Goal: Task Accomplishment & Management: Manage account settings

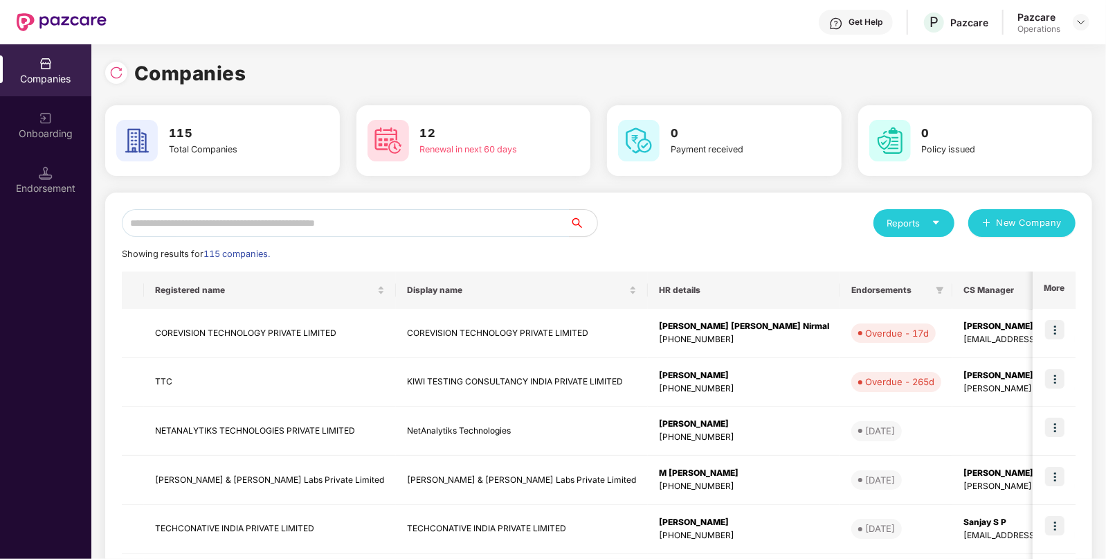
click at [230, 233] on input "text" at bounding box center [346, 223] width 448 height 28
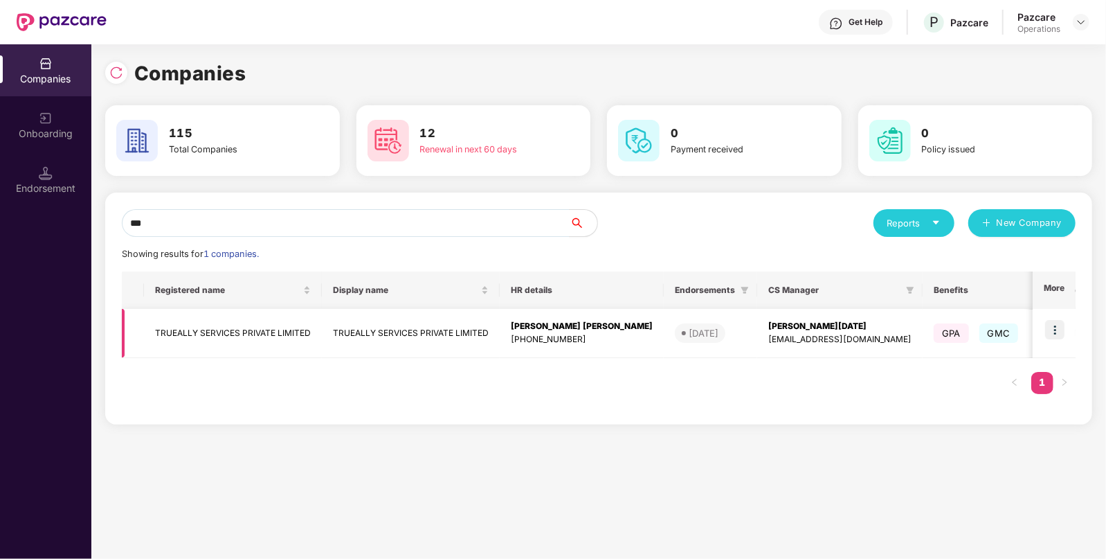
type input "***"
click at [344, 346] on td "TRUEALLY SERVICES PRIVATE LIMITED" at bounding box center [411, 333] width 178 height 49
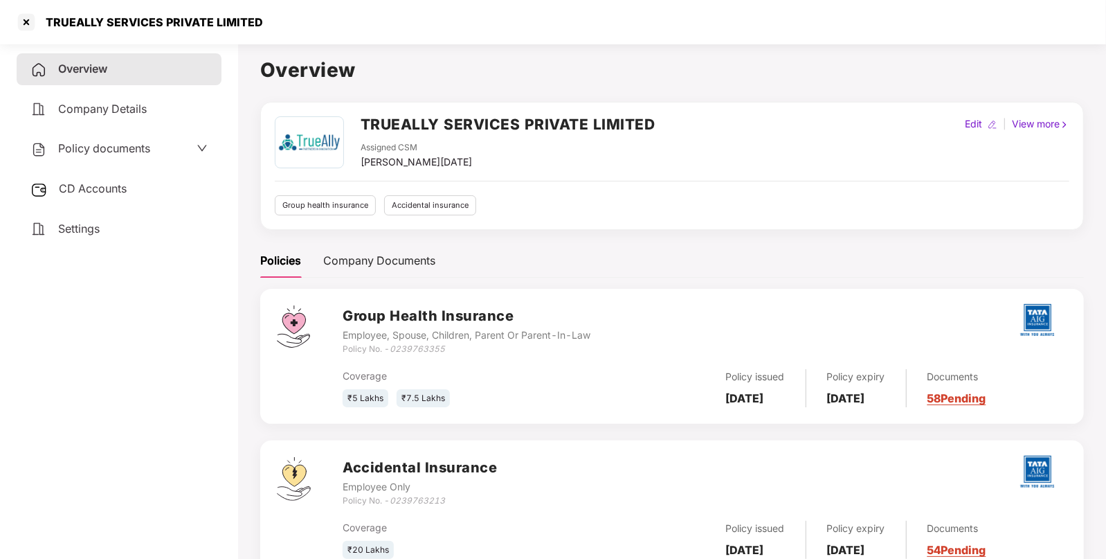
click at [425, 359] on div "Coverage ₹5 Lakhs ₹7.5 Lakhs Policy issued [DATE] Policy expiry [DATE] Document…" at bounding box center [705, 382] width 725 height 52
click at [419, 343] on icon "0239763355" at bounding box center [417, 348] width 55 height 10
copy icon "0239763355"
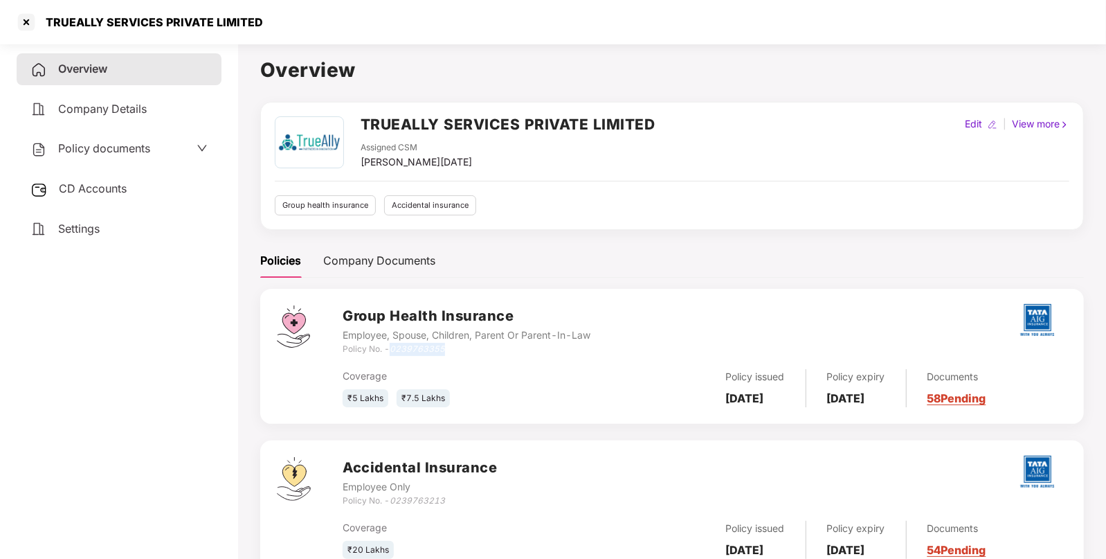
copy icon "0239763355"
click at [437, 114] on h2 "TRUEALLY SERVICES PRIVATE LIMITED" at bounding box center [508, 124] width 295 height 23
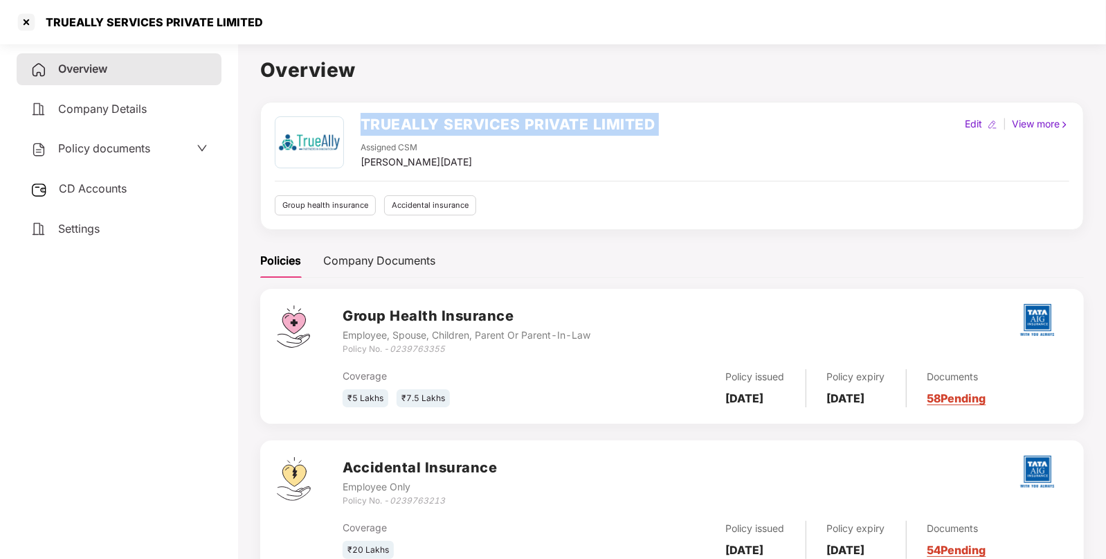
click at [437, 114] on h2 "TRUEALLY SERVICES PRIVATE LIMITED" at bounding box center [508, 124] width 295 height 23
copy h2 "TRUEALLY SERVICES PRIVATE LIMITED"
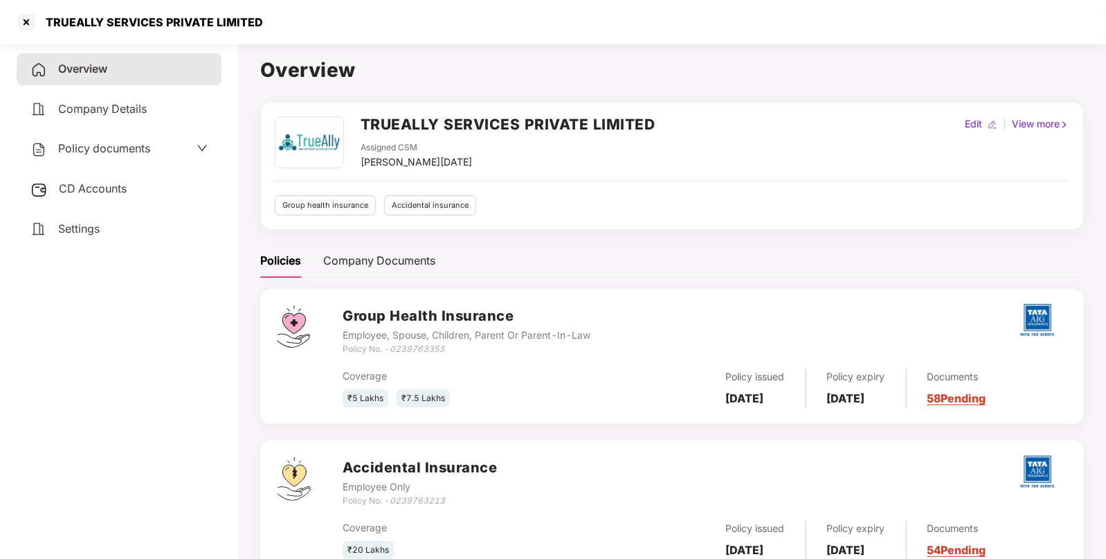
click at [426, 356] on div "Coverage ₹5 Lakhs ₹7.5 Lakhs Policy issued [DATE] Policy expiry [DATE] Document…" at bounding box center [705, 382] width 725 height 52
click at [426, 350] on icon "0239763355" at bounding box center [417, 348] width 55 height 10
copy icon "0239763355"
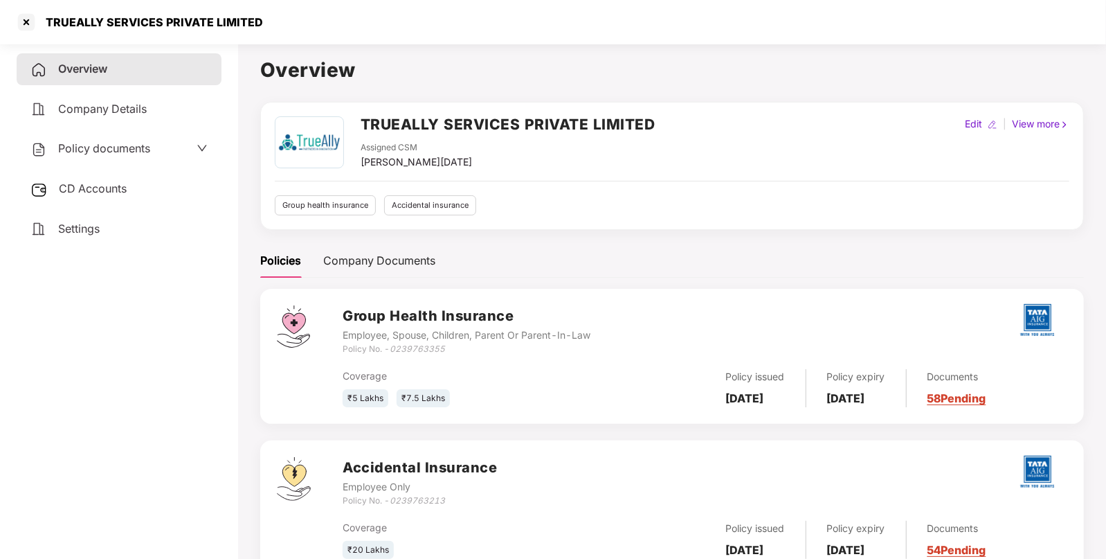
click at [764, 402] on b "[DATE]" at bounding box center [745, 398] width 38 height 14
copy b "[DATE]"
click at [865, 391] on b "[DATE]" at bounding box center [846, 398] width 38 height 14
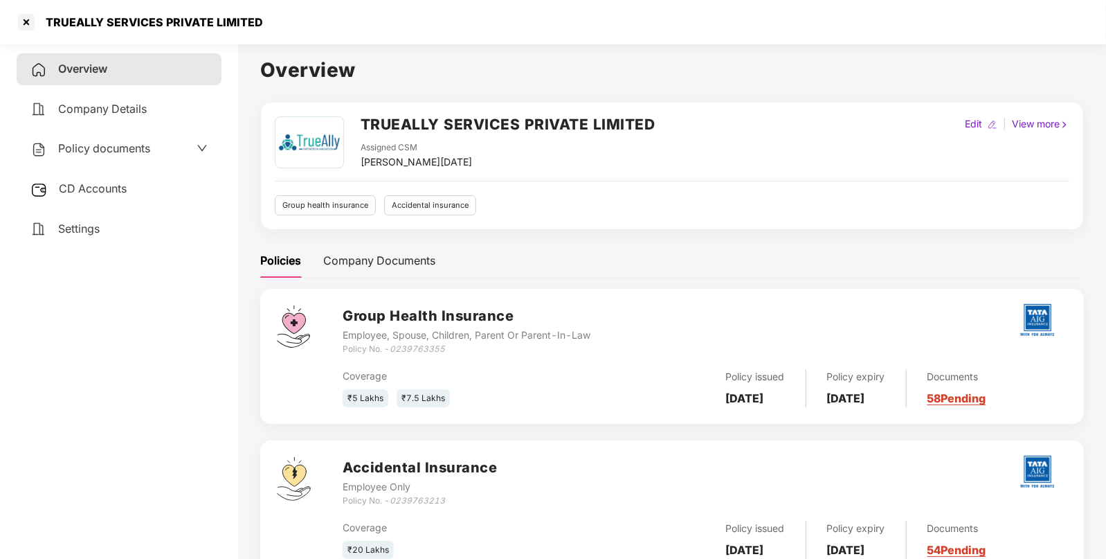
click at [865, 391] on b "[DATE]" at bounding box center [846, 398] width 38 height 14
copy b "[DATE]"
click at [27, 15] on div at bounding box center [26, 22] width 22 height 22
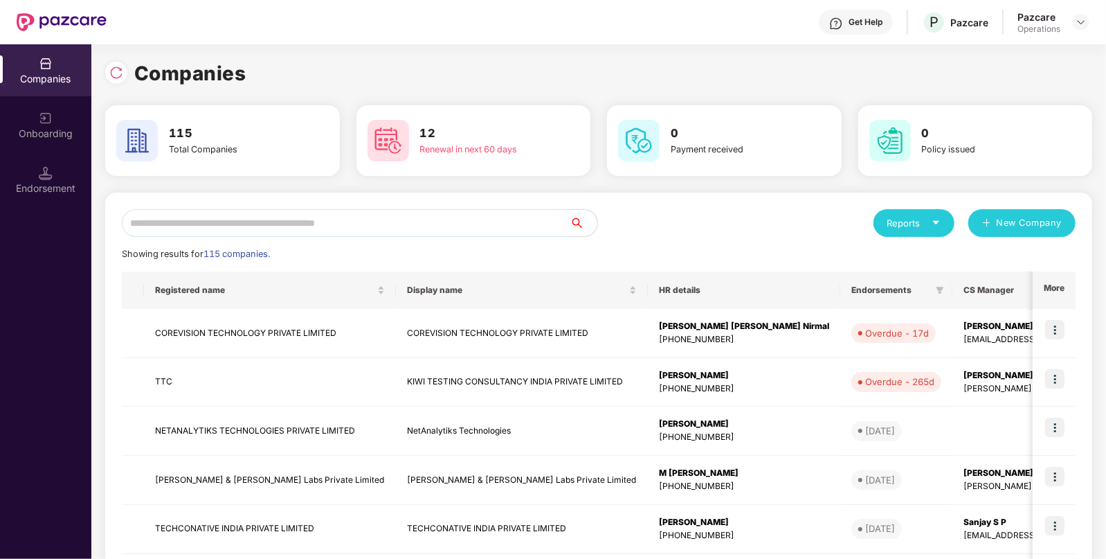
click at [278, 224] on input "text" at bounding box center [346, 223] width 448 height 28
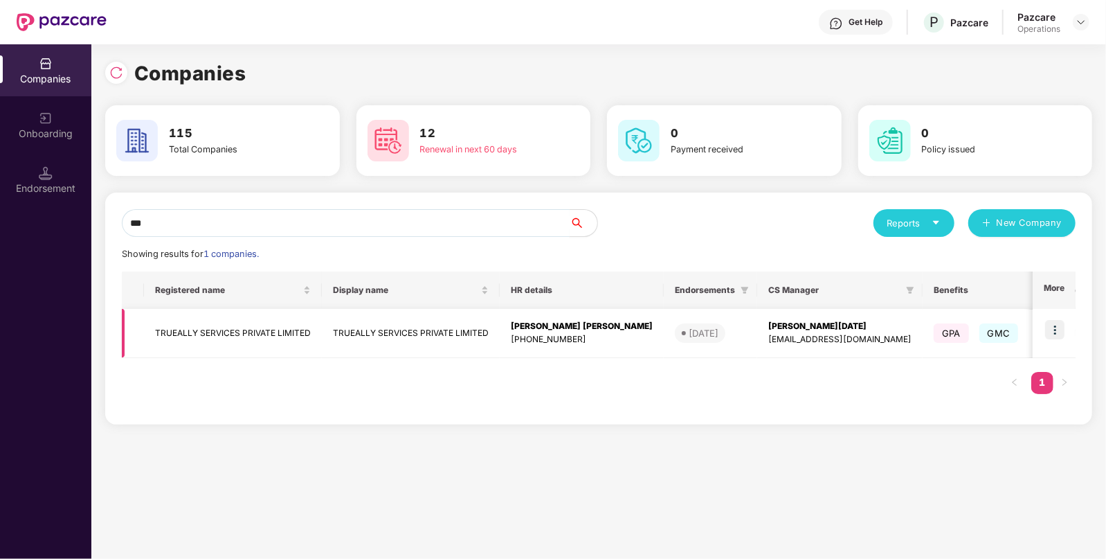
type input "***"
click at [1056, 334] on img at bounding box center [1054, 329] width 19 height 19
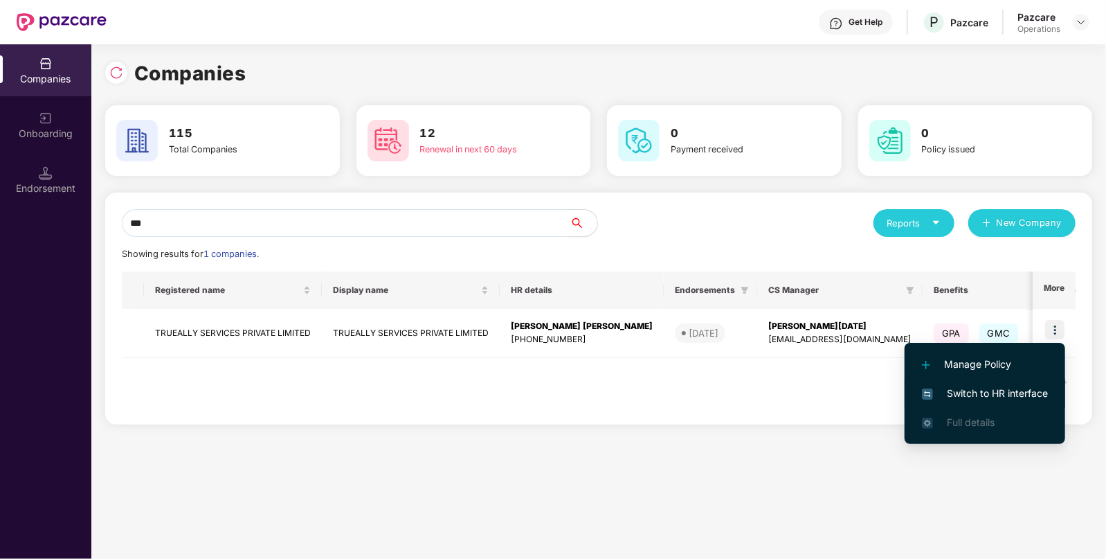
click at [994, 390] on span "Switch to HR interface" at bounding box center [985, 393] width 126 height 15
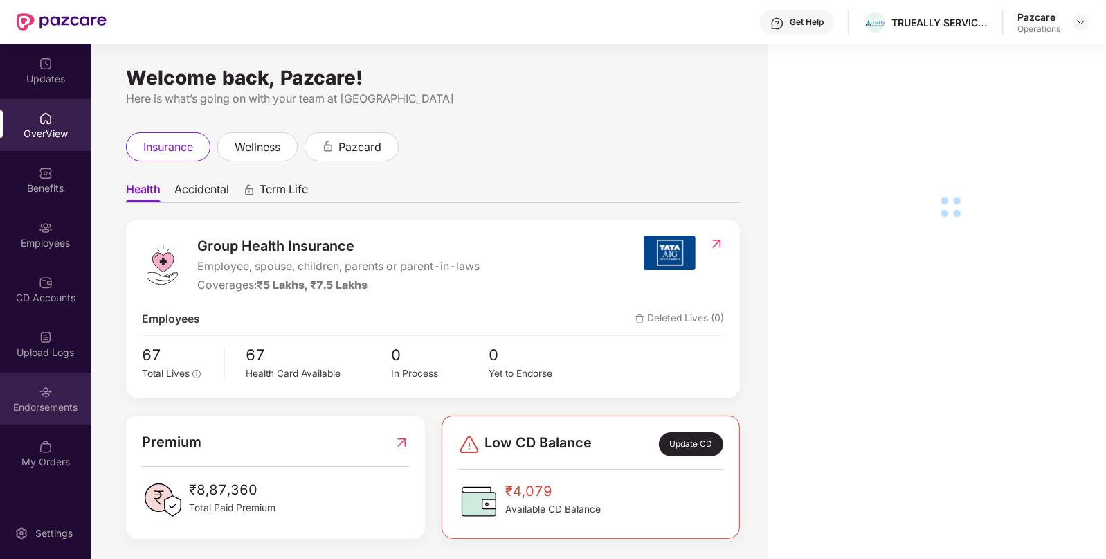
click at [52, 390] on img at bounding box center [46, 392] width 14 height 14
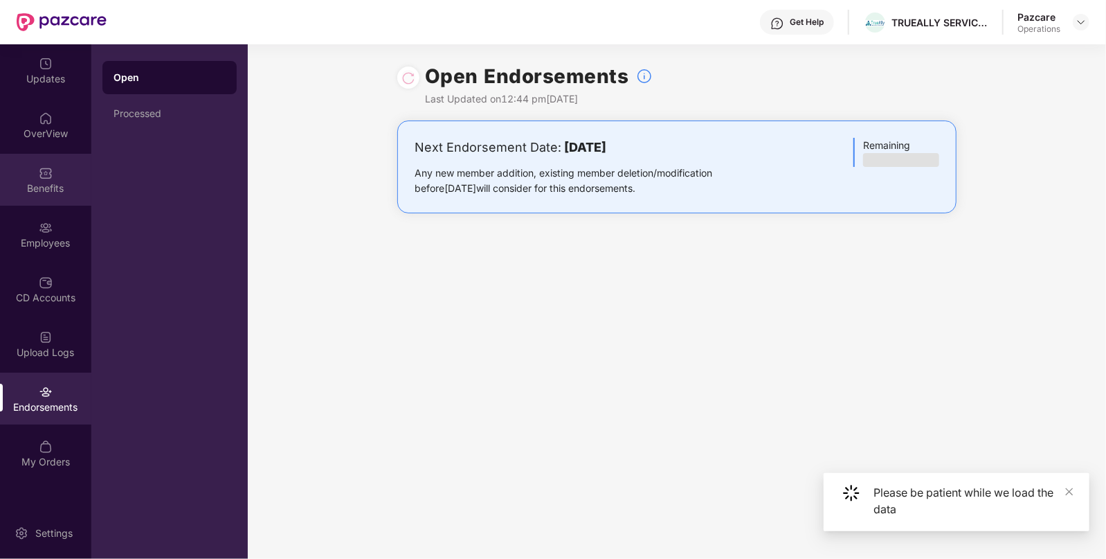
click at [24, 182] on div "Benefits" at bounding box center [45, 188] width 91 height 14
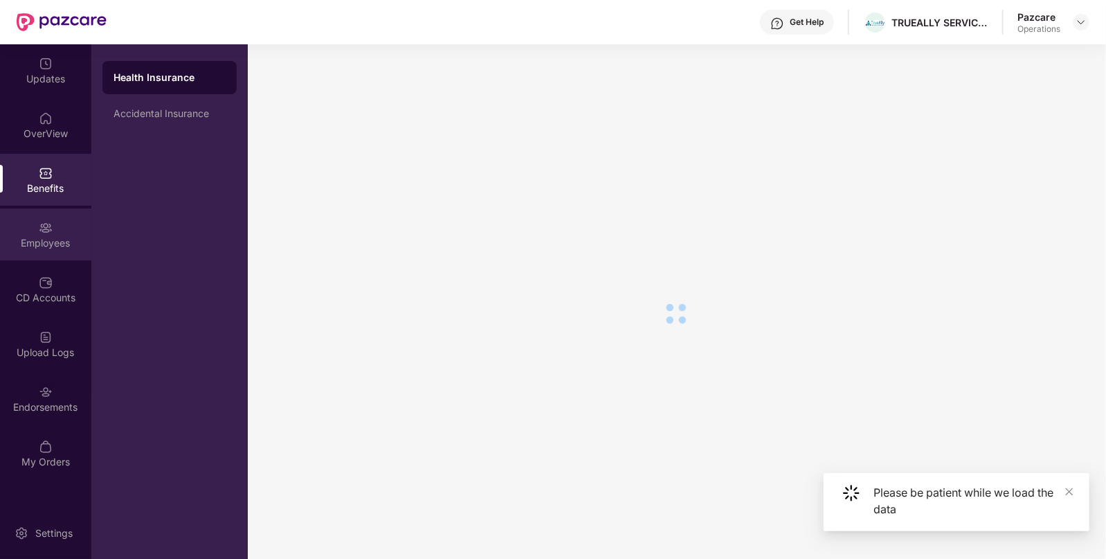
click at [62, 242] on div "Employees" at bounding box center [45, 243] width 91 height 14
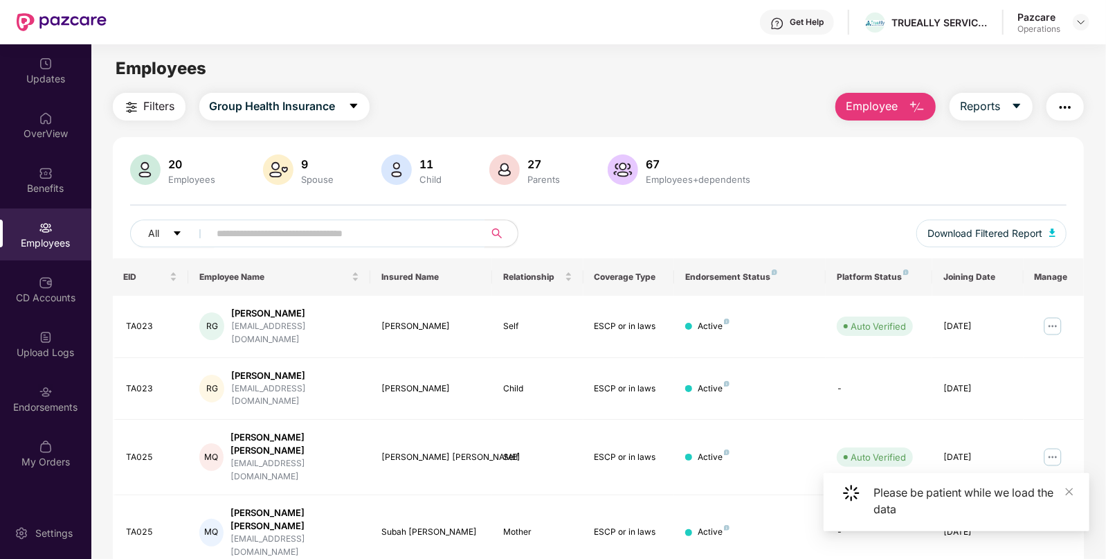
click at [314, 231] on input "text" at bounding box center [341, 233] width 249 height 21
paste input "*****"
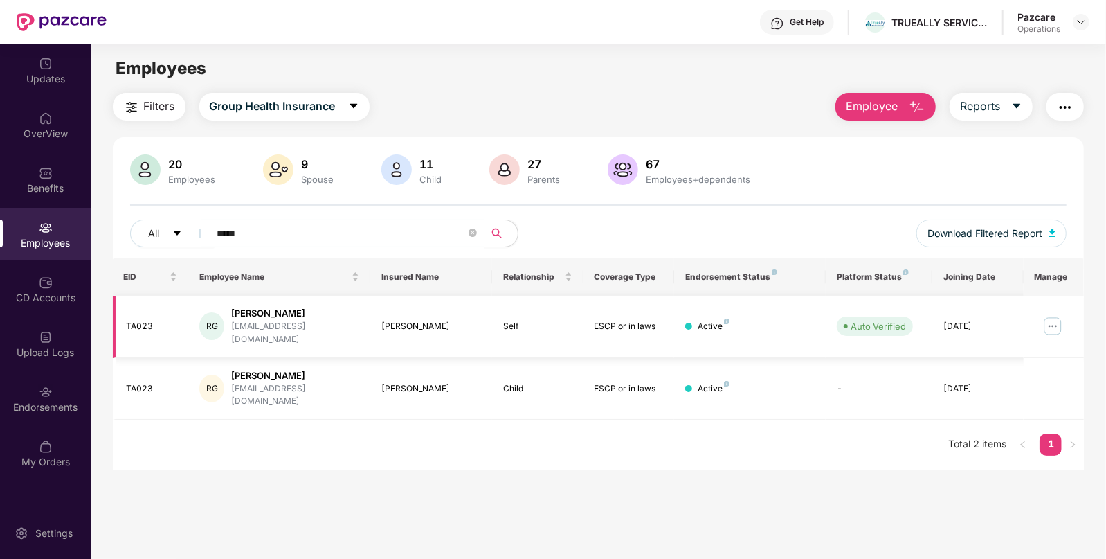
type input "*****"
click at [1059, 319] on img at bounding box center [1053, 326] width 22 height 22
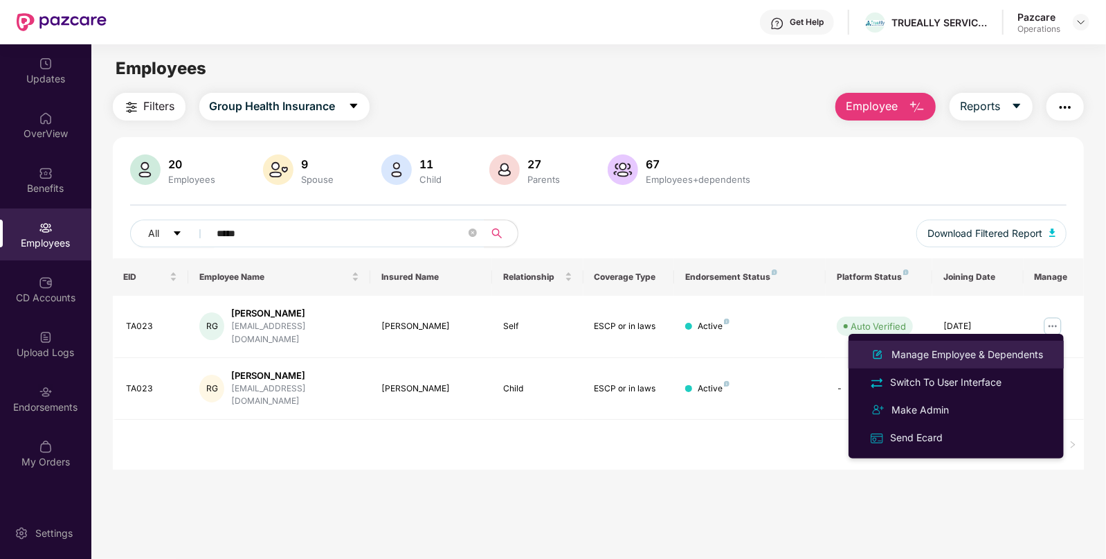
click at [928, 351] on div "Manage Employee & Dependents" at bounding box center [967, 354] width 157 height 15
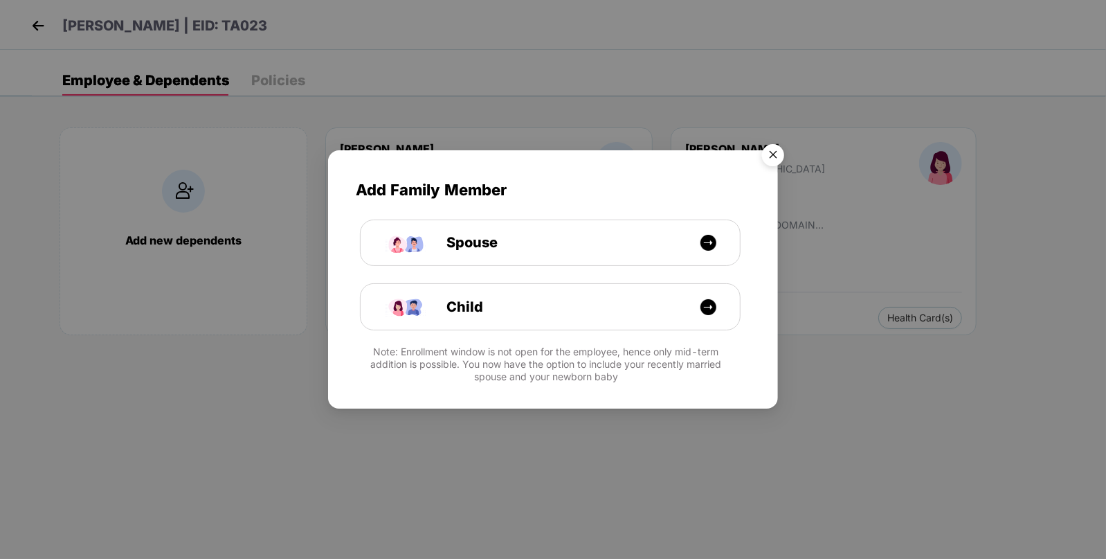
click at [787, 158] on img "Close" at bounding box center [773, 157] width 39 height 39
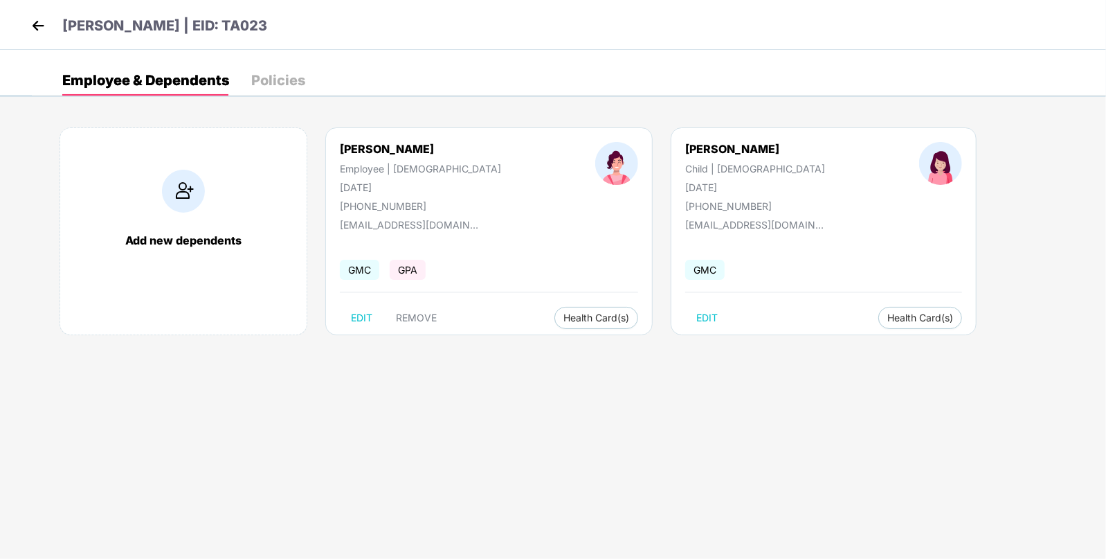
click at [685, 190] on div "[DATE]" at bounding box center [755, 187] width 140 height 12
copy div "[DATE]"
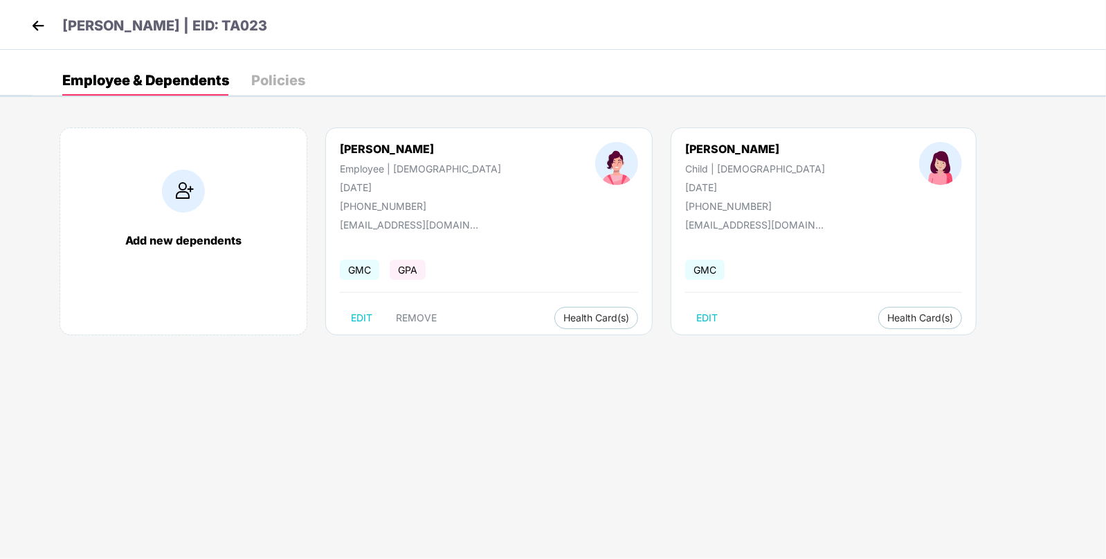
click at [31, 12] on div "[PERSON_NAME] | EID: TA023" at bounding box center [553, 25] width 1106 height 50
click at [42, 30] on img at bounding box center [38, 25] width 21 height 21
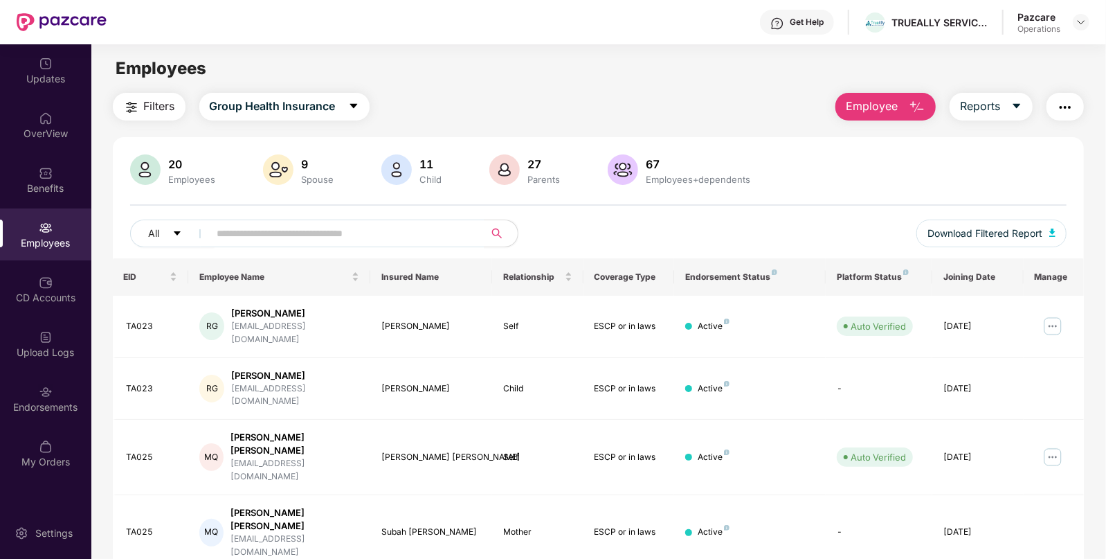
click at [1072, 25] on div "Pazcare Operations" at bounding box center [1054, 22] width 72 height 24
click at [1084, 17] on img at bounding box center [1081, 22] width 11 height 11
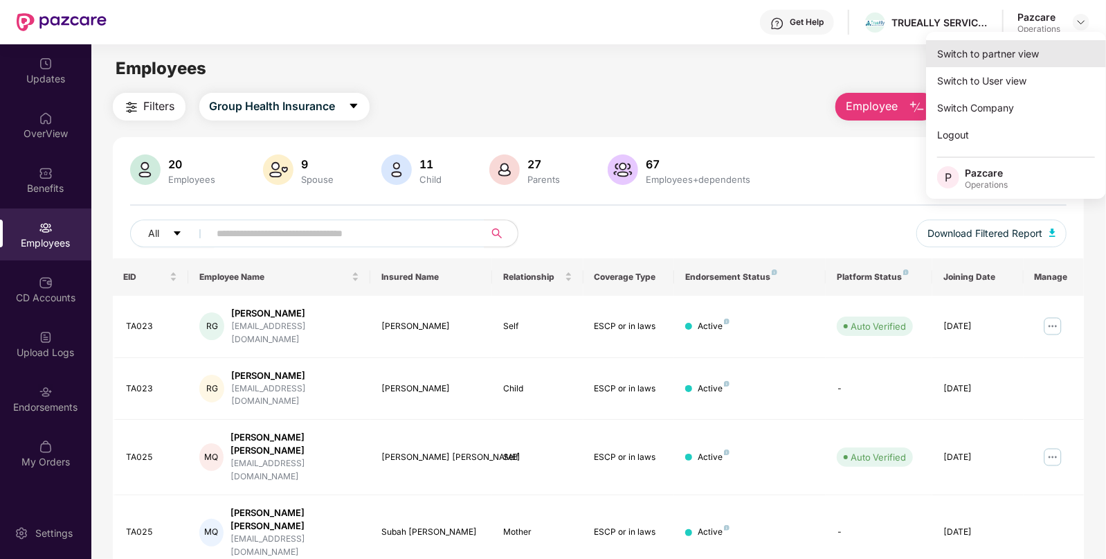
click at [1023, 55] on div "Switch to partner view" at bounding box center [1016, 53] width 180 height 27
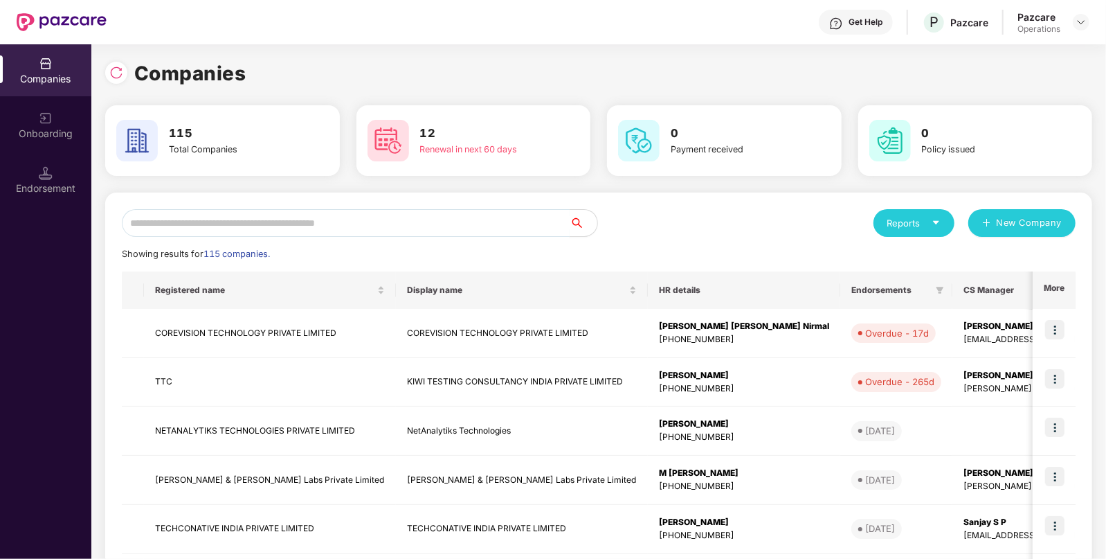
click at [398, 217] on input "text" at bounding box center [346, 223] width 448 height 28
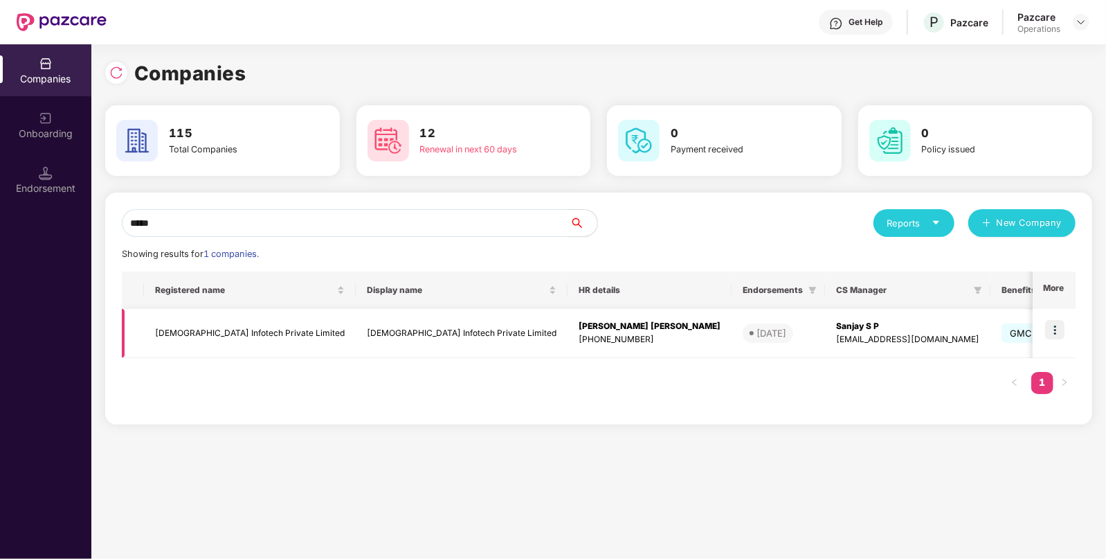
type input "*****"
click at [1056, 331] on img at bounding box center [1054, 329] width 19 height 19
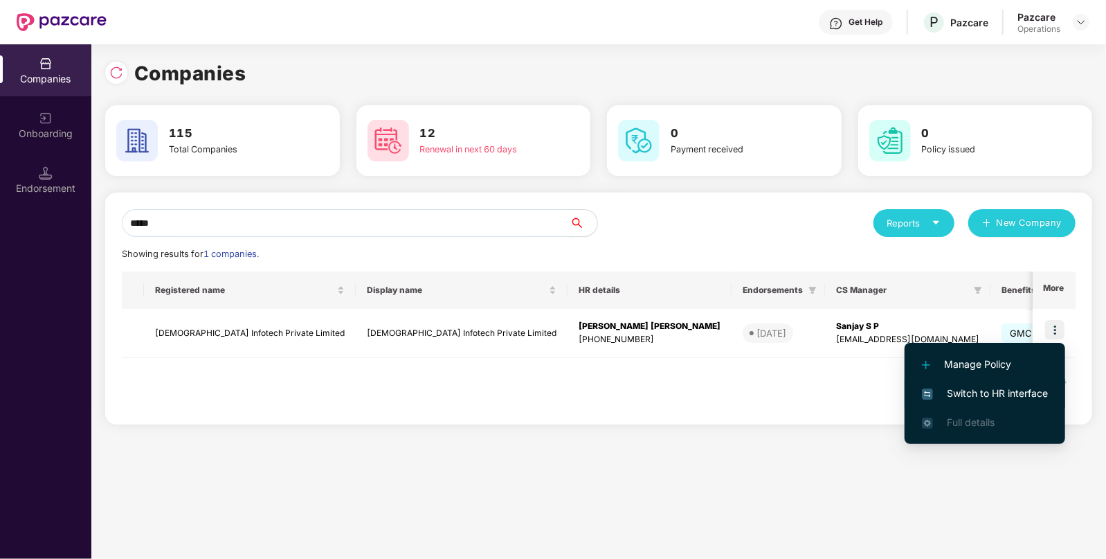
click at [955, 398] on span "Switch to HR interface" at bounding box center [985, 393] width 126 height 15
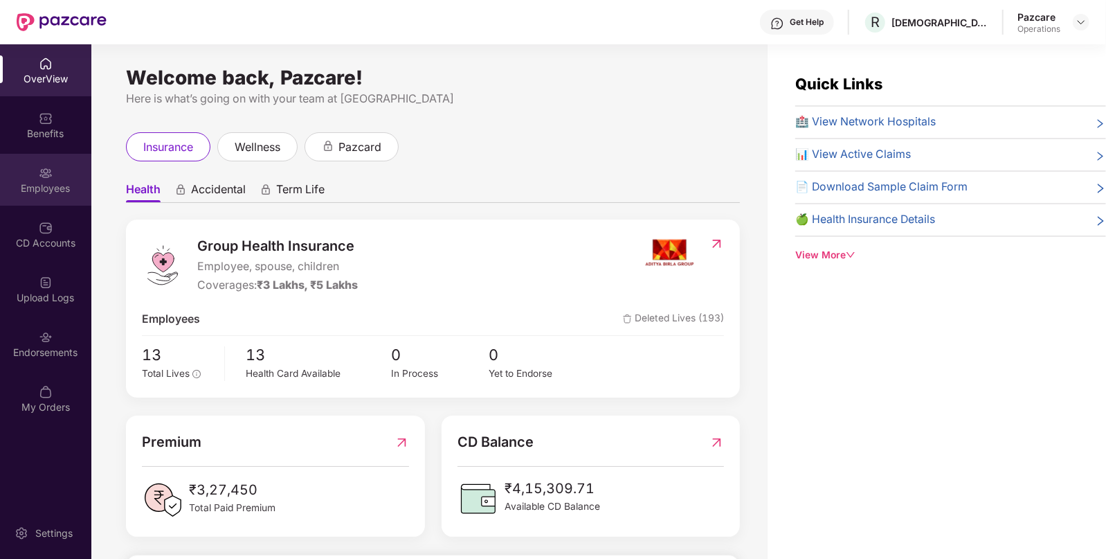
click at [53, 189] on div "Employees" at bounding box center [45, 188] width 91 height 14
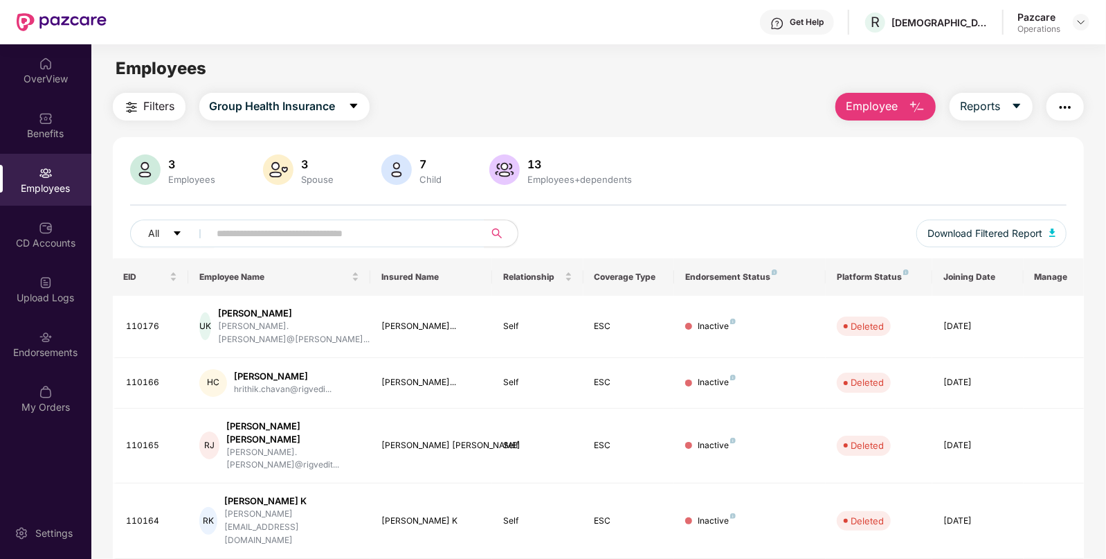
click at [154, 114] on span "Filters" at bounding box center [159, 106] width 31 height 17
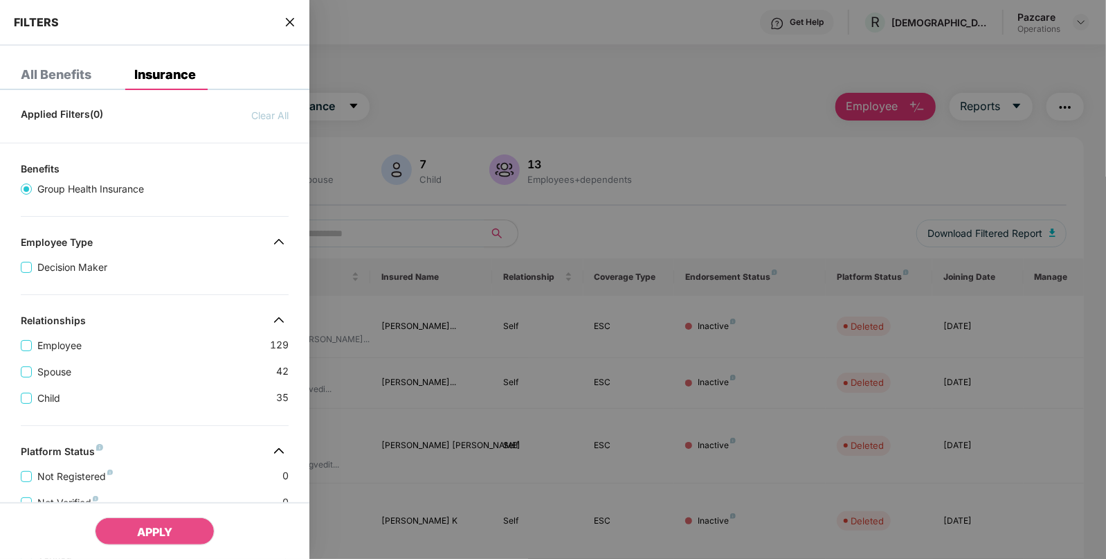
scroll to position [318, 0]
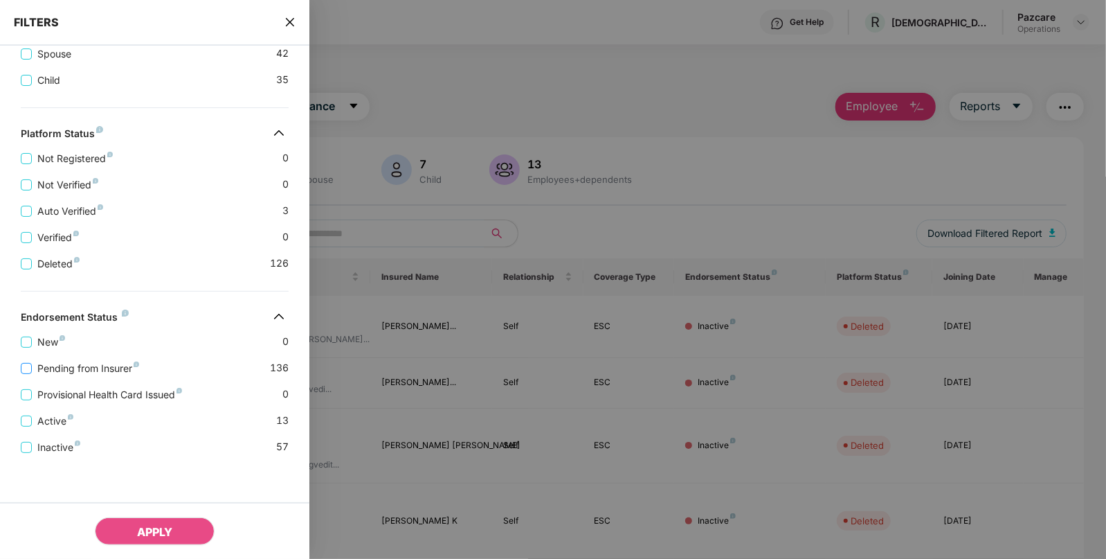
click at [27, 374] on label "Pending from Insurer" at bounding box center [83, 368] width 124 height 15
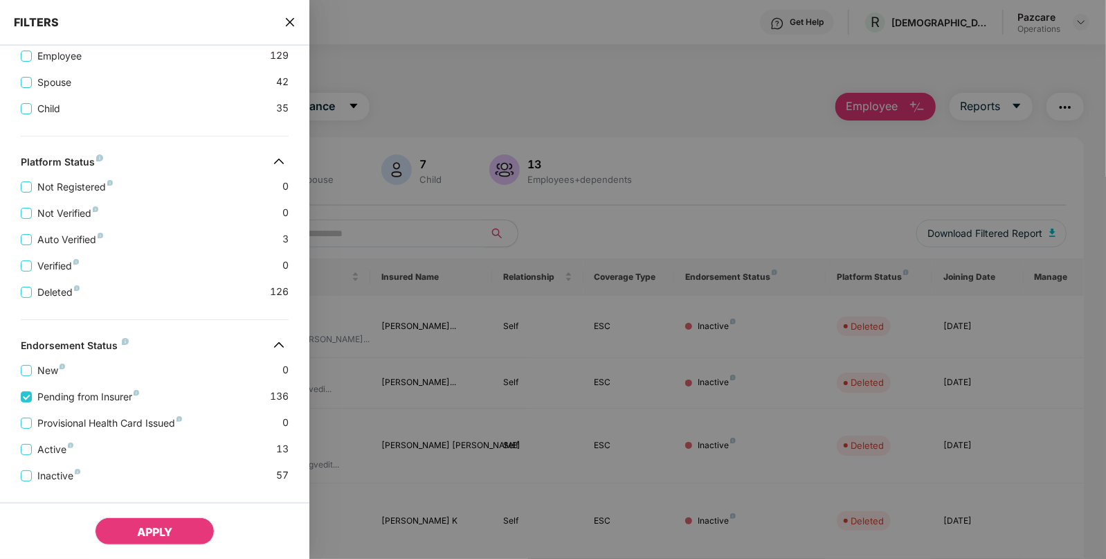
click at [180, 521] on button "APPLY" at bounding box center [155, 531] width 120 height 28
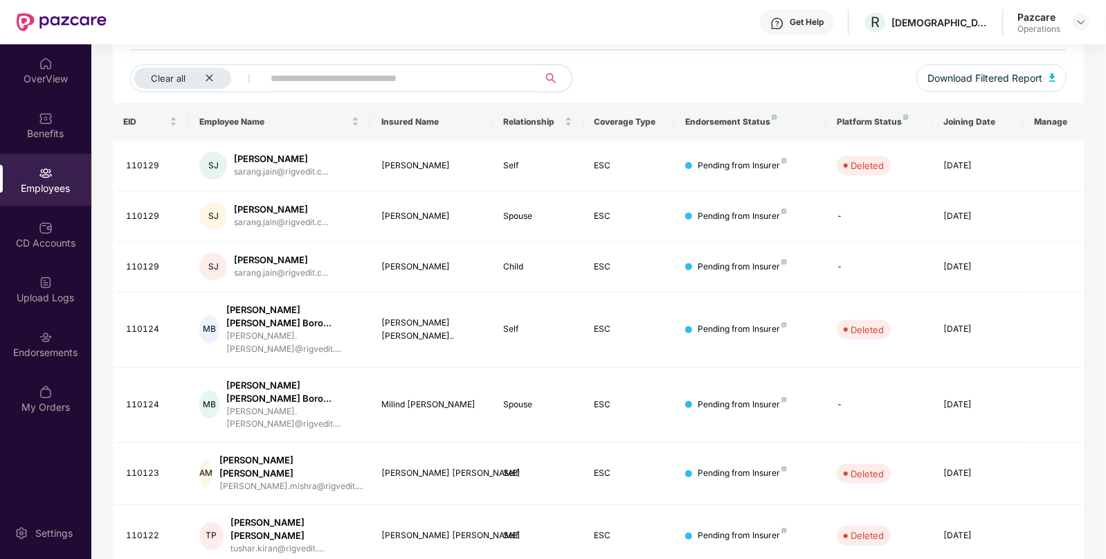
scroll to position [160, 0]
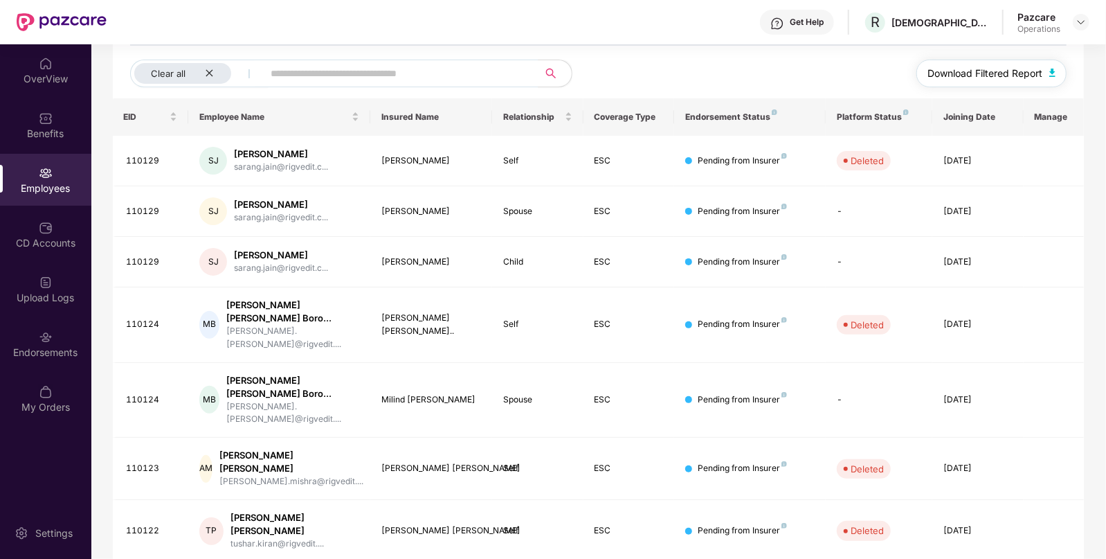
click at [1057, 75] on button "Download Filtered Report" at bounding box center [992, 74] width 151 height 28
click at [83, 138] on div "Benefits" at bounding box center [45, 134] width 91 height 14
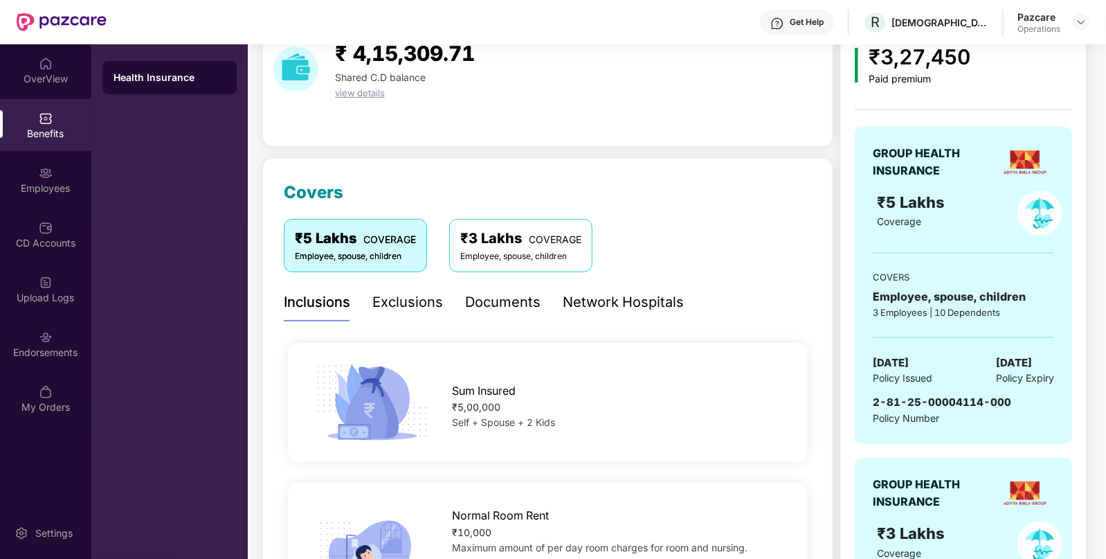
scroll to position [71, 0]
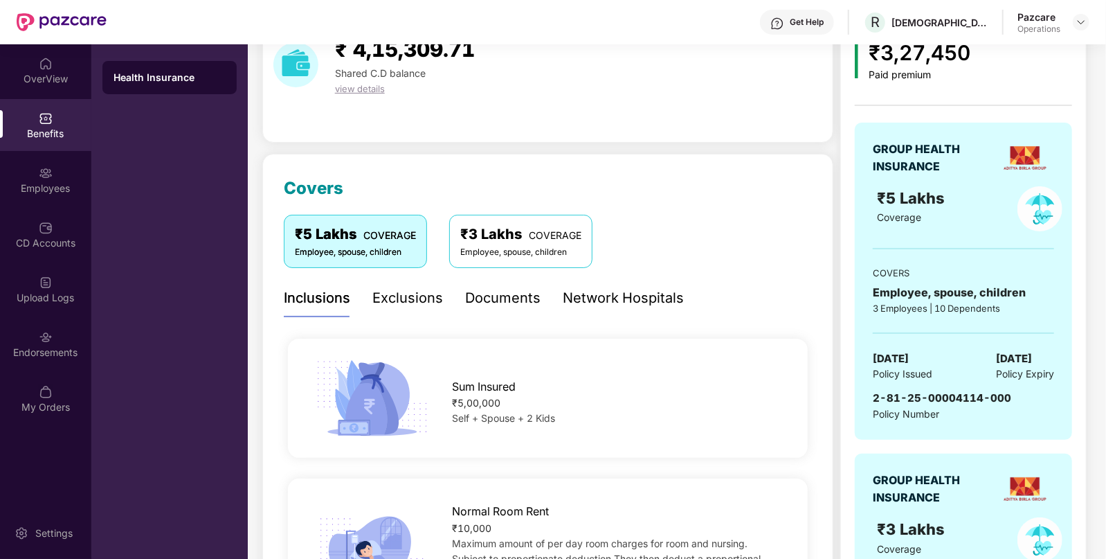
click at [909, 350] on span "[DATE]" at bounding box center [891, 358] width 36 height 17
copy span "[DATE]"
click at [909, 350] on span "[DATE]" at bounding box center [891, 358] width 36 height 17
click at [34, 181] on div "Employees" at bounding box center [45, 188] width 91 height 14
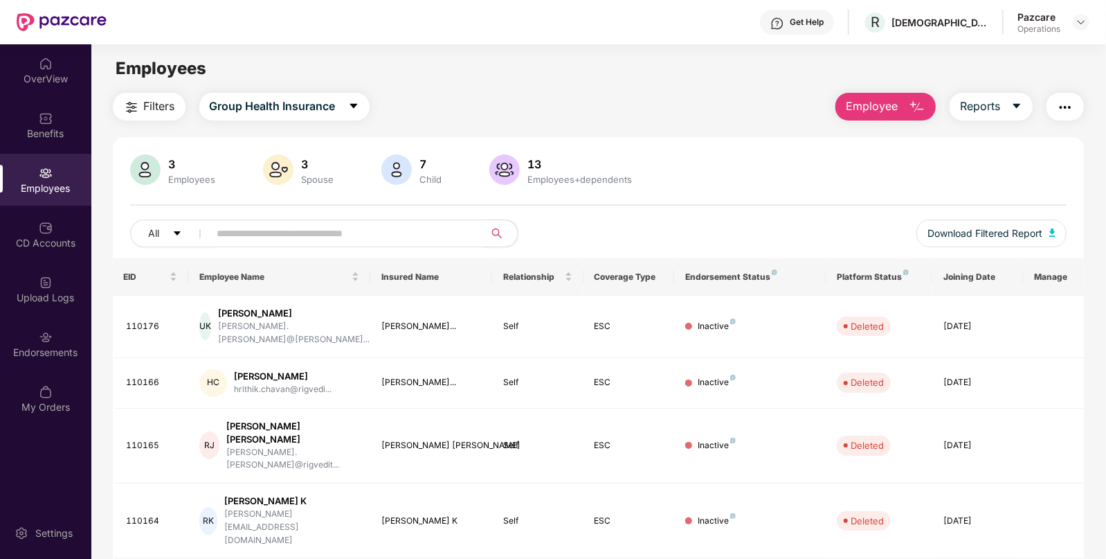
click at [1068, 109] on img "button" at bounding box center [1065, 107] width 17 height 17
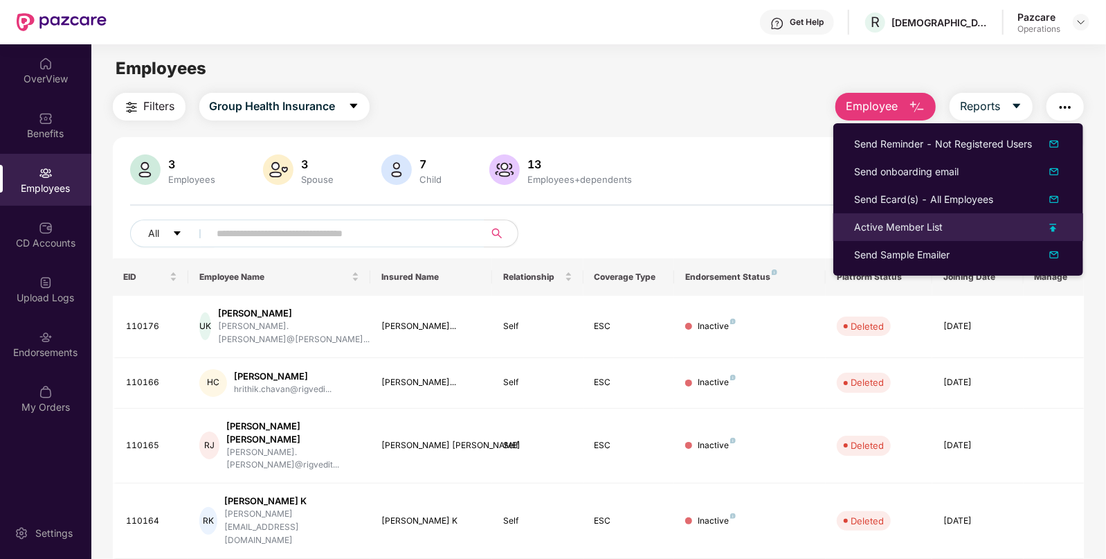
click at [868, 220] on div "Active Member List" at bounding box center [898, 226] width 89 height 15
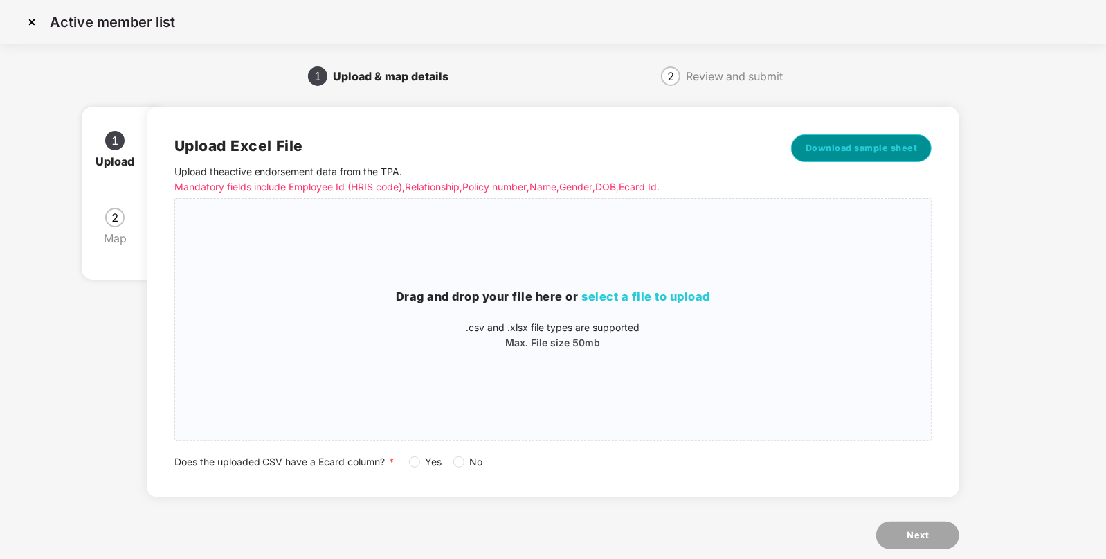
click at [852, 153] on span "Download sample sheet" at bounding box center [862, 148] width 112 height 14
click at [592, 315] on div "Drag and drop your file here or select a file to upload .csv and .xlsx file typ…" at bounding box center [553, 319] width 757 height 62
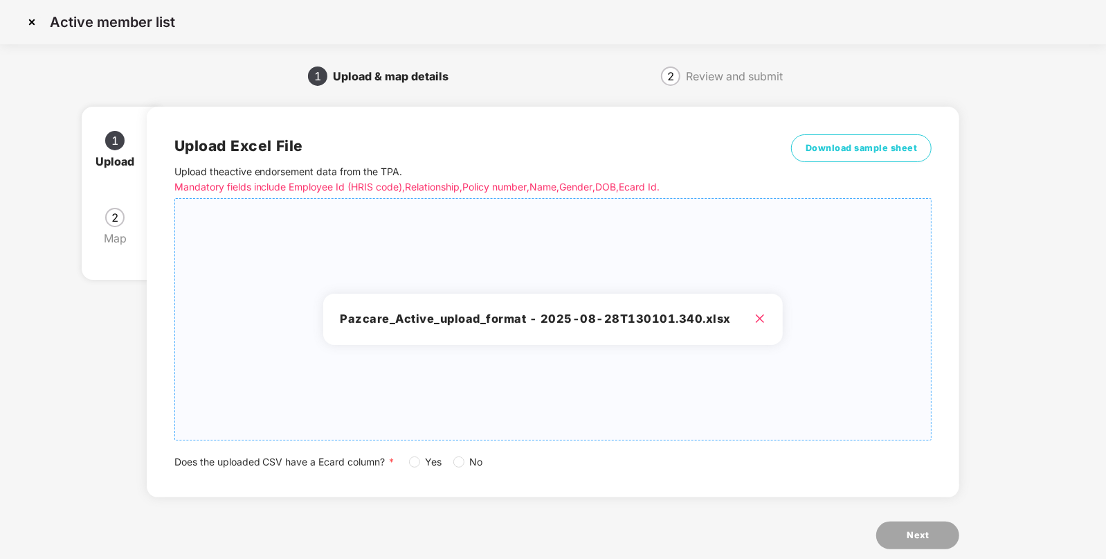
click at [427, 461] on span "Yes" at bounding box center [434, 461] width 28 height 15
click at [887, 523] on button "Next" at bounding box center [918, 535] width 83 height 28
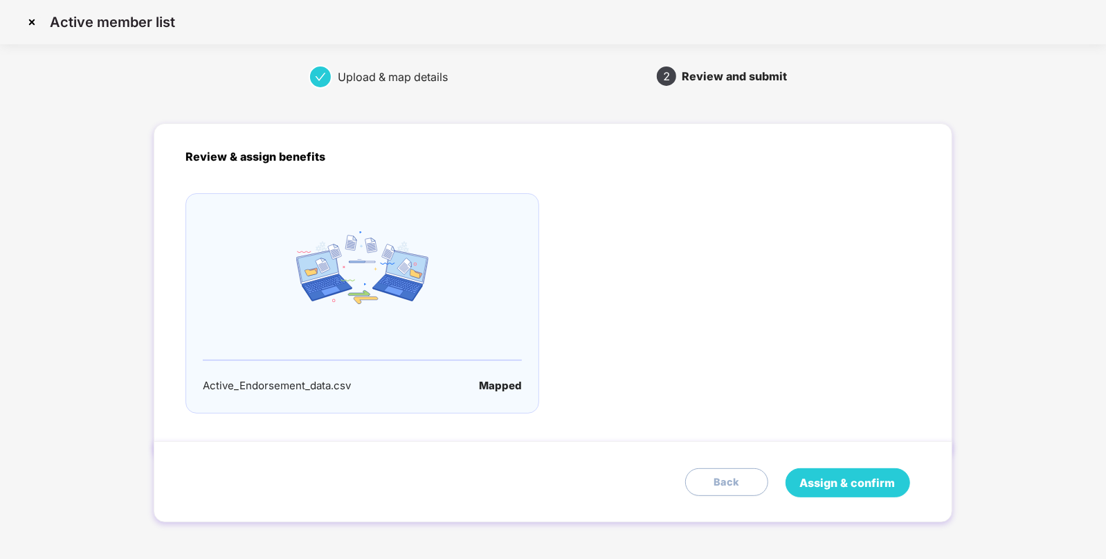
click at [866, 469] on button "Assign & confirm" at bounding box center [848, 482] width 125 height 29
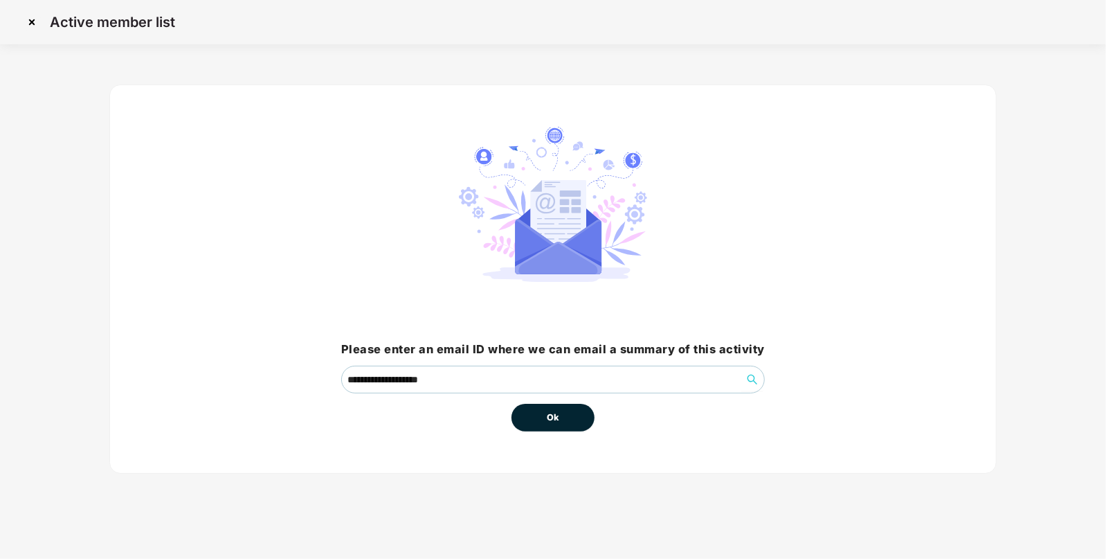
click at [560, 422] on button "Ok" at bounding box center [553, 418] width 83 height 28
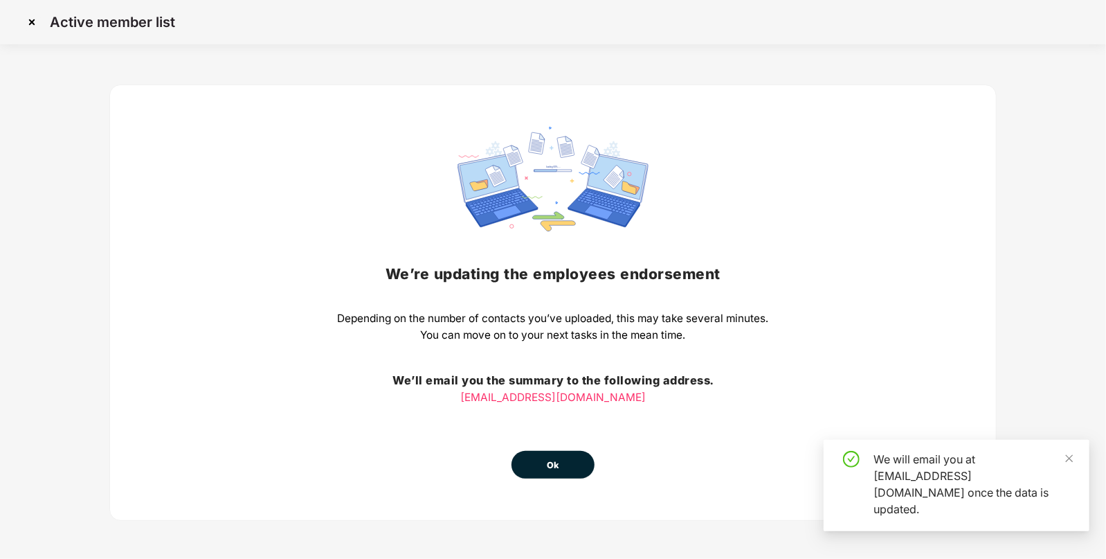
click at [561, 456] on button "Ok" at bounding box center [553, 465] width 83 height 28
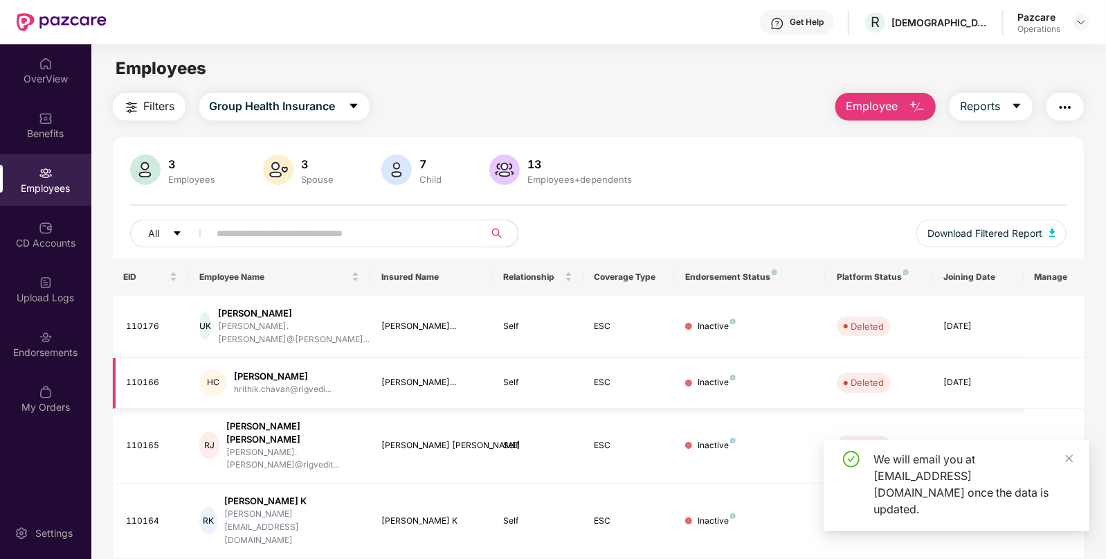
drag, startPoint x: 762, startPoint y: 548, endPoint x: 727, endPoint y: 391, distance: 160.9
click at [727, 391] on td "Inactive" at bounding box center [750, 383] width 152 height 51
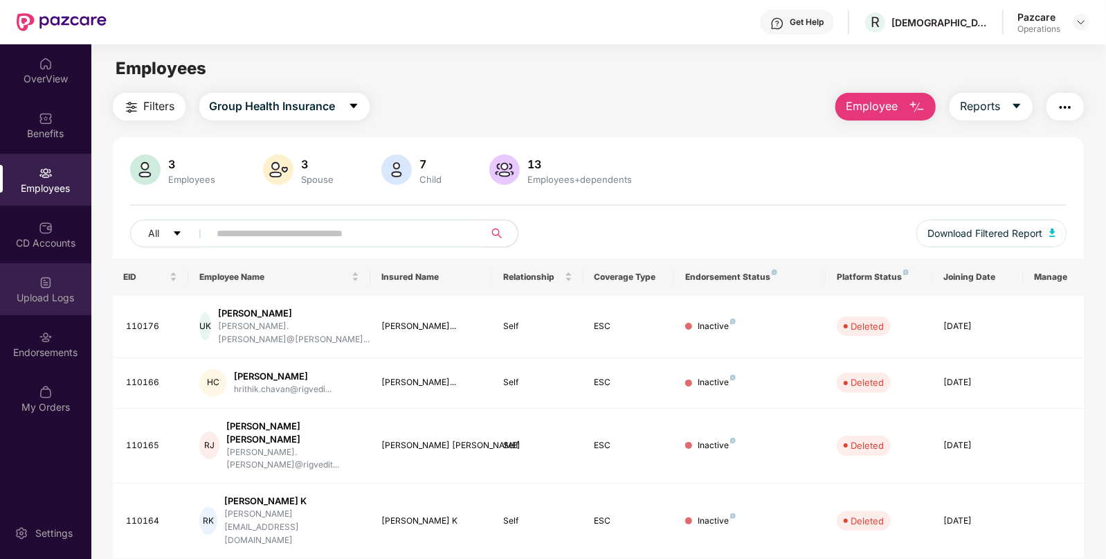
click at [43, 303] on div "Upload Logs" at bounding box center [45, 298] width 91 height 14
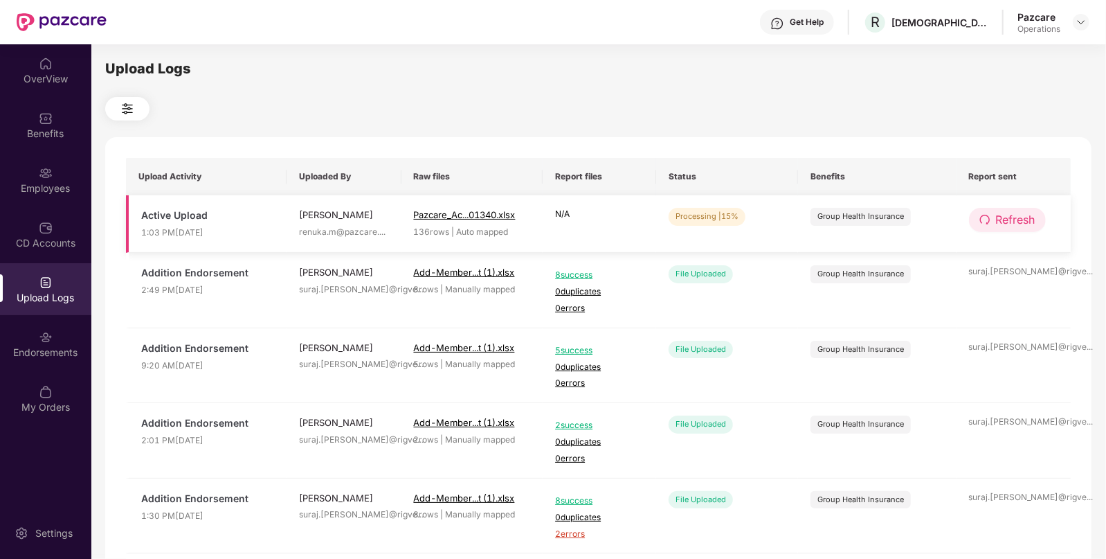
click at [998, 222] on span "Refresh" at bounding box center [1015, 219] width 39 height 17
click at [998, 222] on span "Refresh" at bounding box center [1016, 219] width 39 height 17
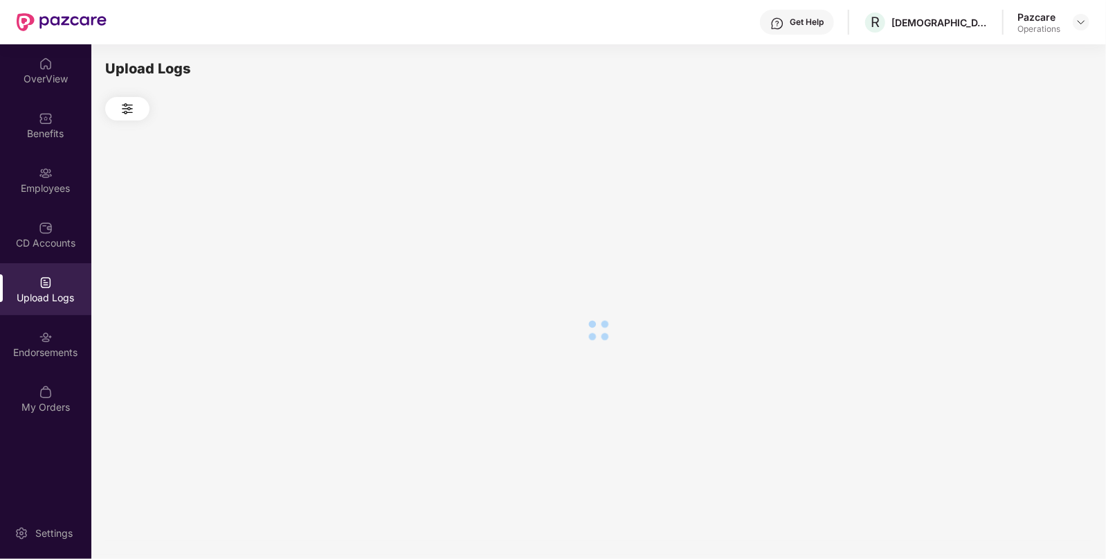
click at [998, 222] on div at bounding box center [598, 329] width 987 height 419
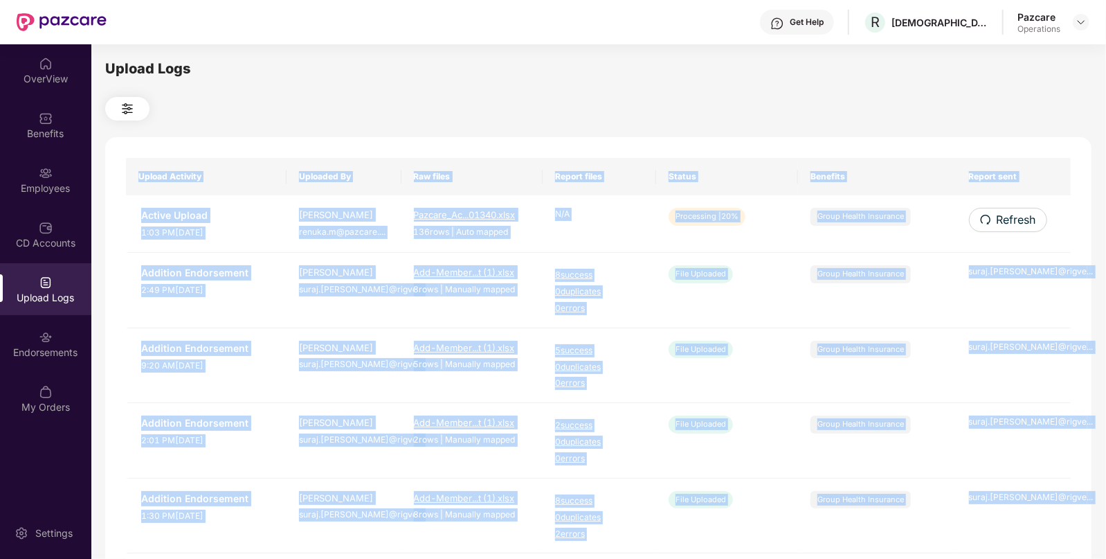
click at [998, 222] on span "Refresh" at bounding box center [1016, 219] width 39 height 17
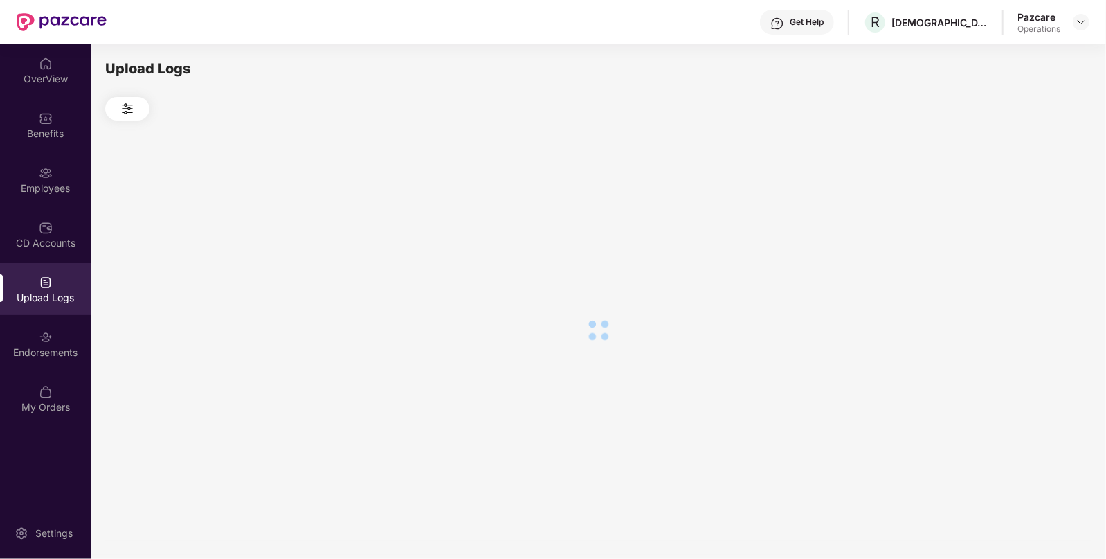
click at [998, 222] on div at bounding box center [598, 329] width 987 height 419
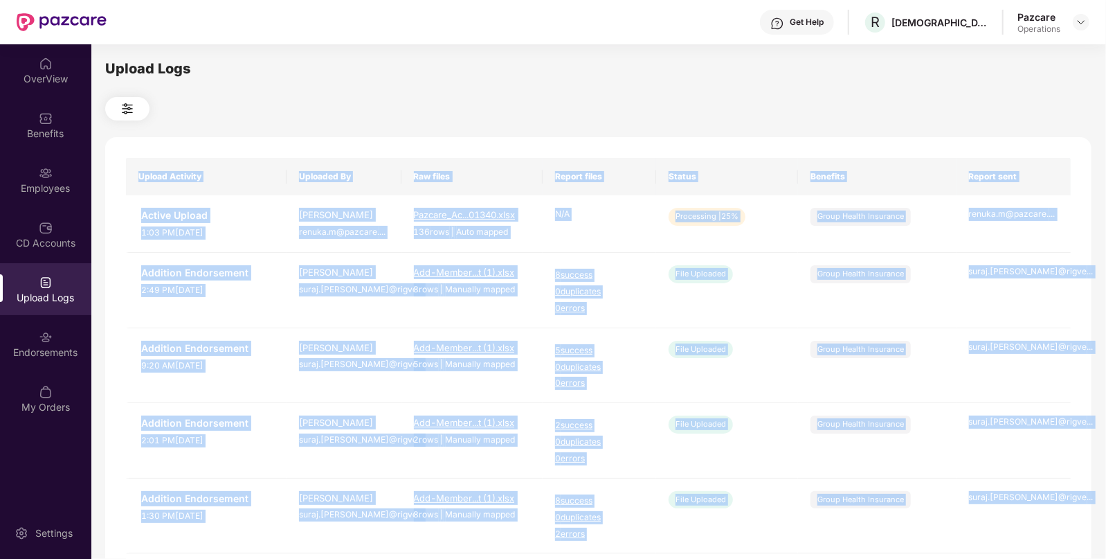
click at [782, 137] on div "Upload Activity Uploaded By Raw files Report files Status Benefits Report sent …" at bounding box center [598, 561] width 987 height 849
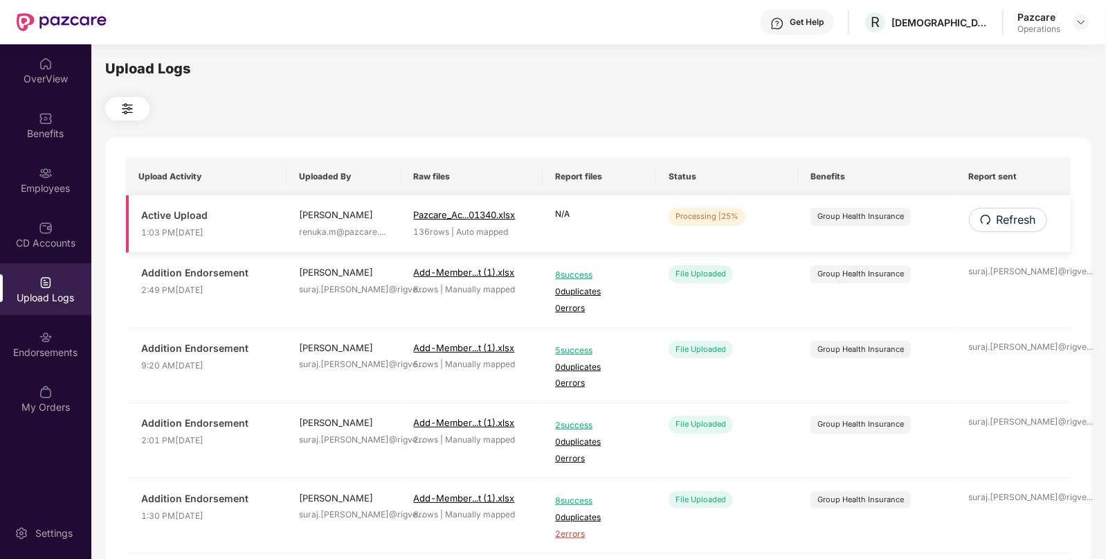
click at [1023, 204] on td "Refresh" at bounding box center [1014, 223] width 115 height 57
click at [1020, 245] on td "Refresh" at bounding box center [1014, 223] width 115 height 57
click at [1014, 233] on td "Refresh" at bounding box center [1014, 223] width 115 height 57
click at [1011, 222] on span "Refresh" at bounding box center [1015, 219] width 39 height 17
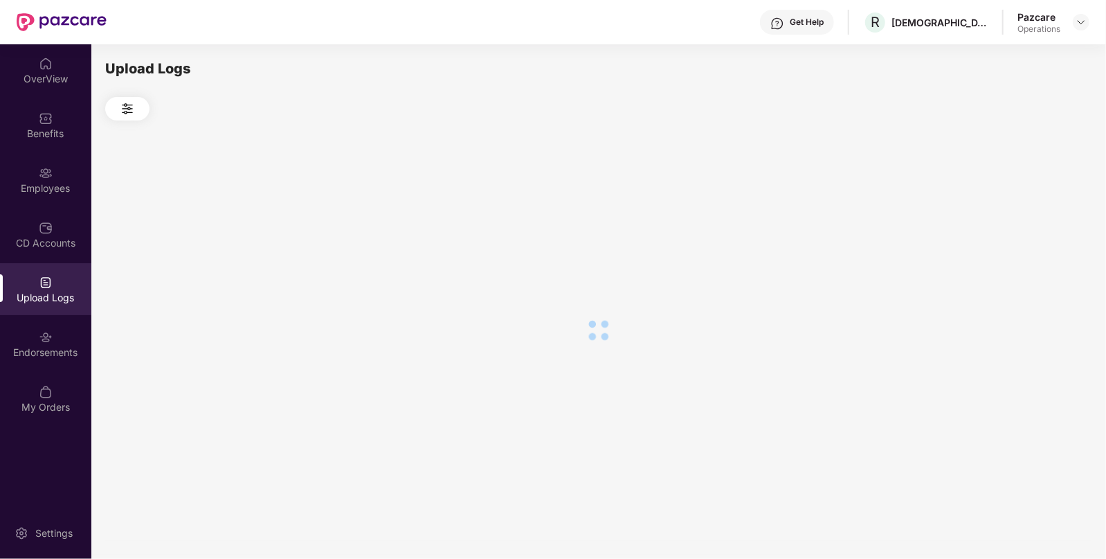
click at [1011, 222] on div at bounding box center [598, 329] width 987 height 419
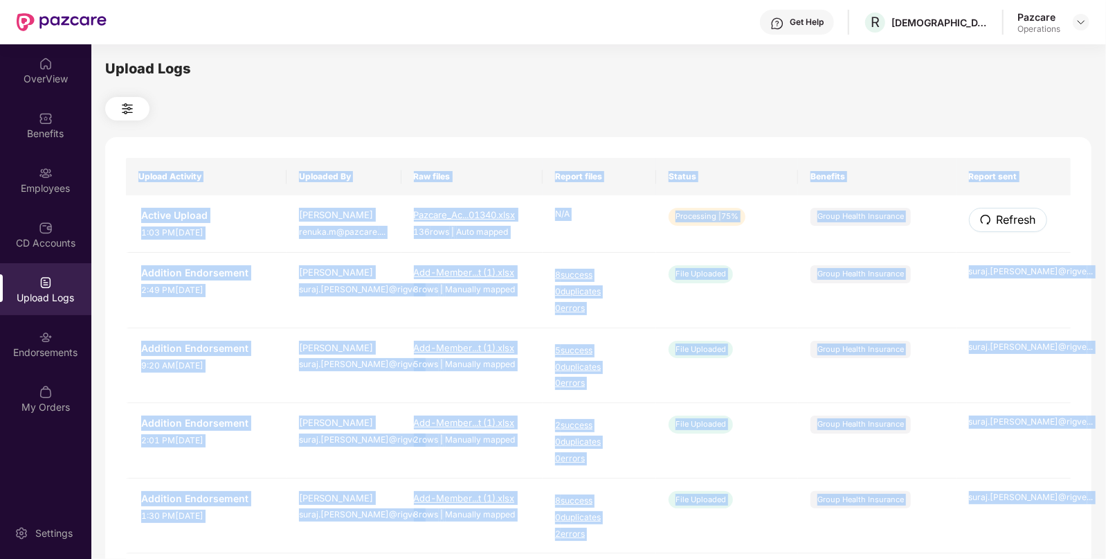
click at [1011, 222] on span "Refresh" at bounding box center [1016, 219] width 39 height 17
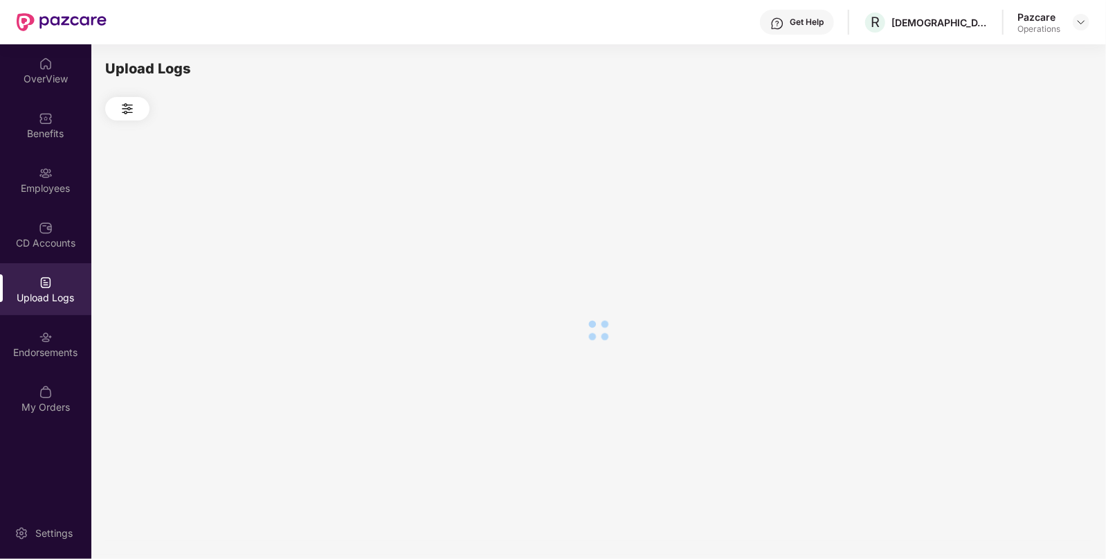
click at [1011, 222] on div at bounding box center [598, 329] width 987 height 419
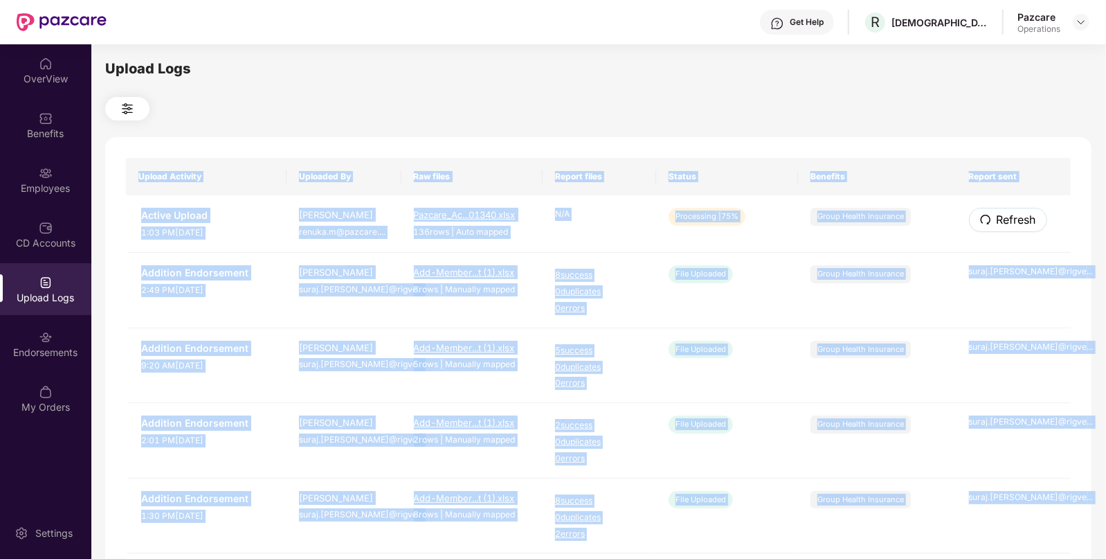
click at [1011, 222] on span "Refresh" at bounding box center [1016, 219] width 39 height 17
click at [1011, 222] on div "Upload Activity Uploaded By Raw files Report files Status Benefits Report sent …" at bounding box center [598, 561] width 987 height 849
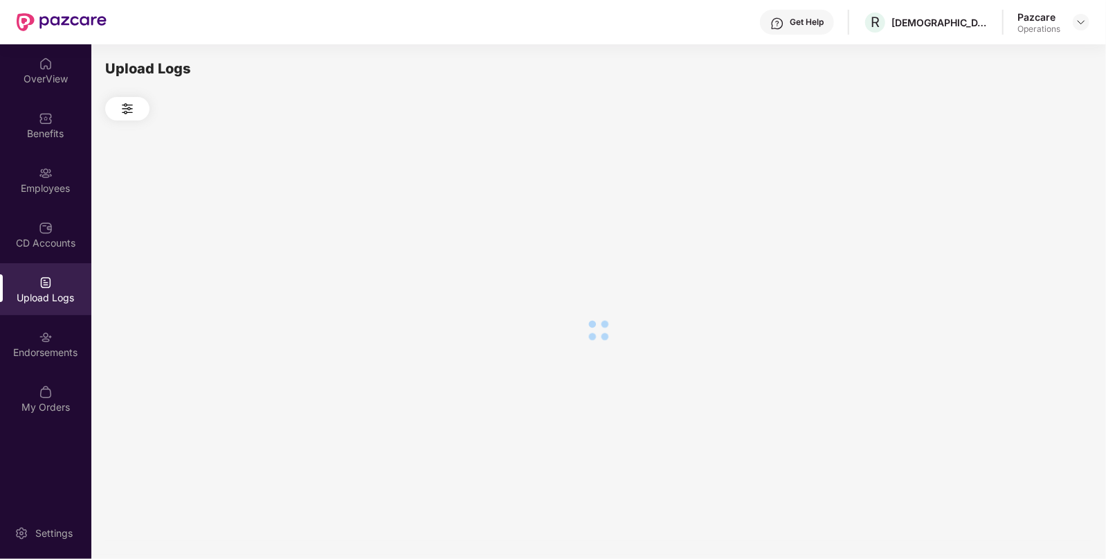
click at [1011, 222] on div at bounding box center [598, 329] width 987 height 419
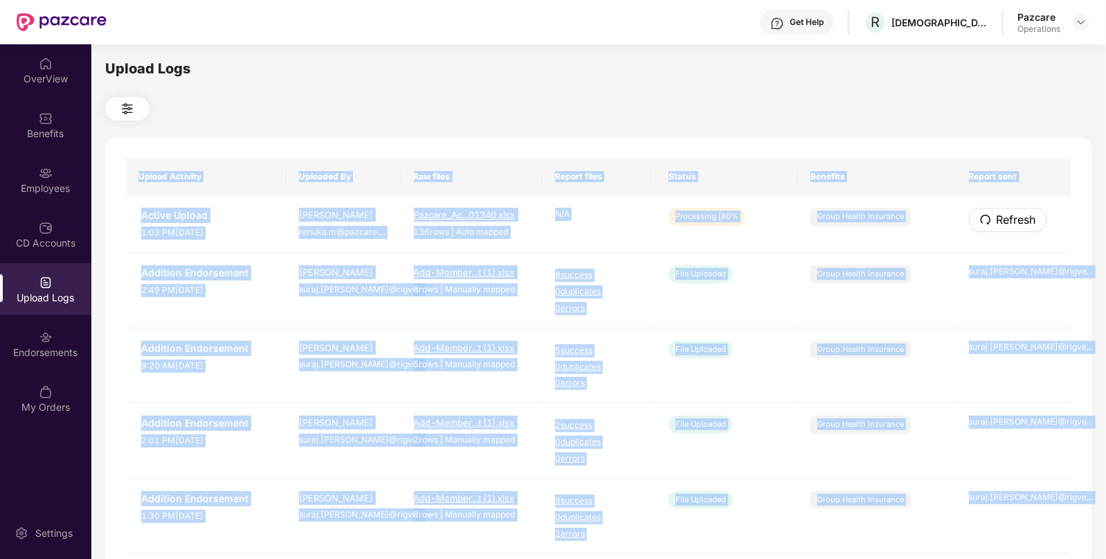
click at [1011, 222] on span "Refresh" at bounding box center [1016, 219] width 39 height 17
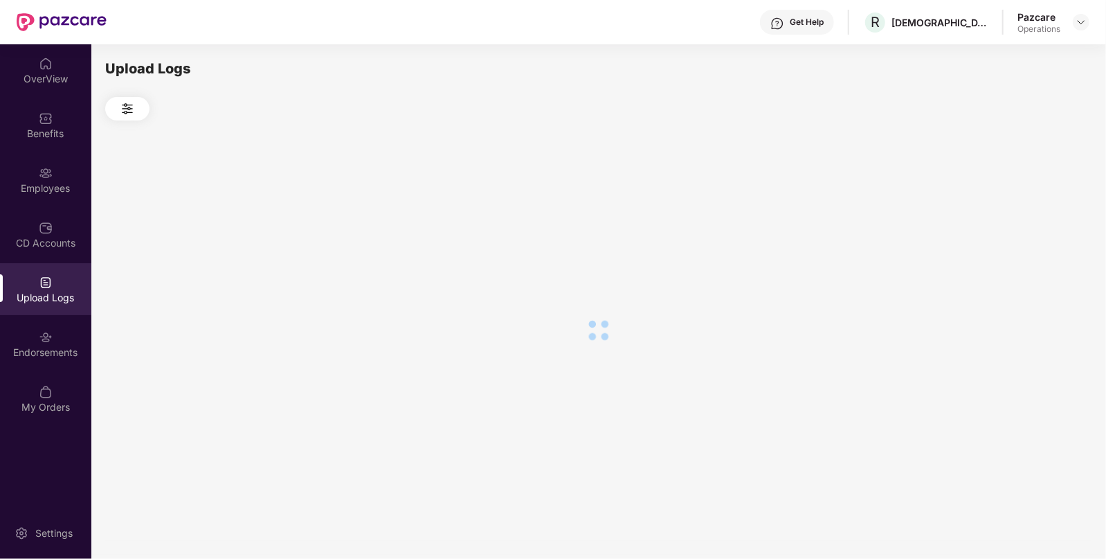
click at [1011, 222] on div at bounding box center [598, 329] width 987 height 419
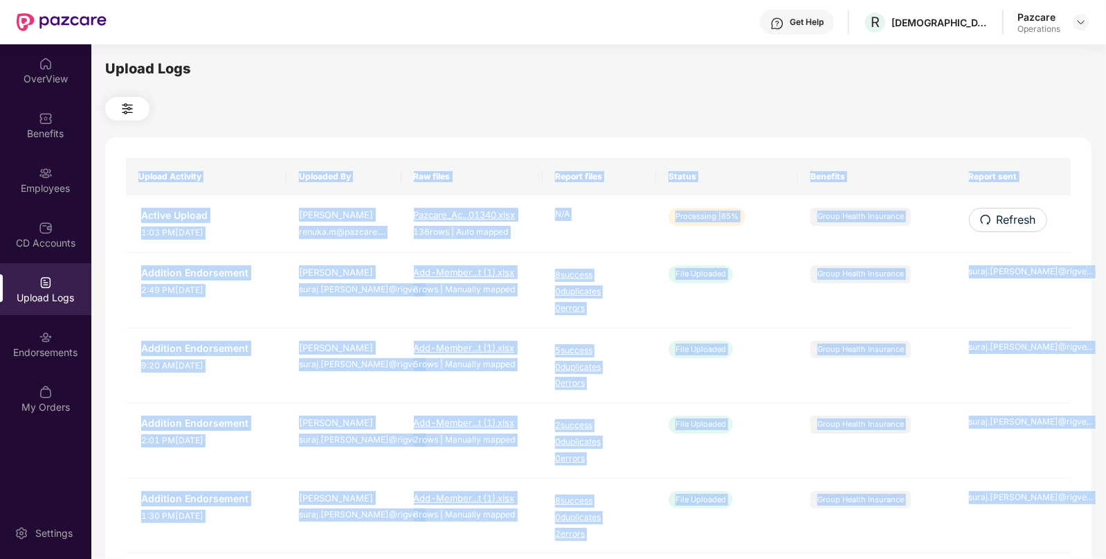
click at [1011, 222] on span "Refresh" at bounding box center [1016, 219] width 39 height 17
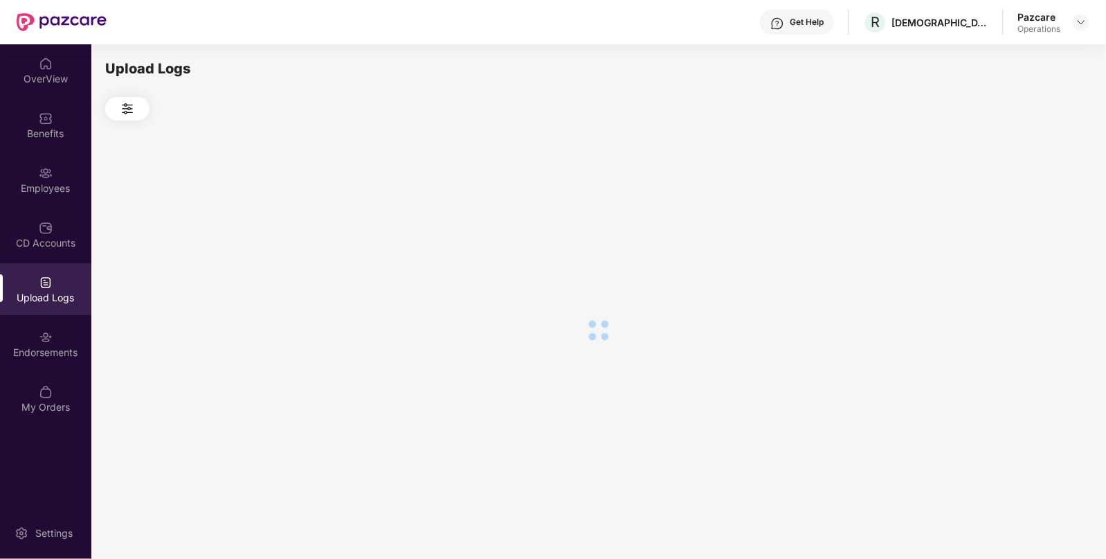
click at [1011, 222] on div at bounding box center [598, 329] width 987 height 419
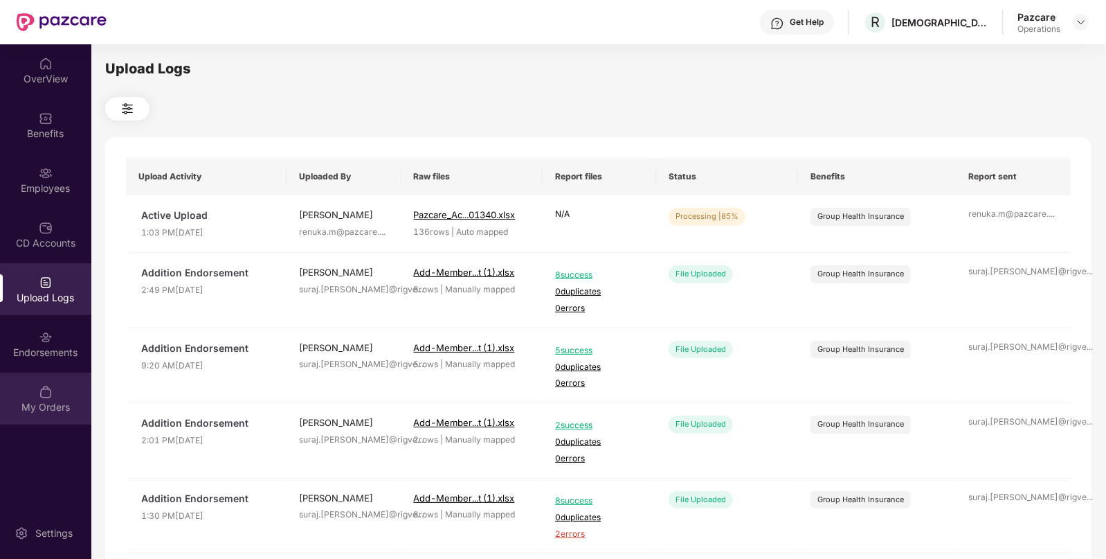
click at [39, 378] on div "My Orders" at bounding box center [45, 398] width 91 height 52
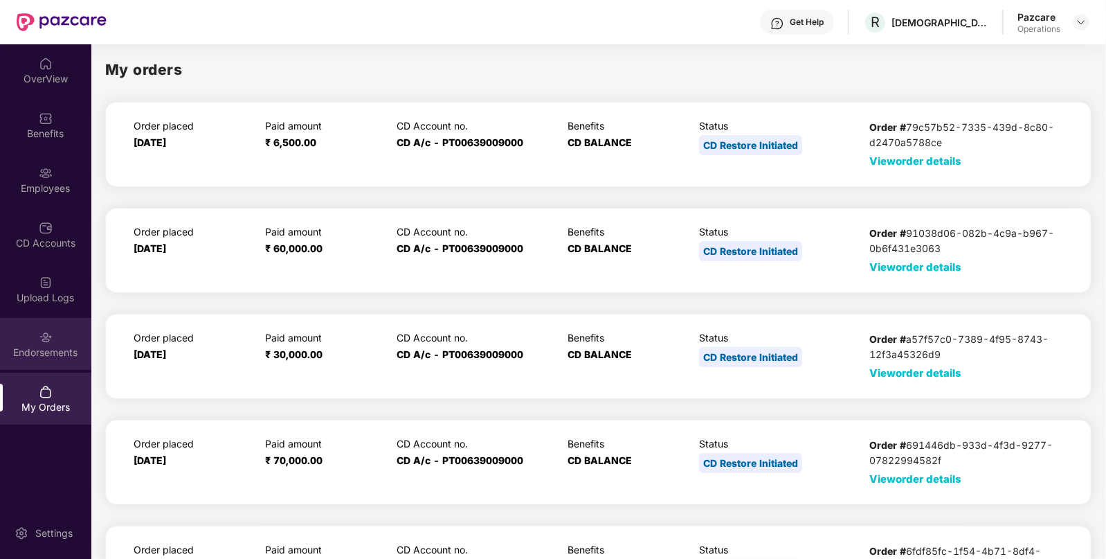
click at [41, 352] on div "Endorsements" at bounding box center [45, 352] width 91 height 14
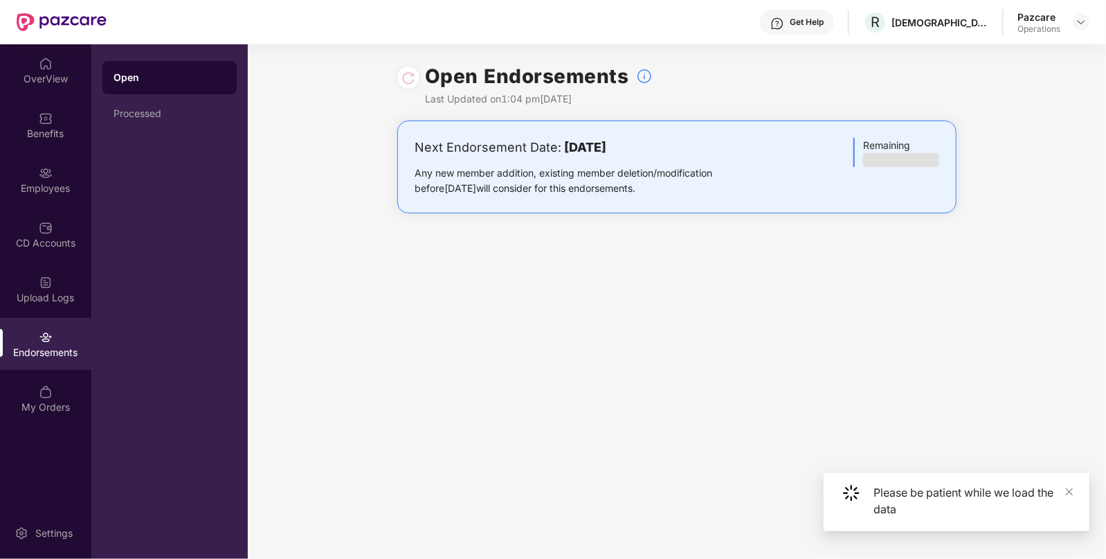
click at [51, 324] on div "Endorsements" at bounding box center [45, 344] width 91 height 52
click at [48, 304] on div "Upload Logs" at bounding box center [45, 298] width 91 height 14
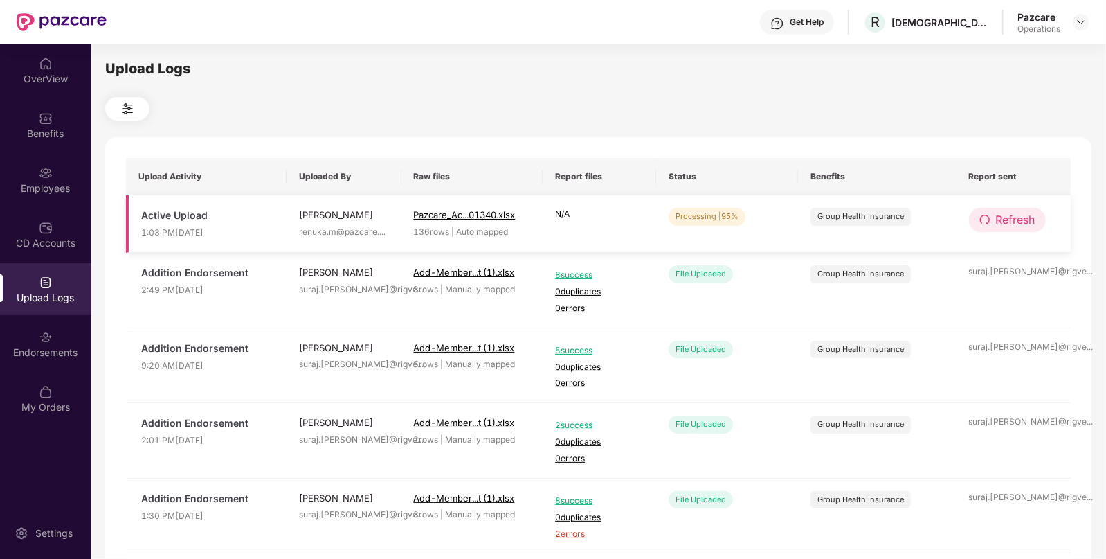
click at [988, 220] on icon "redo" at bounding box center [985, 219] width 11 height 11
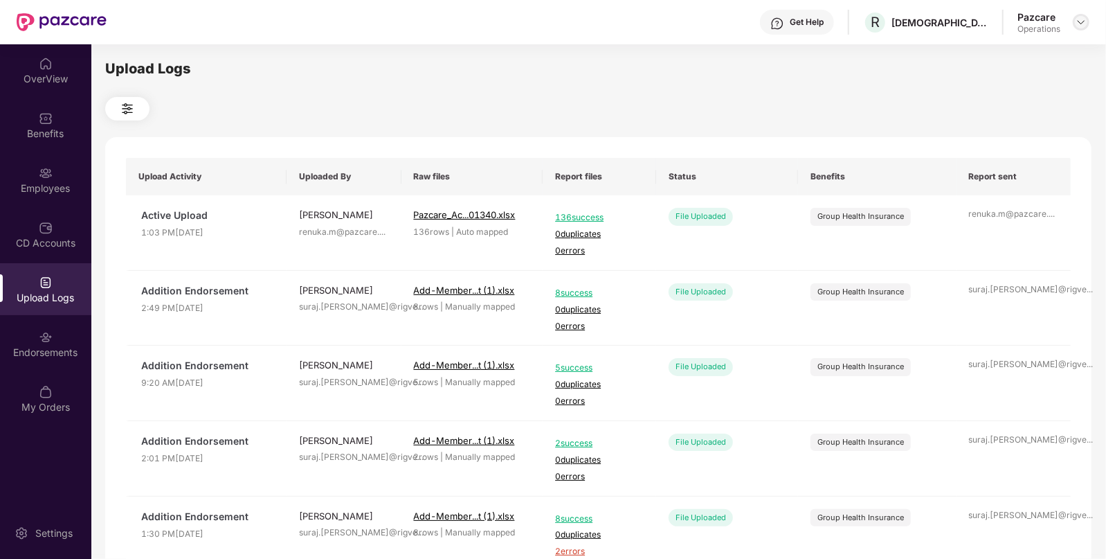
click at [1081, 24] on img at bounding box center [1081, 22] width 11 height 11
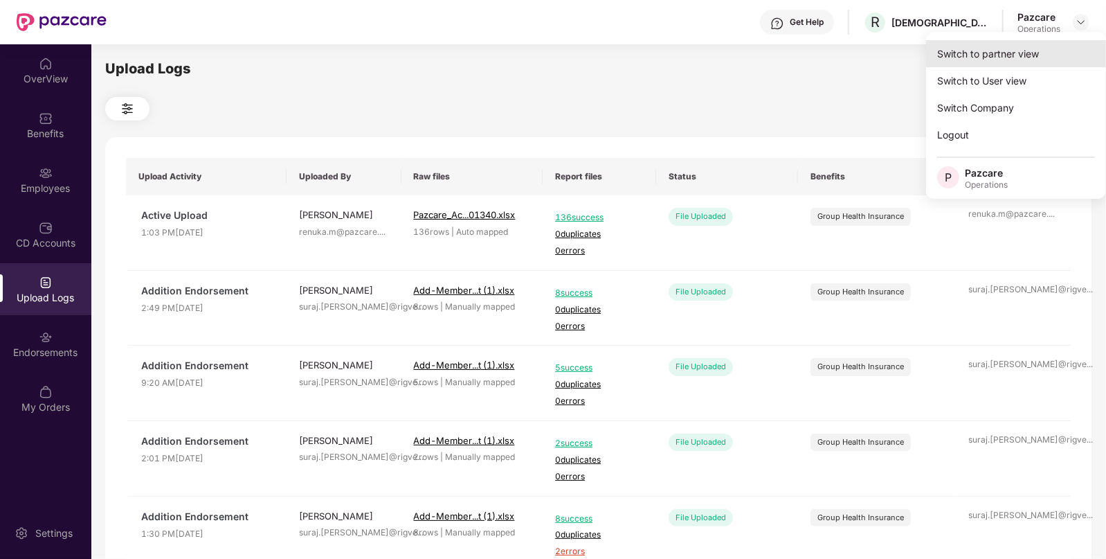
click at [1007, 45] on div "Switch to partner view" at bounding box center [1016, 53] width 180 height 27
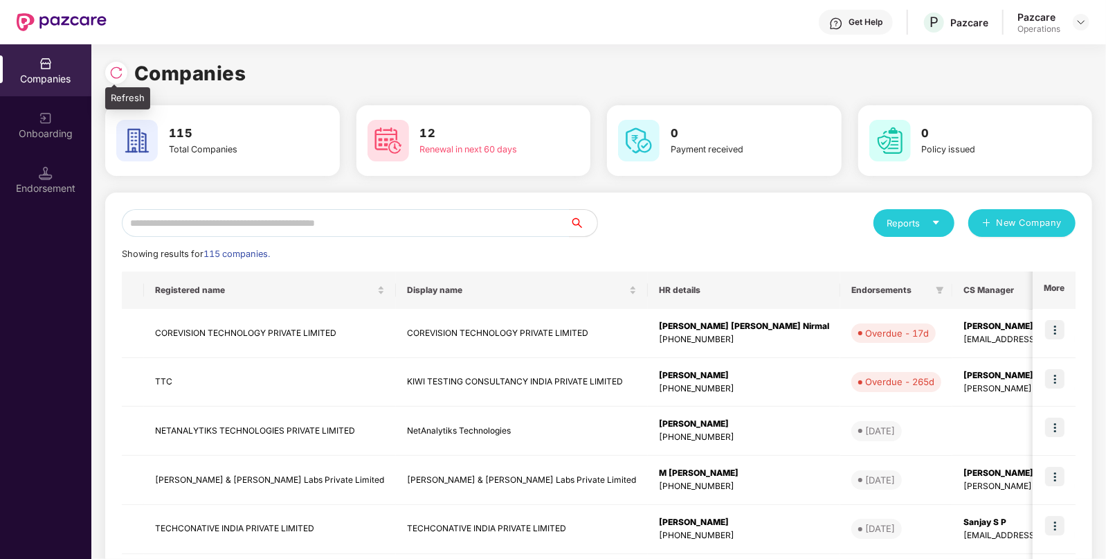
click at [107, 69] on div at bounding box center [116, 73] width 22 height 22
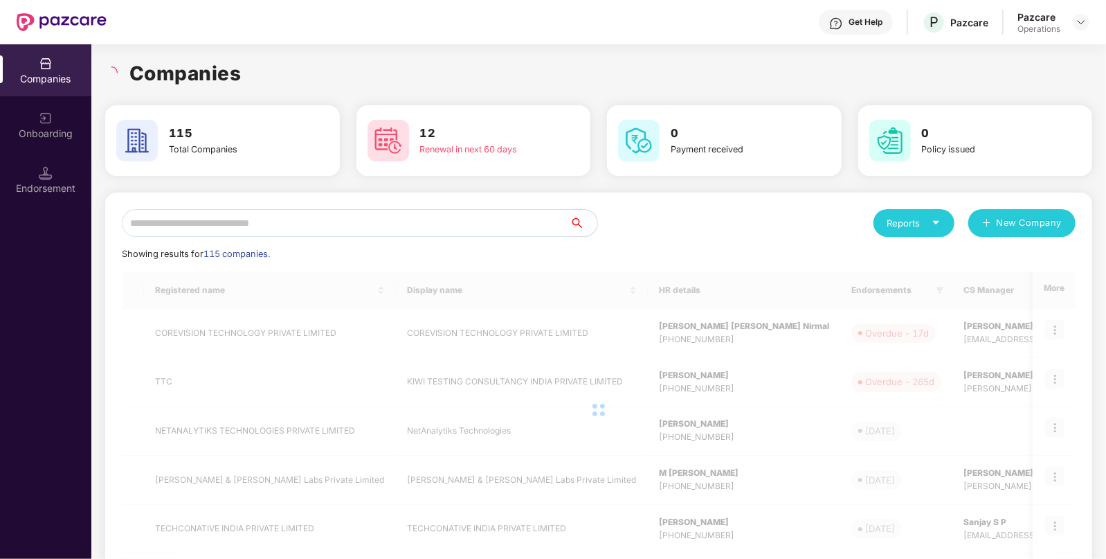
click at [206, 210] on input "text" at bounding box center [346, 223] width 448 height 28
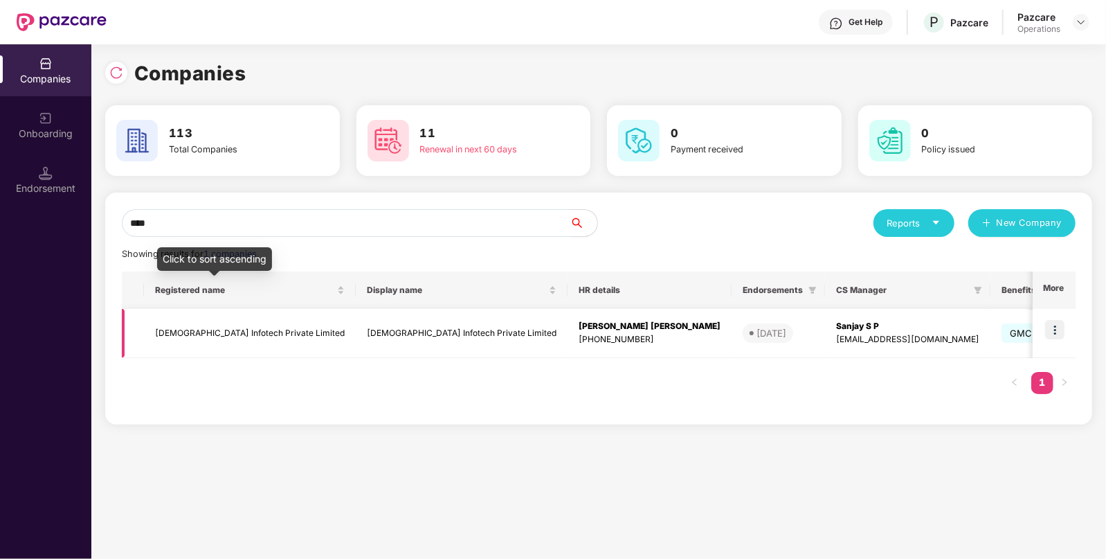
type input "****"
click at [241, 338] on td "[DEMOGRAPHIC_DATA] Infotech Private Limited" at bounding box center [250, 333] width 212 height 49
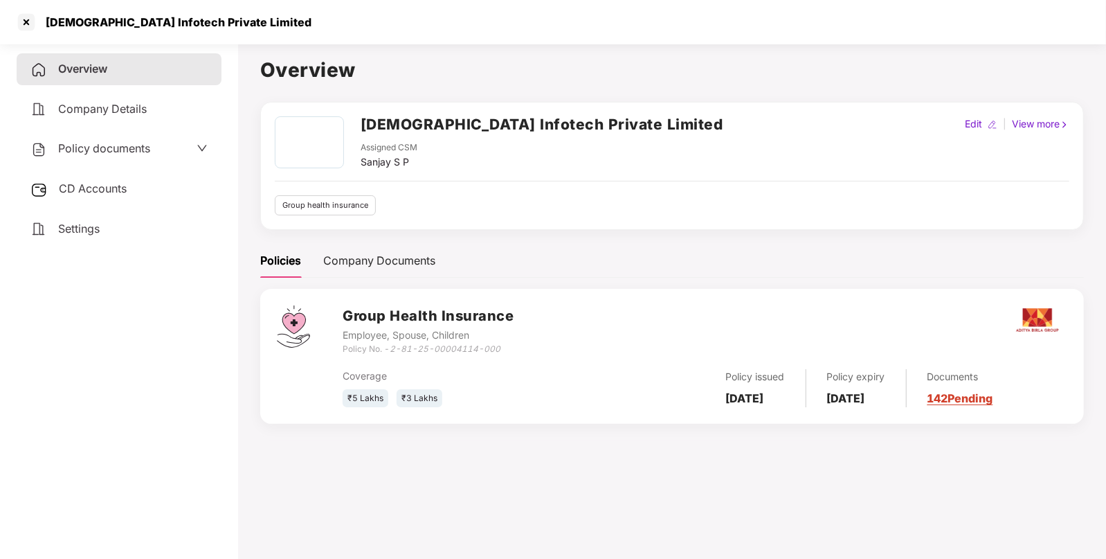
click at [73, 194] on span "CD Accounts" at bounding box center [93, 188] width 68 height 14
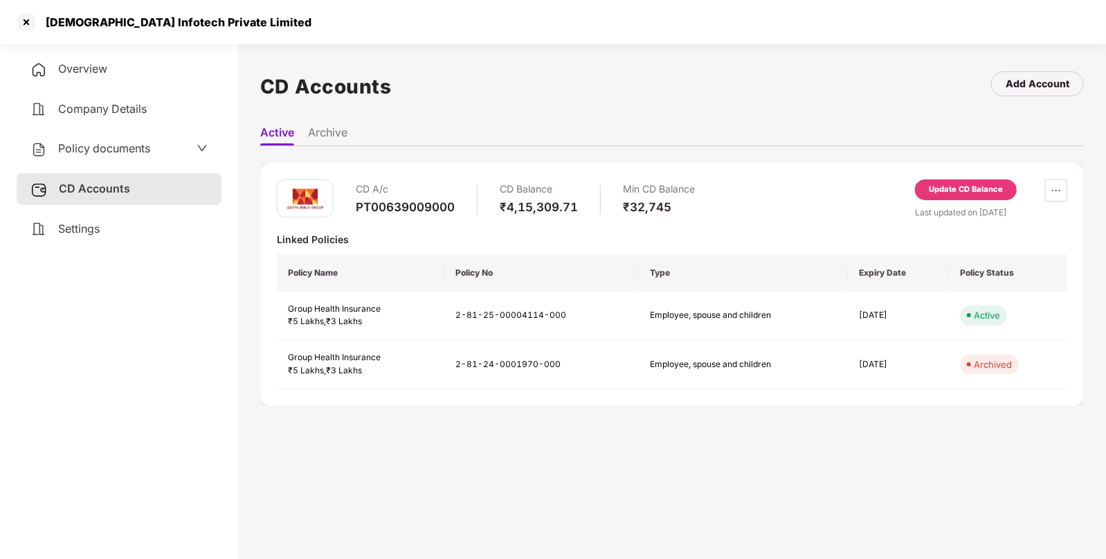
click at [947, 195] on div "Update CD Balance" at bounding box center [966, 189] width 74 height 12
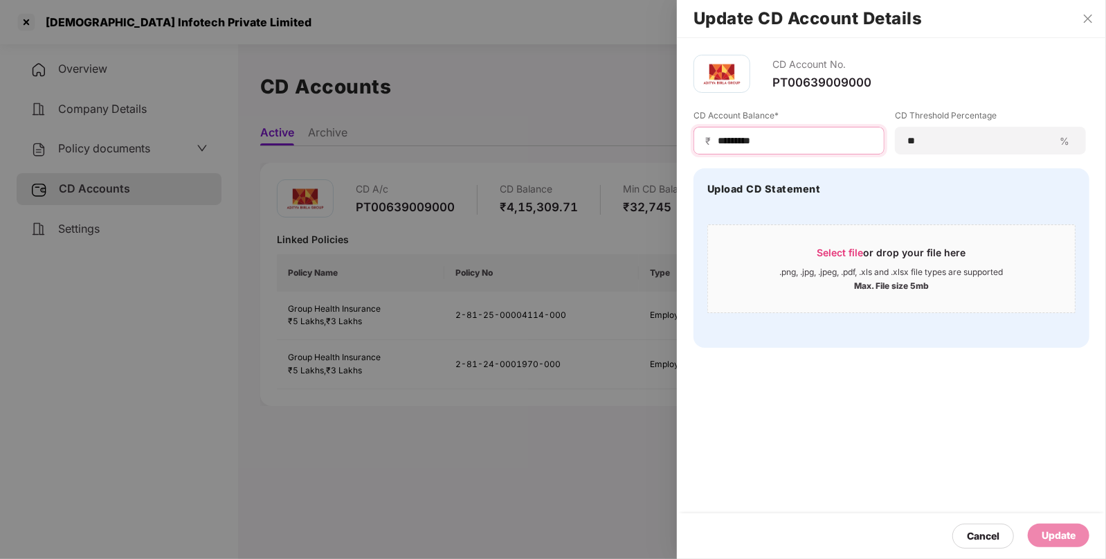
drag, startPoint x: 777, startPoint y: 142, endPoint x: 654, endPoint y: 123, distance: 124.0
click at [654, 123] on div "Update CD Account Details CD Account No. PT00639009000 CD Account Balance* ₹ **…" at bounding box center [553, 279] width 1106 height 559
paste input
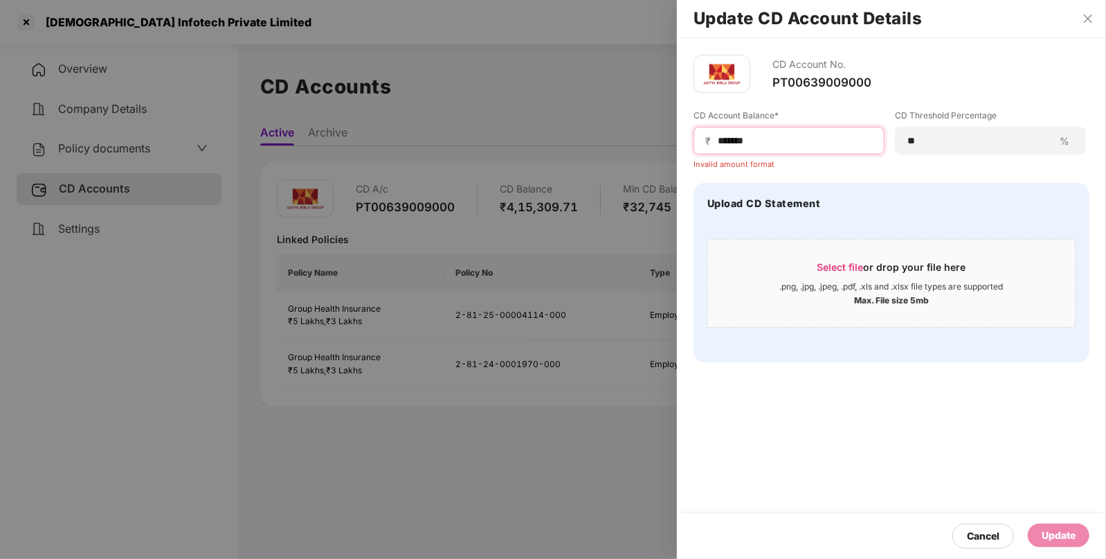
click at [720, 135] on input "******" at bounding box center [795, 141] width 156 height 15
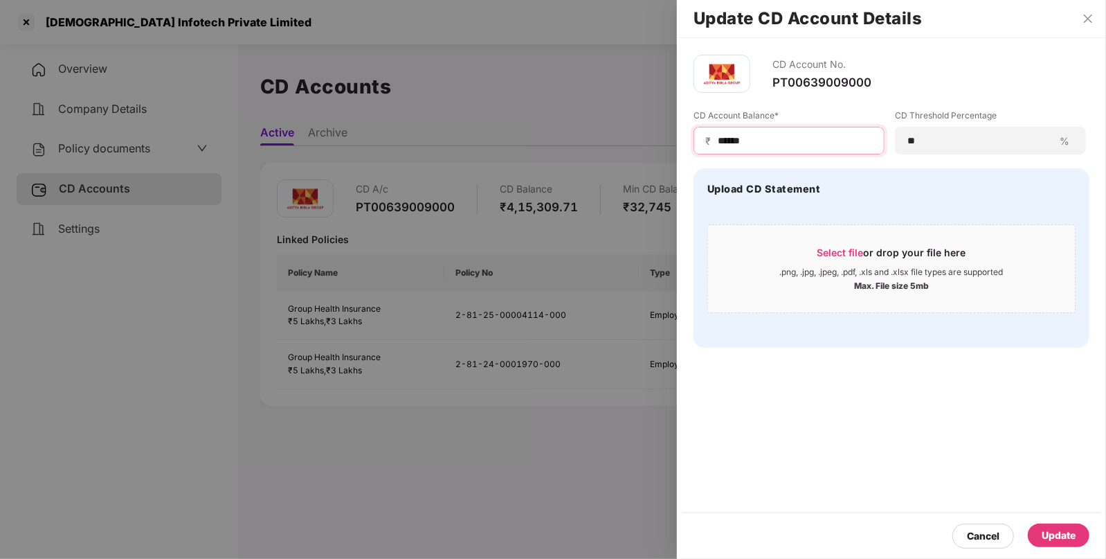
type input "******"
click at [1046, 537] on div "Update" at bounding box center [1059, 535] width 34 height 15
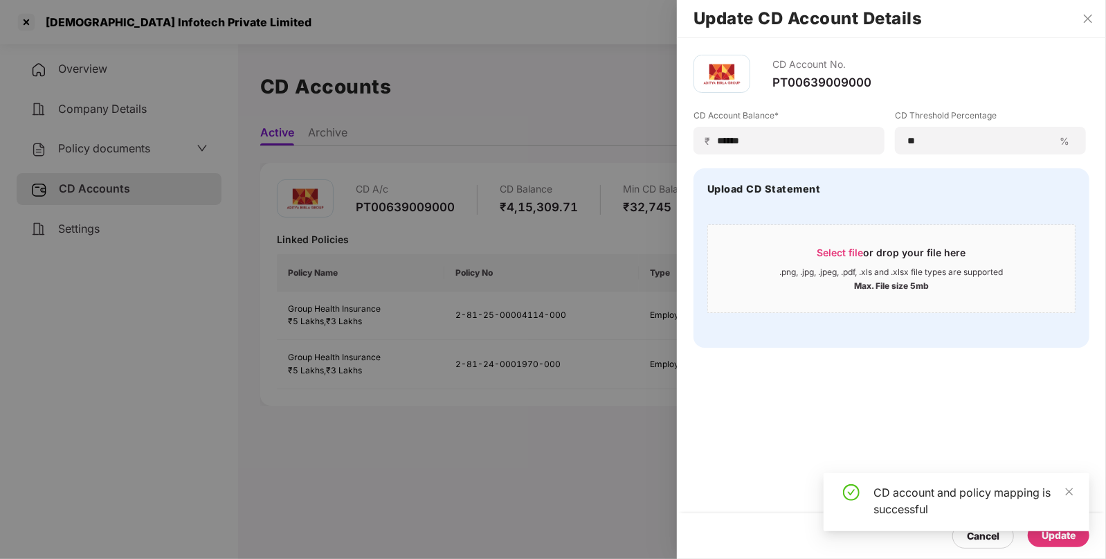
click at [73, 30] on div at bounding box center [553, 279] width 1106 height 559
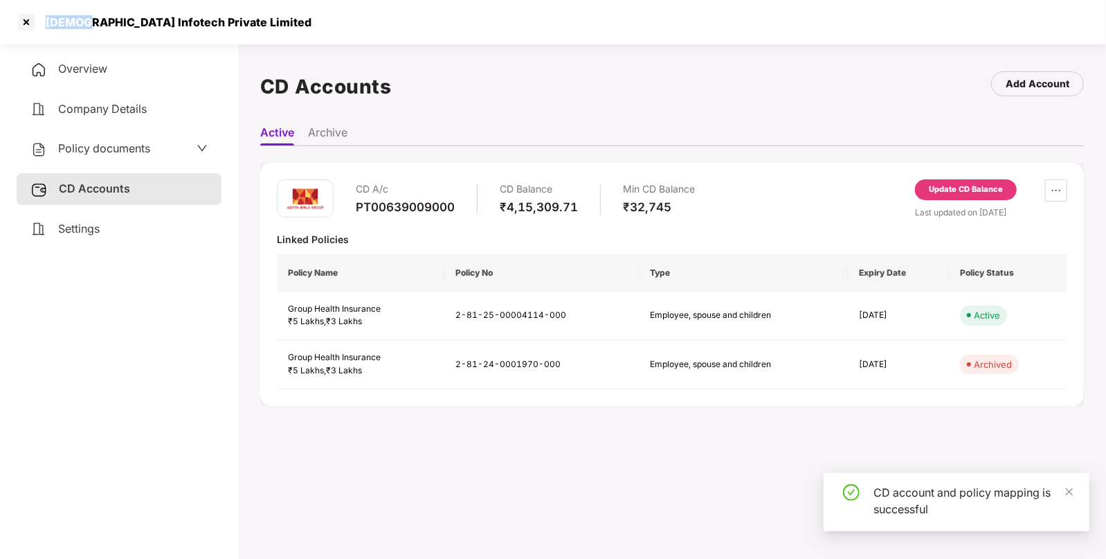
click at [73, 30] on div "[DEMOGRAPHIC_DATA] Infotech Private Limited" at bounding box center [163, 22] width 296 height 22
copy div "[DEMOGRAPHIC_DATA]"
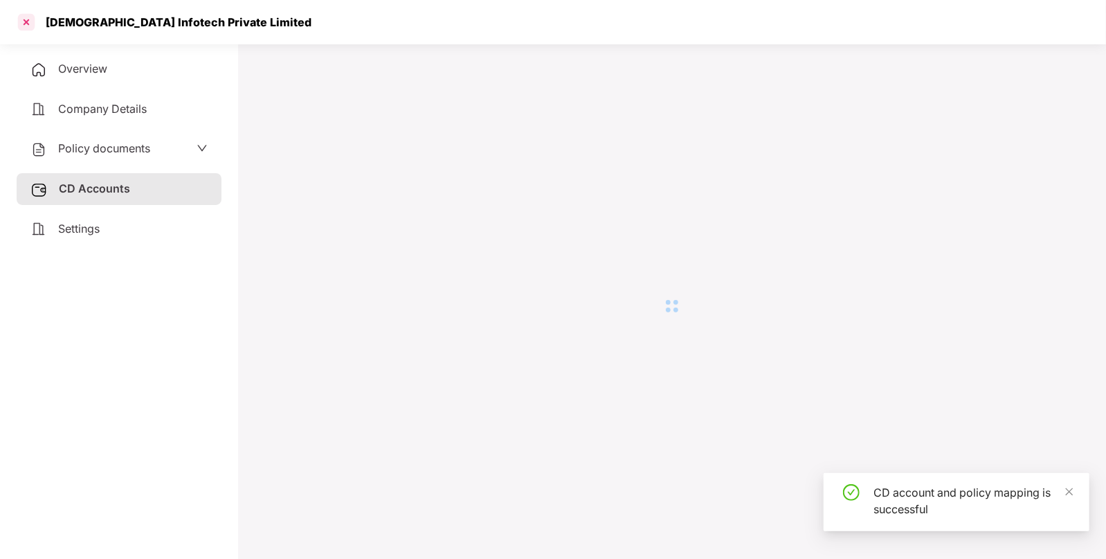
click at [31, 16] on div at bounding box center [26, 22] width 22 height 22
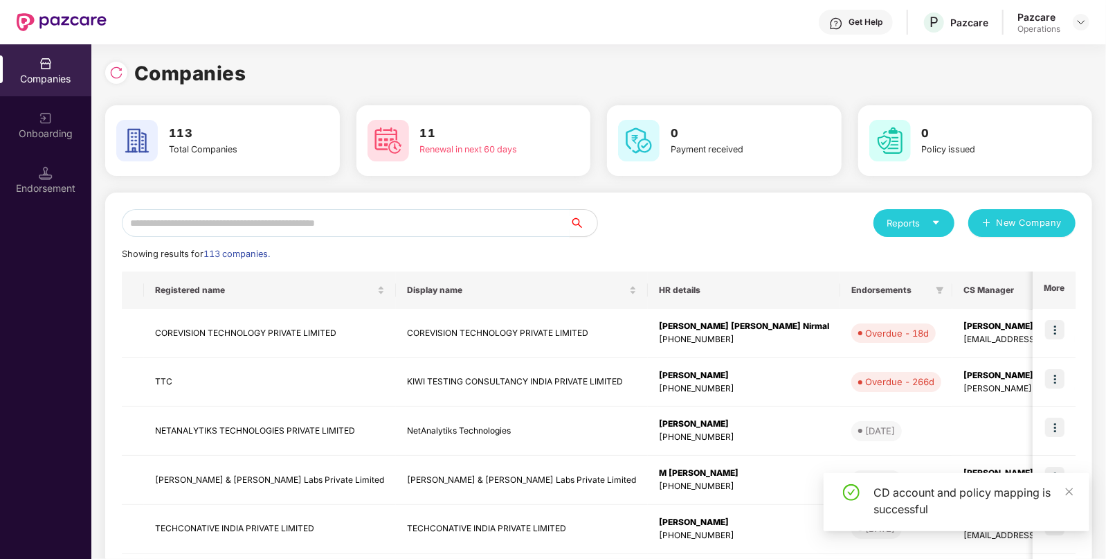
click at [289, 224] on input "text" at bounding box center [346, 223] width 448 height 28
paste input "******"
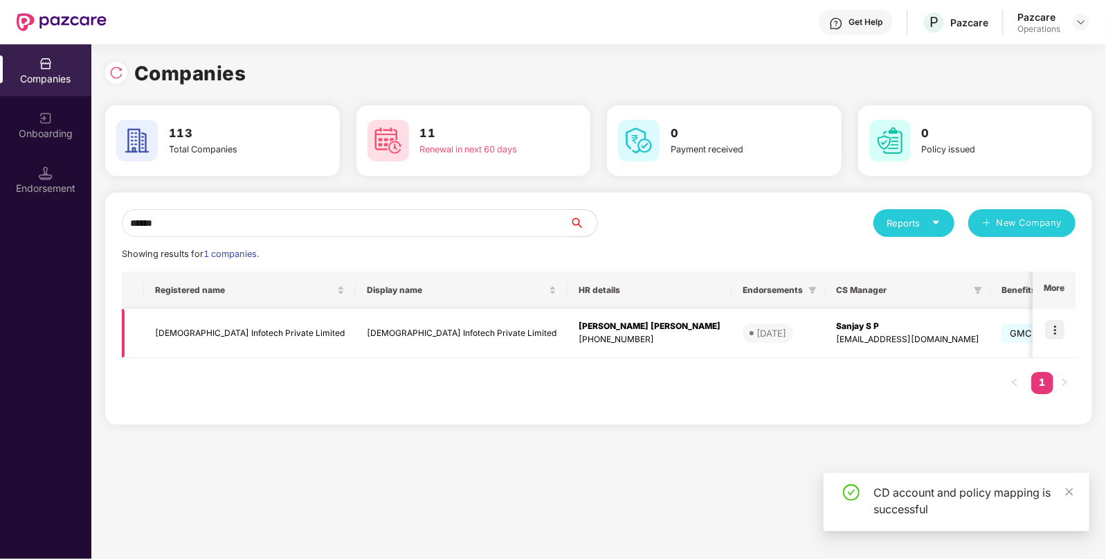
type input "******"
click at [267, 315] on td "[DEMOGRAPHIC_DATA] Infotech Private Limited" at bounding box center [250, 333] width 212 height 49
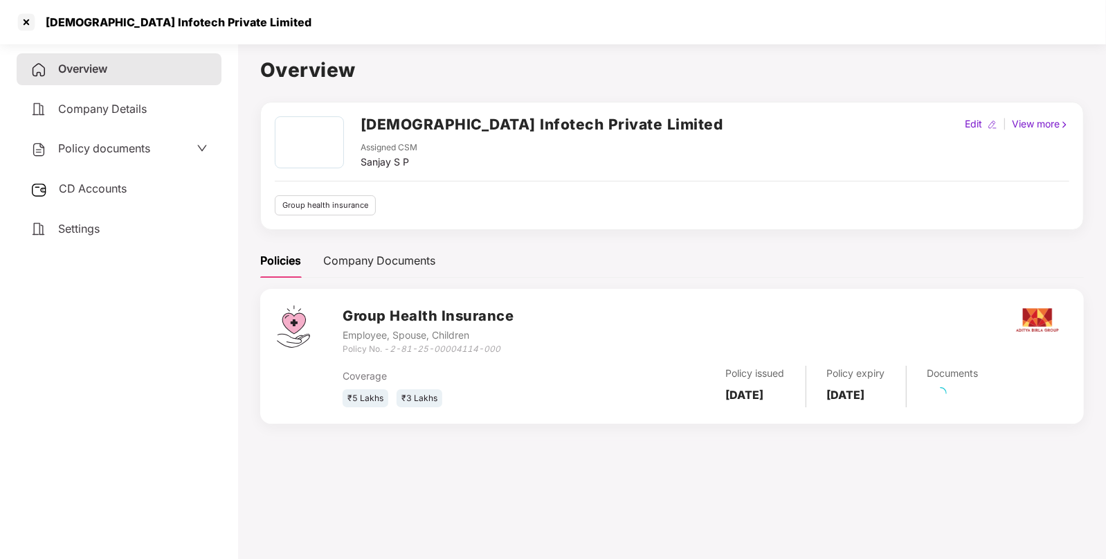
click at [93, 142] on span "Policy documents" at bounding box center [104, 148] width 92 height 14
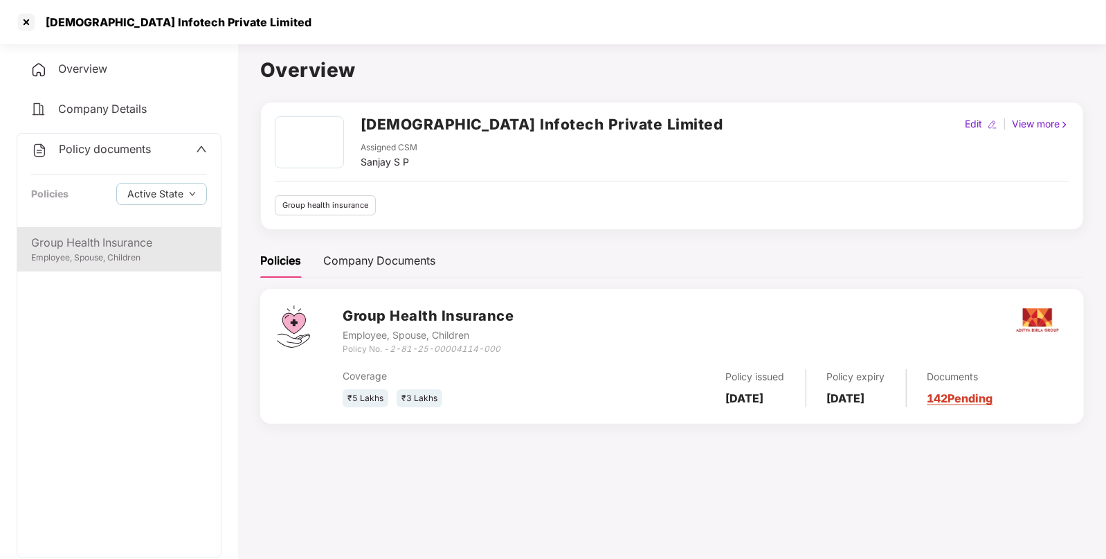
click at [93, 262] on div "Employee, Spouse, Children" at bounding box center [119, 257] width 176 height 13
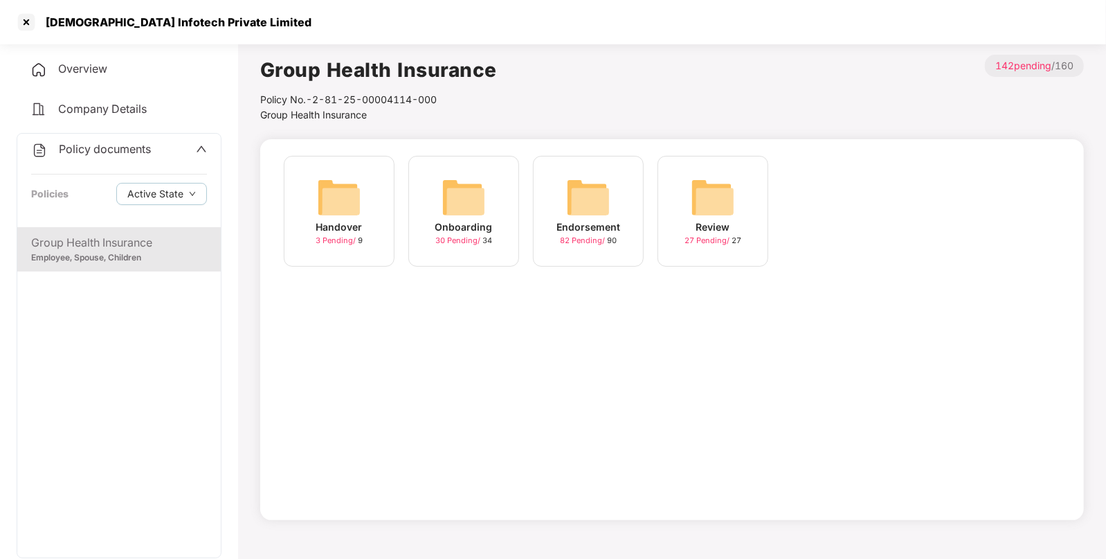
click at [596, 200] on img at bounding box center [588, 197] width 44 height 44
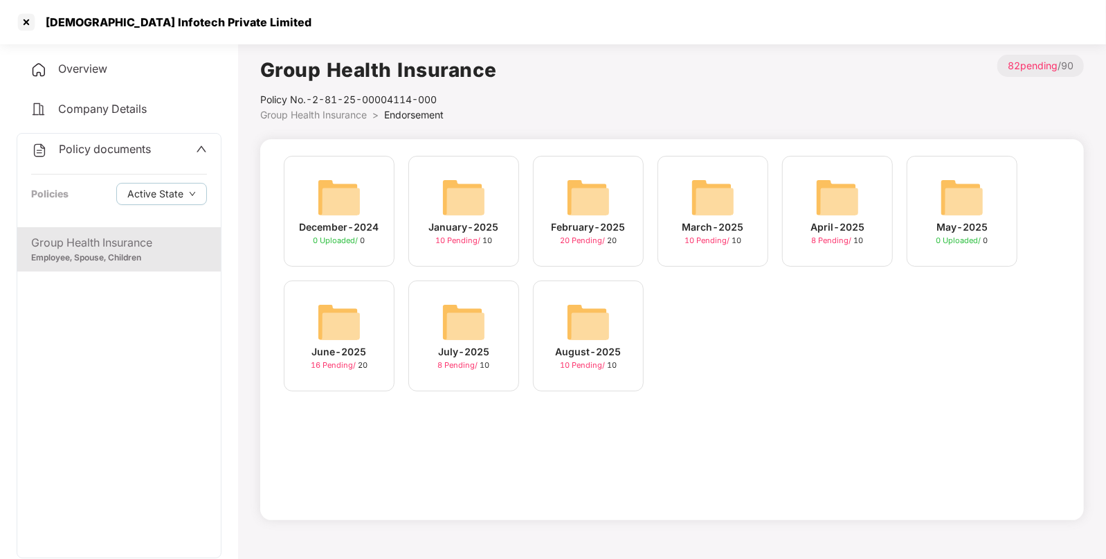
click at [606, 336] on img at bounding box center [588, 322] width 44 height 44
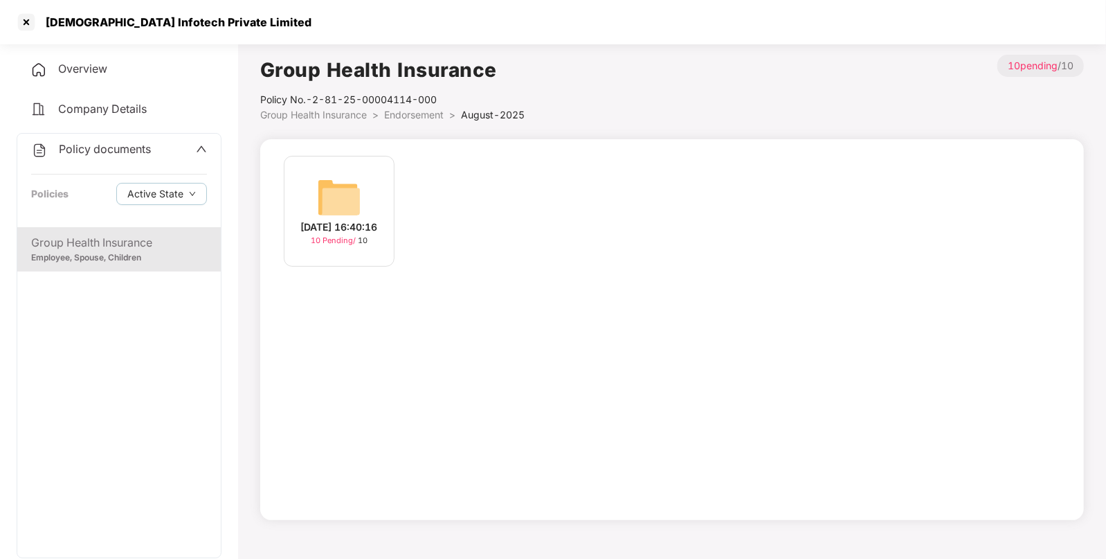
click at [384, 187] on div "[DATE] 16:40:16 10 Pending / 10" at bounding box center [339, 211] width 111 height 111
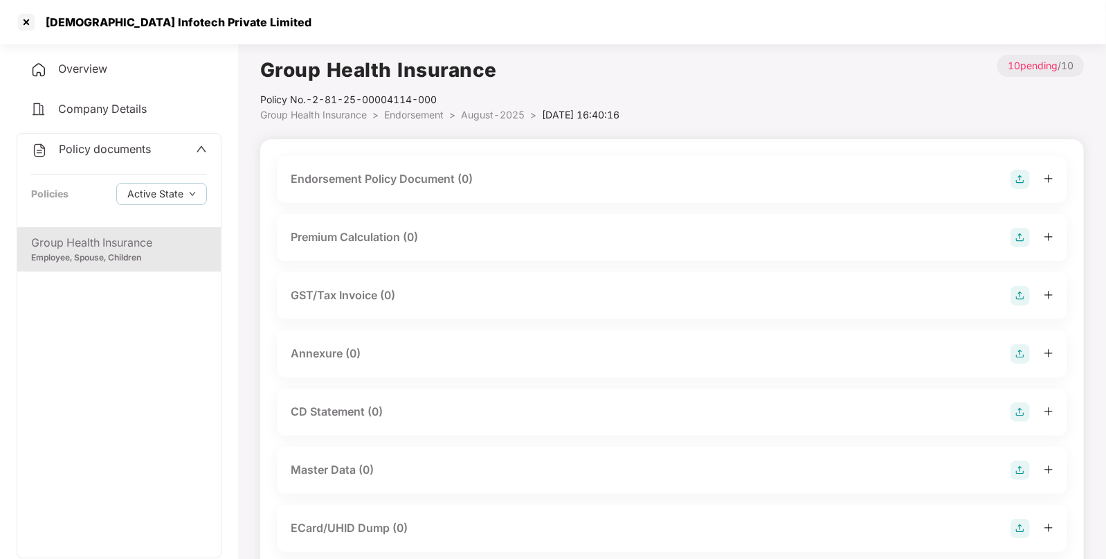
click at [1017, 183] on img at bounding box center [1020, 179] width 19 height 19
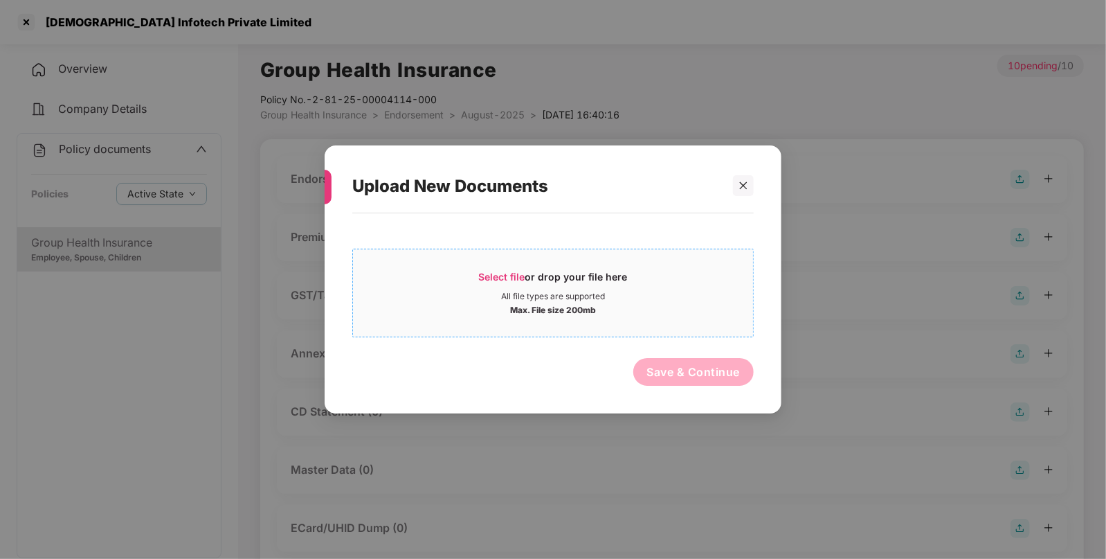
click at [504, 298] on div "All file types are supported" at bounding box center [553, 296] width 104 height 11
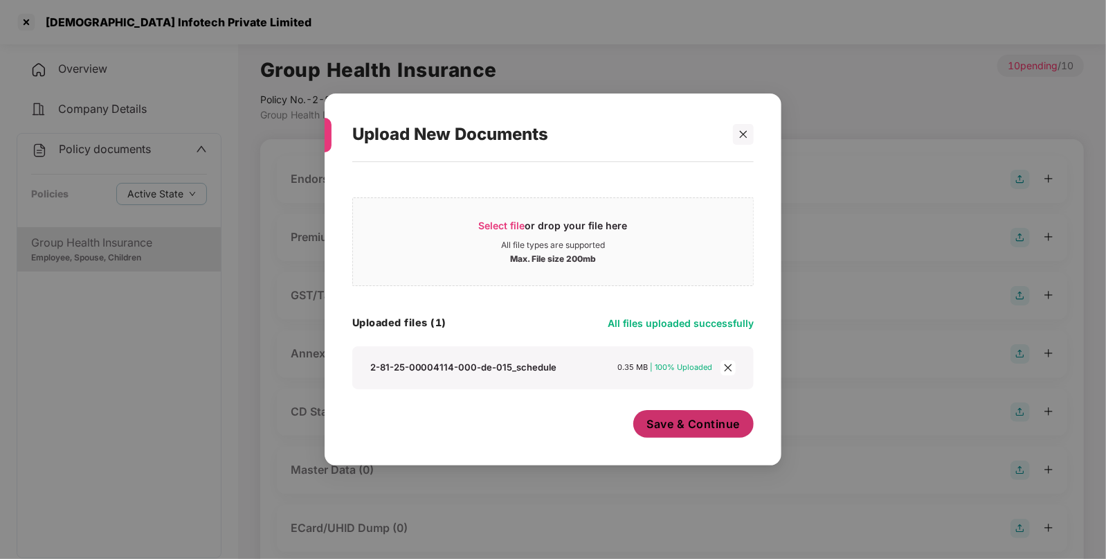
click at [675, 433] on button "Save & Continue" at bounding box center [693, 424] width 121 height 28
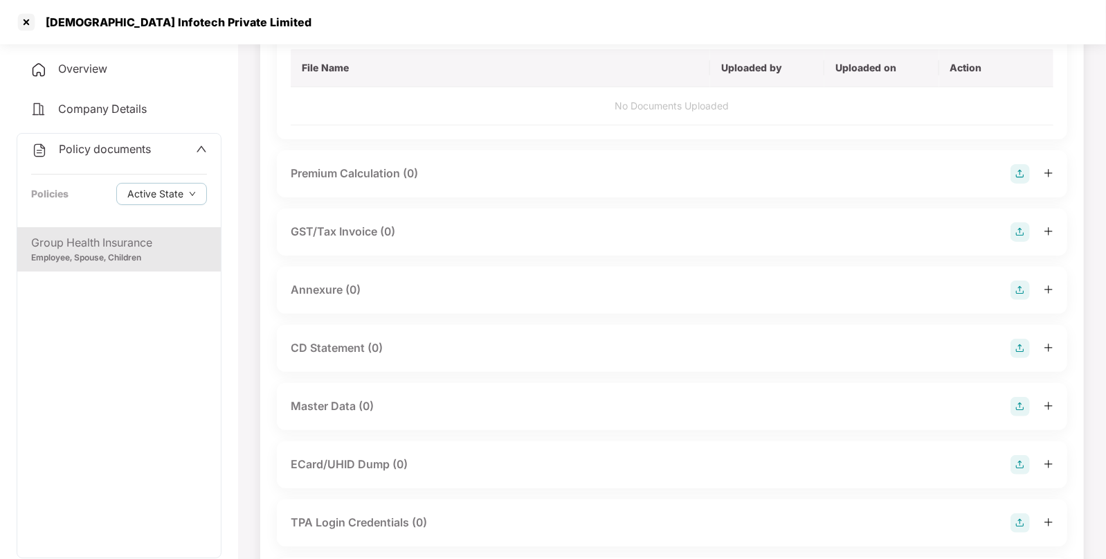
scroll to position [157, 0]
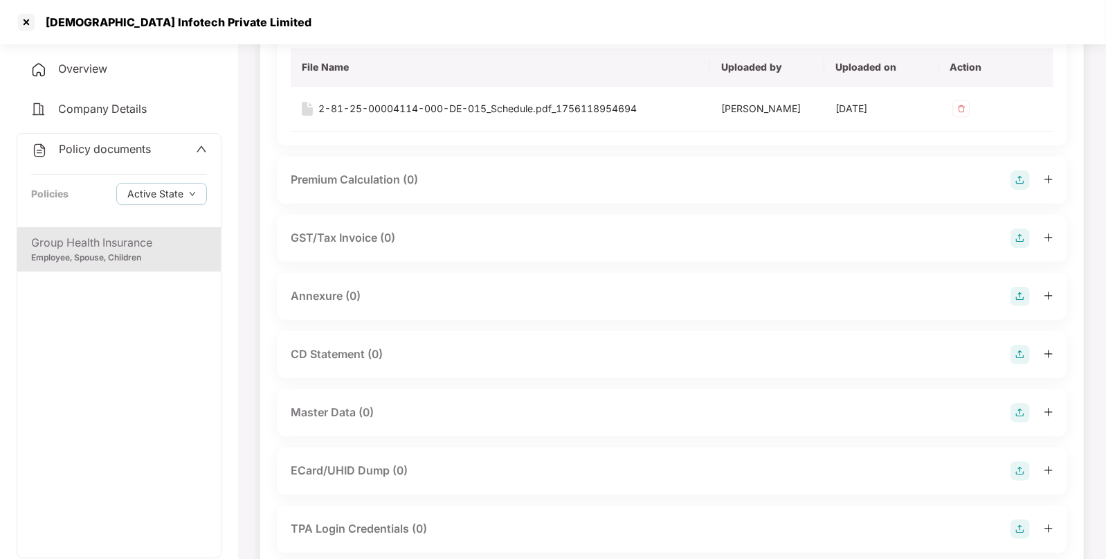
click at [1016, 350] on img at bounding box center [1020, 354] width 19 height 19
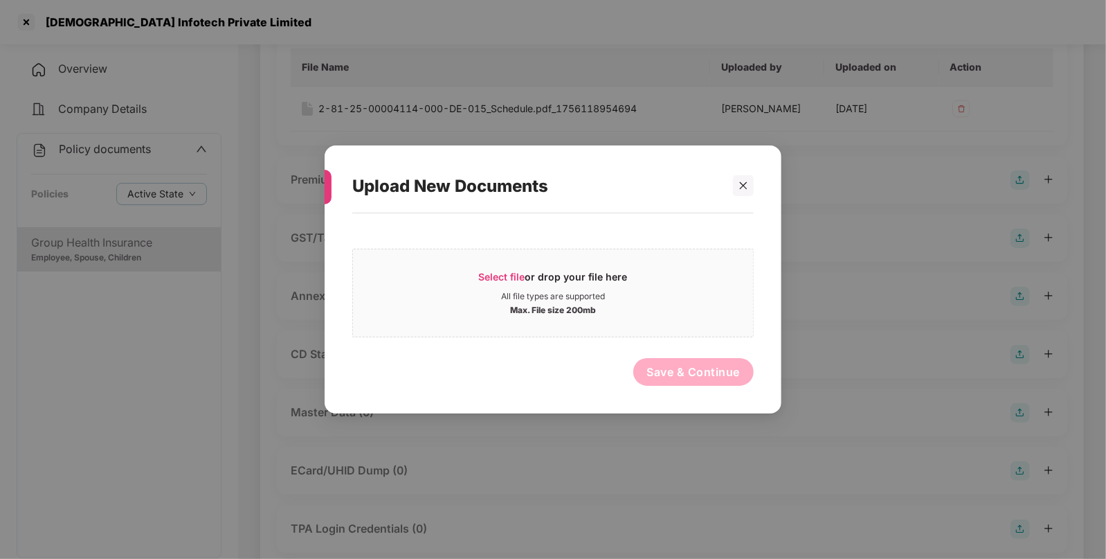
click at [721, 190] on div at bounding box center [737, 185] width 33 height 21
click at [737, 188] on div at bounding box center [743, 185] width 21 height 21
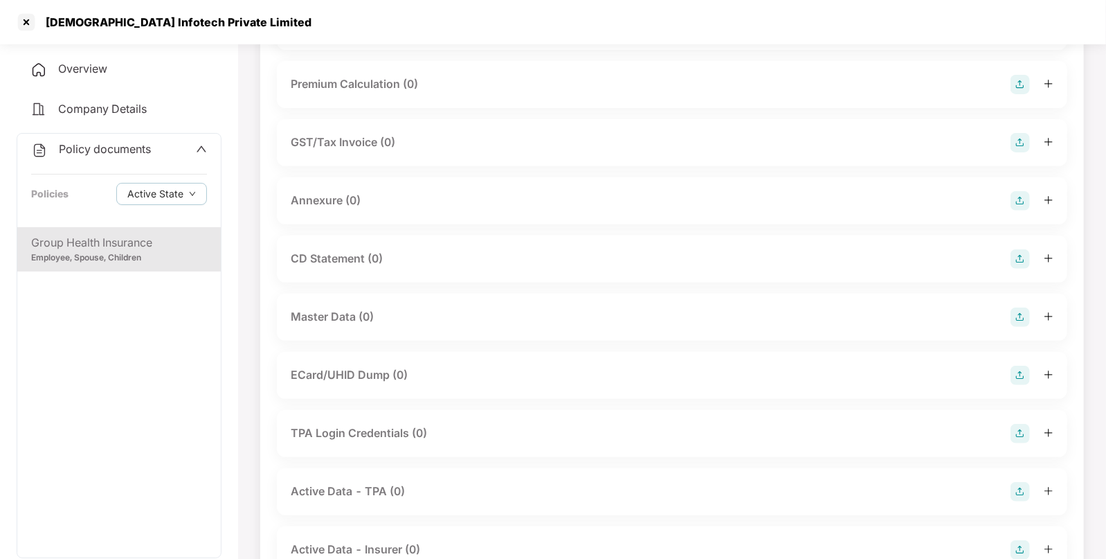
scroll to position [263, 0]
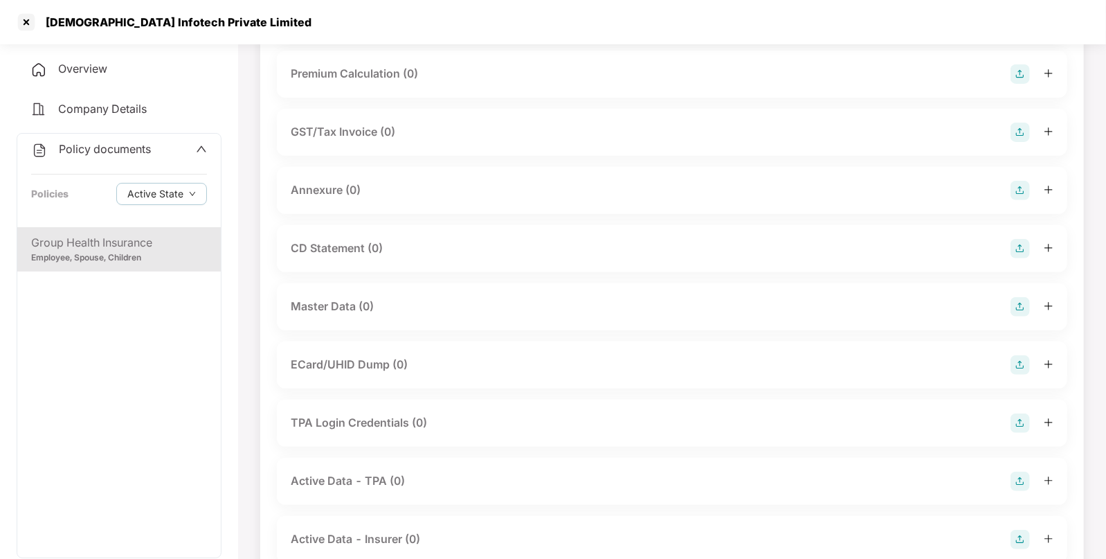
click at [1021, 310] on img at bounding box center [1020, 306] width 19 height 19
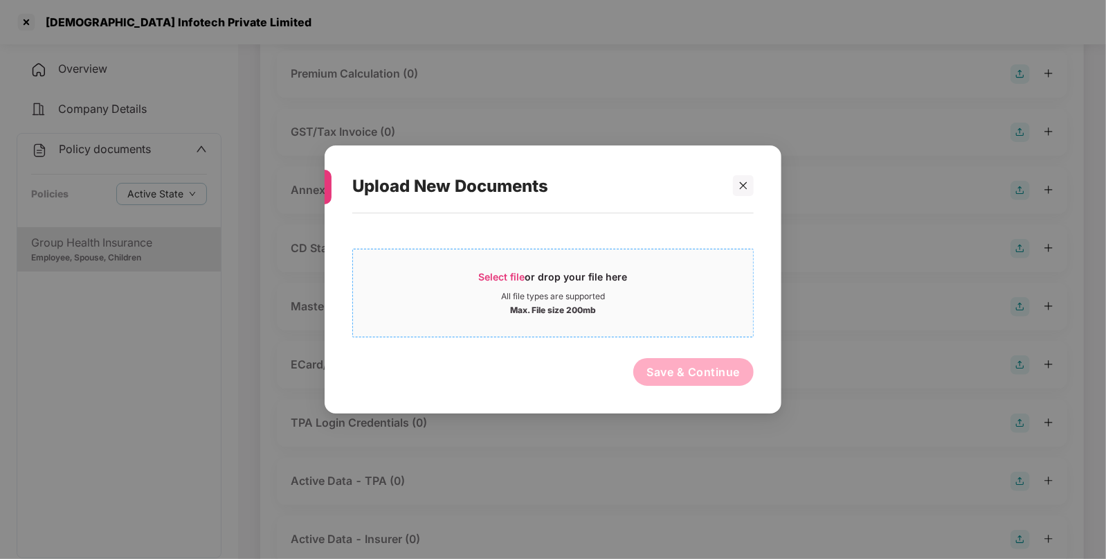
click at [512, 276] on span "Select file" at bounding box center [502, 277] width 46 height 12
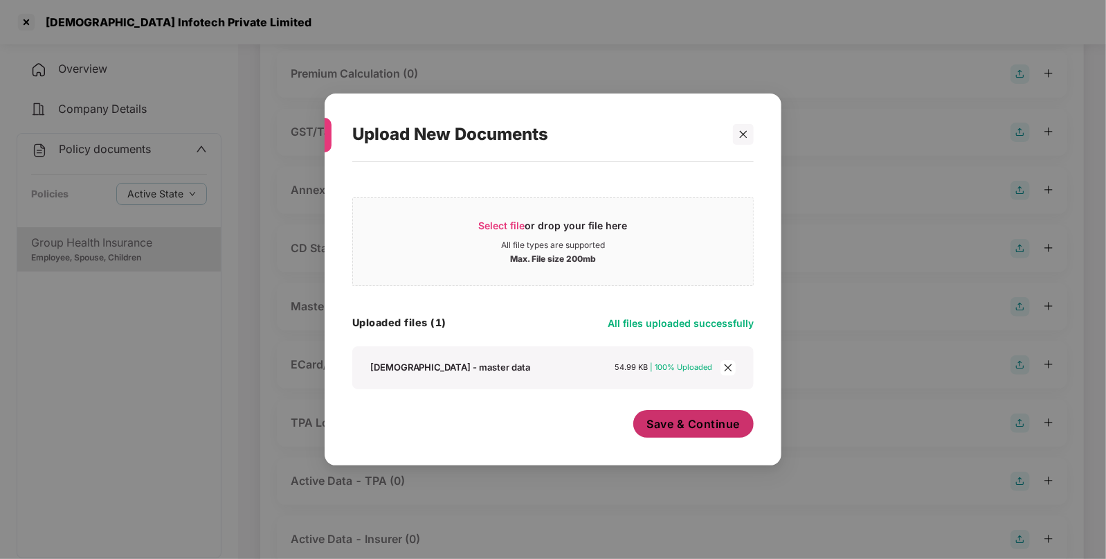
click at [692, 429] on span "Save & Continue" at bounding box center [693, 423] width 93 height 15
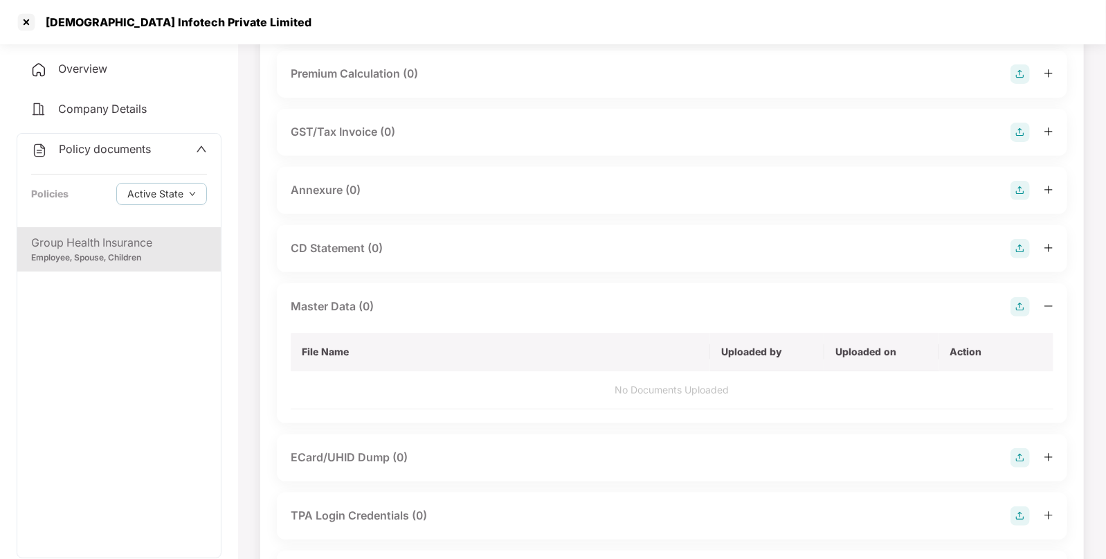
scroll to position [0, 0]
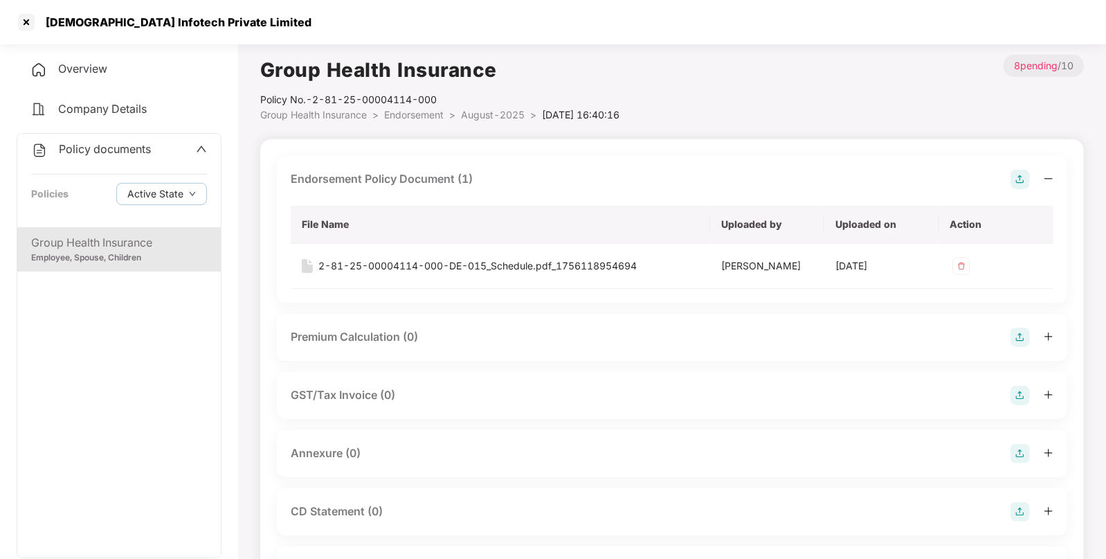
click at [427, 109] on span "Endorsement" at bounding box center [414, 115] width 60 height 12
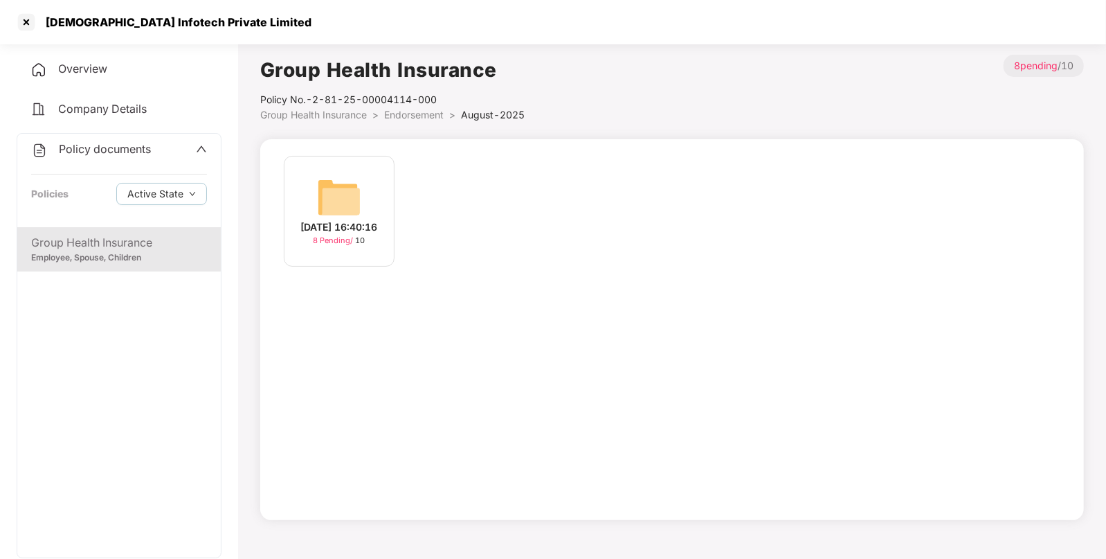
click at [422, 109] on span "Endorsement" at bounding box center [414, 115] width 60 height 12
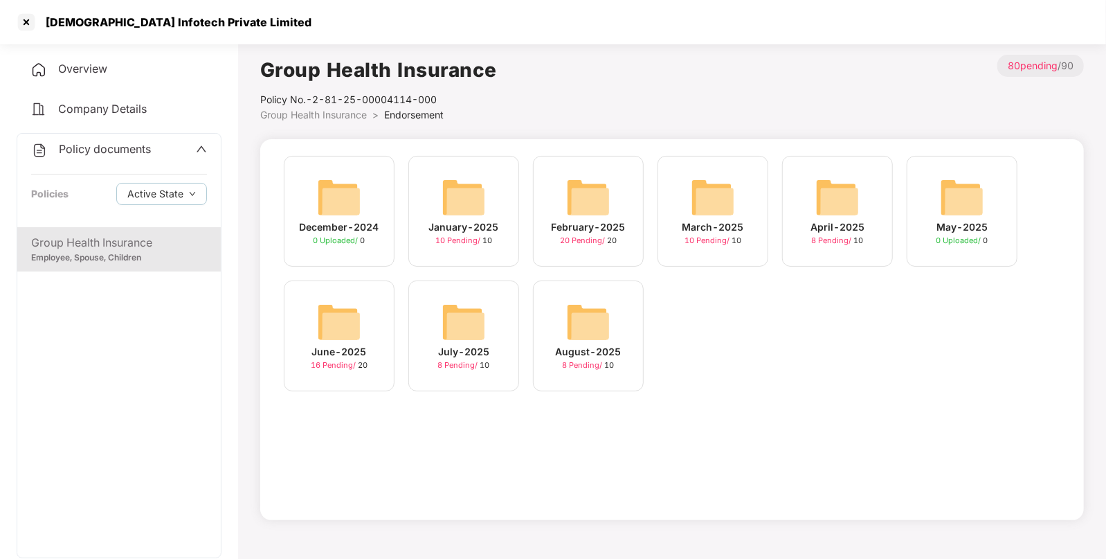
click at [461, 327] on img at bounding box center [464, 322] width 44 height 44
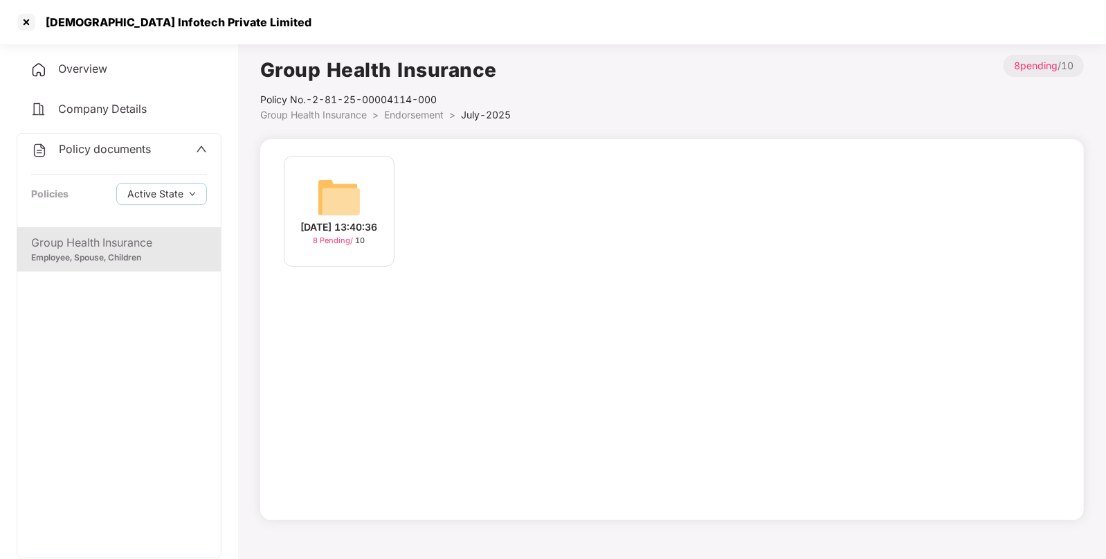
click at [401, 116] on span "Endorsement" at bounding box center [414, 115] width 60 height 12
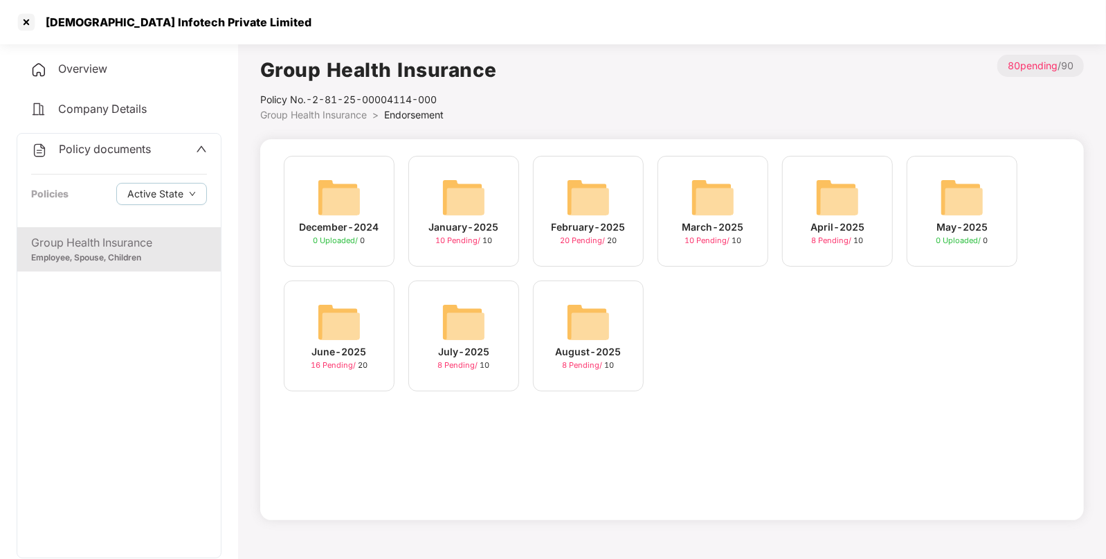
click at [342, 313] on img at bounding box center [339, 322] width 44 height 44
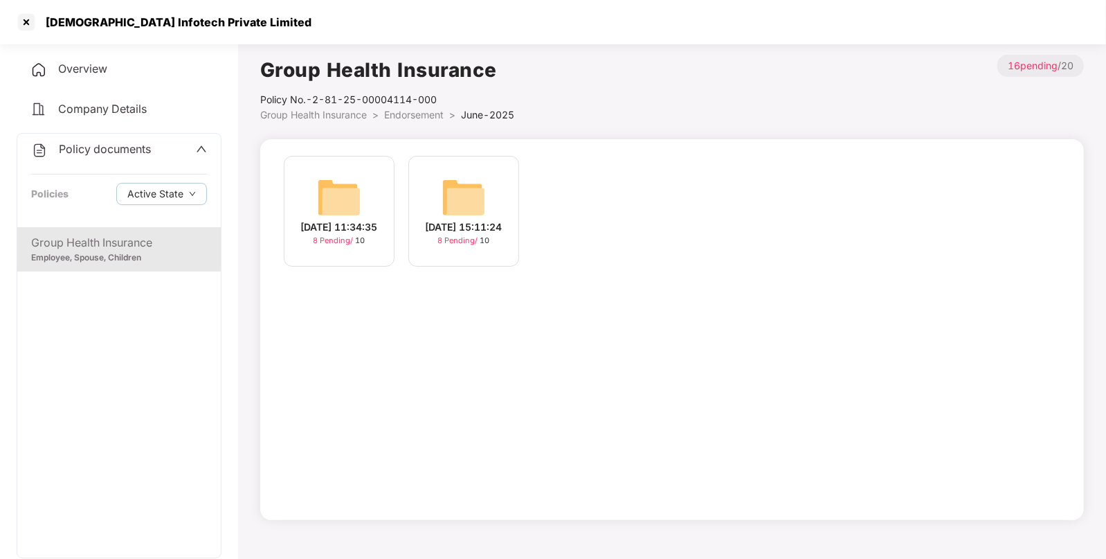
click at [413, 111] on span "Endorsement" at bounding box center [414, 115] width 60 height 12
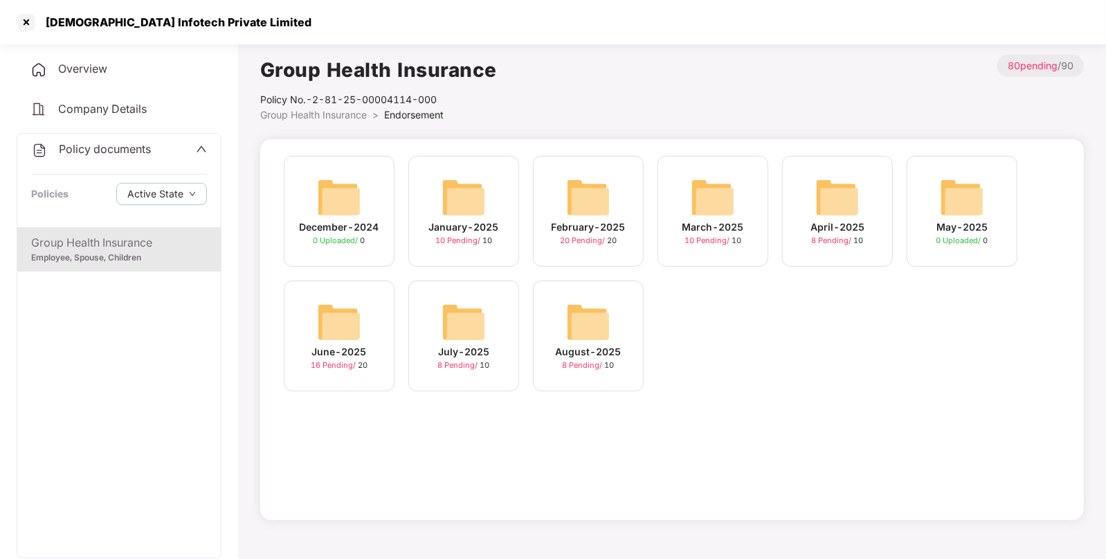
click at [720, 205] on img at bounding box center [713, 197] width 44 height 44
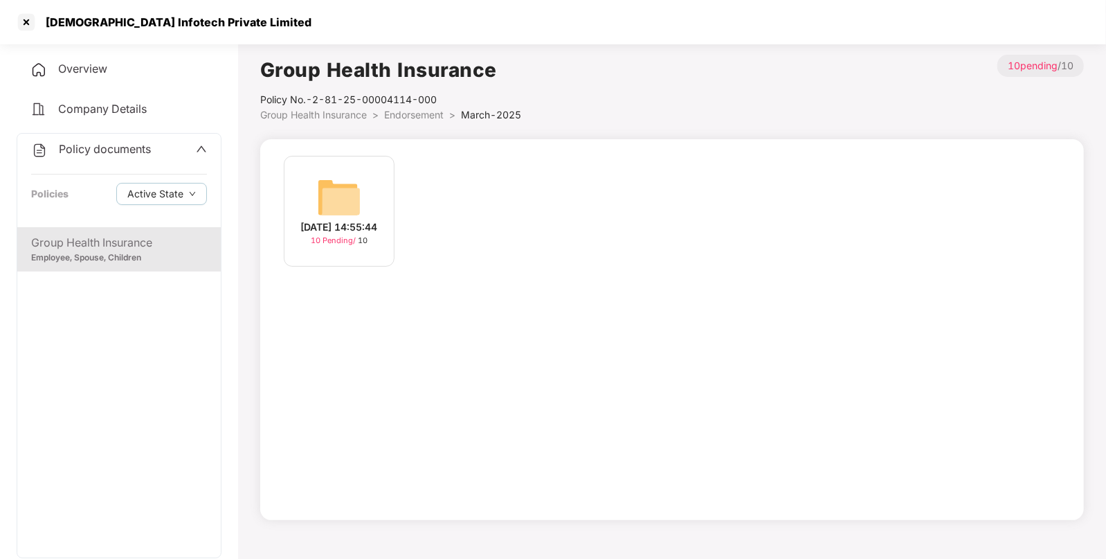
click at [330, 186] on img at bounding box center [339, 197] width 44 height 44
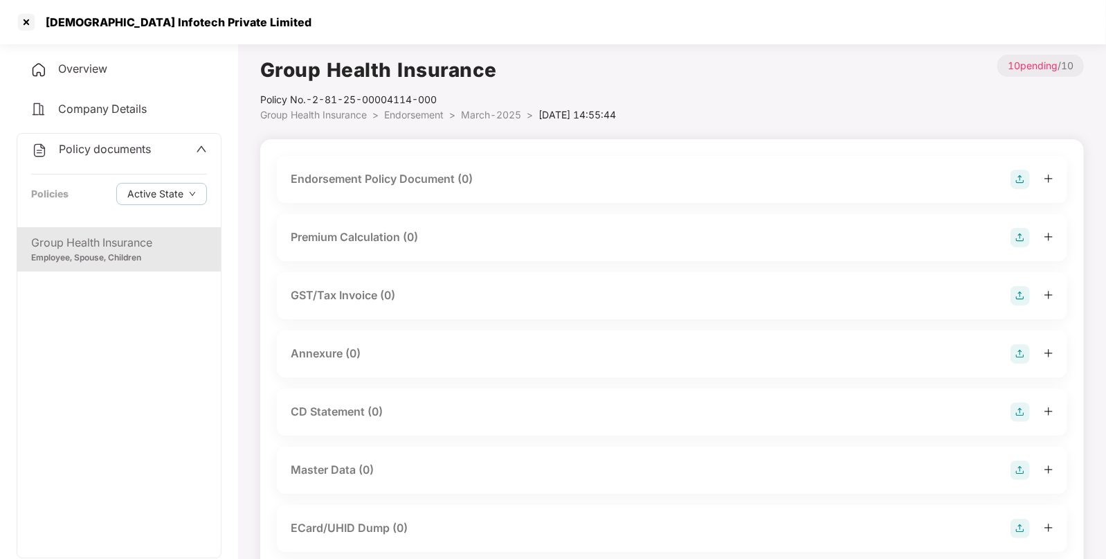
click at [1014, 182] on img at bounding box center [1020, 179] width 19 height 19
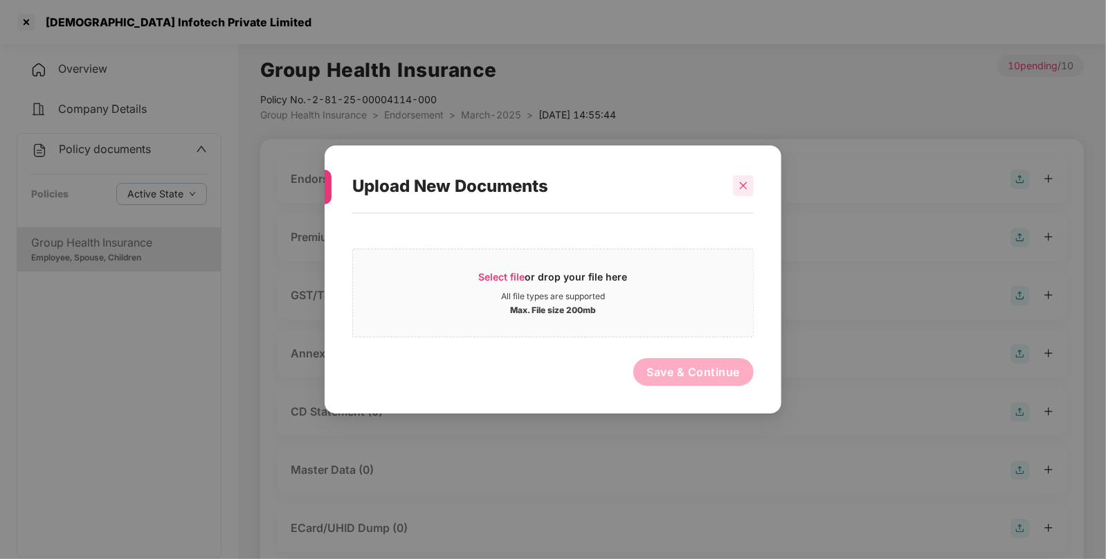
click at [746, 181] on icon "close" at bounding box center [744, 186] width 10 height 10
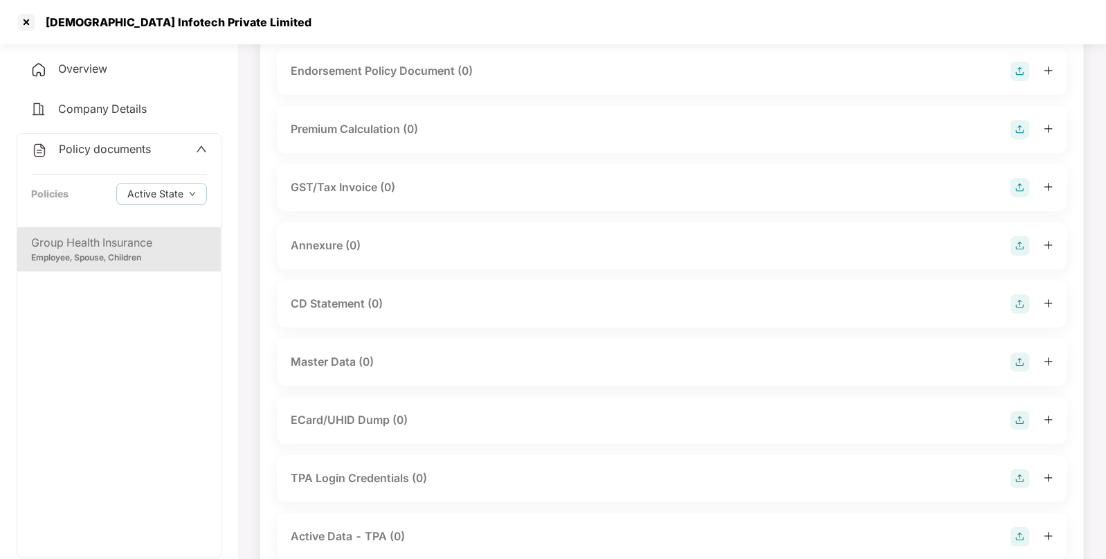
scroll to position [111, 0]
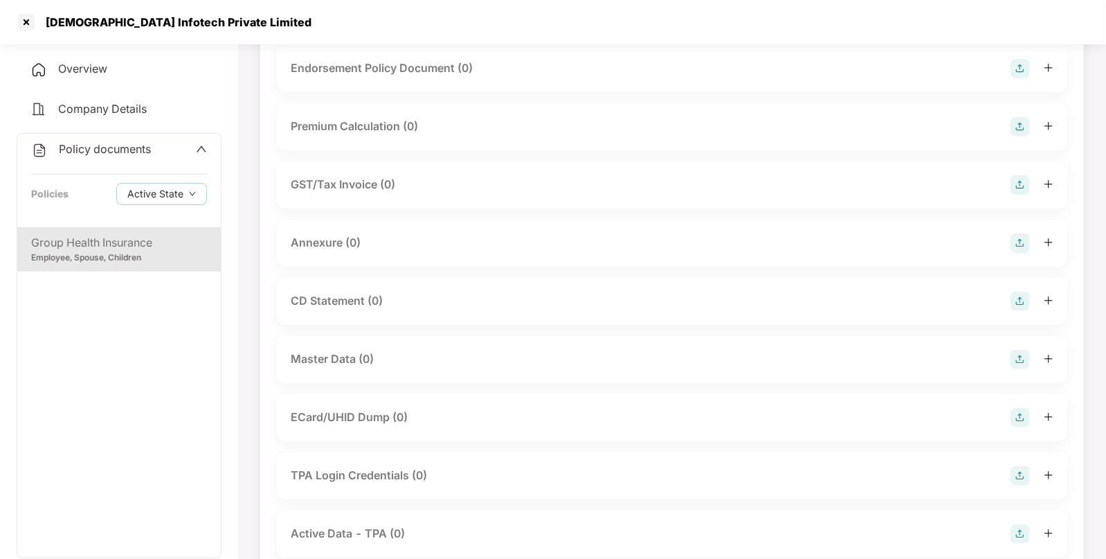
click at [1007, 357] on div "Master Data (0)" at bounding box center [672, 359] width 763 height 19
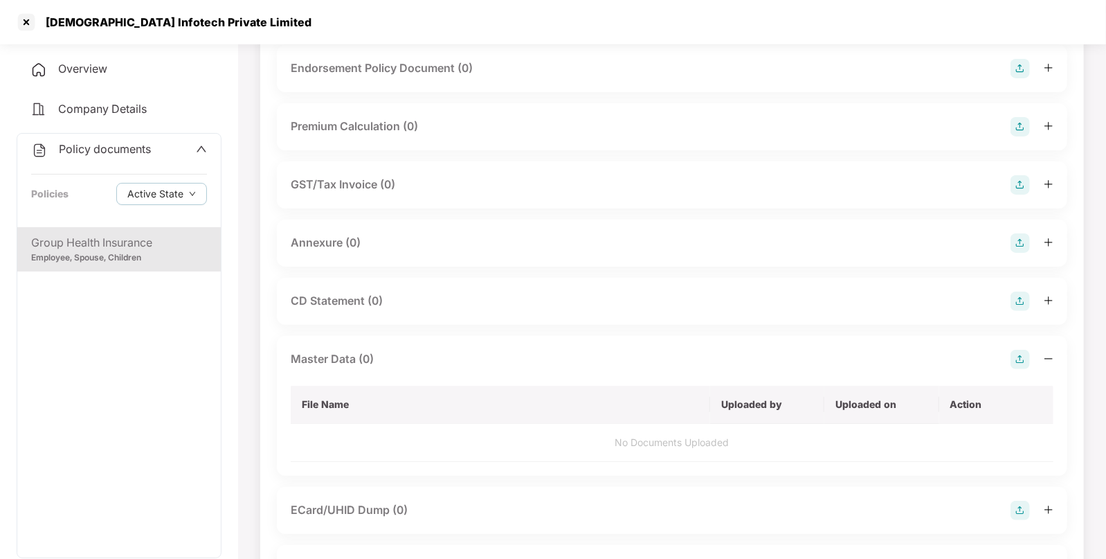
click at [1014, 347] on div "Master Data (0) File Name Uploaded by Uploaded on Action No Documents Uploaded" at bounding box center [672, 406] width 791 height 140
click at [1018, 353] on img at bounding box center [1020, 359] width 19 height 19
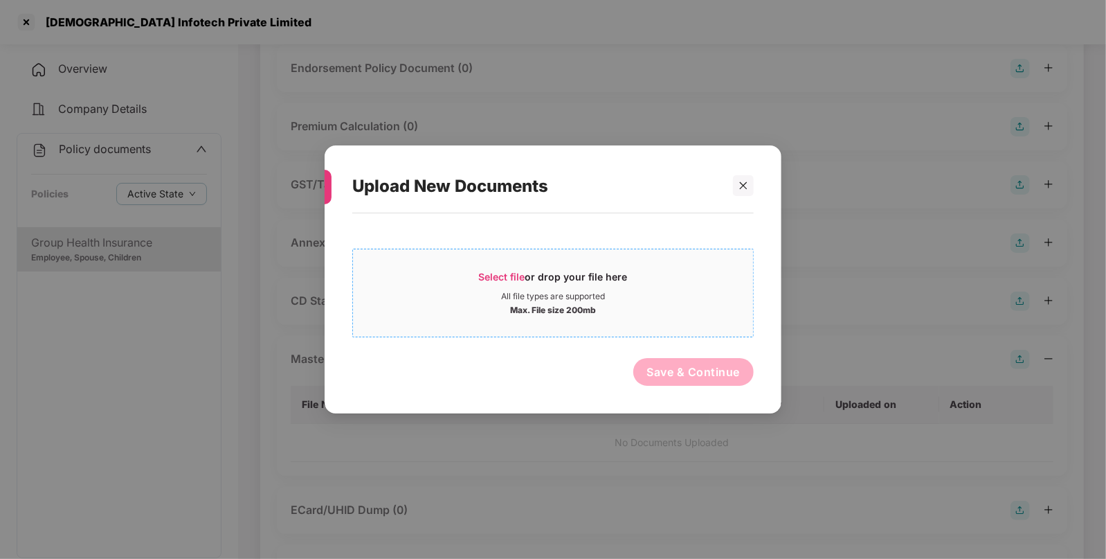
click at [449, 284] on div "Select file or drop your file here" at bounding box center [553, 280] width 400 height 21
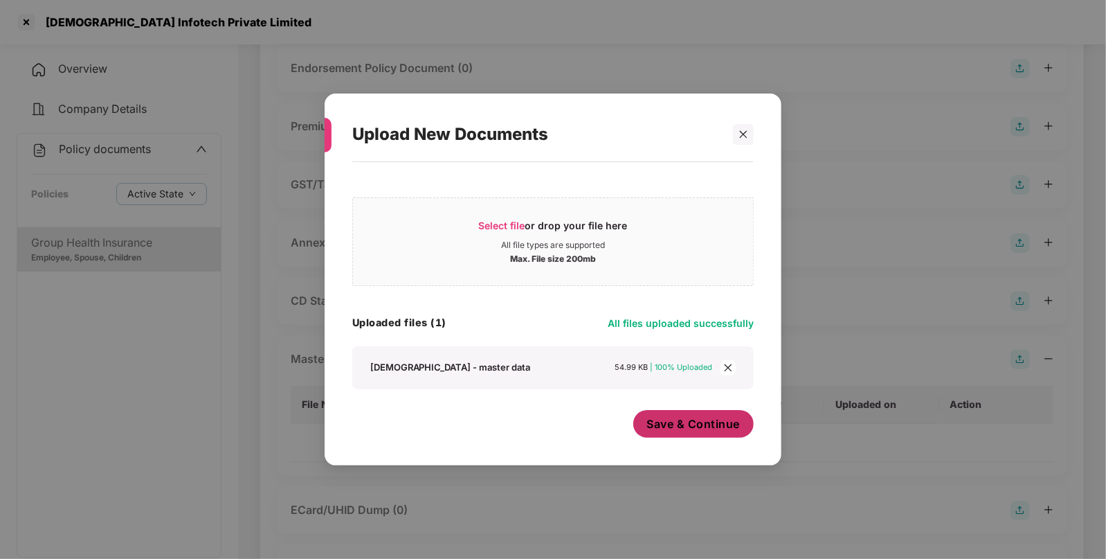
click at [721, 420] on span "Save & Continue" at bounding box center [693, 423] width 93 height 15
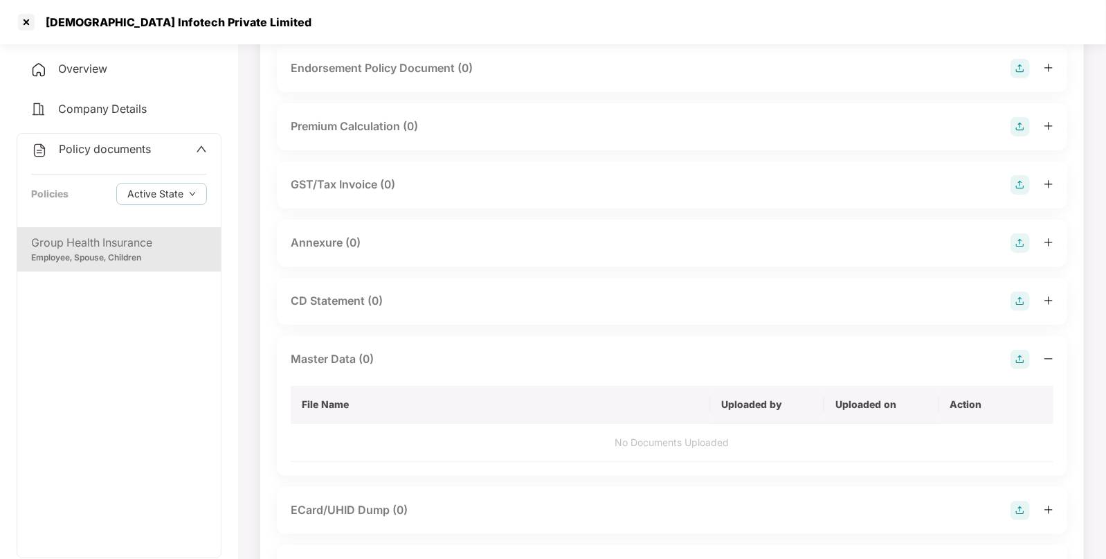
scroll to position [0, 0]
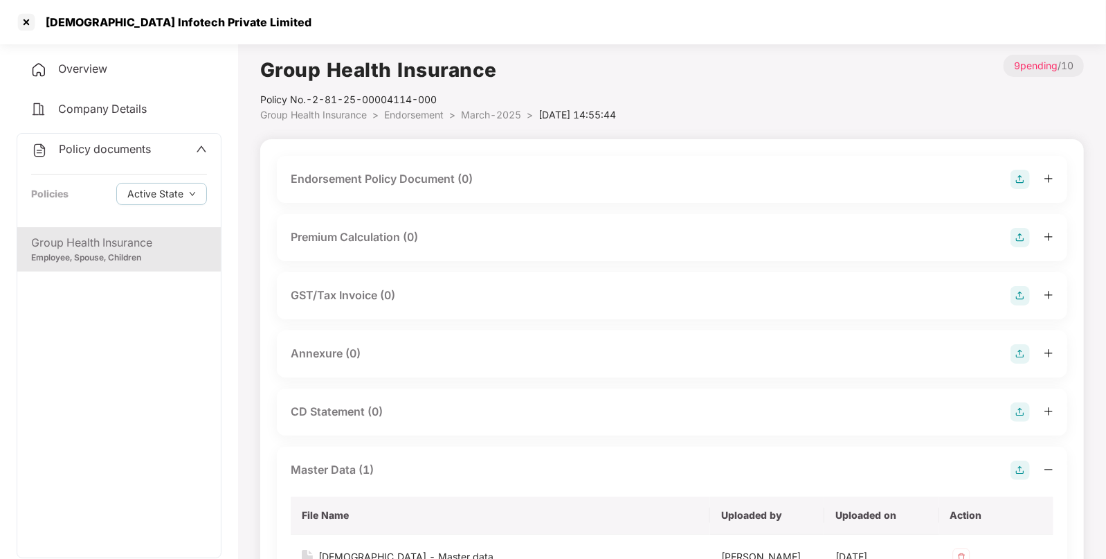
click at [1017, 181] on img at bounding box center [1020, 179] width 19 height 19
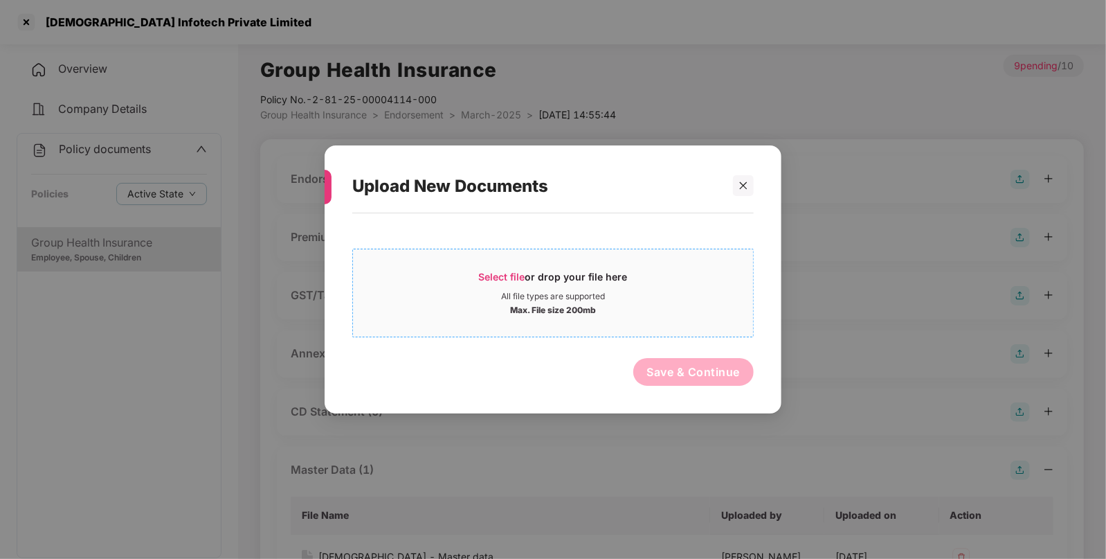
click at [481, 271] on span "Select file" at bounding box center [502, 277] width 46 height 12
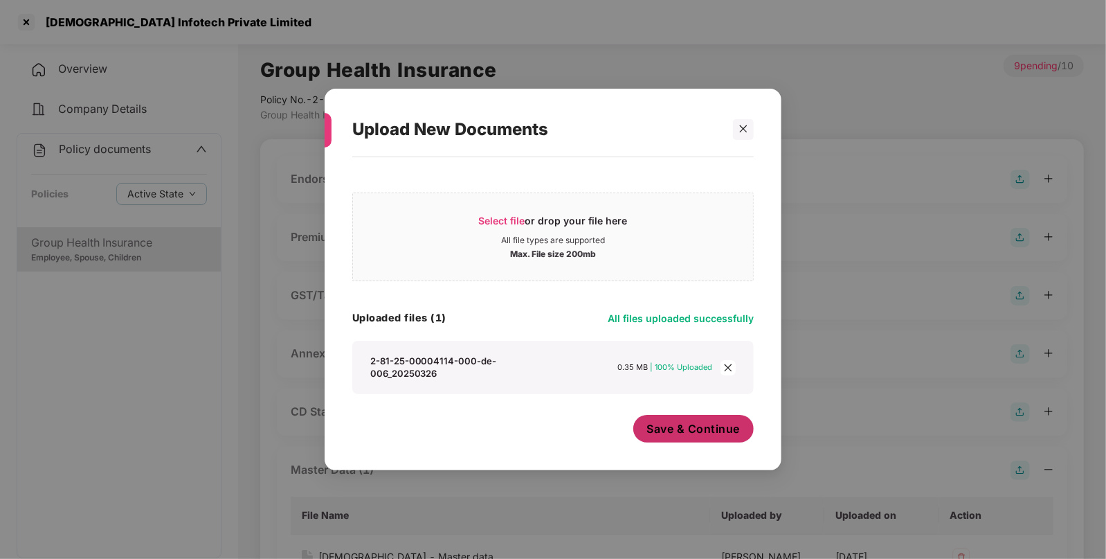
click at [688, 439] on button "Save & Continue" at bounding box center [693, 429] width 121 height 28
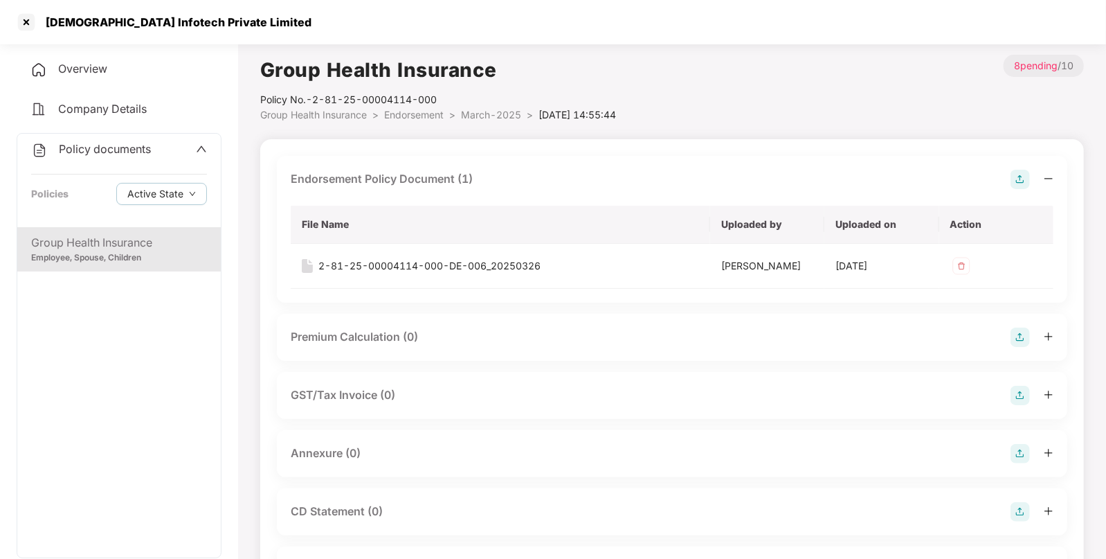
click at [431, 116] on span "Endorsement" at bounding box center [414, 115] width 60 height 12
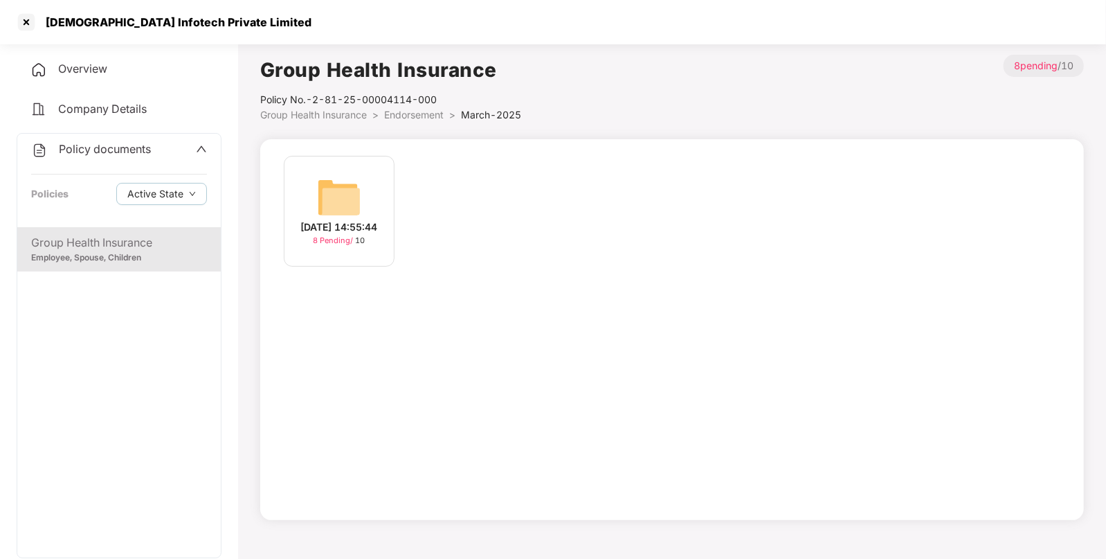
click at [357, 115] on span "Group Health Insurance" at bounding box center [313, 115] width 107 height 12
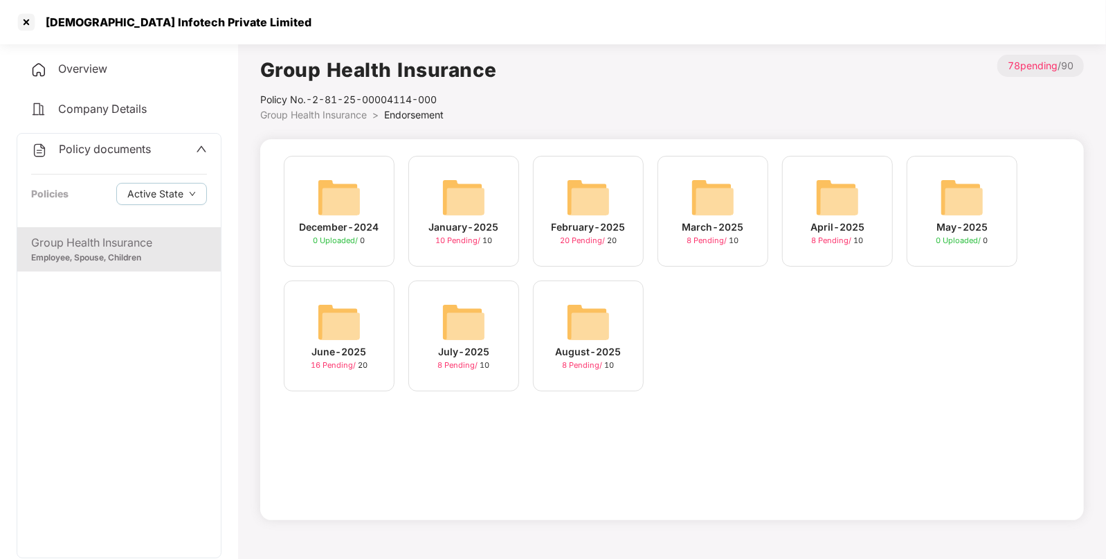
click at [572, 201] on img at bounding box center [588, 197] width 44 height 44
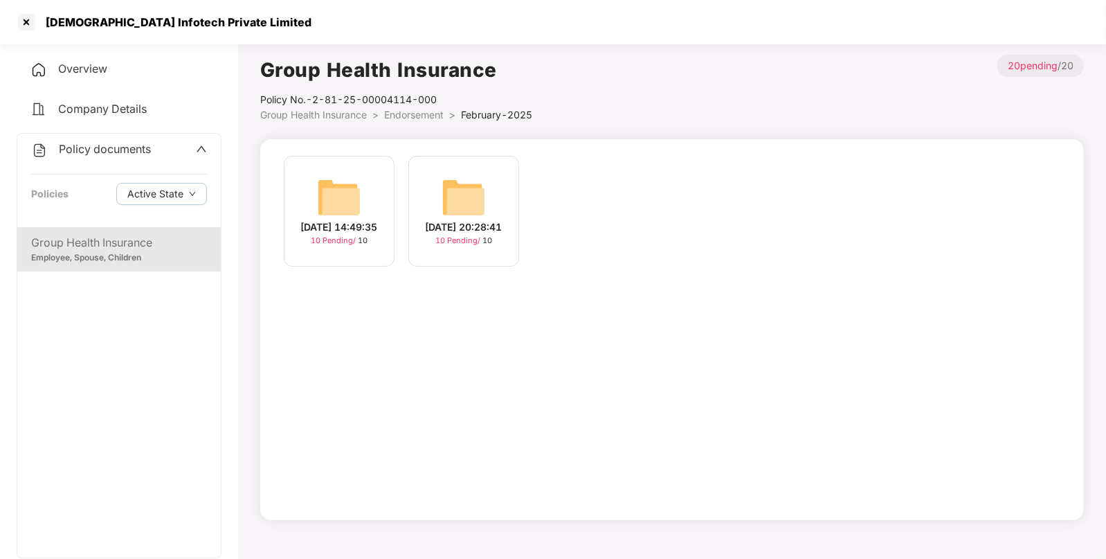
click at [460, 183] on img at bounding box center [464, 197] width 44 height 44
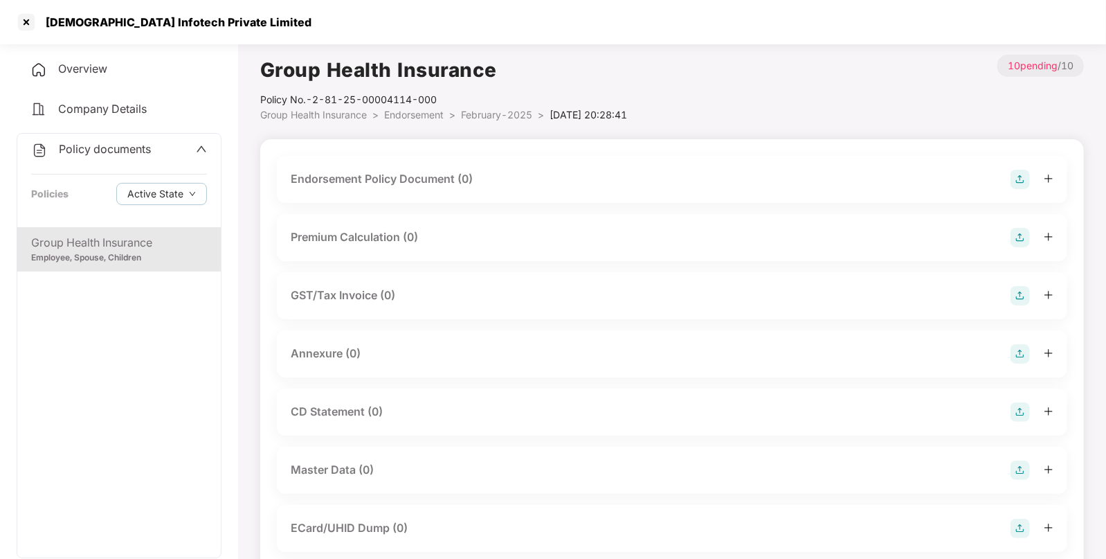
click at [1027, 174] on img at bounding box center [1020, 179] width 19 height 19
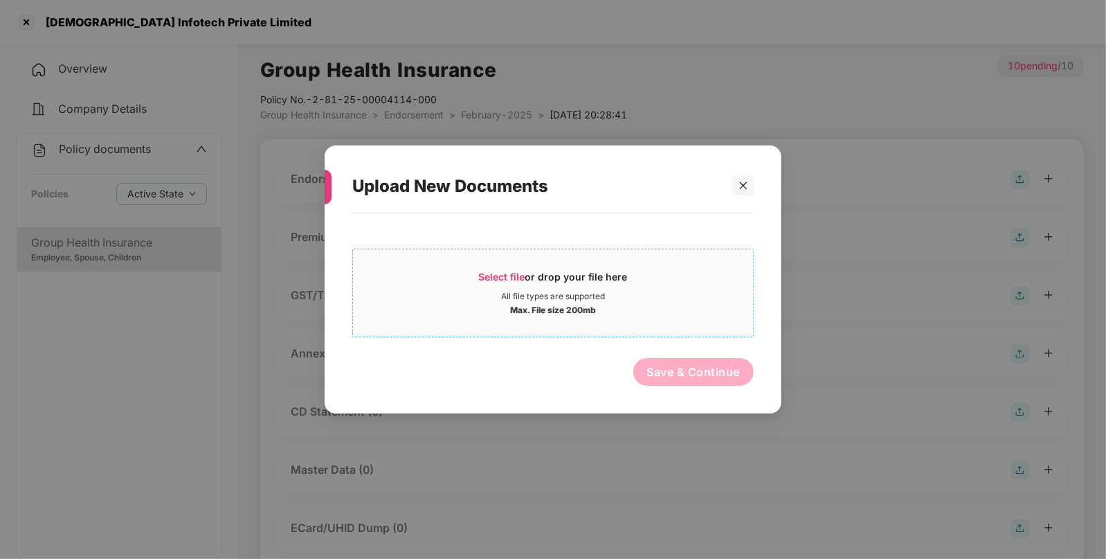
click at [573, 298] on div "All file types are supported" at bounding box center [553, 296] width 104 height 11
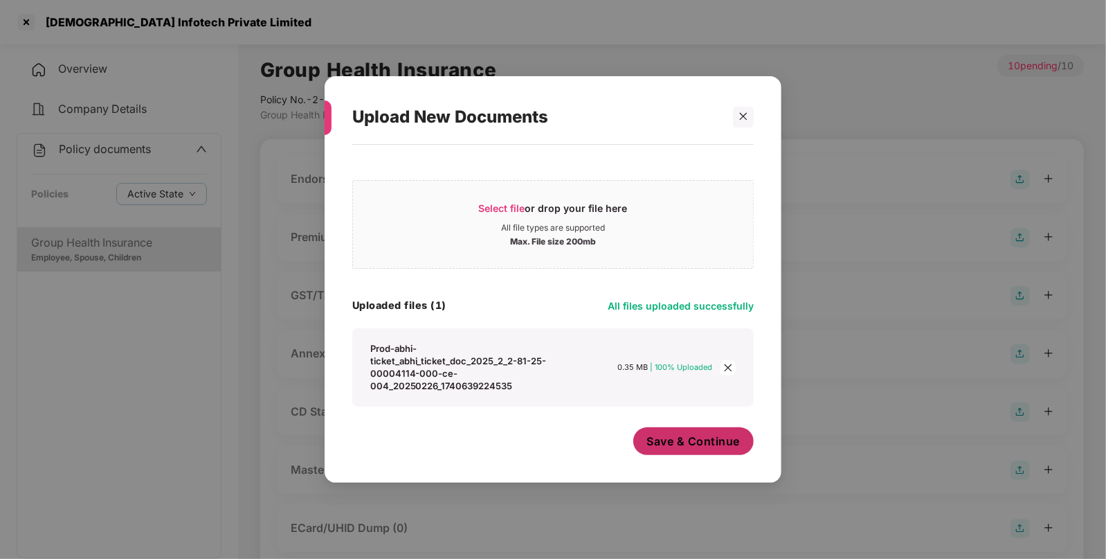
click at [683, 448] on span "Save & Continue" at bounding box center [693, 440] width 93 height 15
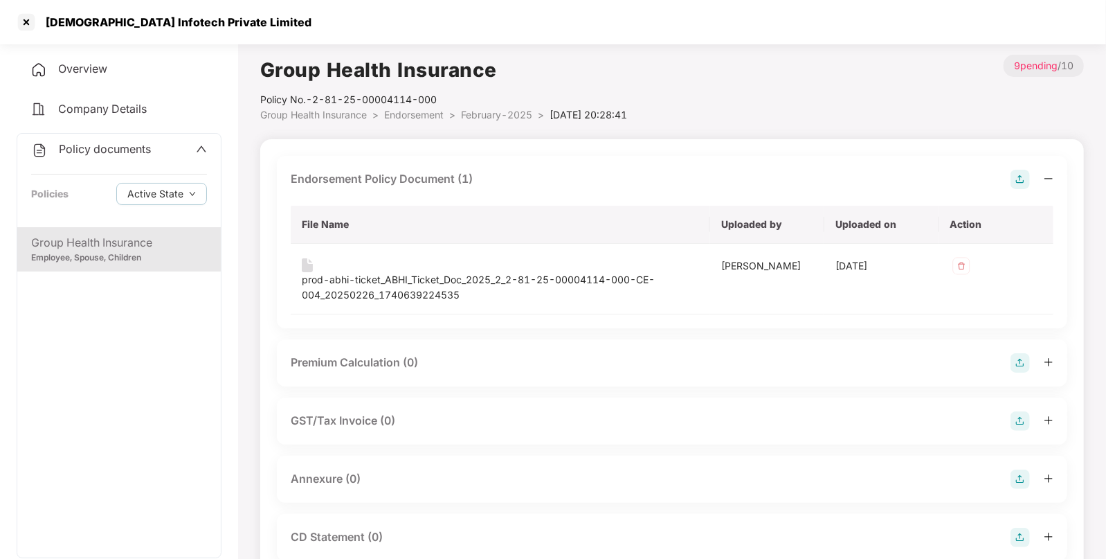
click at [498, 109] on span "February-2025" at bounding box center [496, 115] width 71 height 12
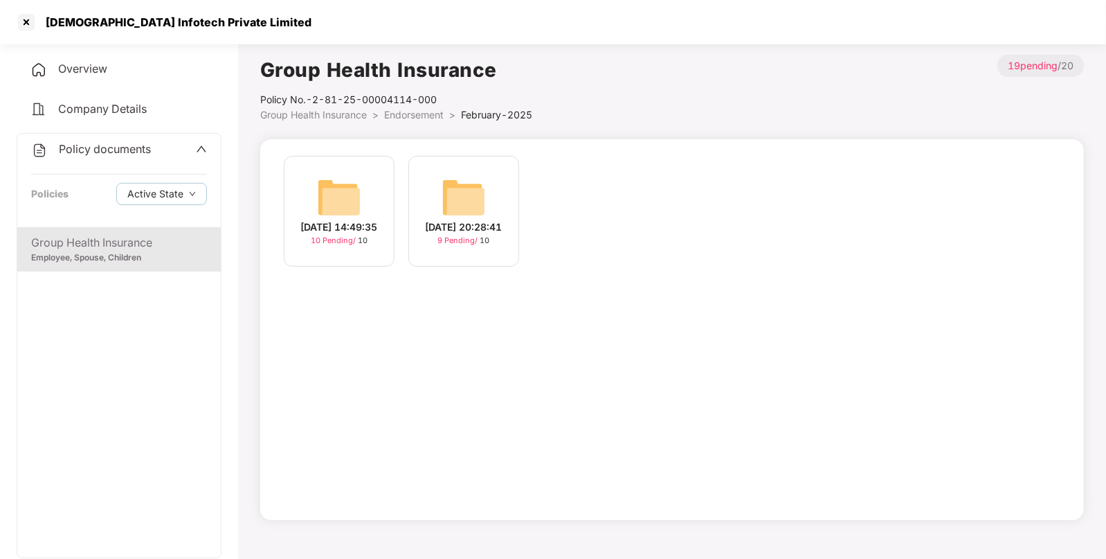
click at [353, 201] on img at bounding box center [339, 197] width 44 height 44
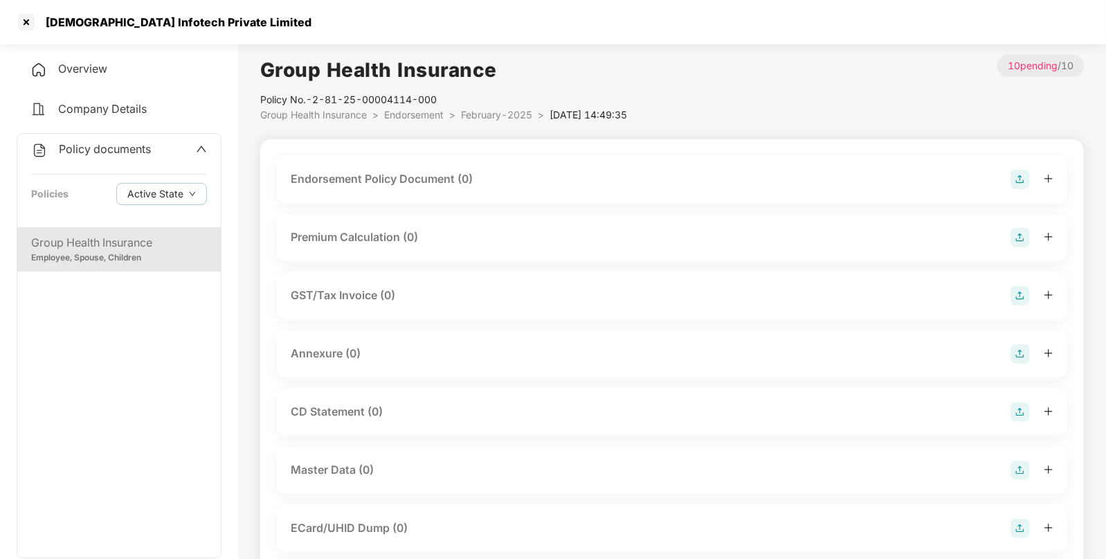
click at [1011, 185] on img at bounding box center [1020, 179] width 19 height 19
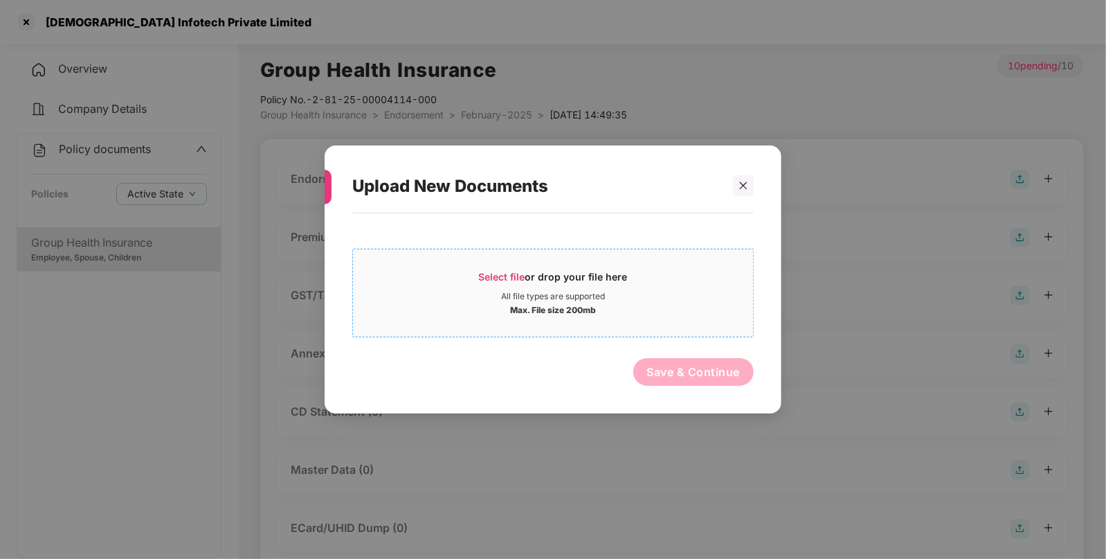
click at [507, 287] on div "Select file or drop your file here" at bounding box center [553, 280] width 149 height 21
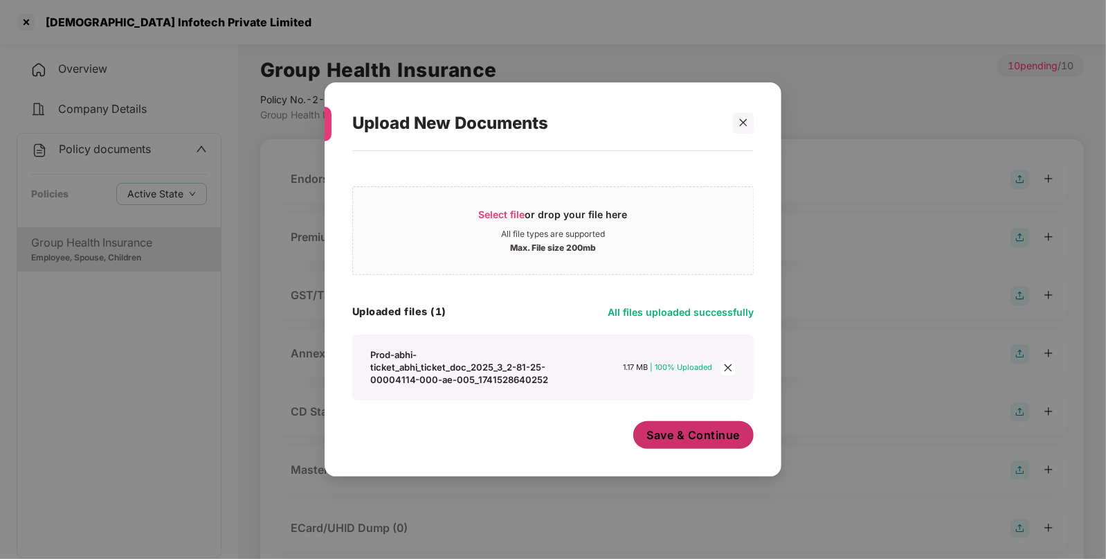
click at [708, 440] on span "Save & Continue" at bounding box center [693, 434] width 93 height 15
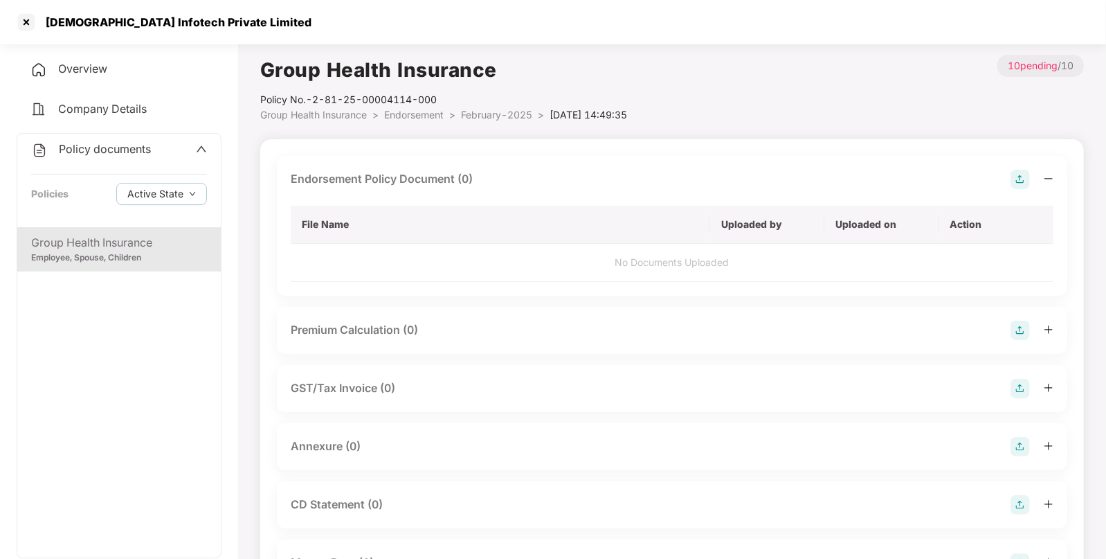
scroll to position [138, 0]
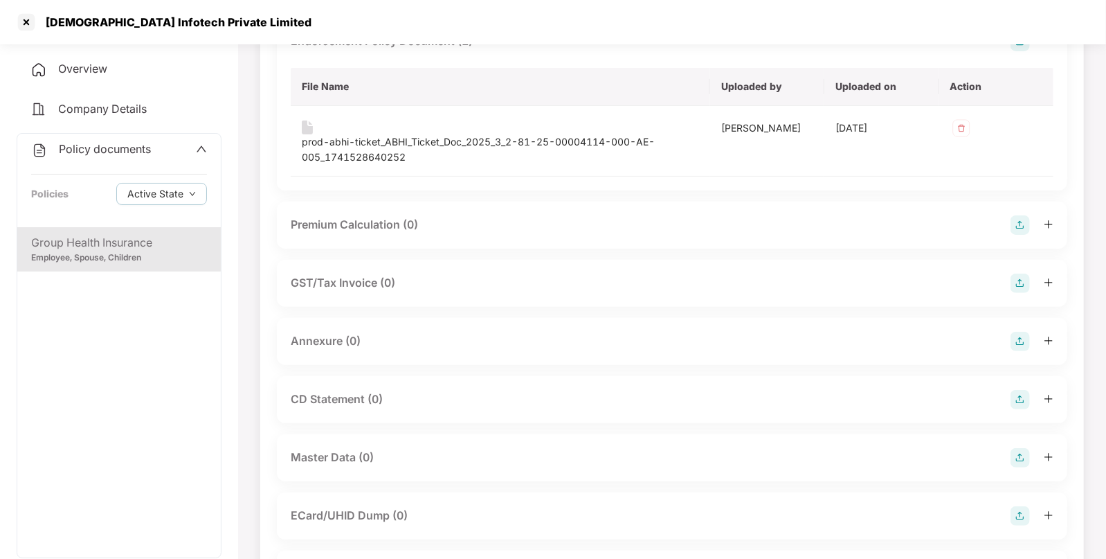
click at [1017, 464] on img at bounding box center [1020, 457] width 19 height 19
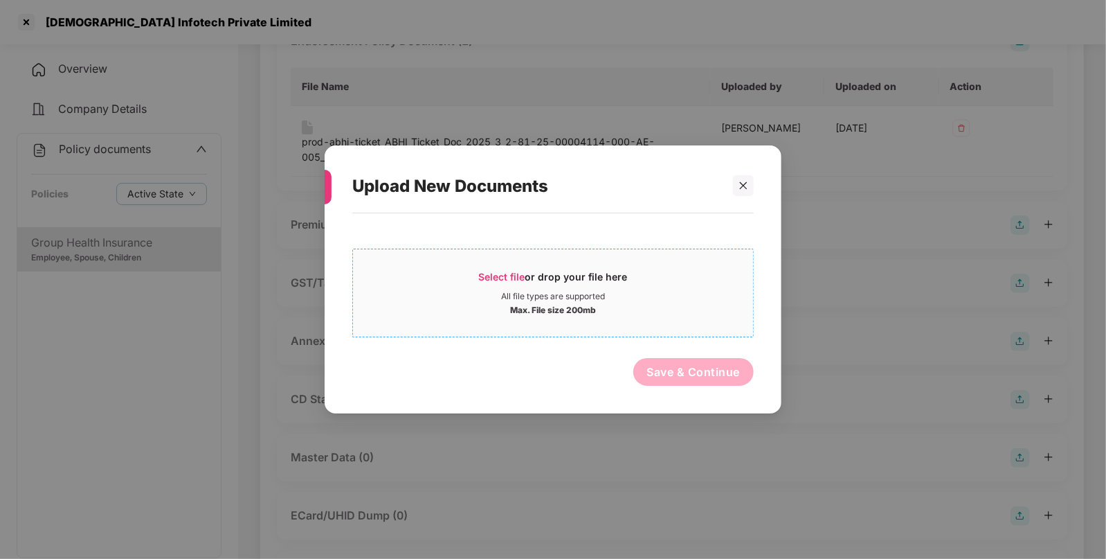
click at [508, 273] on span "Select file" at bounding box center [502, 277] width 46 height 12
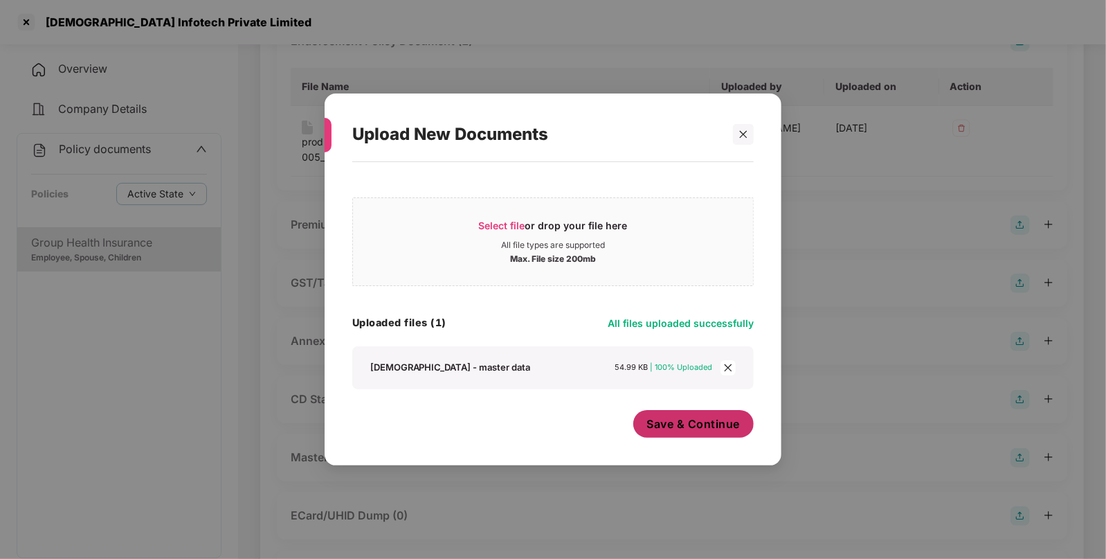
click at [726, 430] on span "Save & Continue" at bounding box center [693, 423] width 93 height 15
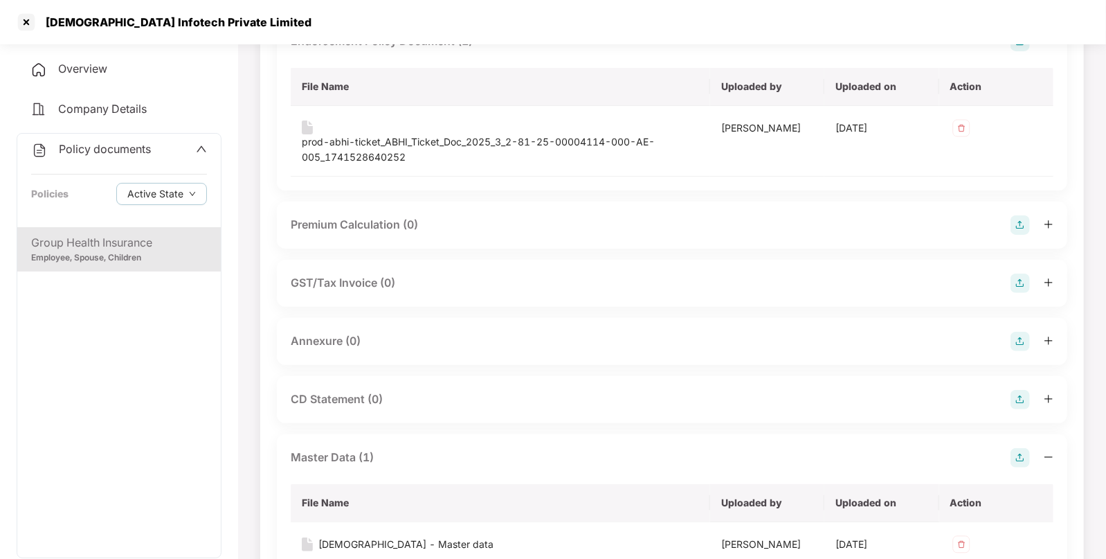
scroll to position [0, 0]
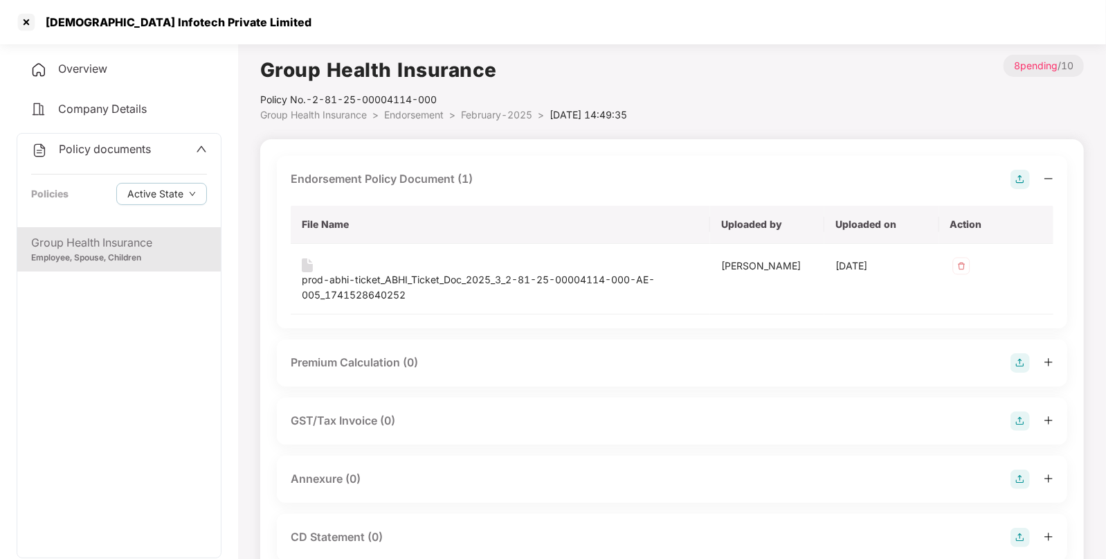
click at [502, 109] on span "February-2025" at bounding box center [496, 115] width 71 height 12
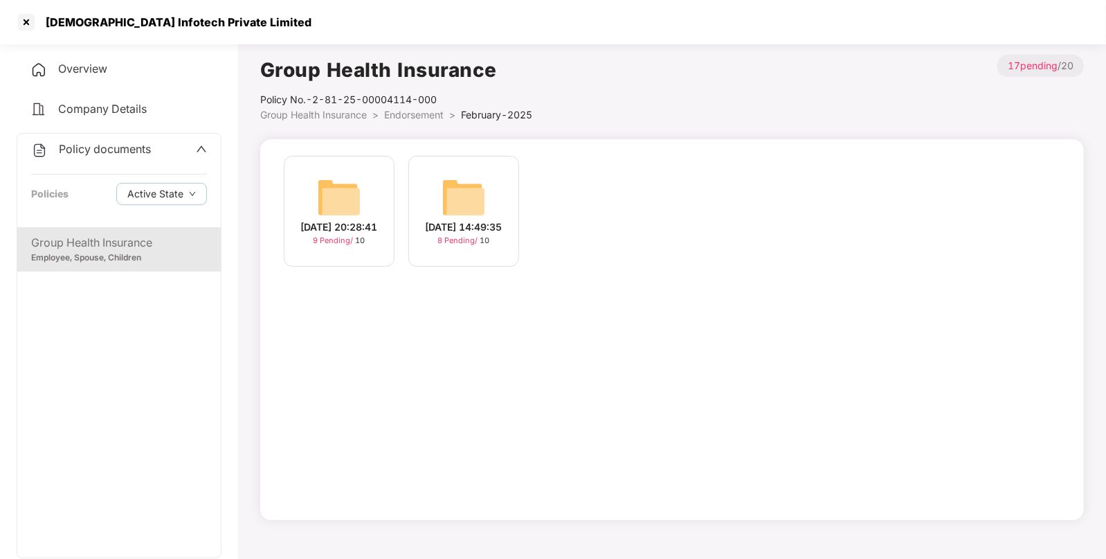
click at [448, 179] on img at bounding box center [464, 197] width 44 height 44
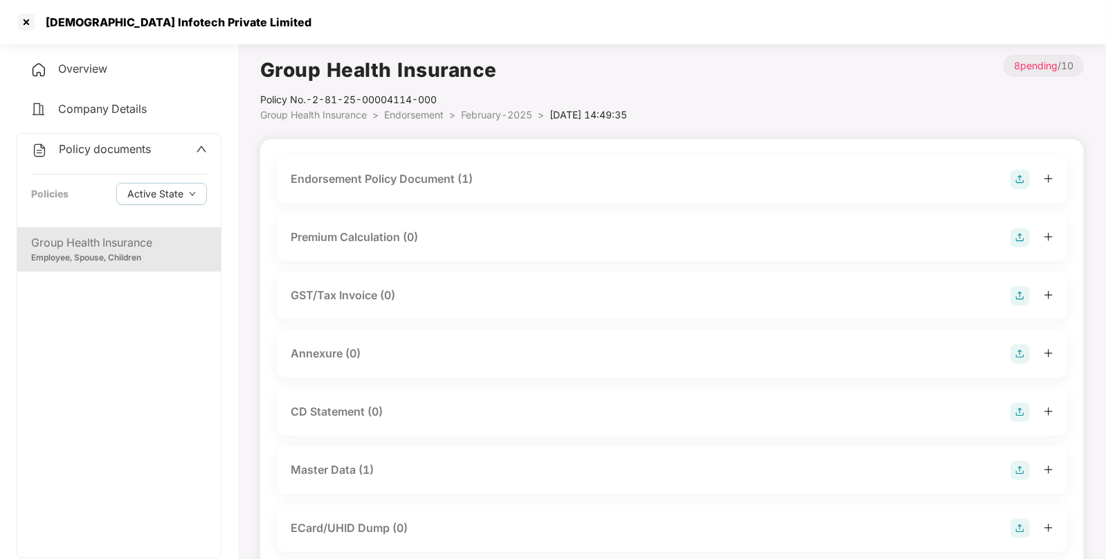
click at [474, 124] on div "Group Health Insurance Policy No.- 2-81-25-00004114-000 Group Health Insurance …" at bounding box center [672, 404] width 824 height 699
click at [499, 111] on span "February-2025" at bounding box center [496, 115] width 71 height 12
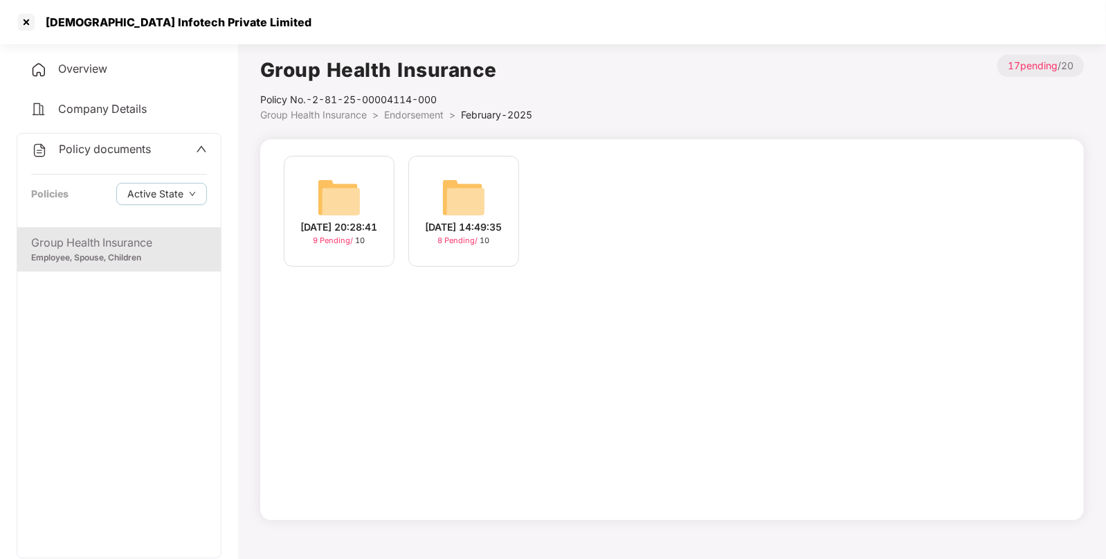
click at [347, 201] on img at bounding box center [339, 197] width 44 height 44
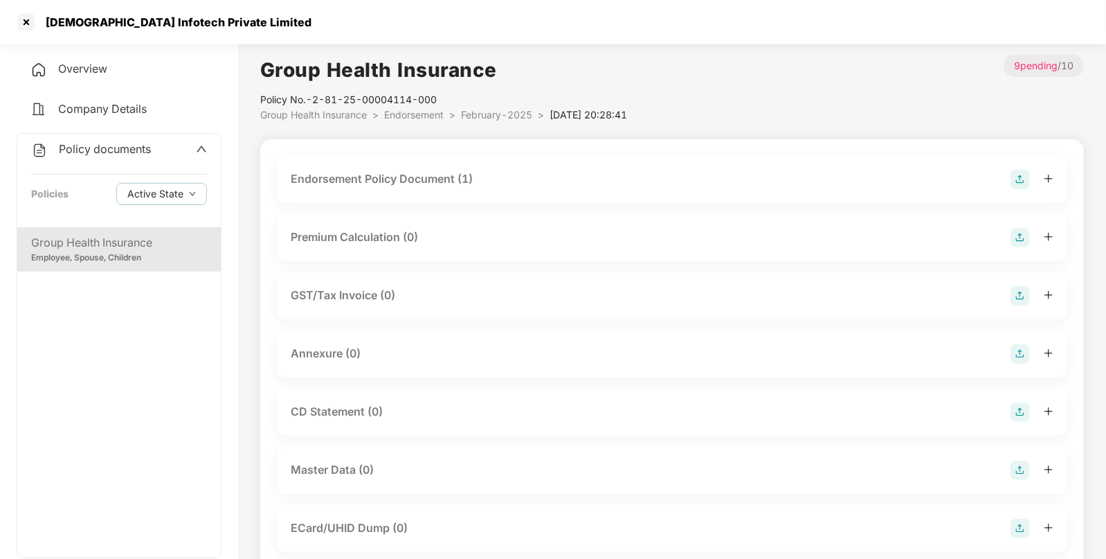
scroll to position [211, 0]
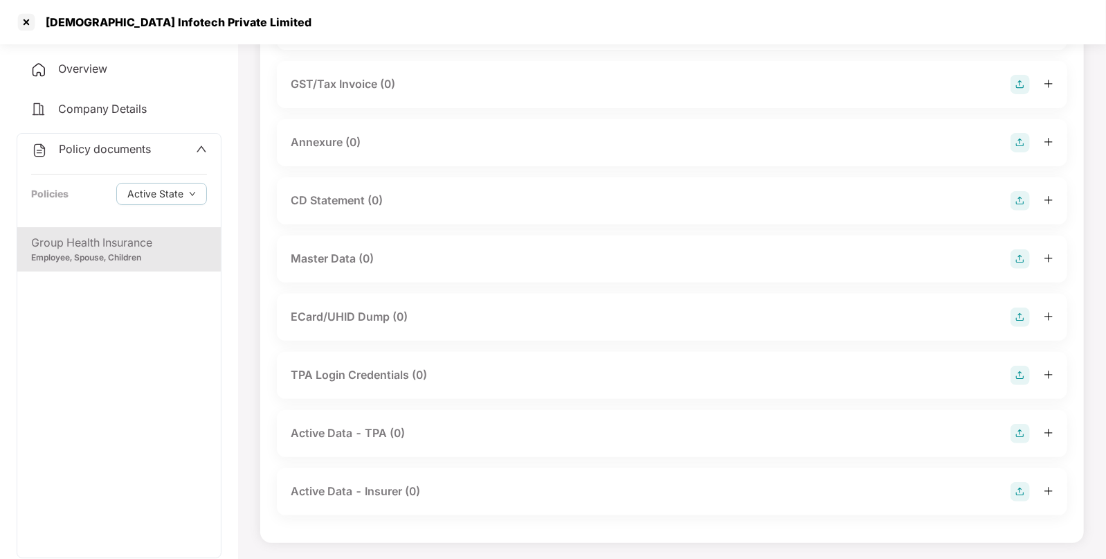
click at [1021, 260] on img at bounding box center [1020, 258] width 19 height 19
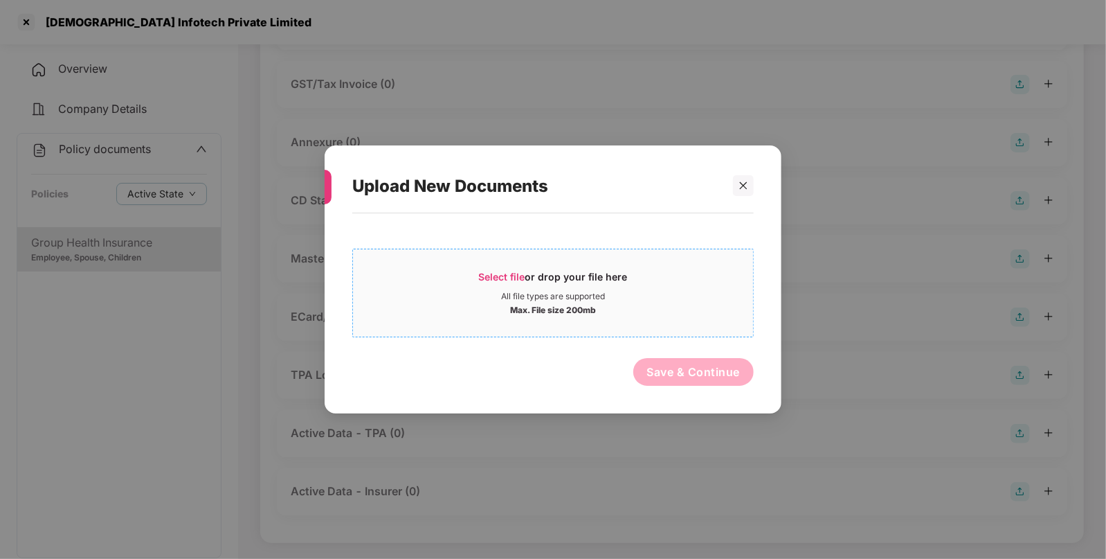
click at [482, 267] on span "Select file or drop your file here All file types are supported Max. File size …" at bounding box center [553, 293] width 400 height 66
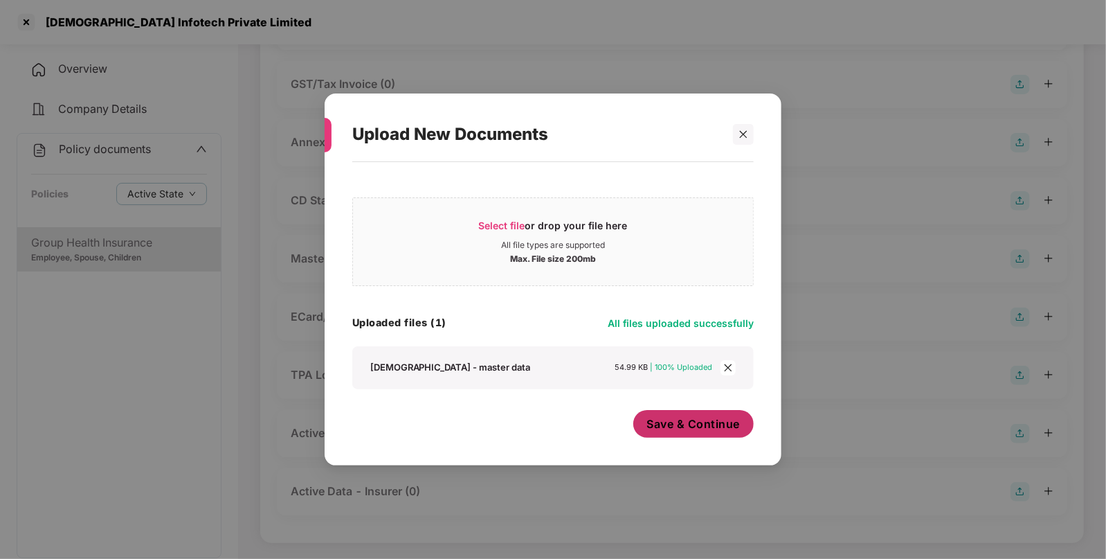
click at [726, 415] on button "Save & Continue" at bounding box center [693, 424] width 121 height 28
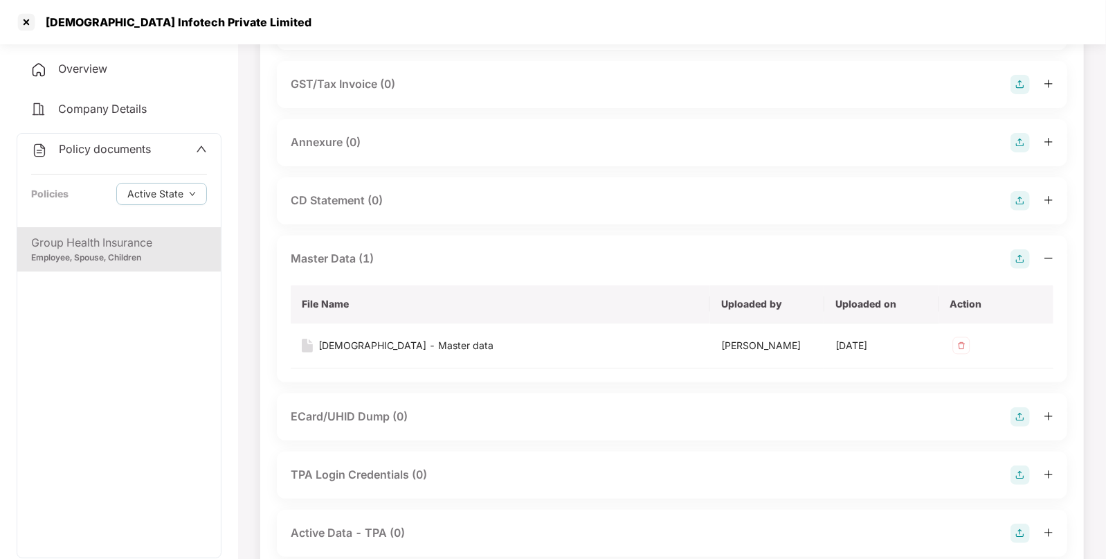
scroll to position [0, 0]
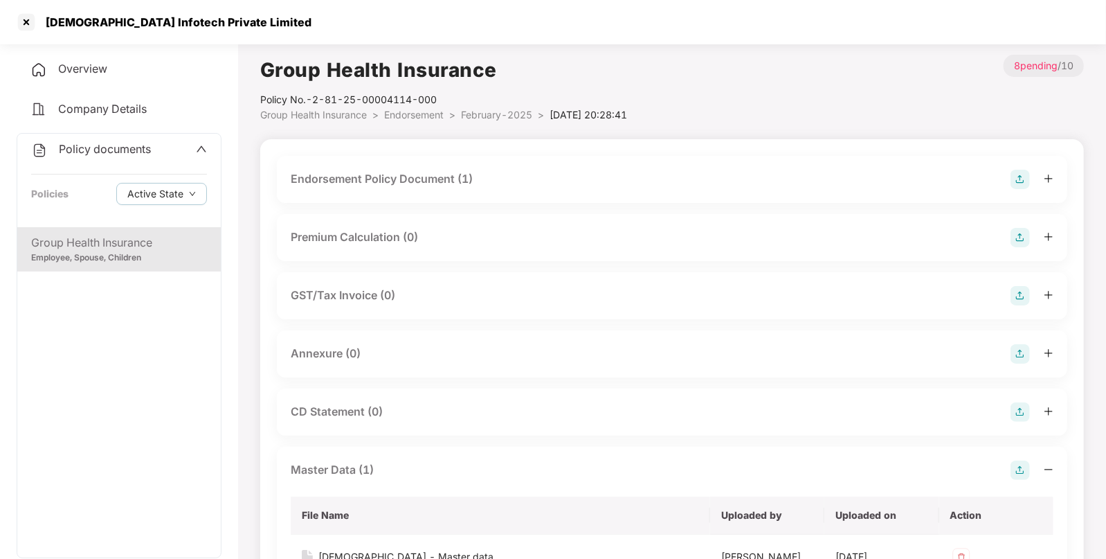
click at [436, 118] on span "Endorsement" at bounding box center [414, 115] width 60 height 12
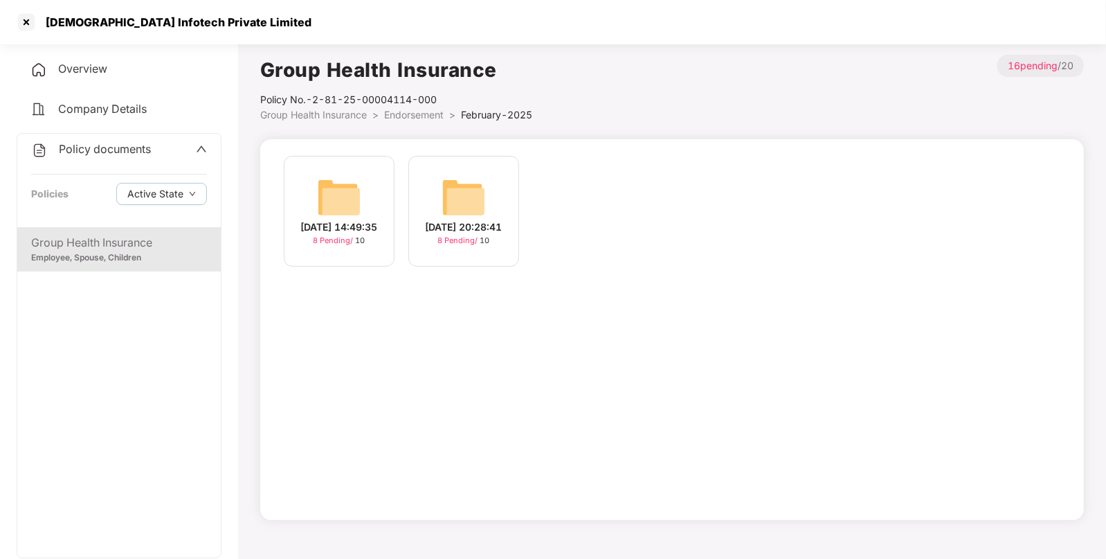
click at [417, 116] on span "Endorsement" at bounding box center [414, 115] width 60 height 12
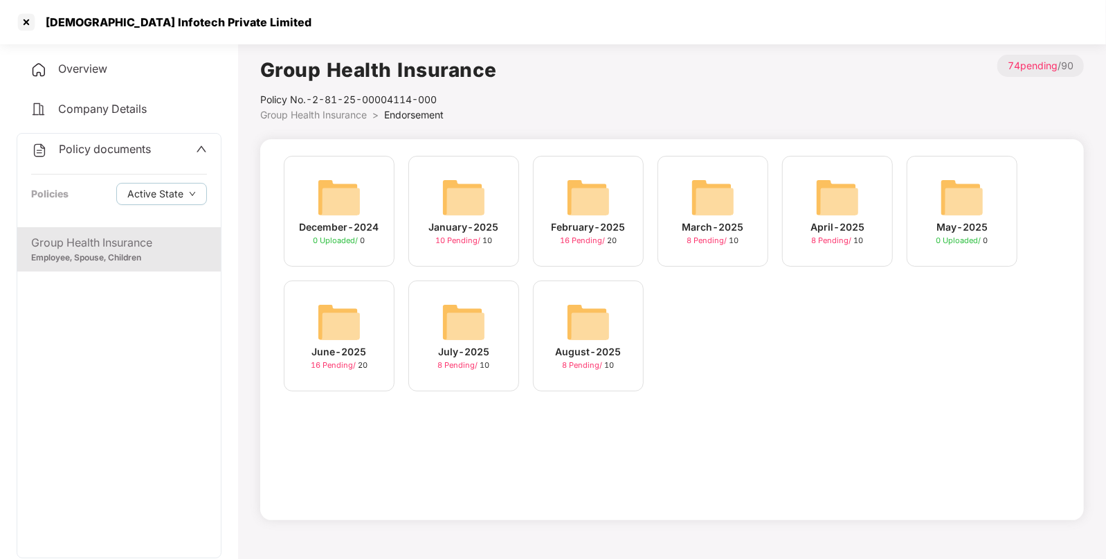
click at [571, 183] on img at bounding box center [588, 197] width 44 height 44
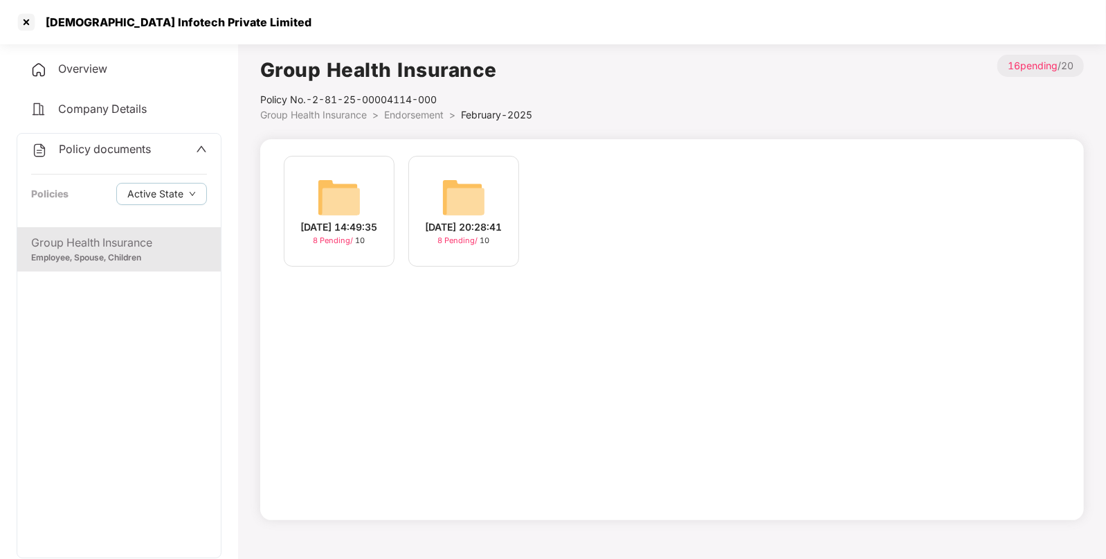
click at [417, 112] on span "Endorsement" at bounding box center [414, 115] width 60 height 12
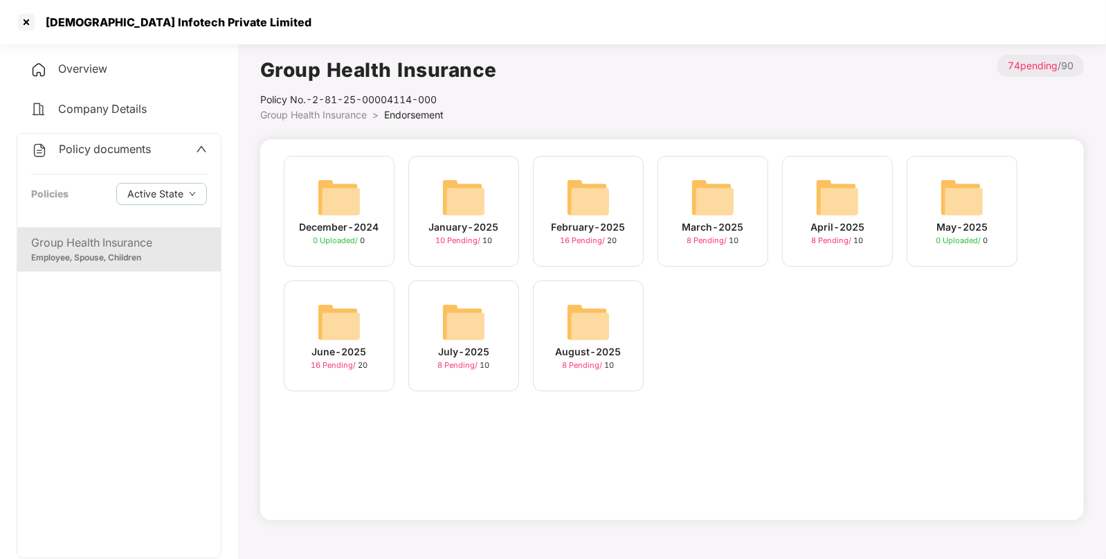
click at [455, 185] on img at bounding box center [464, 197] width 44 height 44
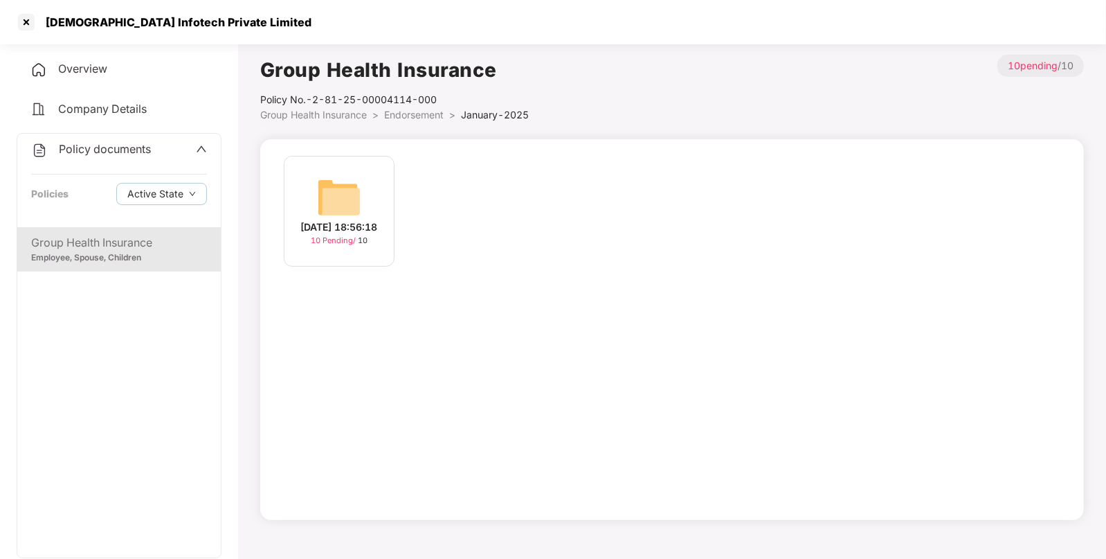
click at [321, 175] on img at bounding box center [339, 197] width 44 height 44
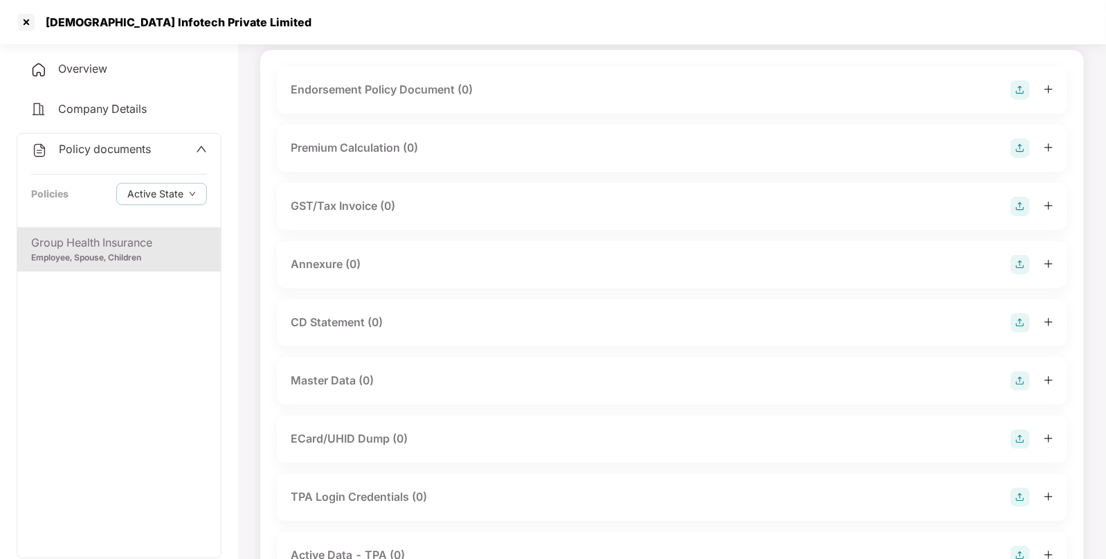
scroll to position [90, 0]
click at [1021, 375] on img at bounding box center [1020, 379] width 19 height 19
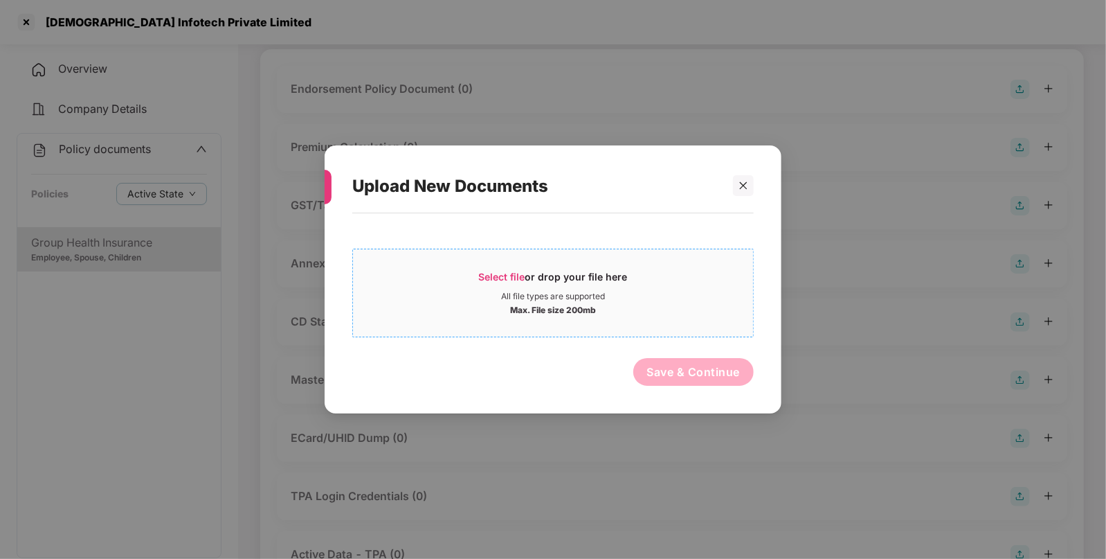
click at [523, 287] on div "Select file or drop your file here" at bounding box center [553, 280] width 149 height 21
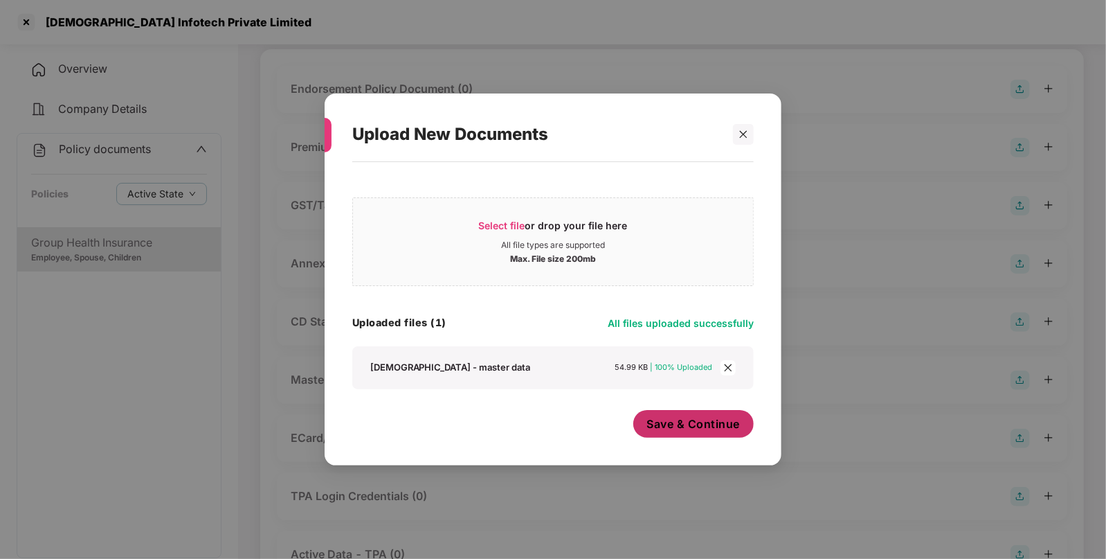
click at [681, 418] on span "Save & Continue" at bounding box center [693, 423] width 93 height 15
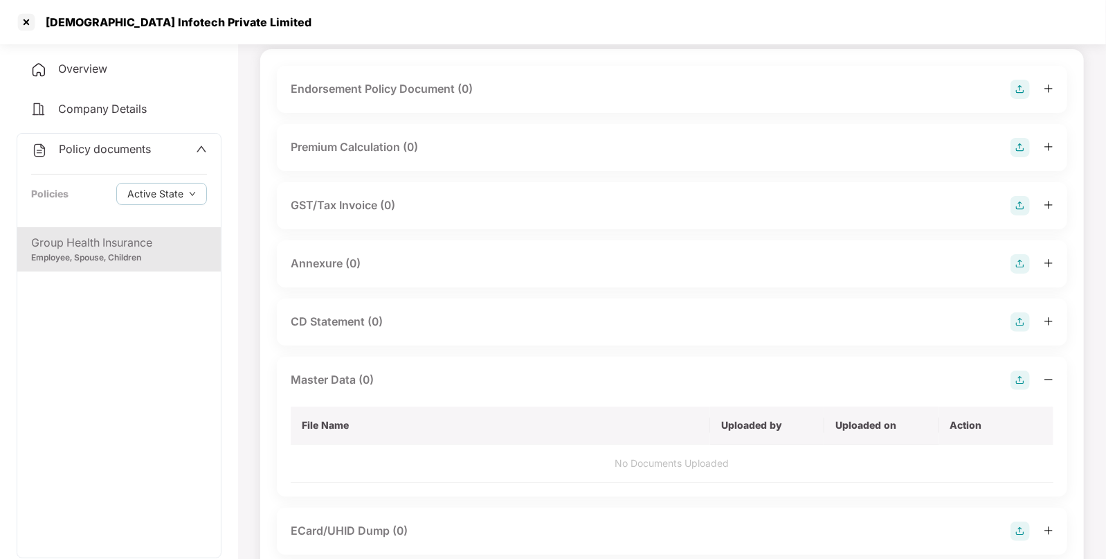
scroll to position [0, 0]
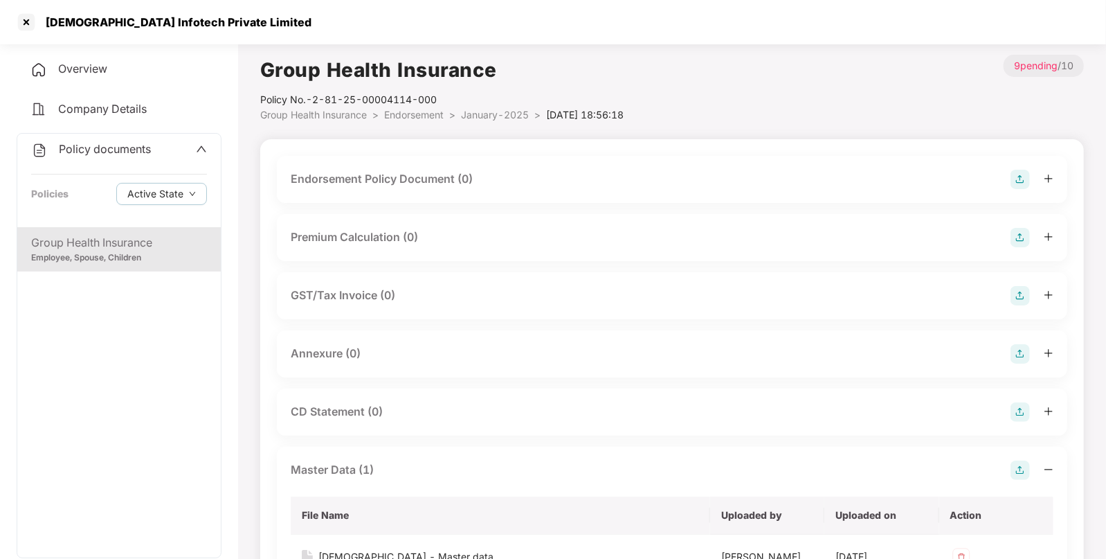
click at [1021, 173] on img at bounding box center [1020, 179] width 19 height 19
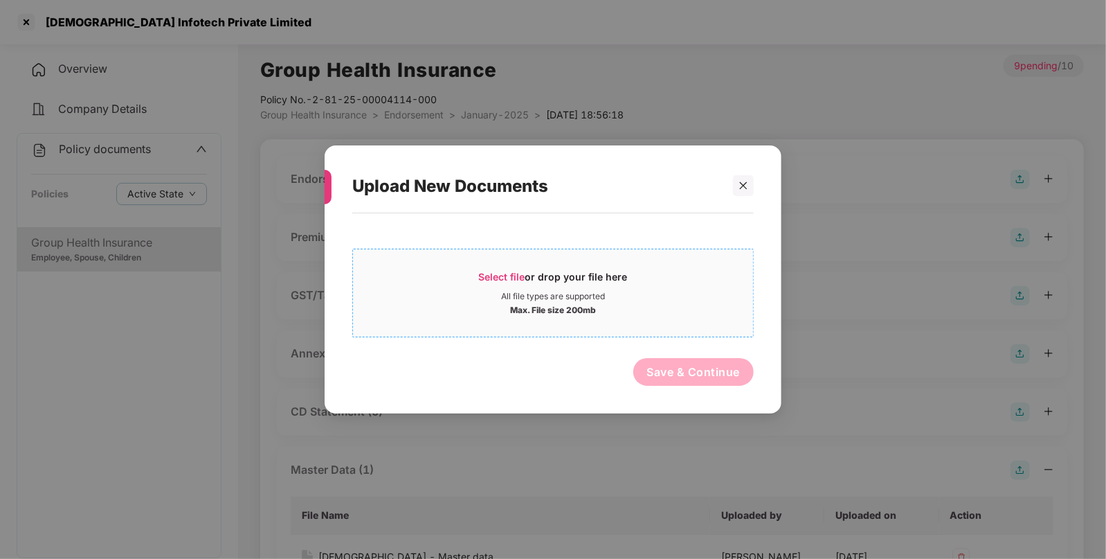
click at [516, 275] on span "Select file" at bounding box center [502, 277] width 46 height 12
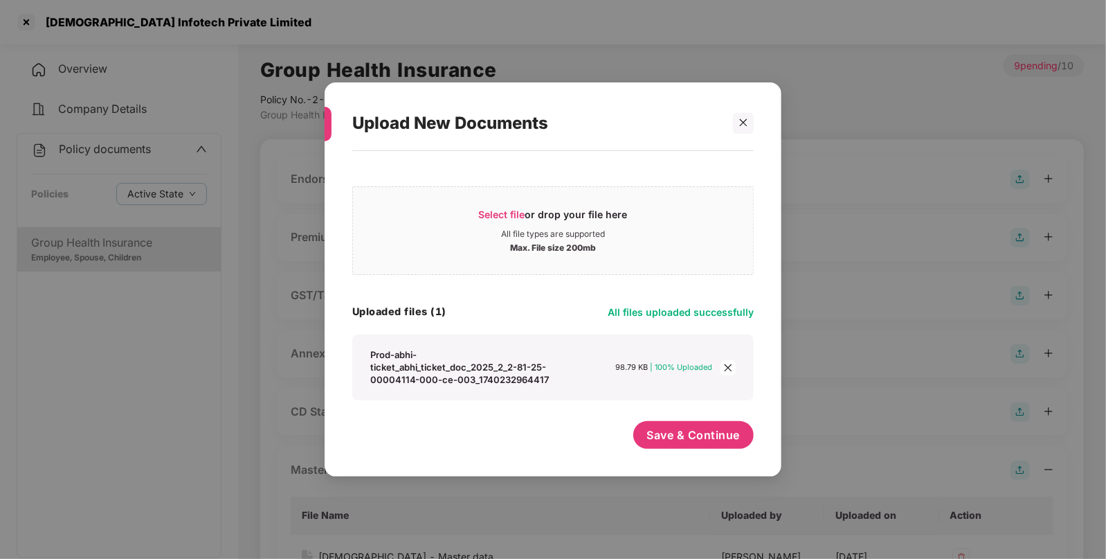
click at [725, 368] on icon "close" at bounding box center [728, 368] width 10 height 10
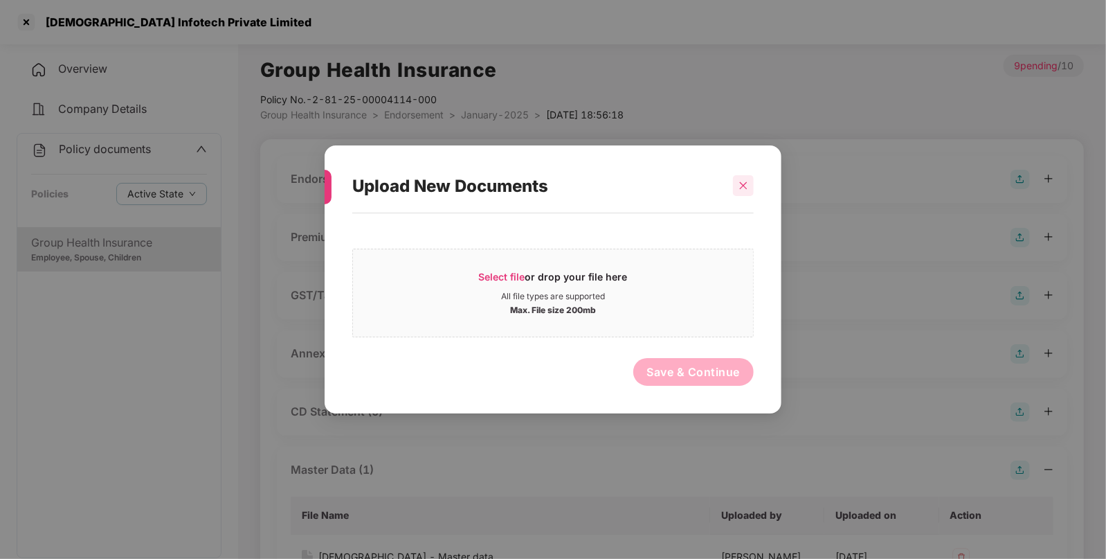
click at [746, 182] on icon "close" at bounding box center [744, 186] width 10 height 10
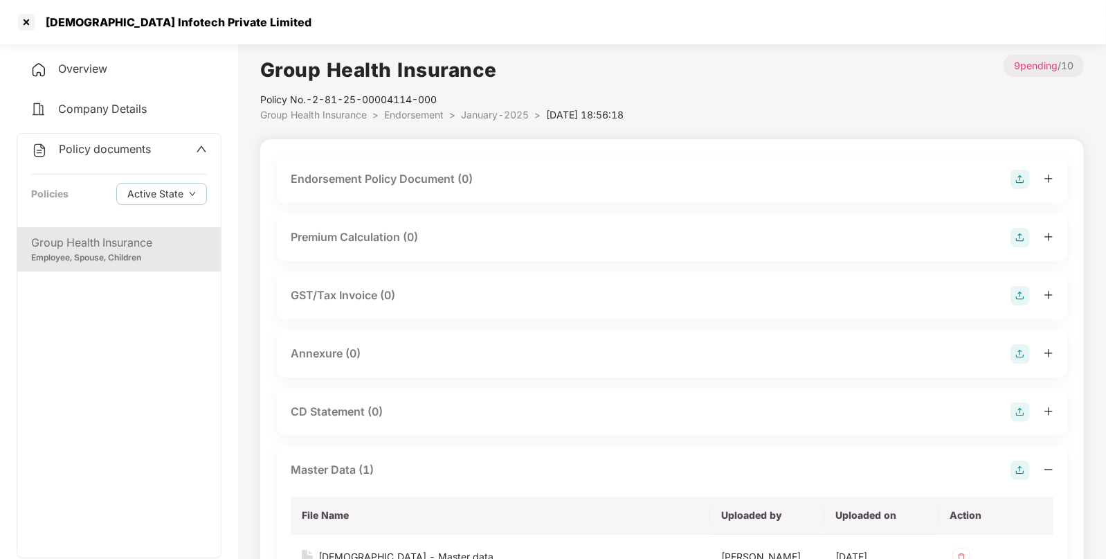
click at [116, 132] on div "Overview Company Details Policy documents Policies Active State Group Health In…" at bounding box center [119, 345] width 205 height 584
click at [85, 79] on div "Overview" at bounding box center [119, 69] width 205 height 32
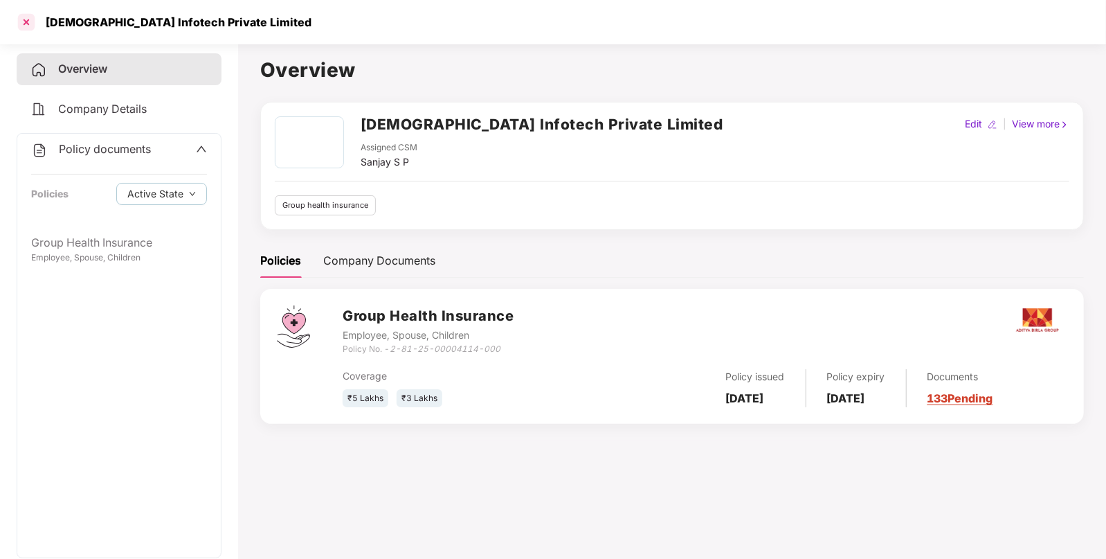
click at [23, 15] on div at bounding box center [26, 22] width 22 height 22
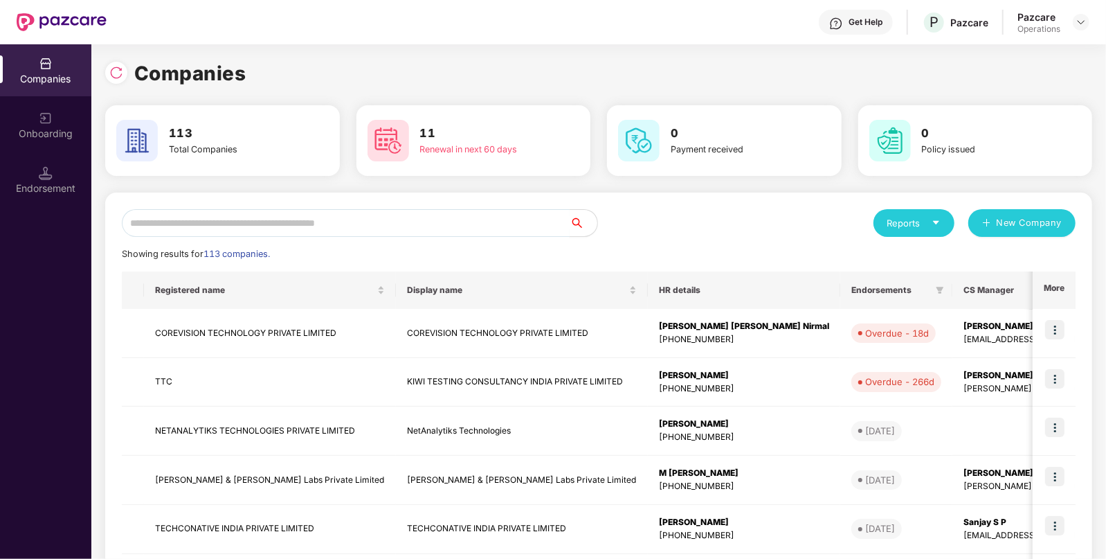
click at [260, 210] on input "text" at bounding box center [346, 223] width 448 height 28
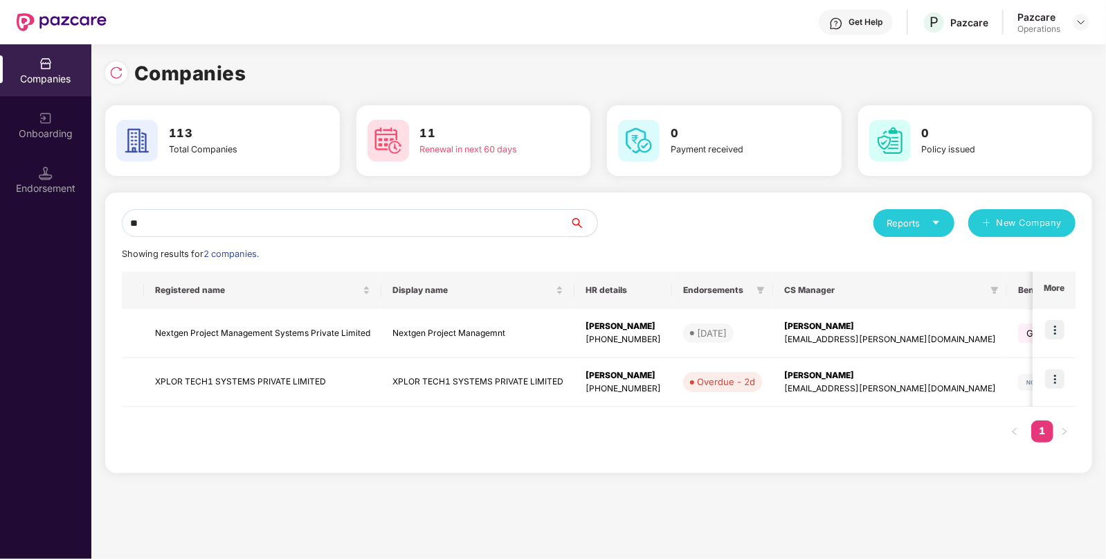
type input "*"
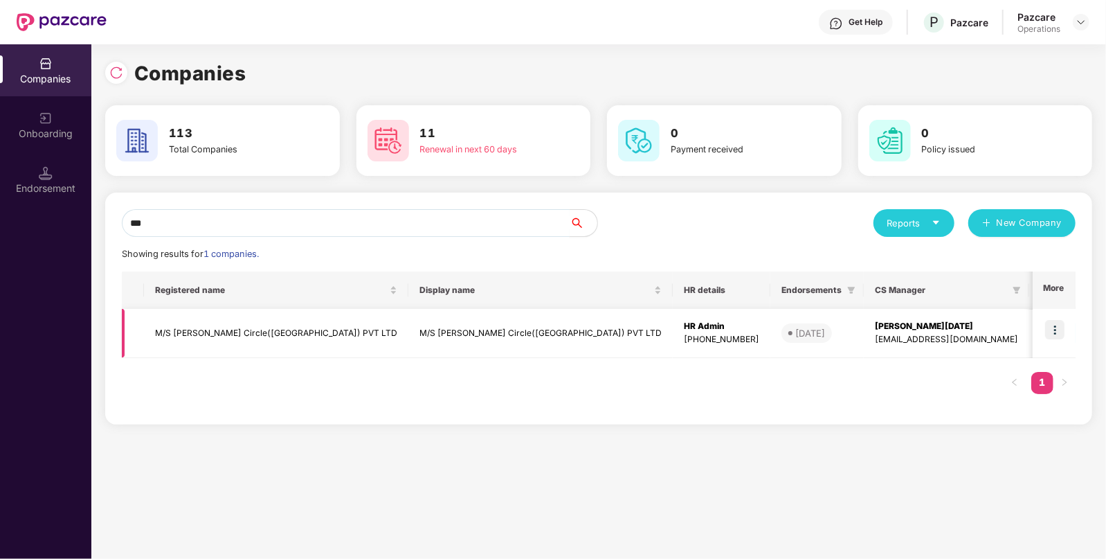
type input "***"
click at [1058, 328] on img at bounding box center [1054, 329] width 19 height 19
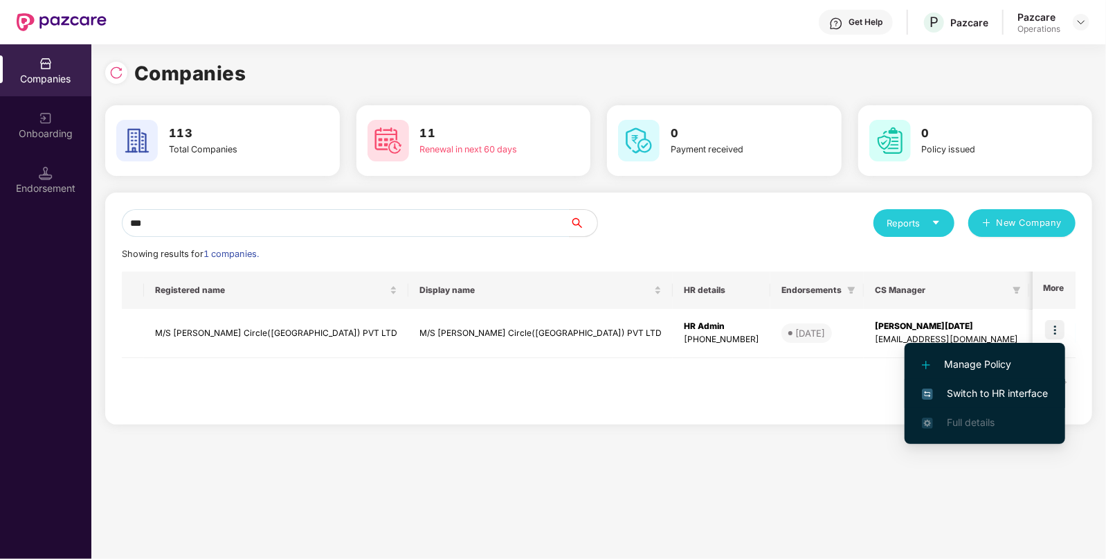
click at [976, 399] on span "Switch to HR interface" at bounding box center [985, 393] width 126 height 15
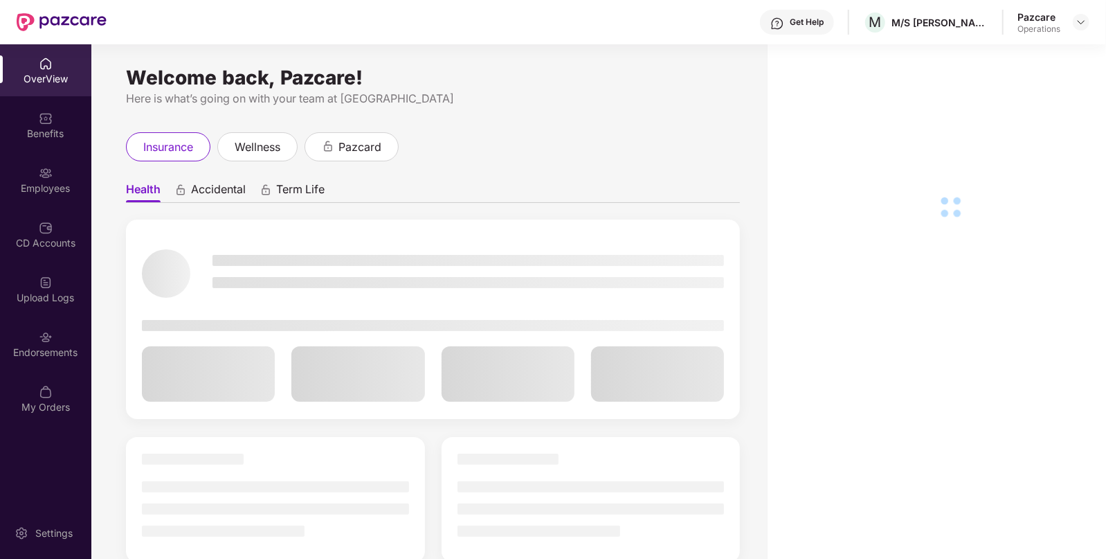
click at [12, 198] on div "Employees" at bounding box center [45, 180] width 91 height 52
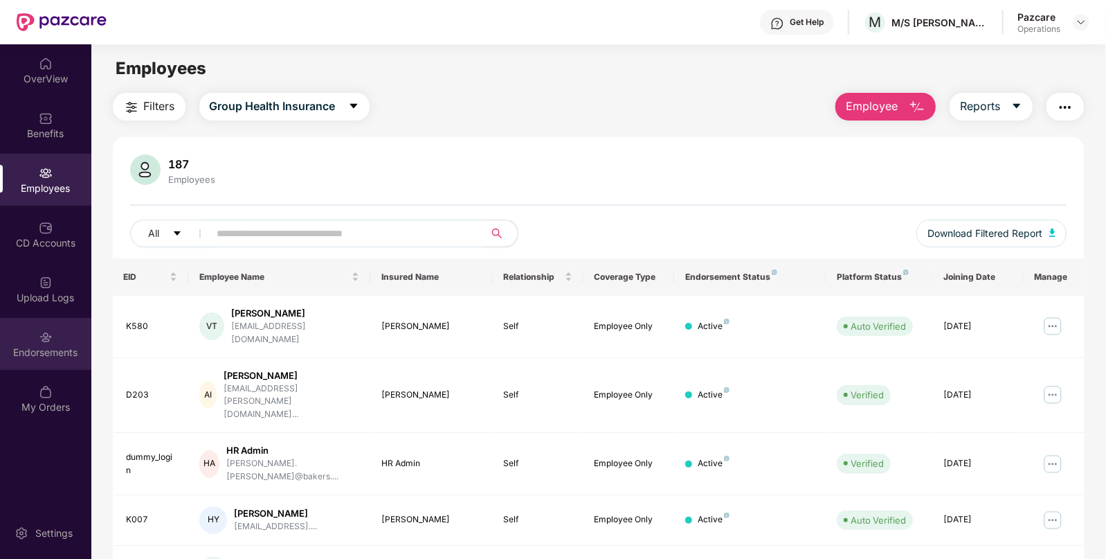
click at [60, 367] on div "Endorsements" at bounding box center [45, 344] width 91 height 52
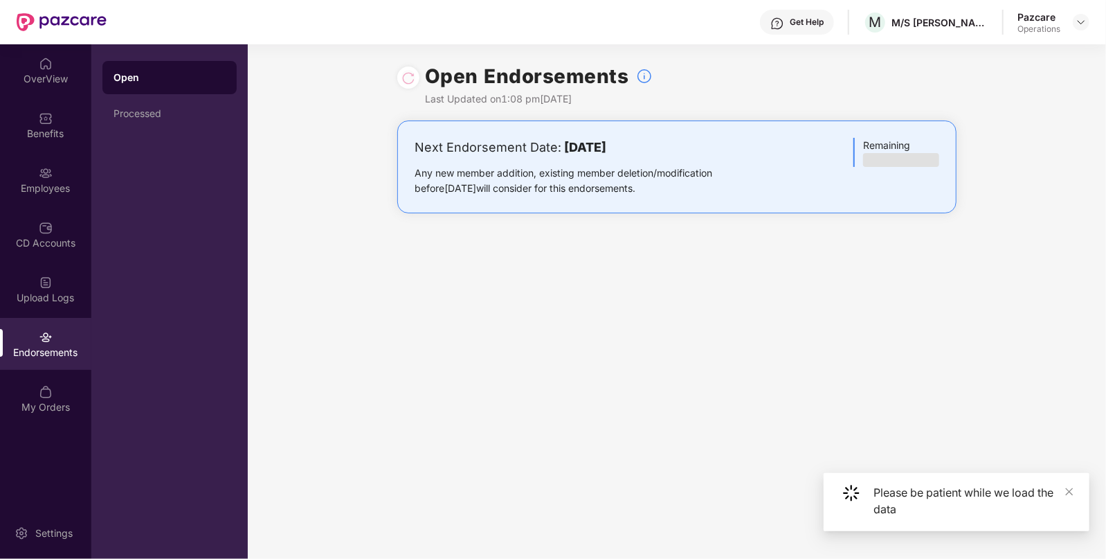
click at [42, 152] on div "OverView Benefits Employees CD Accounts Upload Logs Endorsements My Orders" at bounding box center [45, 235] width 91 height 383
click at [58, 186] on div "Employees" at bounding box center [45, 188] width 91 height 14
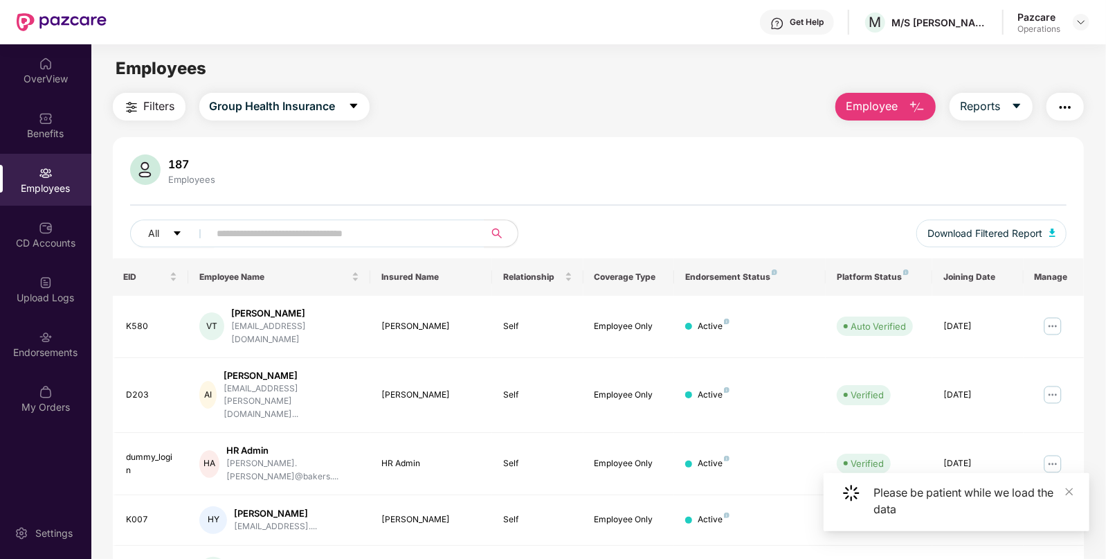
click at [156, 93] on button "Filters" at bounding box center [149, 107] width 73 height 28
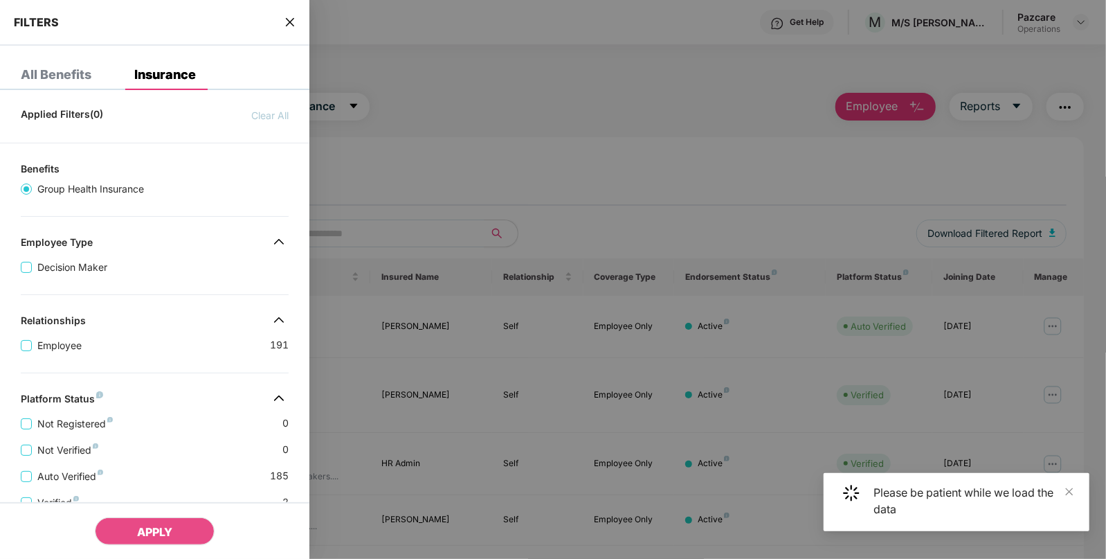
scroll to position [265, 0]
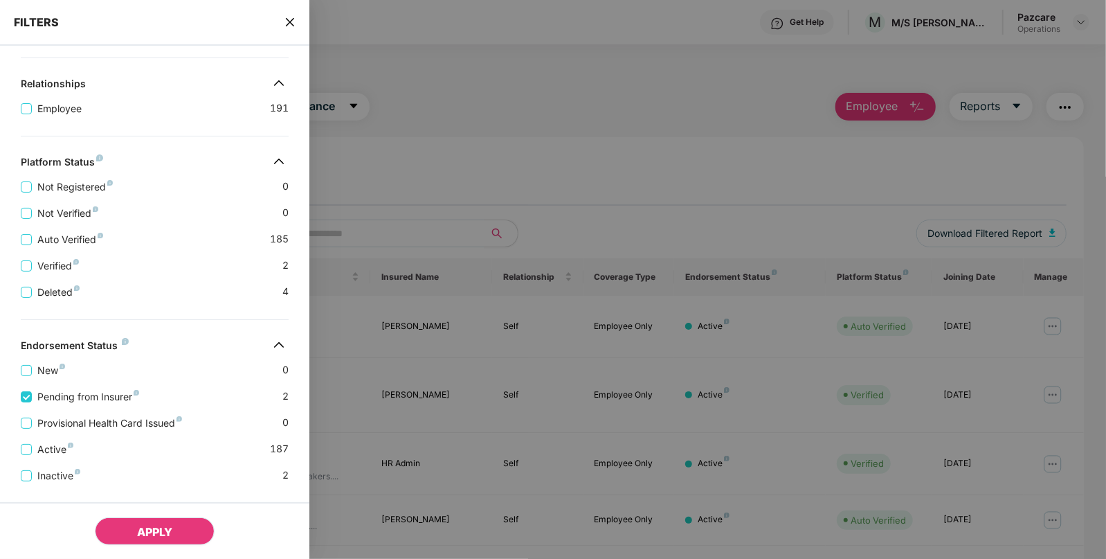
click at [120, 522] on button "APPLY" at bounding box center [155, 531] width 120 height 28
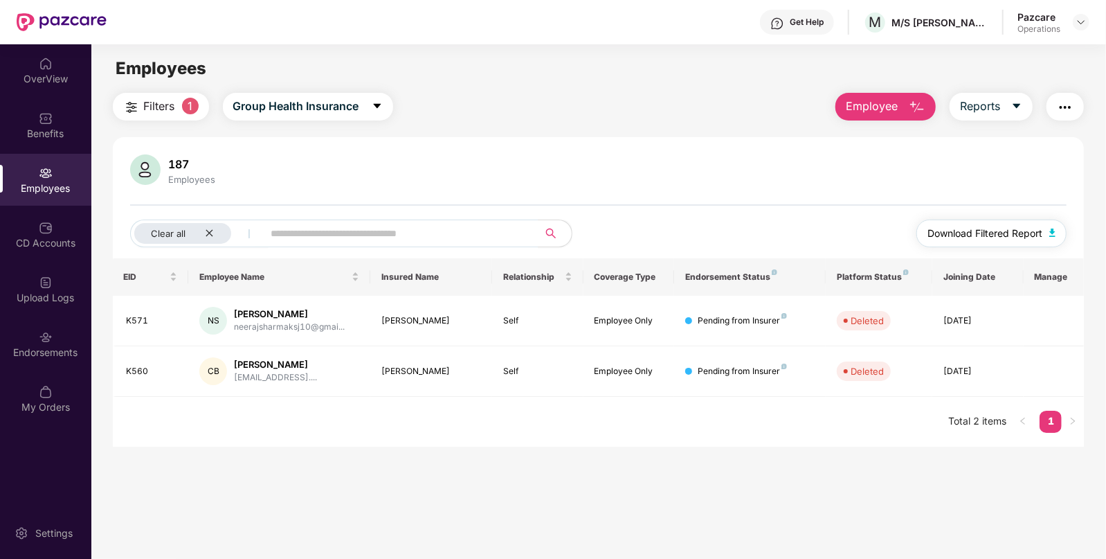
click at [1053, 235] on img "button" at bounding box center [1053, 232] width 7 height 8
click at [1081, 14] on div at bounding box center [1081, 22] width 17 height 17
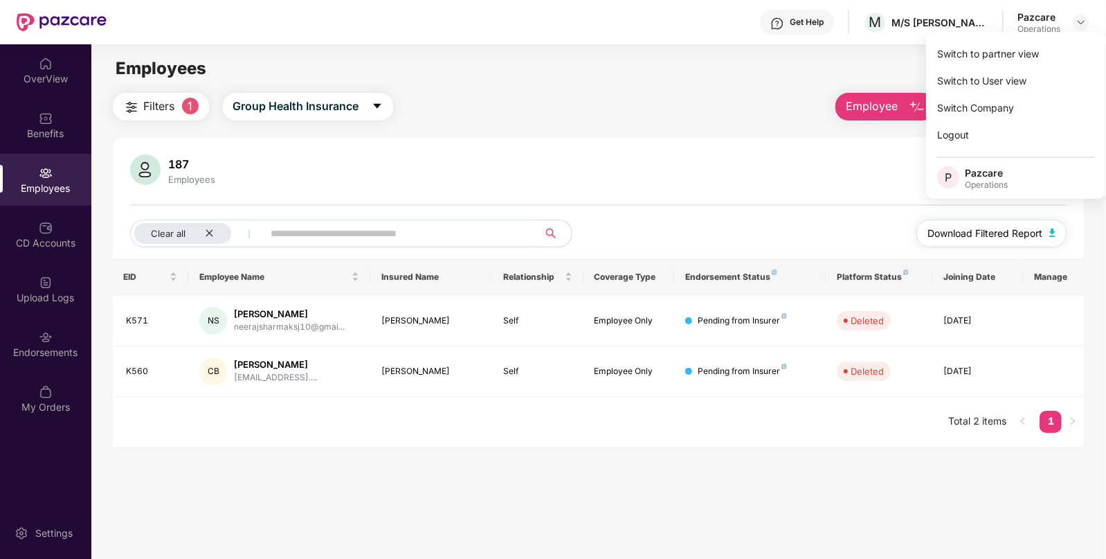
click at [1053, 236] on img "button" at bounding box center [1053, 232] width 7 height 8
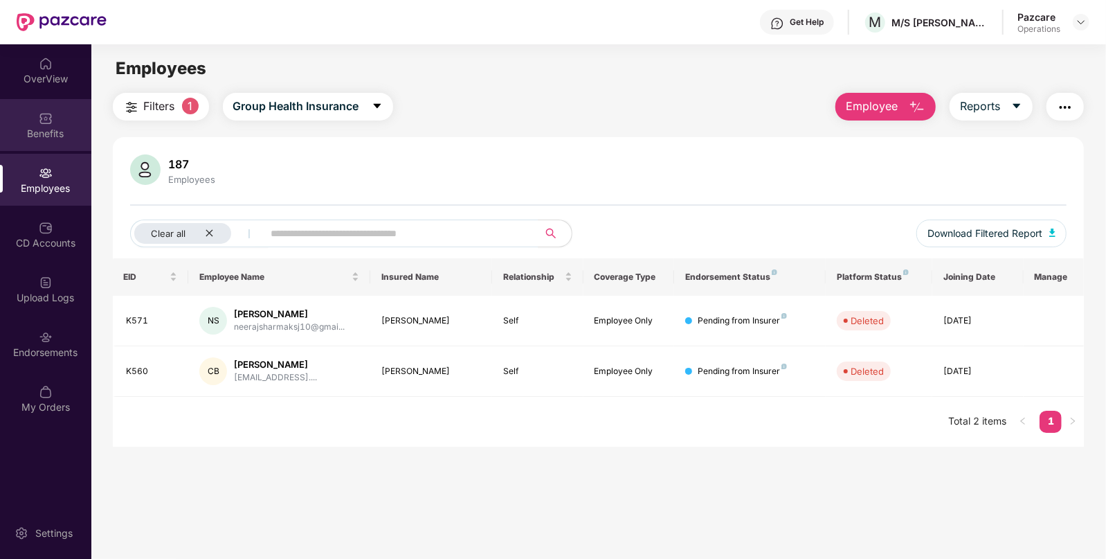
click at [52, 136] on div "Benefits" at bounding box center [45, 134] width 91 height 14
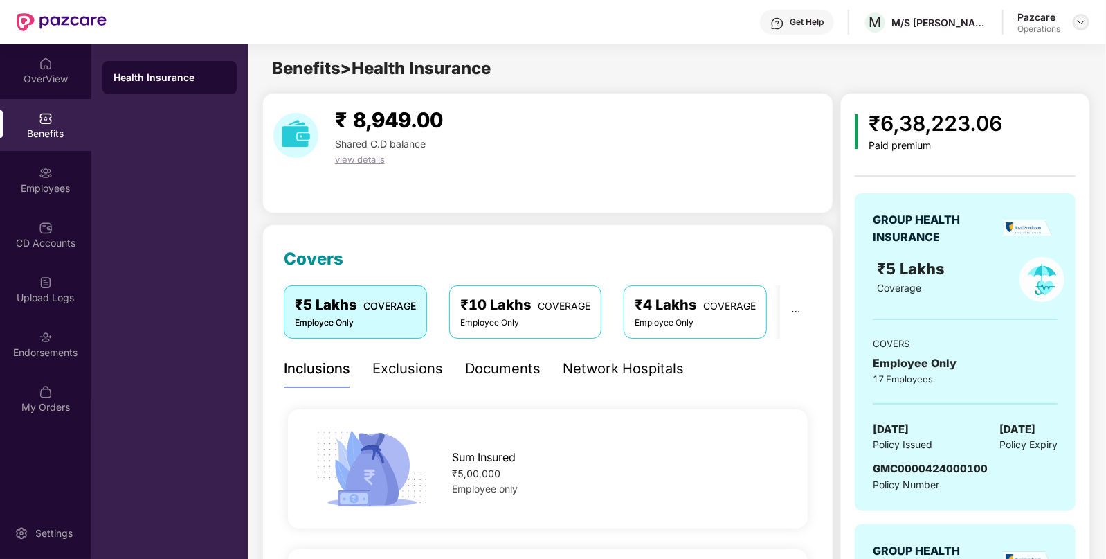
click at [1081, 21] on img at bounding box center [1081, 22] width 11 height 11
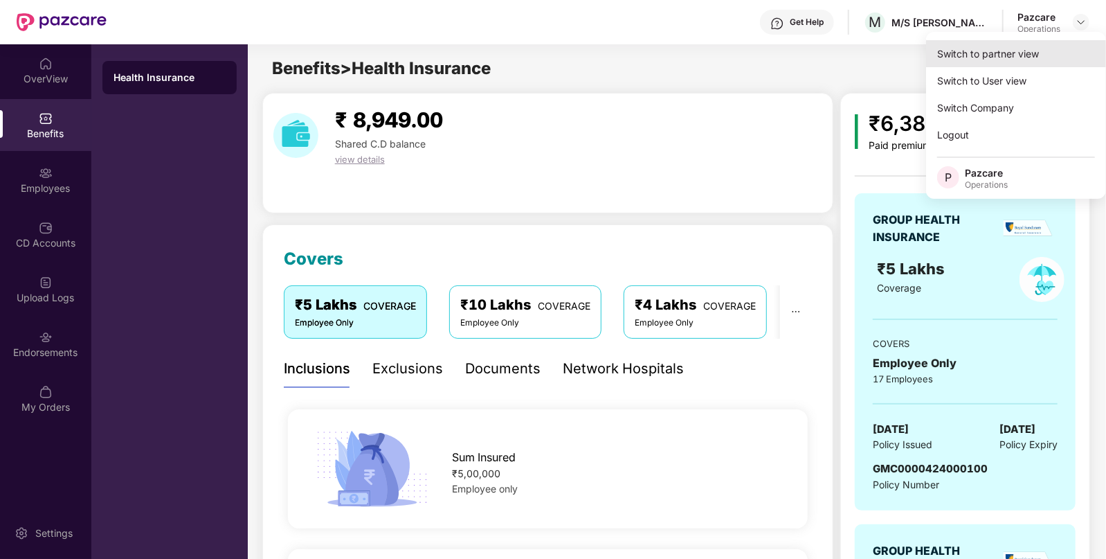
click at [994, 48] on div "Switch to partner view" at bounding box center [1016, 53] width 180 height 27
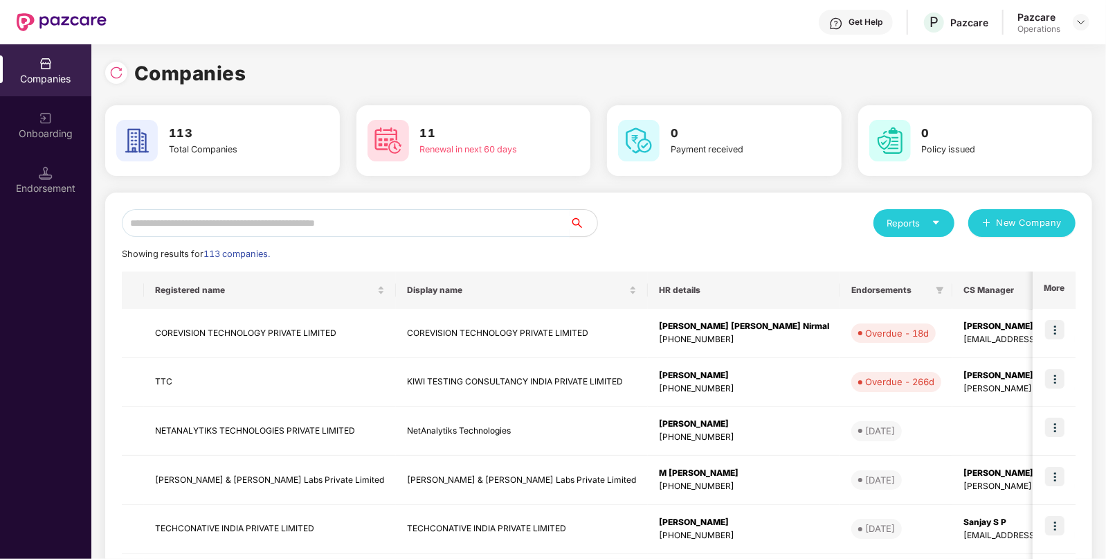
click at [465, 214] on input "text" at bounding box center [346, 223] width 448 height 28
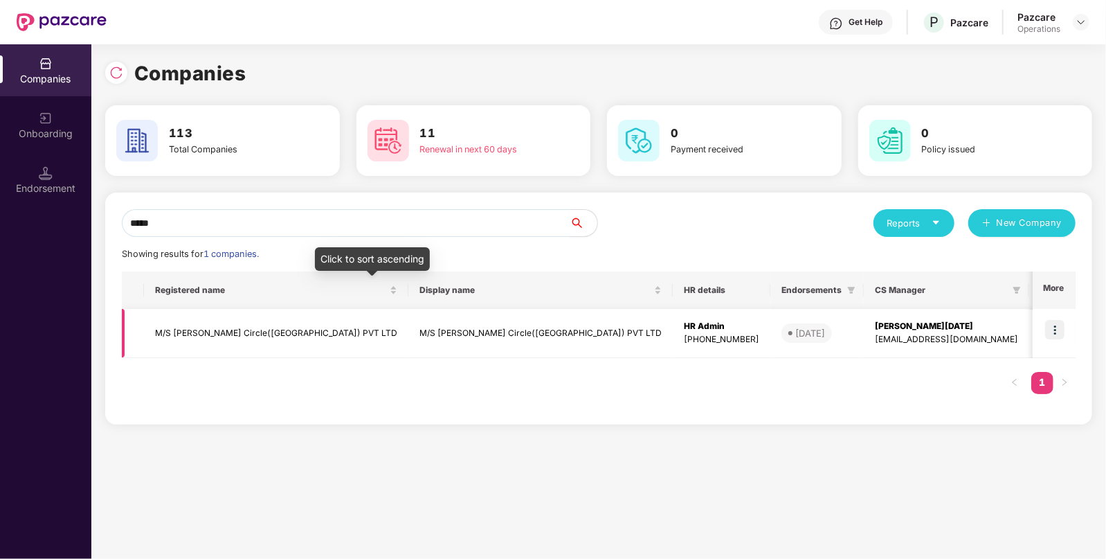
type input "*****"
click at [409, 334] on td "M/S [PERSON_NAME] Circle([GEOGRAPHIC_DATA]) PVT LTD" at bounding box center [540, 333] width 264 height 49
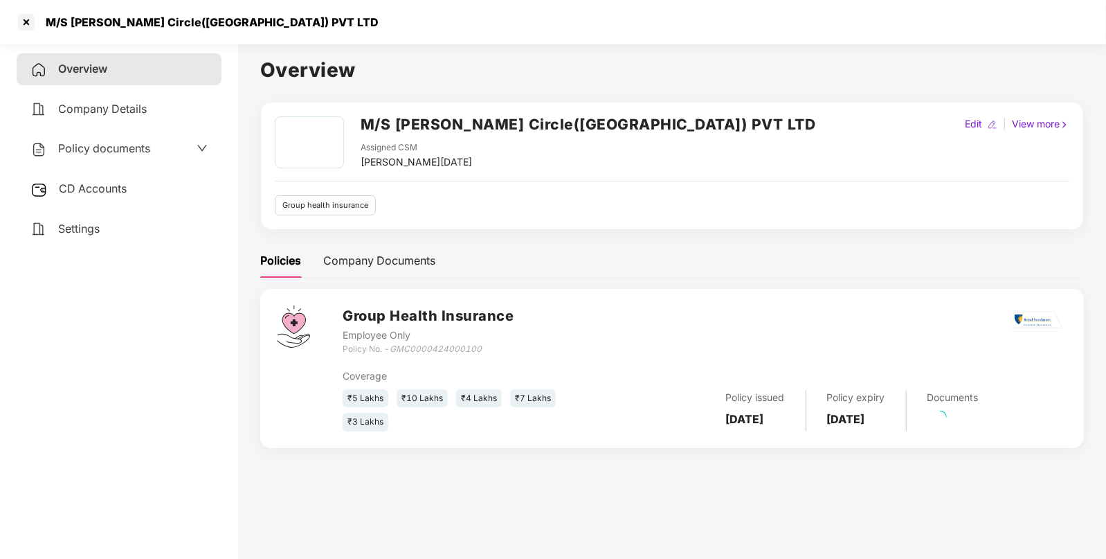
click at [76, 181] on div "CD Accounts" at bounding box center [119, 189] width 205 height 32
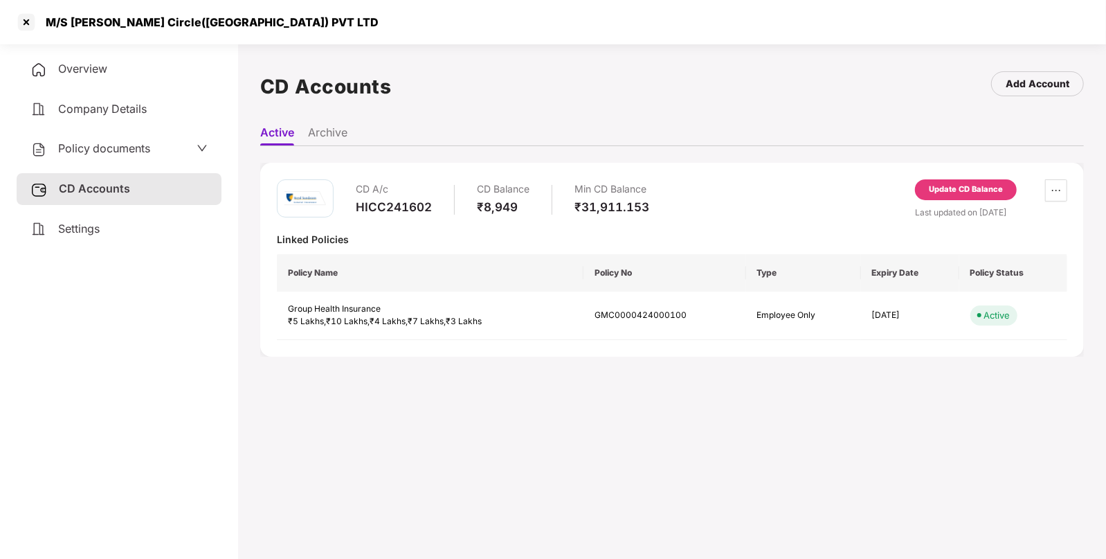
click at [978, 189] on div "Update CD Balance" at bounding box center [966, 189] width 74 height 12
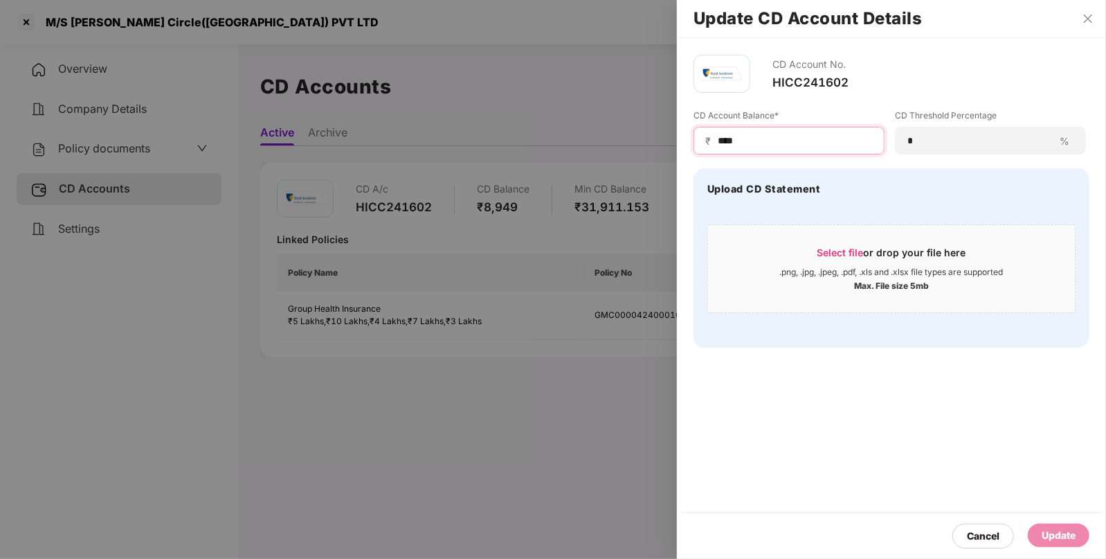
drag, startPoint x: 809, startPoint y: 147, endPoint x: 551, endPoint y: 122, distance: 258.8
click at [551, 122] on div "Update CD Account Details CD Account No. HICC241602 CD Account Balance* ₹ **** …" at bounding box center [553, 279] width 1106 height 559
type input "*****"
click at [1071, 537] on div "Update" at bounding box center [1059, 535] width 34 height 15
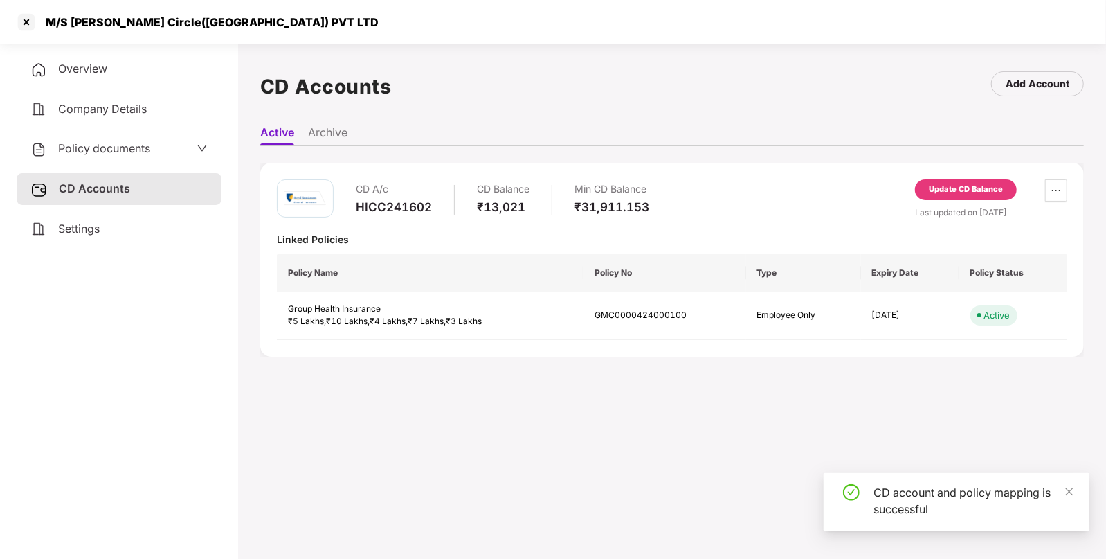
click at [96, 144] on span "Policy documents" at bounding box center [104, 148] width 92 height 14
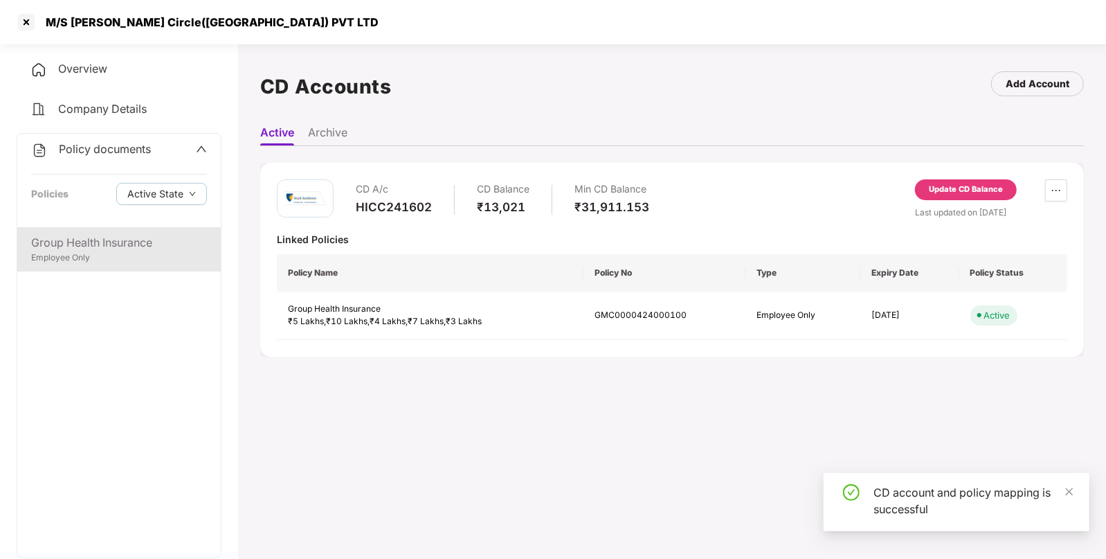
click at [162, 237] on div "Group Health Insurance" at bounding box center [119, 242] width 176 height 17
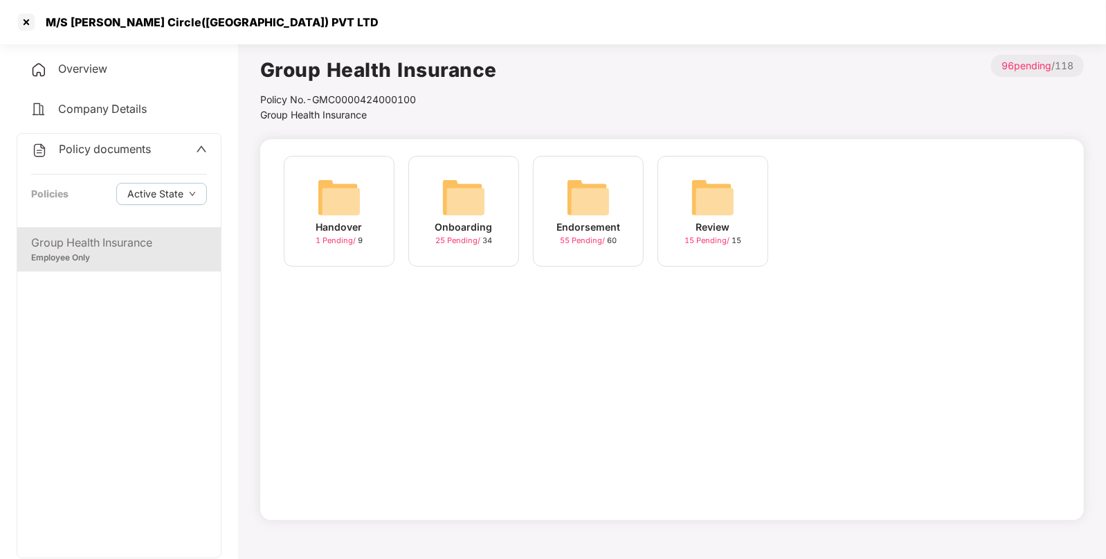
click at [604, 221] on div "Endorsement" at bounding box center [589, 226] width 64 height 15
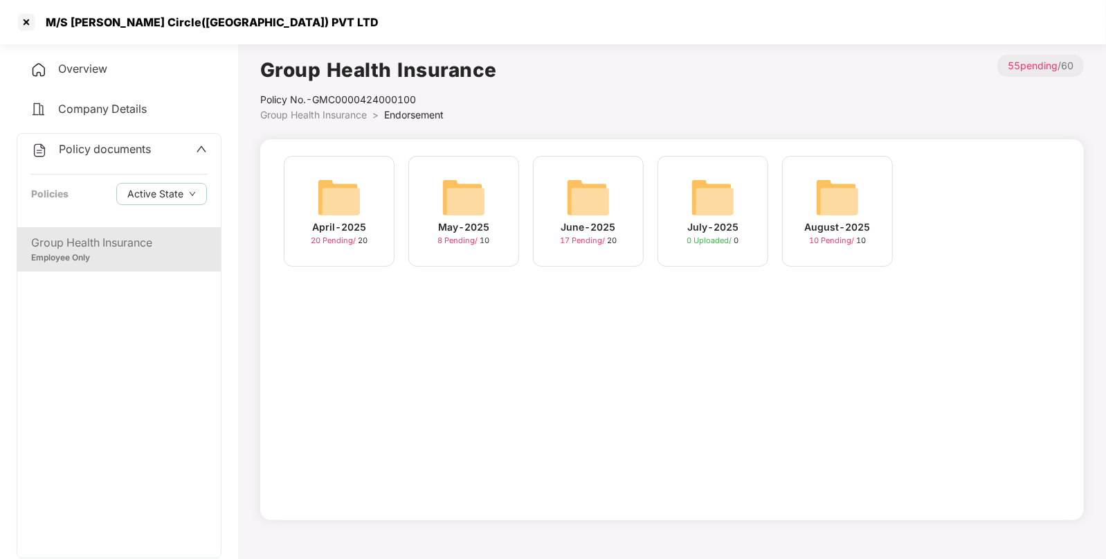
click at [826, 190] on img at bounding box center [838, 197] width 44 height 44
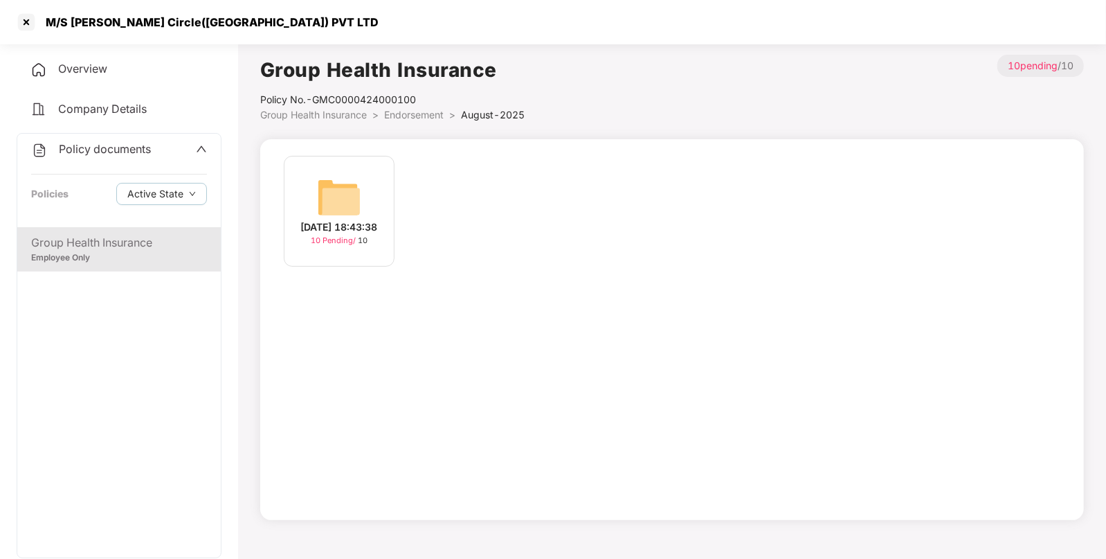
click at [378, 219] on div "[DATE] 18:43:38" at bounding box center [339, 226] width 77 height 15
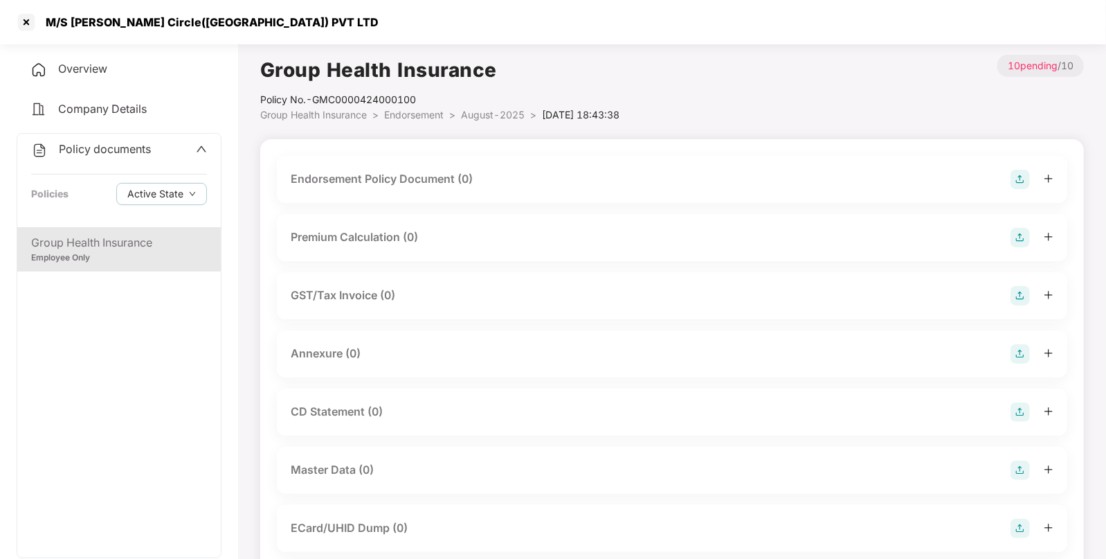
scroll to position [211, 0]
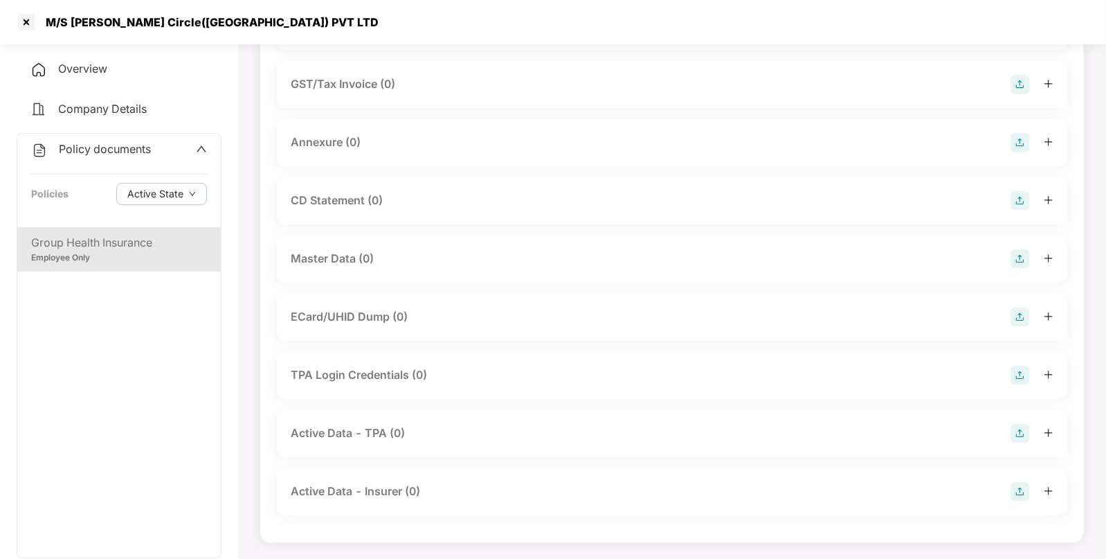
click at [1012, 256] on img at bounding box center [1020, 258] width 19 height 19
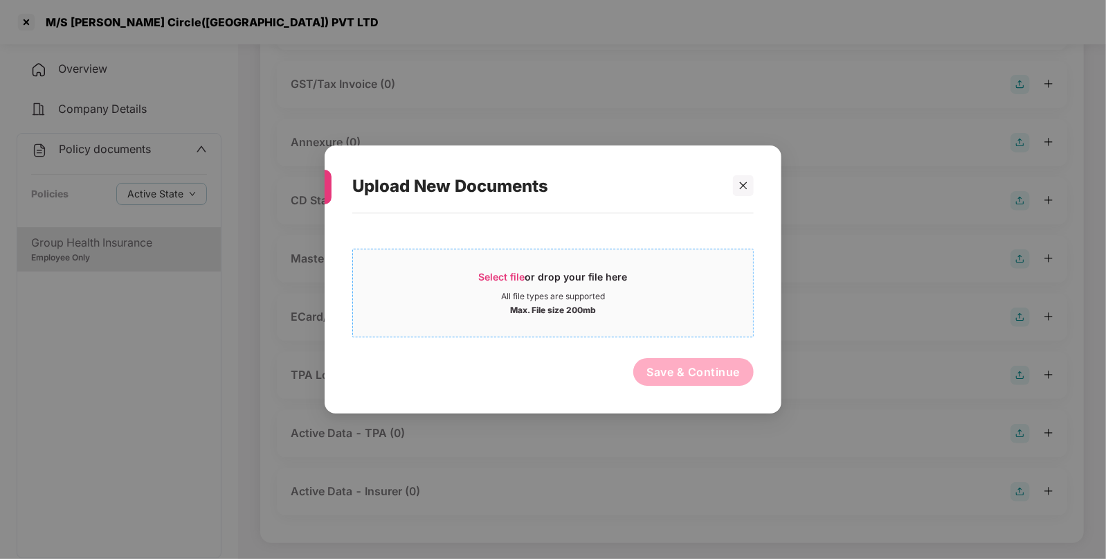
click at [511, 276] on span "Select file" at bounding box center [502, 277] width 46 height 12
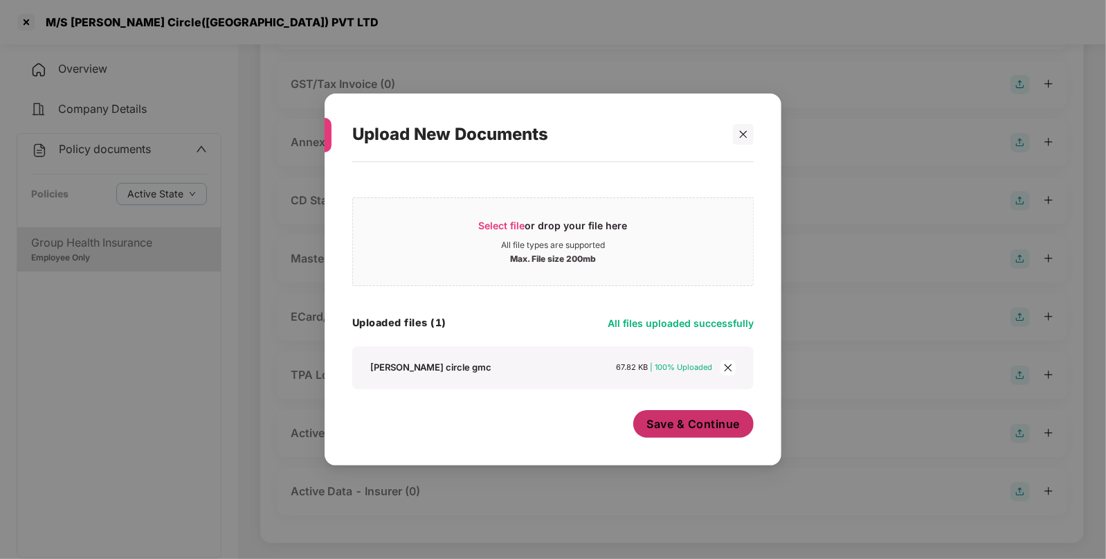
click at [692, 428] on span "Save & Continue" at bounding box center [693, 423] width 93 height 15
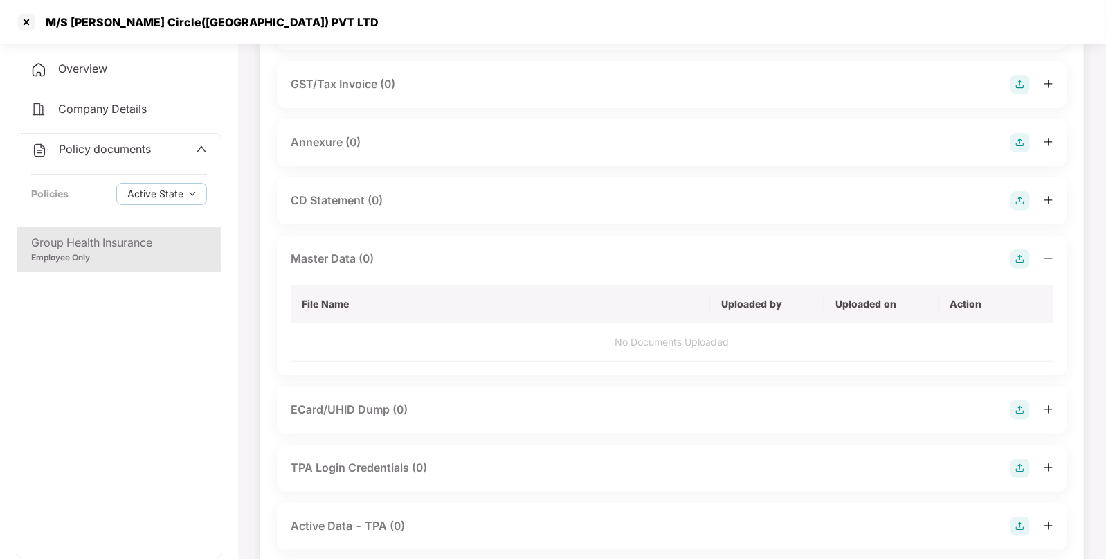
scroll to position [0, 0]
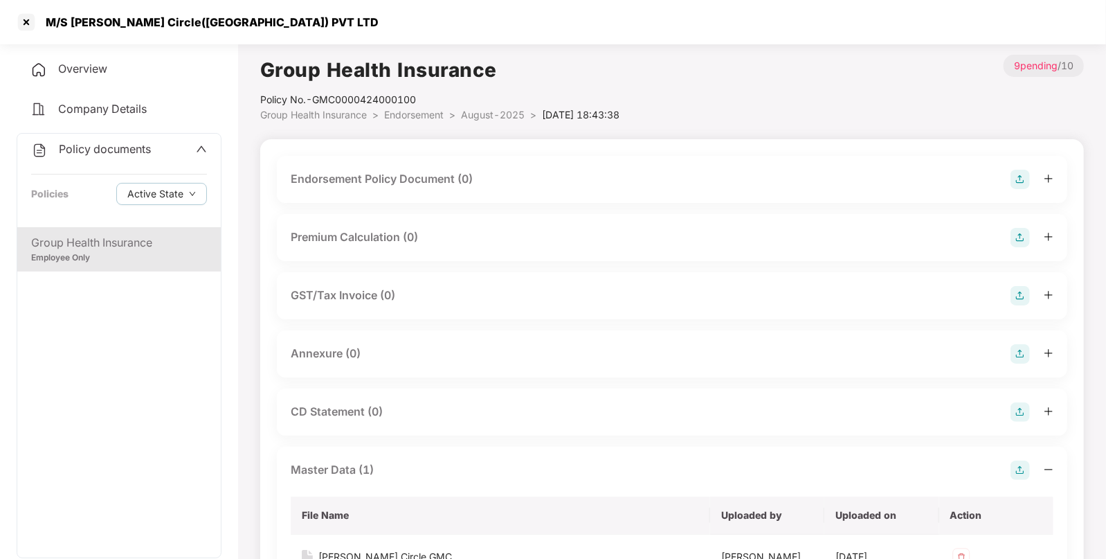
click at [1008, 186] on div "Endorsement Policy Document (0)" at bounding box center [672, 179] width 763 height 19
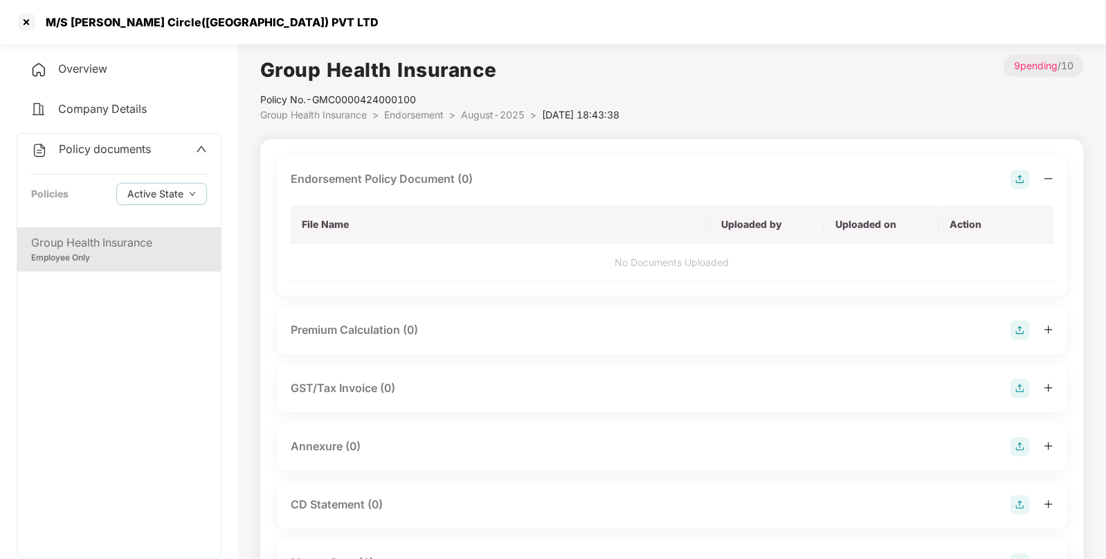
click at [1028, 178] on img at bounding box center [1020, 179] width 19 height 19
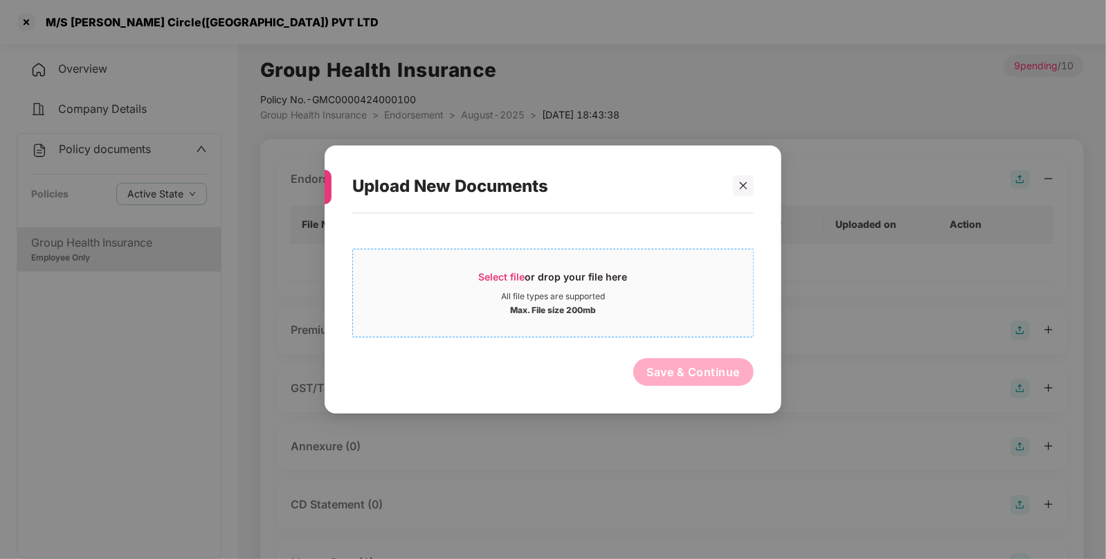
click at [504, 280] on span "Select file" at bounding box center [502, 277] width 46 height 12
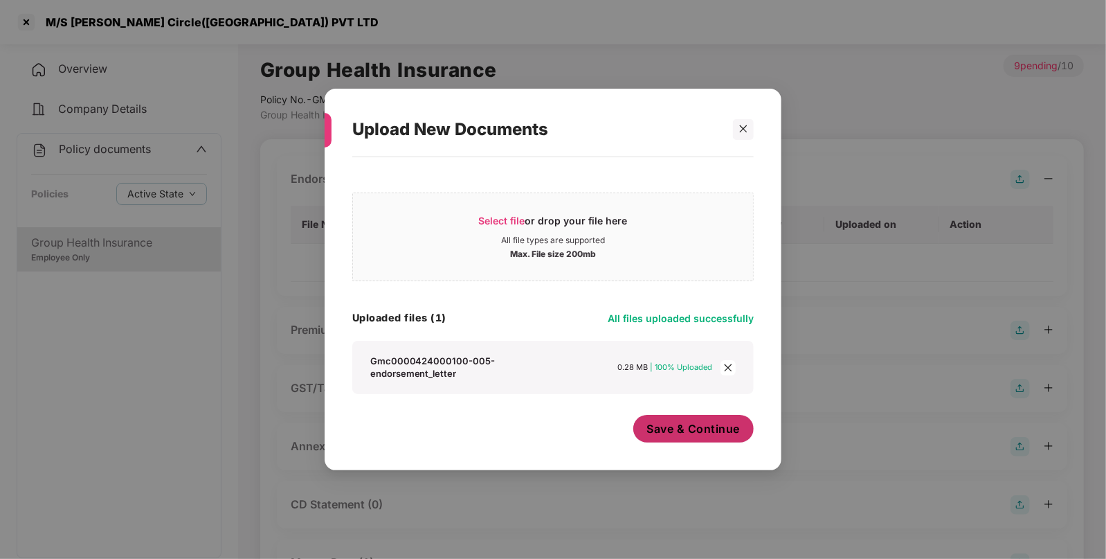
click at [727, 420] on button "Save & Continue" at bounding box center [693, 429] width 121 height 28
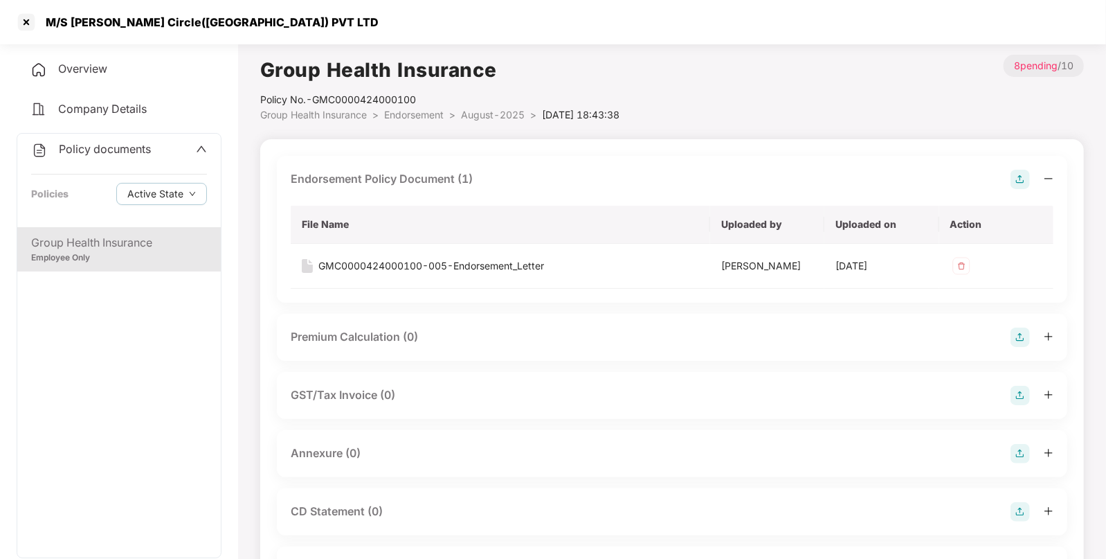
click at [425, 114] on span "Endorsement" at bounding box center [414, 115] width 60 height 12
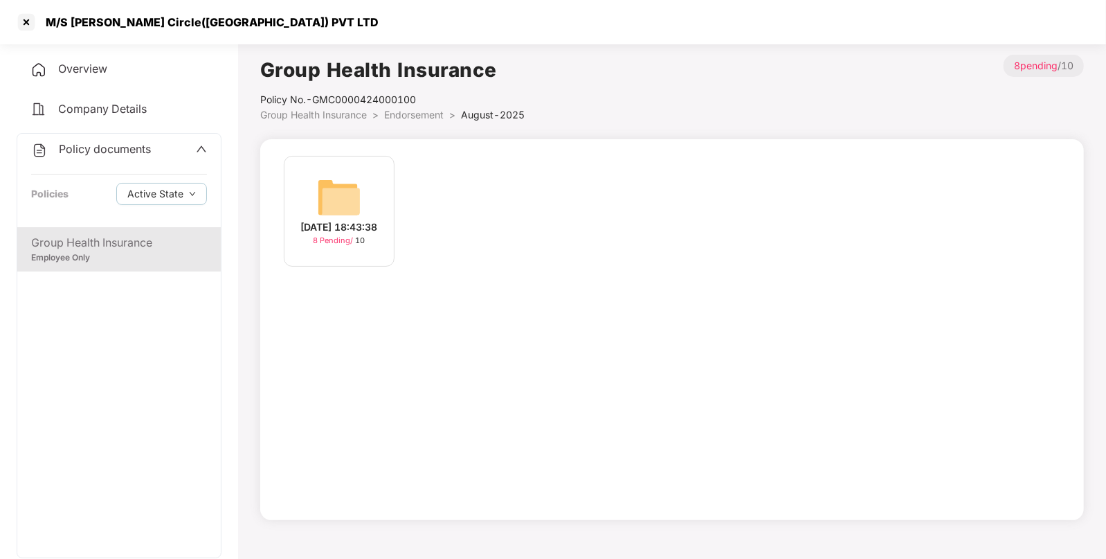
click at [416, 113] on span "Endorsement" at bounding box center [414, 115] width 60 height 12
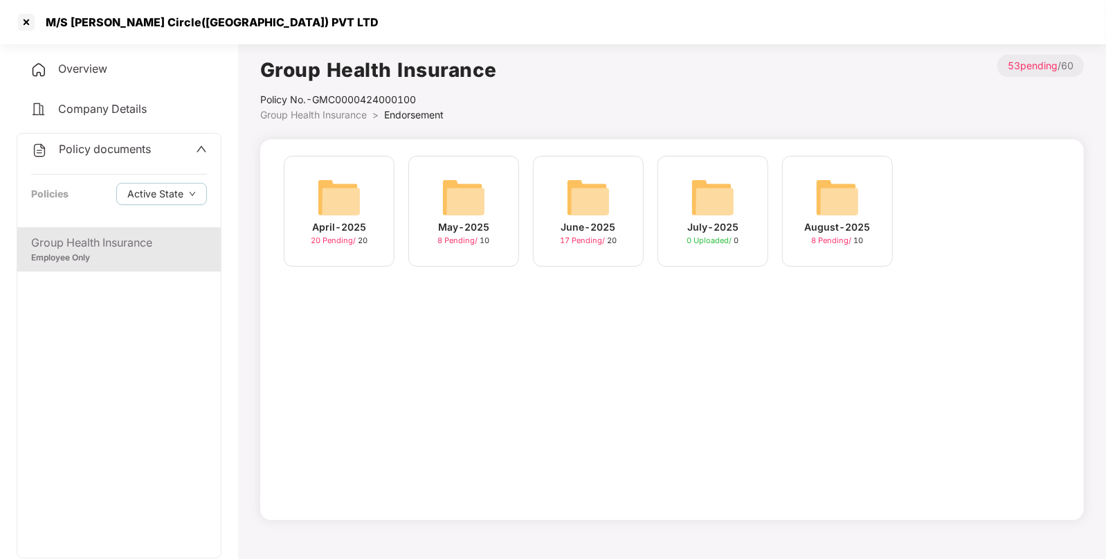
click at [609, 201] on img at bounding box center [588, 197] width 44 height 44
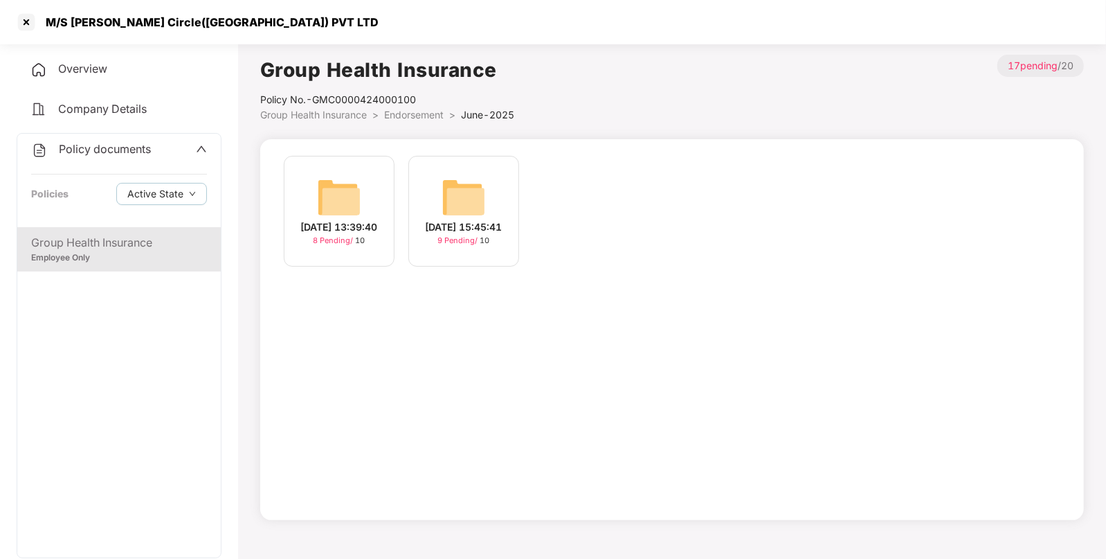
click at [475, 177] on img at bounding box center [464, 197] width 44 height 44
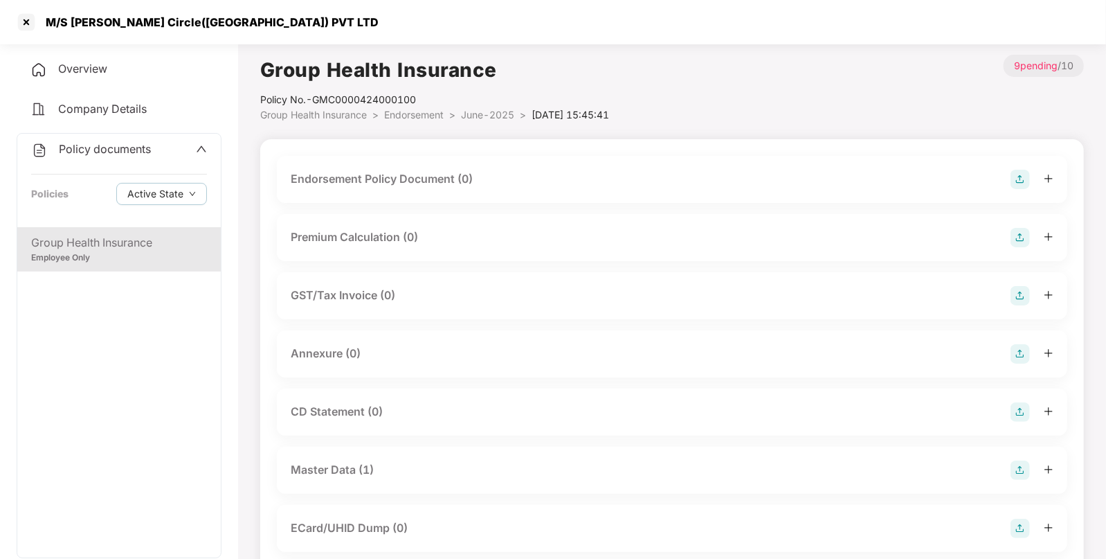
click at [1020, 173] on img at bounding box center [1020, 179] width 19 height 19
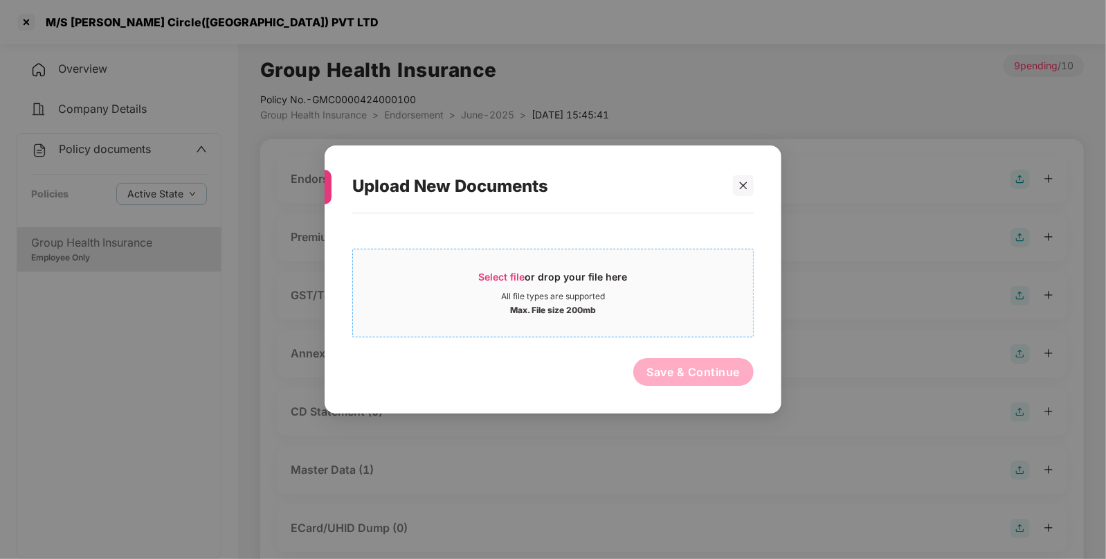
click at [507, 267] on span "Select file or drop your file here All file types are supported Max. File size …" at bounding box center [553, 293] width 400 height 66
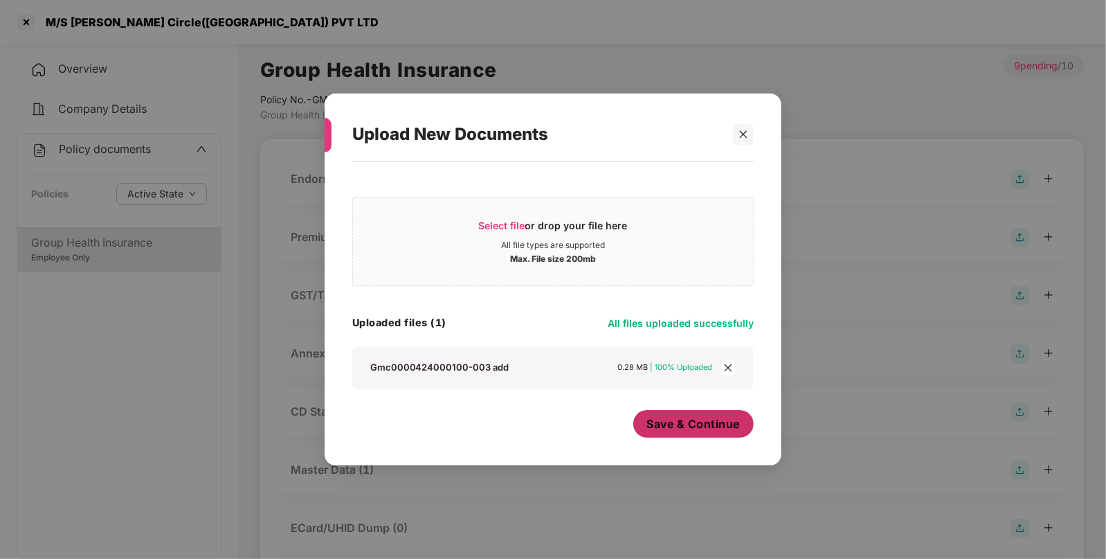
click at [684, 423] on span "Save & Continue" at bounding box center [693, 423] width 93 height 15
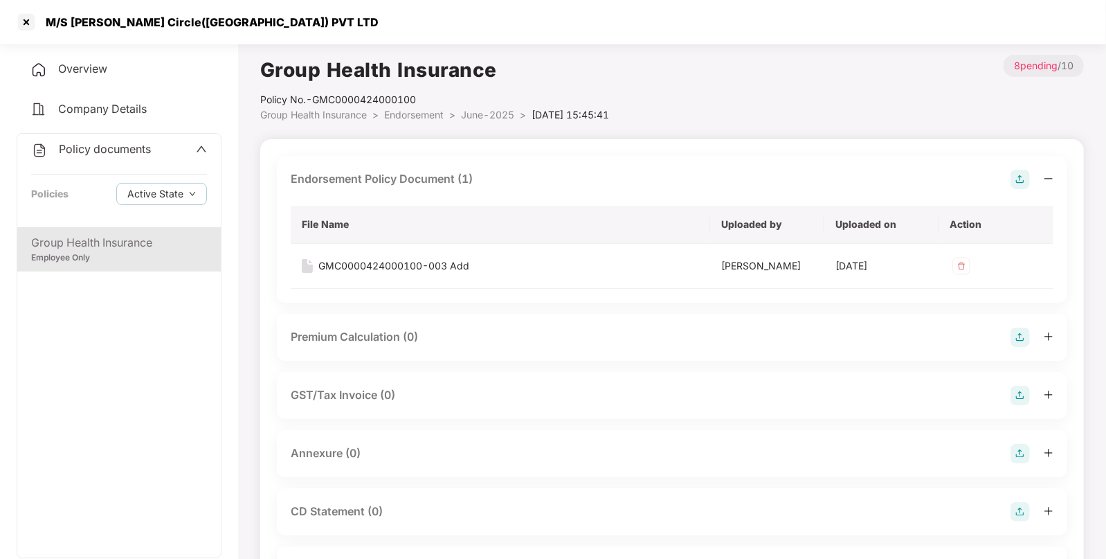
click at [429, 111] on span "Endorsement" at bounding box center [414, 115] width 60 height 12
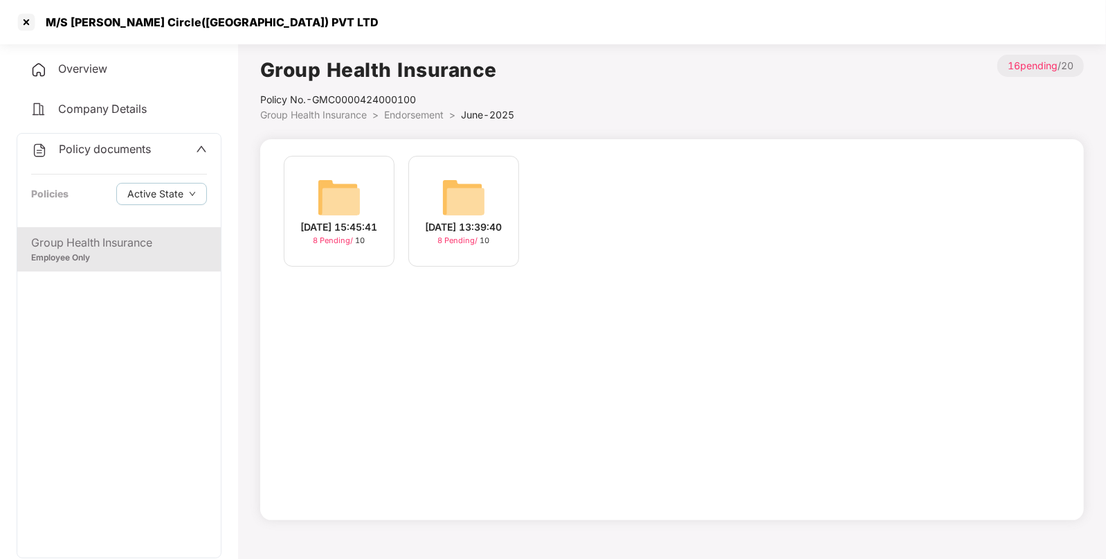
click at [417, 111] on span "Endorsement" at bounding box center [414, 115] width 60 height 12
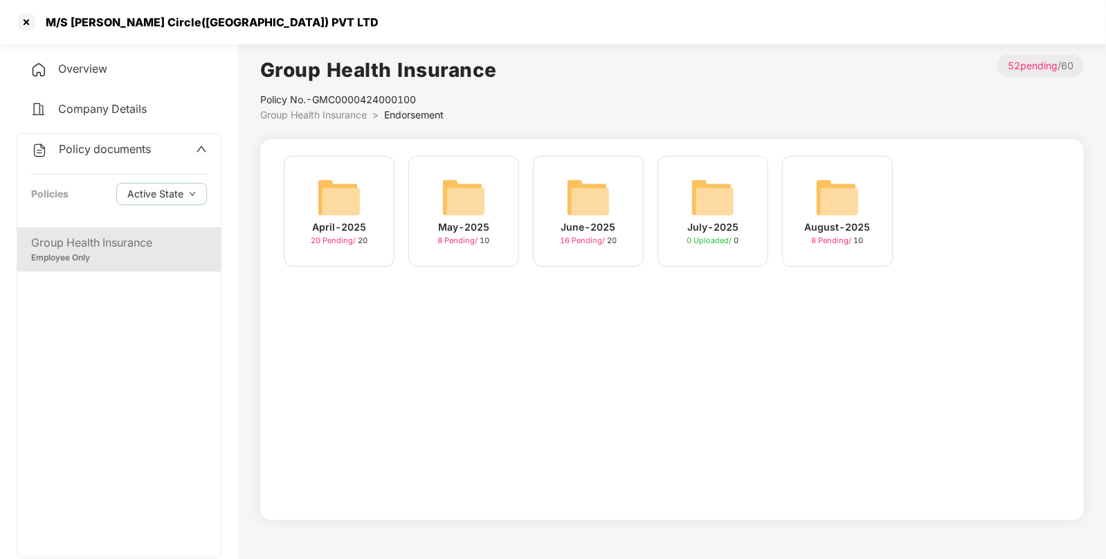
click at [79, 18] on div "M/S [PERSON_NAME] Circle([GEOGRAPHIC_DATA]) PVT LTD" at bounding box center [207, 22] width 341 height 14
click at [26, 24] on div at bounding box center [26, 22] width 22 height 22
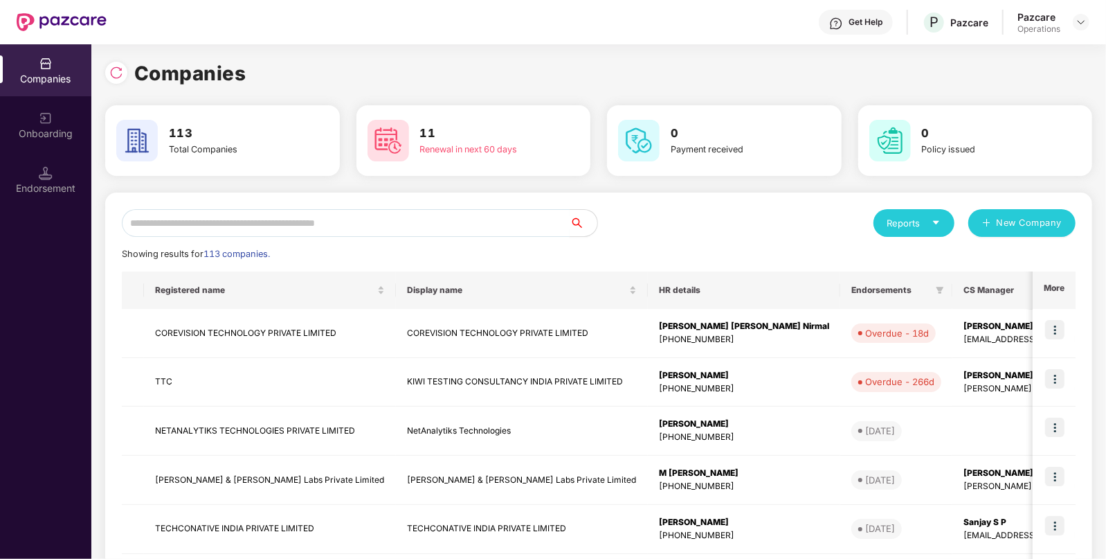
click at [337, 219] on input "text" at bounding box center [346, 223] width 448 height 28
paste input "*****"
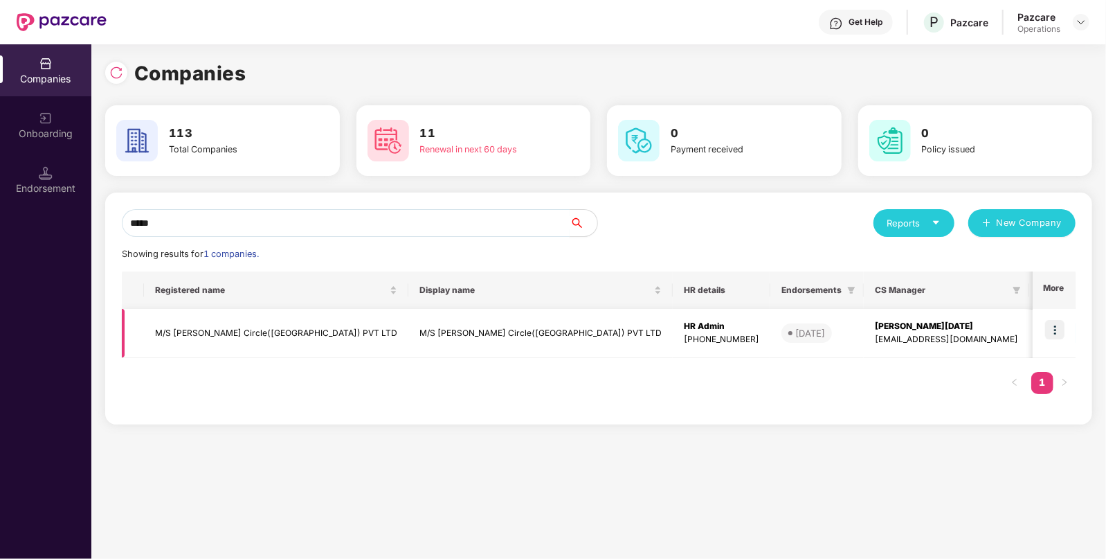
type input "*****"
click at [1059, 324] on img at bounding box center [1054, 329] width 19 height 19
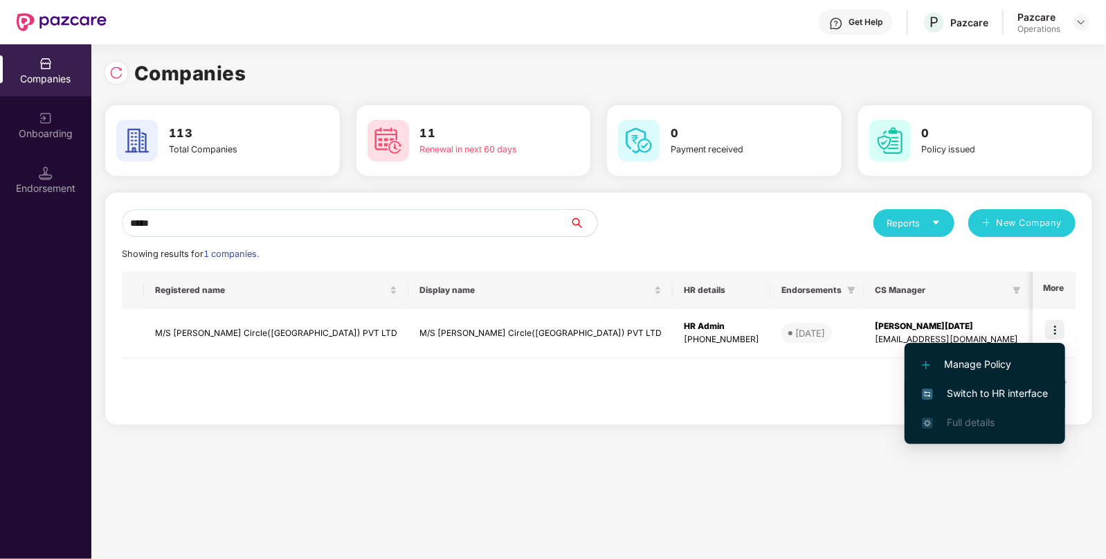
click at [974, 399] on span "Switch to HR interface" at bounding box center [985, 393] width 126 height 15
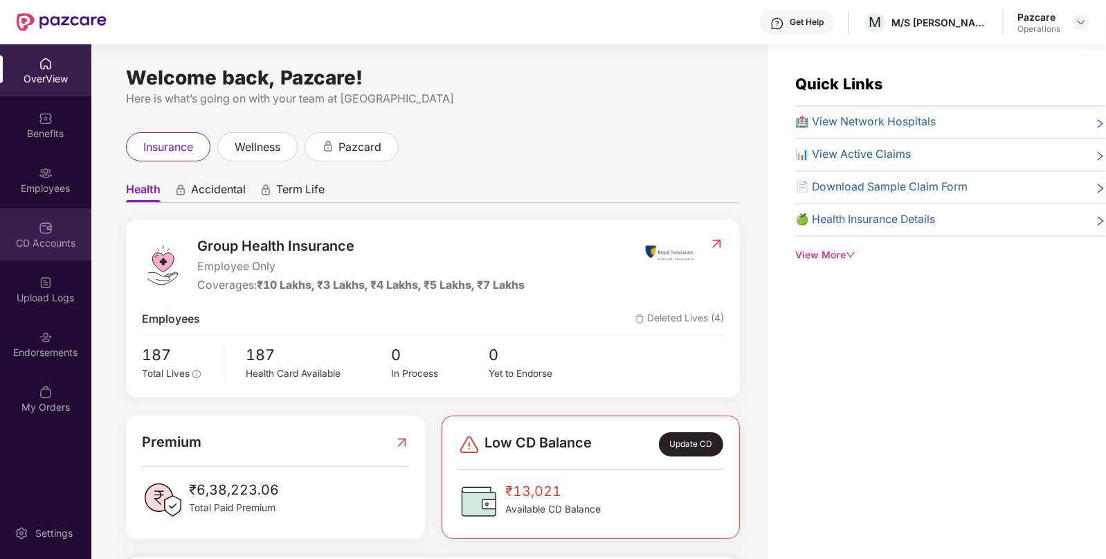
click at [46, 240] on div "CD Accounts" at bounding box center [45, 243] width 91 height 14
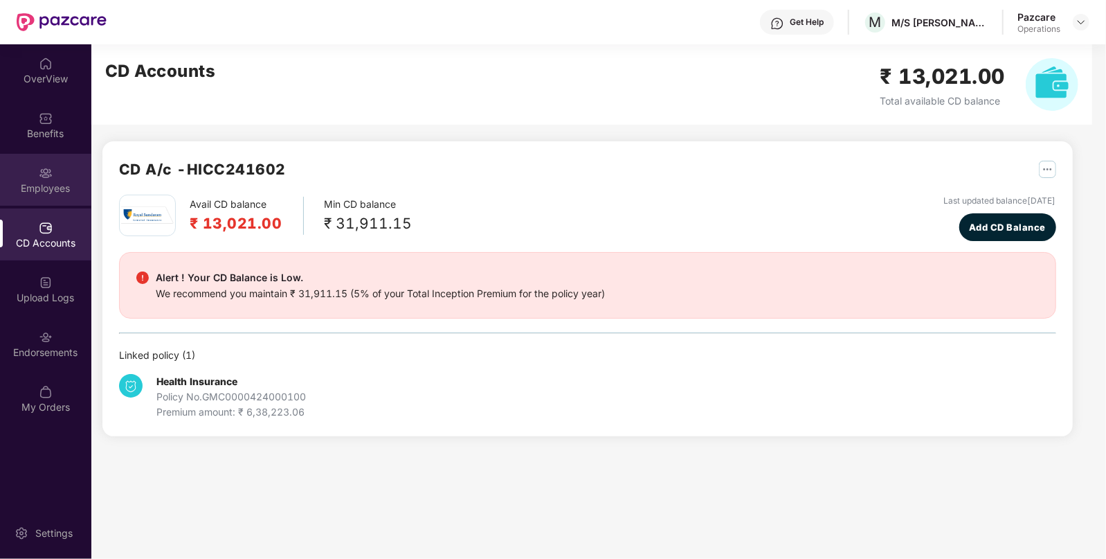
click at [60, 168] on div "Employees" at bounding box center [45, 180] width 91 height 52
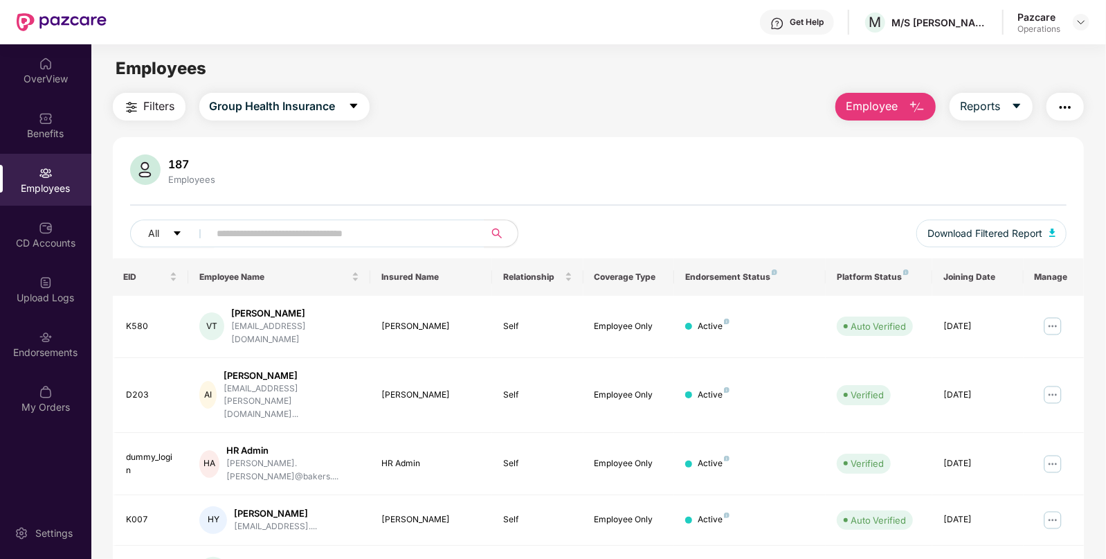
click at [1066, 98] on button "button" at bounding box center [1065, 107] width 37 height 28
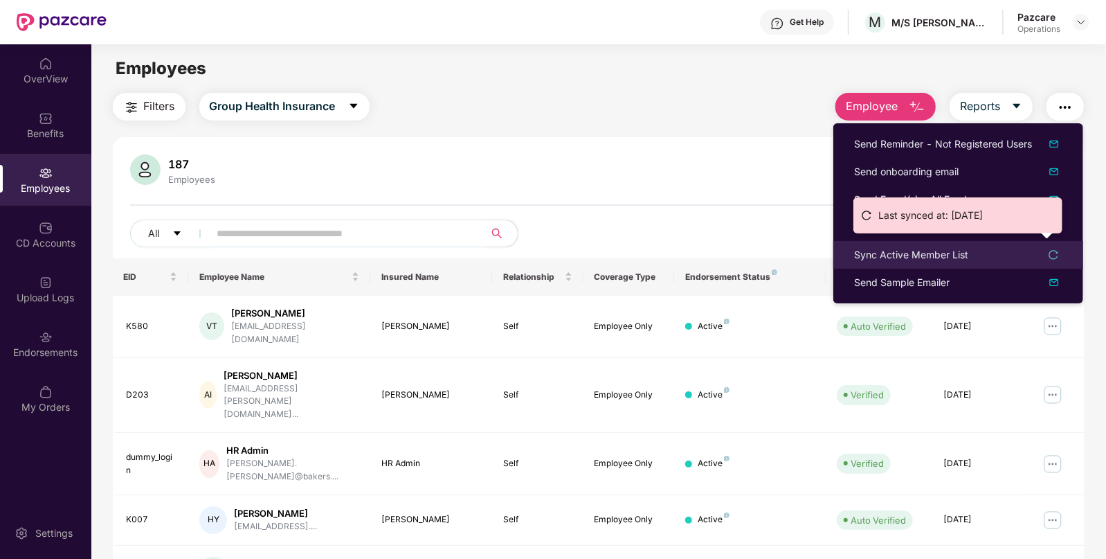
click at [884, 249] on div "Sync Active Member List" at bounding box center [911, 254] width 114 height 15
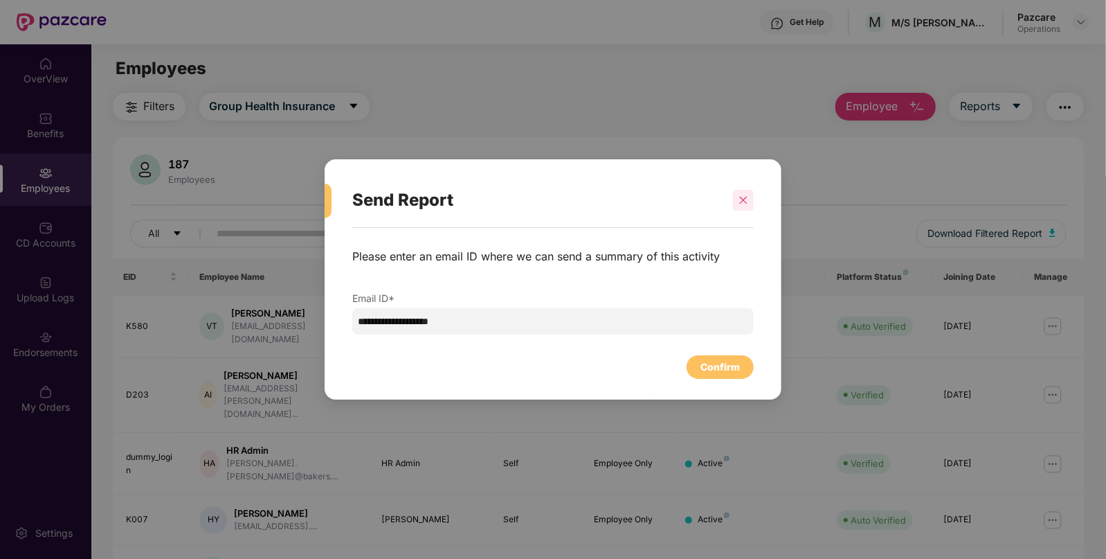
click at [745, 192] on div at bounding box center [743, 200] width 21 height 21
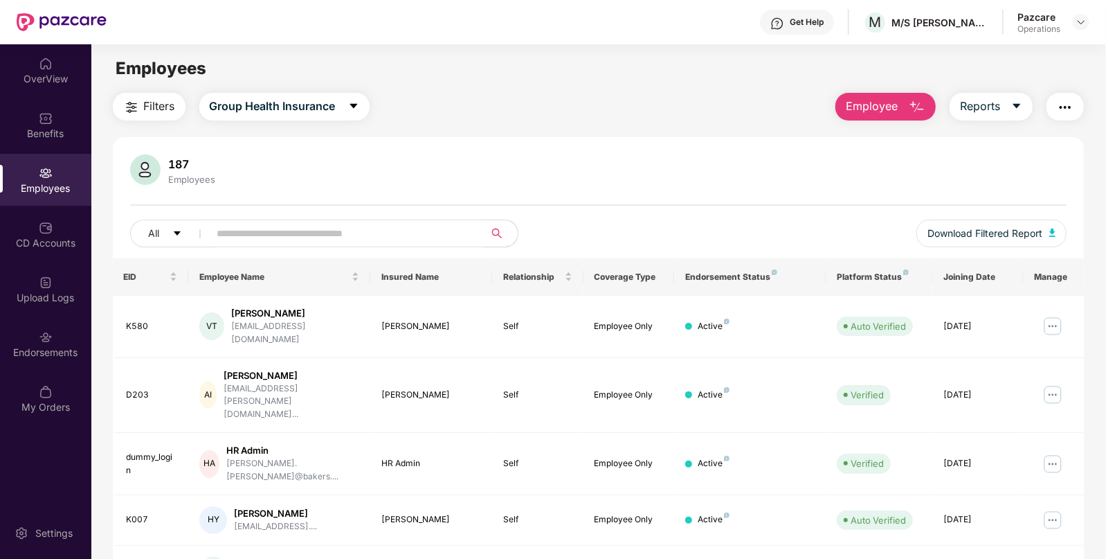
click at [1066, 104] on img "button" at bounding box center [1065, 107] width 17 height 17
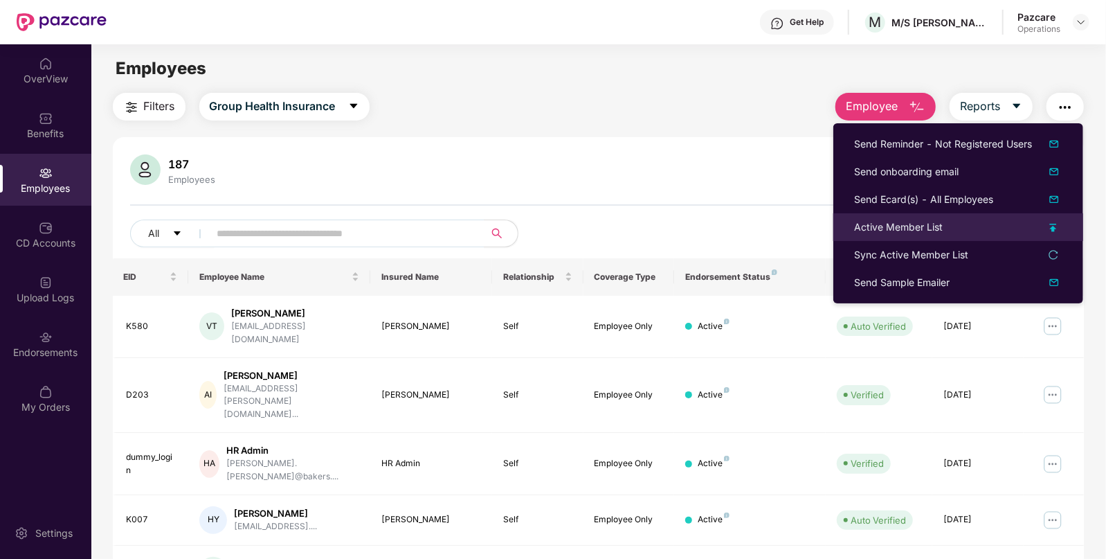
click at [894, 231] on div "Active Member List" at bounding box center [898, 226] width 89 height 15
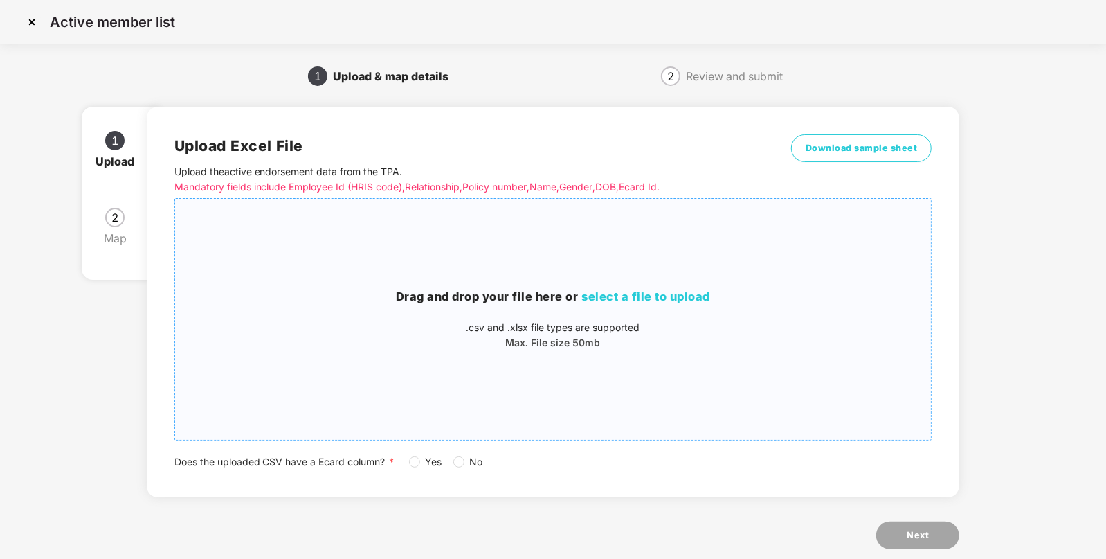
click at [689, 292] on span "select a file to upload" at bounding box center [646, 296] width 129 height 14
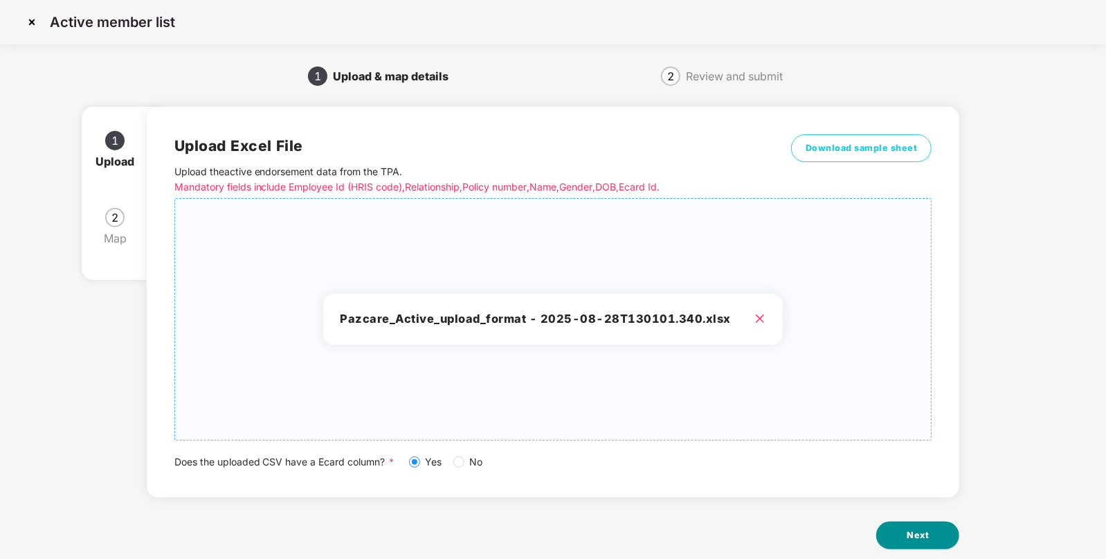
click at [946, 547] on button "Next" at bounding box center [918, 535] width 83 height 28
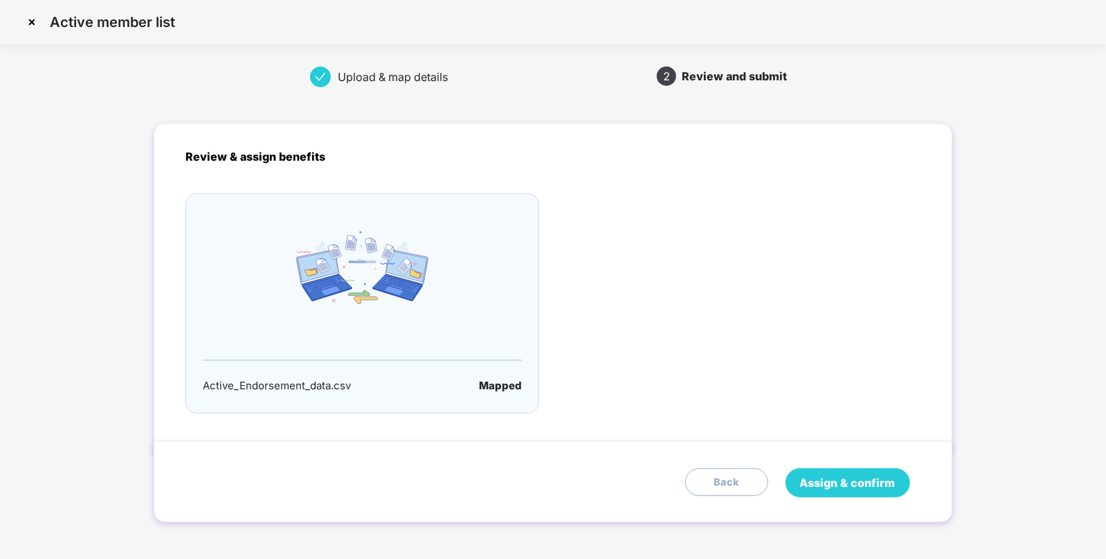
click at [854, 478] on span "Assign & confirm" at bounding box center [848, 482] width 96 height 17
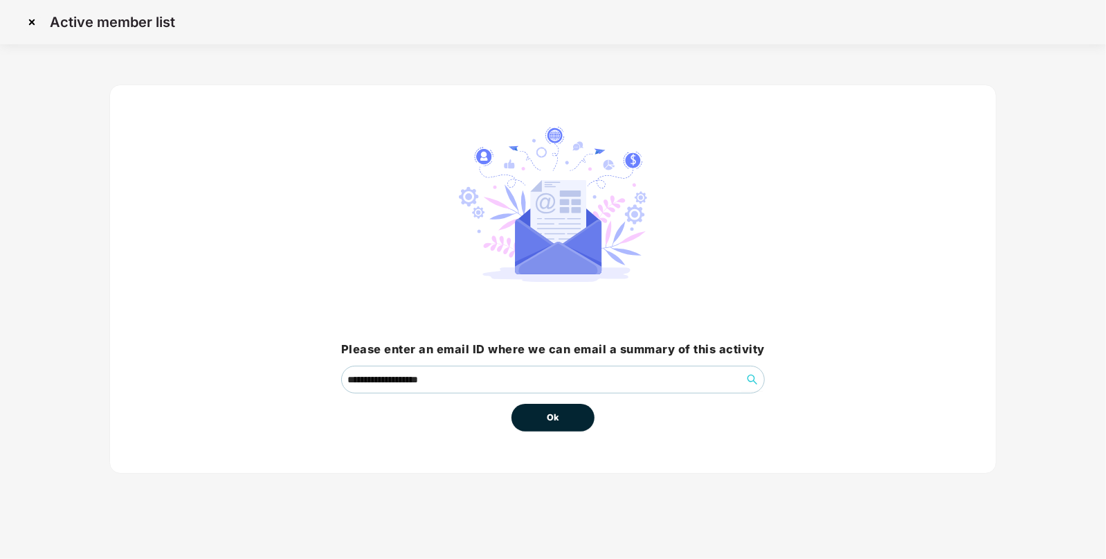
click at [569, 422] on button "Ok" at bounding box center [553, 418] width 83 height 28
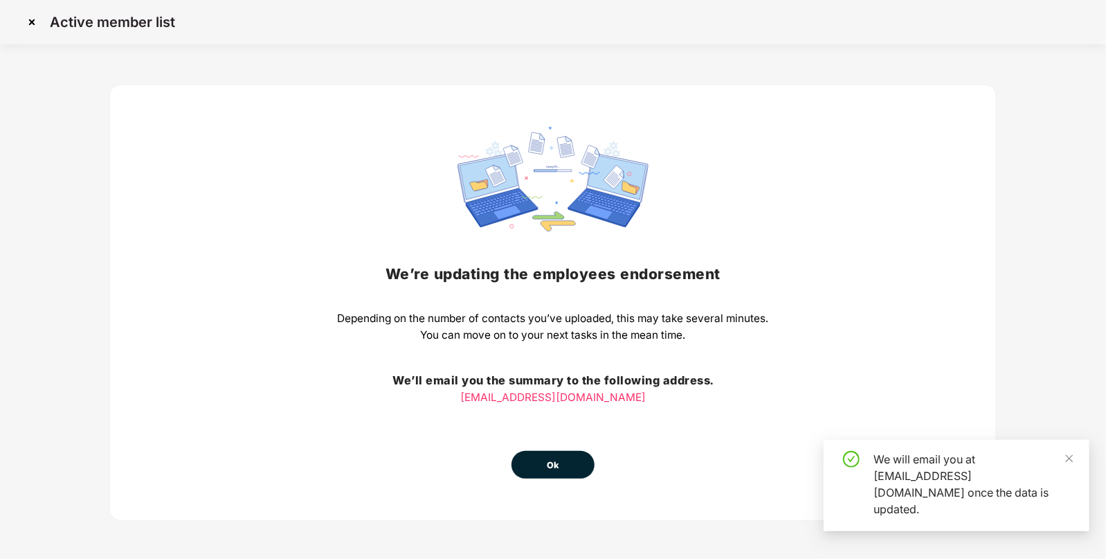
click at [550, 416] on div "We’re updating the employees endorsement Depending on the number of contacts yo…" at bounding box center [553, 303] width 431 height 352
drag, startPoint x: 556, startPoint y: 447, endPoint x: 561, endPoint y: 485, distance: 37.7
click at [561, 485] on div "We’re updating the employees endorsement Depending on the number of contacts yo…" at bounding box center [553, 302] width 888 height 436
click at [552, 461] on span "Ok" at bounding box center [553, 465] width 12 height 14
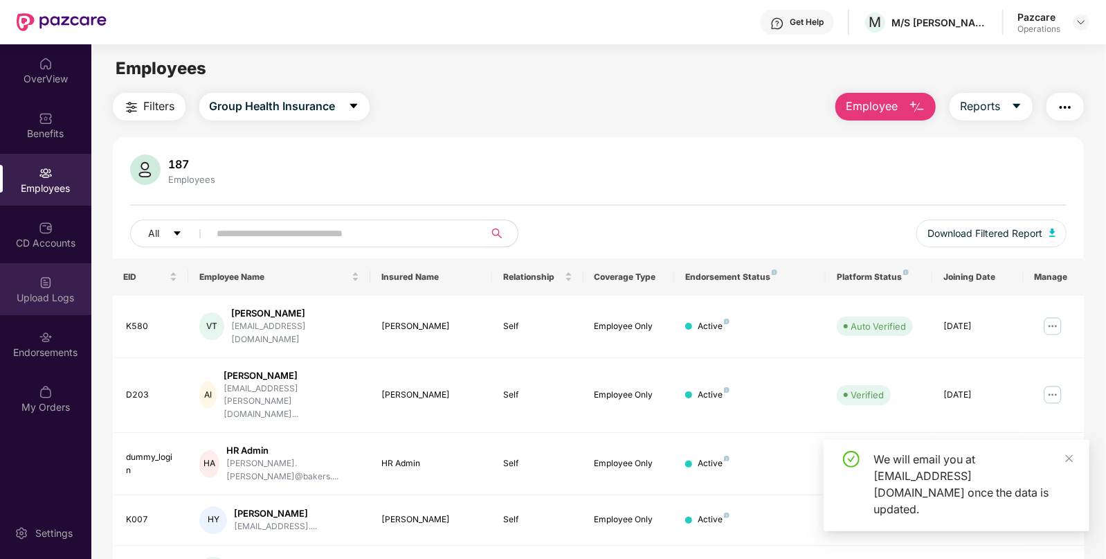
click at [52, 295] on div "Upload Logs" at bounding box center [45, 298] width 91 height 14
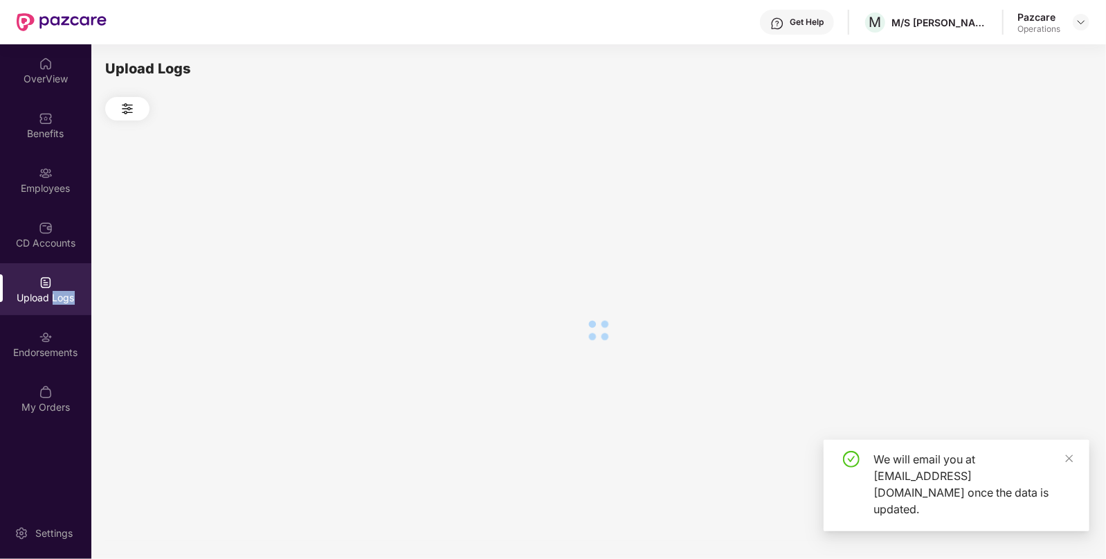
click at [52, 295] on div "Upload Logs" at bounding box center [45, 298] width 91 height 14
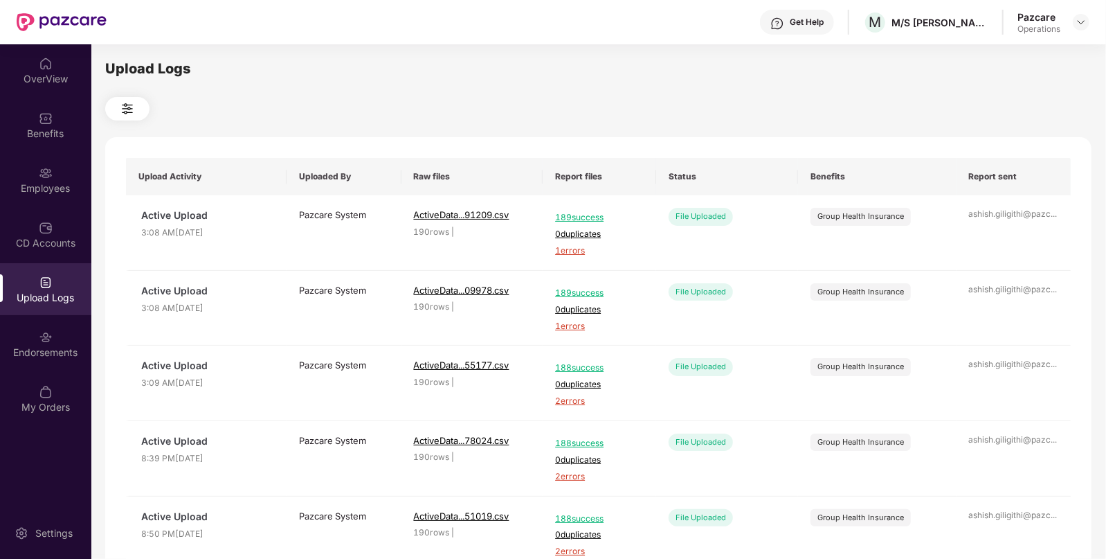
click at [31, 270] on div "Upload Logs" at bounding box center [45, 289] width 91 height 52
drag, startPoint x: 31, startPoint y: 270, endPoint x: 48, endPoint y: 291, distance: 27.0
click at [48, 291] on div "OverView Benefits Employees CD Accounts Upload Logs Endorsements My Orders" at bounding box center [45, 235] width 91 height 383
click at [48, 291] on div "Upload Logs" at bounding box center [45, 298] width 91 height 14
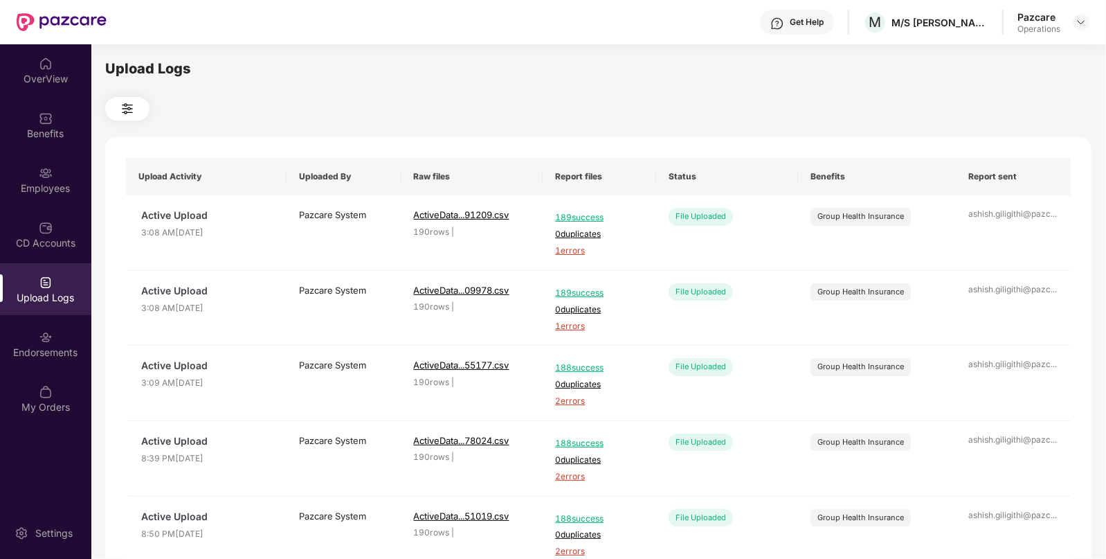
click at [47, 263] on div "Upload Logs" at bounding box center [45, 289] width 91 height 52
click at [42, 222] on img at bounding box center [46, 228] width 14 height 14
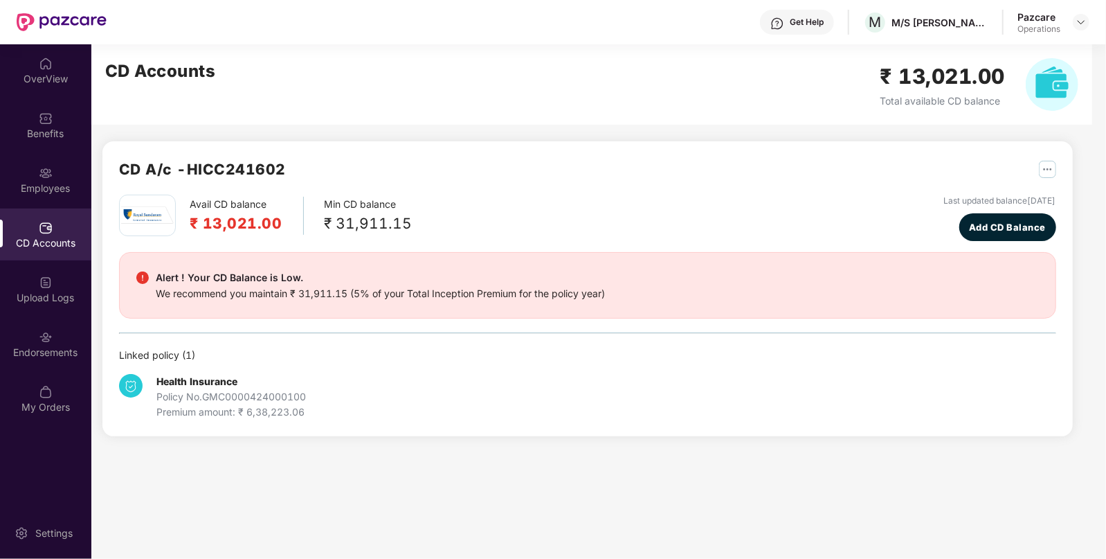
click at [56, 293] on div "Upload Logs" at bounding box center [45, 298] width 91 height 14
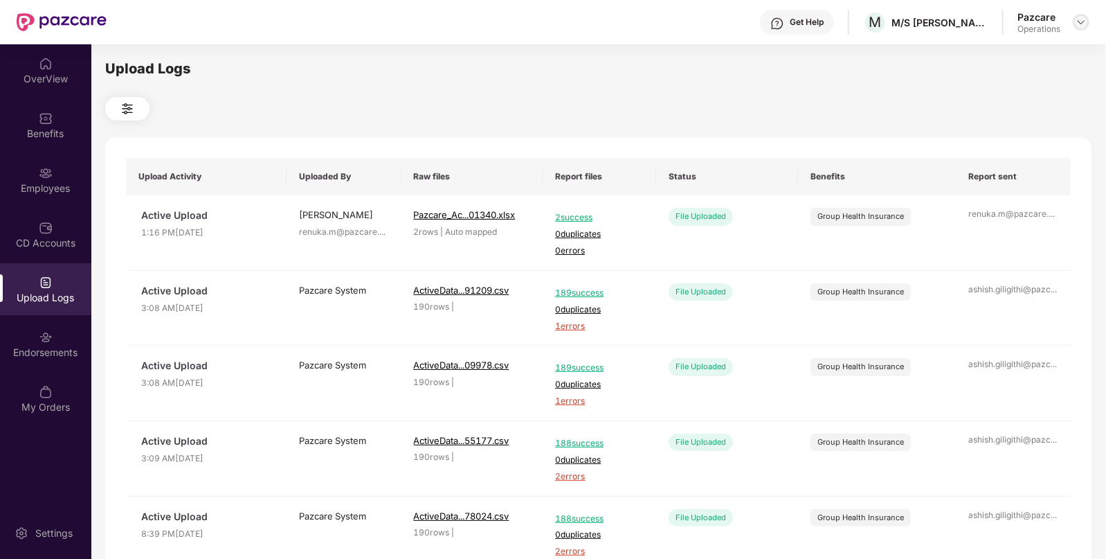
click at [1082, 21] on img at bounding box center [1081, 22] width 11 height 11
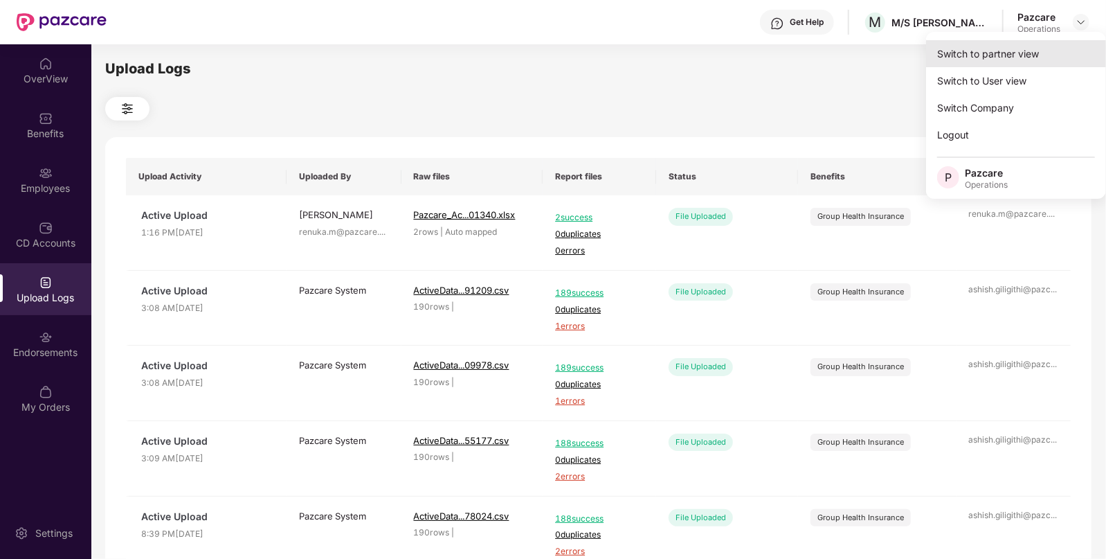
click at [983, 53] on div "Switch to partner view" at bounding box center [1016, 53] width 180 height 27
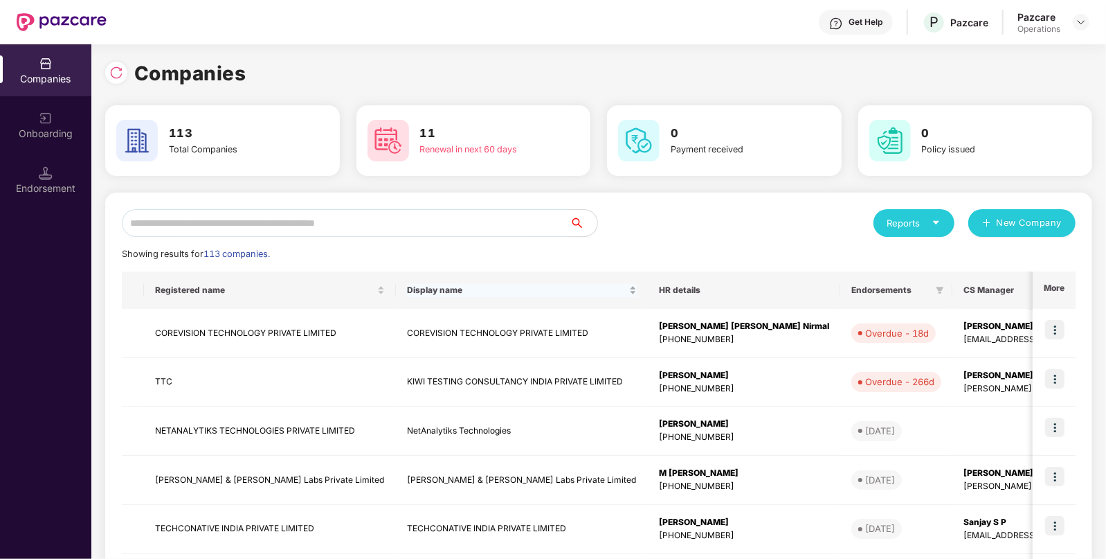
drag, startPoint x: 787, startPoint y: 541, endPoint x: 530, endPoint y: 289, distance: 360.3
click at [530, 289] on span "Display name" at bounding box center [516, 290] width 219 height 11
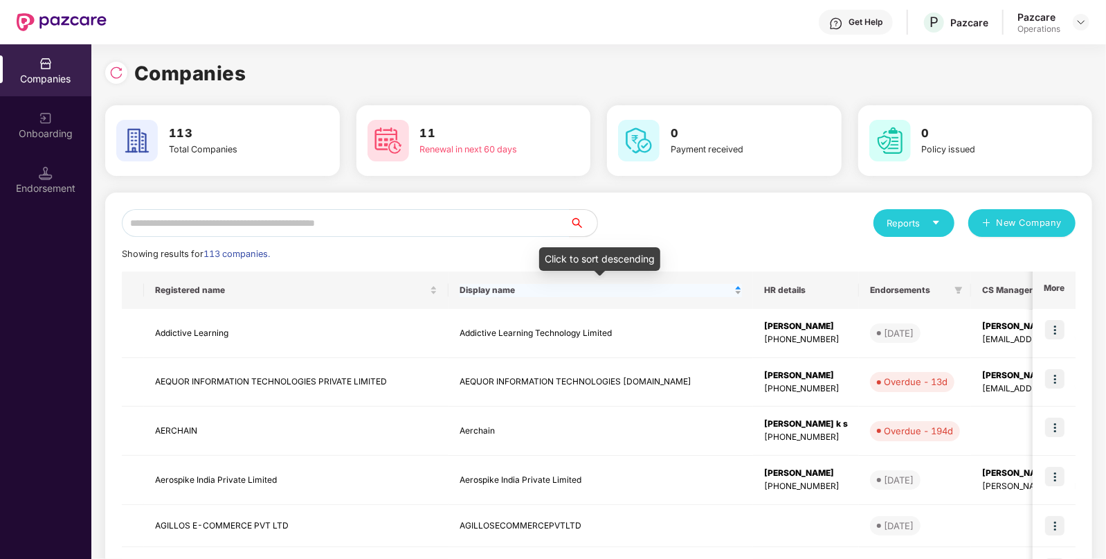
click at [561, 285] on span "Display name" at bounding box center [596, 290] width 272 height 11
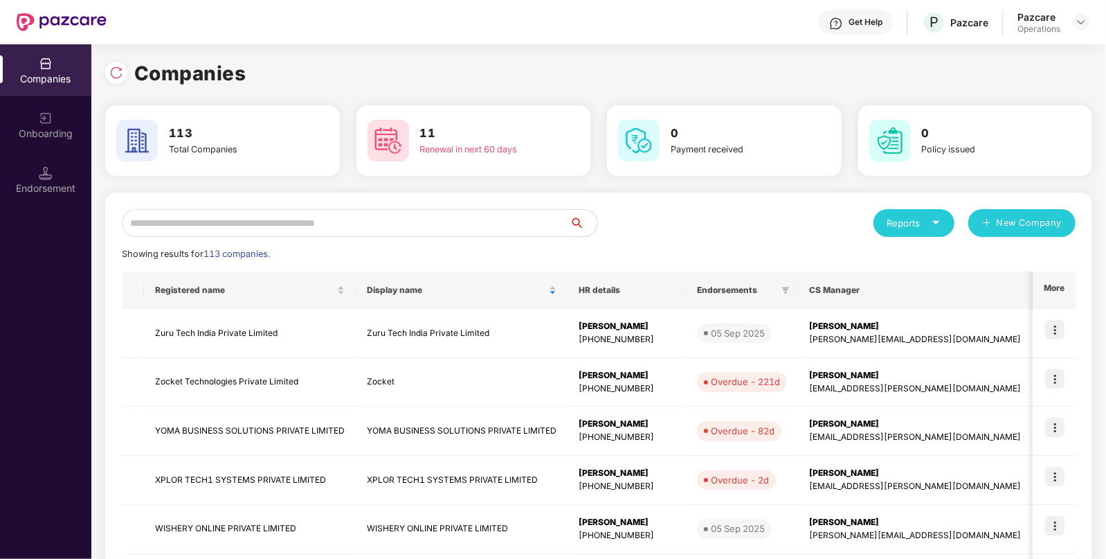
click at [346, 217] on input "text" at bounding box center [346, 223] width 448 height 28
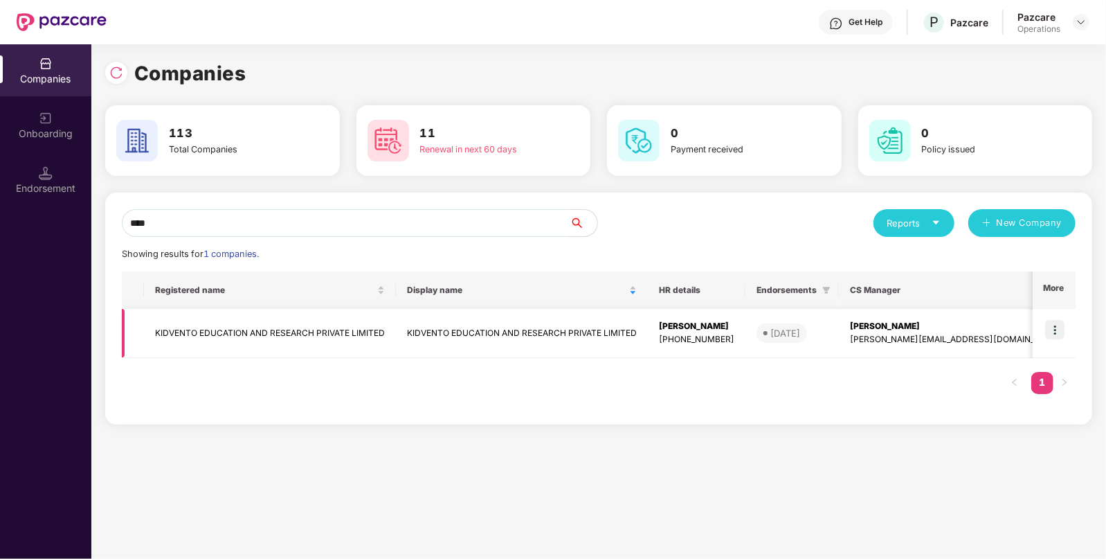
type input "****"
click at [1056, 336] on img at bounding box center [1054, 329] width 19 height 19
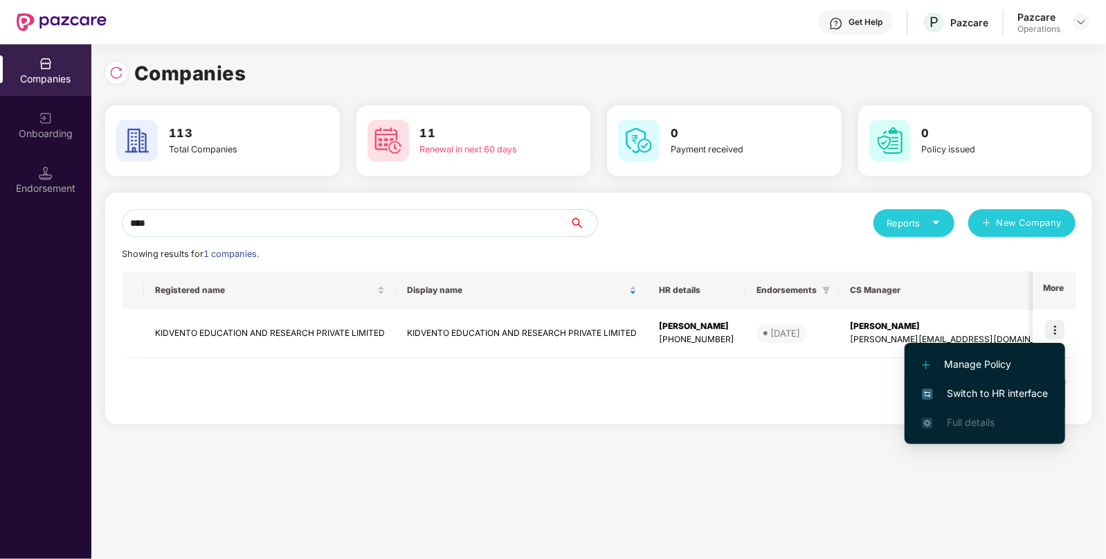
click at [980, 395] on span "Switch to HR interface" at bounding box center [985, 393] width 126 height 15
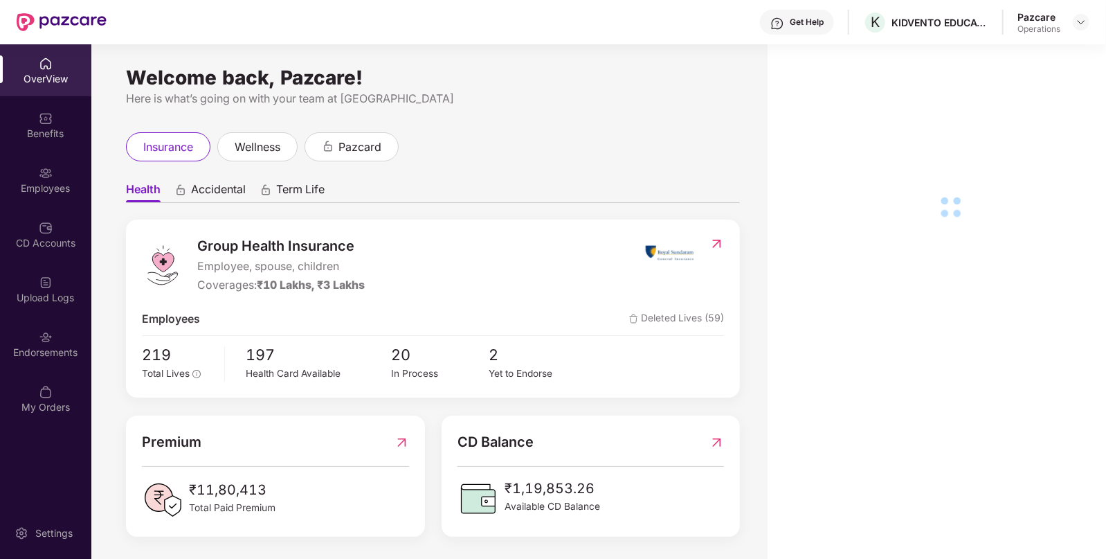
click at [63, 187] on div "Employees" at bounding box center [45, 188] width 91 height 14
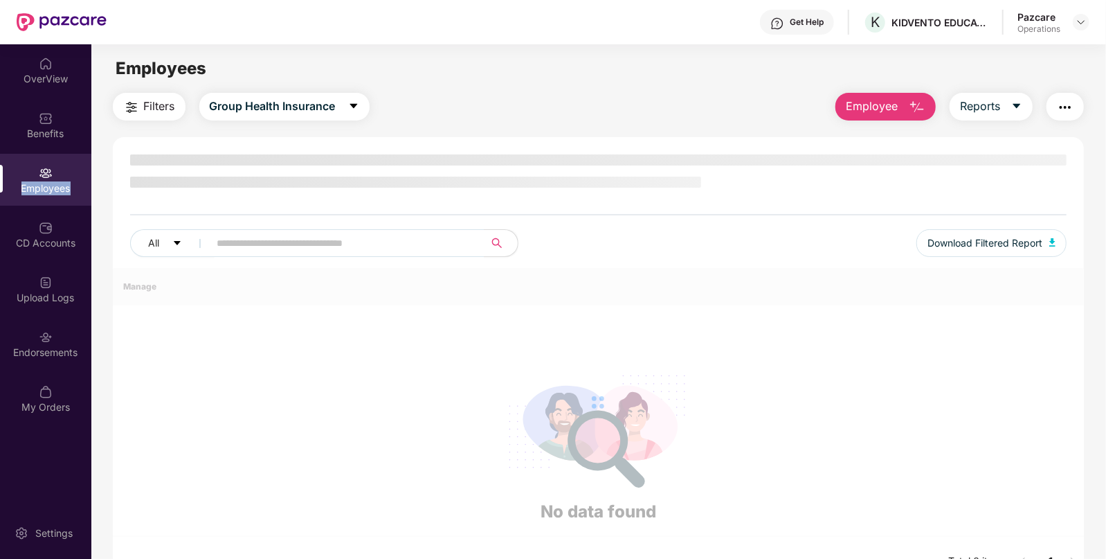
click at [63, 187] on div "Employees" at bounding box center [45, 188] width 91 height 14
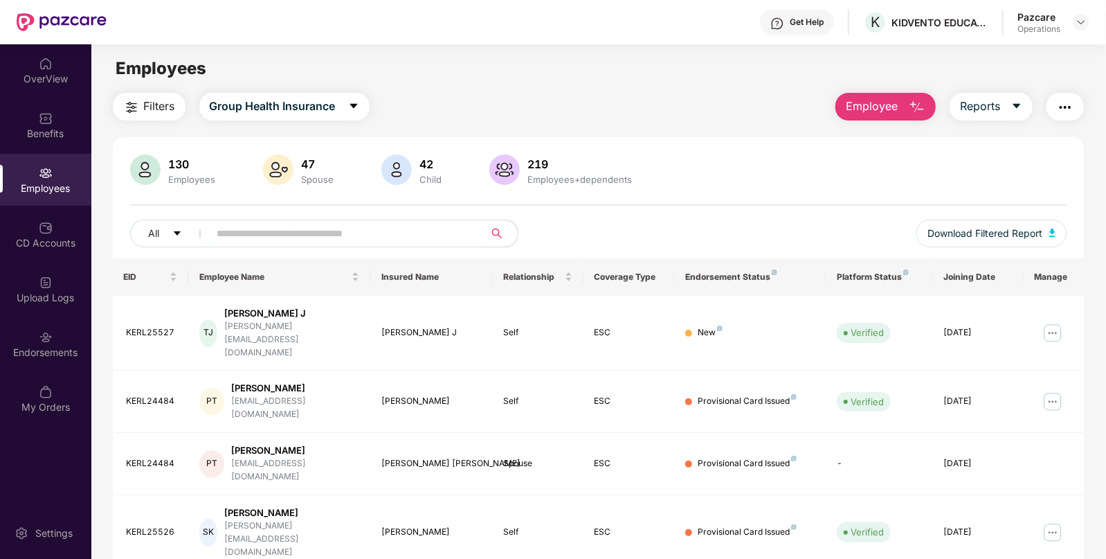
click at [165, 96] on button "Filters" at bounding box center [149, 107] width 73 height 28
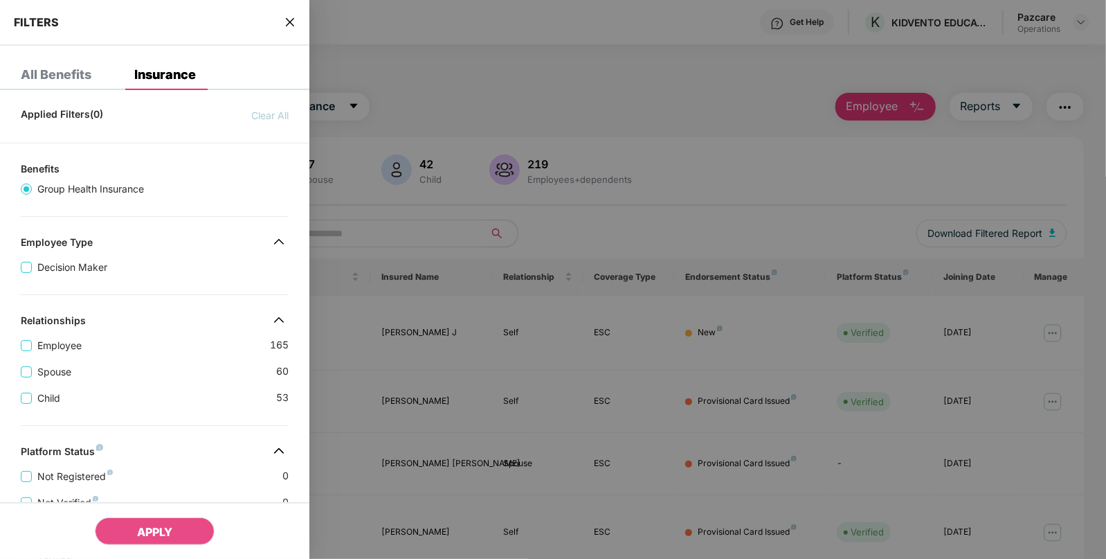
scroll to position [318, 0]
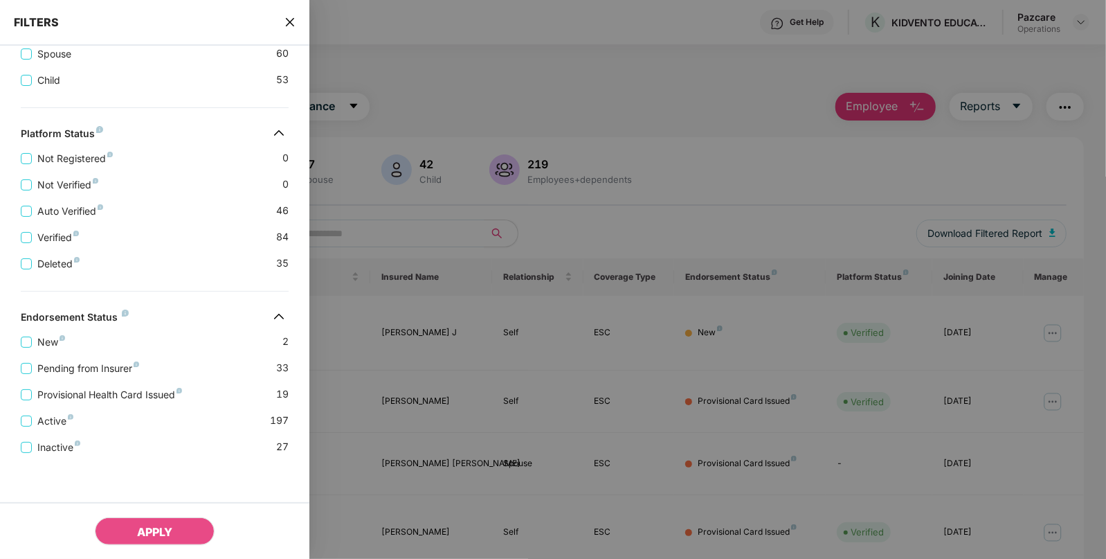
click at [288, 21] on icon "close" at bounding box center [290, 22] width 11 height 11
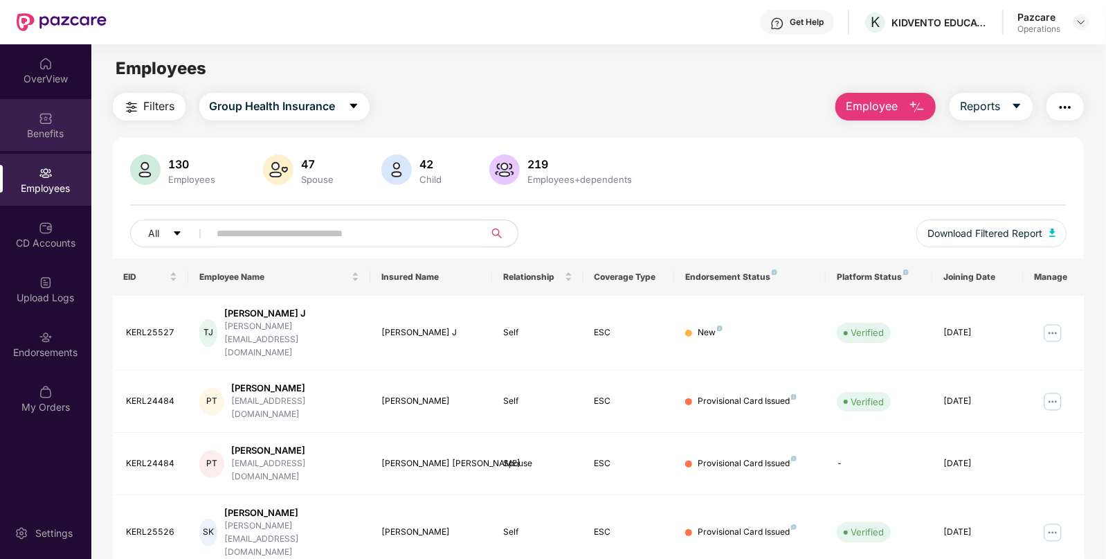
click at [58, 127] on div "Benefits" at bounding box center [45, 134] width 91 height 14
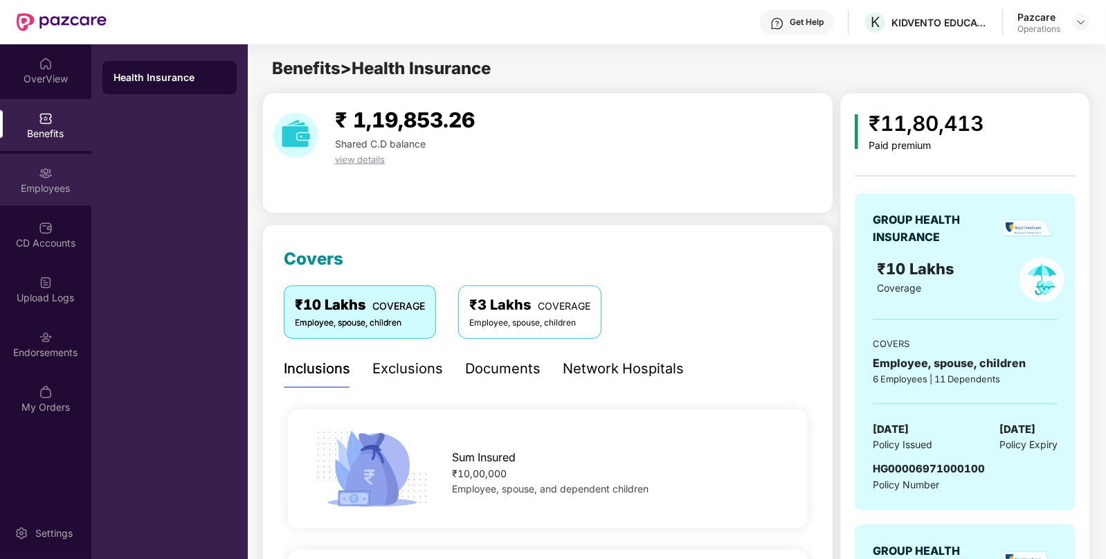
click at [63, 192] on div "Employees" at bounding box center [45, 188] width 91 height 14
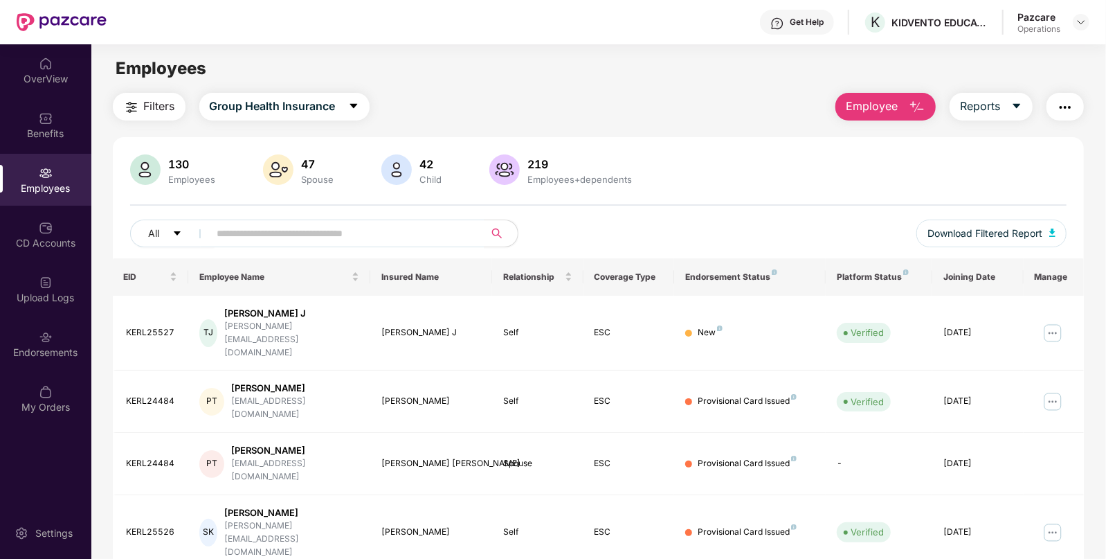
click at [1062, 103] on img "button" at bounding box center [1065, 107] width 17 height 17
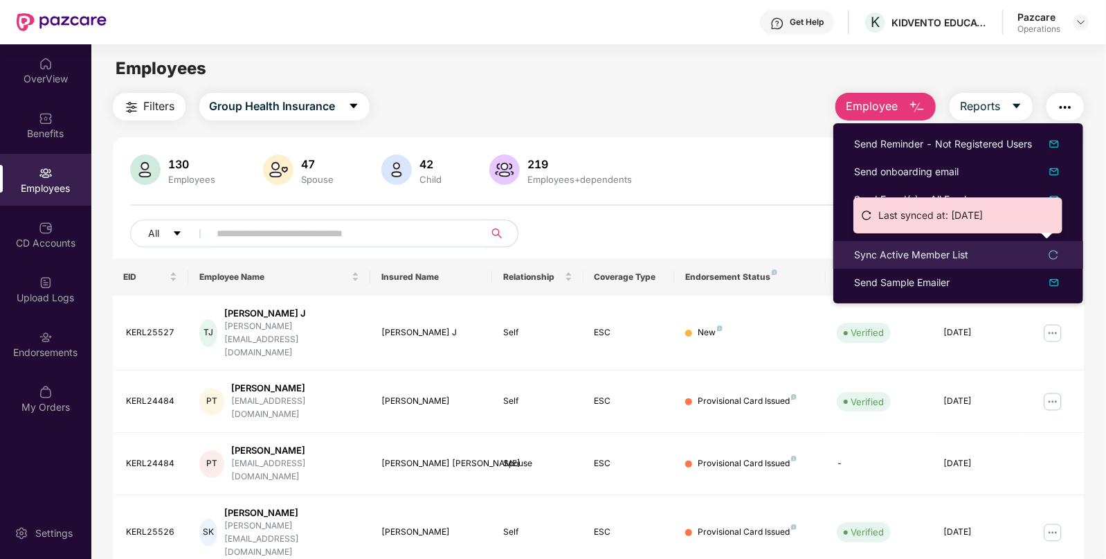
click at [886, 255] on div "Sync Active Member List" at bounding box center [911, 254] width 114 height 15
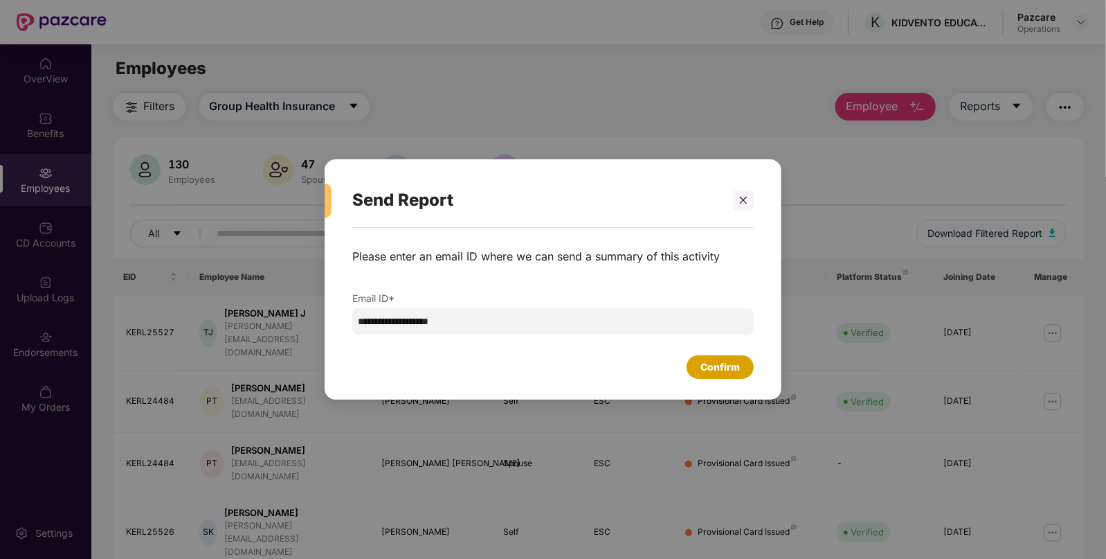
click at [692, 364] on div "Confirm" at bounding box center [720, 367] width 67 height 24
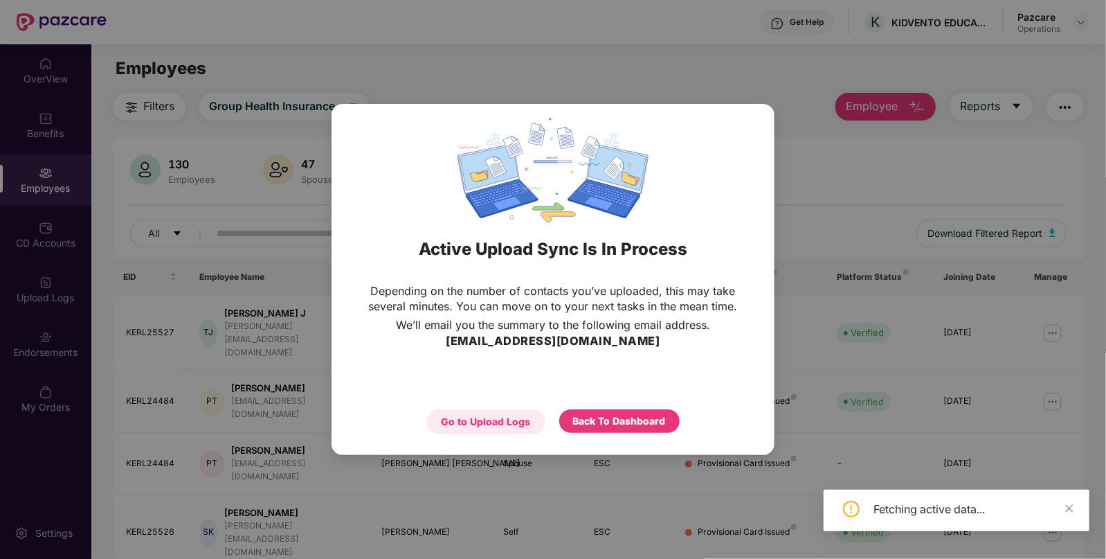
click at [502, 425] on div "Go to Upload Logs" at bounding box center [486, 421] width 89 height 15
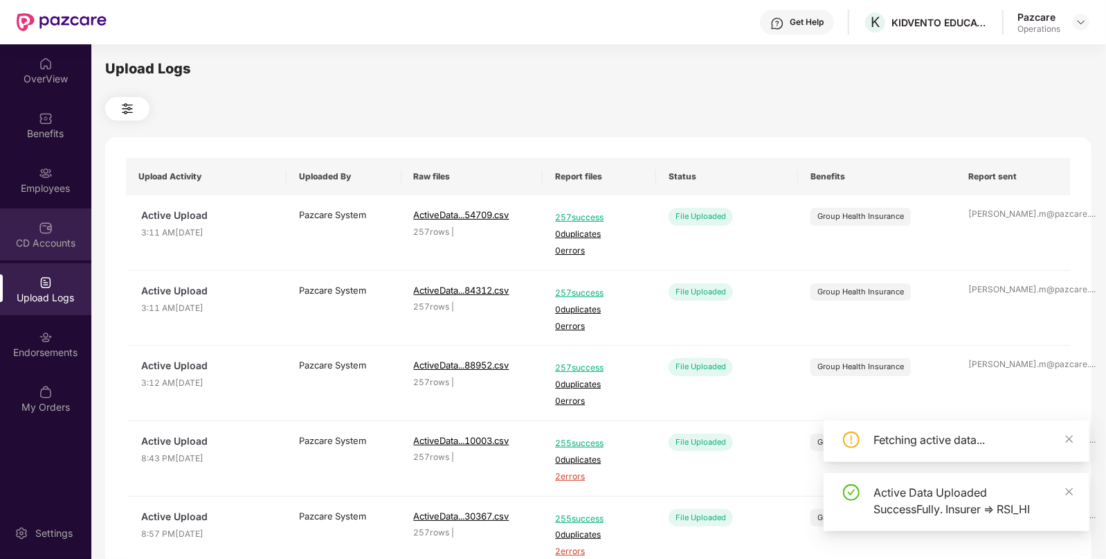
click at [64, 258] on div "CD Accounts" at bounding box center [45, 234] width 91 height 52
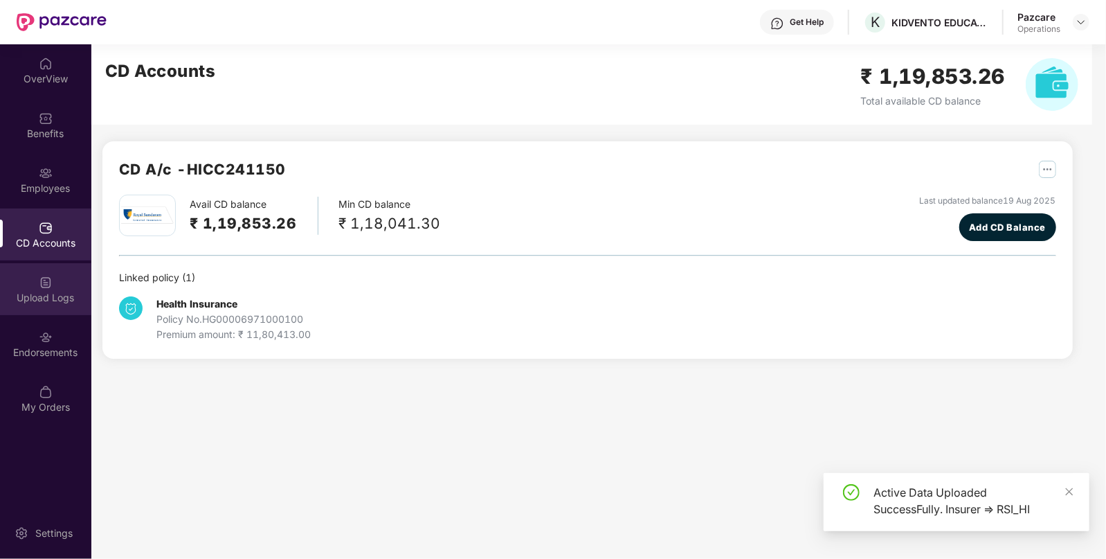
click at [57, 291] on div "Upload Logs" at bounding box center [45, 298] width 91 height 14
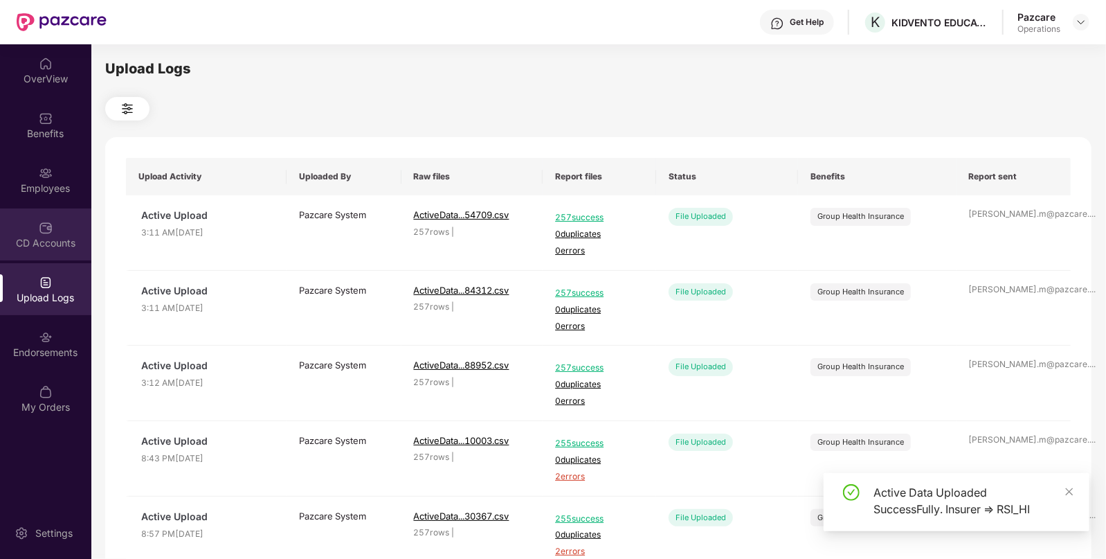
click at [44, 231] on img at bounding box center [46, 228] width 14 height 14
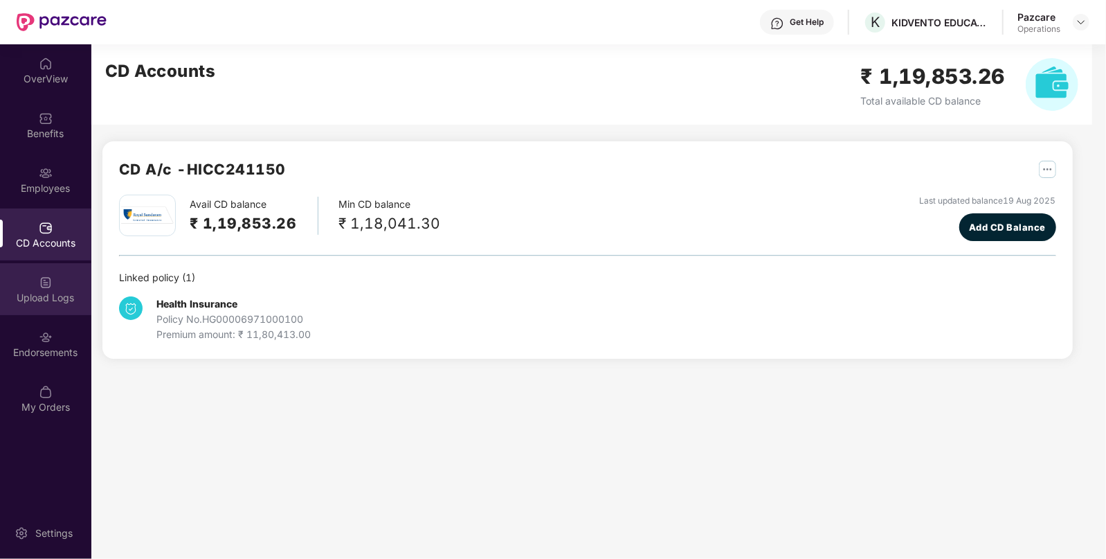
click at [44, 303] on div "Upload Logs" at bounding box center [45, 298] width 91 height 14
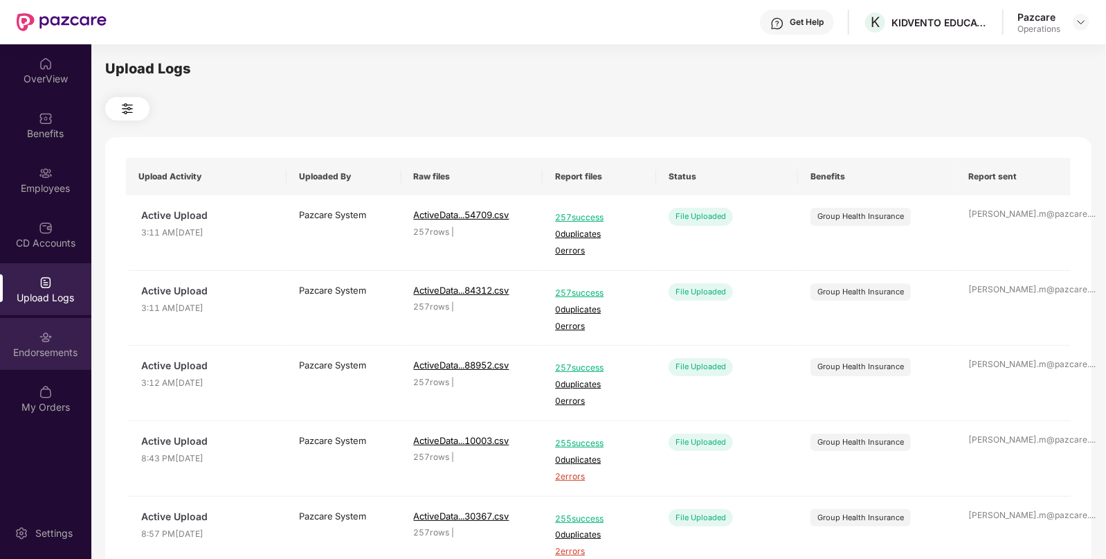
click at [0, 332] on div "Endorsements" at bounding box center [45, 344] width 91 height 52
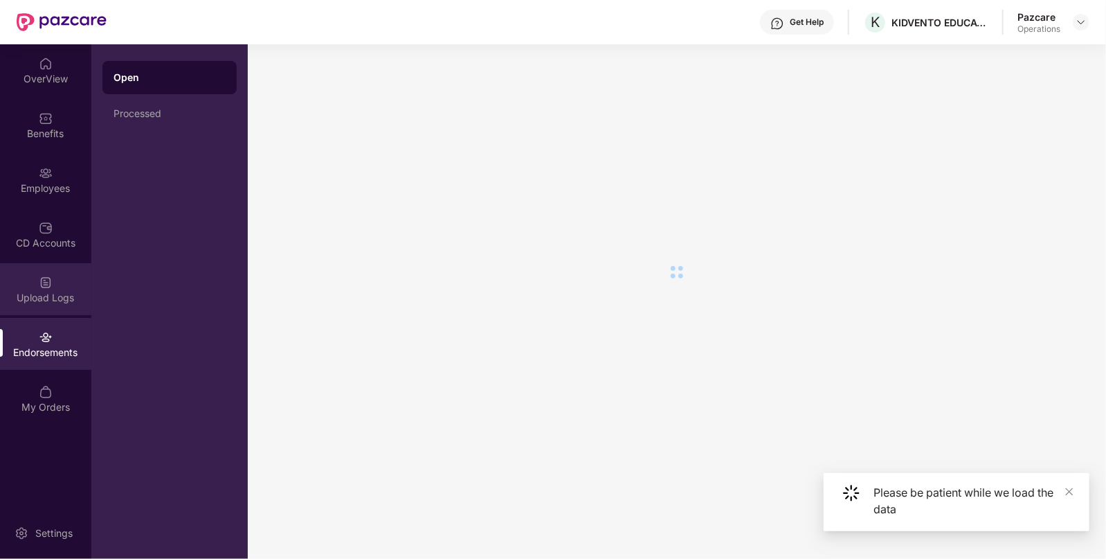
click at [12, 305] on div "Upload Logs" at bounding box center [45, 289] width 91 height 52
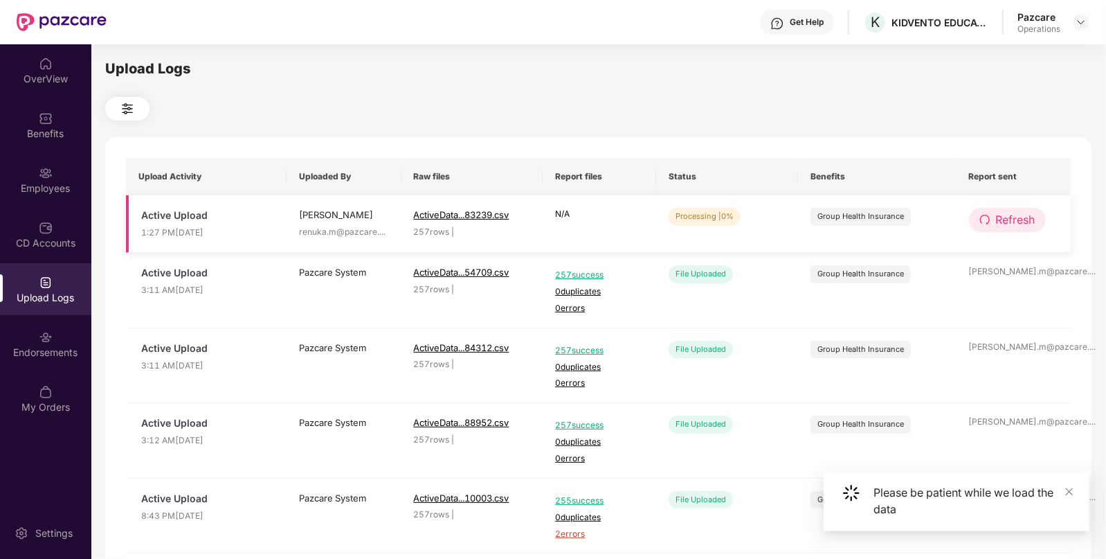
click at [998, 210] on button "Refresh" at bounding box center [1007, 220] width 77 height 24
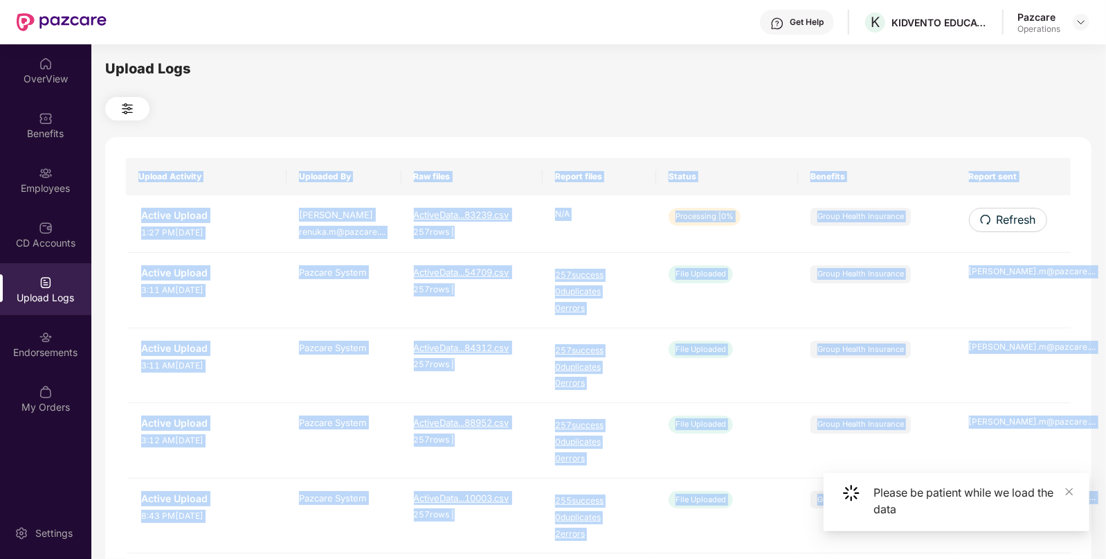
click at [998, 210] on div "Upload Activity Uploaded By Raw files Report files Status Benefits Report sent …" at bounding box center [598, 561] width 987 height 849
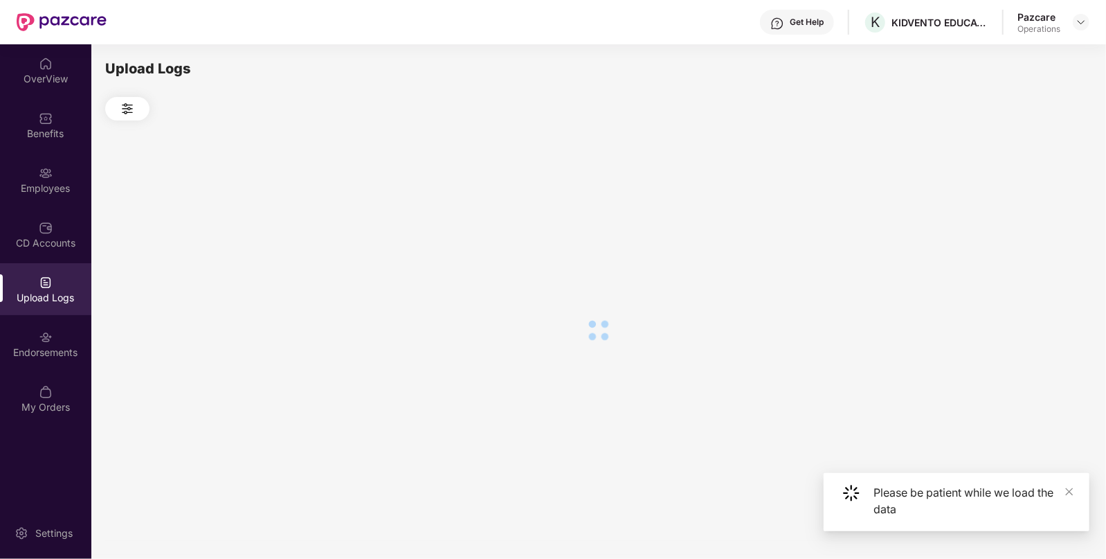
click at [998, 210] on div at bounding box center [598, 329] width 987 height 419
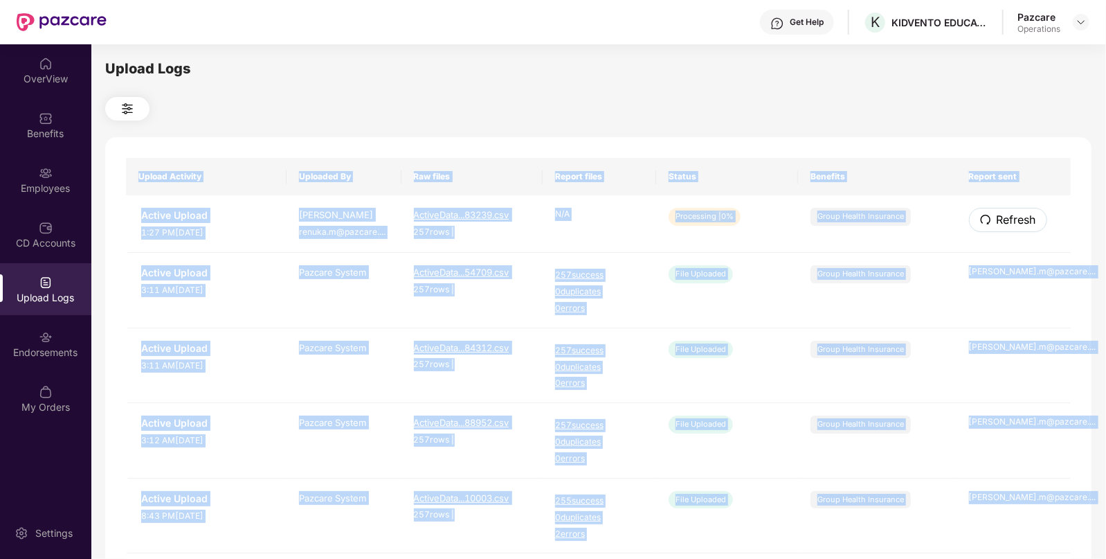
click at [998, 210] on button "Refresh" at bounding box center [1008, 220] width 78 height 24
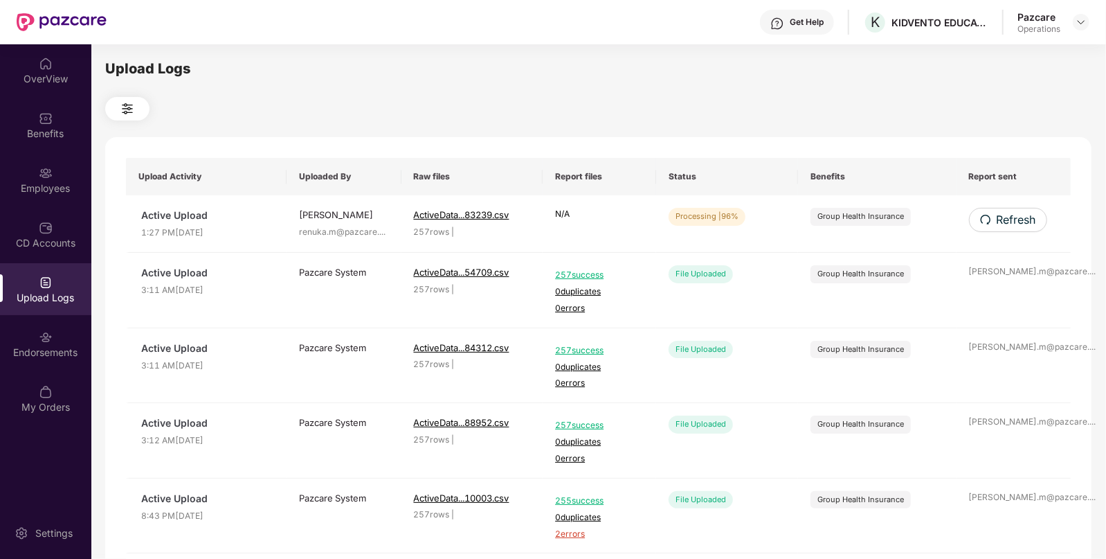
click at [781, 108] on div at bounding box center [598, 109] width 987 height 24
click at [1005, 217] on span "Refresh" at bounding box center [1015, 219] width 39 height 17
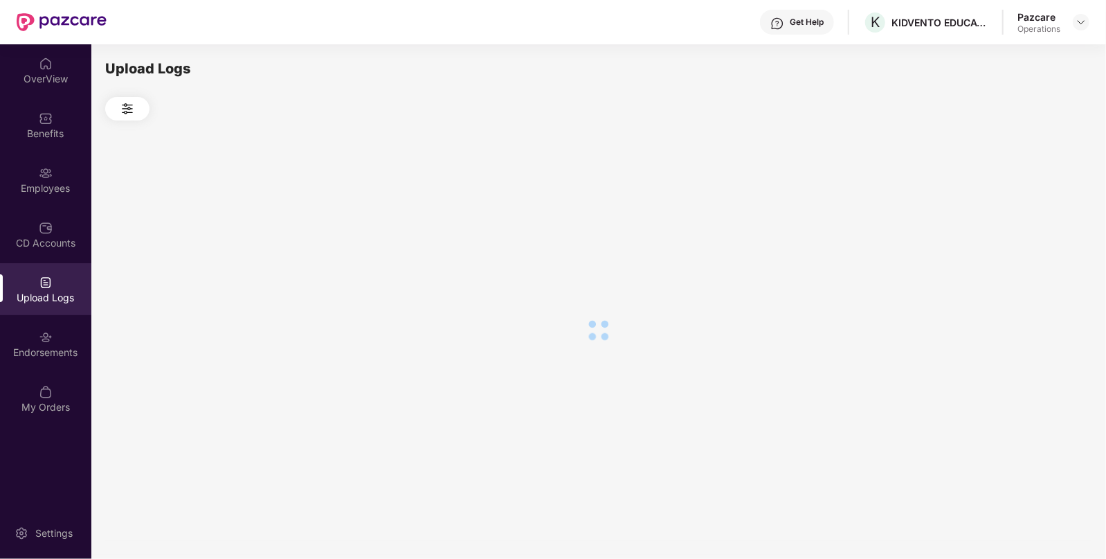
click at [1005, 217] on div at bounding box center [598, 329] width 987 height 419
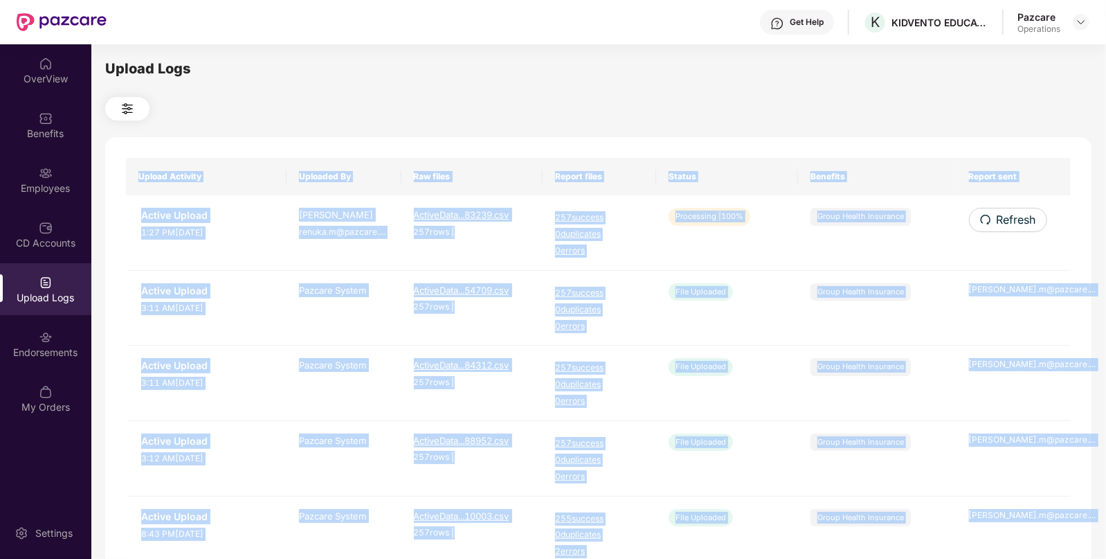
click at [1005, 217] on span "Refresh" at bounding box center [1016, 219] width 39 height 17
click at [872, 141] on div "Upload Activity Uploaded By Raw files Report files Status Benefits Report sent …" at bounding box center [598, 570] width 987 height 866
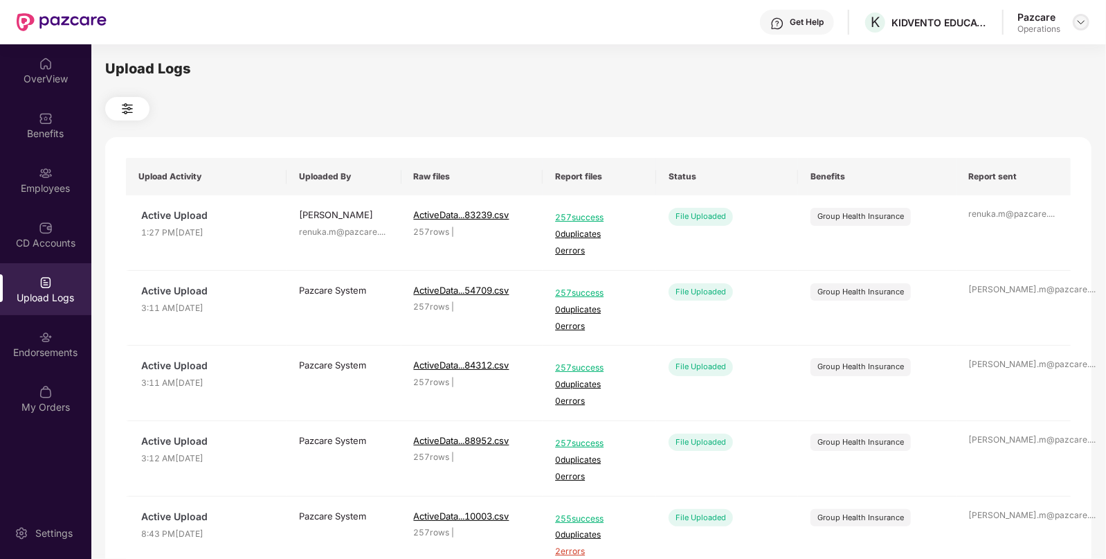
click at [1078, 21] on img at bounding box center [1081, 22] width 11 height 11
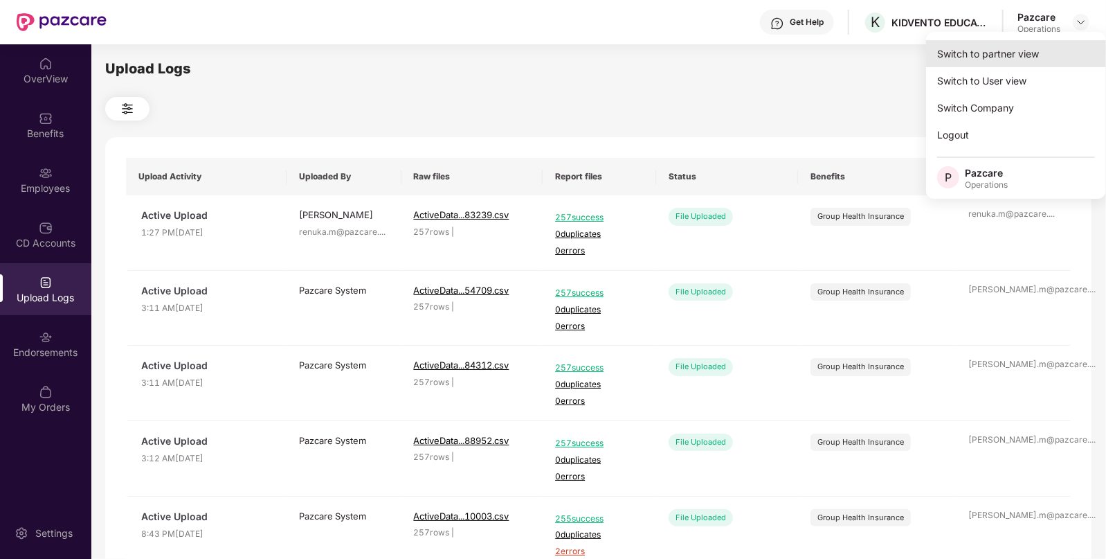
click at [1000, 51] on div "Switch to partner view" at bounding box center [1016, 53] width 180 height 27
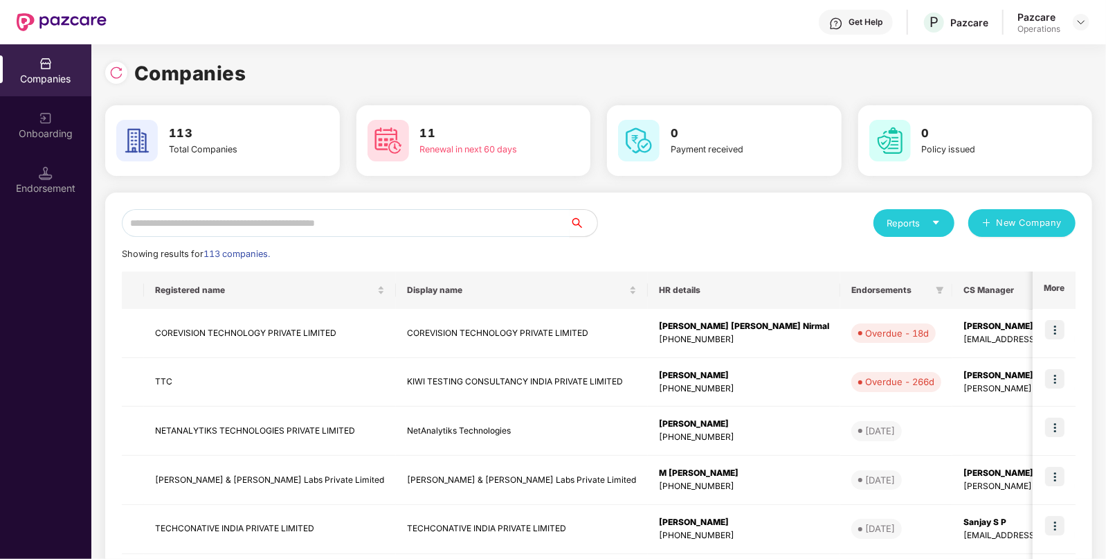
click at [323, 217] on input "text" at bounding box center [346, 223] width 448 height 28
click at [120, 68] on img at bounding box center [116, 73] width 14 height 14
click at [233, 222] on input "text" at bounding box center [346, 223] width 448 height 28
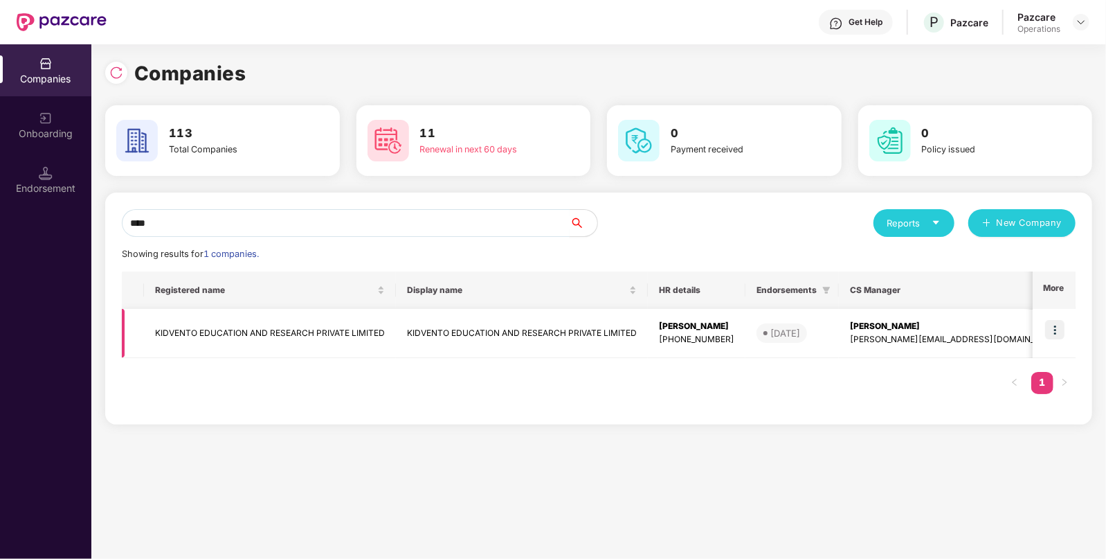
type input "****"
click at [1057, 323] on img at bounding box center [1054, 329] width 19 height 19
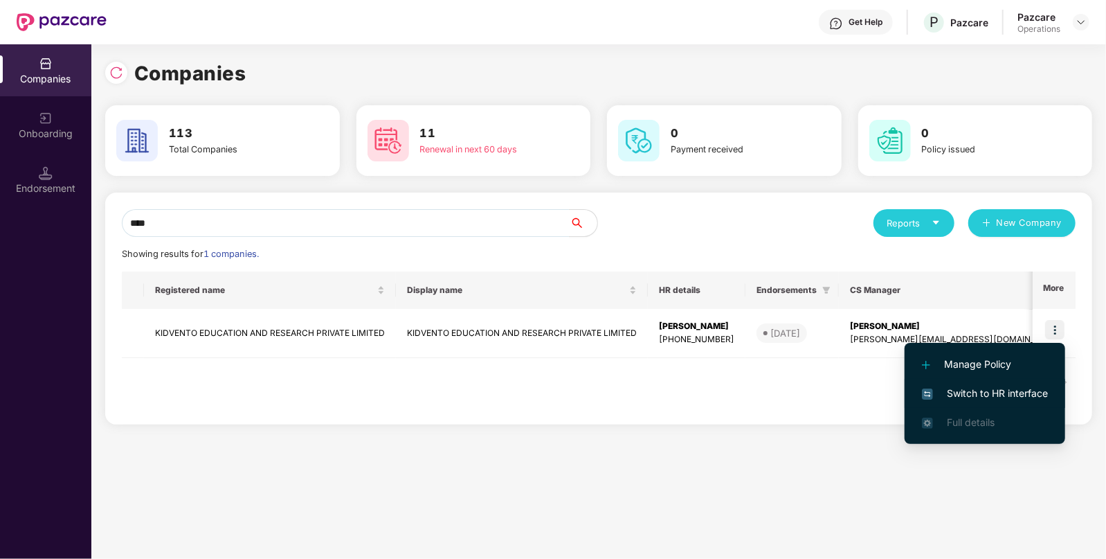
click at [969, 395] on span "Switch to HR interface" at bounding box center [985, 393] width 126 height 15
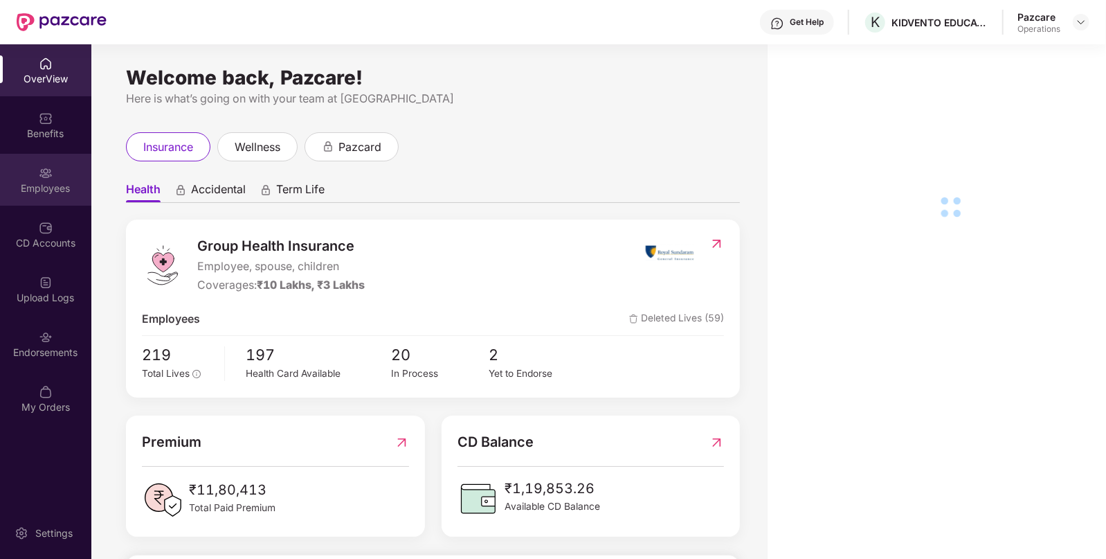
click at [38, 183] on div "Employees" at bounding box center [45, 188] width 91 height 14
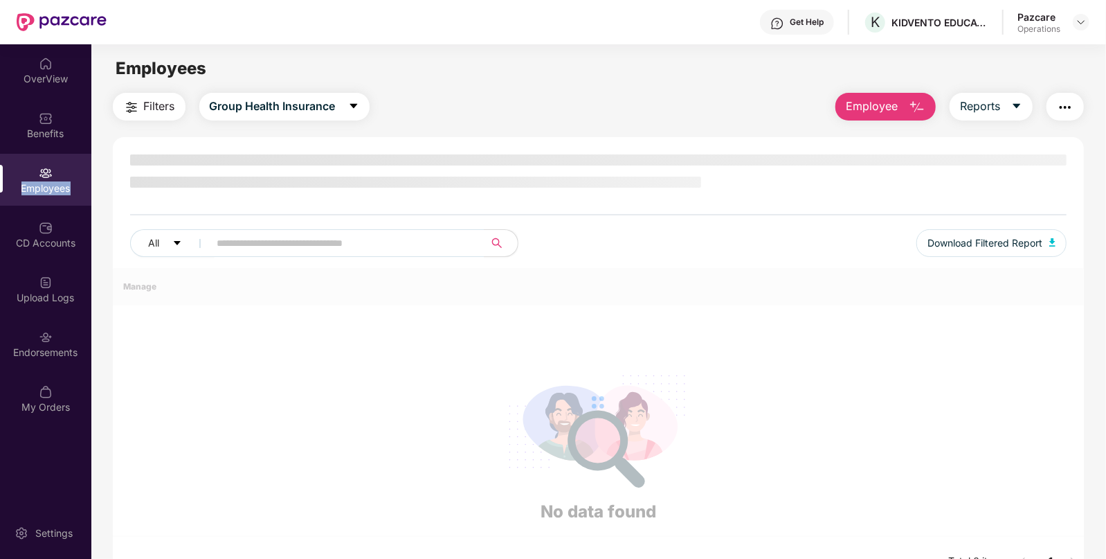
click at [38, 183] on div "Employees" at bounding box center [45, 188] width 91 height 14
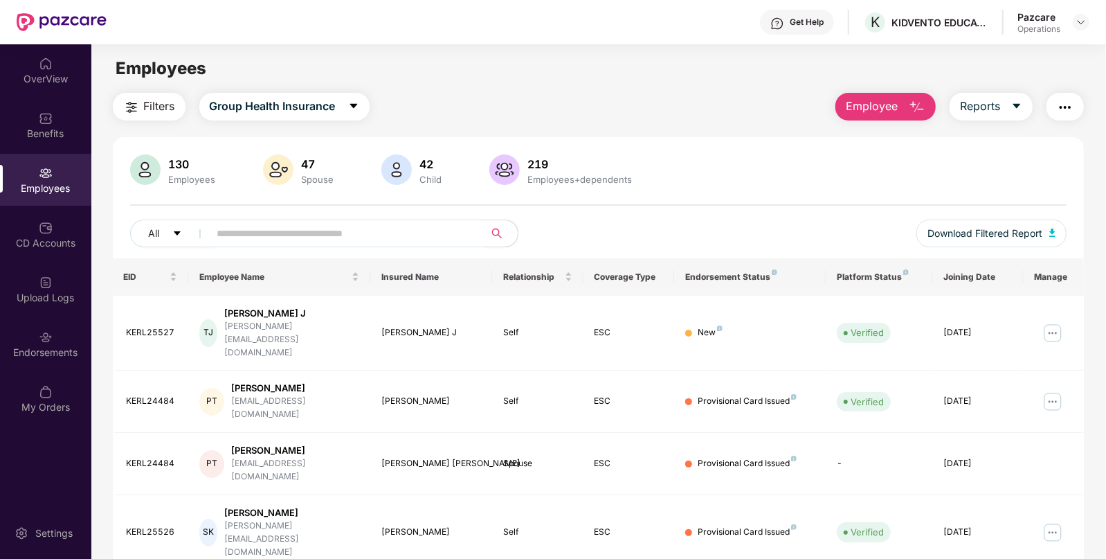
click at [136, 107] on img "button" at bounding box center [131, 107] width 17 height 17
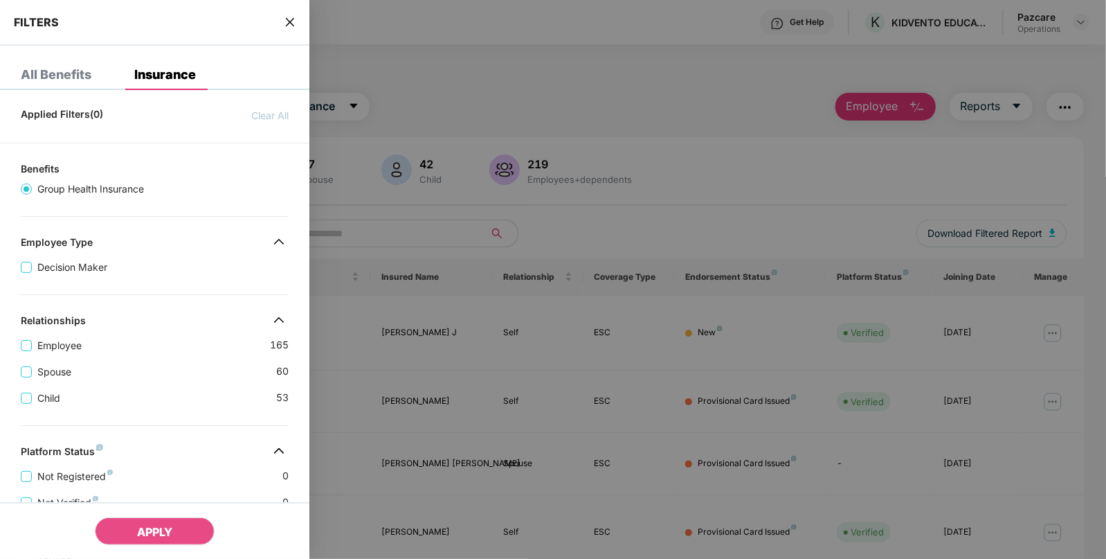
scroll to position [318, 0]
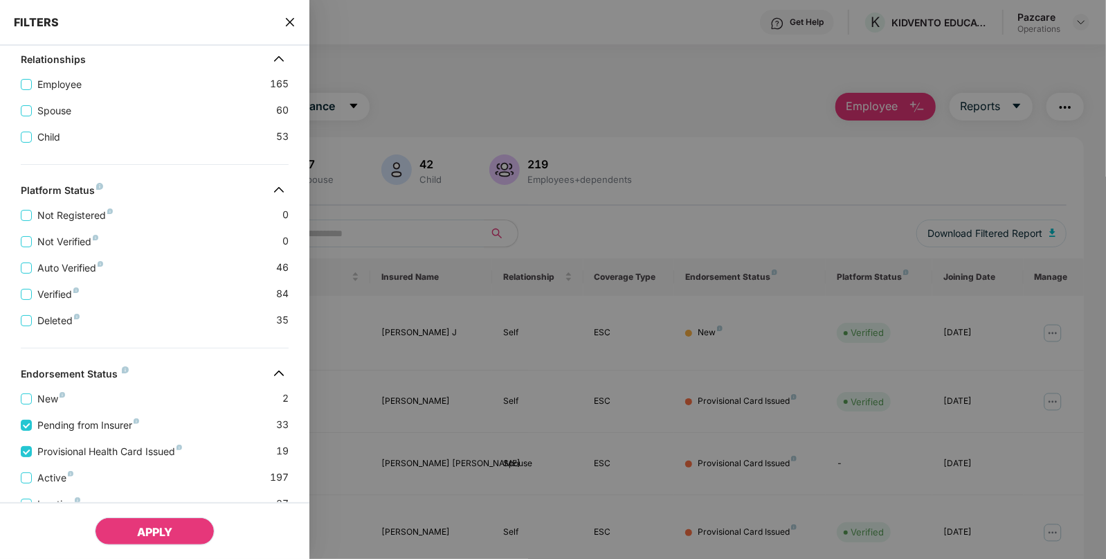
click at [141, 531] on span "APPLY" at bounding box center [154, 532] width 35 height 14
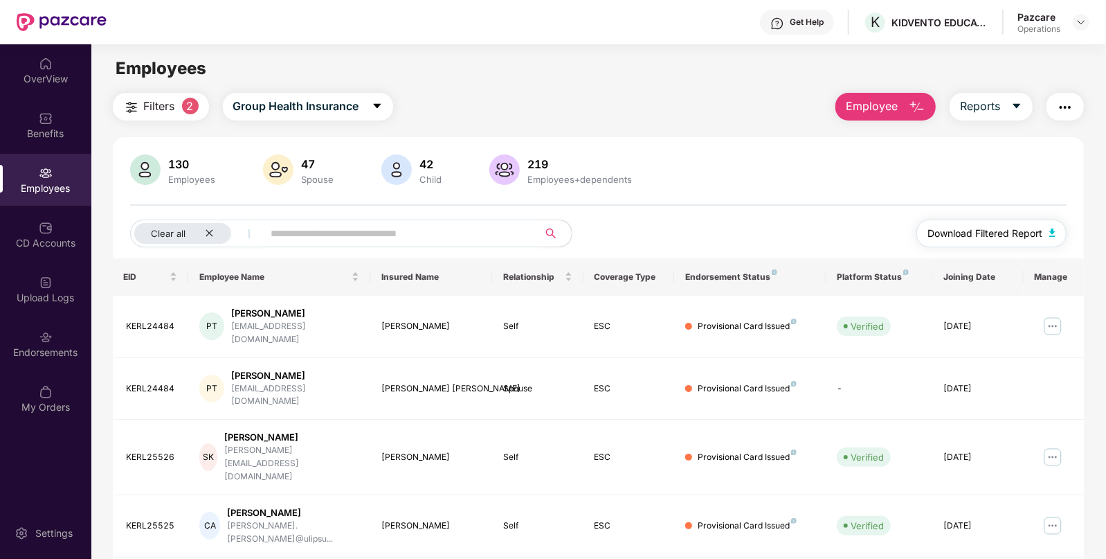
click at [1056, 228] on img "button" at bounding box center [1053, 232] width 7 height 8
click at [1082, 22] on img at bounding box center [1081, 22] width 11 height 11
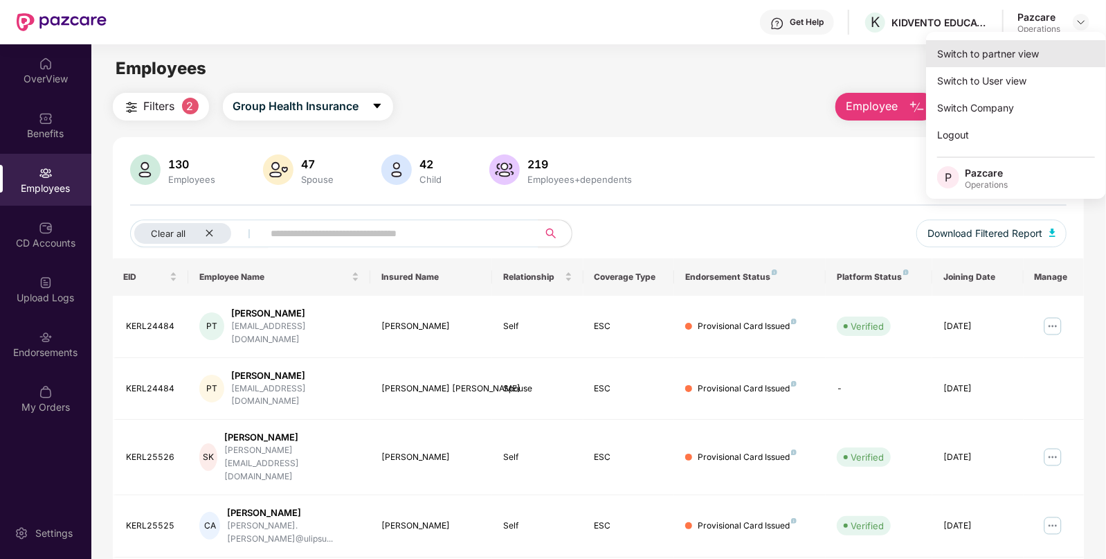
click at [1003, 46] on div "Switch to partner view" at bounding box center [1016, 53] width 180 height 27
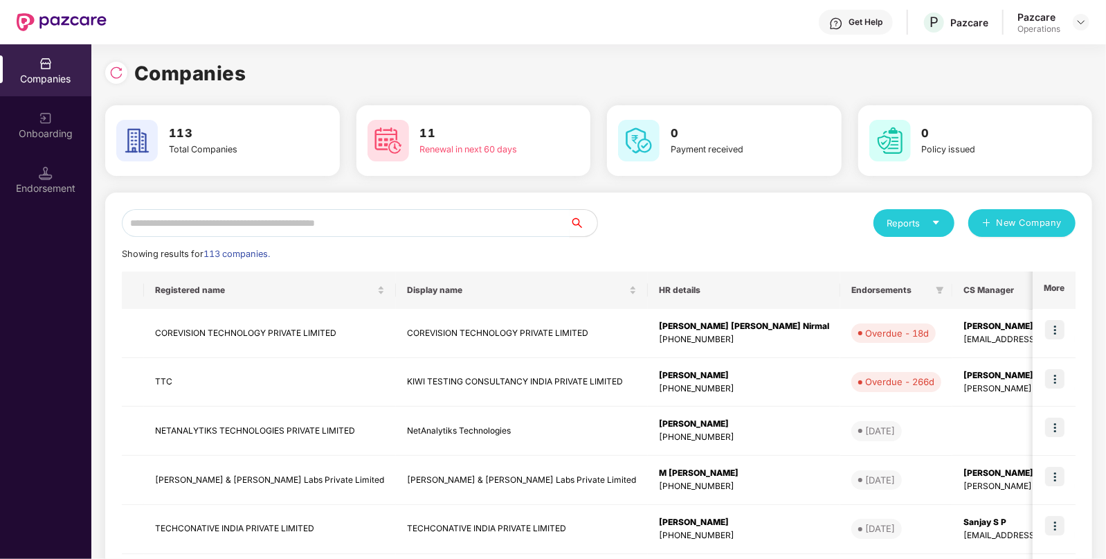
click at [328, 225] on input "text" at bounding box center [346, 223] width 448 height 28
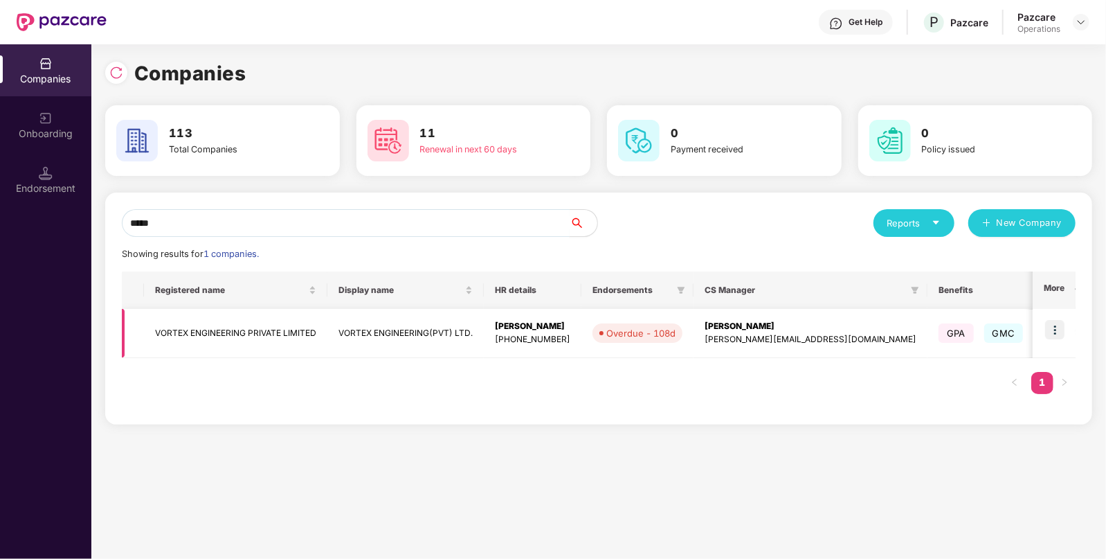
type input "*****"
click at [1055, 325] on img at bounding box center [1054, 329] width 19 height 19
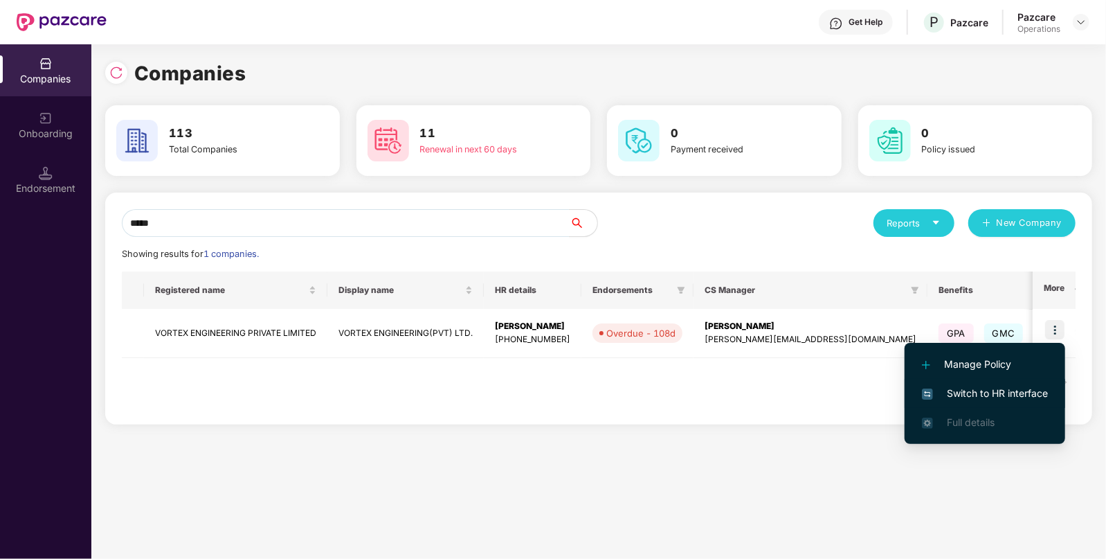
click at [991, 390] on span "Switch to HR interface" at bounding box center [985, 393] width 126 height 15
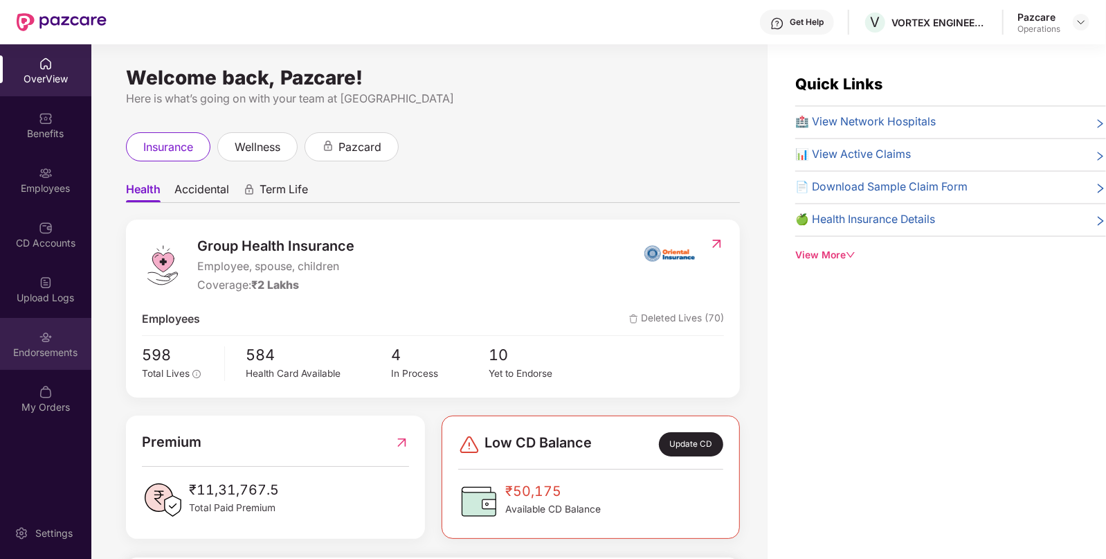
click at [44, 363] on div "Endorsements" at bounding box center [45, 344] width 91 height 52
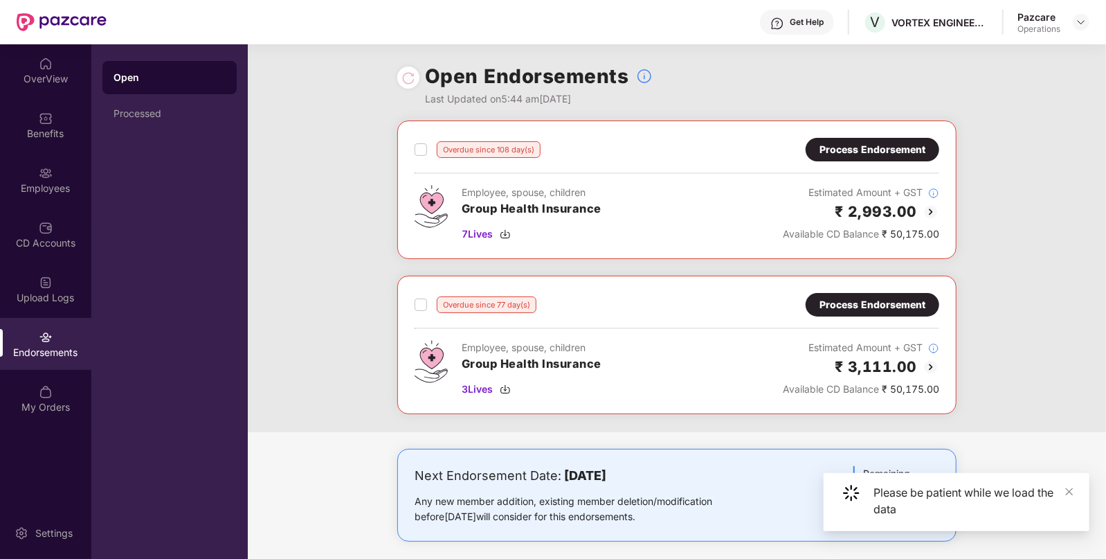
click at [864, 144] on div "Process Endorsement" at bounding box center [873, 149] width 106 height 15
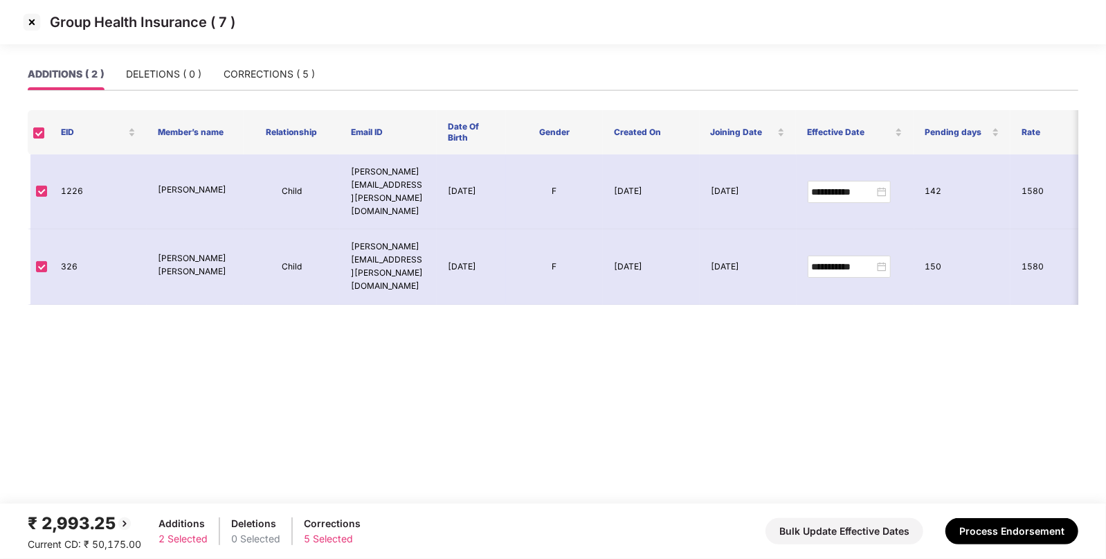
click at [30, 24] on img at bounding box center [32, 22] width 22 height 22
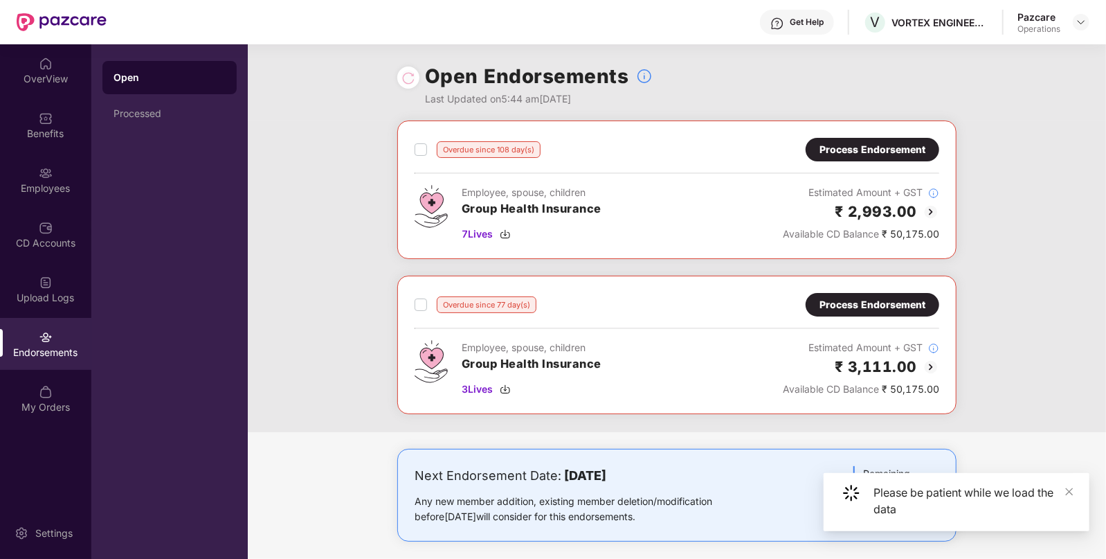
click at [872, 305] on div "Process Endorsement" at bounding box center [873, 304] width 106 height 15
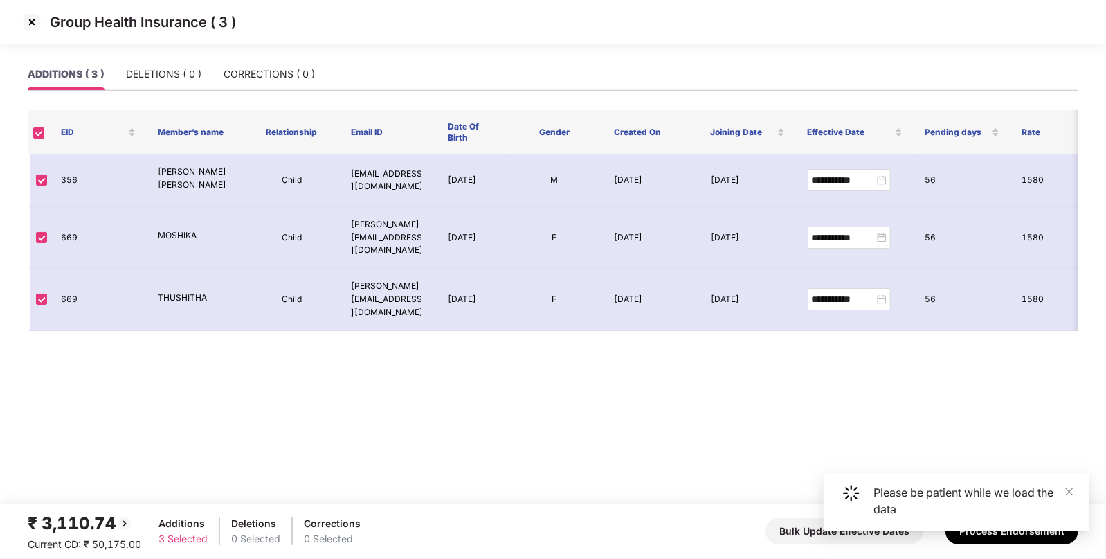
click at [29, 24] on img at bounding box center [32, 22] width 22 height 22
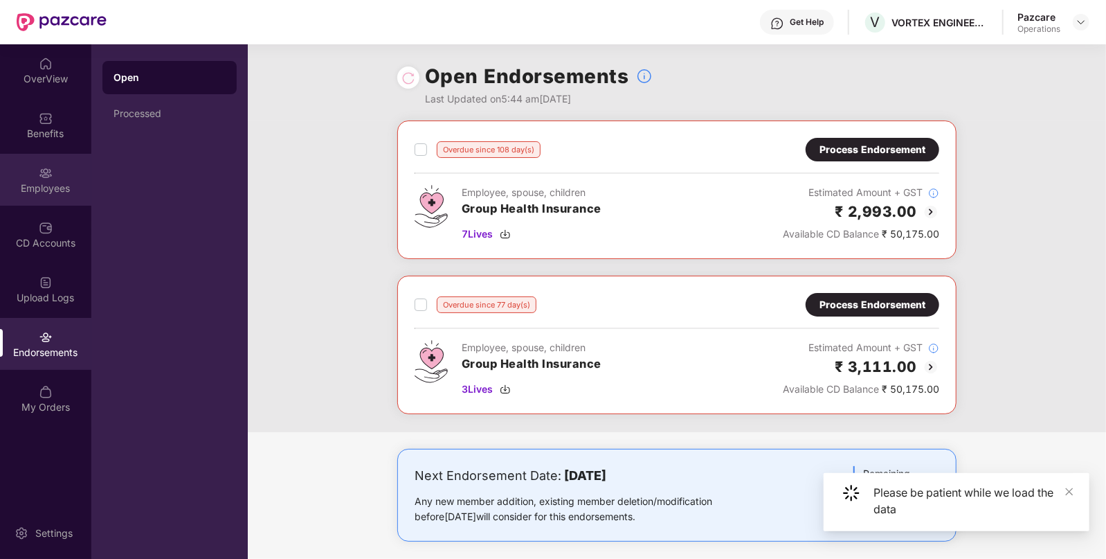
click at [63, 161] on div "Employees" at bounding box center [45, 180] width 91 height 52
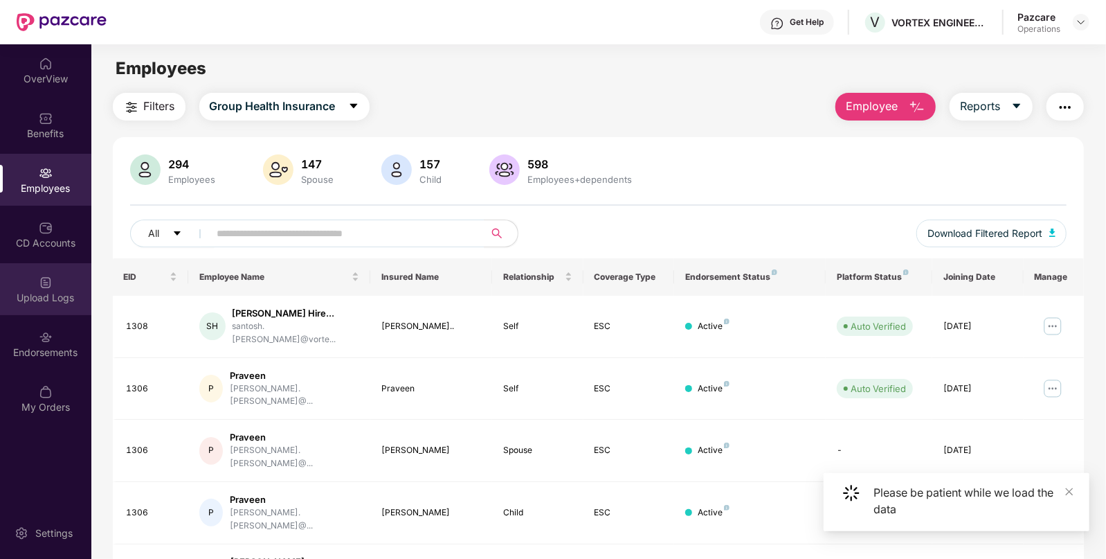
click at [53, 286] on div "Upload Logs" at bounding box center [45, 289] width 91 height 52
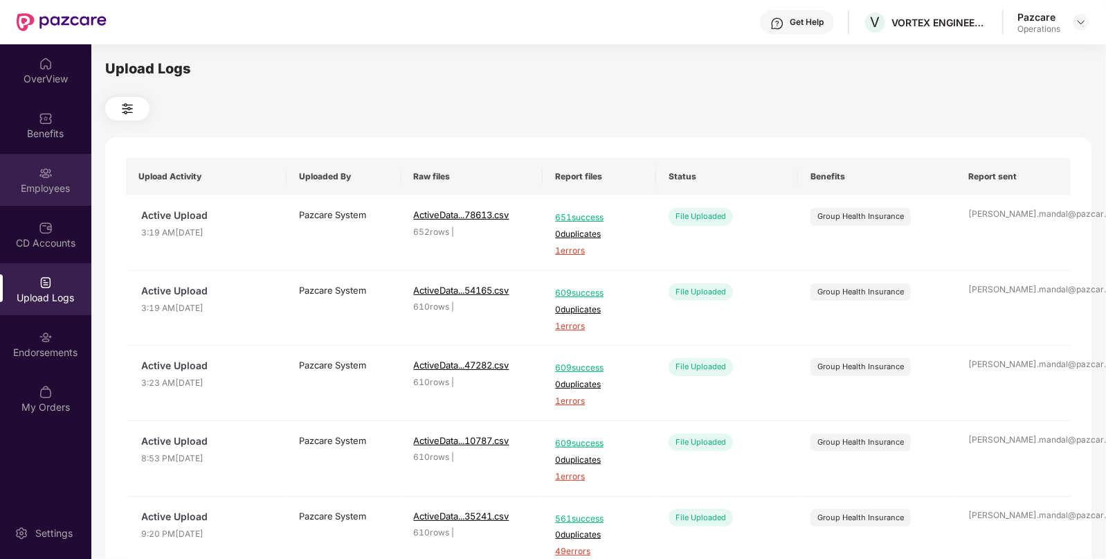
click at [48, 166] on img at bounding box center [46, 173] width 14 height 14
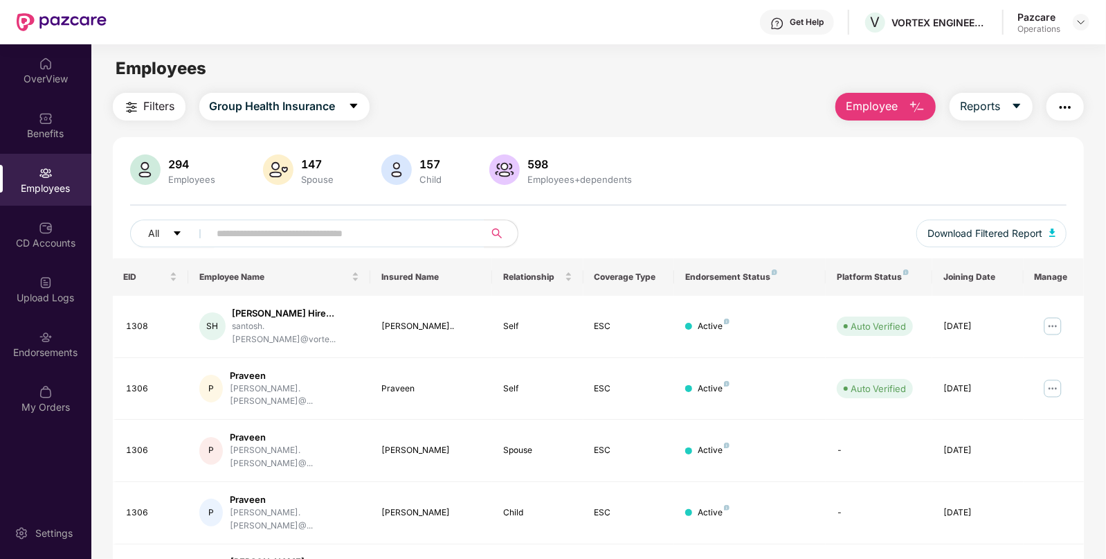
click at [161, 93] on button "Filters" at bounding box center [149, 107] width 73 height 28
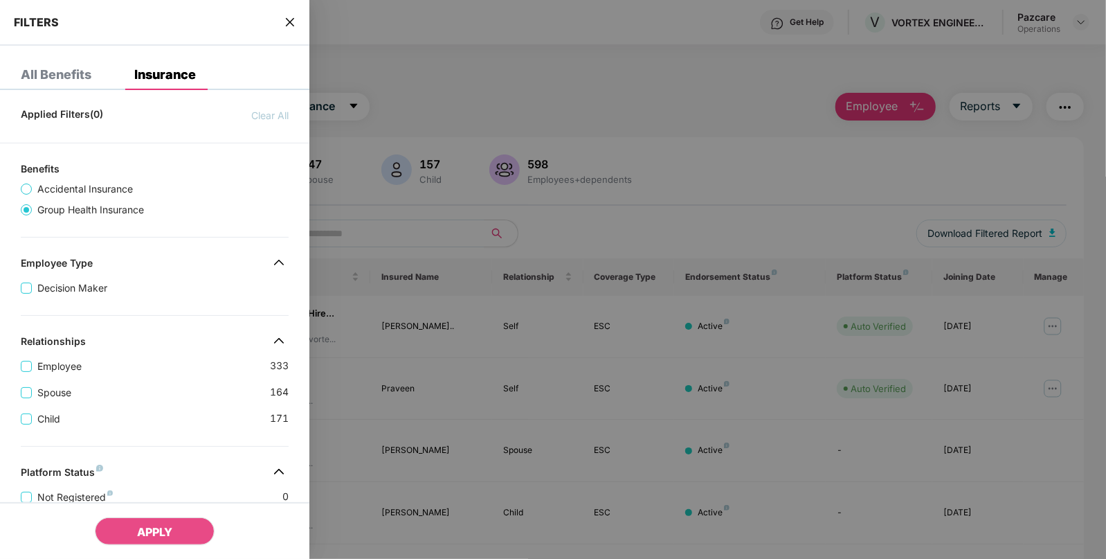
scroll to position [339, 0]
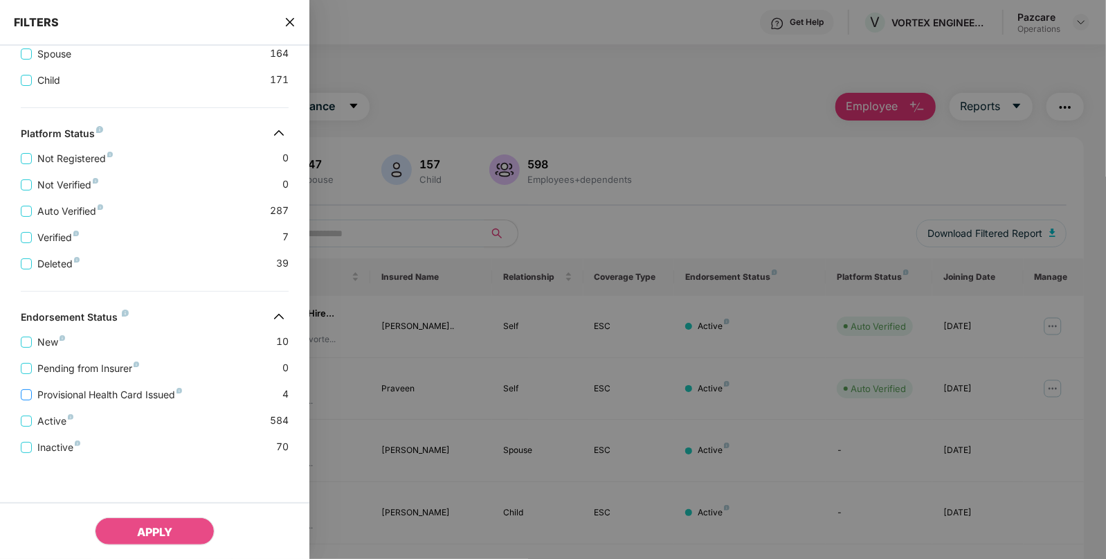
click at [25, 400] on label "Provisional Health Card Issued" at bounding box center [104, 394] width 167 height 15
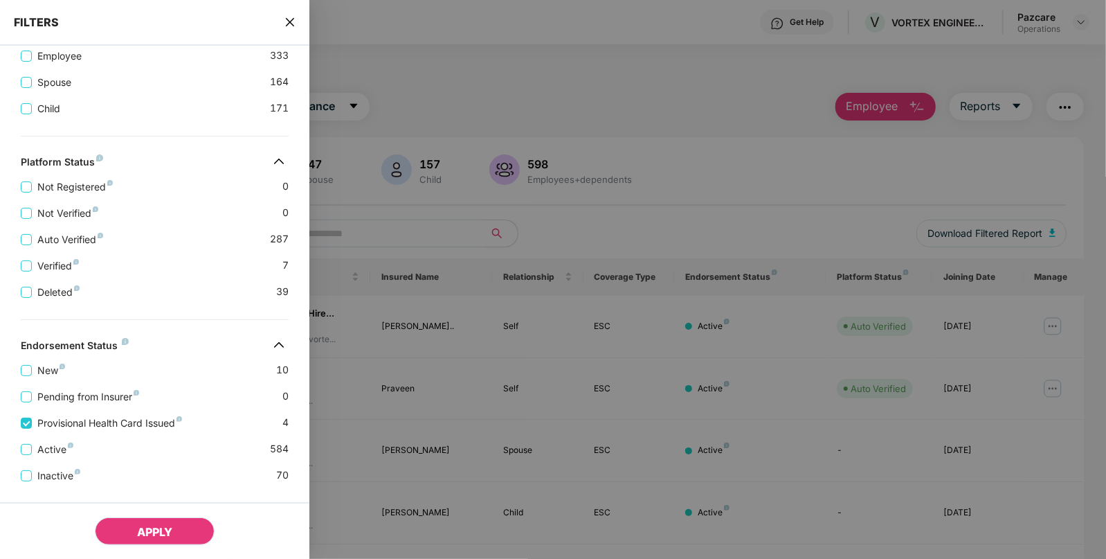
click at [176, 529] on button "APPLY" at bounding box center [155, 531] width 120 height 28
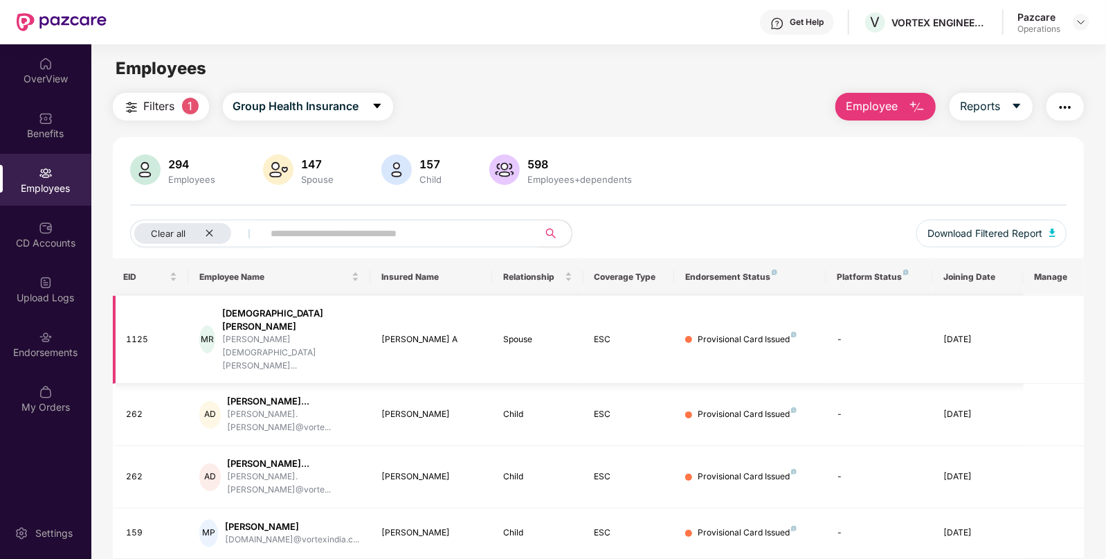
click at [140, 333] on div "1125" at bounding box center [152, 339] width 51 height 13
click at [89, 356] on div "Endorsements" at bounding box center [45, 352] width 91 height 14
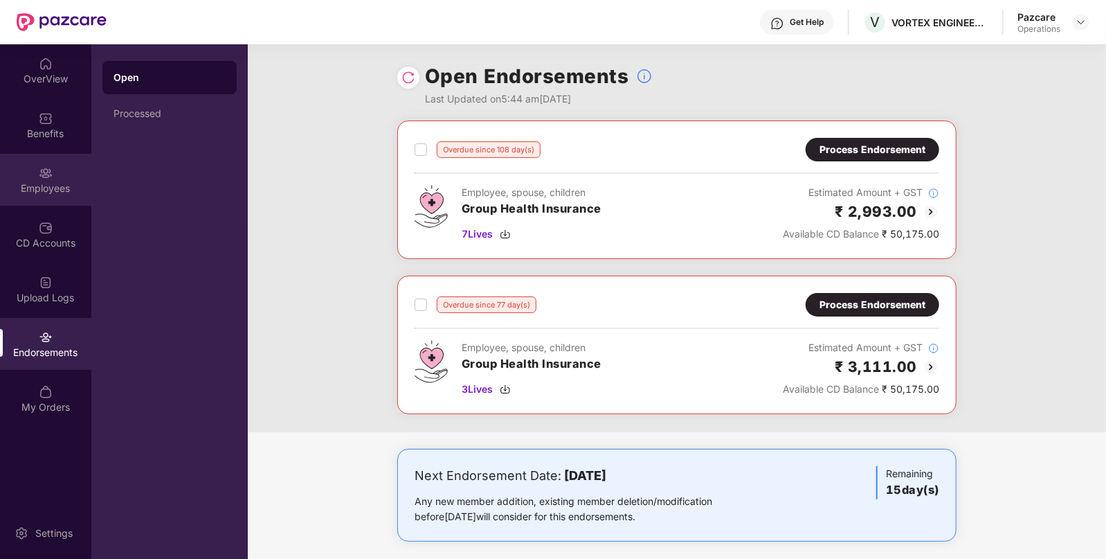
click at [30, 177] on div "Employees" at bounding box center [45, 180] width 91 height 52
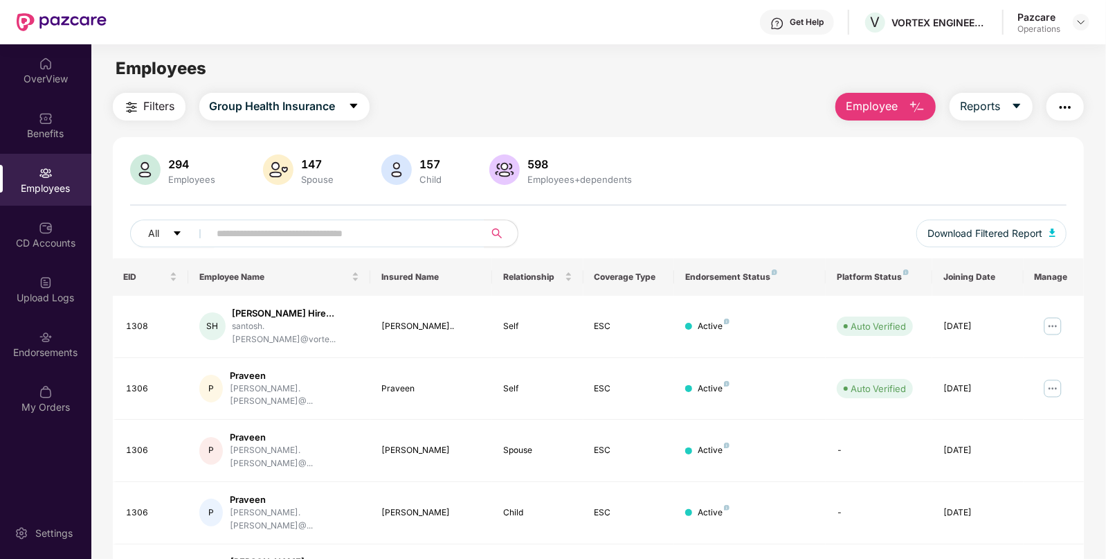
click at [155, 109] on span "Filters" at bounding box center [159, 106] width 31 height 17
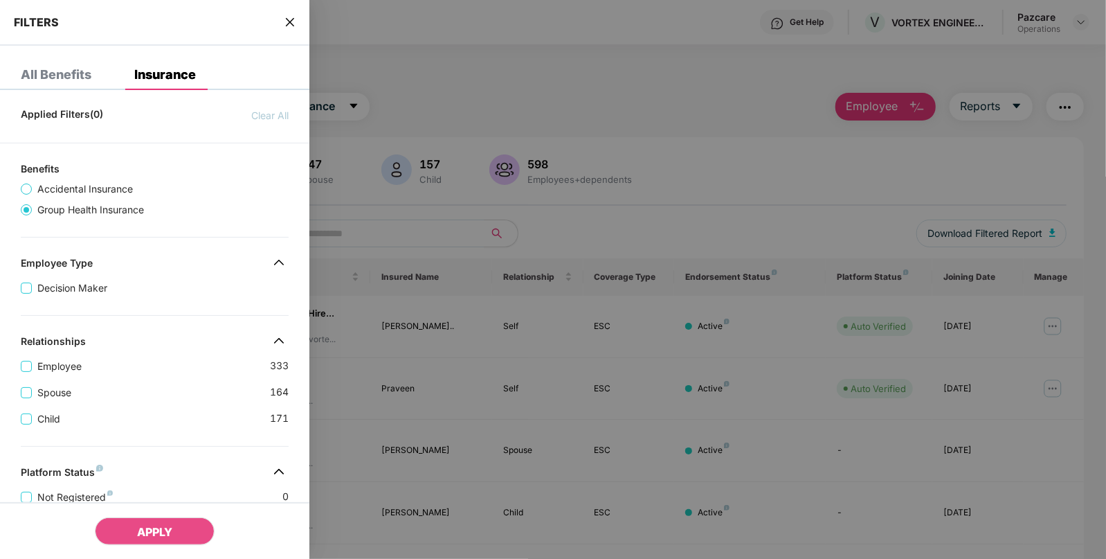
scroll to position [339, 0]
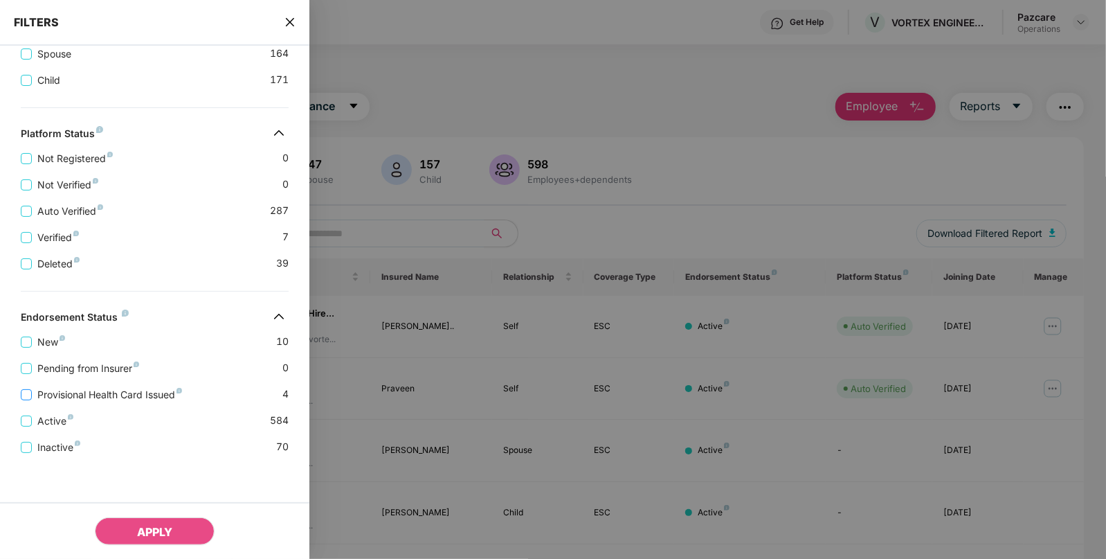
click at [24, 401] on label "Provisional Health Card Issued" at bounding box center [104, 394] width 167 height 15
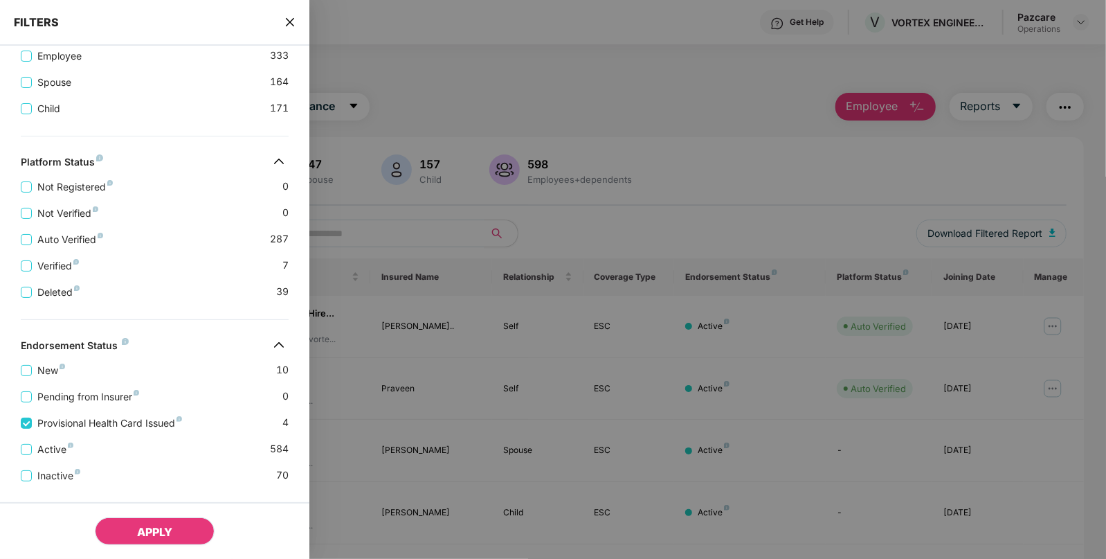
click at [142, 533] on span "APPLY" at bounding box center [154, 532] width 35 height 14
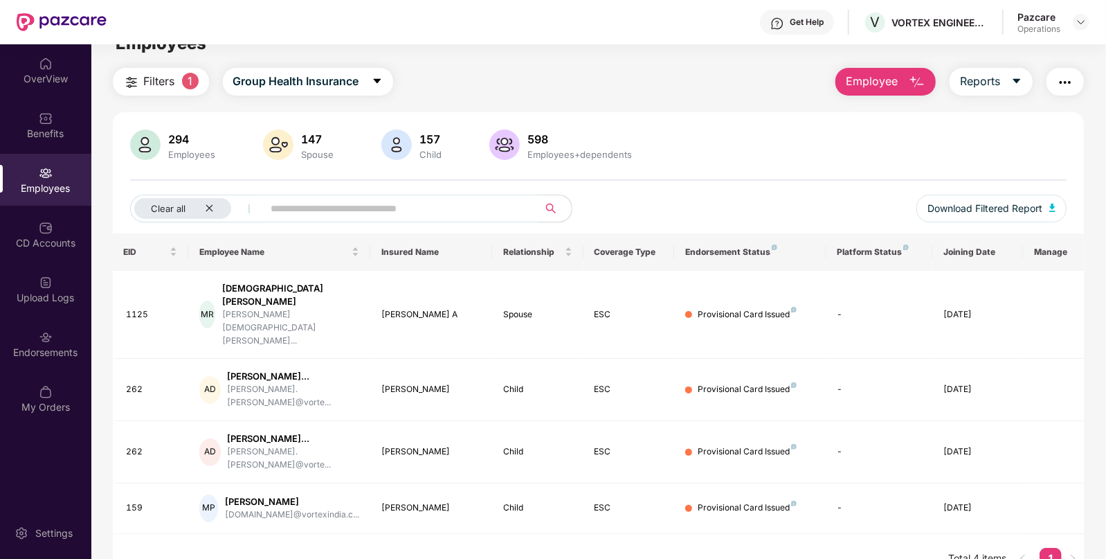
scroll to position [26, 0]
click at [122, 287] on td "1125" at bounding box center [151, 314] width 76 height 89
click at [150, 382] on div "262" at bounding box center [152, 388] width 51 height 13
click at [138, 382] on div "262" at bounding box center [152, 388] width 51 height 13
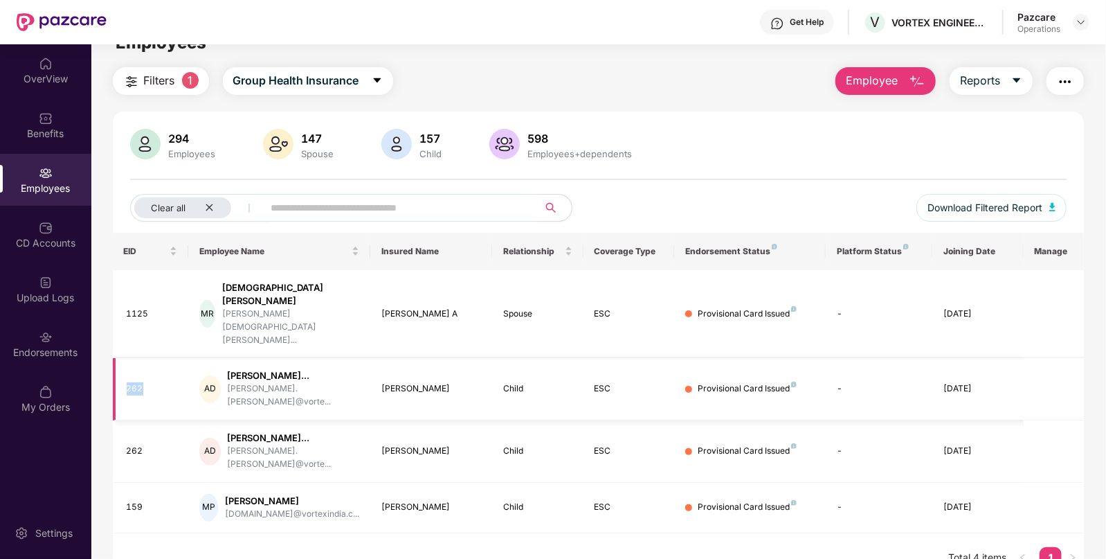
click at [138, 382] on div "262" at bounding box center [152, 388] width 51 height 13
click at [136, 307] on div "1125" at bounding box center [152, 313] width 51 height 13
click at [129, 382] on div "262" at bounding box center [152, 388] width 51 height 13
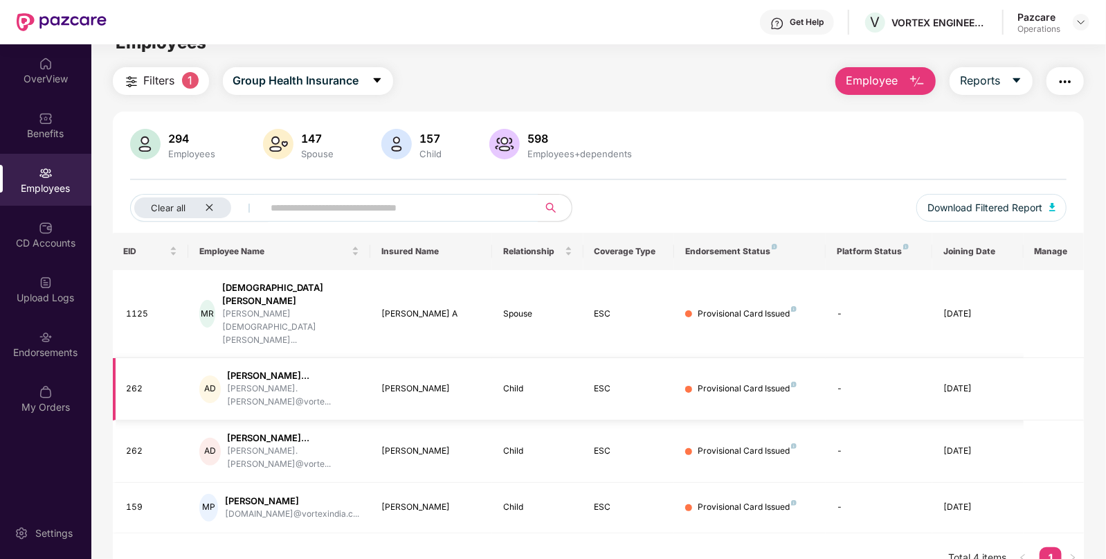
click at [416, 382] on div "[PERSON_NAME]" at bounding box center [430, 388] width 99 height 13
click at [404, 382] on div "[PERSON_NAME]" at bounding box center [430, 388] width 99 height 13
click at [382, 444] on div "[PERSON_NAME]" at bounding box center [430, 450] width 99 height 13
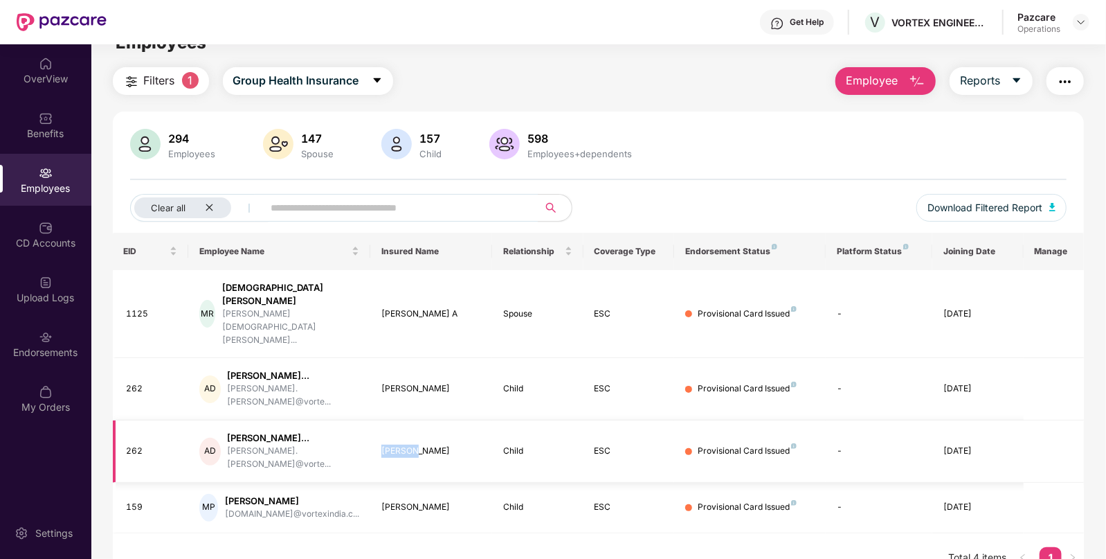
click at [382, 444] on div "[PERSON_NAME]" at bounding box center [430, 450] width 99 height 13
click at [399, 501] on div "[PERSON_NAME]" at bounding box center [430, 507] width 99 height 13
click at [462, 444] on div "[PERSON_NAME]" at bounding box center [430, 450] width 99 height 13
click at [51, 147] on div "Benefits" at bounding box center [45, 125] width 91 height 52
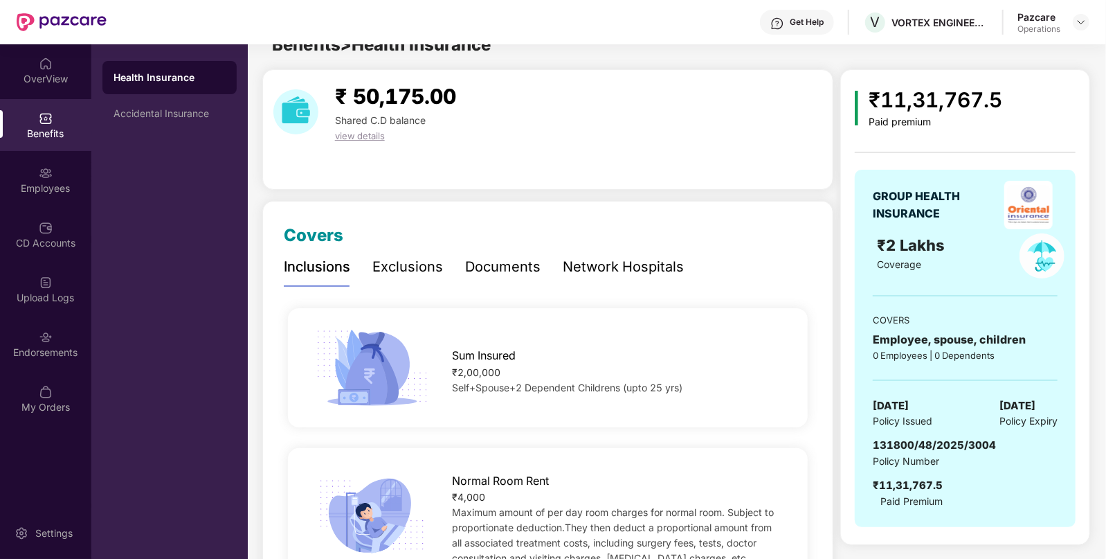
scroll to position [26, 0]
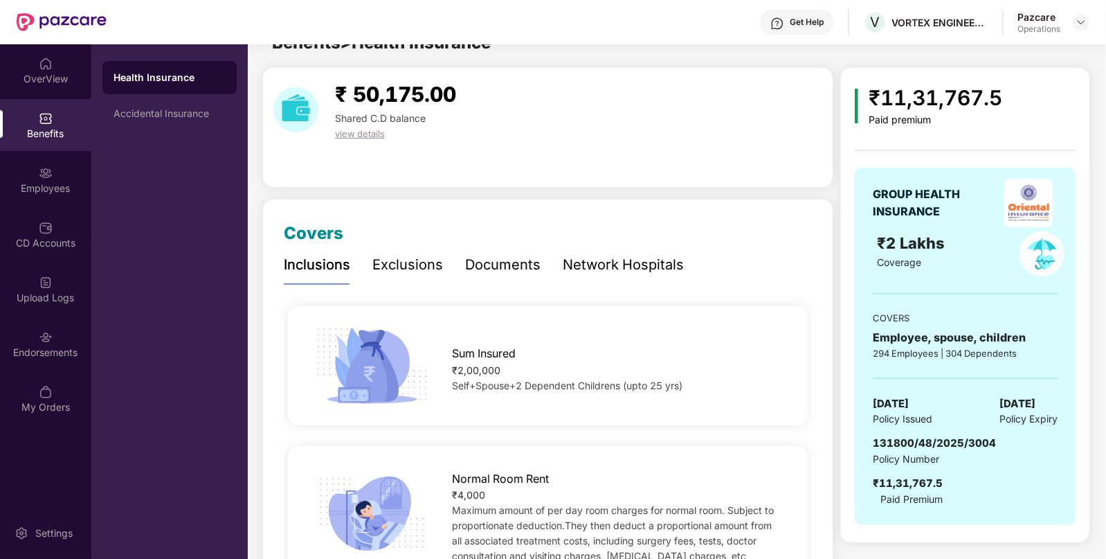
click at [181, 87] on div "Health Insurance" at bounding box center [169, 77] width 134 height 33
click at [98, 215] on div "Health Insurance Accidental Insurance" at bounding box center [169, 301] width 156 height 514
click at [1080, 27] on img at bounding box center [1081, 22] width 11 height 11
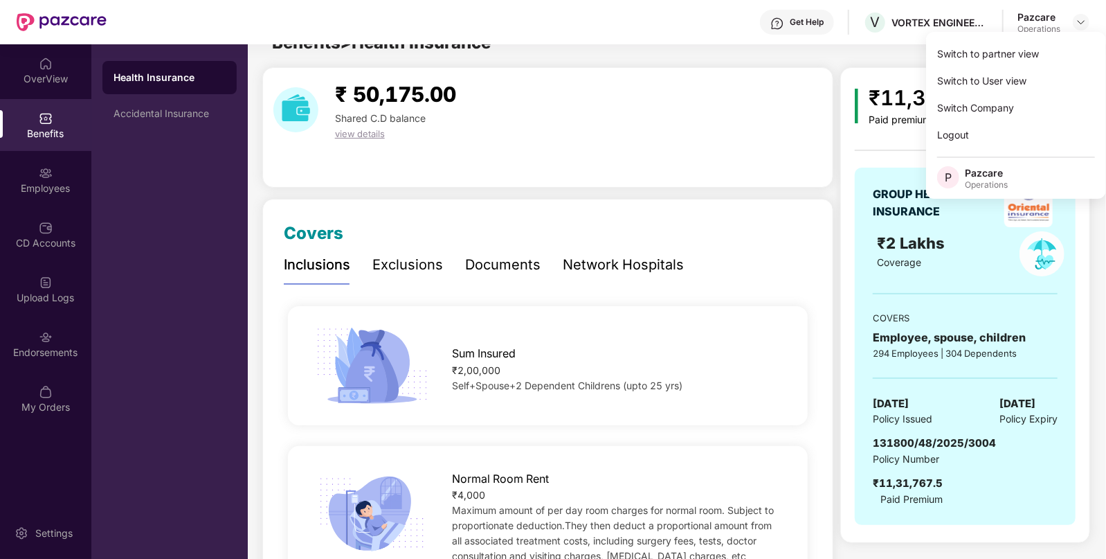
scroll to position [0, 0]
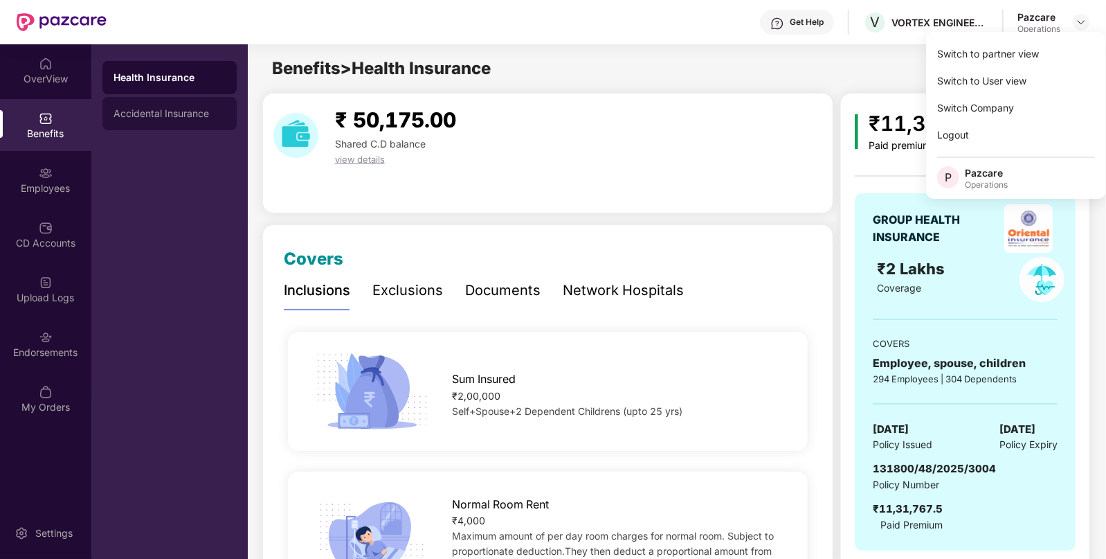
click at [155, 116] on div "Accidental Insurance" at bounding box center [170, 113] width 112 height 11
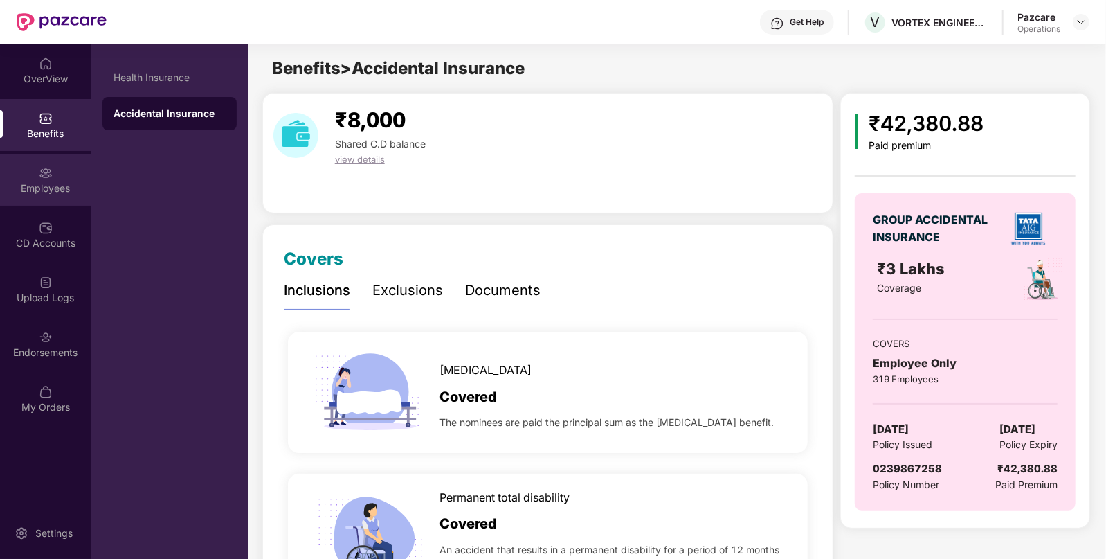
click at [69, 174] on div "Employees" at bounding box center [45, 180] width 91 height 52
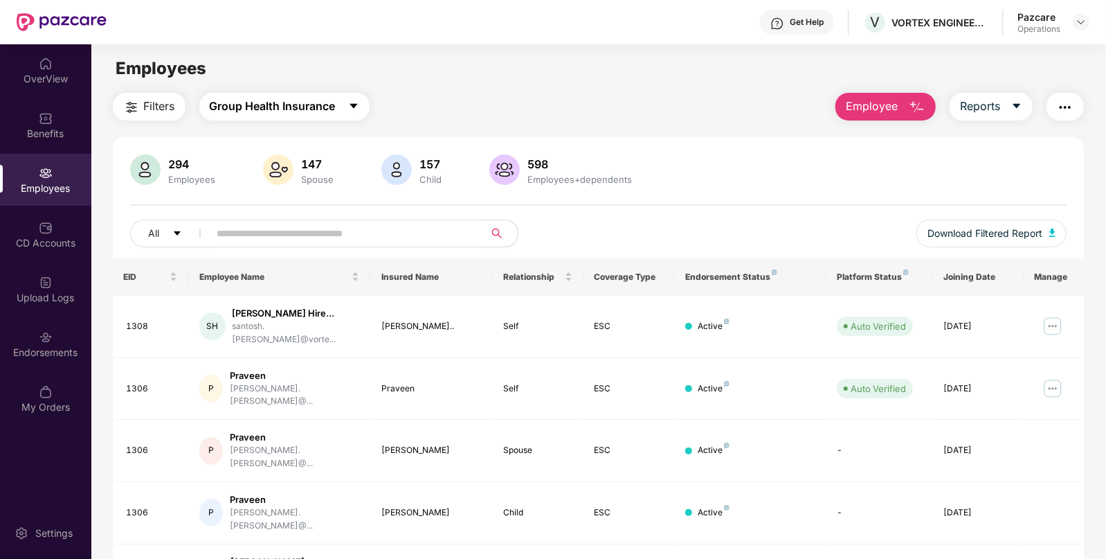
click at [222, 98] on span "Group Health Insurance" at bounding box center [273, 106] width 126 height 17
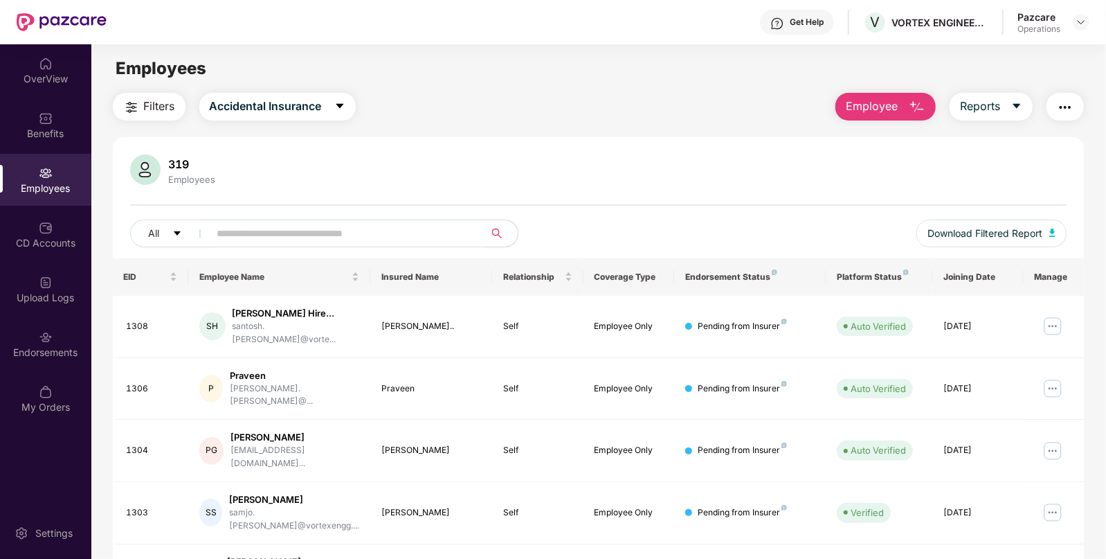
click at [159, 107] on span "Filters" at bounding box center [159, 106] width 31 height 17
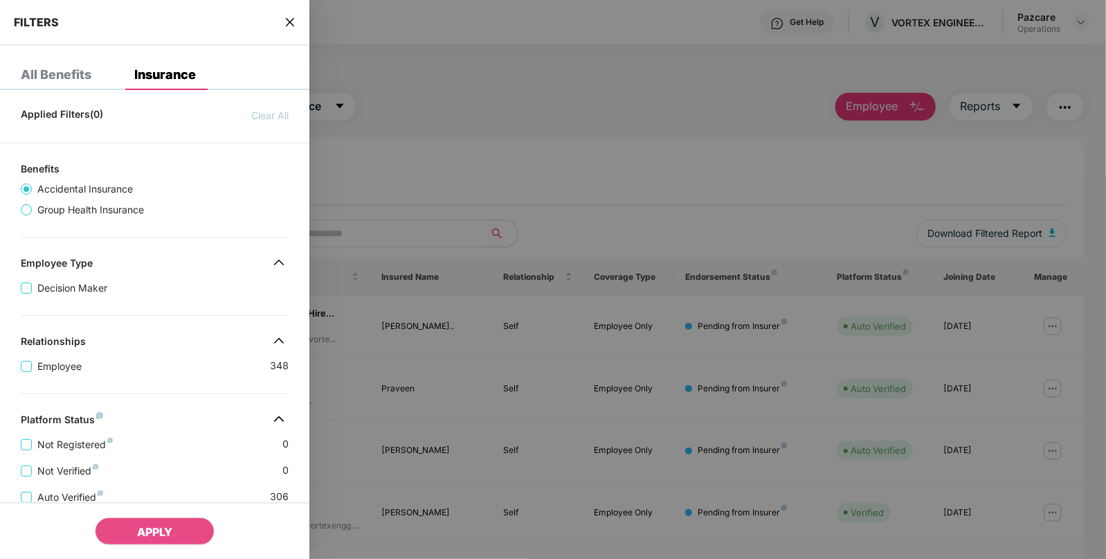
scroll to position [286, 0]
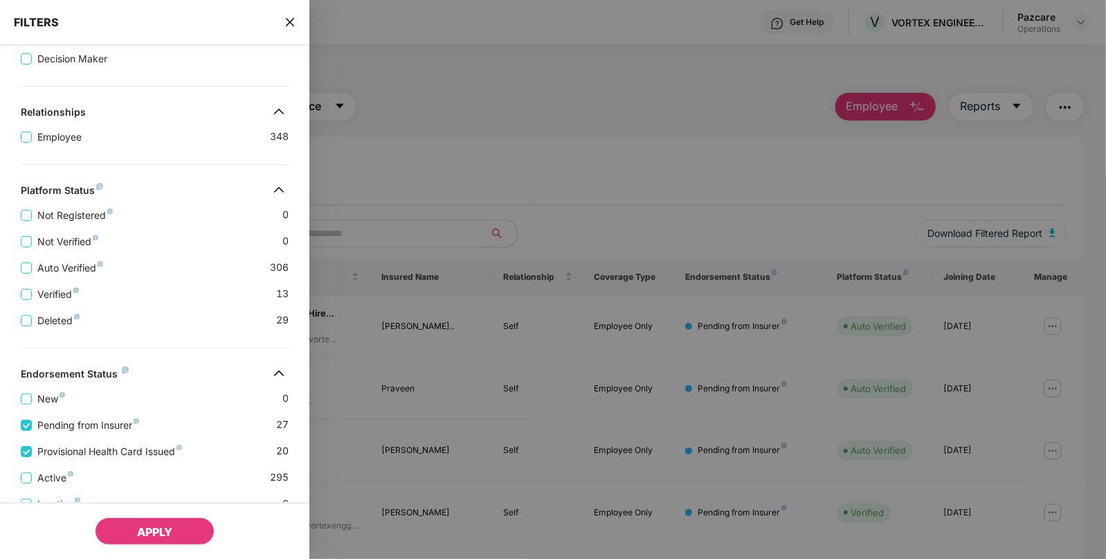
click at [133, 534] on button "APPLY" at bounding box center [155, 531] width 120 height 28
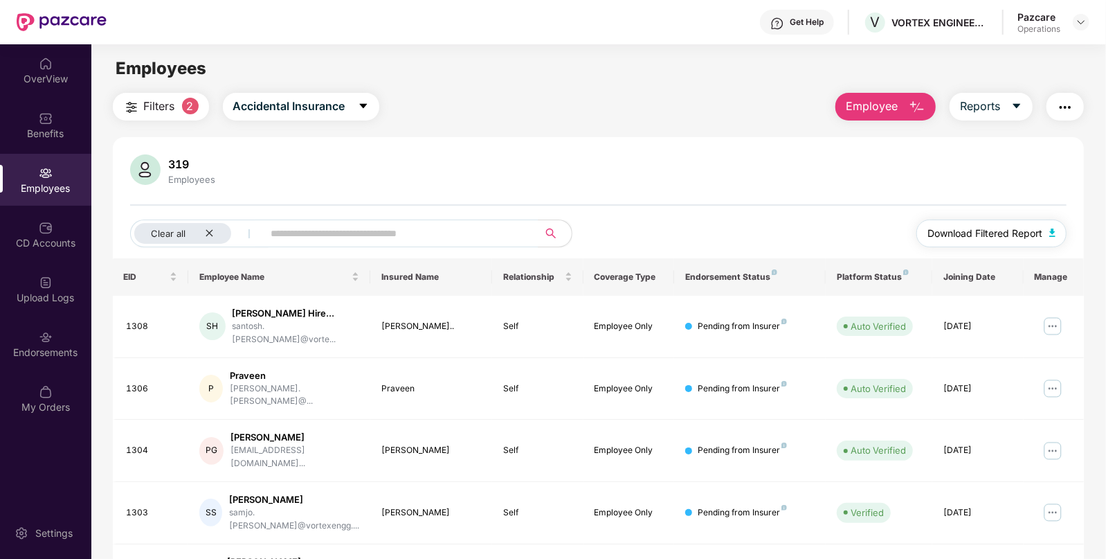
click at [1057, 228] on button "Download Filtered Report" at bounding box center [992, 233] width 151 height 28
click at [59, 127] on div "Benefits" at bounding box center [45, 134] width 91 height 14
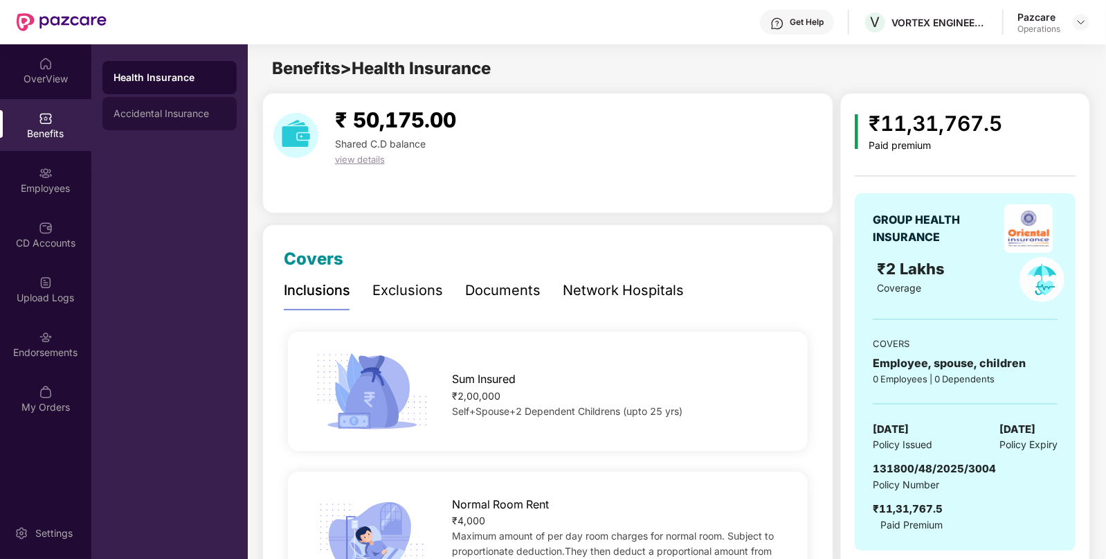
click at [152, 110] on div "Accidental Insurance" at bounding box center [170, 113] width 112 height 11
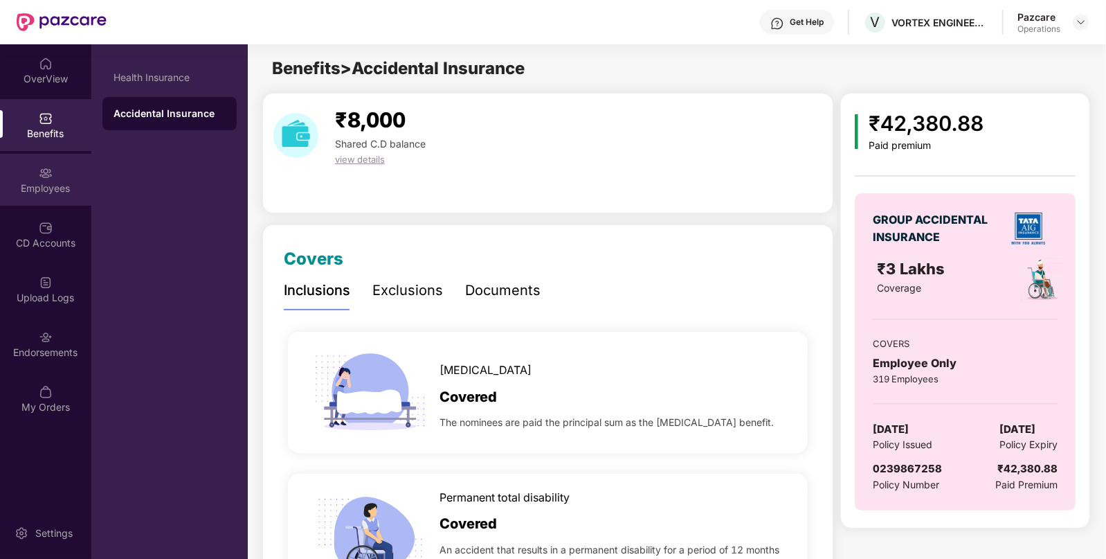
click at [57, 204] on div "Employees" at bounding box center [45, 180] width 91 height 52
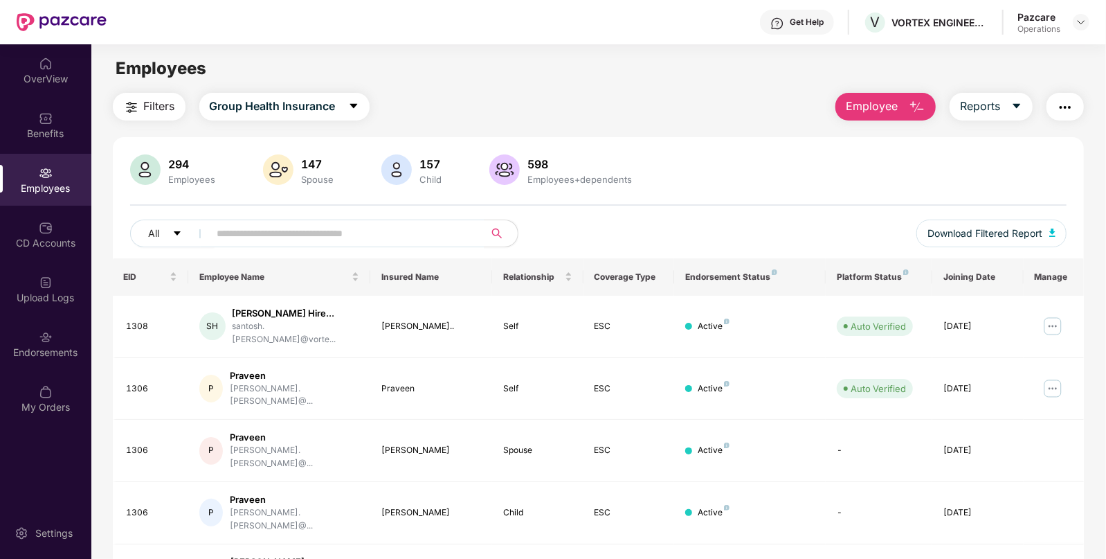
click at [1057, 104] on img "button" at bounding box center [1065, 107] width 17 height 17
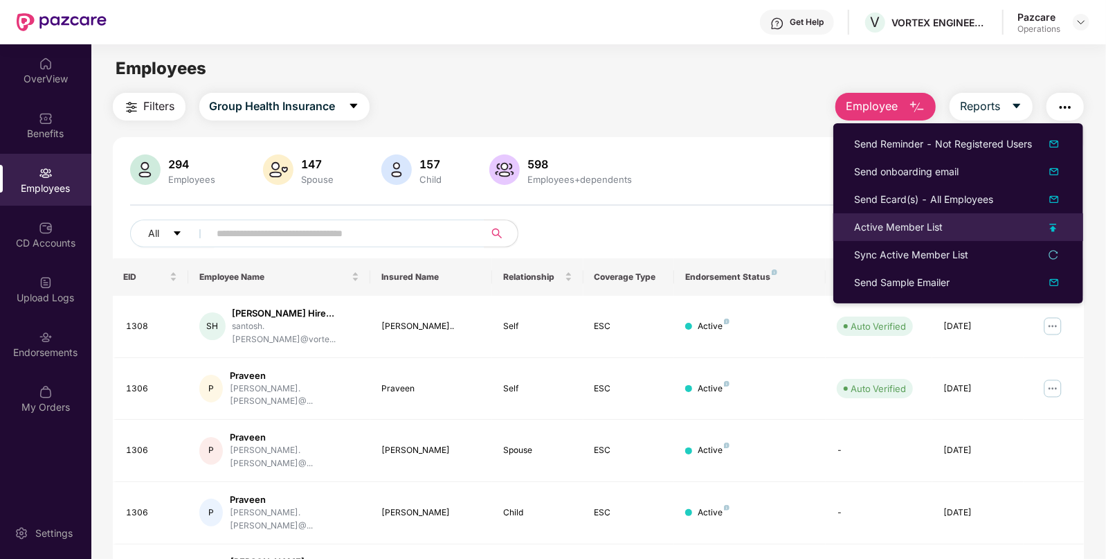
click at [874, 220] on div "Active Member List" at bounding box center [898, 226] width 89 height 15
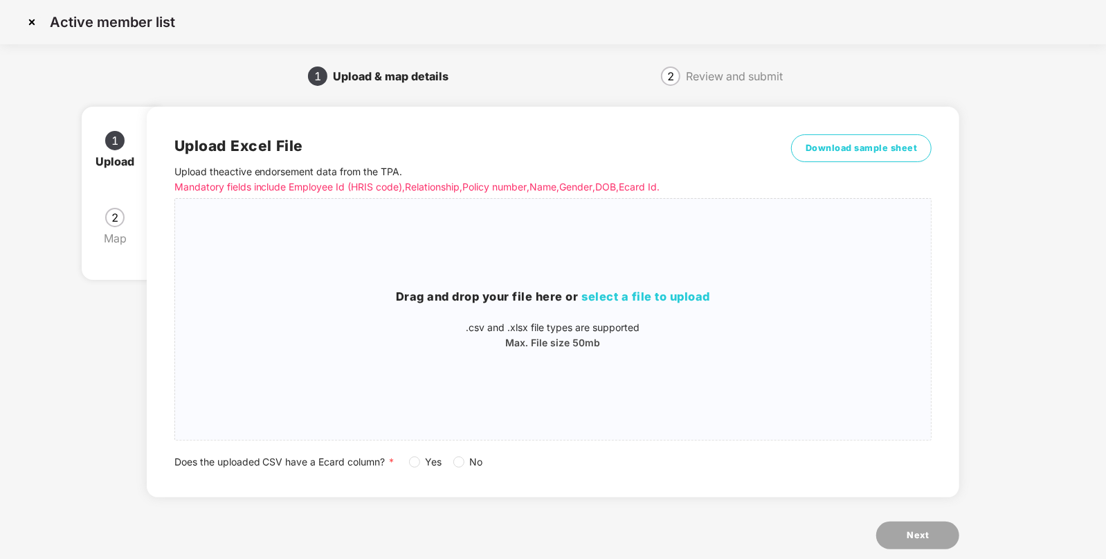
click at [825, 131] on div "Upload Excel File Upload the active endorsement data from the TPA . Mandatory f…" at bounding box center [553, 302] width 813 height 390
click at [839, 153] on span "Download sample sheet" at bounding box center [862, 148] width 112 height 14
click at [36, 28] on img at bounding box center [32, 22] width 22 height 22
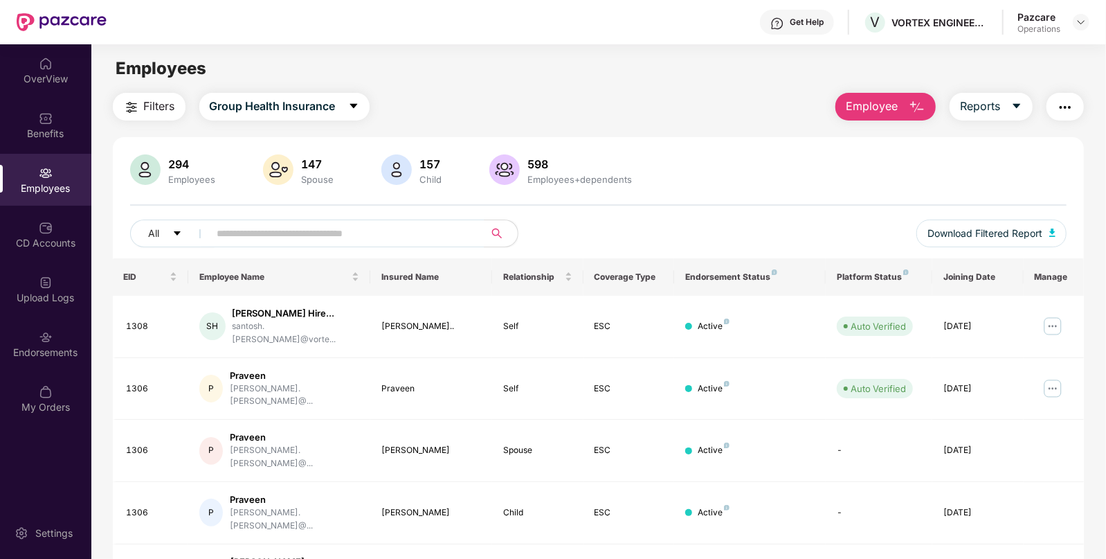
click at [48, 139] on div "Benefits" at bounding box center [45, 134] width 91 height 14
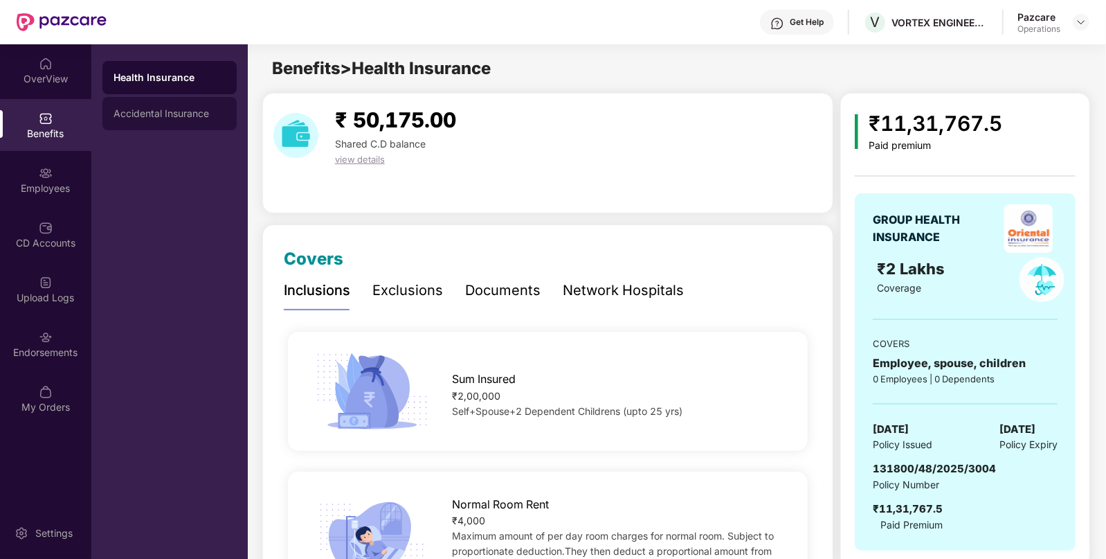
click at [128, 123] on div "Accidental Insurance" at bounding box center [169, 113] width 134 height 33
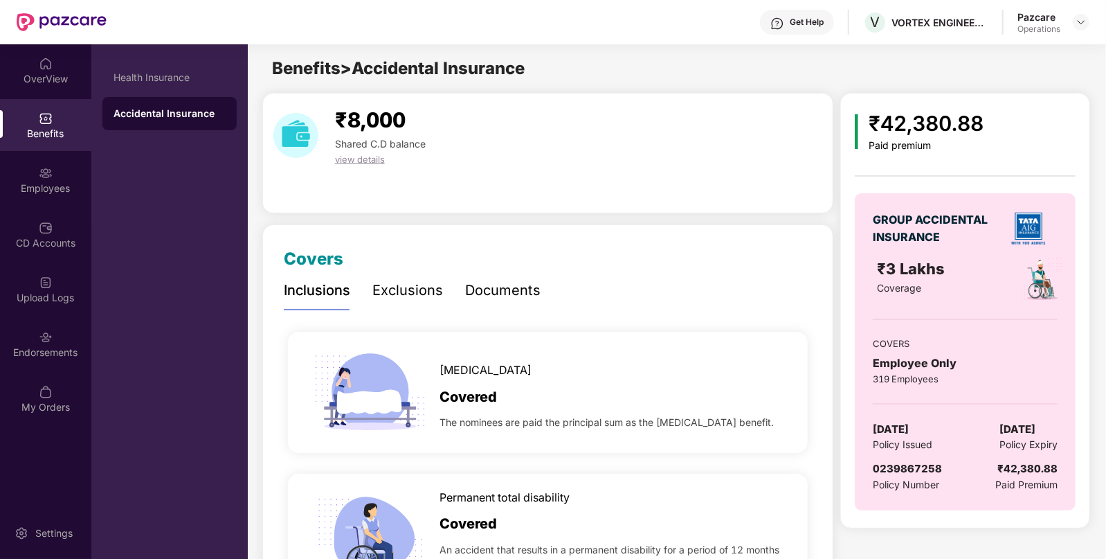
click at [900, 440] on span "Policy Issued" at bounding box center [903, 444] width 60 height 15
click at [904, 433] on span "[DATE]" at bounding box center [891, 429] width 36 height 17
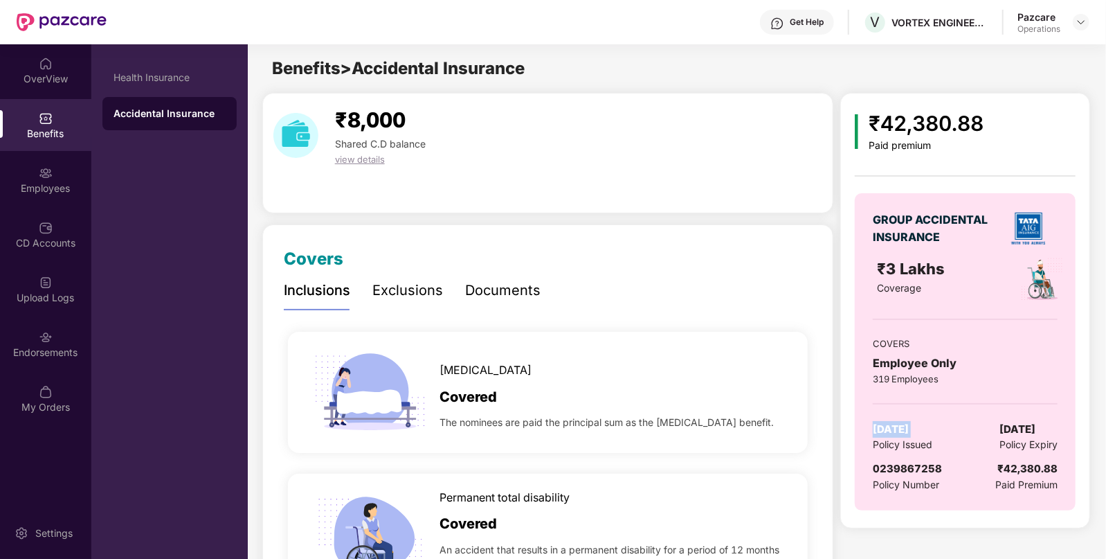
click at [904, 433] on span "[DATE]" at bounding box center [891, 429] width 36 height 17
click at [55, 179] on div "Employees" at bounding box center [45, 180] width 91 height 52
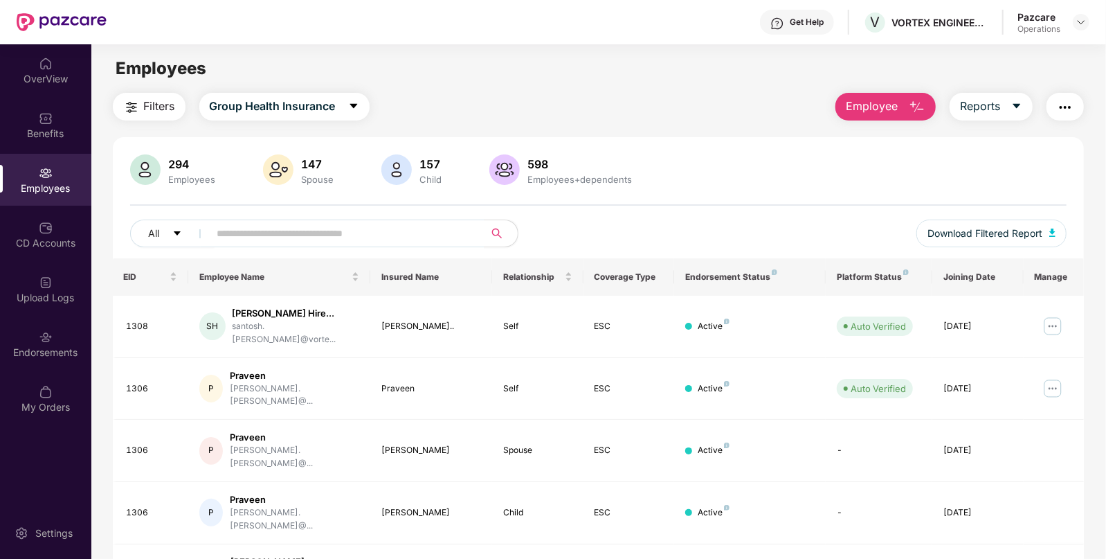
click at [1066, 104] on img "button" at bounding box center [1065, 107] width 17 height 17
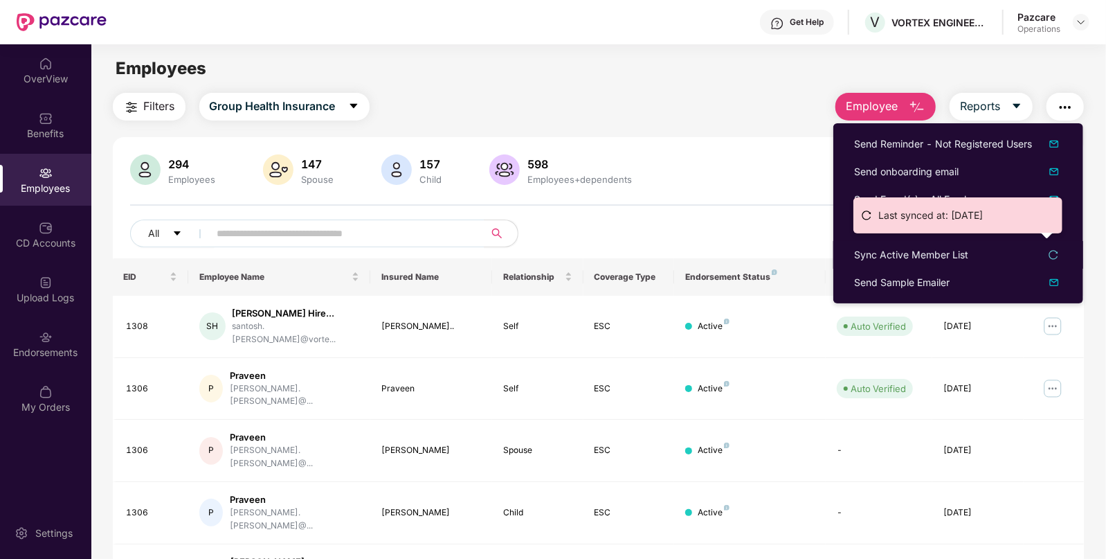
click at [881, 229] on ul "Last synced at: [DATE]" at bounding box center [958, 215] width 209 height 36
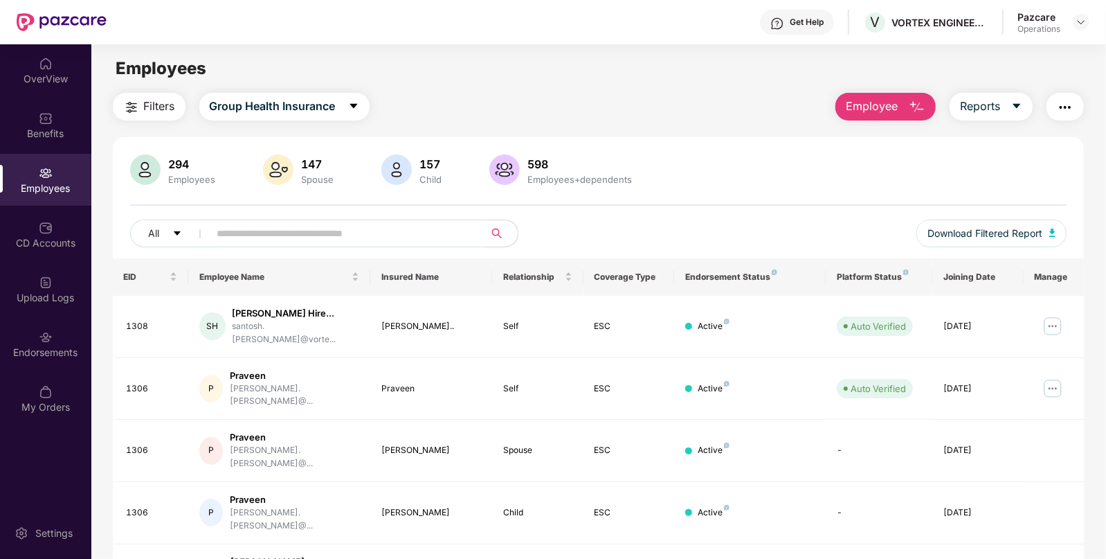
click at [1063, 116] on button "button" at bounding box center [1065, 107] width 37 height 28
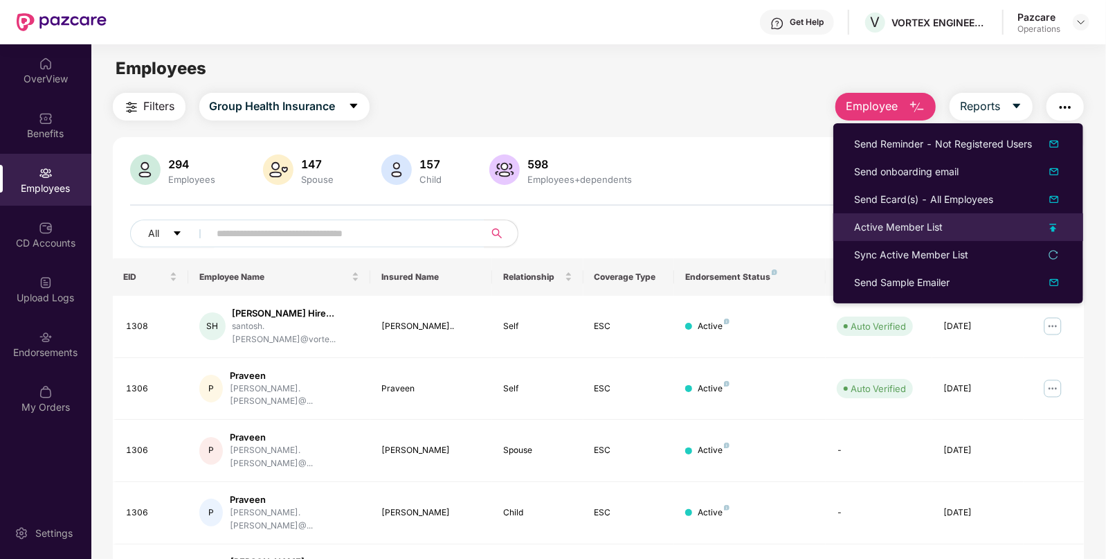
click at [902, 230] on div "Active Member List" at bounding box center [898, 226] width 89 height 15
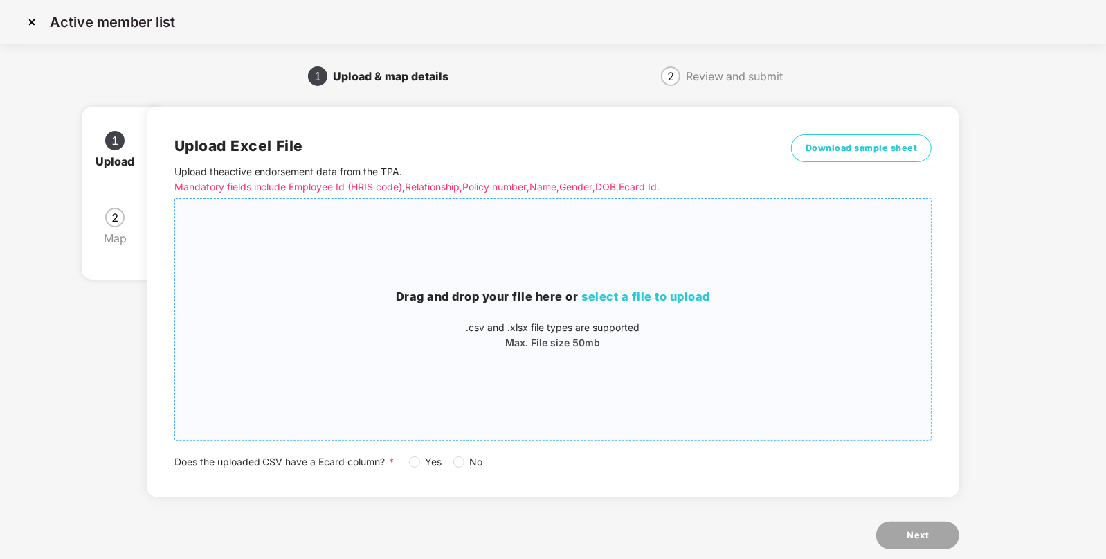
click at [696, 291] on span "select a file to upload" at bounding box center [646, 296] width 129 height 14
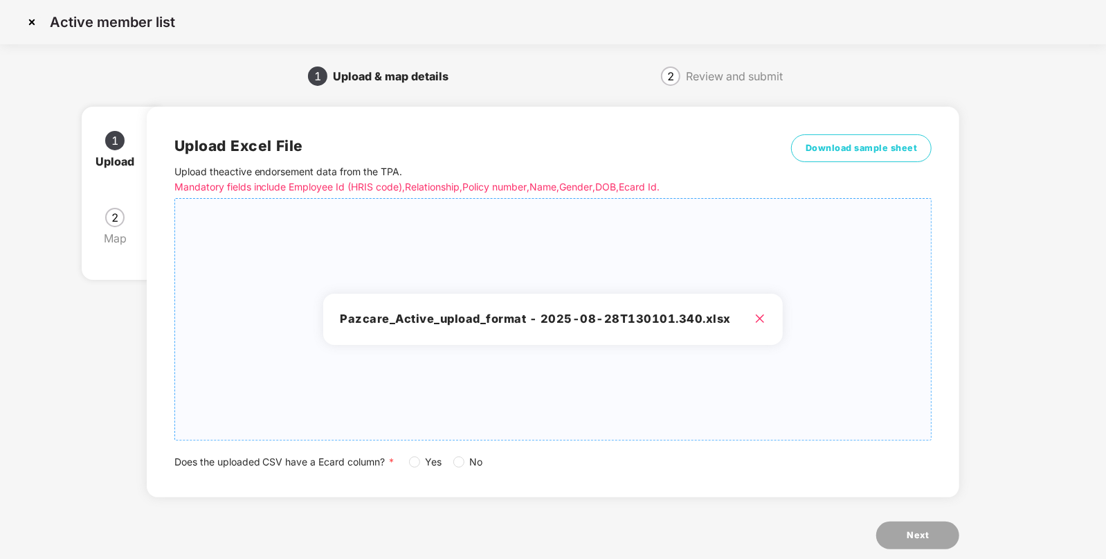
click at [413, 467] on label "Yes" at bounding box center [428, 461] width 39 height 15
click at [467, 460] on span "No" at bounding box center [477, 461] width 24 height 15
click at [922, 534] on span "Next" at bounding box center [918, 535] width 22 height 14
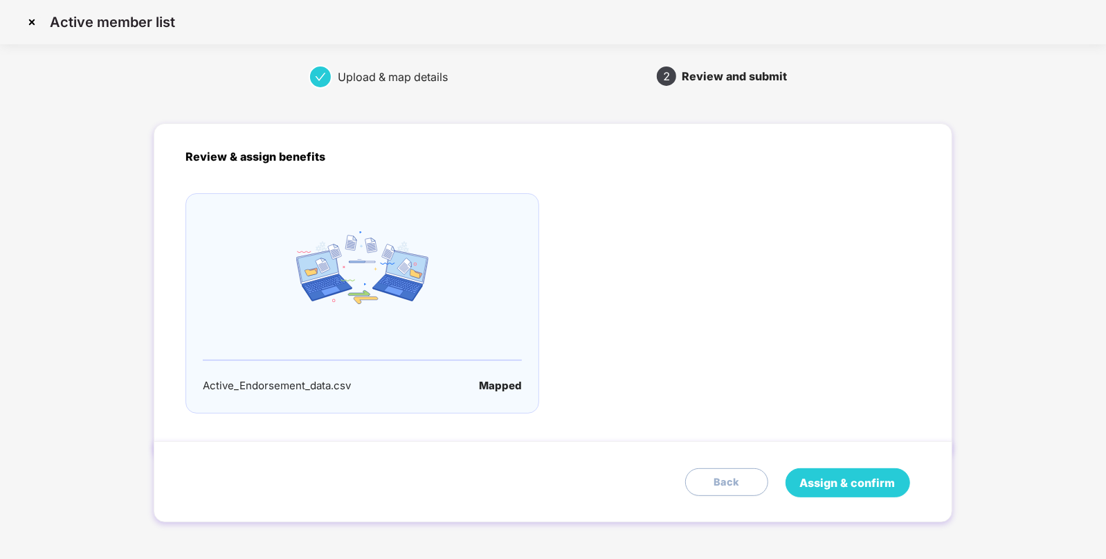
click at [842, 478] on span "Assign & confirm" at bounding box center [848, 482] width 96 height 17
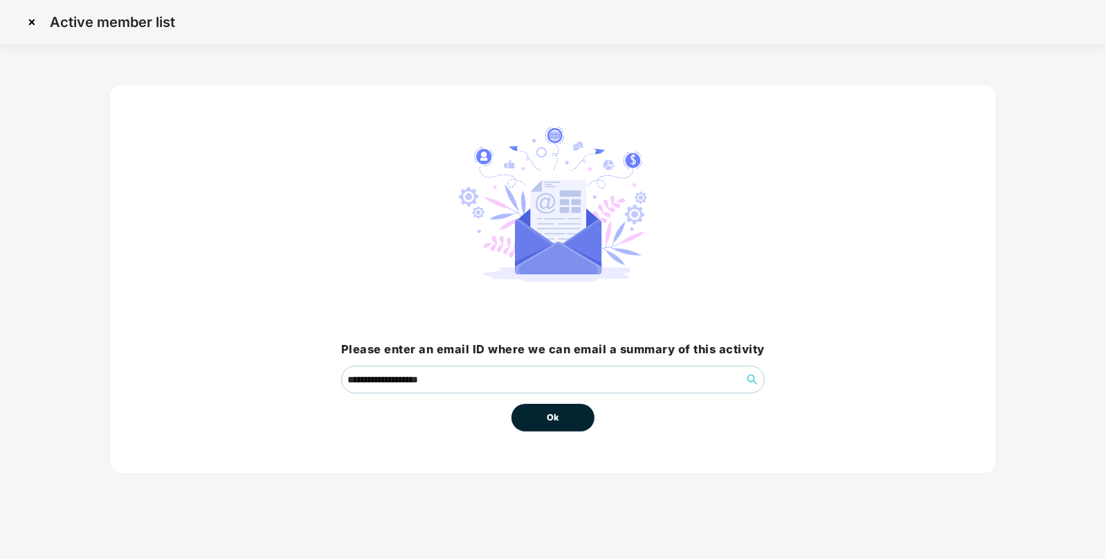
click at [560, 419] on button "Ok" at bounding box center [553, 418] width 83 height 28
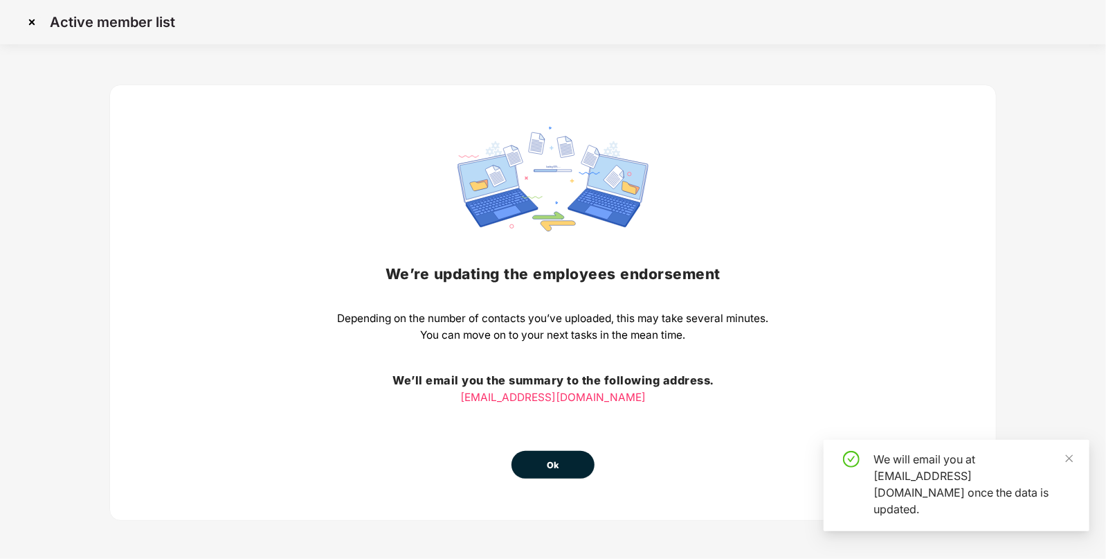
click at [560, 419] on div "We’re updating the employees endorsement Depending on the number of contacts yo…" at bounding box center [553, 303] width 431 height 352
click at [550, 458] on span "Ok" at bounding box center [553, 465] width 12 height 14
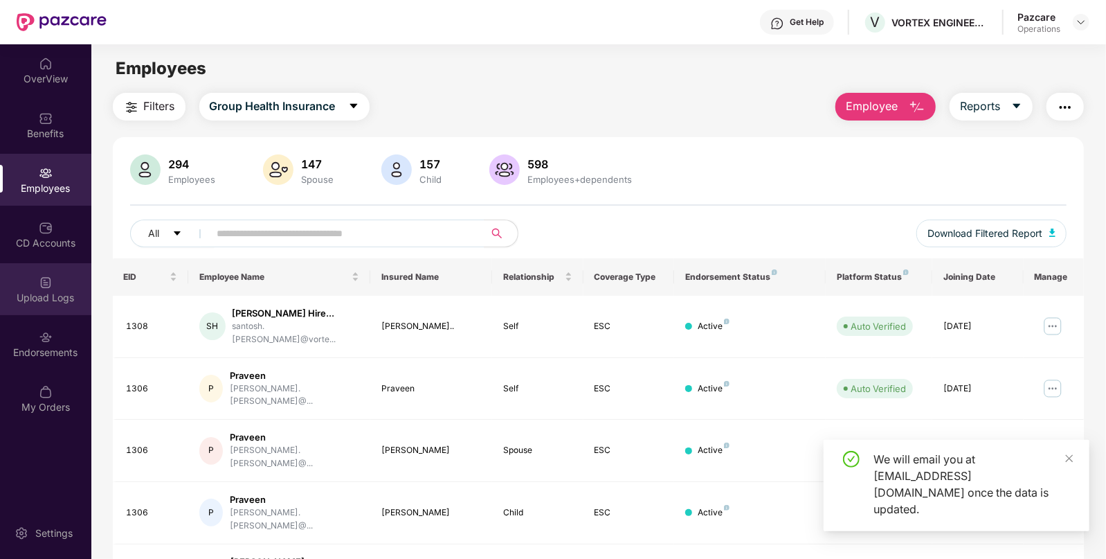
click at [58, 277] on div "Upload Logs" at bounding box center [45, 289] width 91 height 52
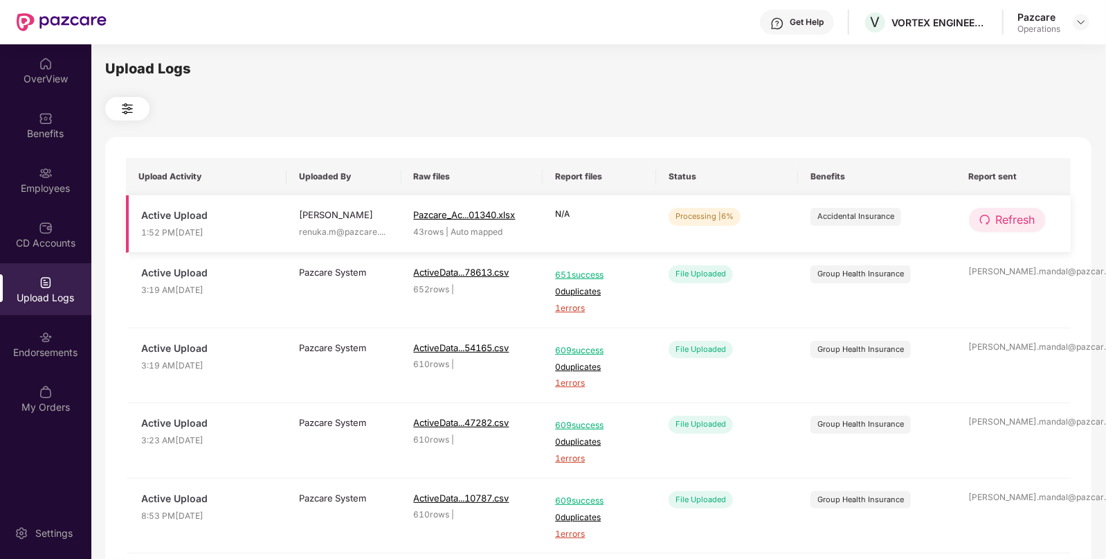
click at [1001, 218] on span "Refresh" at bounding box center [1015, 219] width 39 height 17
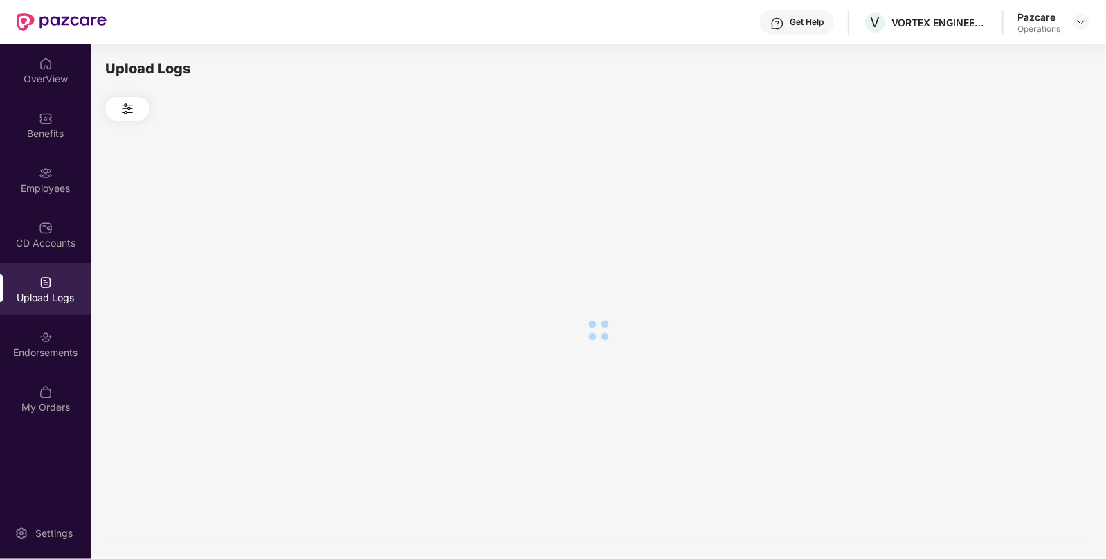
click at [1001, 218] on div at bounding box center [598, 329] width 987 height 419
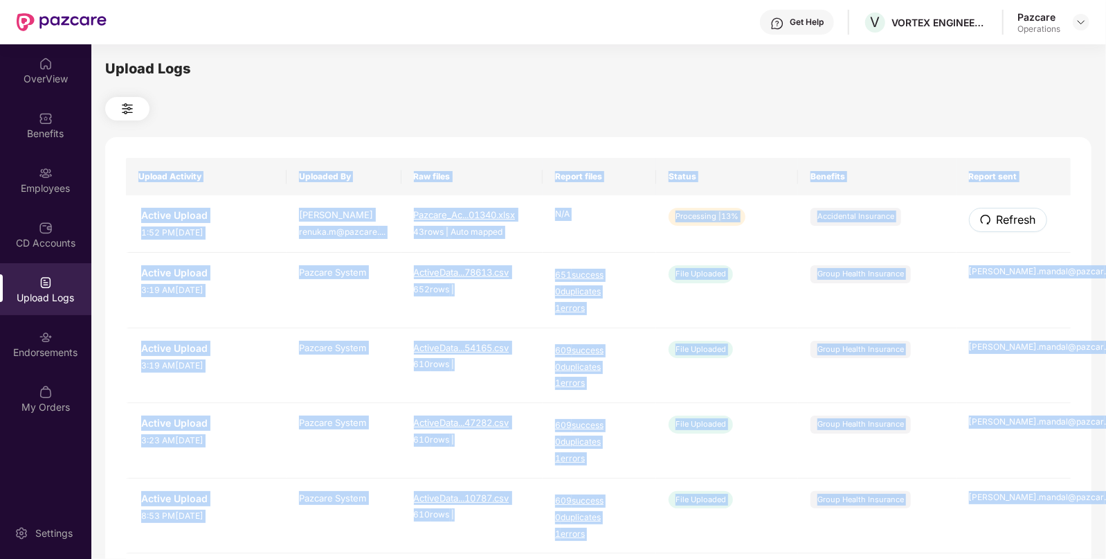
click at [1001, 218] on span "Refresh" at bounding box center [1016, 219] width 39 height 17
click at [1001, 218] on div "Upload Activity Uploaded By Raw files Report files Status Benefits Report sent …" at bounding box center [598, 561] width 987 height 849
click at [1001, 218] on span "Refresh" at bounding box center [1016, 219] width 39 height 17
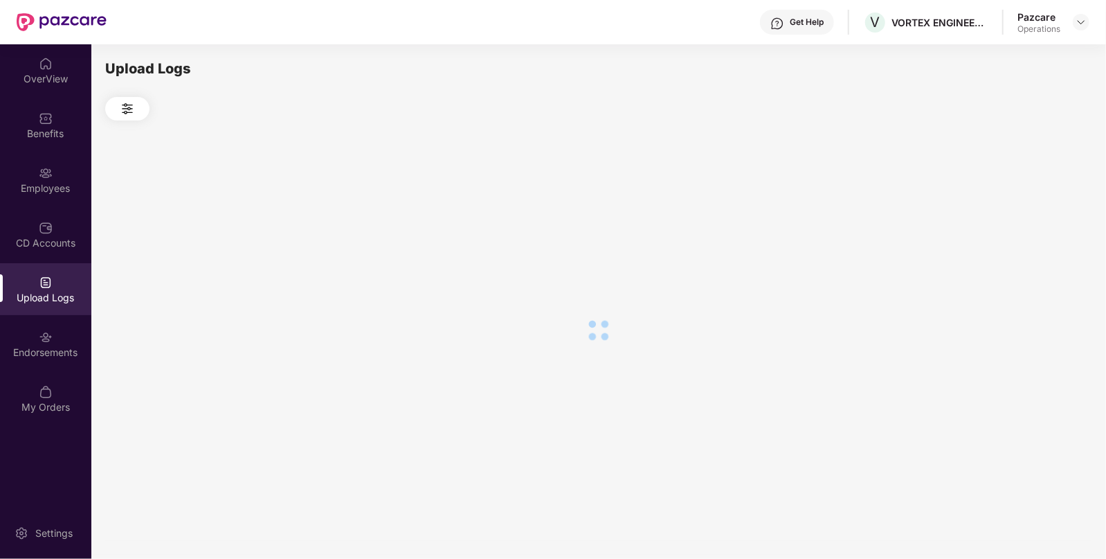
click at [1001, 218] on div at bounding box center [598, 329] width 987 height 419
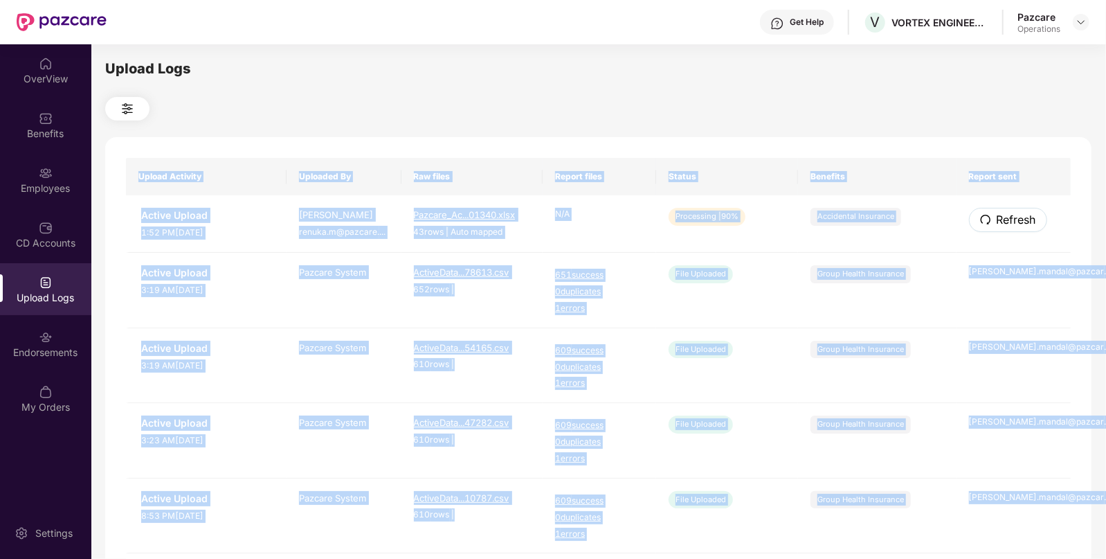
click at [1001, 218] on span "Refresh" at bounding box center [1016, 219] width 39 height 17
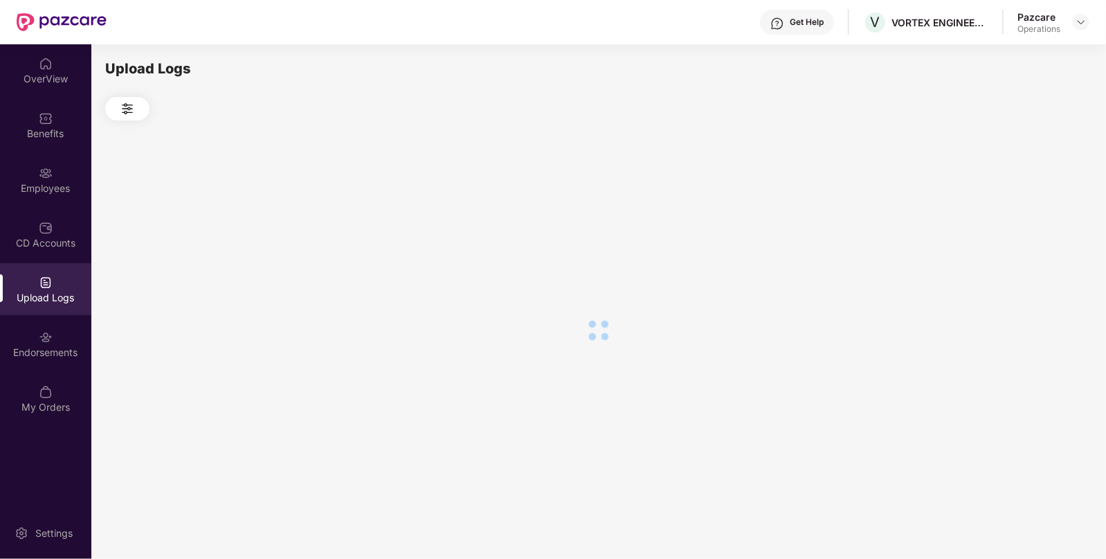
click at [1001, 218] on div at bounding box center [598, 329] width 987 height 419
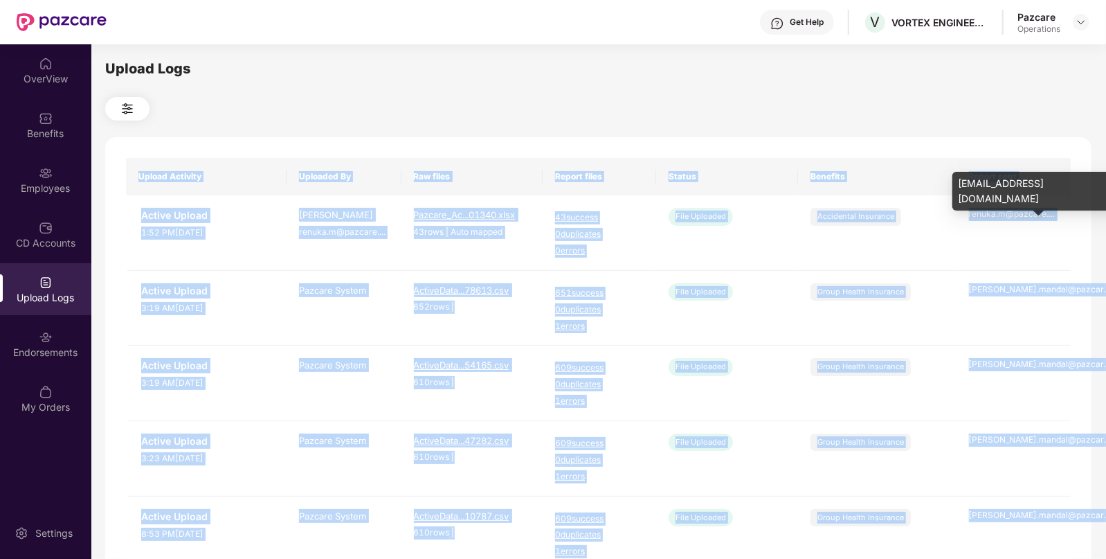
click at [1001, 218] on div "renuka.m@pazcare. ..." at bounding box center [1014, 214] width 90 height 13
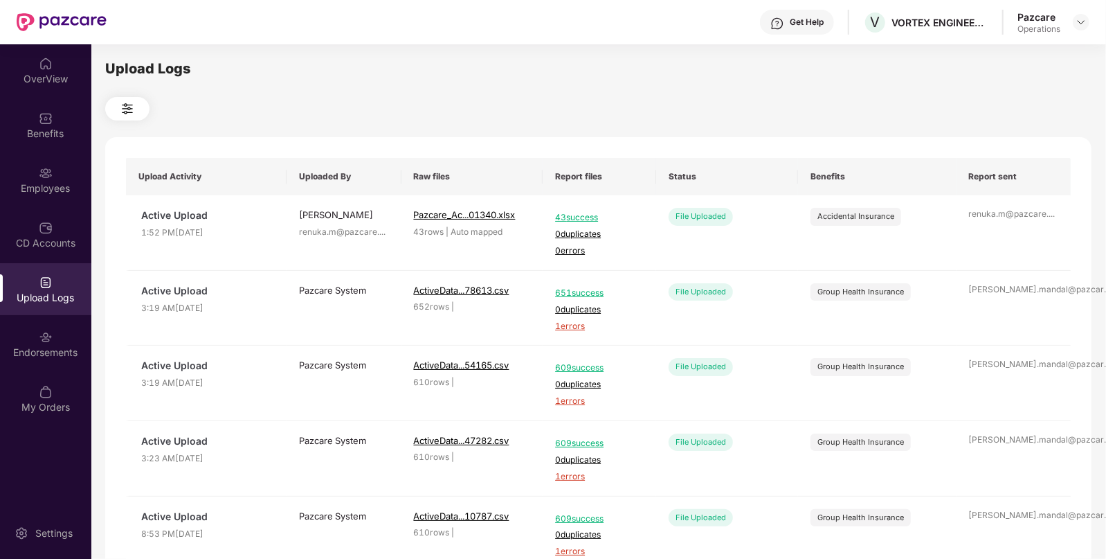
click at [1090, 20] on div at bounding box center [1081, 22] width 17 height 17
click at [1080, 22] on img at bounding box center [1081, 22] width 11 height 11
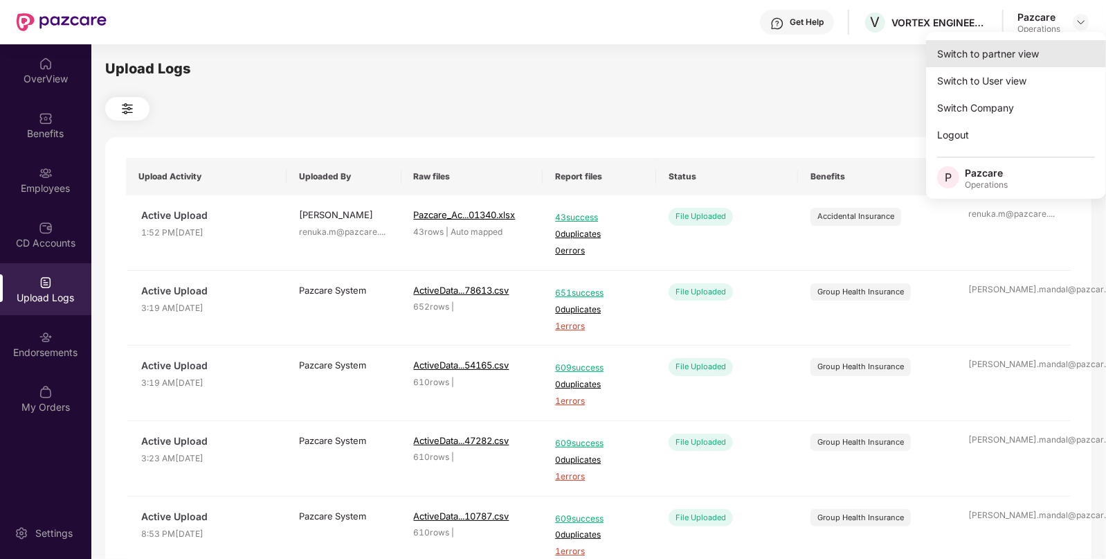
click at [978, 51] on div "Switch to partner view" at bounding box center [1016, 53] width 180 height 27
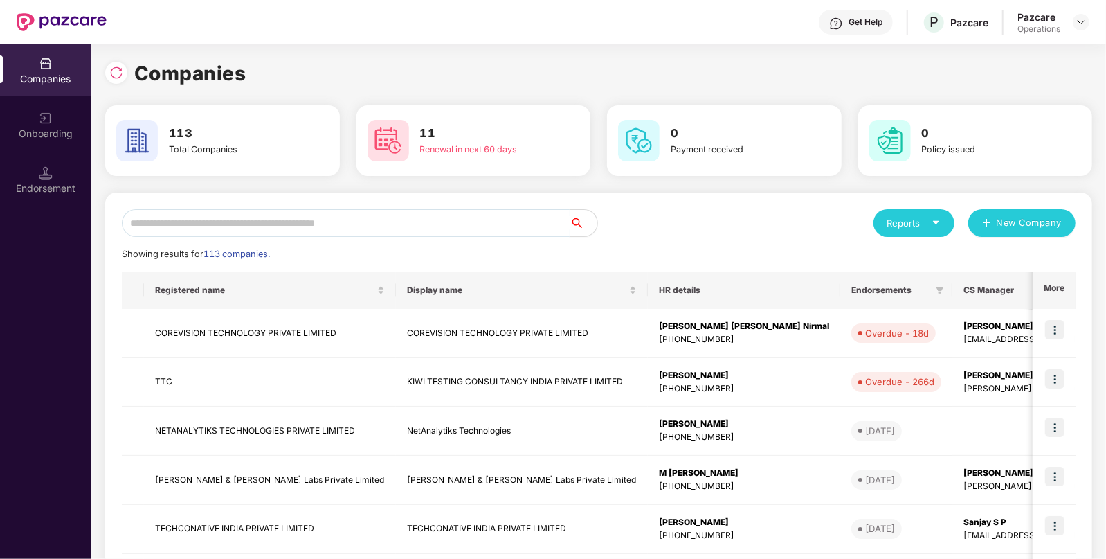
click at [253, 228] on input "text" at bounding box center [346, 223] width 448 height 28
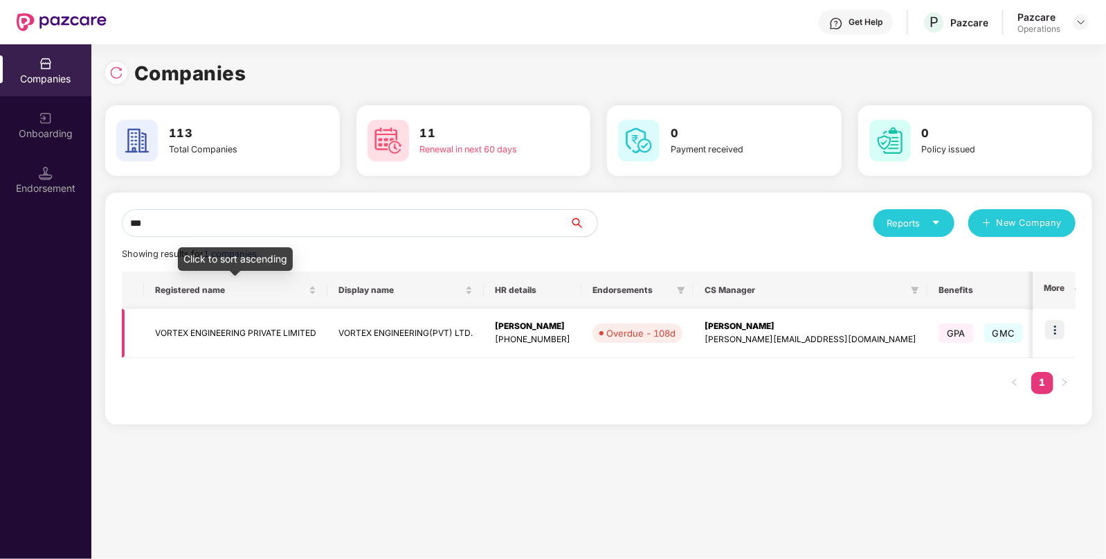
type input "***"
click at [260, 350] on td "VORTEX ENGINEERING PRIVATE LIMITED" at bounding box center [235, 333] width 183 height 49
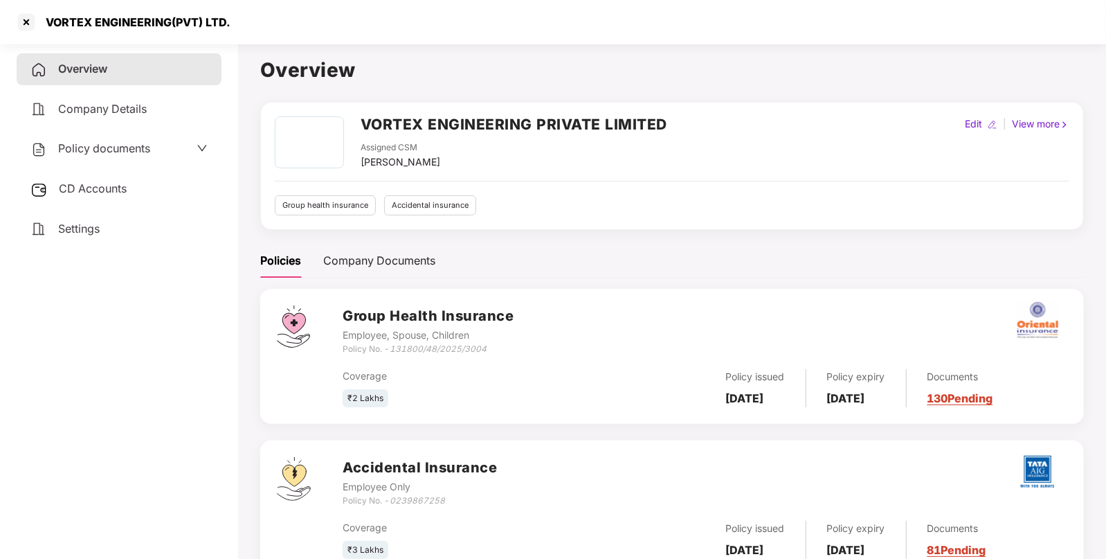
click at [88, 180] on div "CD Accounts" at bounding box center [119, 189] width 205 height 32
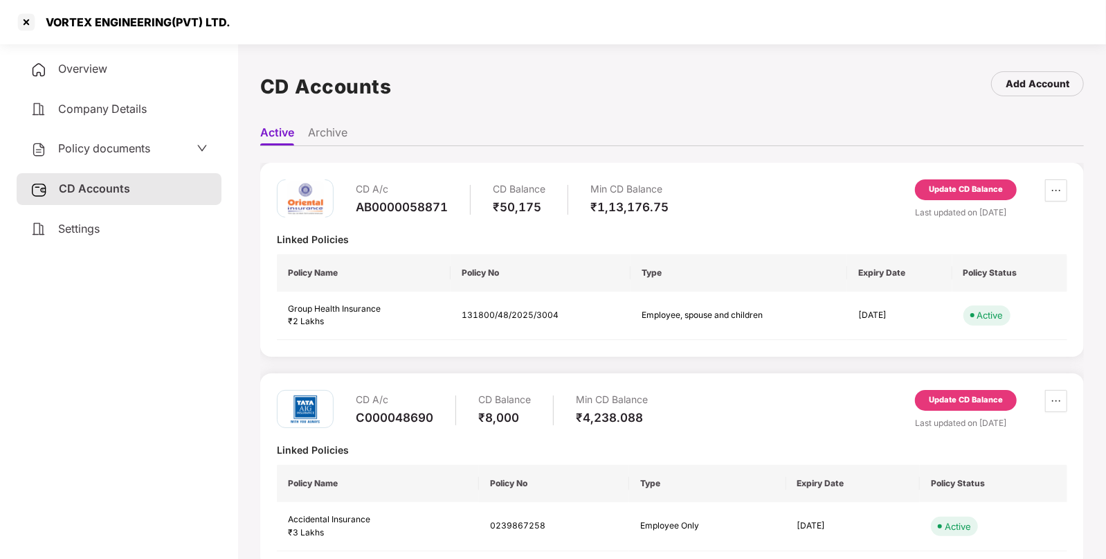
click at [935, 390] on div "Update CD Balance" at bounding box center [966, 400] width 102 height 21
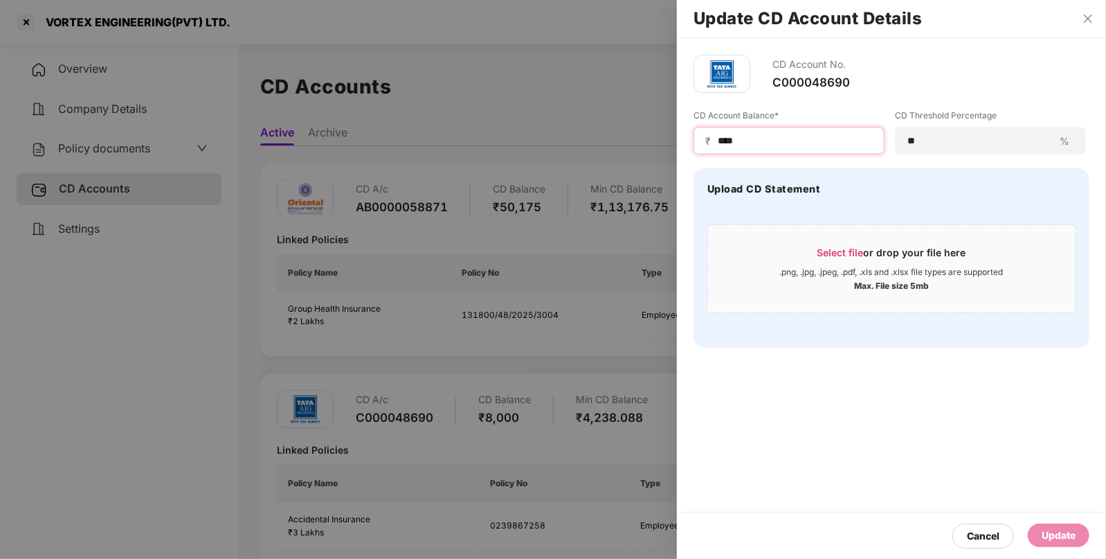
click at [750, 144] on input "****" at bounding box center [795, 141] width 156 height 15
type input "*"
type input "***"
click at [1049, 538] on div "Update" at bounding box center [1059, 535] width 34 height 15
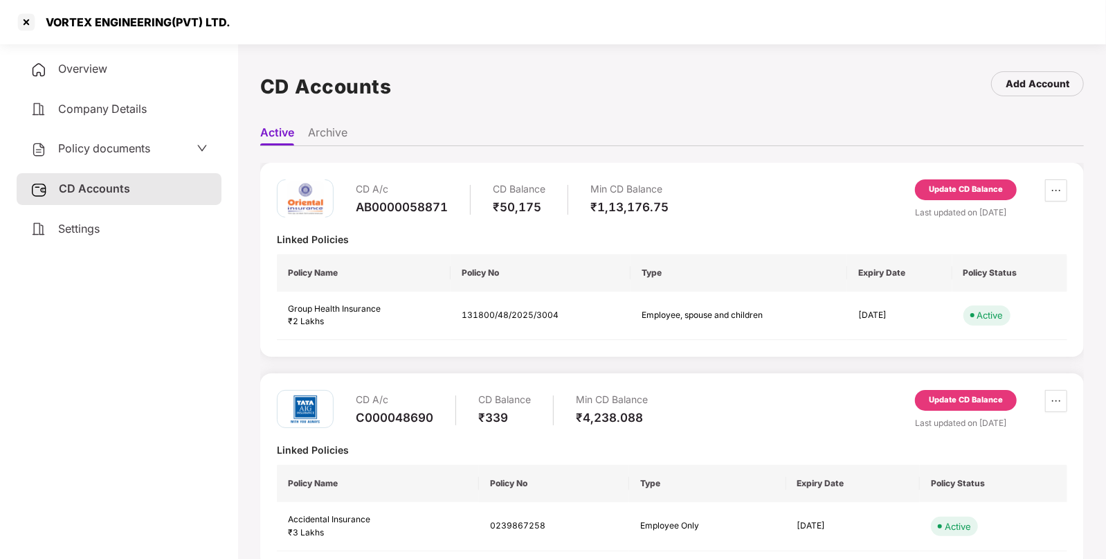
click at [962, 191] on div "Update CD Balance" at bounding box center [966, 189] width 74 height 12
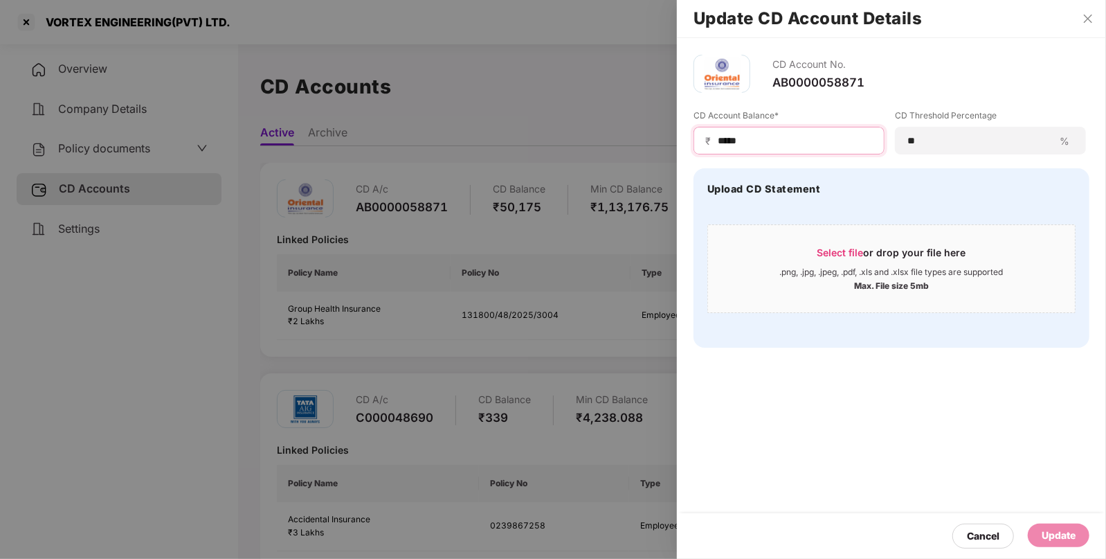
click at [795, 138] on input "*****" at bounding box center [795, 141] width 156 height 15
type input "*"
type input "*****"
click at [1063, 532] on div "Update" at bounding box center [1059, 535] width 34 height 15
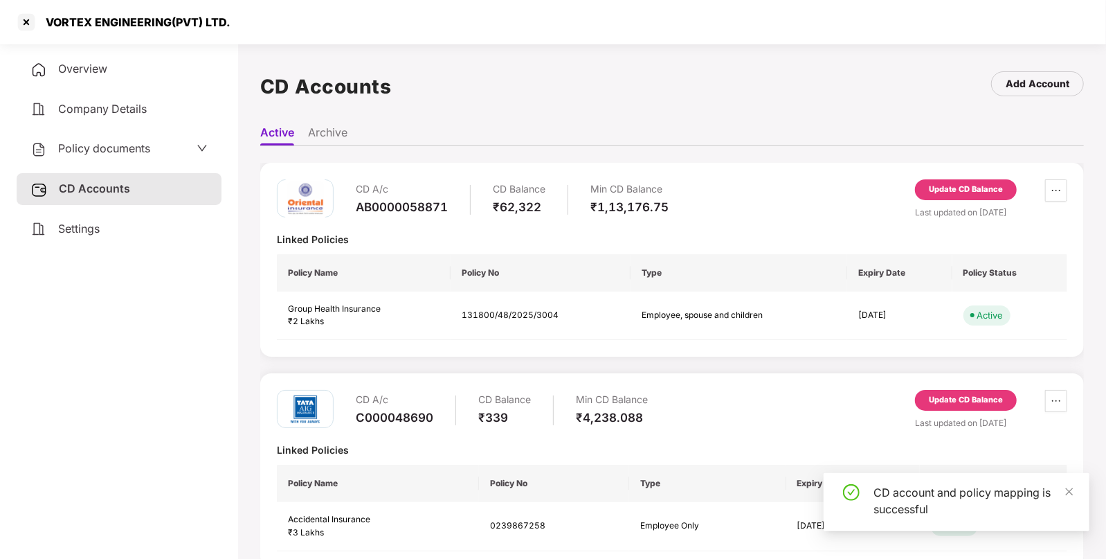
click at [75, 145] on span "Policy documents" at bounding box center [104, 148] width 92 height 14
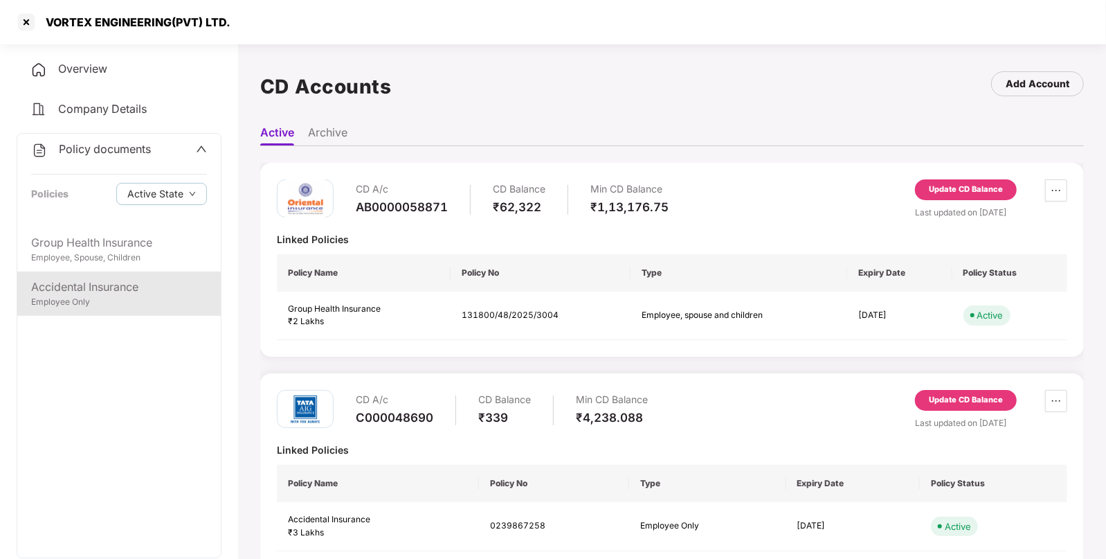
click at [100, 273] on div "Accidental Insurance Employee Only" at bounding box center [119, 293] width 204 height 44
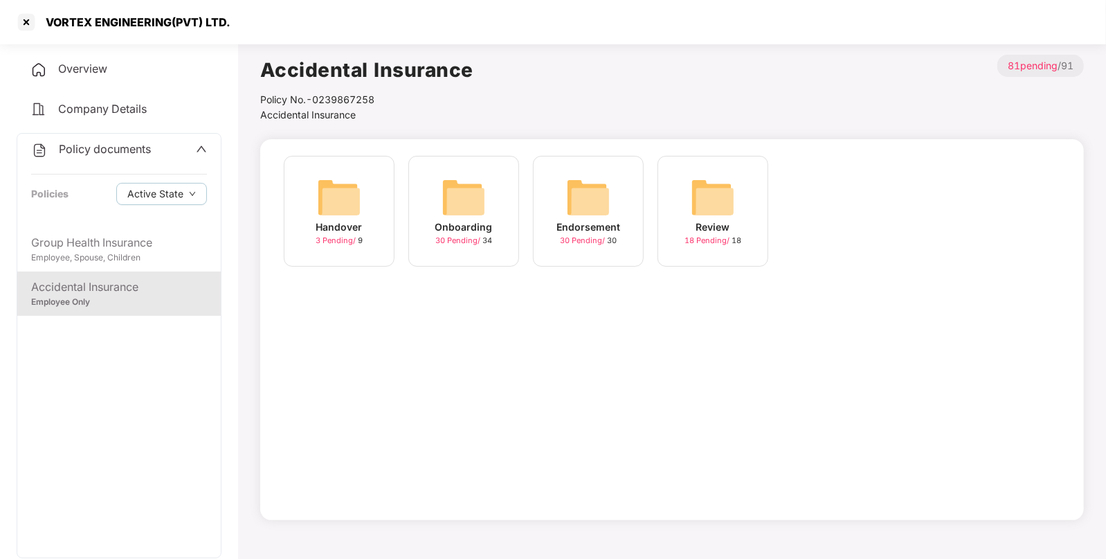
click at [614, 213] on div "Endorsement 30 Pending / 30" at bounding box center [588, 211] width 111 height 111
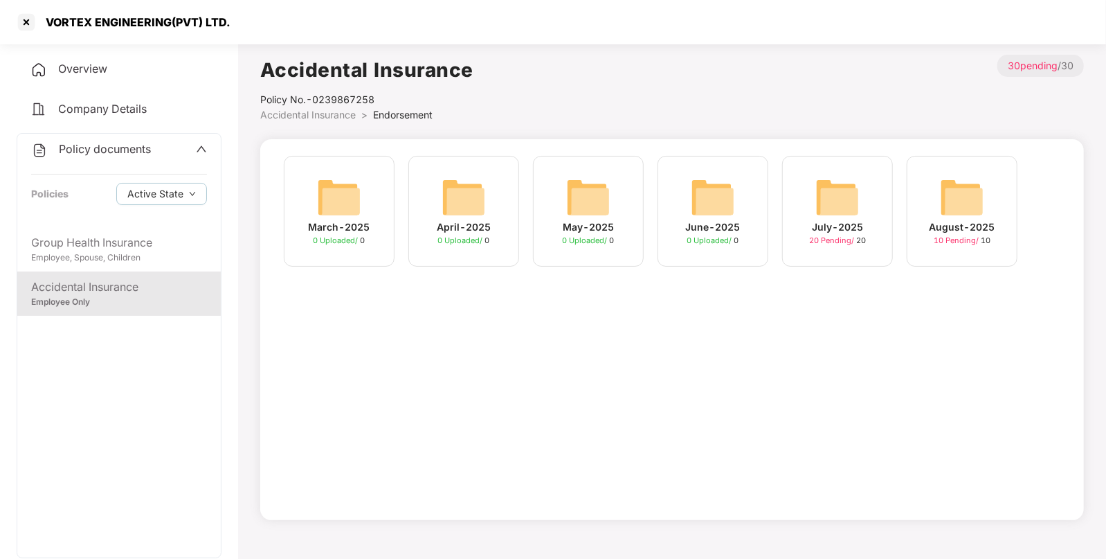
click at [971, 188] on img at bounding box center [962, 197] width 44 height 44
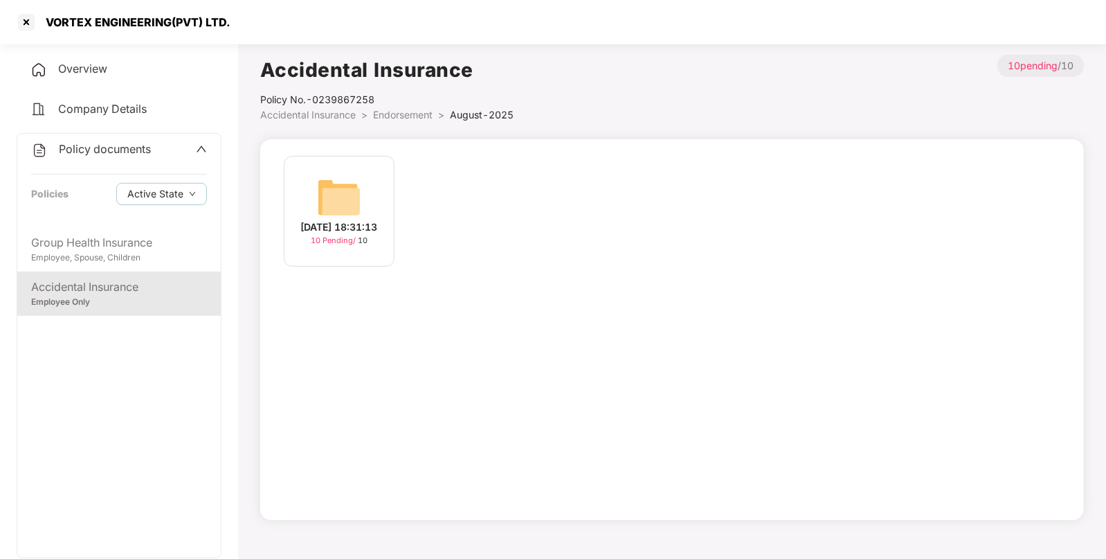
click at [322, 183] on img at bounding box center [339, 197] width 44 height 44
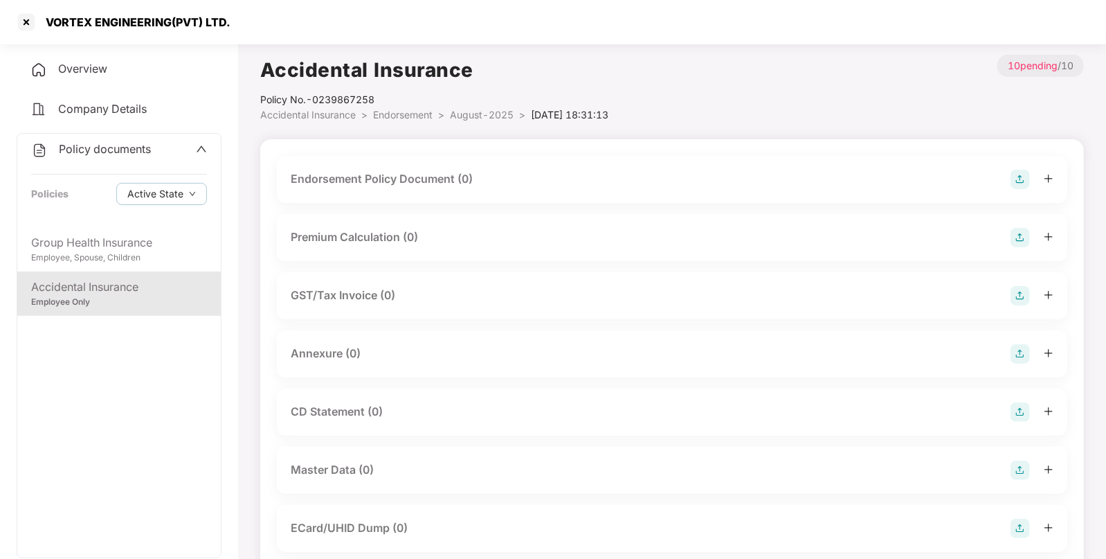
click at [1016, 170] on img at bounding box center [1020, 179] width 19 height 19
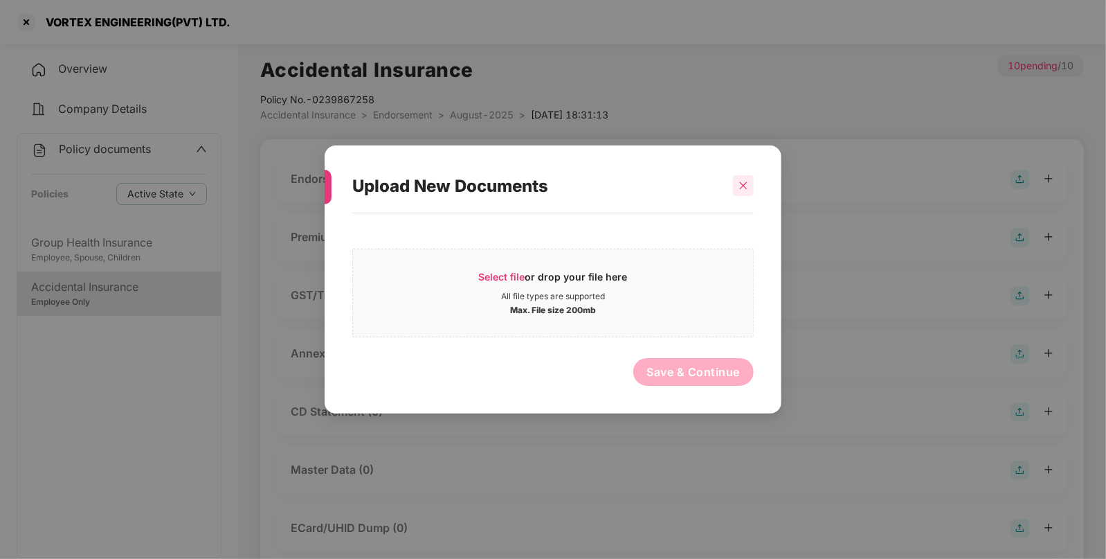
drag, startPoint x: 760, startPoint y: 186, endPoint x: 752, endPoint y: 185, distance: 8.3
click at [752, 185] on div "Upload New Documents Select file or drop your file here All file types are supp…" at bounding box center [553, 279] width 457 height 269
click at [752, 185] on div at bounding box center [743, 185] width 21 height 21
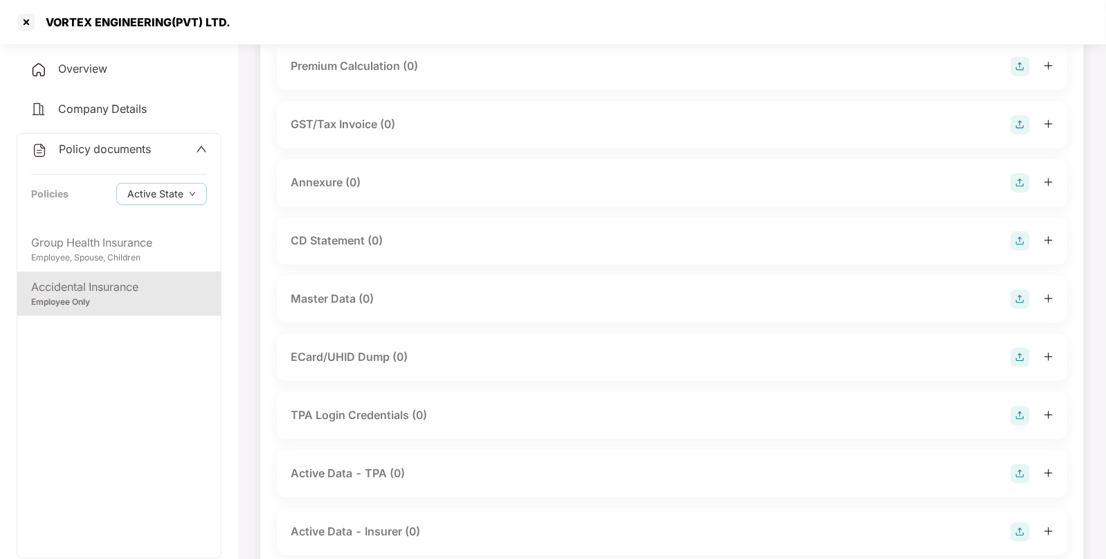
scroll to position [174, 0]
click at [1018, 299] on img at bounding box center [1020, 296] width 19 height 19
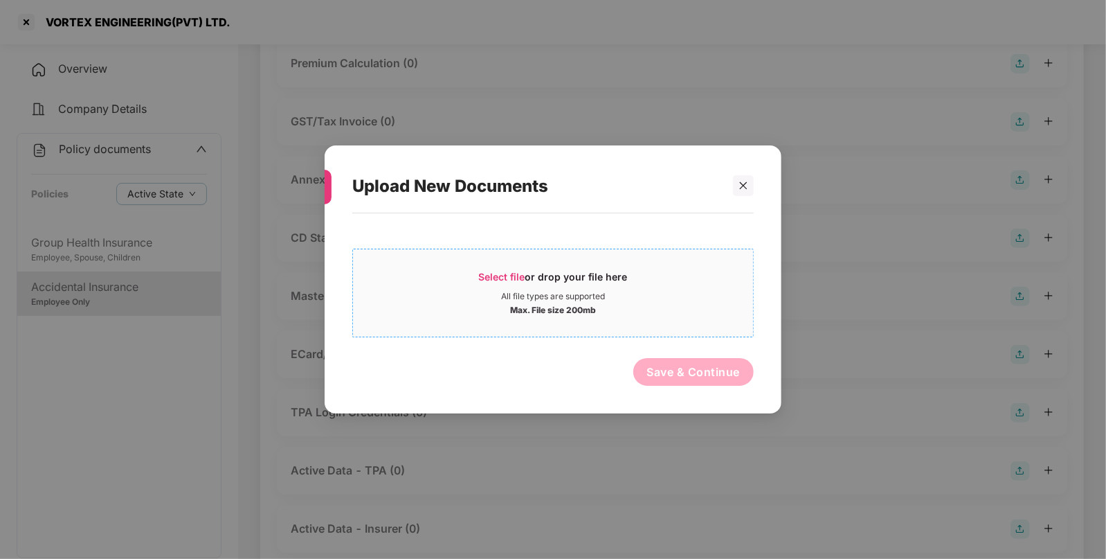
click at [504, 287] on div "Select file or drop your file here" at bounding box center [553, 280] width 149 height 21
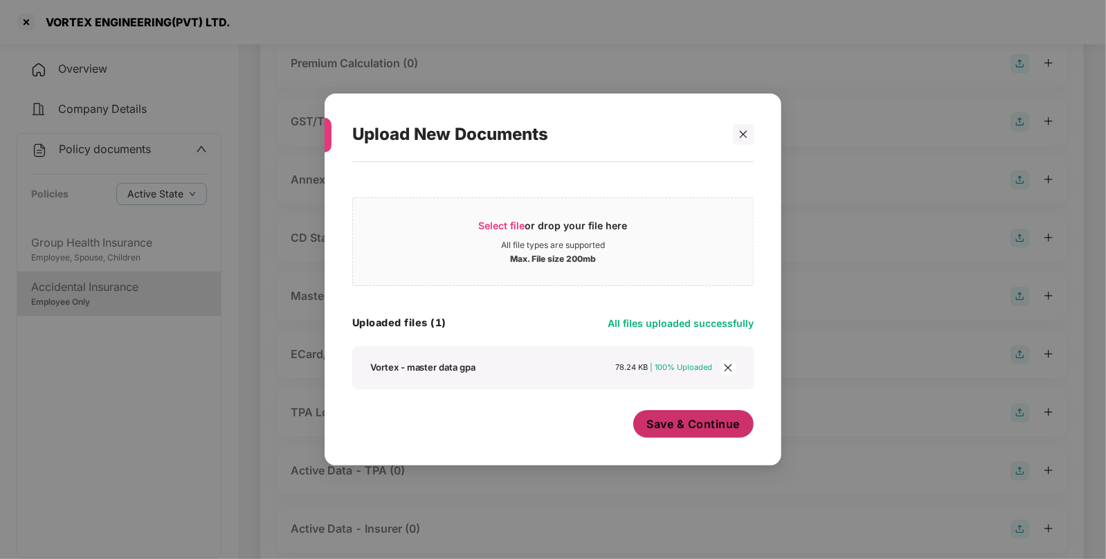
click at [687, 424] on span "Save & Continue" at bounding box center [693, 423] width 93 height 15
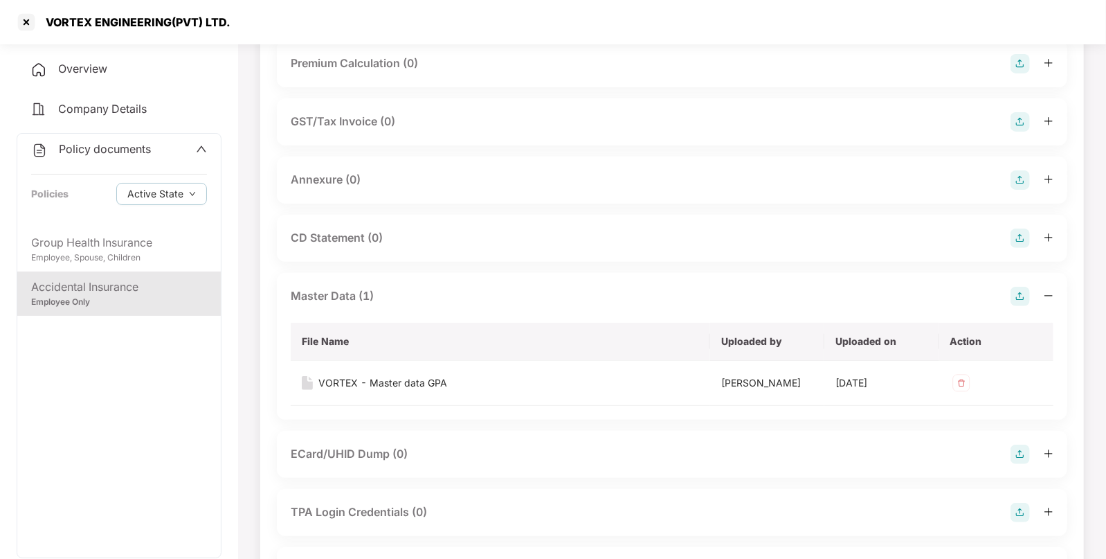
scroll to position [0, 0]
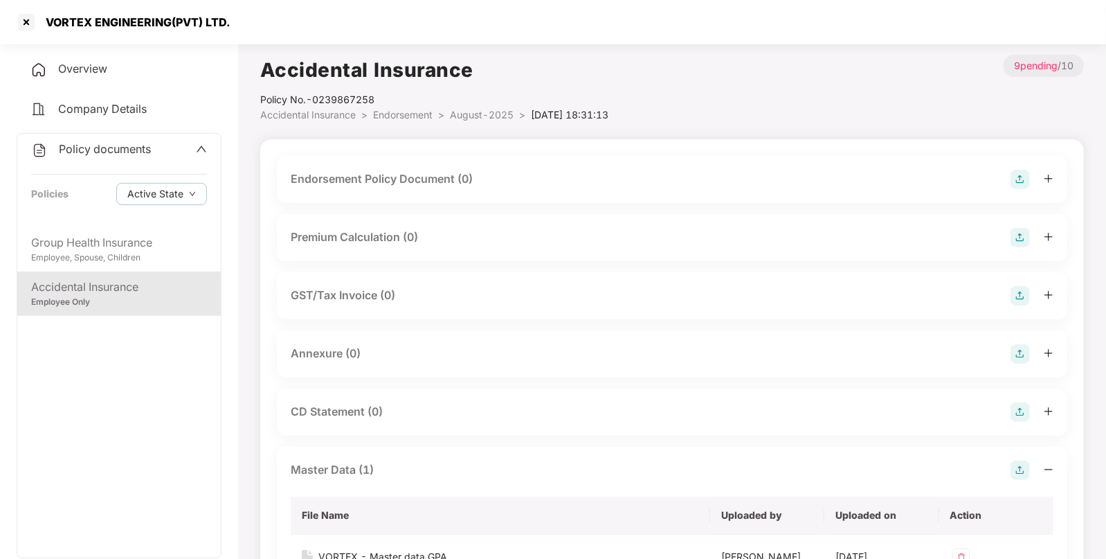
click at [1032, 174] on div at bounding box center [1032, 179] width 43 height 19
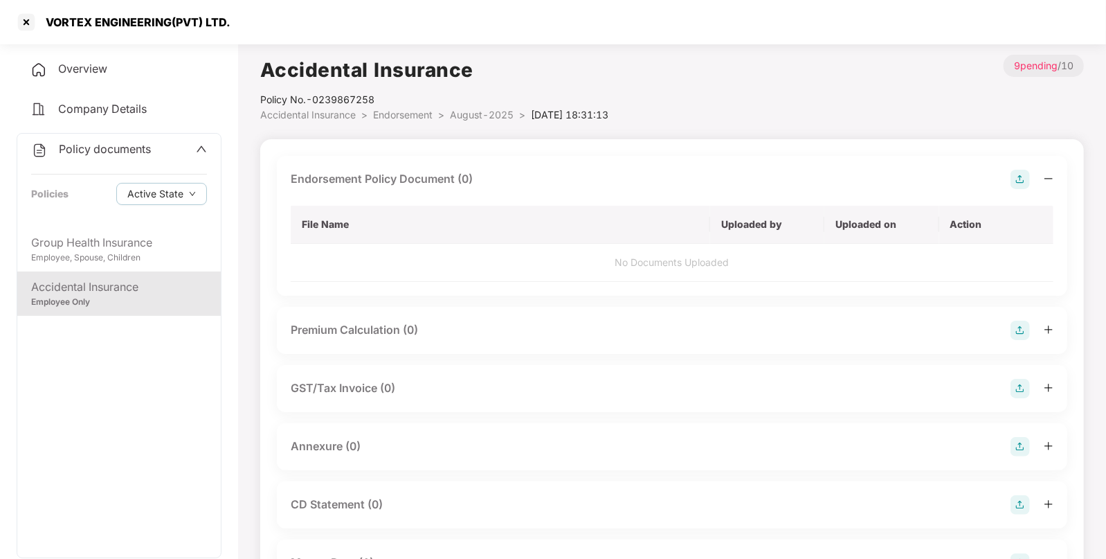
click at [1010, 181] on div "Endorsement Policy Document (0)" at bounding box center [672, 179] width 763 height 19
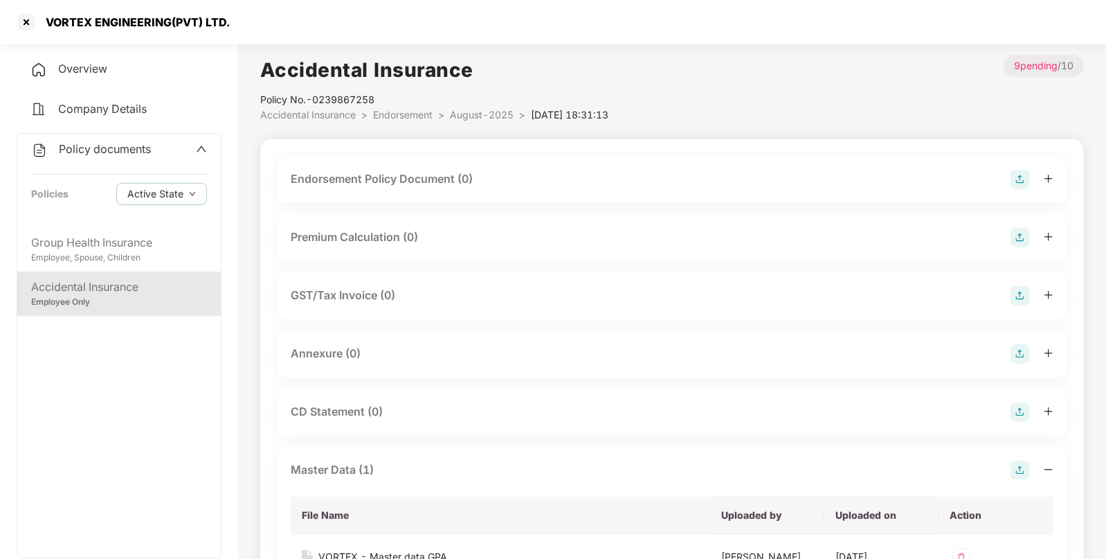
click at [1014, 174] on img at bounding box center [1020, 179] width 19 height 19
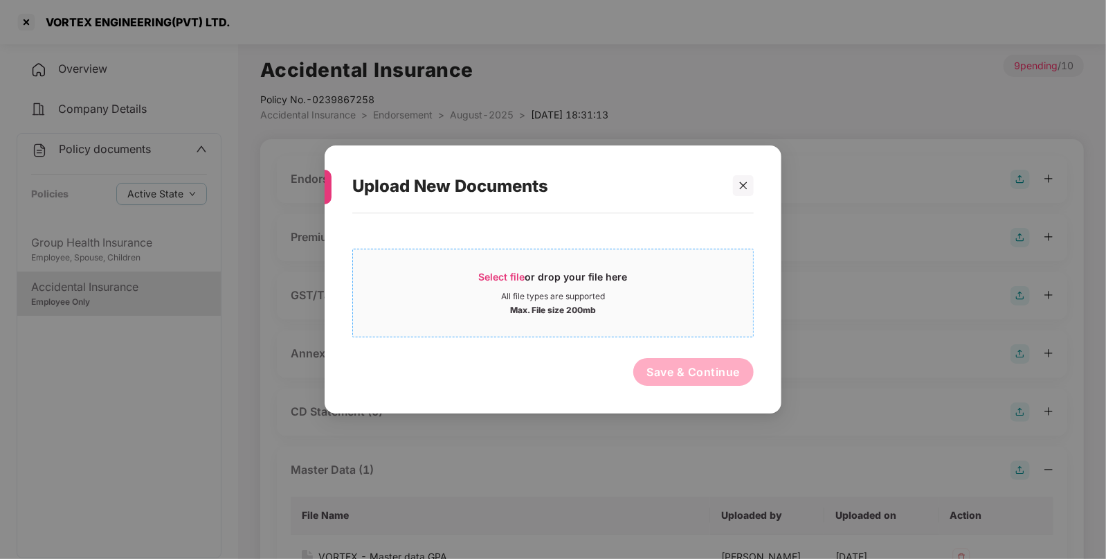
click at [522, 262] on span "Select file or drop your file here All file types are supported Max. File size …" at bounding box center [553, 293] width 400 height 66
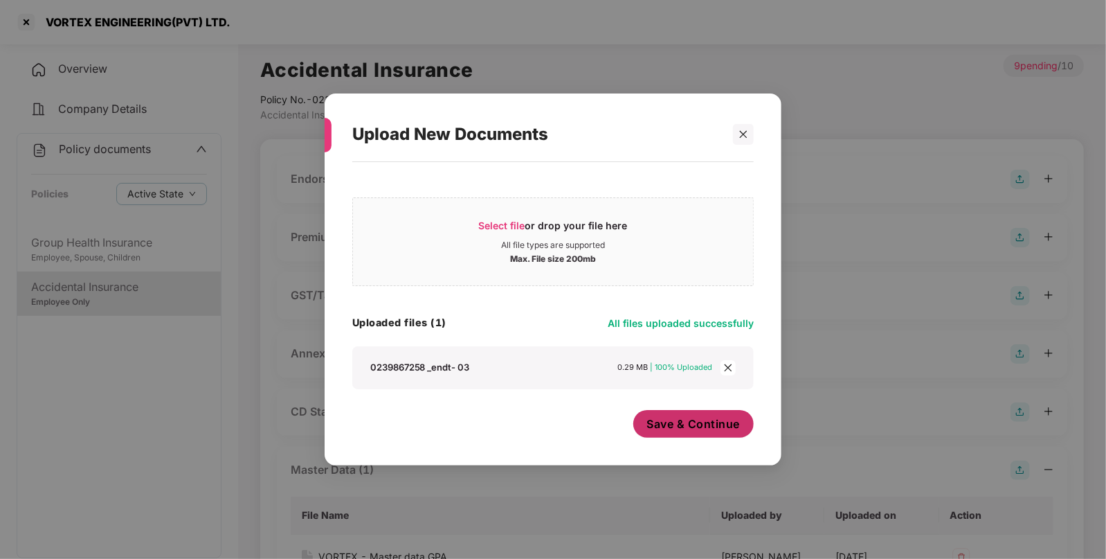
click at [678, 422] on span "Save & Continue" at bounding box center [693, 423] width 93 height 15
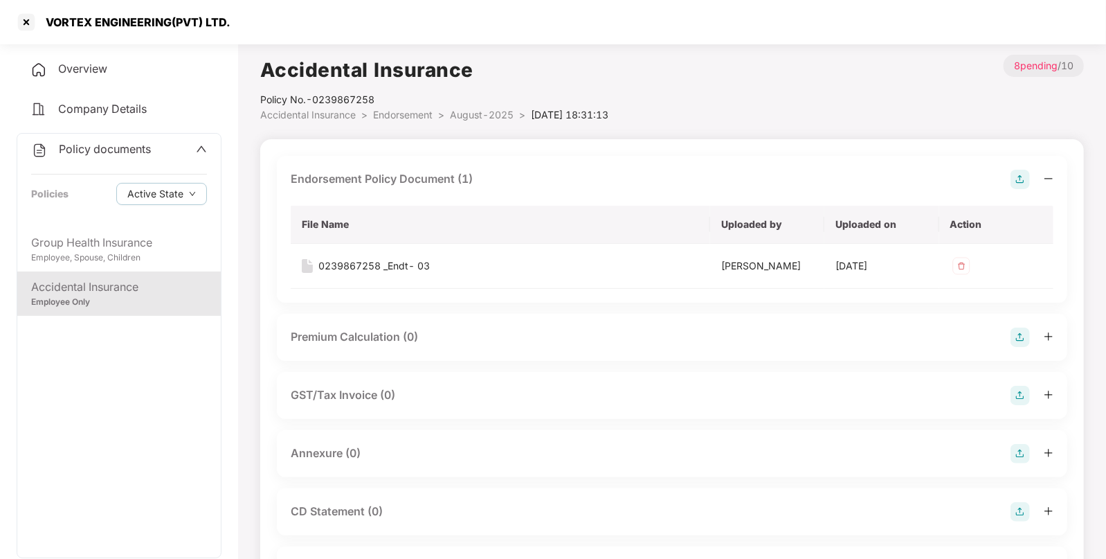
click at [1025, 175] on img at bounding box center [1020, 179] width 19 height 19
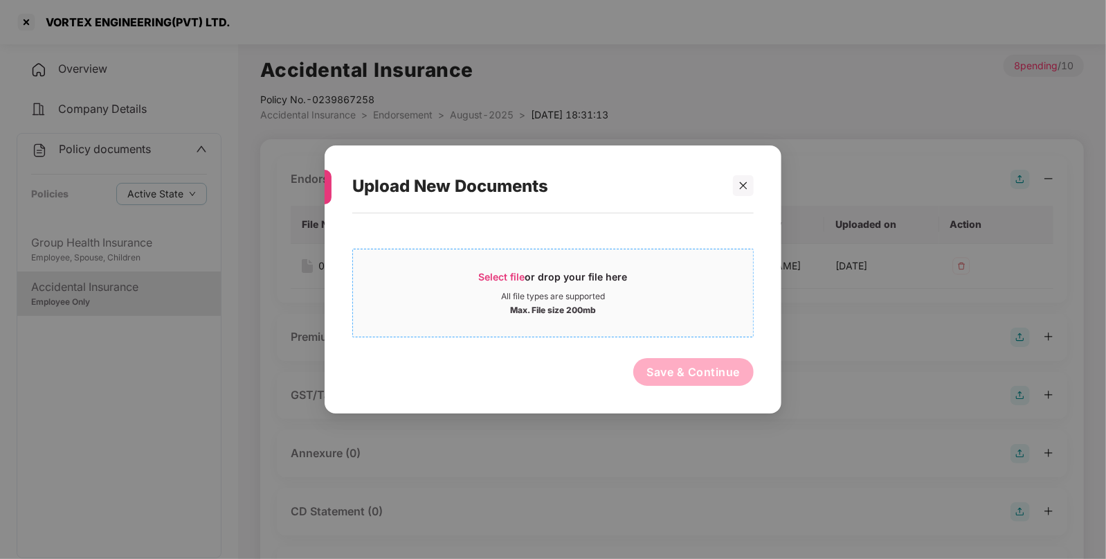
click at [502, 256] on div "Select file or drop your file here All file types are supported Max. File size …" at bounding box center [553, 293] width 402 height 89
click at [495, 263] on span "Select file or drop your file here All file types are supported Max. File size …" at bounding box center [553, 293] width 400 height 66
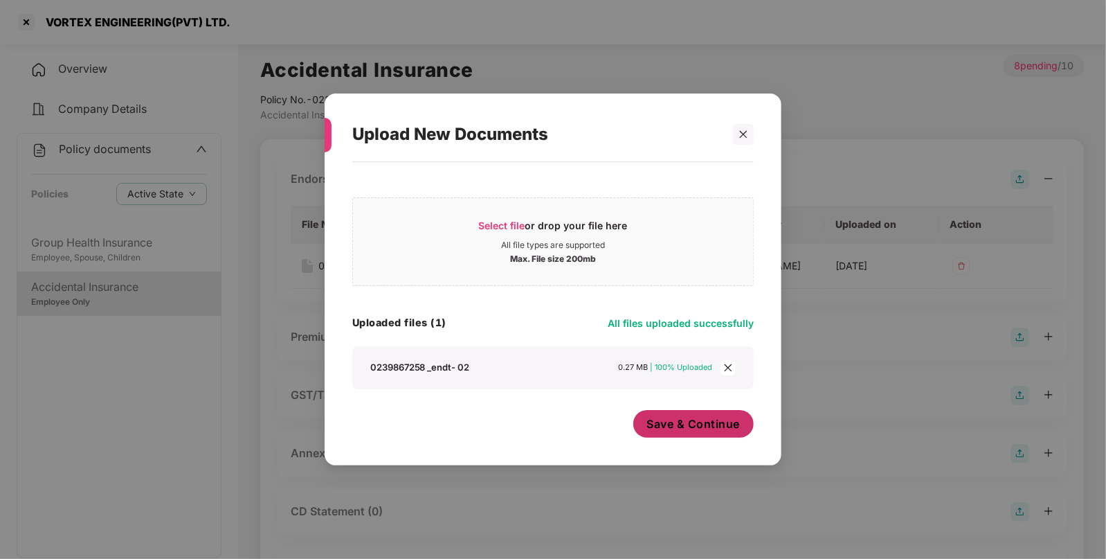
click at [704, 426] on span "Save & Continue" at bounding box center [693, 423] width 93 height 15
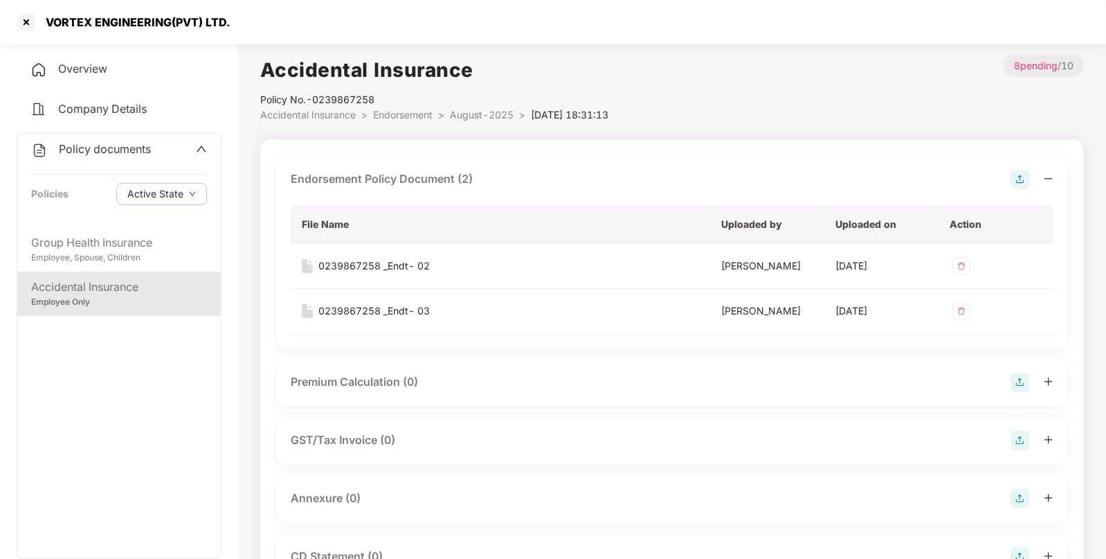
click at [429, 112] on span "Endorsement" at bounding box center [403, 115] width 60 height 12
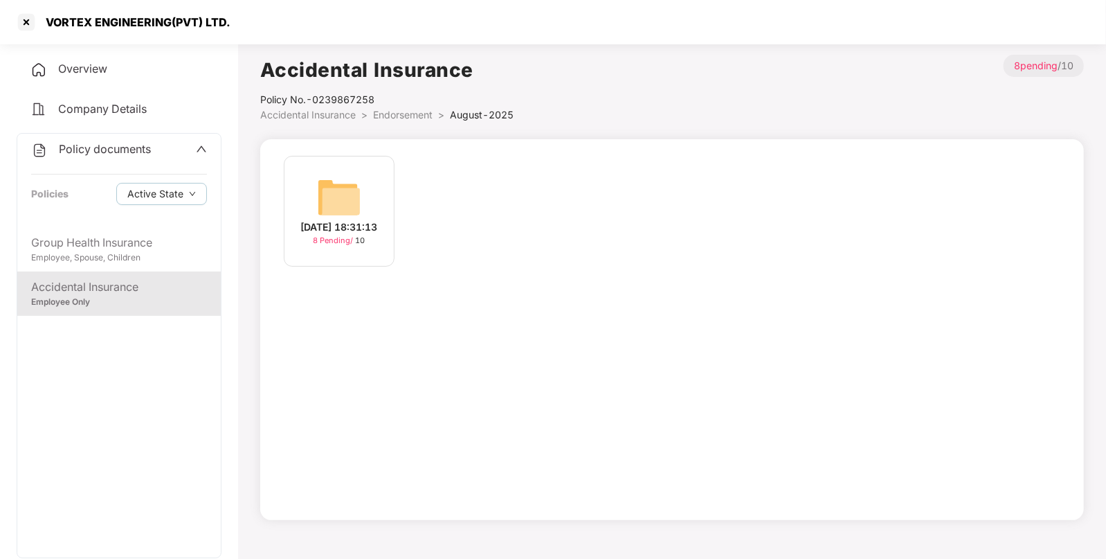
click at [405, 109] on span "Endorsement" at bounding box center [403, 115] width 60 height 12
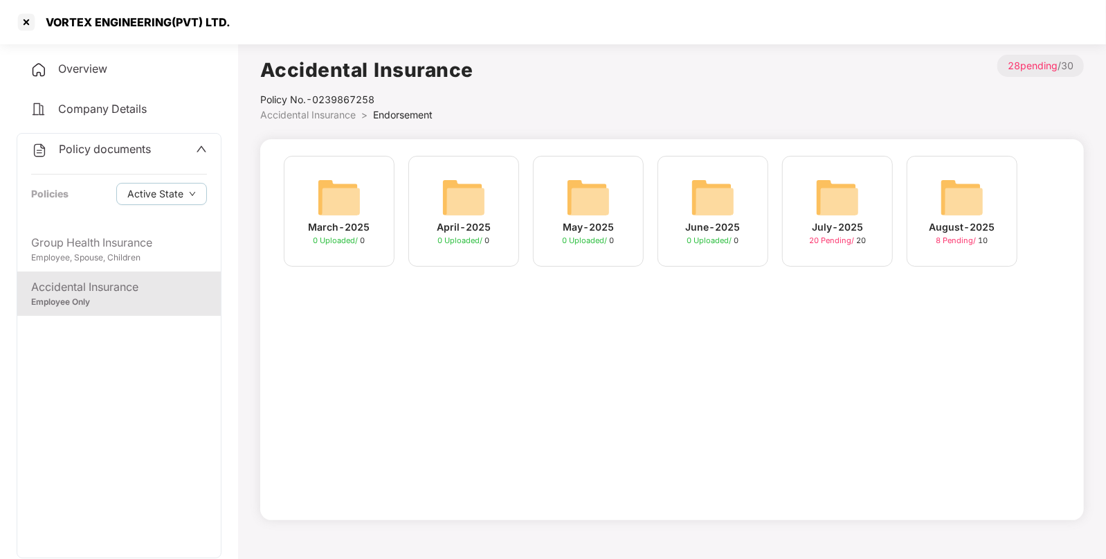
click at [863, 198] on div "July-2025 20 Pending / 20" at bounding box center [837, 211] width 111 height 111
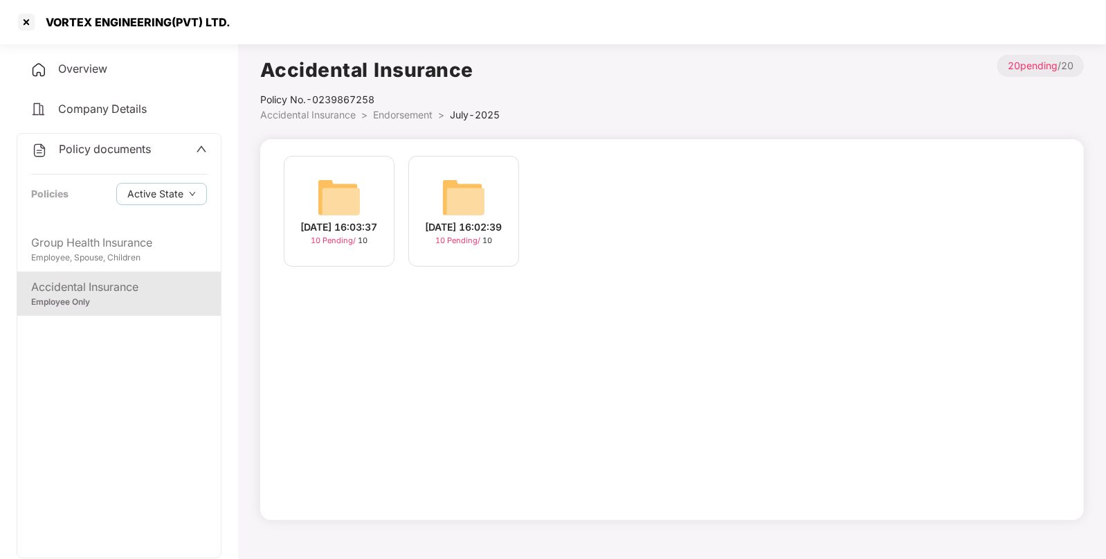
click at [471, 190] on img at bounding box center [464, 197] width 44 height 44
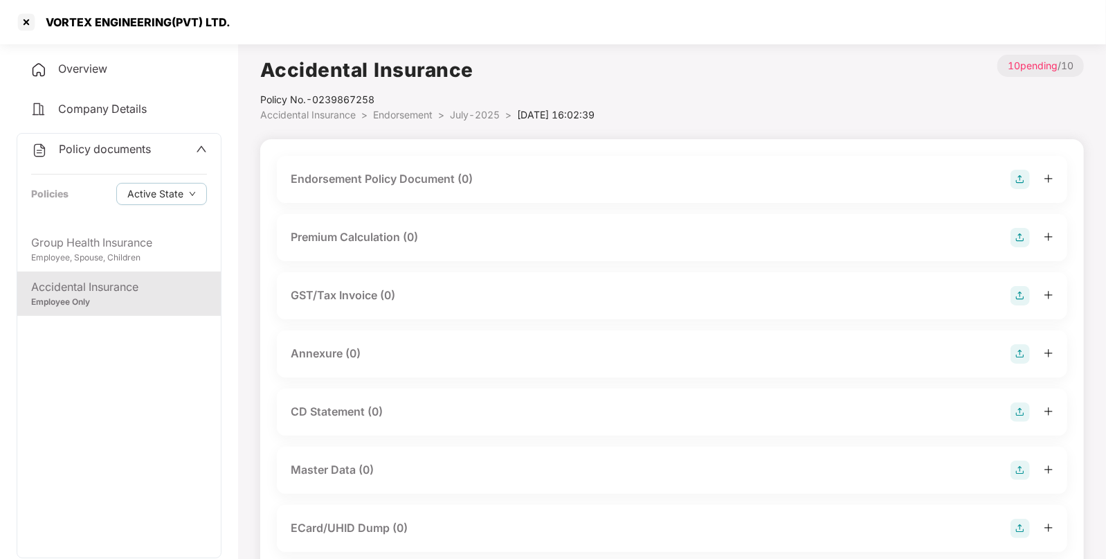
click at [1012, 190] on div "Endorsement Policy Document (0)" at bounding box center [672, 179] width 791 height 47
click at [1017, 185] on img at bounding box center [1020, 179] width 19 height 19
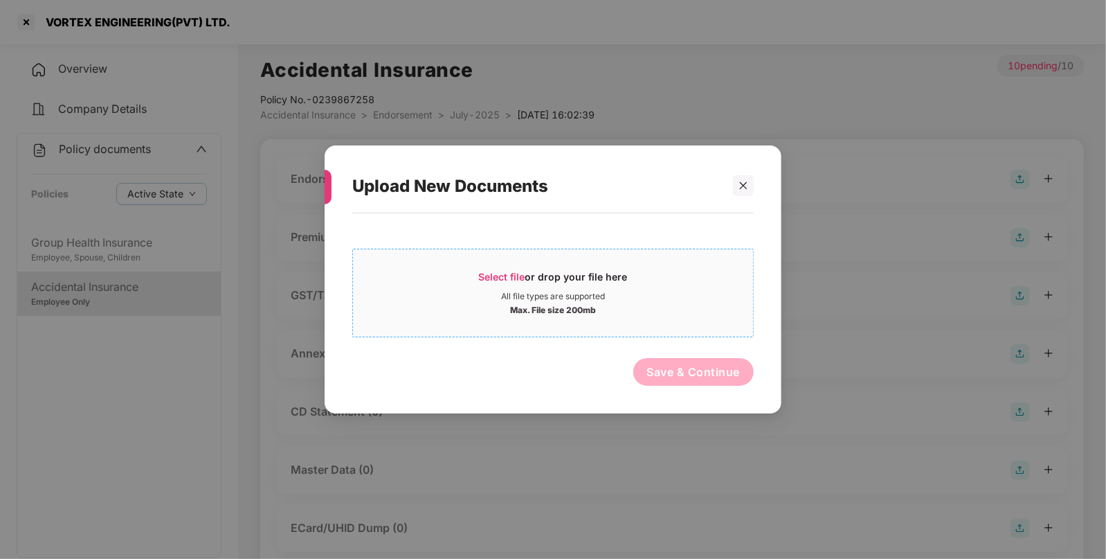
click at [485, 277] on span "Select file" at bounding box center [502, 277] width 46 height 12
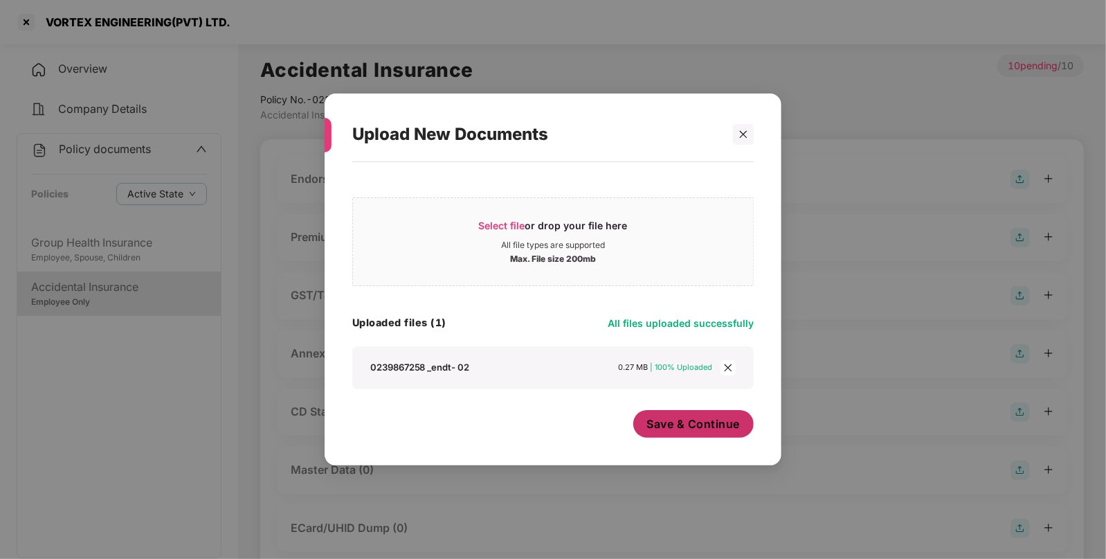
click at [708, 420] on span "Save & Continue" at bounding box center [693, 423] width 93 height 15
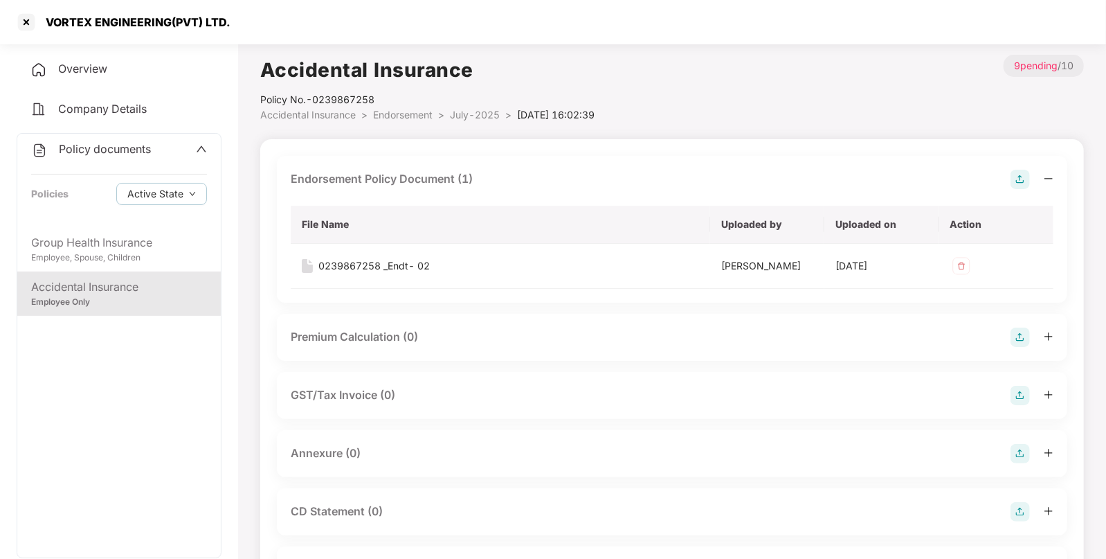
click at [415, 110] on span "Endorsement" at bounding box center [403, 115] width 60 height 12
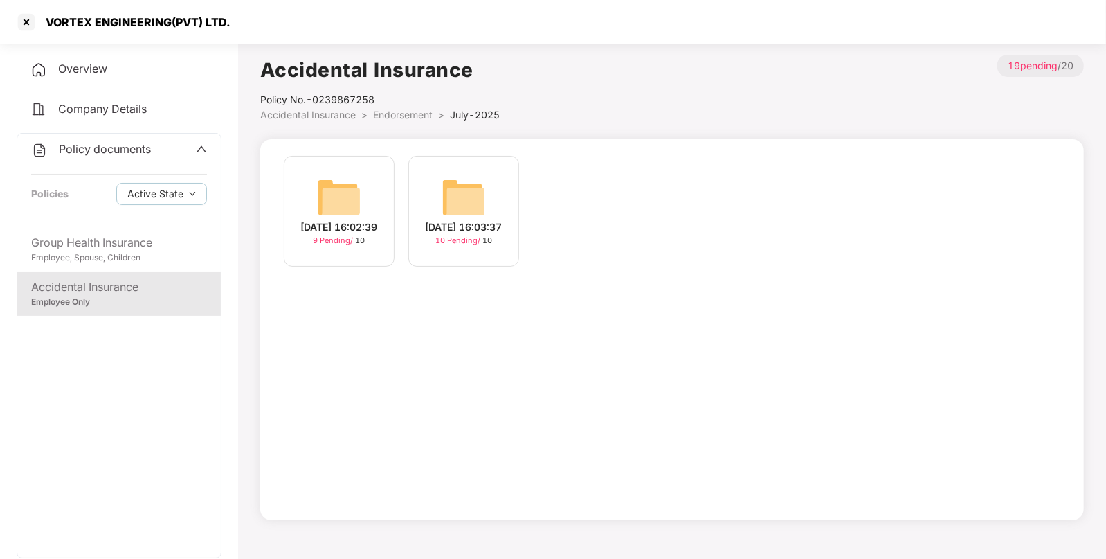
click at [446, 196] on img at bounding box center [464, 197] width 44 height 44
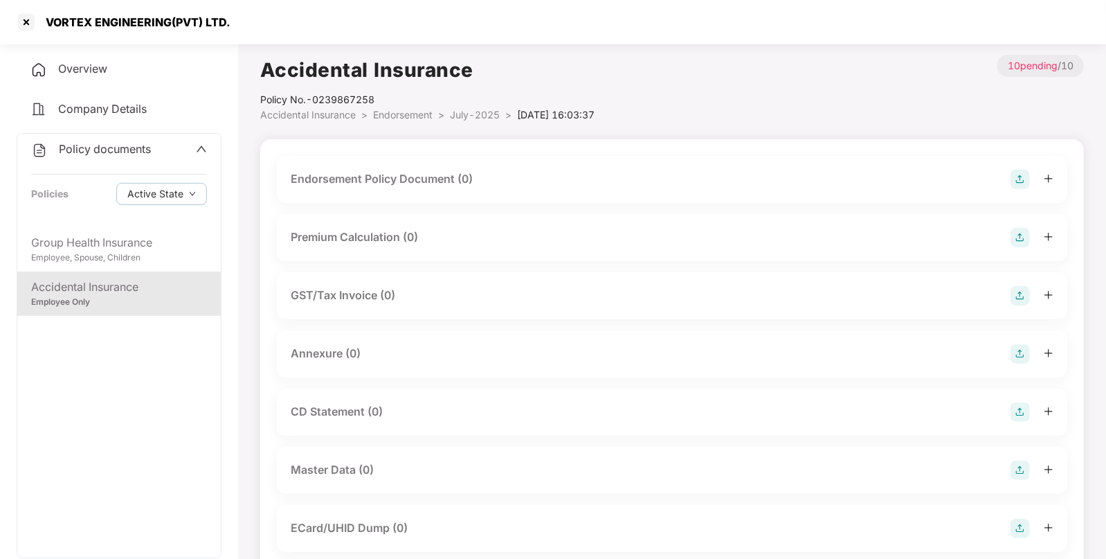
click at [1014, 176] on img at bounding box center [1020, 179] width 19 height 19
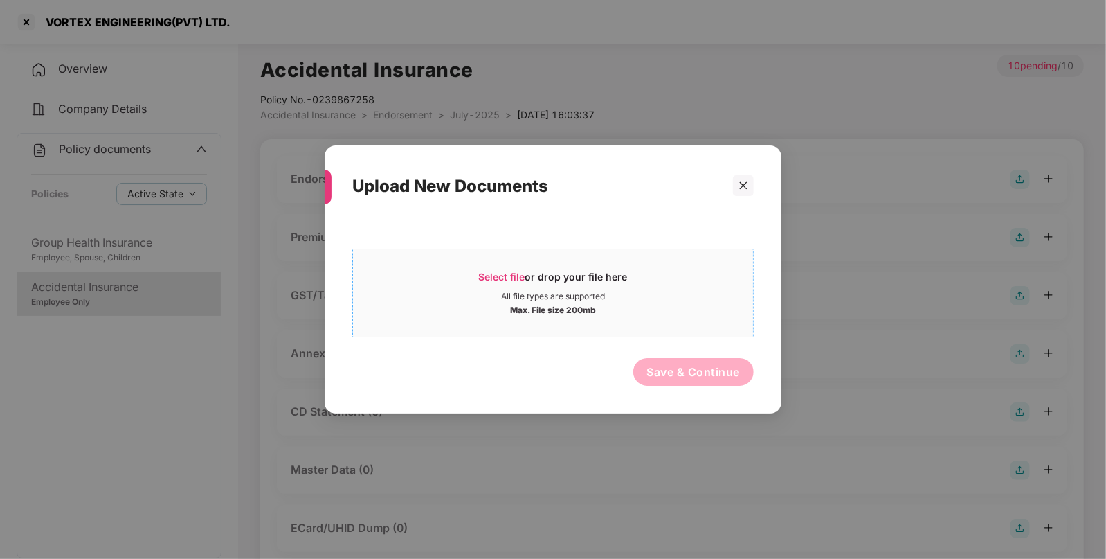
click at [506, 280] on span "Select file" at bounding box center [502, 277] width 46 height 12
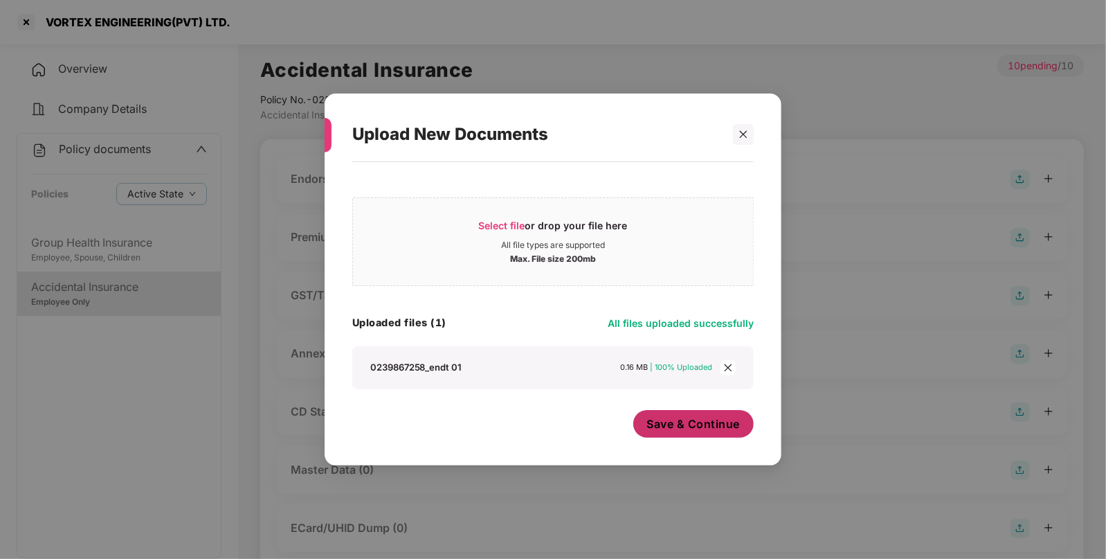
click at [690, 419] on span "Save & Continue" at bounding box center [693, 423] width 93 height 15
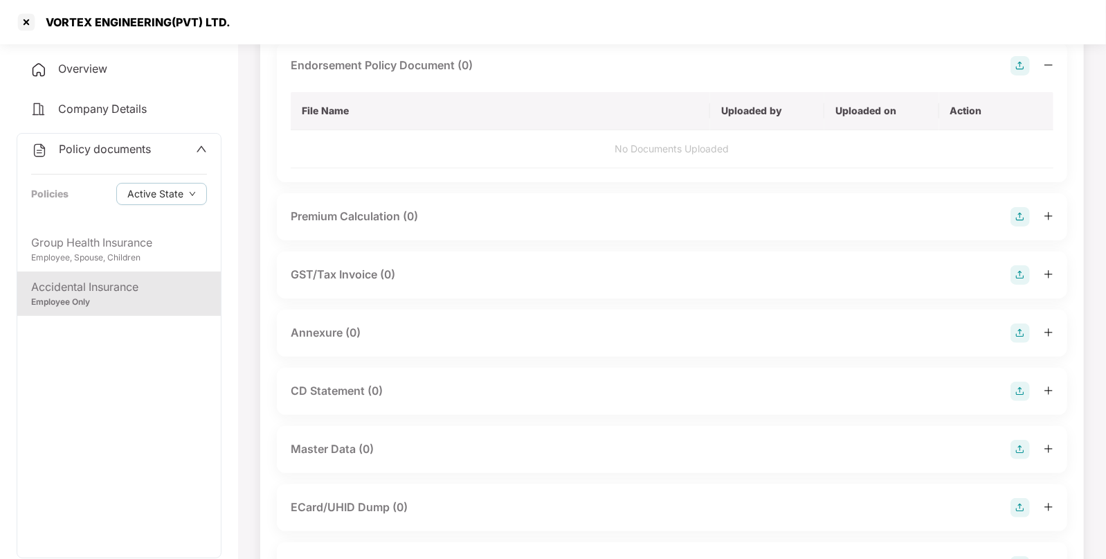
scroll to position [115, 0]
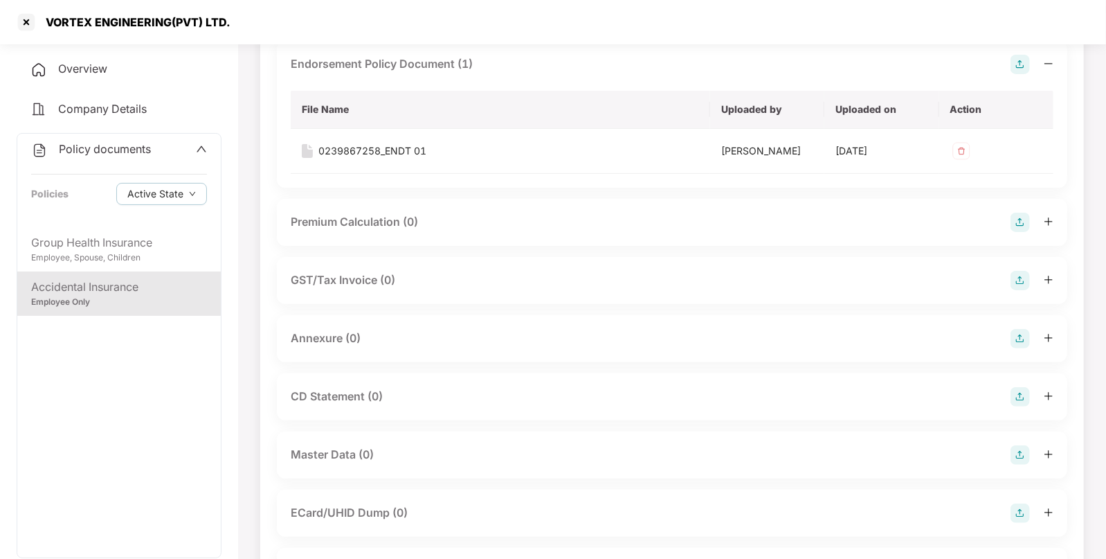
click at [1020, 452] on img at bounding box center [1020, 454] width 19 height 19
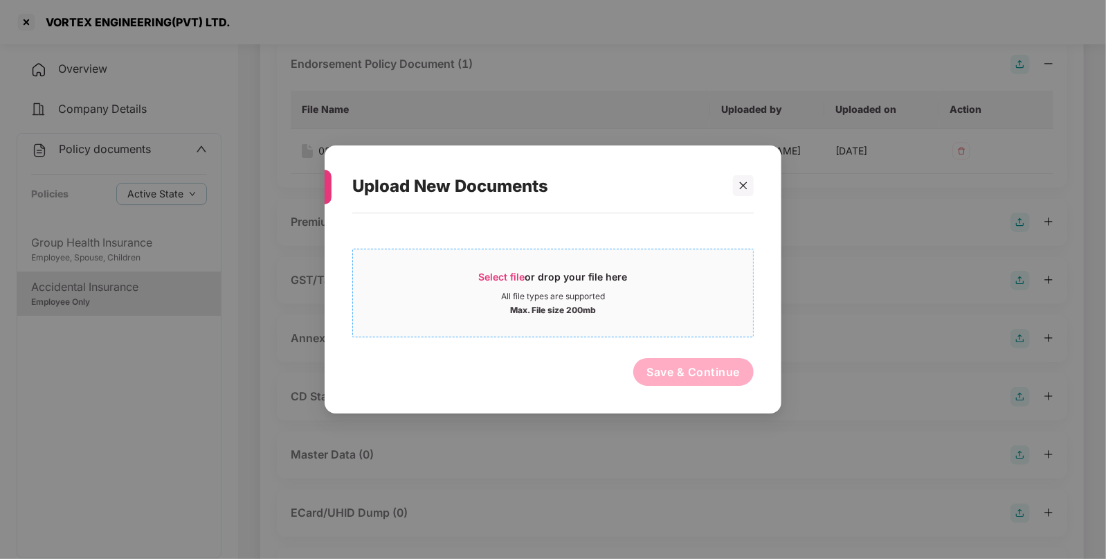
click at [502, 294] on div "All file types are supported" at bounding box center [553, 296] width 104 height 11
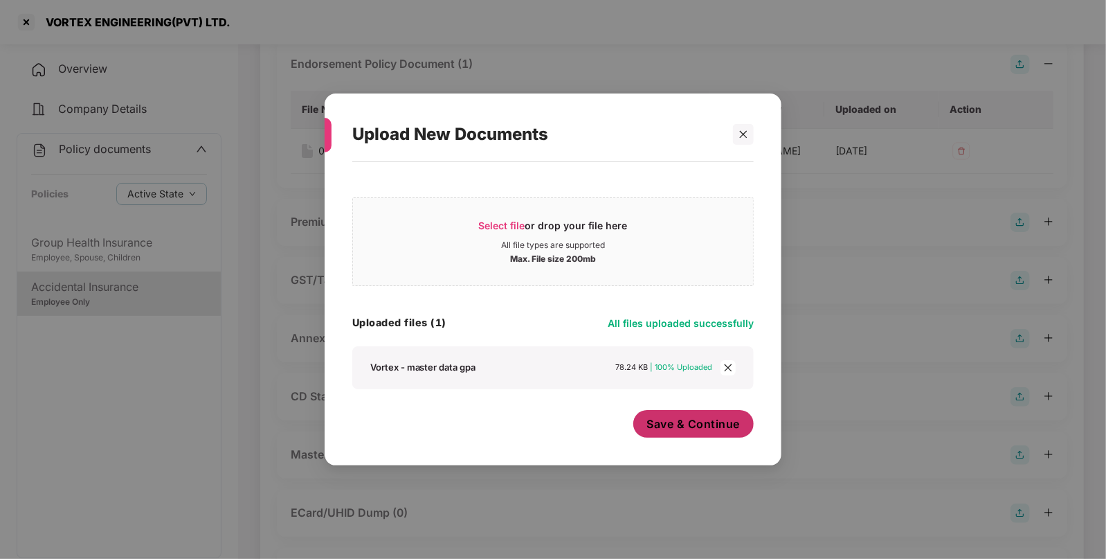
click at [689, 424] on span "Save & Continue" at bounding box center [693, 423] width 93 height 15
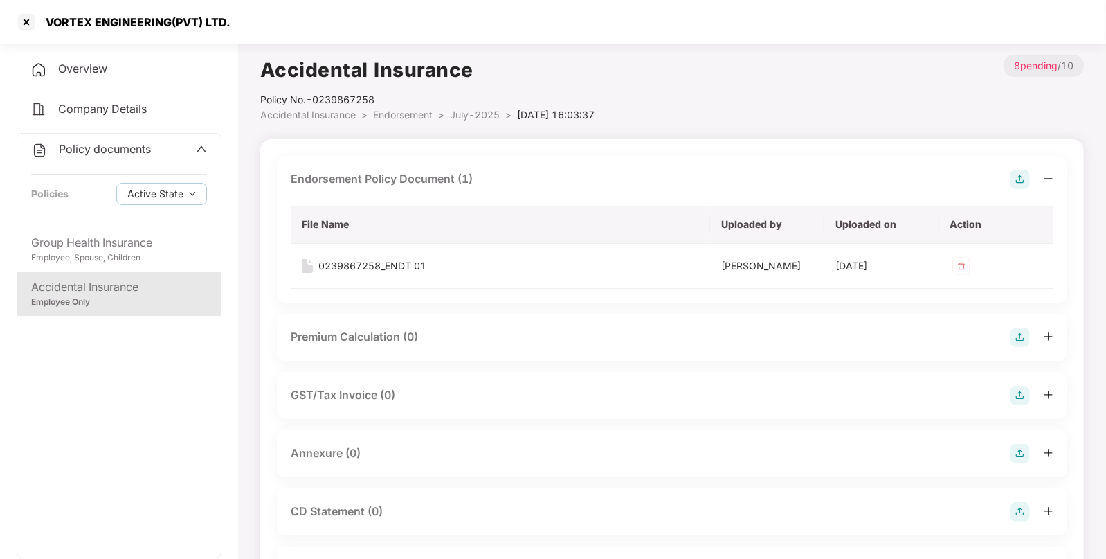
click at [460, 118] on span "July-2025" at bounding box center [475, 115] width 50 height 12
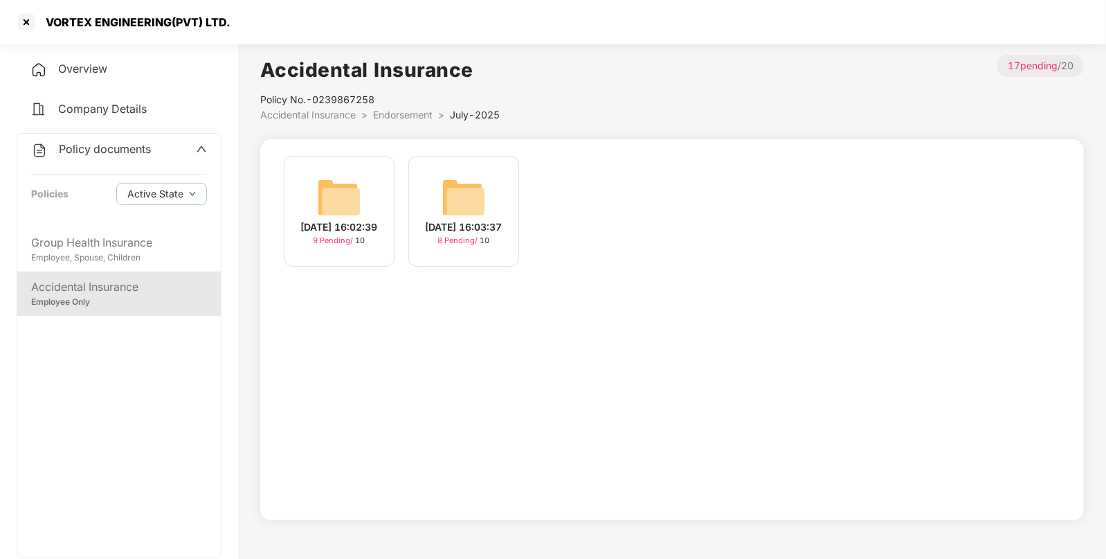
click at [346, 189] on img at bounding box center [339, 197] width 44 height 44
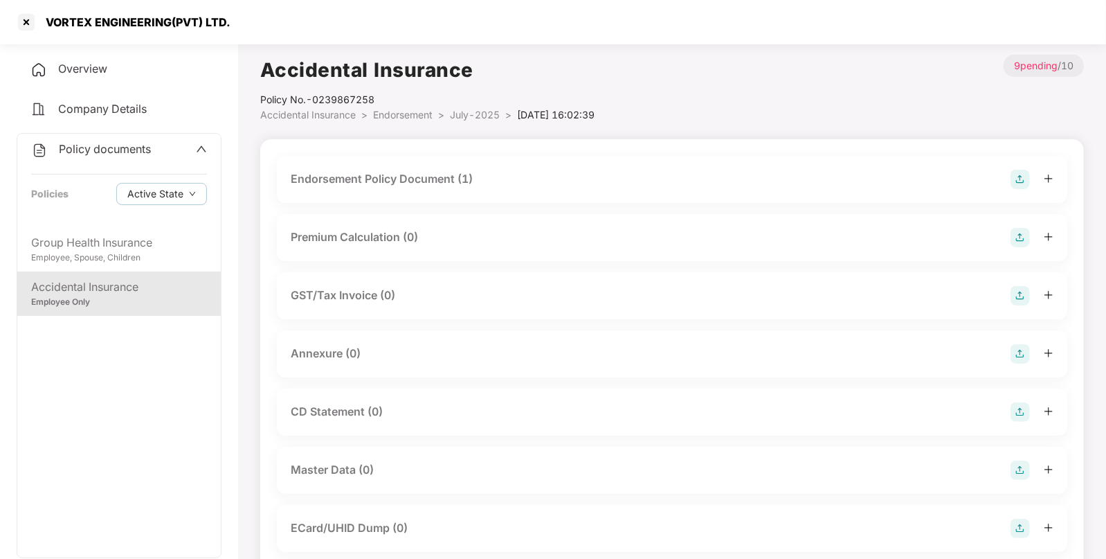
scroll to position [211, 0]
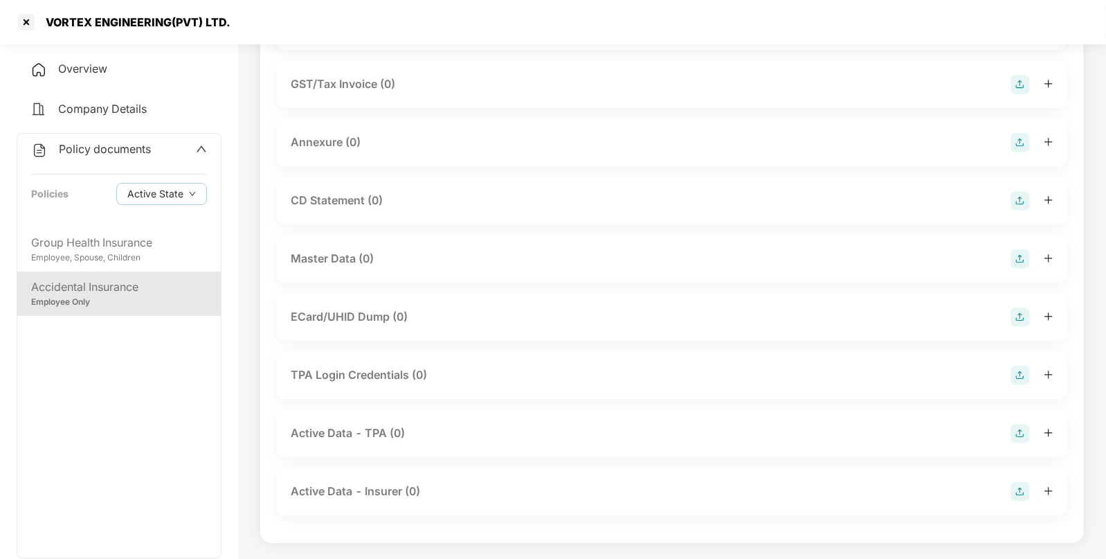
click at [1025, 260] on img at bounding box center [1020, 258] width 19 height 19
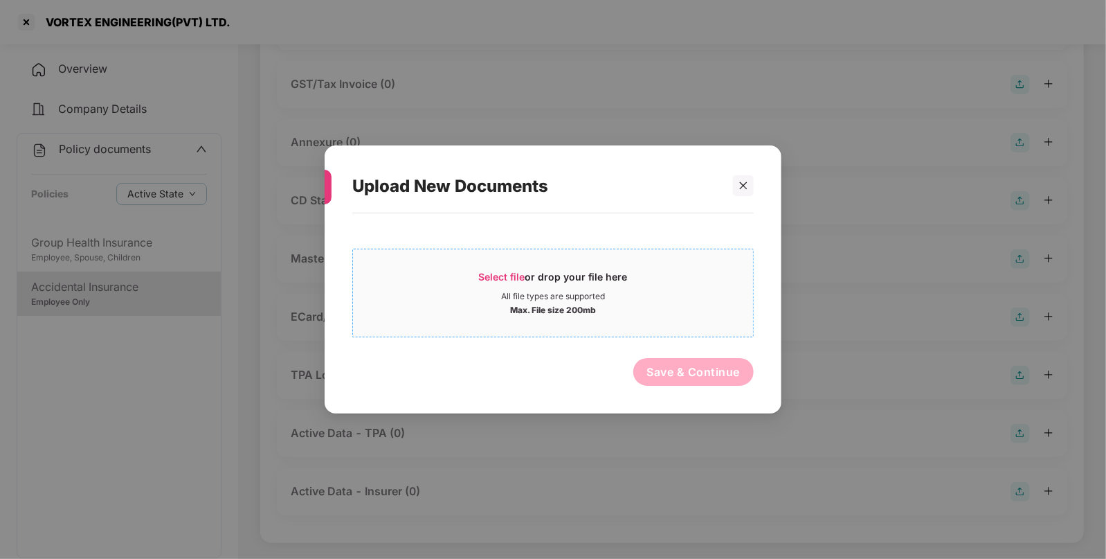
click at [537, 267] on span "Select file or drop your file here All file types are supported Max. File size …" at bounding box center [553, 293] width 400 height 66
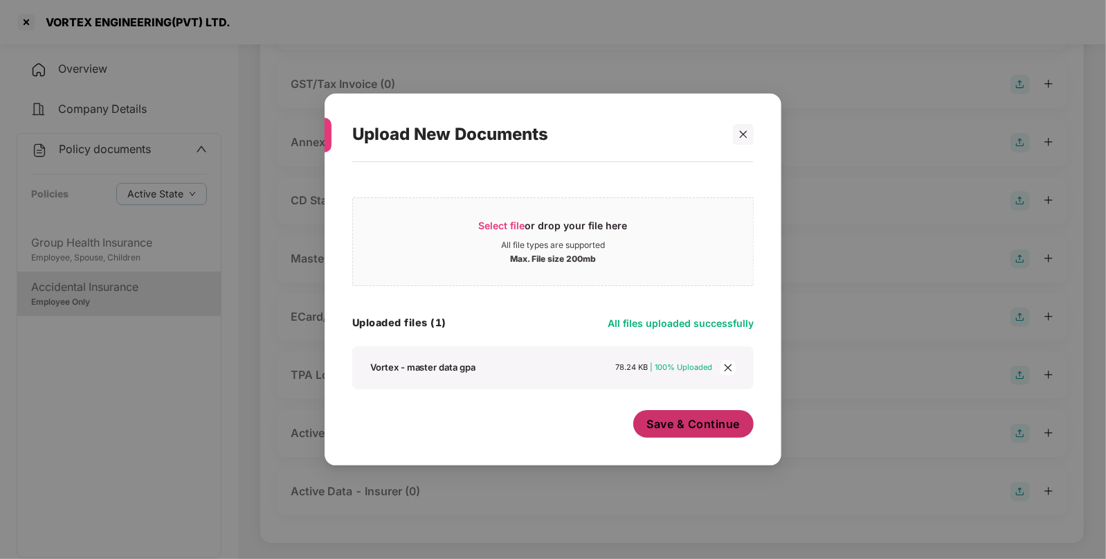
click at [683, 429] on span "Save & Continue" at bounding box center [693, 423] width 93 height 15
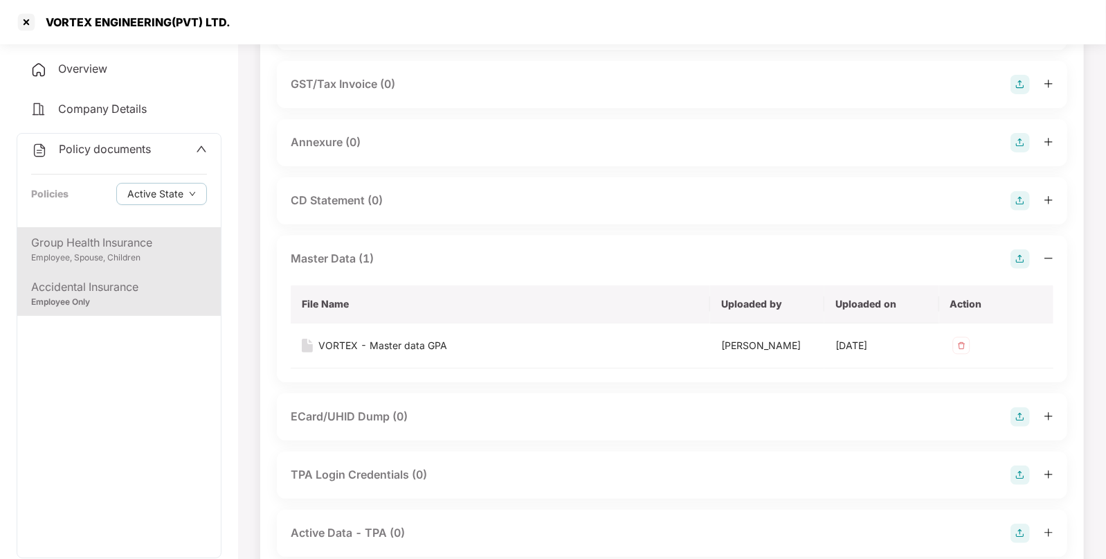
click at [112, 253] on div "Employee, Spouse, Children" at bounding box center [119, 257] width 176 height 13
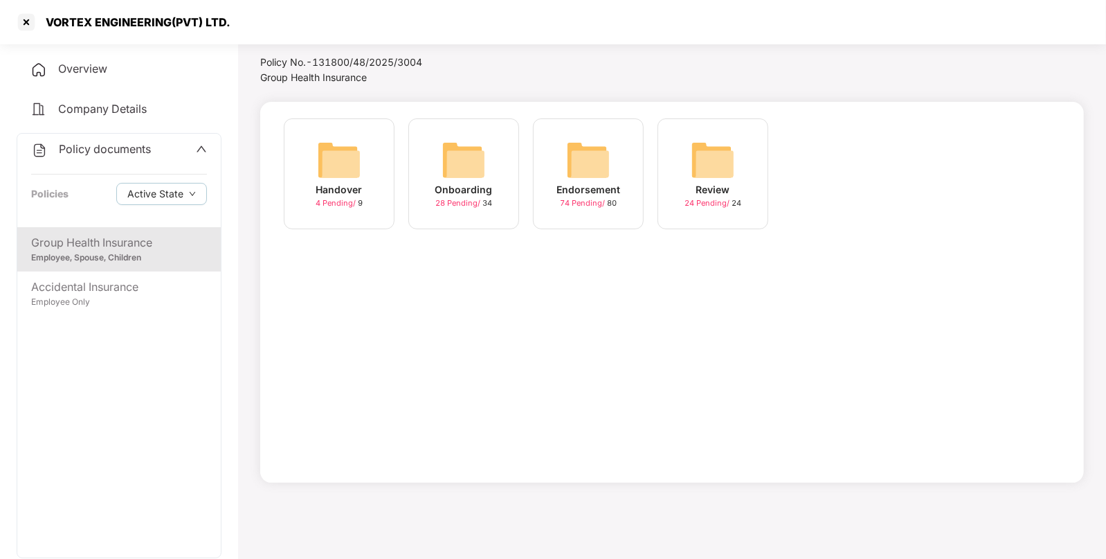
click at [583, 154] on img at bounding box center [588, 160] width 44 height 44
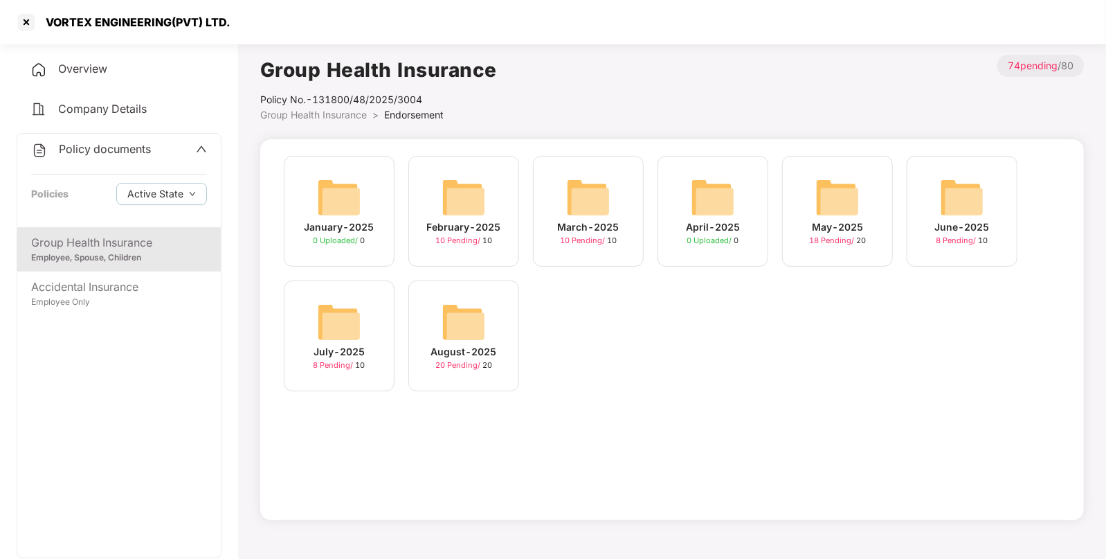
click at [481, 346] on div "August-2025" at bounding box center [464, 351] width 66 height 15
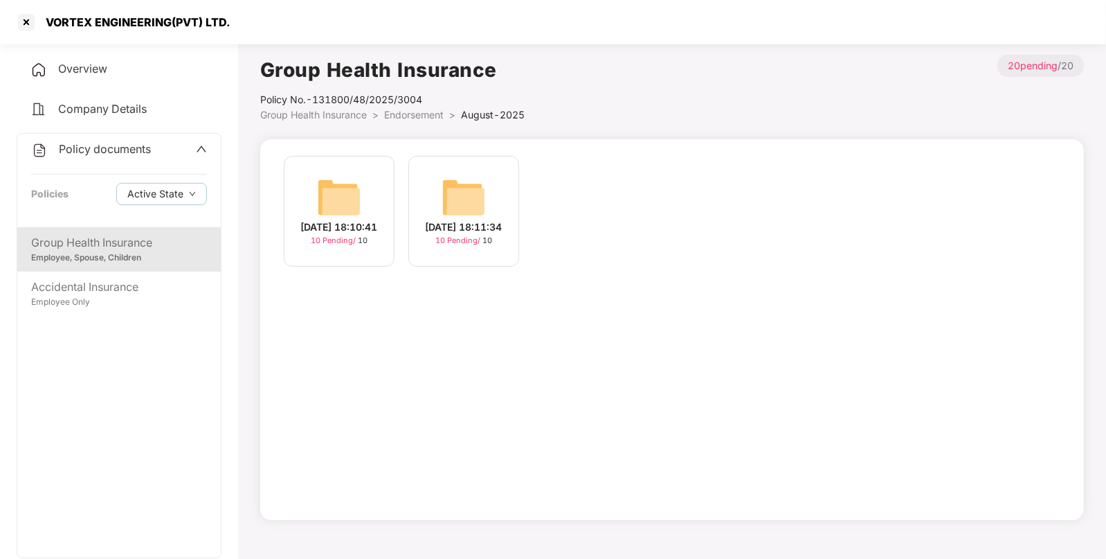
click at [465, 197] on img at bounding box center [464, 197] width 44 height 44
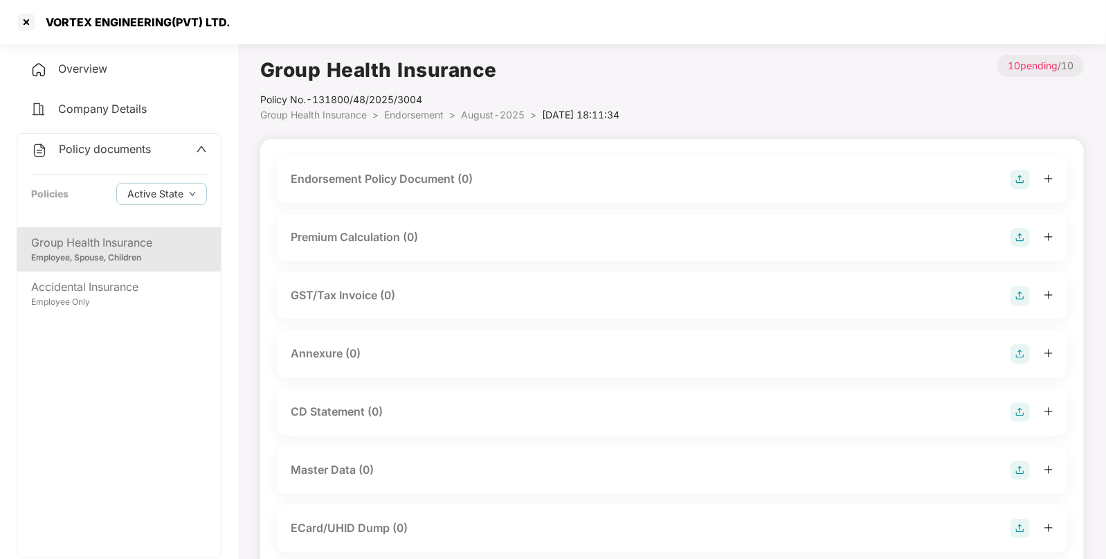
scroll to position [211, 0]
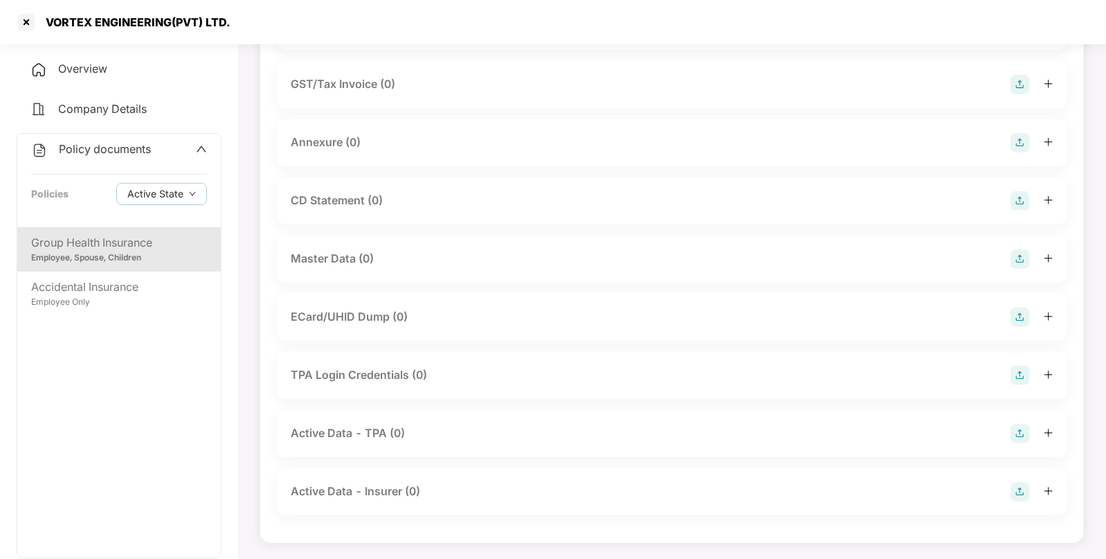
click at [1011, 262] on img at bounding box center [1020, 258] width 19 height 19
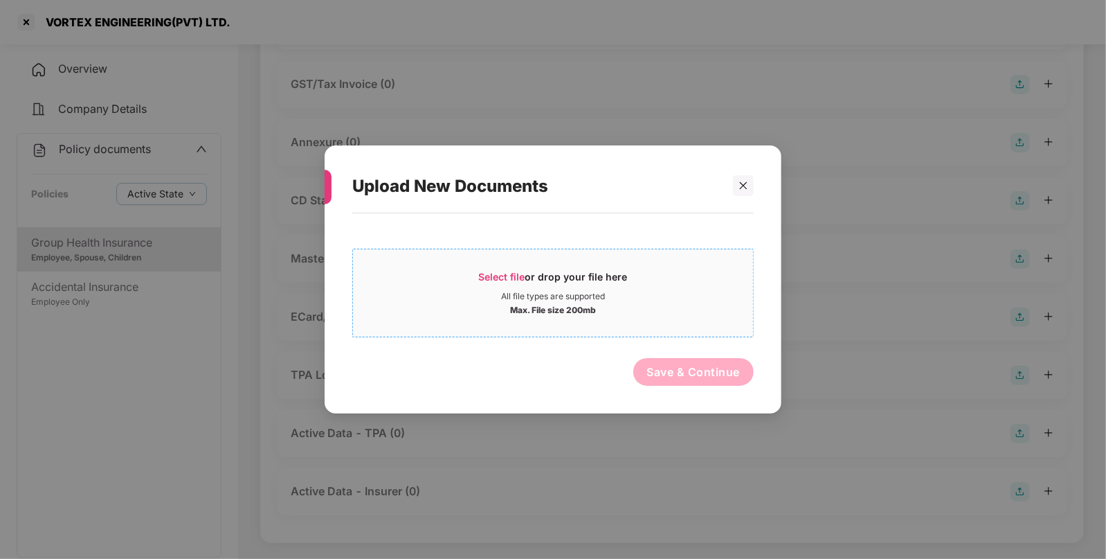
click at [516, 269] on span "Select file or drop your file here All file types are supported Max. File size …" at bounding box center [553, 293] width 400 height 66
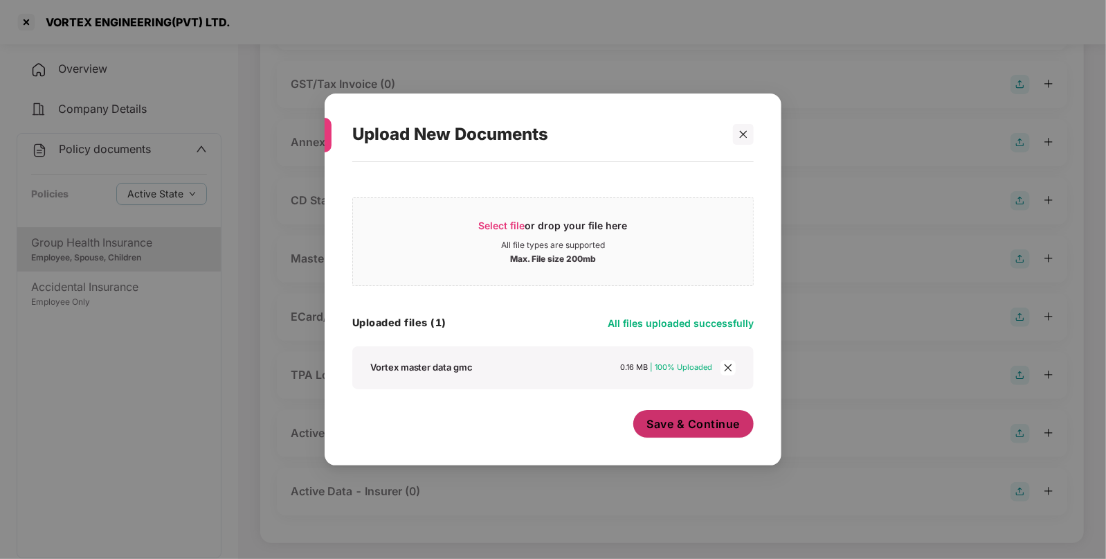
click at [694, 429] on span "Save & Continue" at bounding box center [693, 423] width 93 height 15
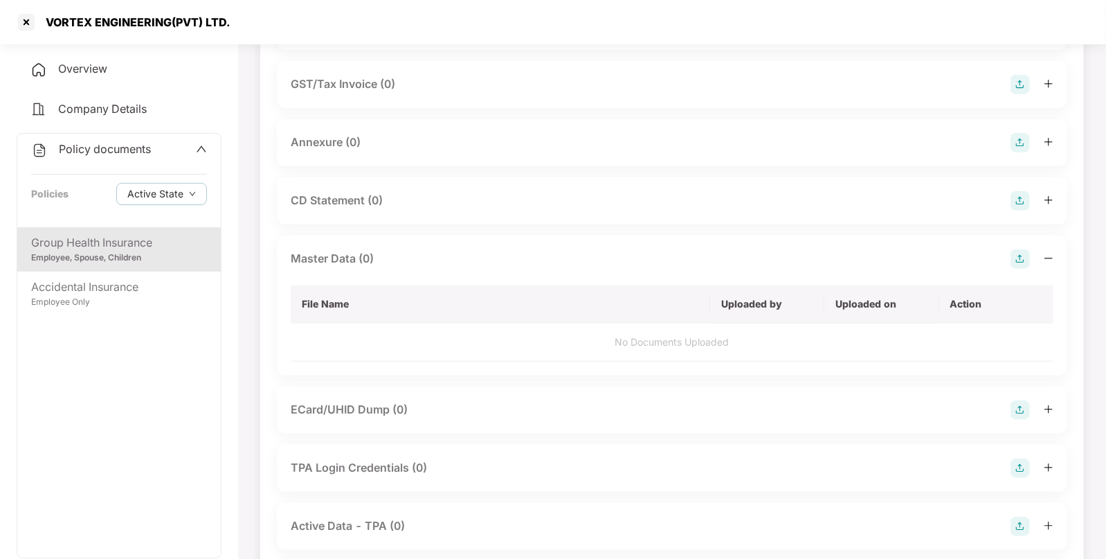
scroll to position [0, 0]
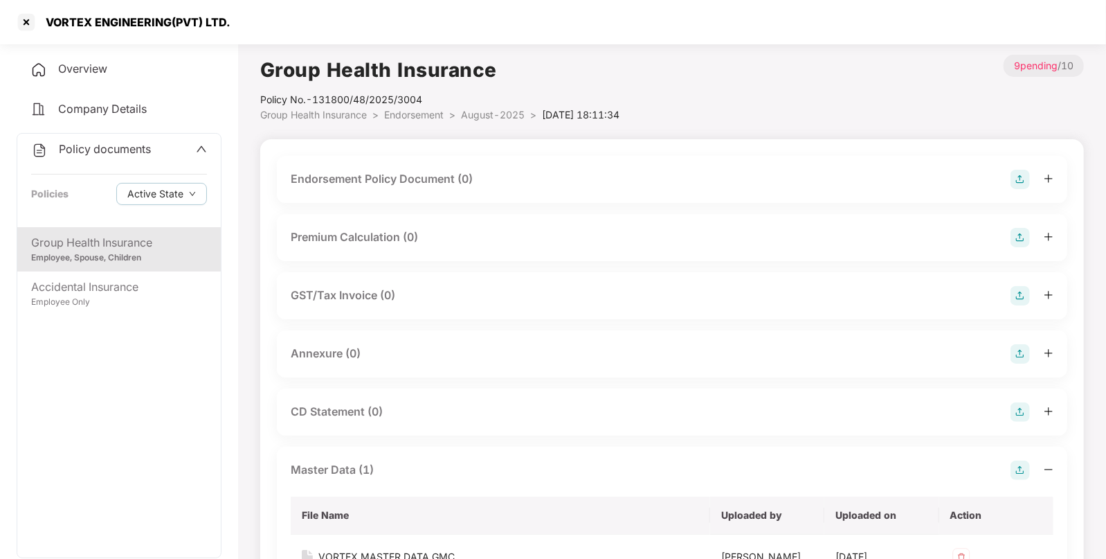
click at [1026, 168] on div "Endorsement Policy Document (0)" at bounding box center [672, 179] width 791 height 47
click at [1025, 170] on img at bounding box center [1020, 179] width 19 height 19
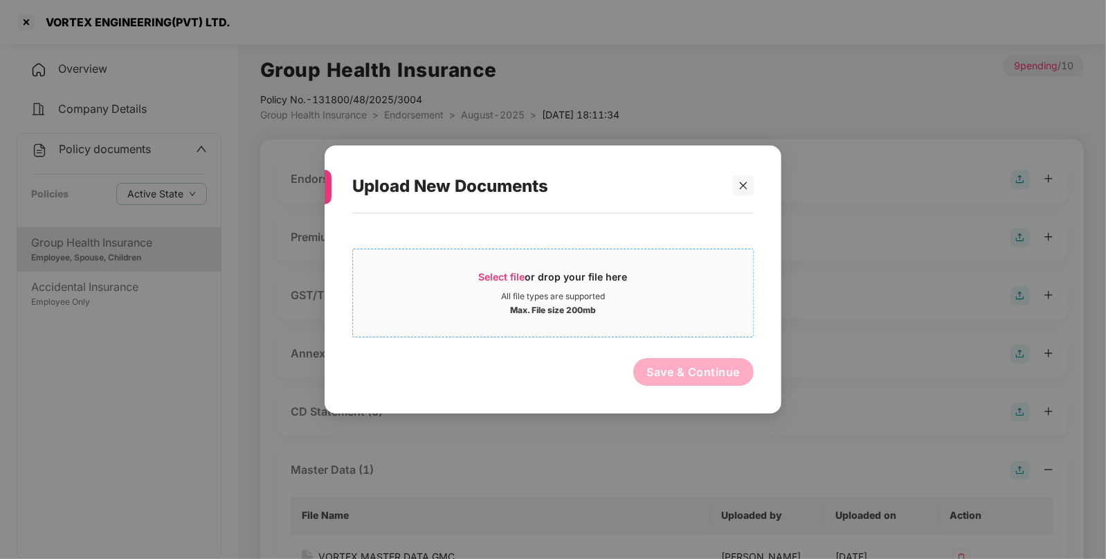
click at [496, 277] on span "Select file" at bounding box center [502, 277] width 46 height 12
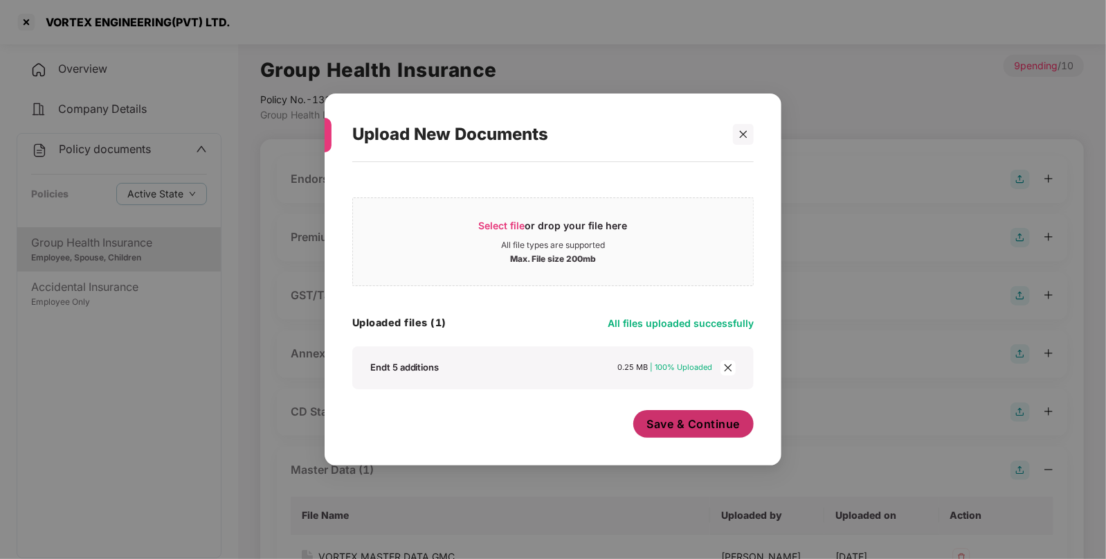
click at [675, 429] on span "Save & Continue" at bounding box center [693, 423] width 93 height 15
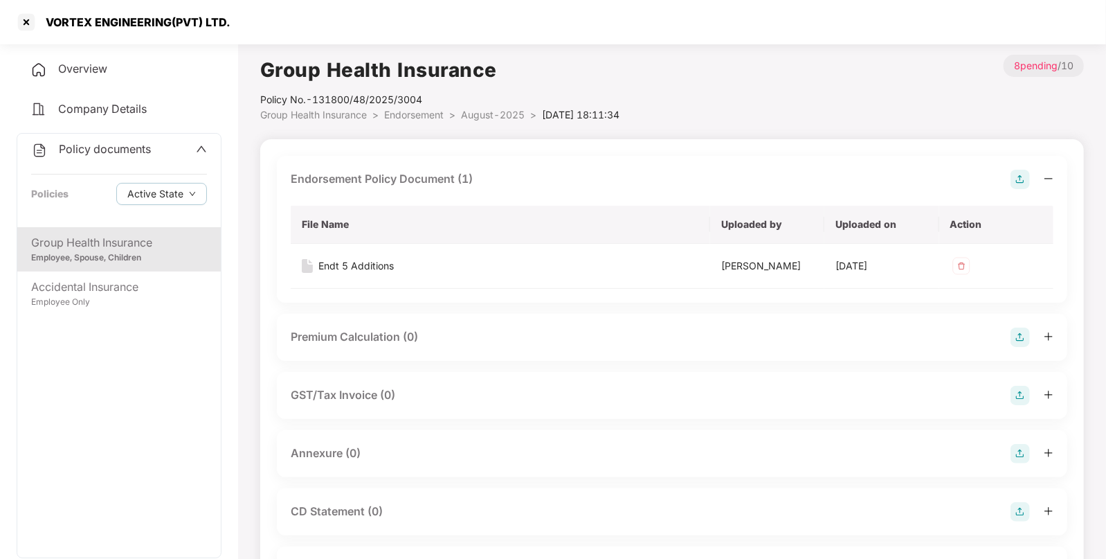
click at [417, 114] on span "Endorsement" at bounding box center [414, 115] width 60 height 12
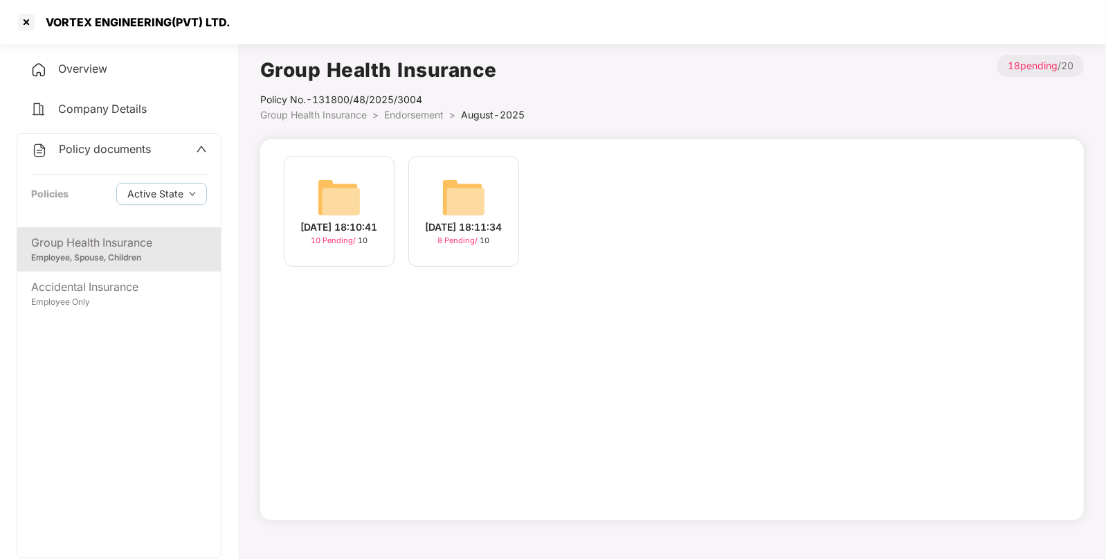
click at [377, 197] on div "18-Aug-2025 18:10:41 10 Pending / 10" at bounding box center [339, 211] width 111 height 111
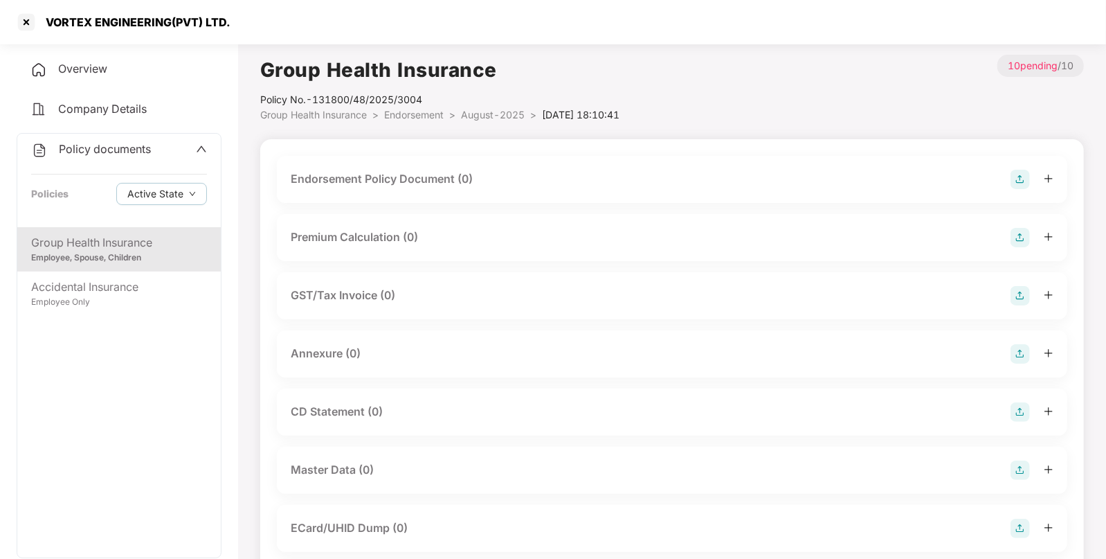
click at [1018, 179] on img at bounding box center [1020, 179] width 19 height 19
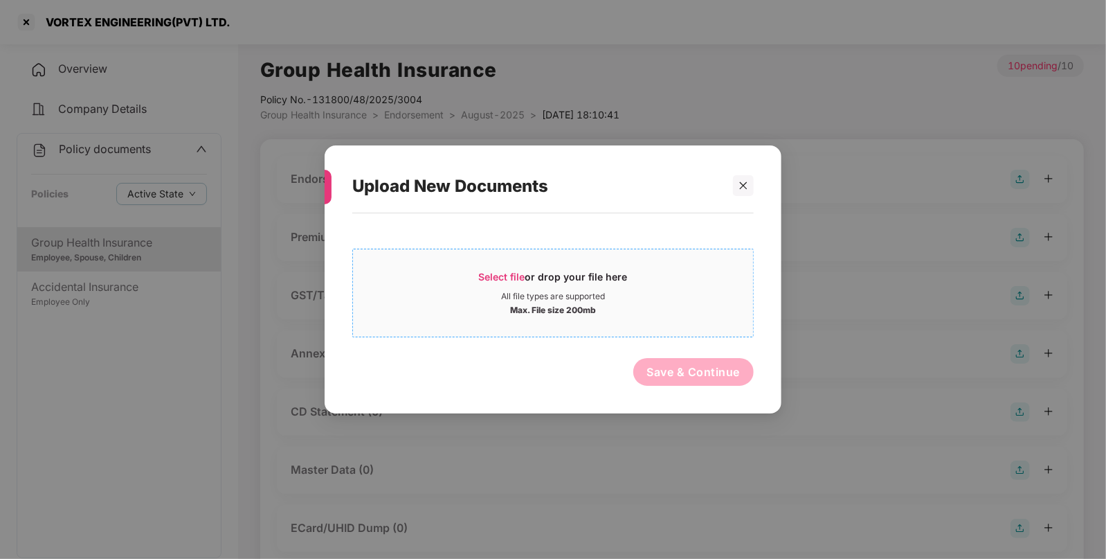
click at [515, 292] on div "All file types are supported" at bounding box center [553, 296] width 104 height 11
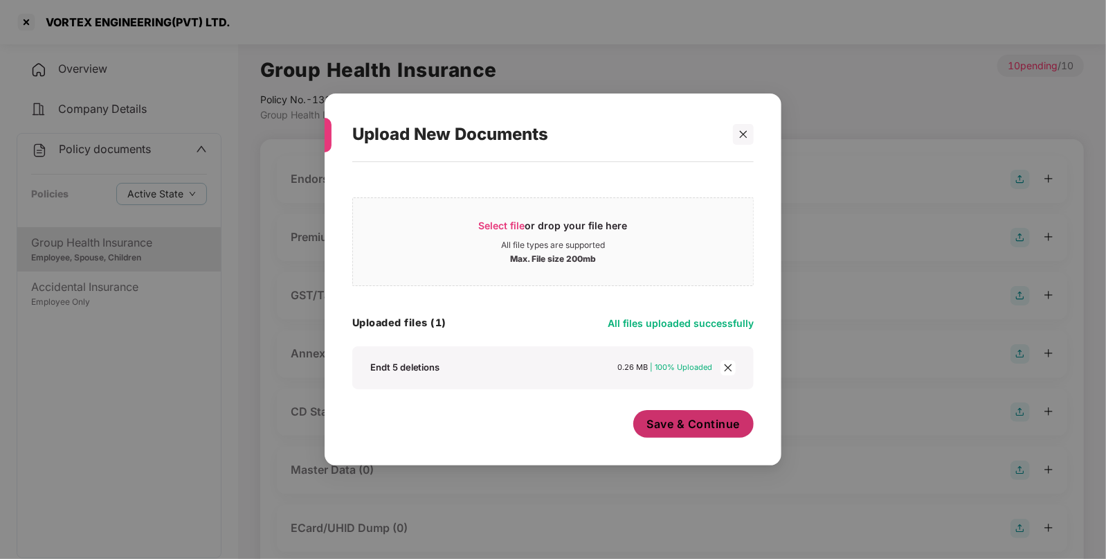
click at [689, 426] on span "Save & Continue" at bounding box center [693, 423] width 93 height 15
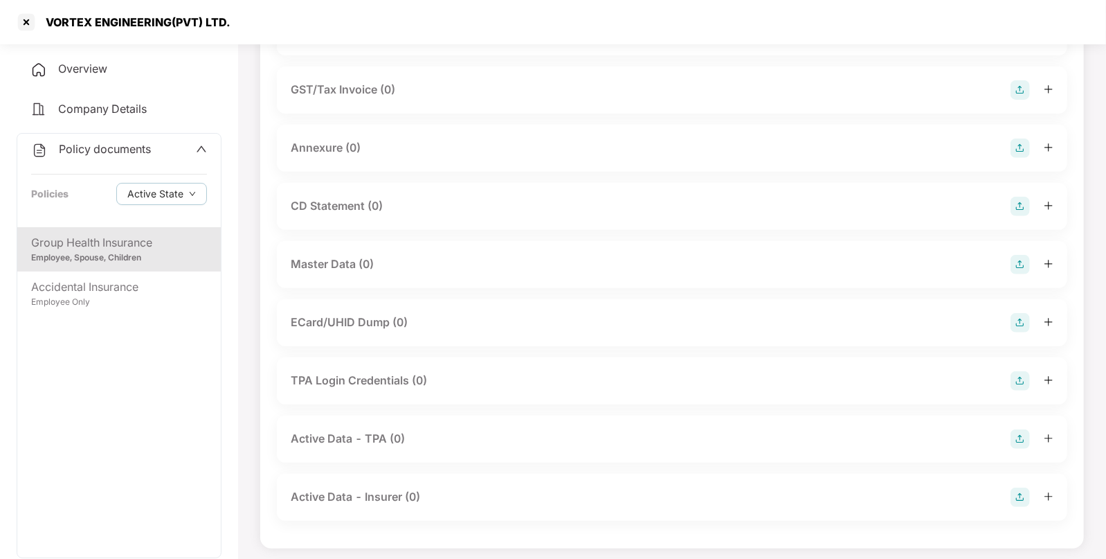
scroll to position [305, 0]
click at [1014, 263] on img at bounding box center [1020, 264] width 19 height 19
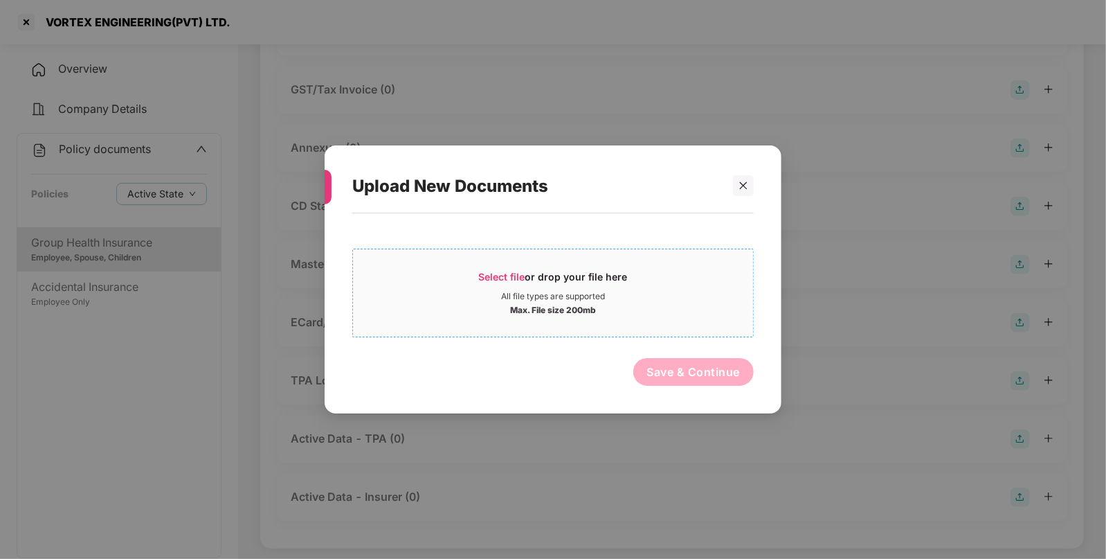
click at [530, 270] on div "Select file or drop your file here" at bounding box center [553, 280] width 149 height 21
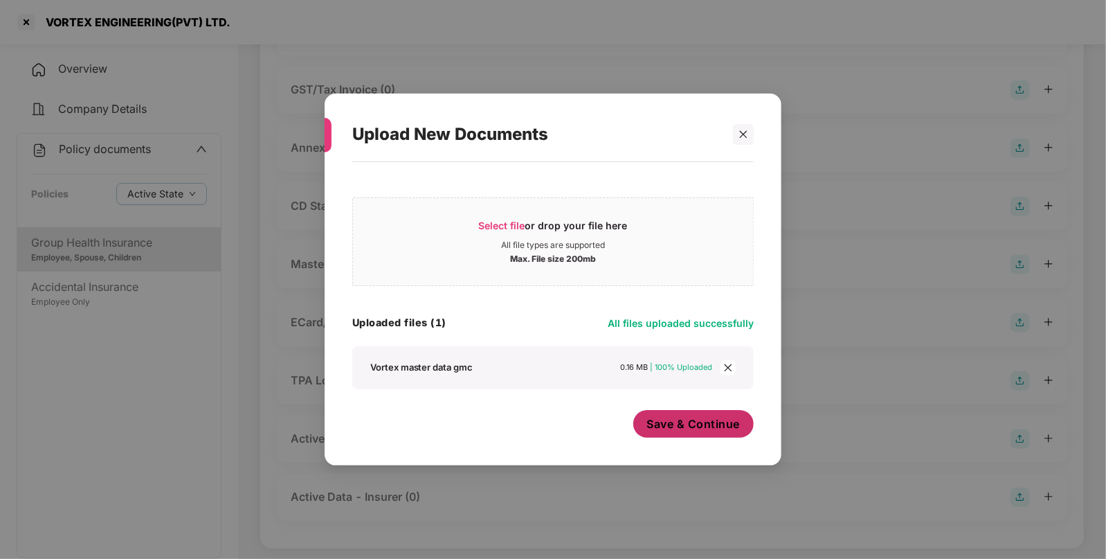
click at [682, 422] on span "Save & Continue" at bounding box center [693, 423] width 93 height 15
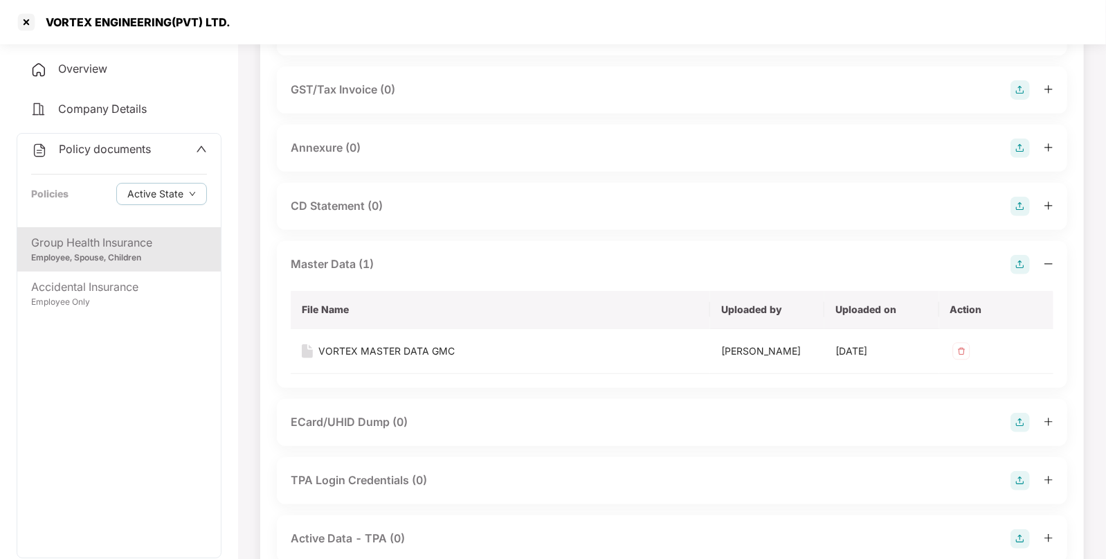
scroll to position [0, 0]
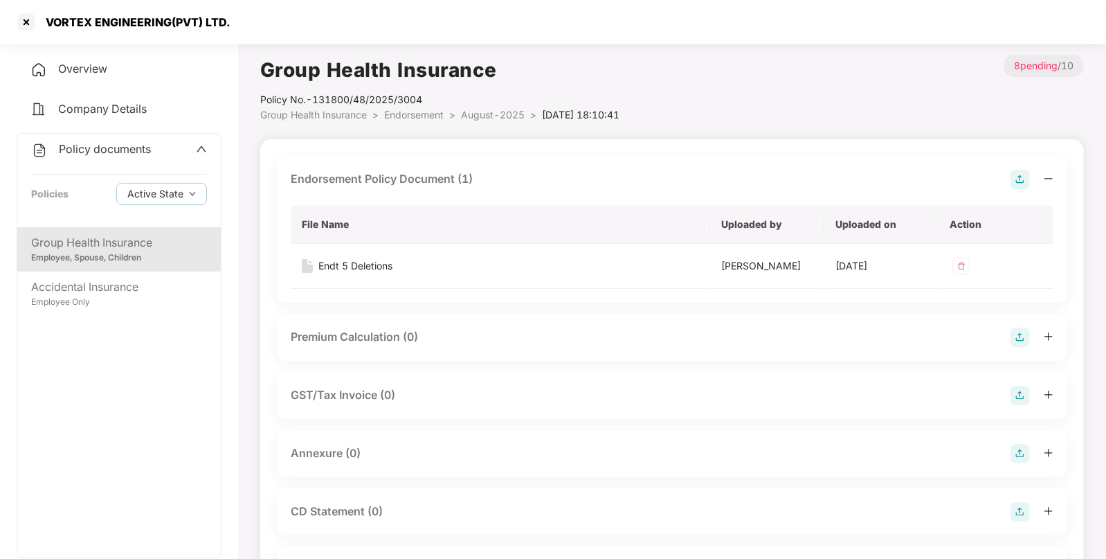
click at [434, 109] on span "Endorsement" at bounding box center [414, 115] width 60 height 12
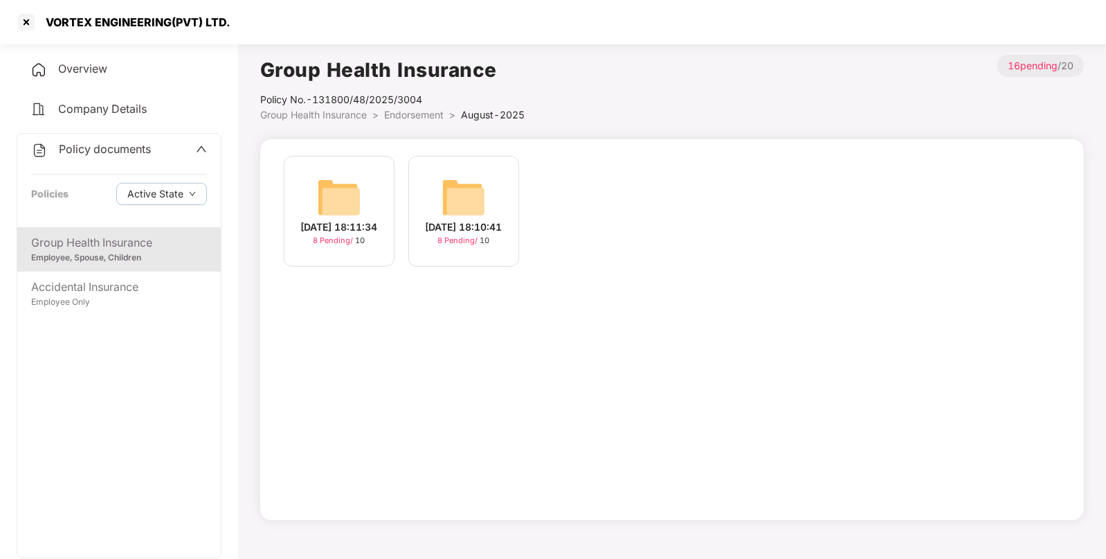
click at [390, 112] on span "Endorsement" at bounding box center [414, 115] width 60 height 12
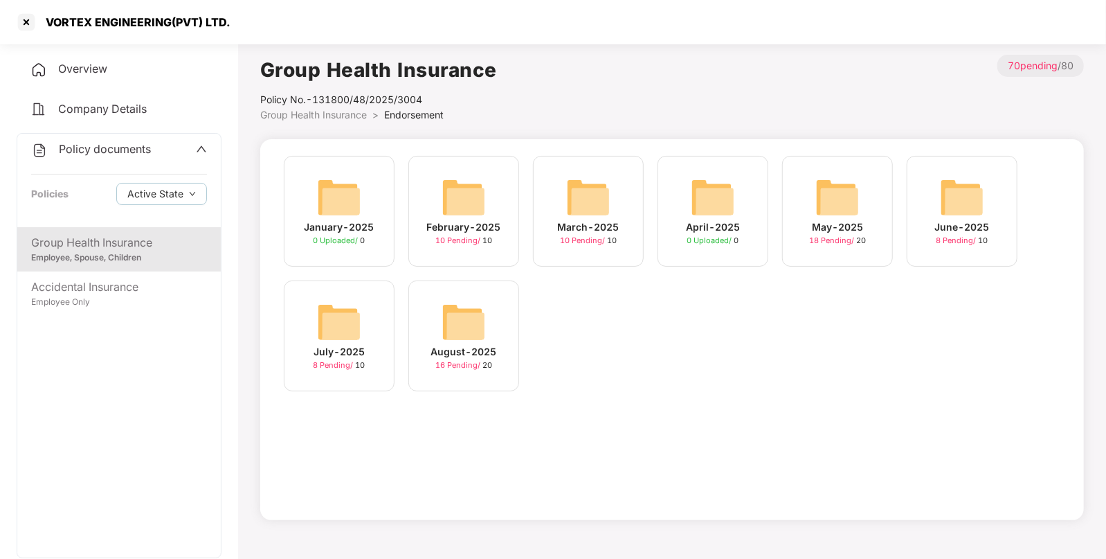
click at [859, 196] on img at bounding box center [838, 197] width 44 height 44
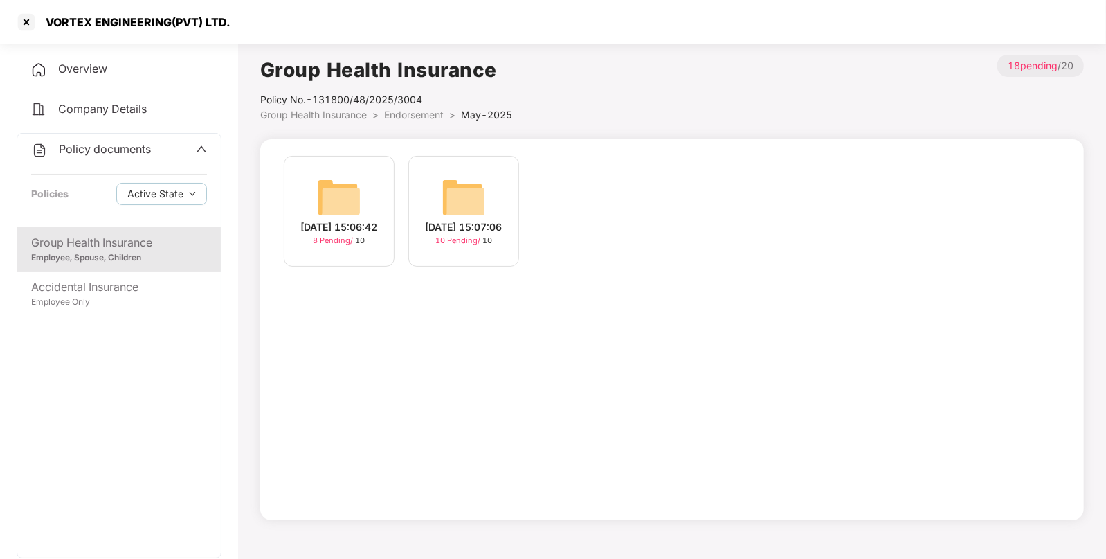
click at [458, 204] on img at bounding box center [464, 197] width 44 height 44
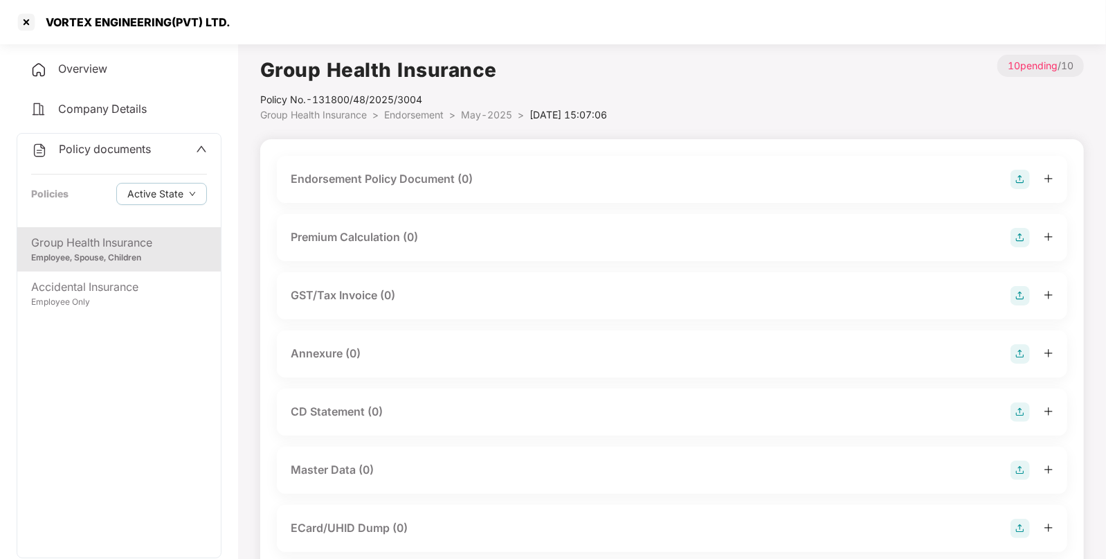
click at [1018, 178] on img at bounding box center [1020, 179] width 19 height 19
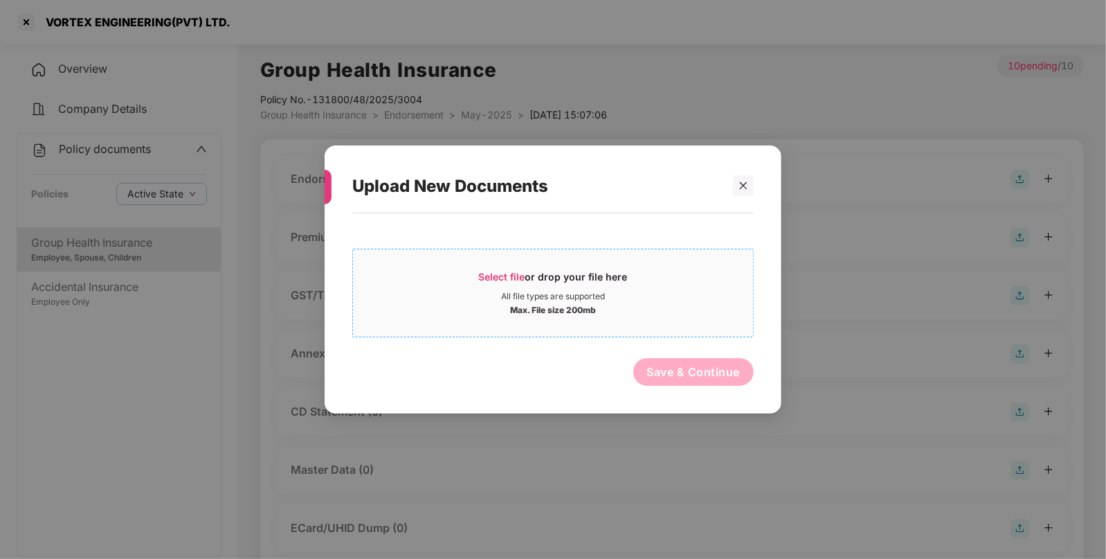
click at [485, 274] on span "Select file" at bounding box center [502, 277] width 46 height 12
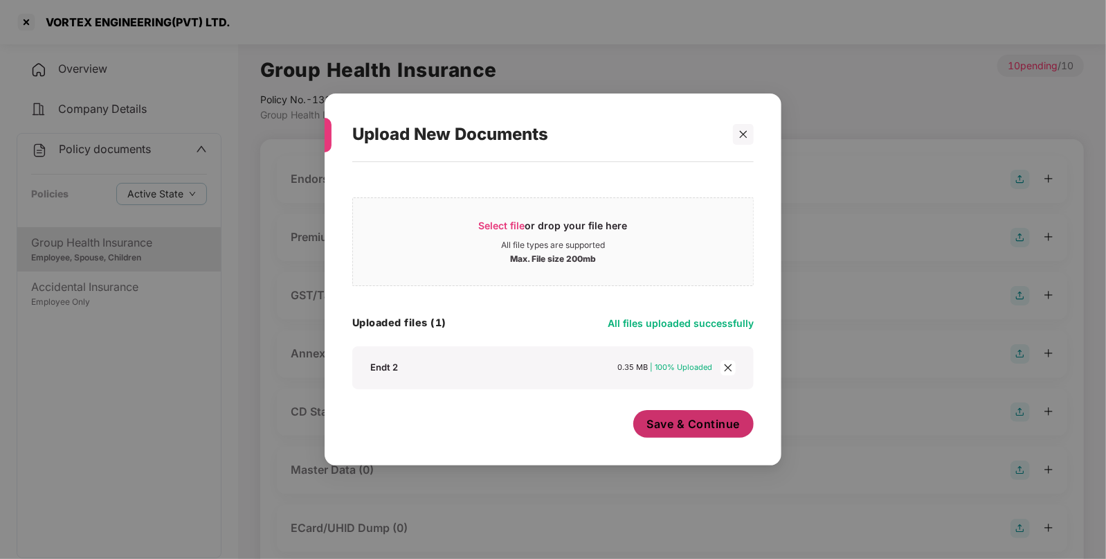
click at [699, 424] on span "Save & Continue" at bounding box center [693, 423] width 93 height 15
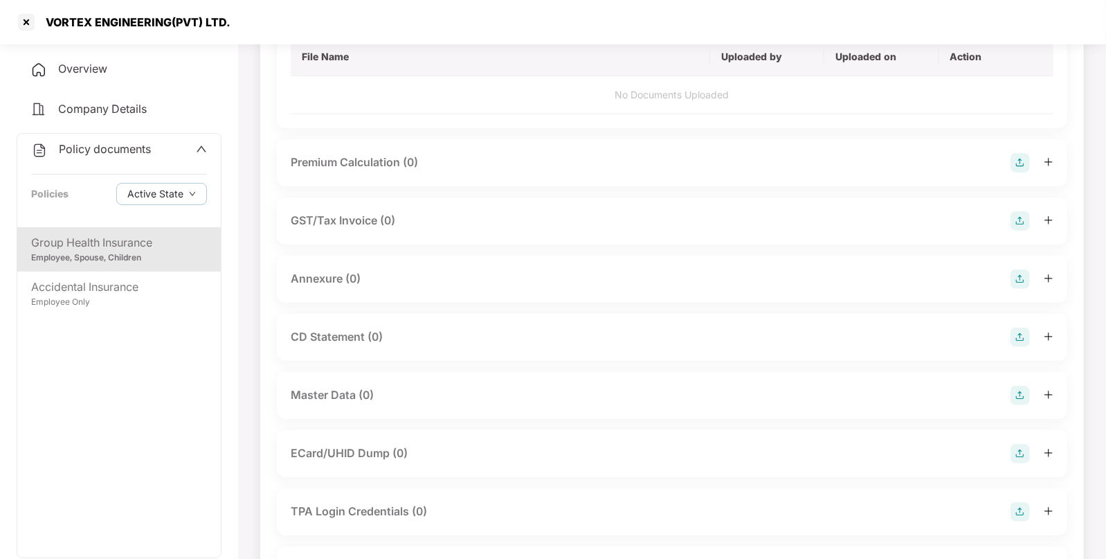
scroll to position [176, 0]
click at [1018, 393] on img at bounding box center [1020, 393] width 19 height 19
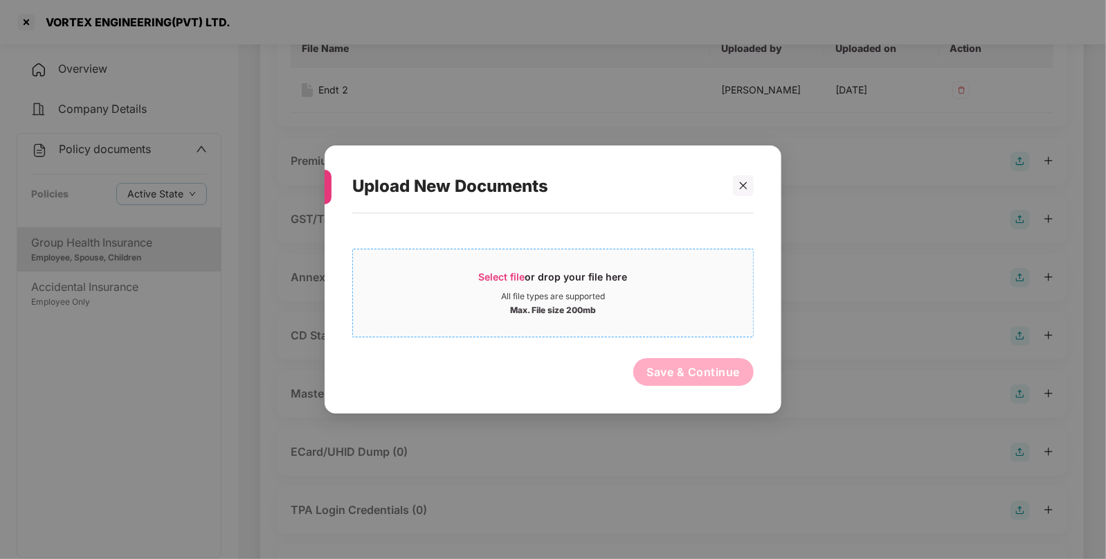
click at [478, 288] on div "Select file or drop your file here" at bounding box center [553, 280] width 400 height 21
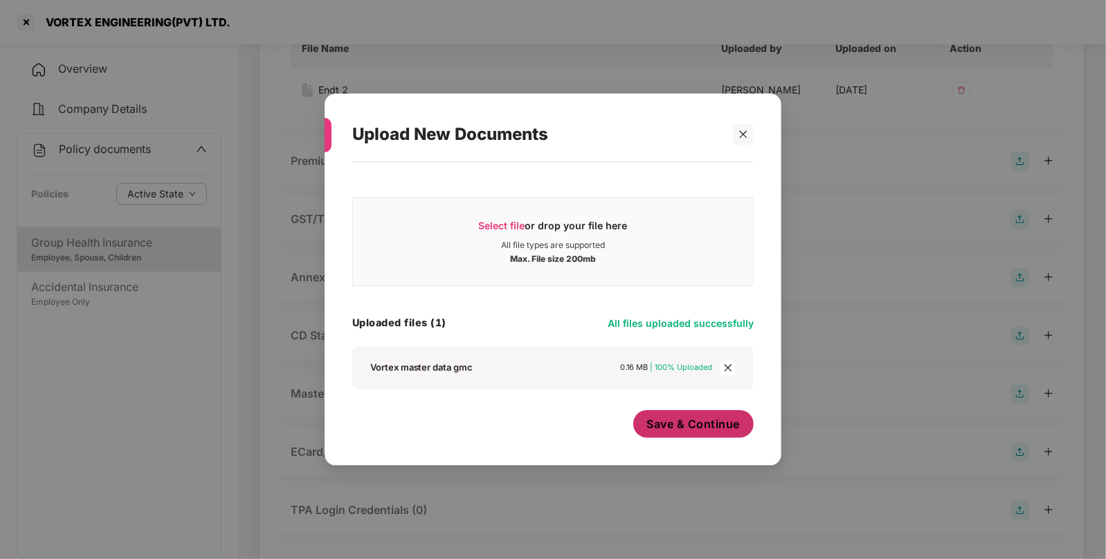
click at [675, 423] on span "Save & Continue" at bounding box center [693, 423] width 93 height 15
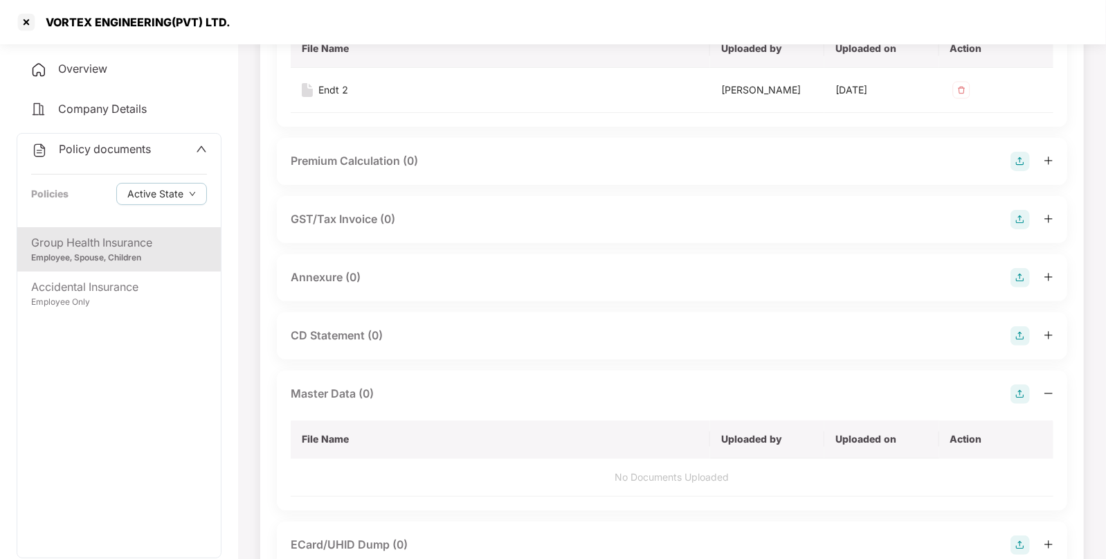
scroll to position [0, 0]
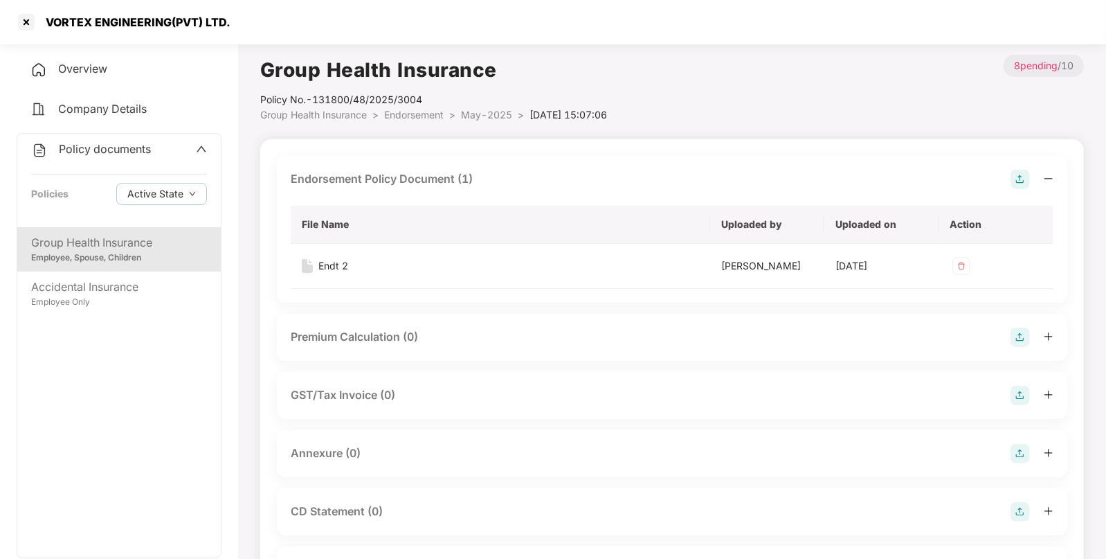
click at [426, 121] on li "Endorsement >" at bounding box center [422, 114] width 77 height 15
click at [414, 111] on span "Endorsement" at bounding box center [414, 115] width 60 height 12
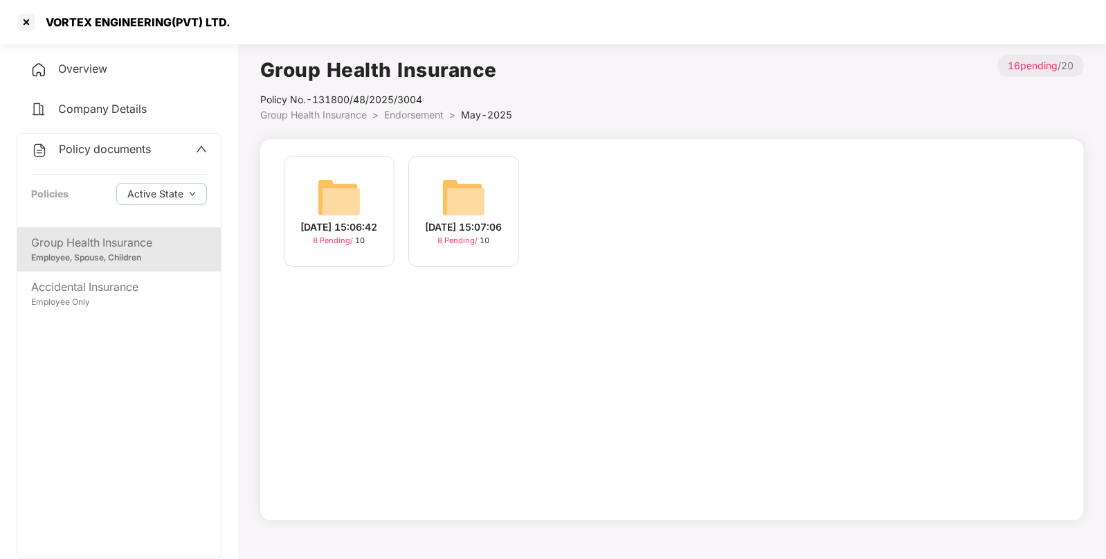
click at [429, 109] on span "Endorsement" at bounding box center [414, 115] width 60 height 12
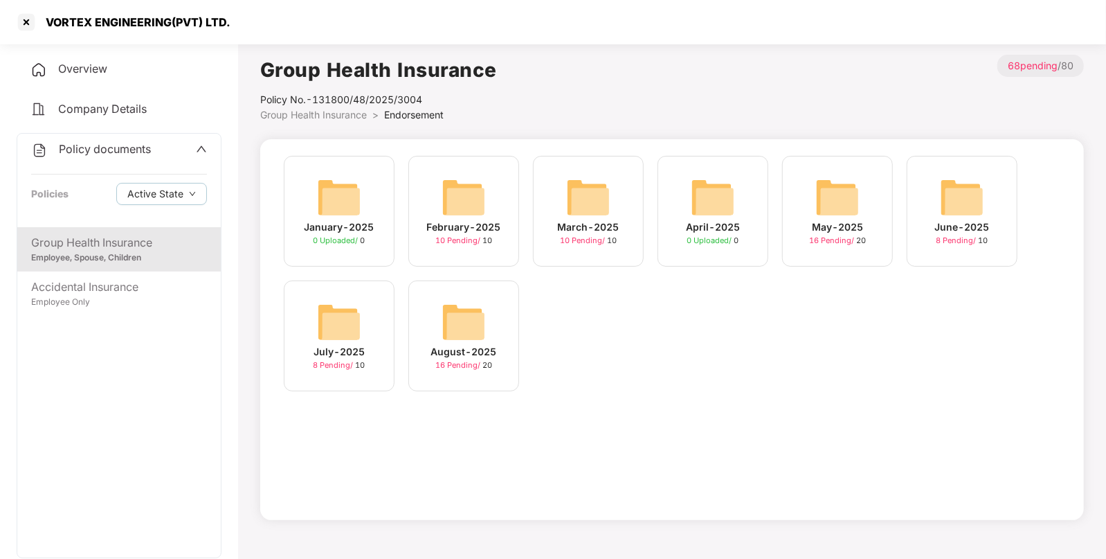
click at [595, 194] on img at bounding box center [588, 197] width 44 height 44
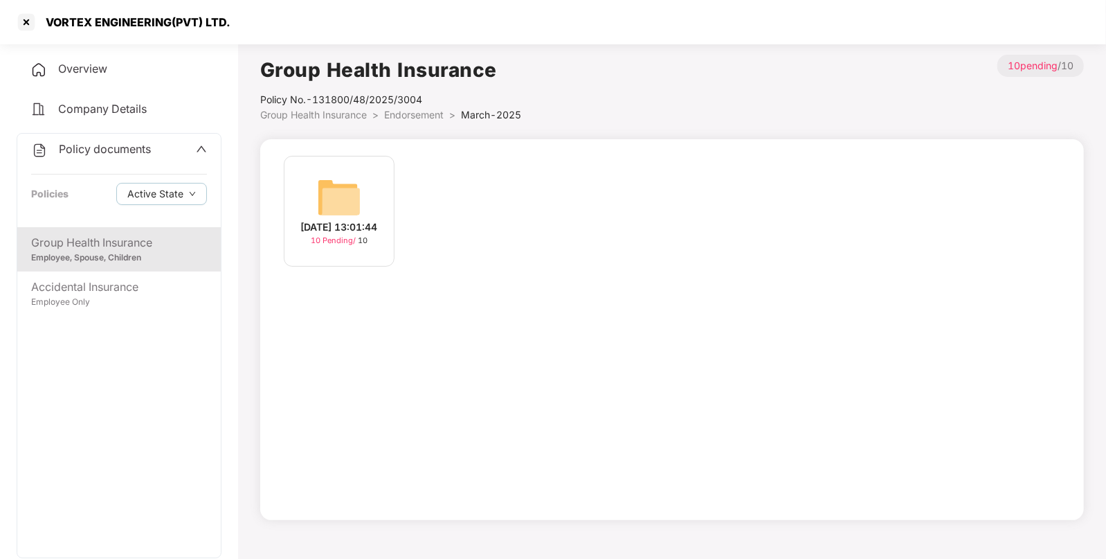
click at [348, 197] on img at bounding box center [339, 197] width 44 height 44
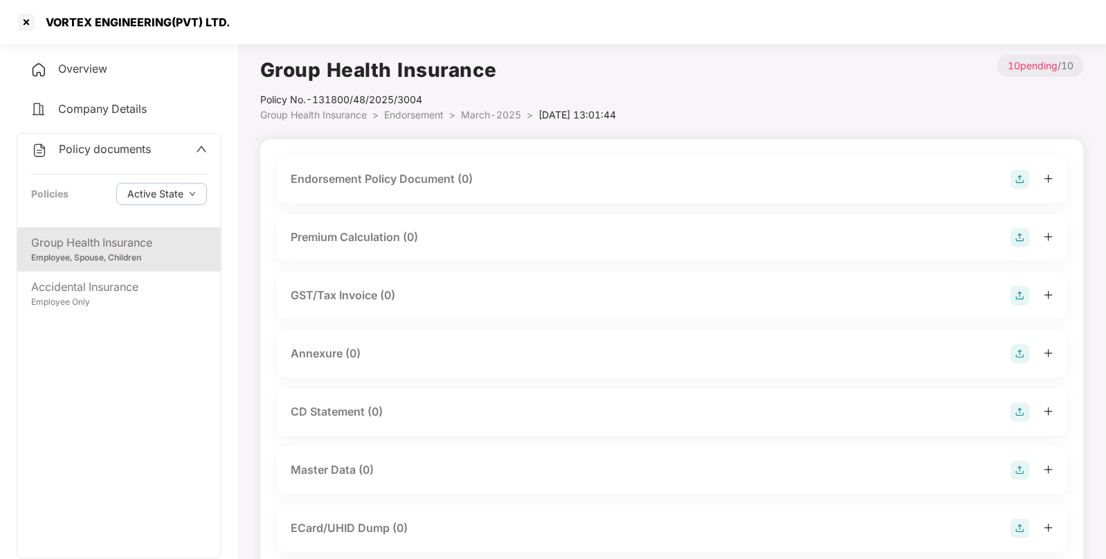
click at [1025, 172] on img at bounding box center [1020, 179] width 19 height 19
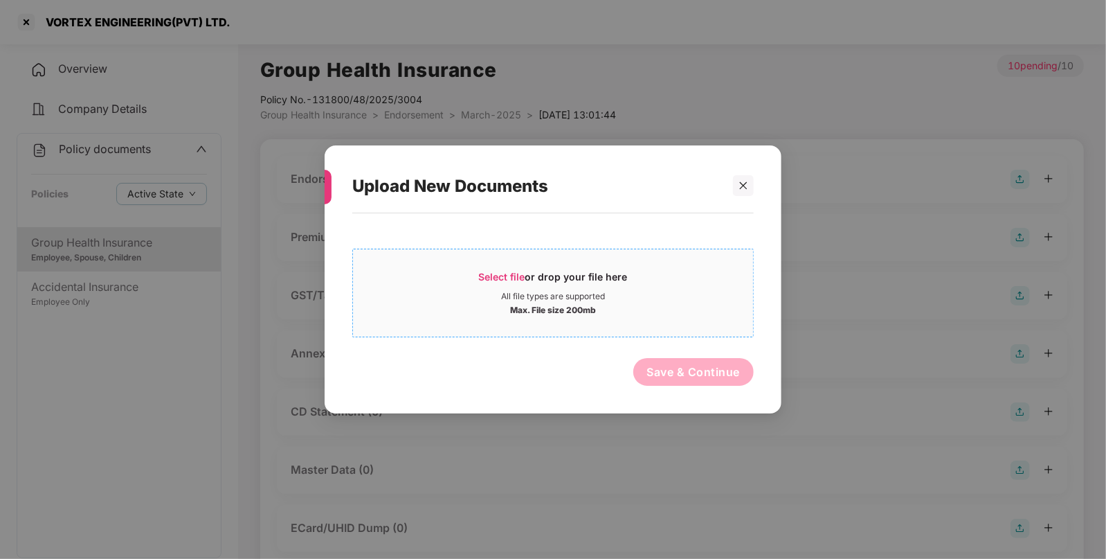
click at [511, 273] on span "Select file" at bounding box center [502, 277] width 46 height 12
click at [741, 183] on icon "close" at bounding box center [744, 186] width 10 height 10
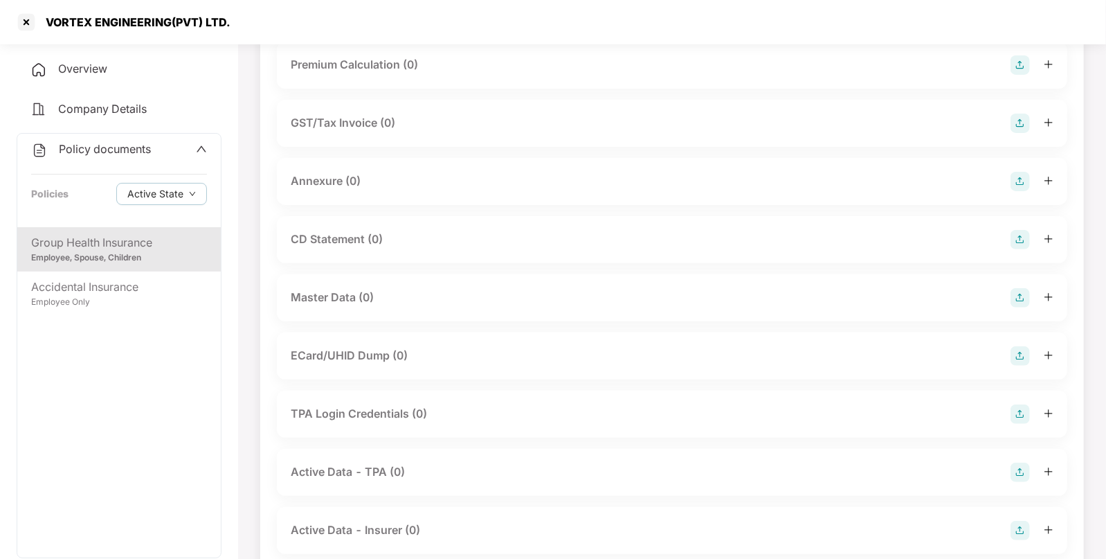
scroll to position [178, 0]
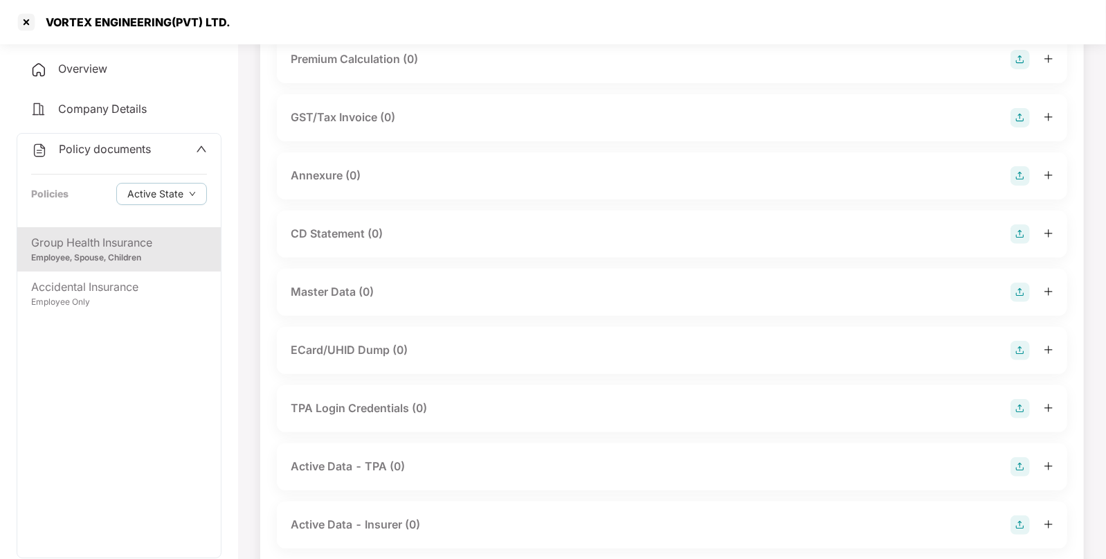
click at [1000, 287] on div "Master Data (0)" at bounding box center [672, 291] width 763 height 19
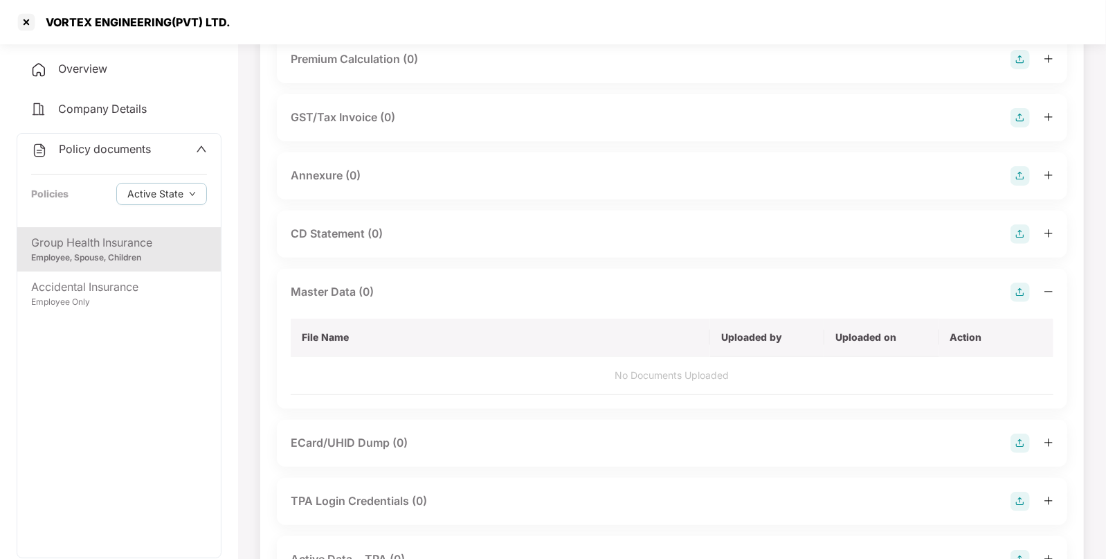
click at [1021, 290] on img at bounding box center [1020, 291] width 19 height 19
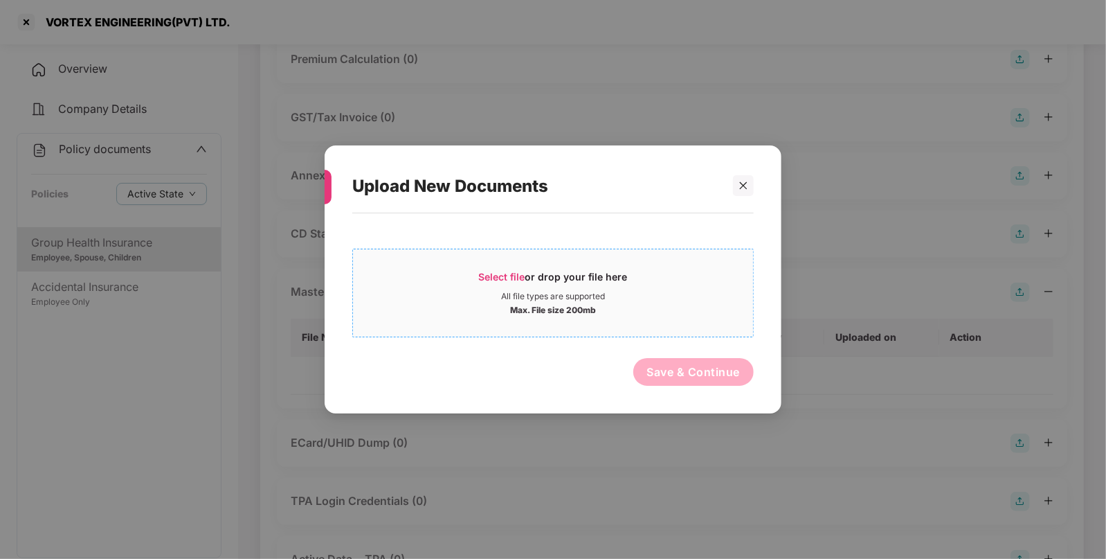
click at [539, 277] on div "Select file or drop your file here" at bounding box center [553, 280] width 149 height 21
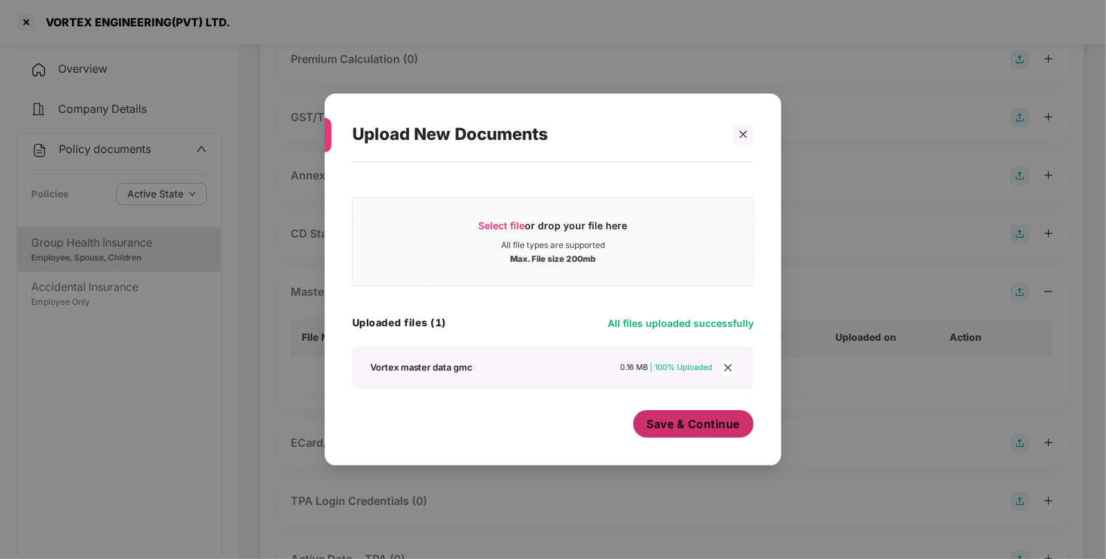
click at [713, 424] on span "Save & Continue" at bounding box center [693, 423] width 93 height 15
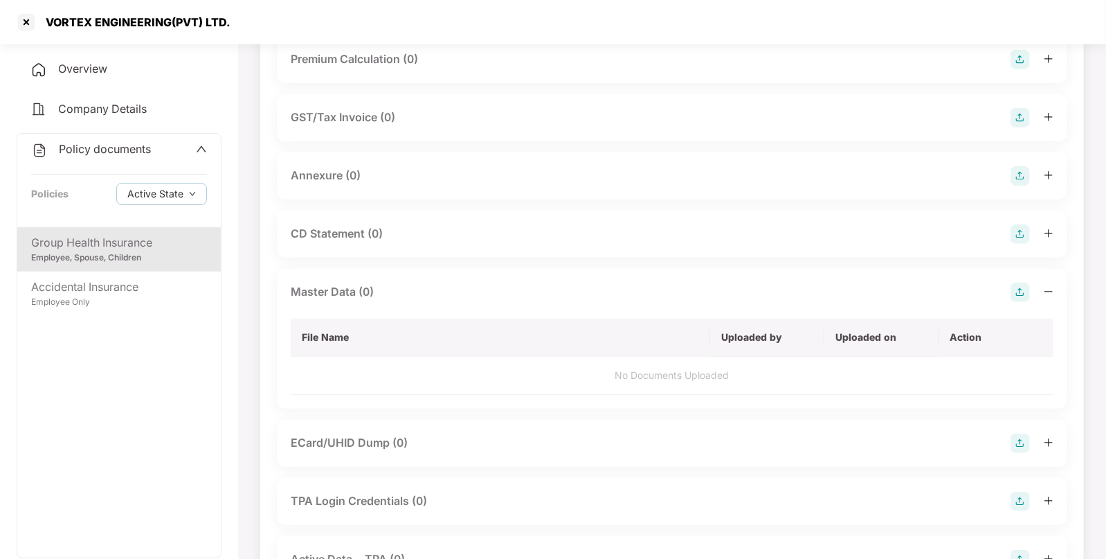
scroll to position [0, 0]
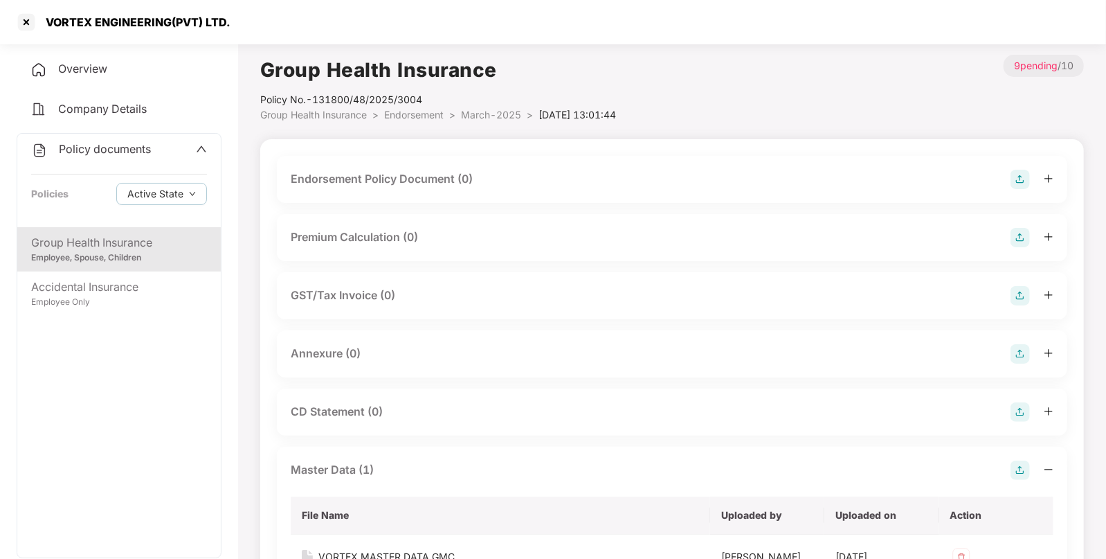
click at [1017, 177] on img at bounding box center [1020, 179] width 19 height 19
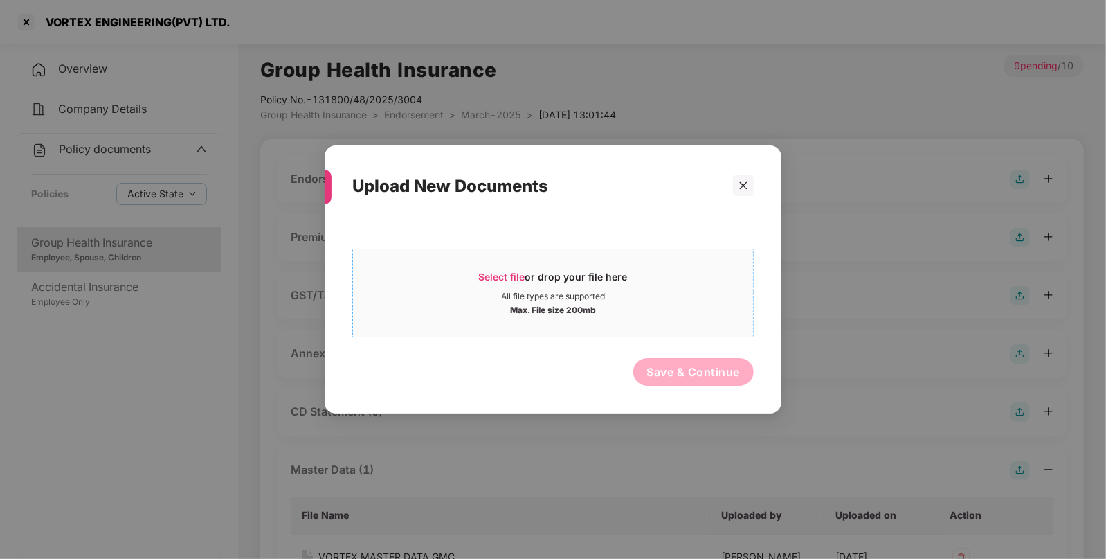
click at [492, 266] on span "Select file or drop your file here All file types are supported Max. File size …" at bounding box center [553, 293] width 400 height 66
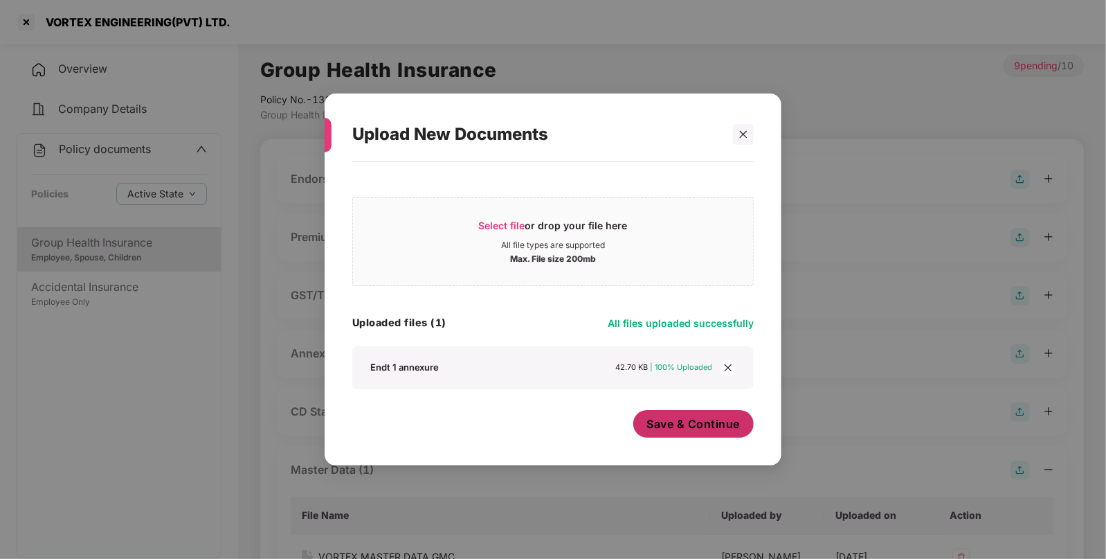
click at [677, 421] on span "Save & Continue" at bounding box center [693, 423] width 93 height 15
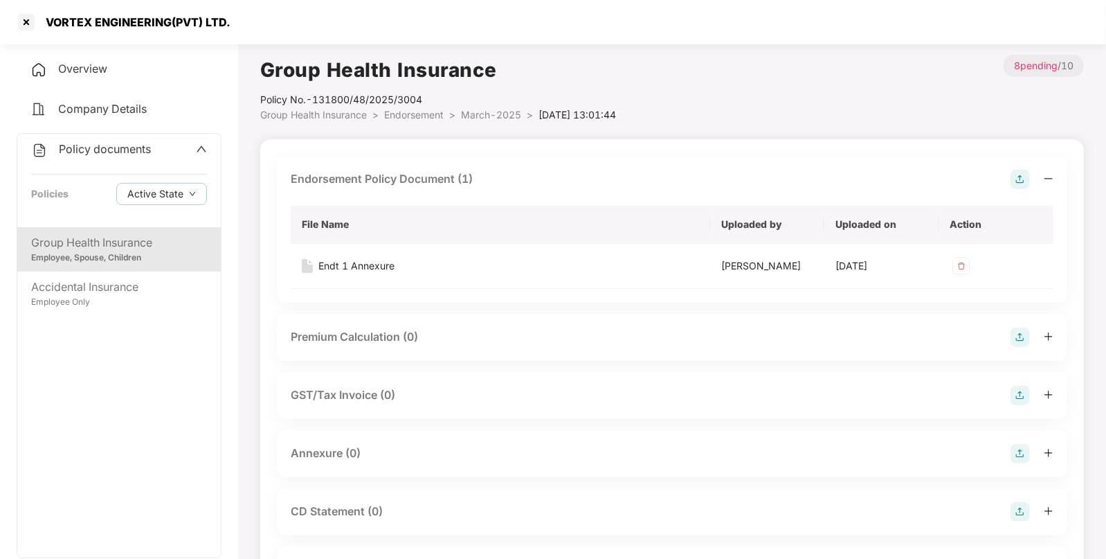
click at [429, 114] on span "Endorsement" at bounding box center [414, 115] width 60 height 12
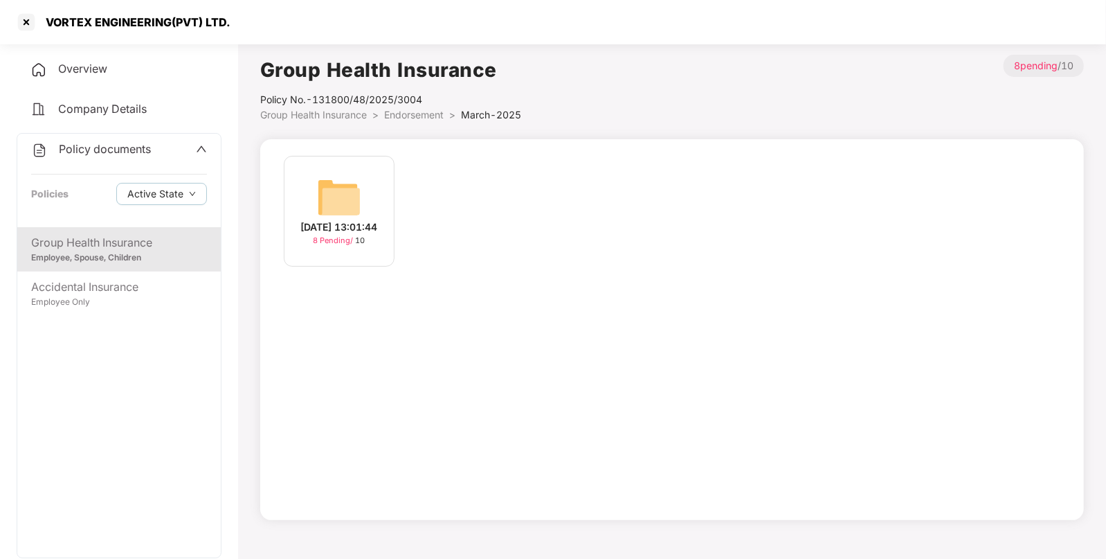
click at [403, 111] on span "Endorsement" at bounding box center [414, 115] width 60 height 12
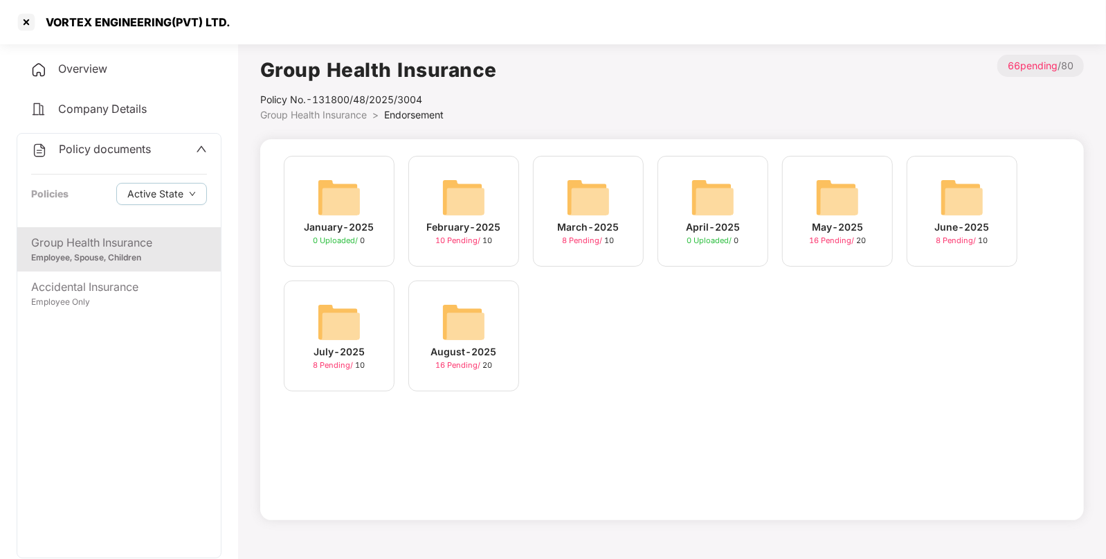
click at [462, 214] on img at bounding box center [464, 197] width 44 height 44
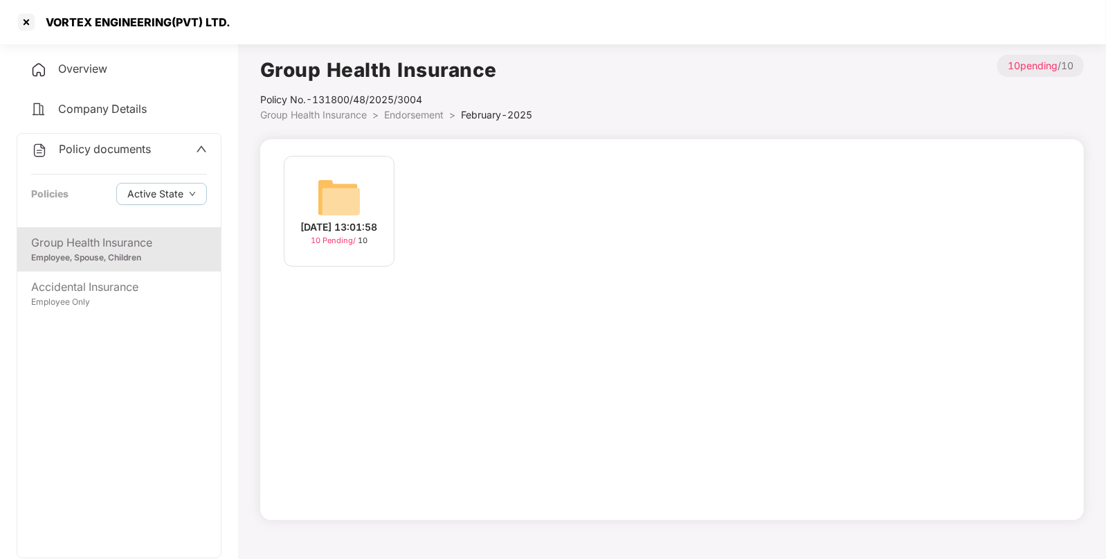
click at [89, 69] on span "Overview" at bounding box center [82, 69] width 49 height 14
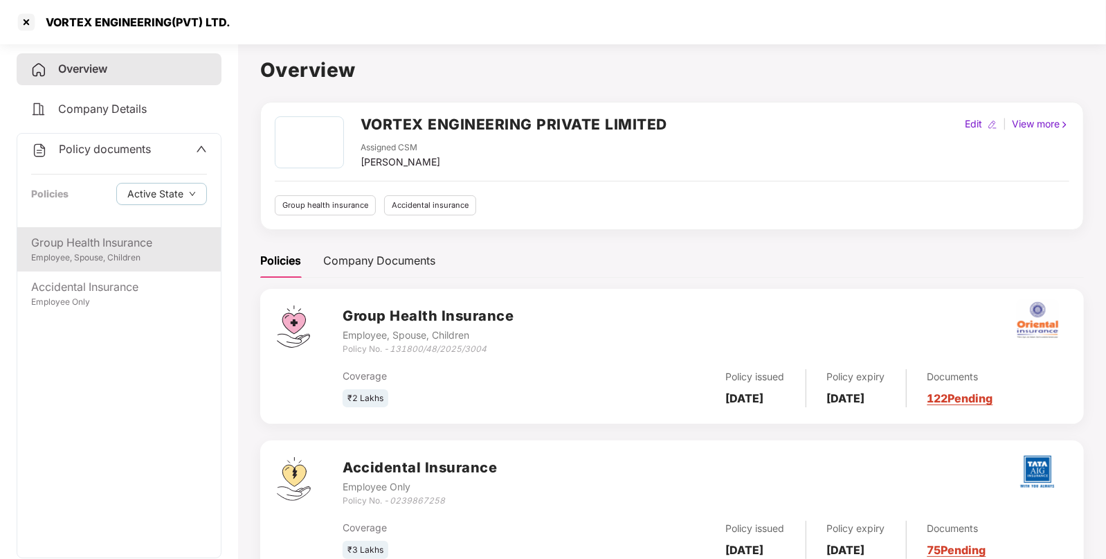
click at [111, 249] on div "Group Health Insurance" at bounding box center [119, 242] width 176 height 17
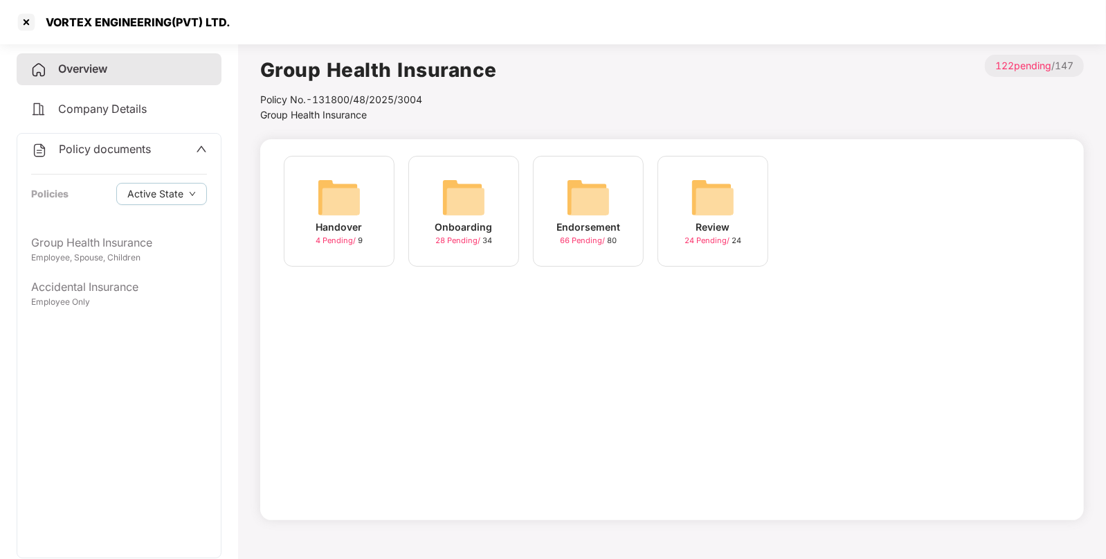
click at [566, 207] on img at bounding box center [588, 197] width 44 height 44
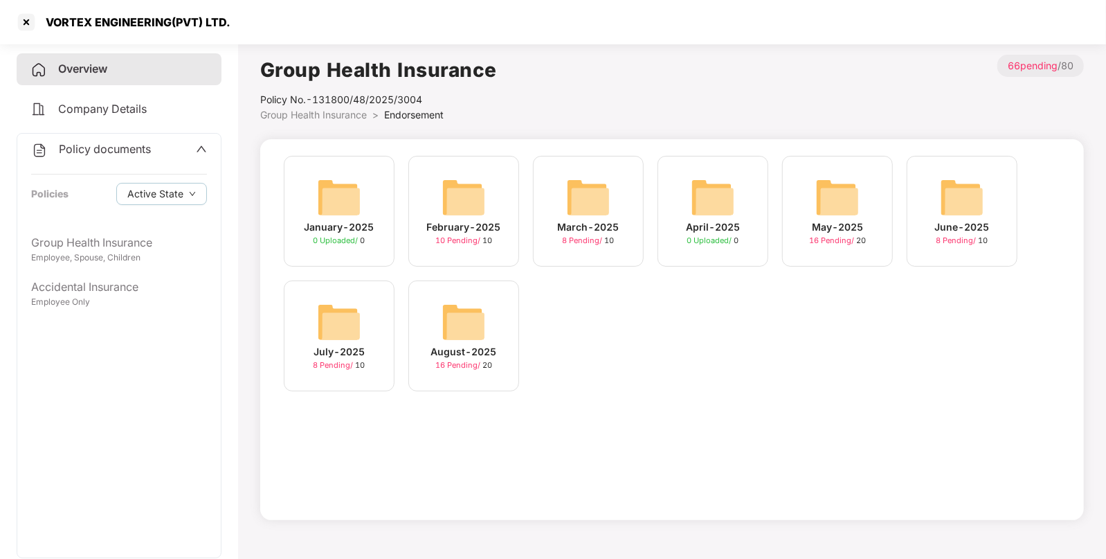
click at [467, 204] on img at bounding box center [464, 197] width 44 height 44
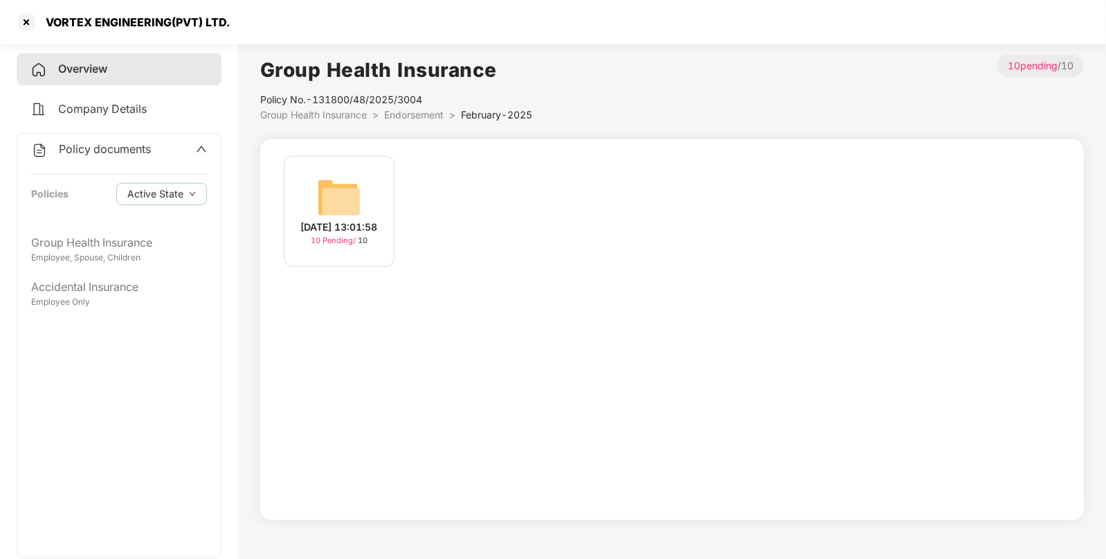
click at [318, 219] on div "07-Feb-2025 13:01:58" at bounding box center [339, 226] width 77 height 15
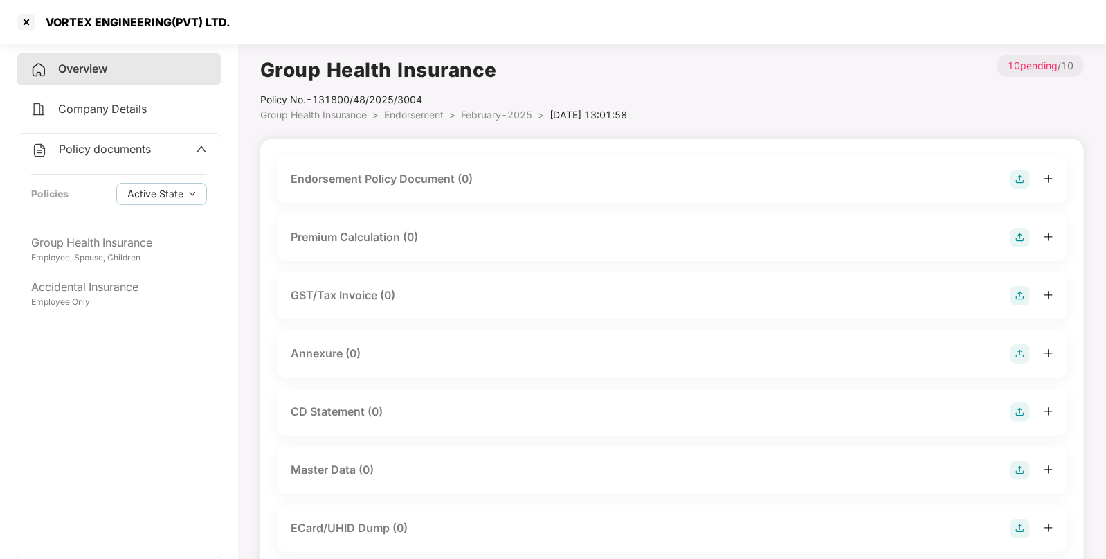
click at [1005, 176] on div "Endorsement Policy Document (0)" at bounding box center [672, 179] width 763 height 19
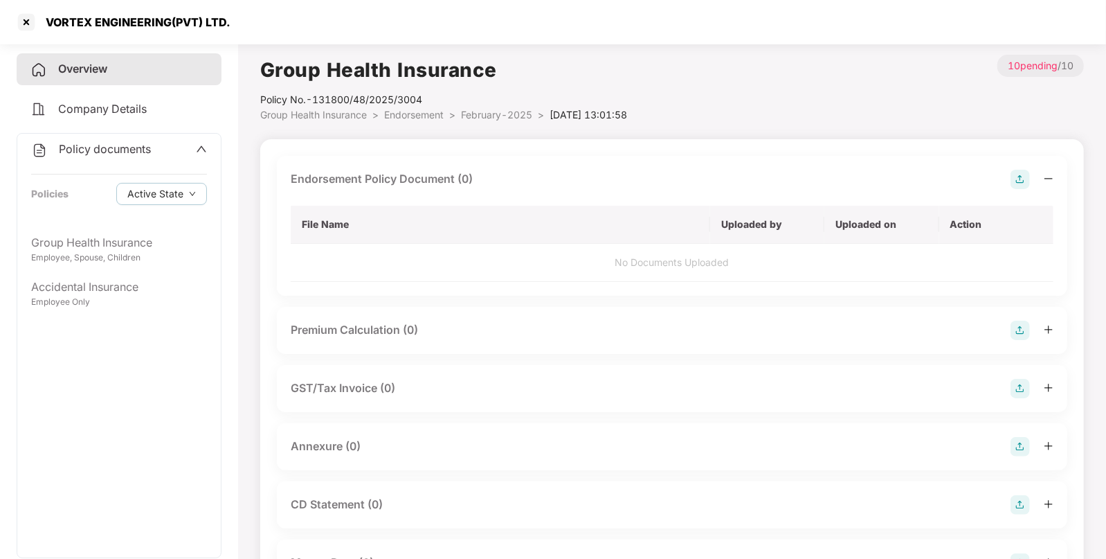
click at [1020, 176] on img at bounding box center [1020, 179] width 19 height 19
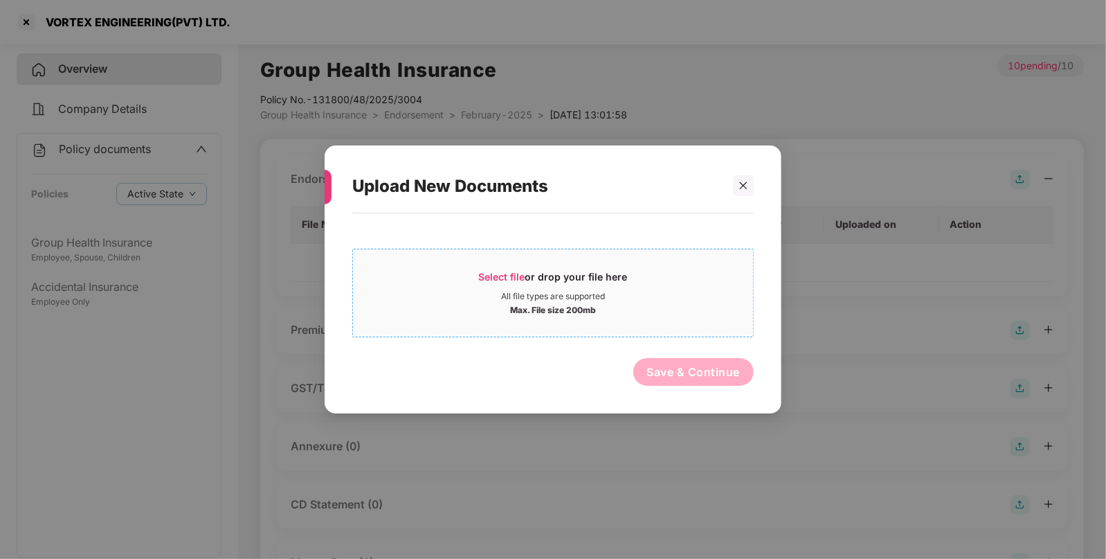
click at [515, 269] on span "Select file or drop your file here All file types are supported Max. File size …" at bounding box center [553, 293] width 400 height 66
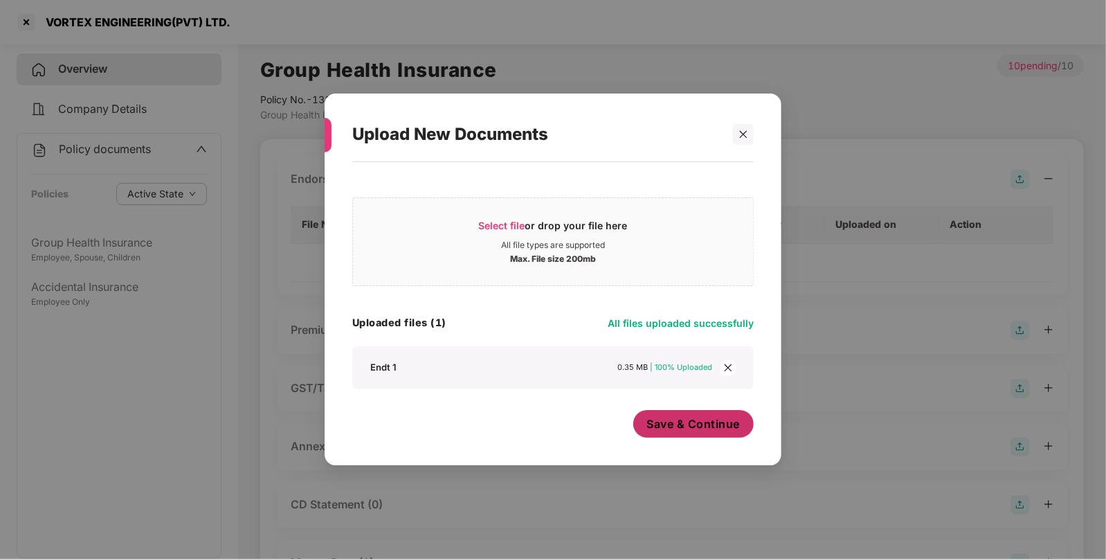
click at [674, 426] on span "Save & Continue" at bounding box center [693, 423] width 93 height 15
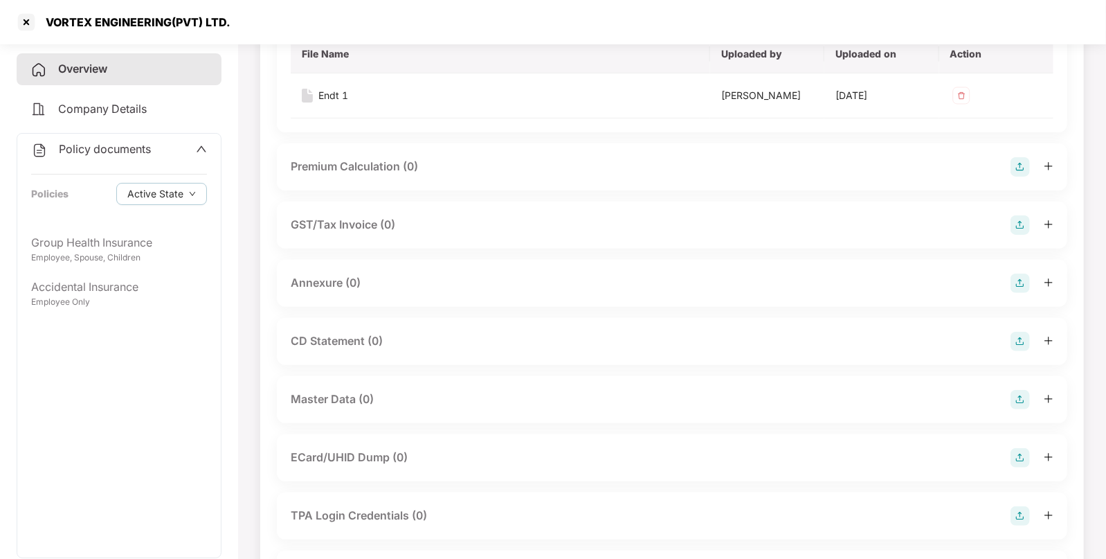
scroll to position [172, 0]
click at [1029, 388] on img at bounding box center [1020, 397] width 19 height 19
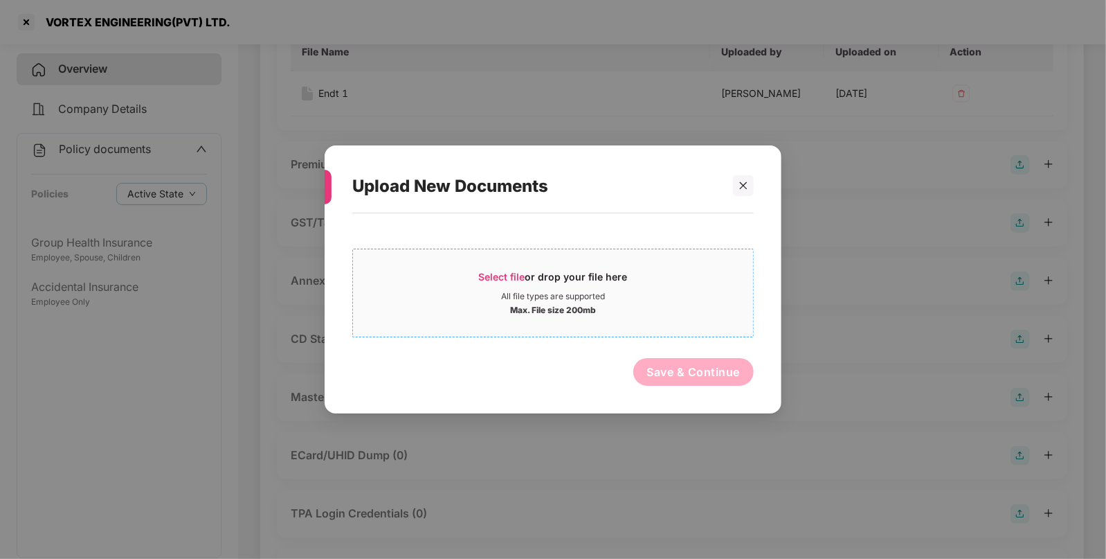
click at [448, 289] on div "Select file or drop your file here" at bounding box center [553, 280] width 400 height 21
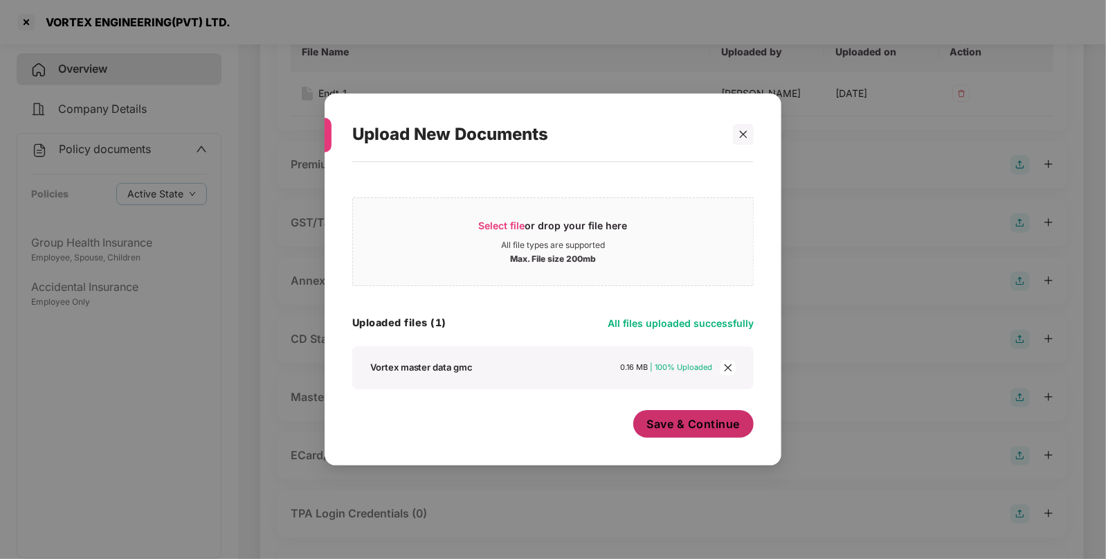
click at [717, 431] on span "Save & Continue" at bounding box center [693, 423] width 93 height 15
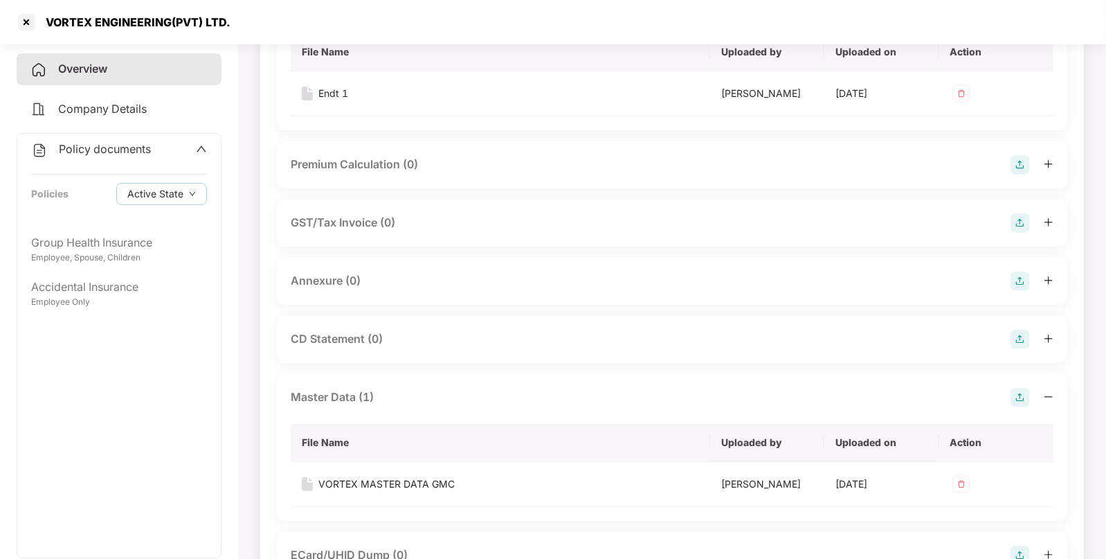
scroll to position [0, 0]
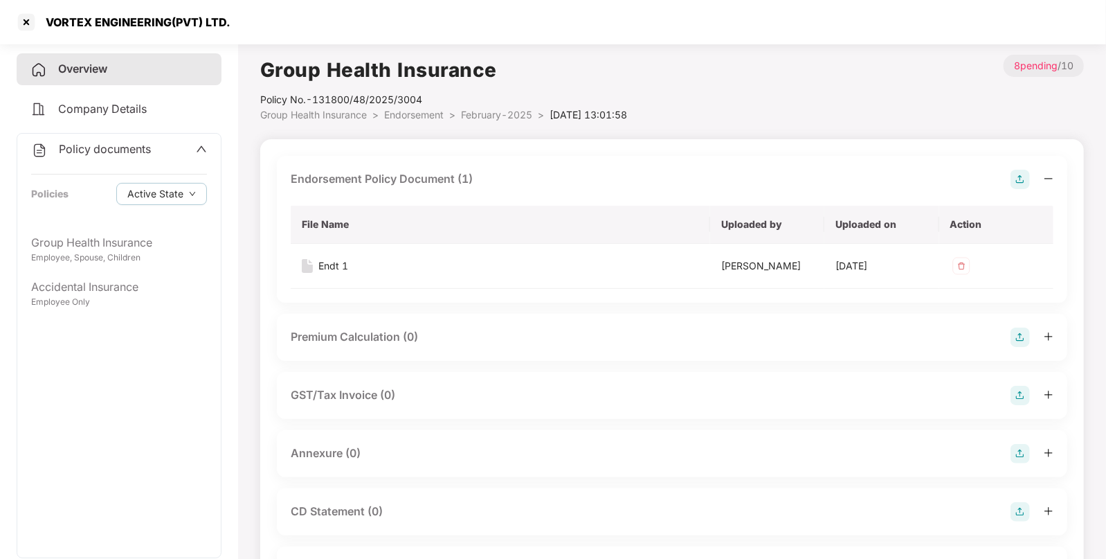
click at [415, 105] on div "Policy No.- 131800/48/2025/3004" at bounding box center [443, 99] width 367 height 15
click at [399, 114] on span "Endorsement" at bounding box center [414, 115] width 60 height 12
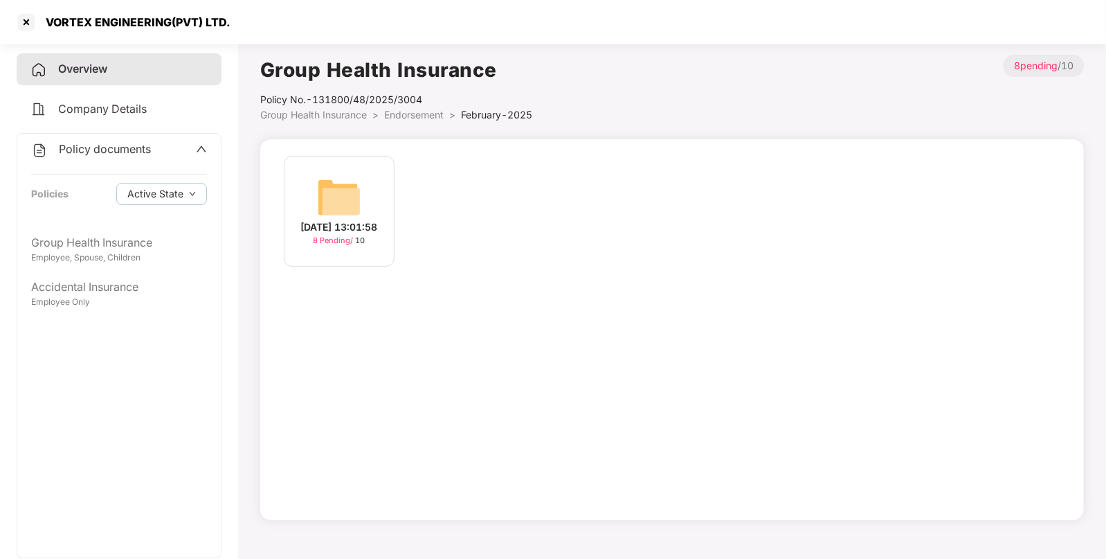
click at [356, 114] on span "Group Health Insurance" at bounding box center [313, 115] width 107 height 12
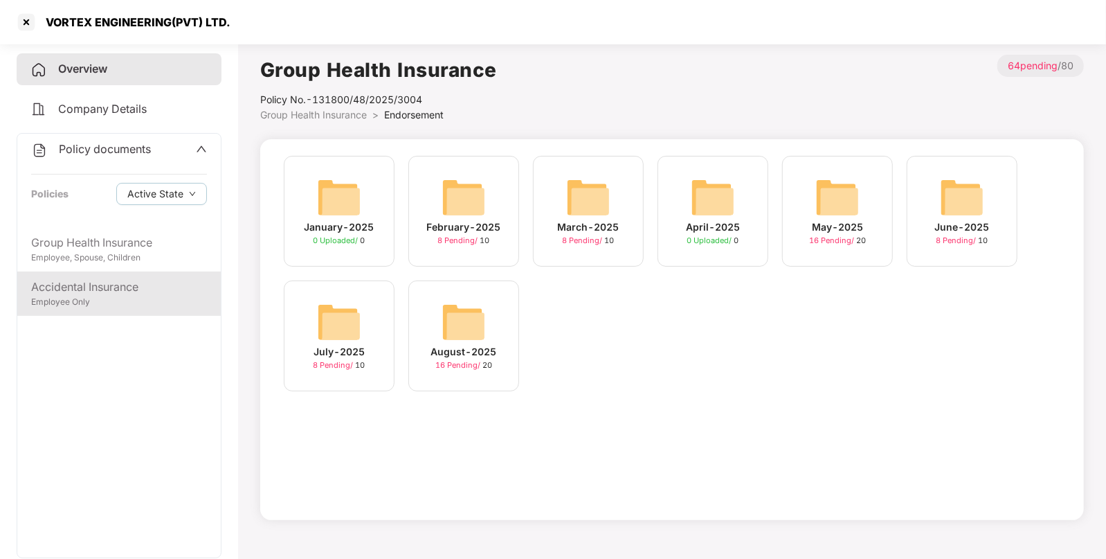
click at [123, 300] on div "Employee Only" at bounding box center [119, 302] width 176 height 13
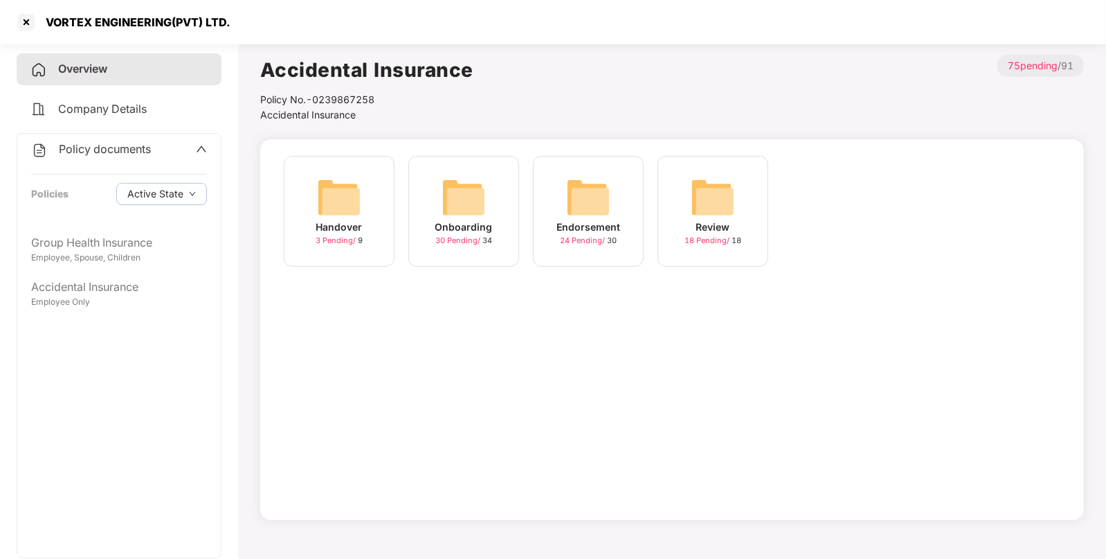
click at [594, 183] on img at bounding box center [588, 197] width 44 height 44
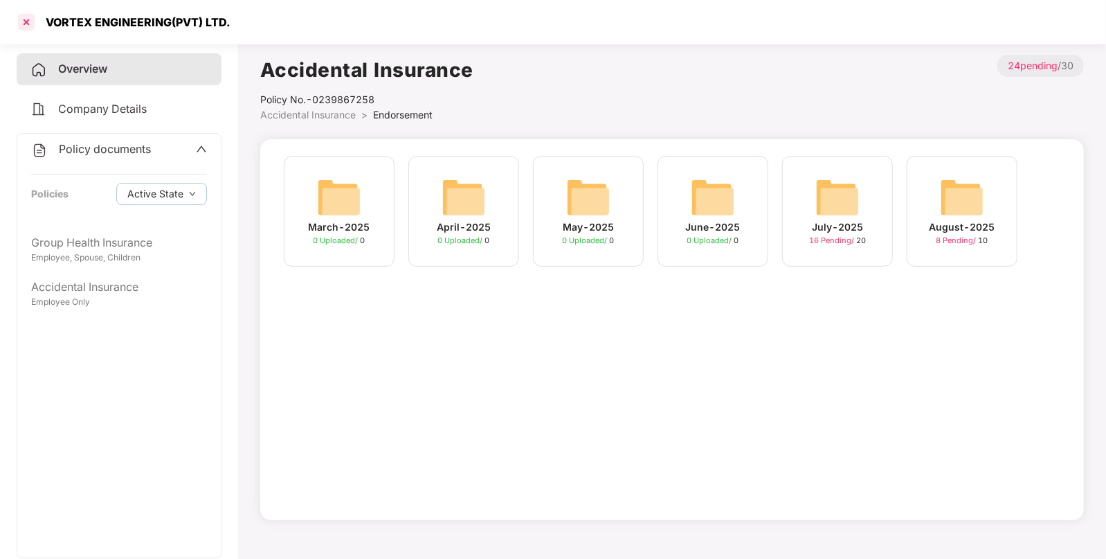
click at [23, 24] on div at bounding box center [26, 22] width 22 height 22
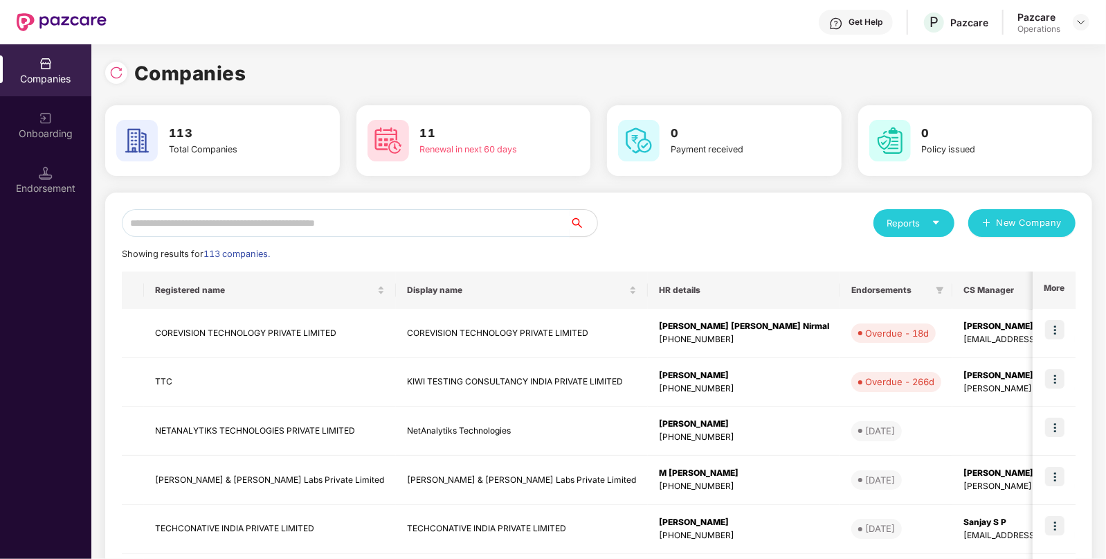
click at [327, 232] on input "text" at bounding box center [346, 223] width 448 height 28
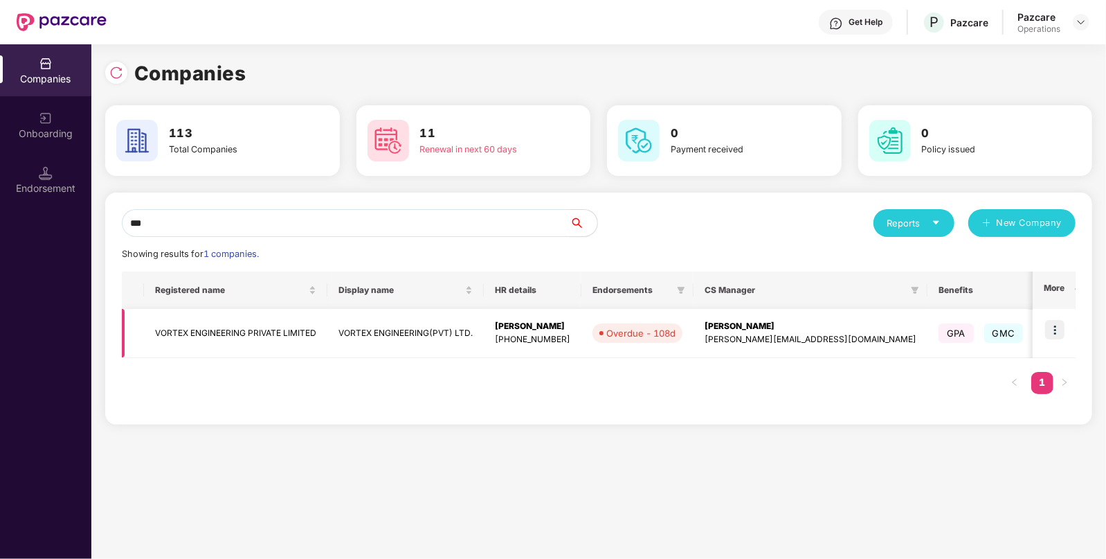
type input "***"
click at [170, 330] on td "VORTEX ENGINEERING PRIVATE LIMITED" at bounding box center [235, 333] width 183 height 49
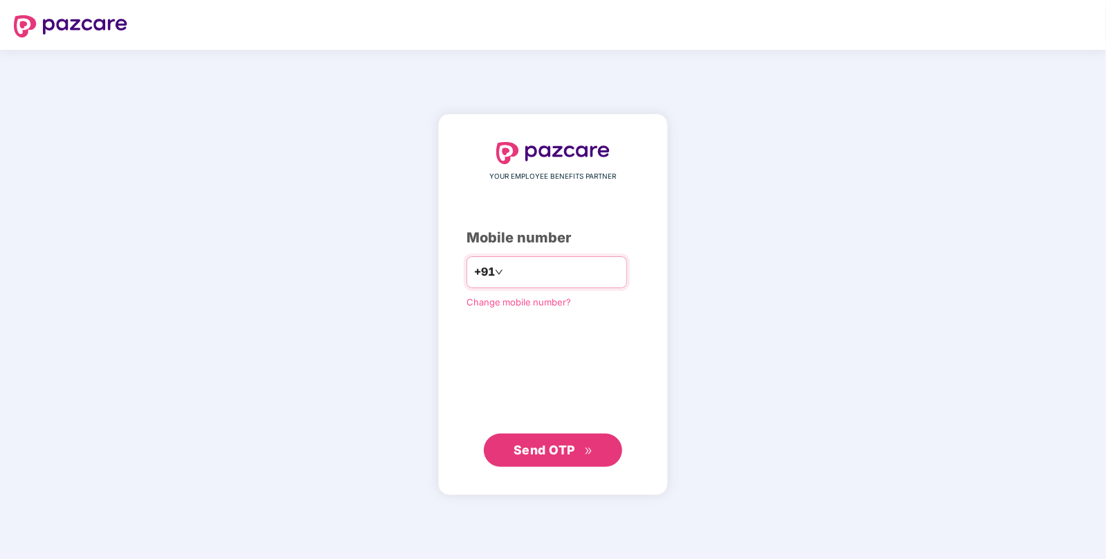
type input "**********"
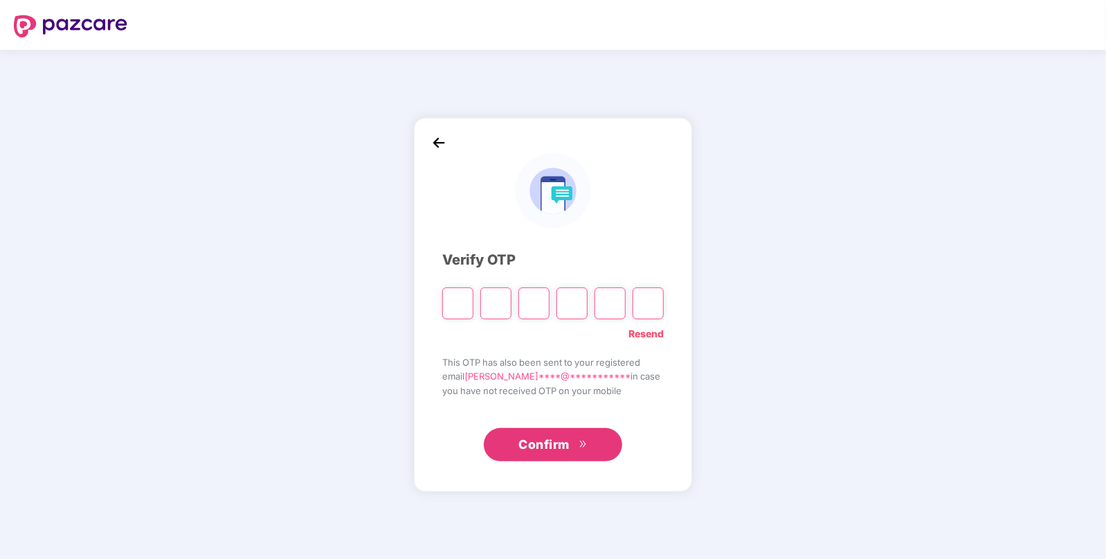
paste input "*"
type input "*"
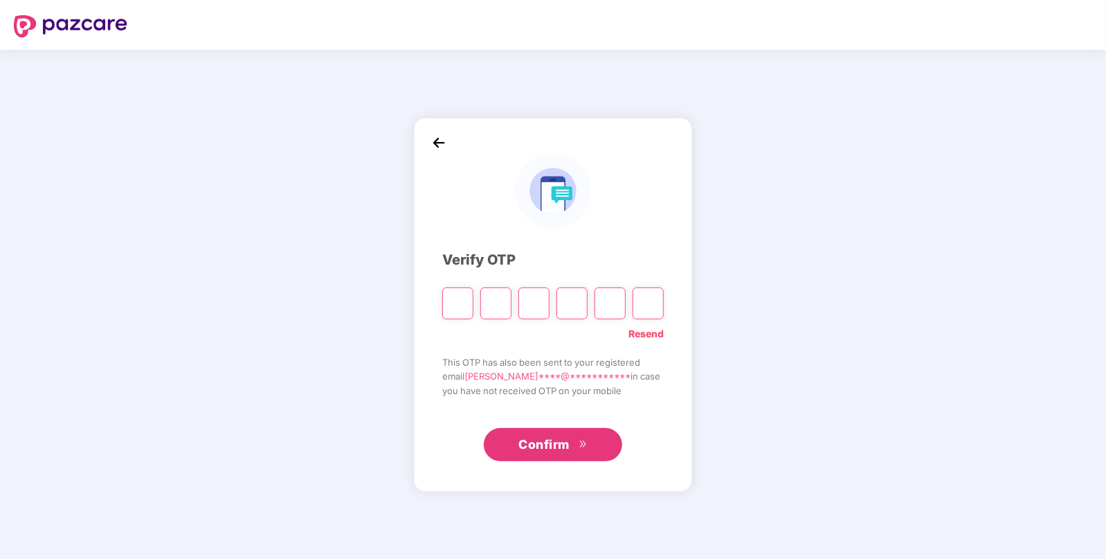
type input "*"
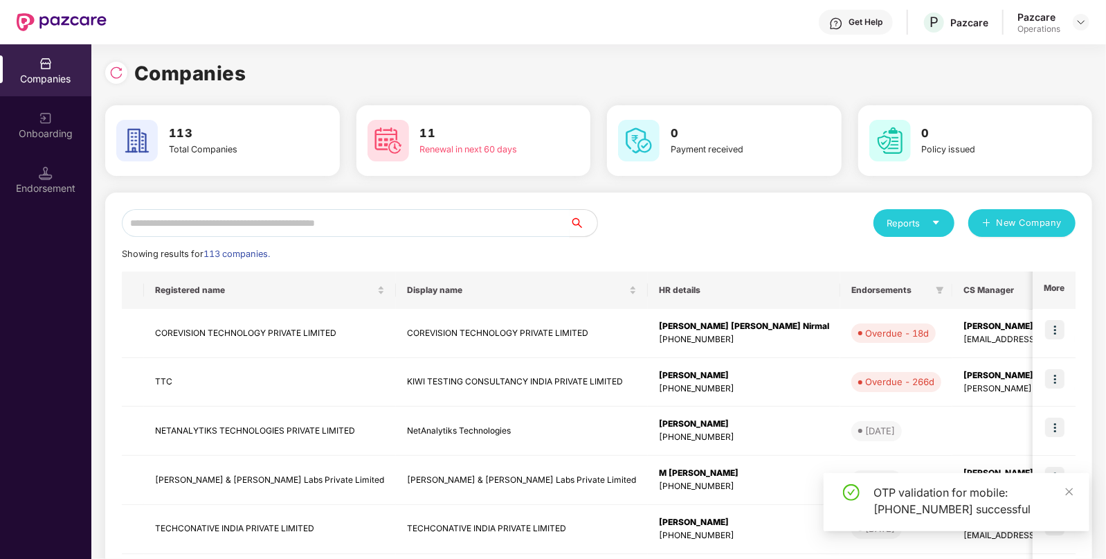
click at [390, 219] on input "text" at bounding box center [346, 223] width 448 height 28
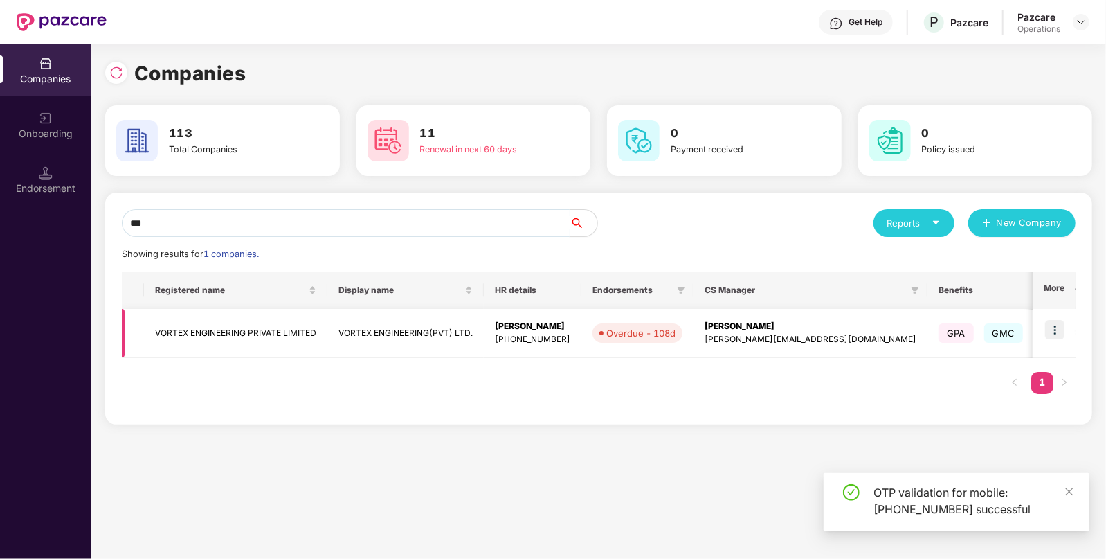
type input "***"
click at [376, 339] on td "VORTEX ENGINEERING(PVT) LTD." at bounding box center [405, 333] width 156 height 49
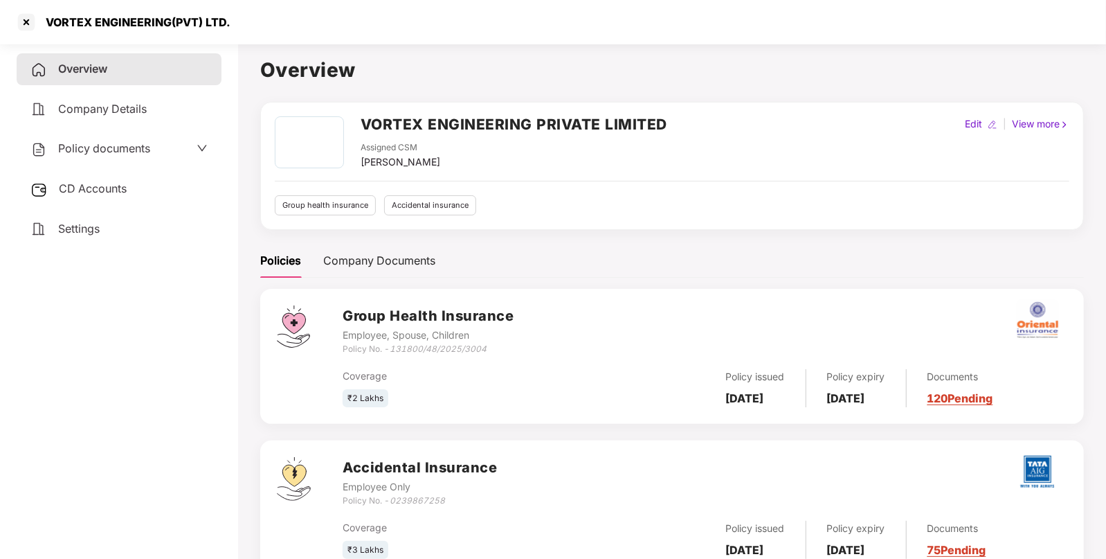
scroll to position [48, 0]
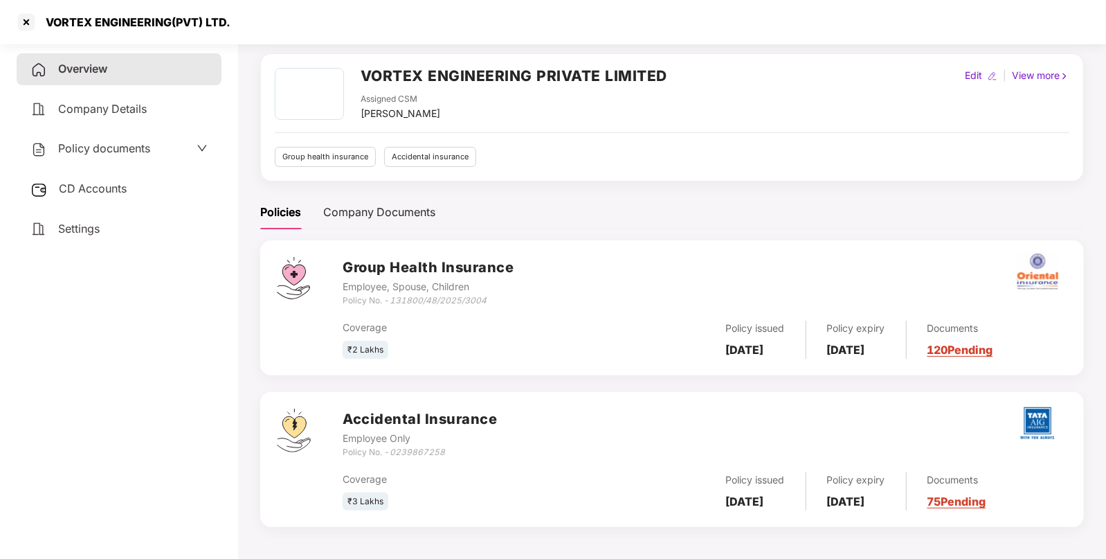
click at [90, 222] on span "Settings" at bounding box center [79, 229] width 42 height 14
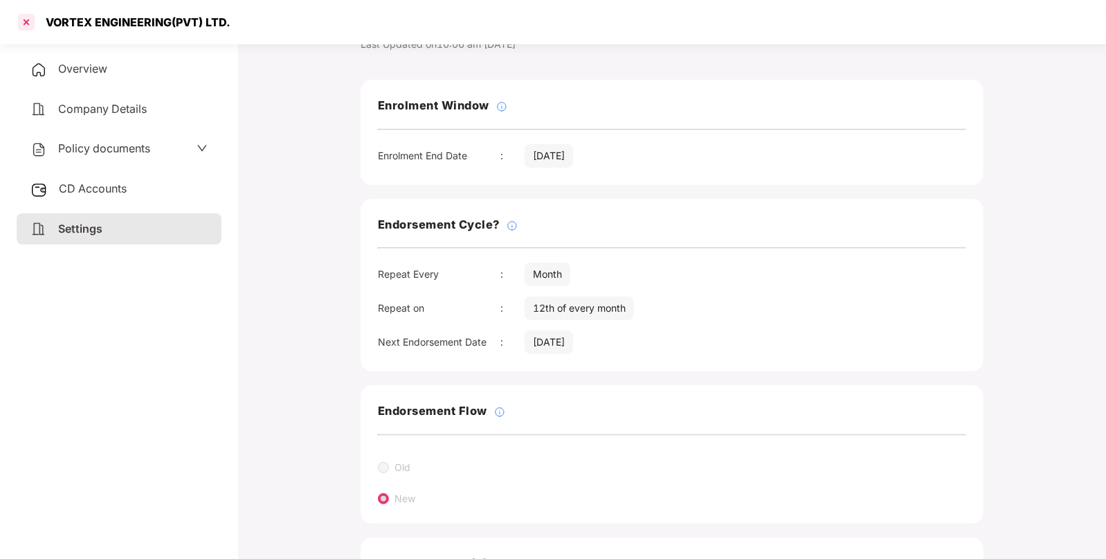
click at [28, 24] on div at bounding box center [26, 22] width 22 height 22
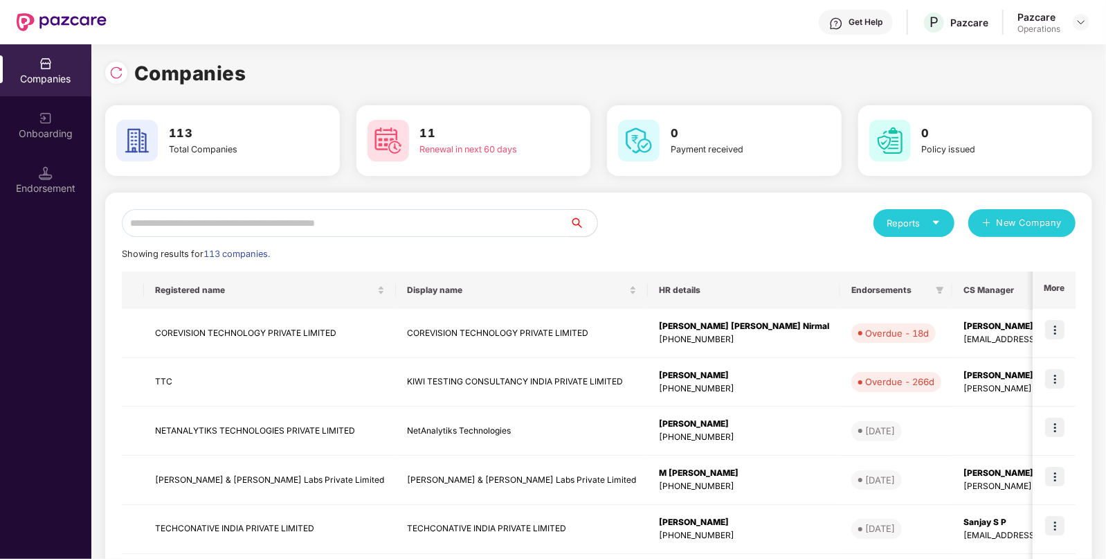
click at [318, 222] on input "text" at bounding box center [346, 223] width 448 height 28
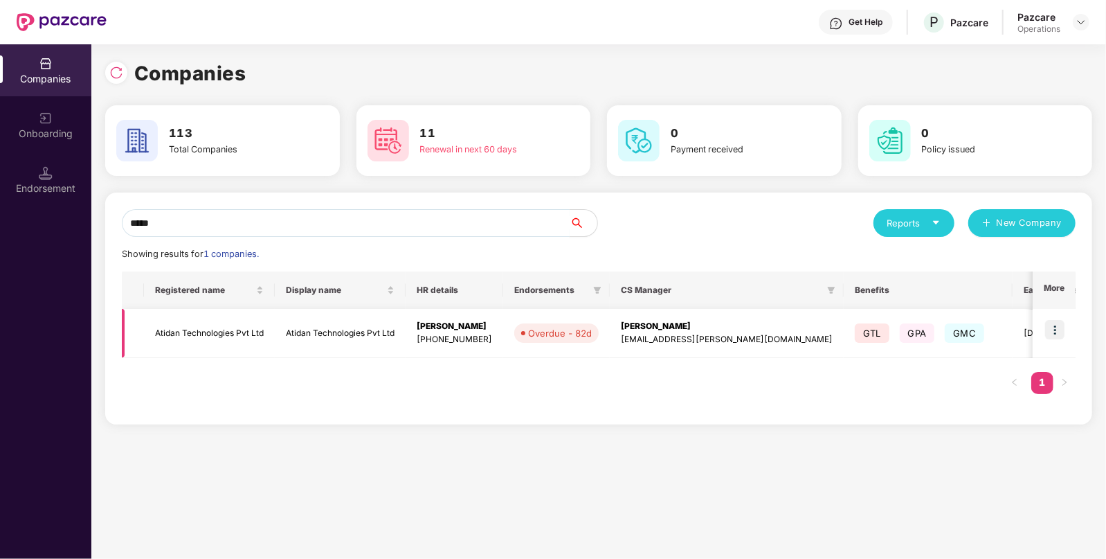
type input "*****"
click at [293, 334] on td "Atidan Technologies Pvt Ltd" at bounding box center [340, 333] width 131 height 49
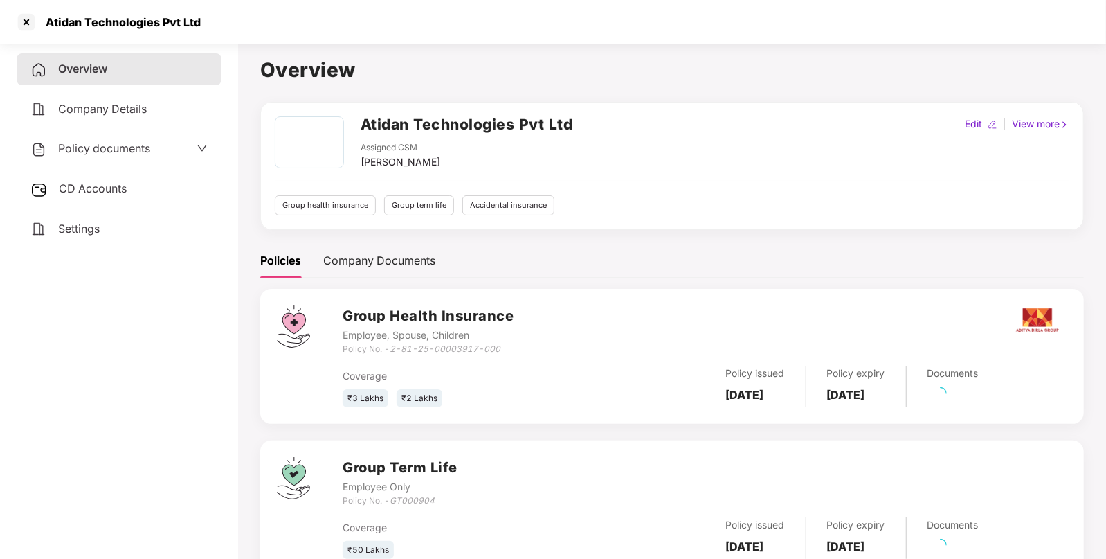
click at [85, 183] on span "CD Accounts" at bounding box center [93, 188] width 68 height 14
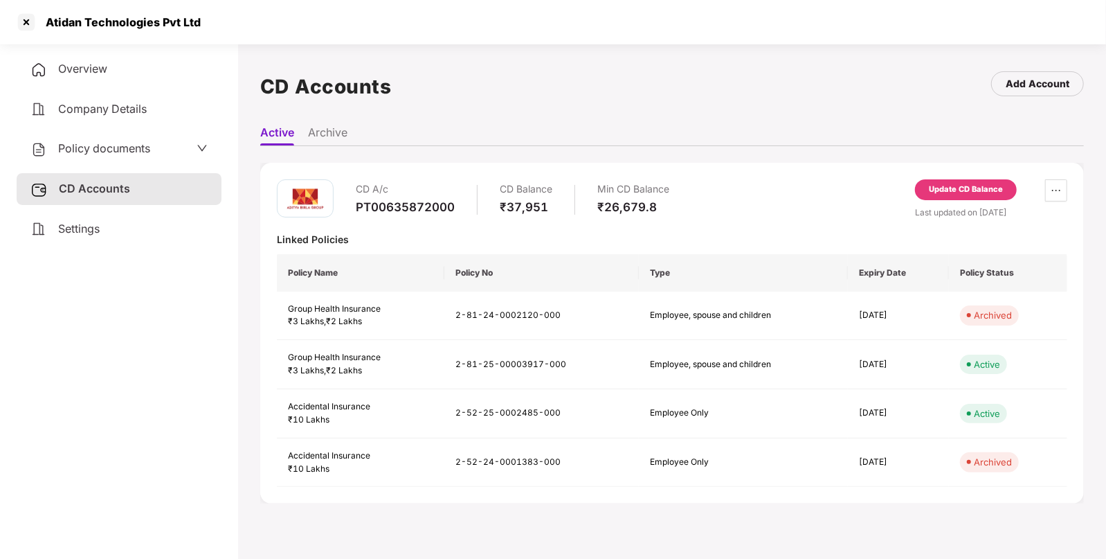
click at [982, 194] on div "Update CD Balance" at bounding box center [966, 189] width 74 height 12
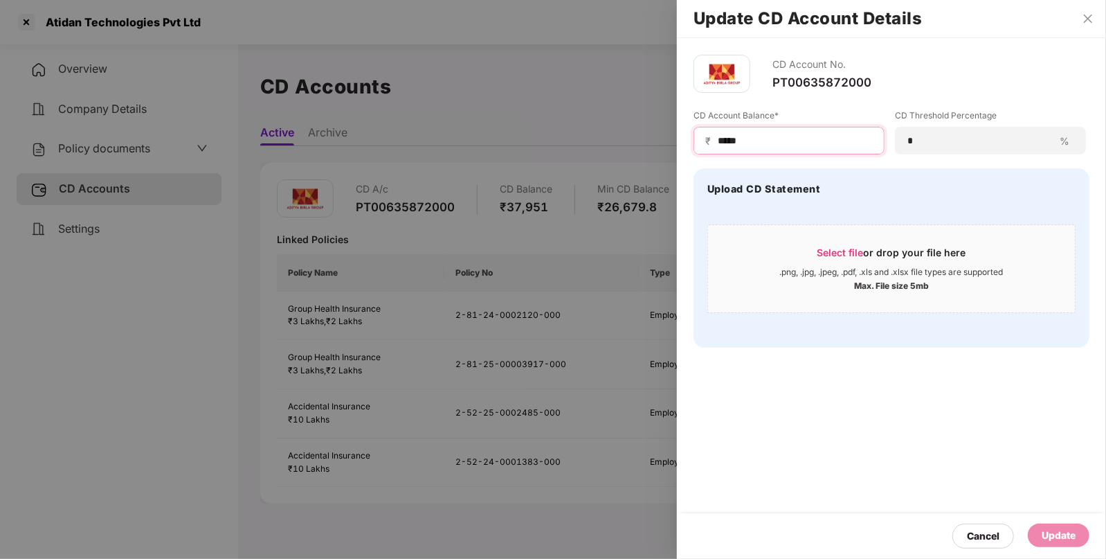
drag, startPoint x: 786, startPoint y: 139, endPoint x: 493, endPoint y: 156, distance: 293.3
click at [493, 156] on div "Update CD Account Details CD Account No. PT00635872000 CD Account Balance* ₹ **…" at bounding box center [553, 279] width 1106 height 559
type input "*****"
click at [1045, 534] on div "Update" at bounding box center [1059, 535] width 34 height 15
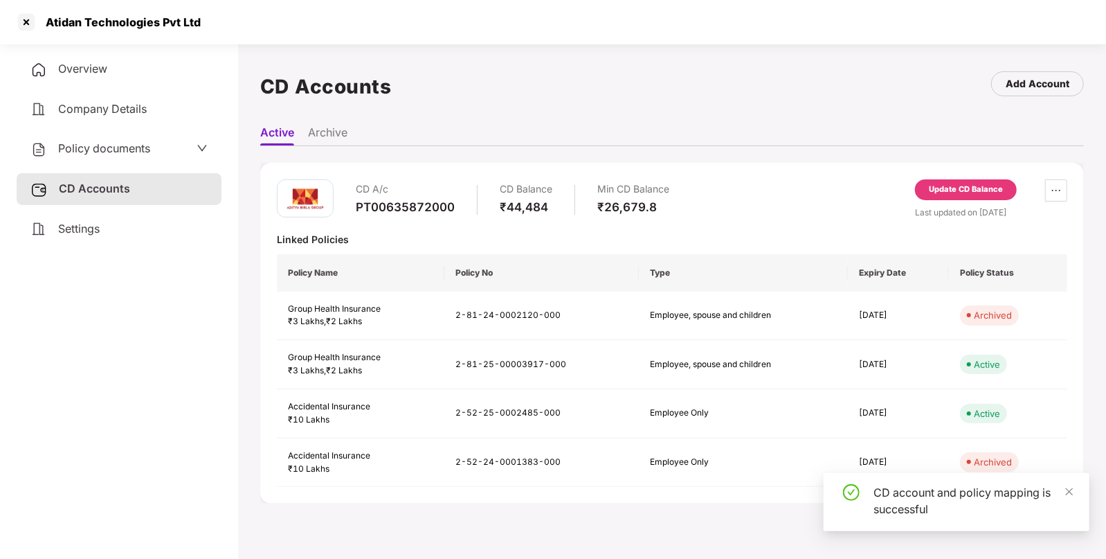
click at [50, 10] on div "Atidan Technologies Pvt Ltd" at bounding box center [553, 22] width 1106 height 44
copy div "Atidan"
click at [31, 22] on div at bounding box center [26, 22] width 22 height 22
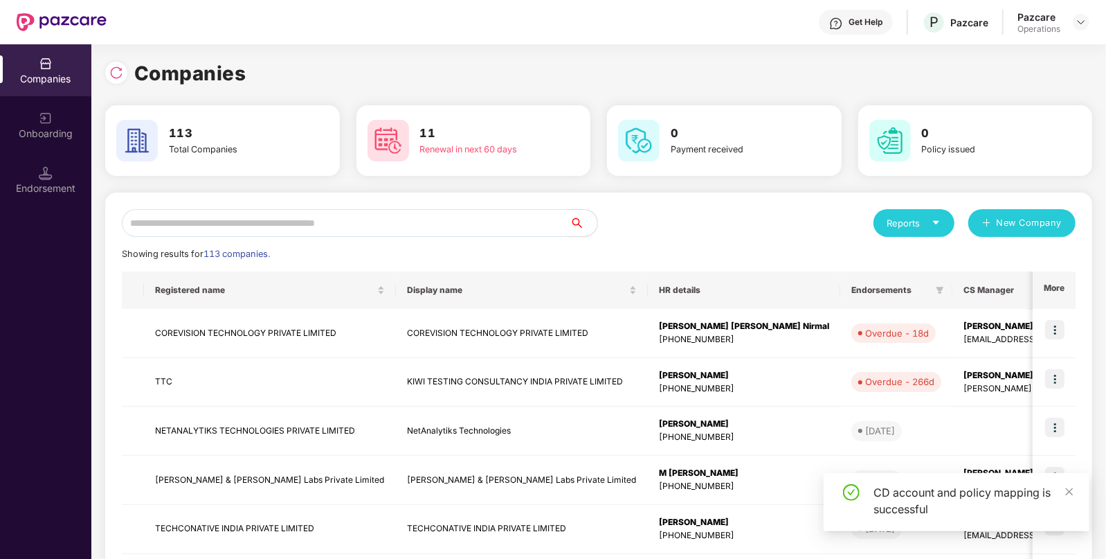
click at [333, 210] on input "text" at bounding box center [346, 223] width 448 height 28
paste input "******"
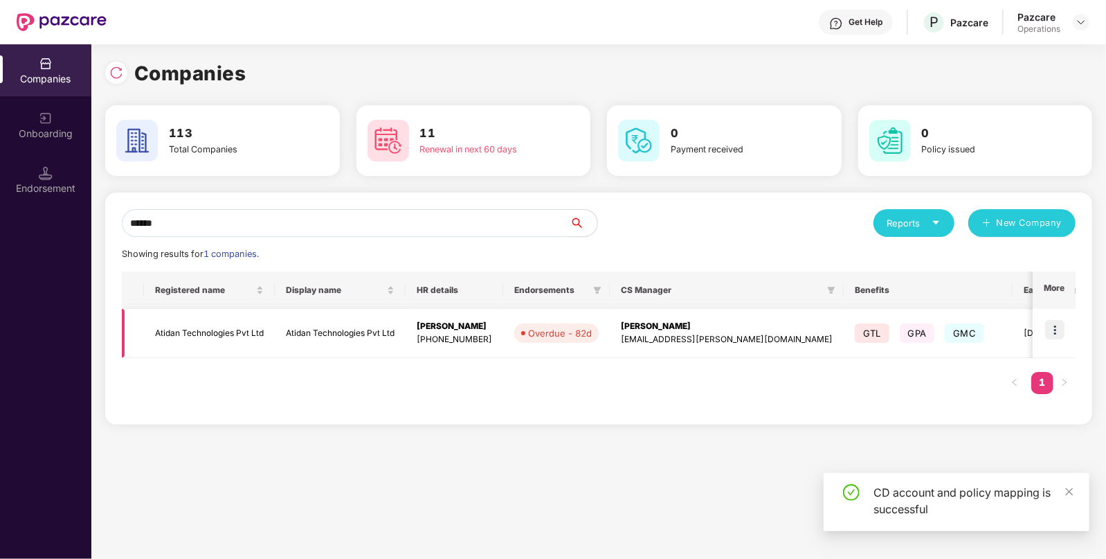
type input "******"
click at [1054, 322] on img at bounding box center [1054, 329] width 19 height 19
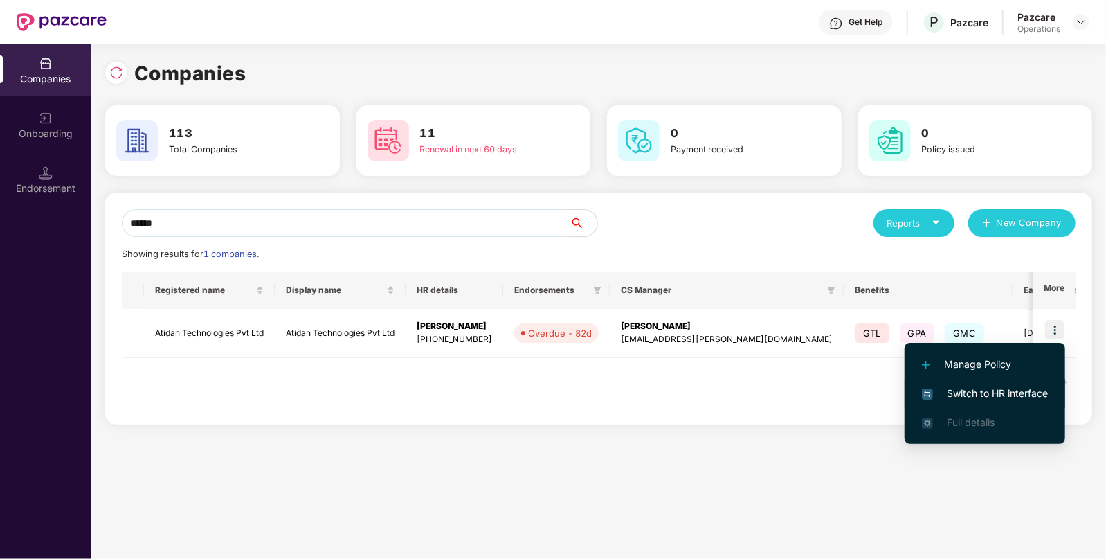
click at [980, 403] on li "Switch to HR interface" at bounding box center [985, 393] width 161 height 29
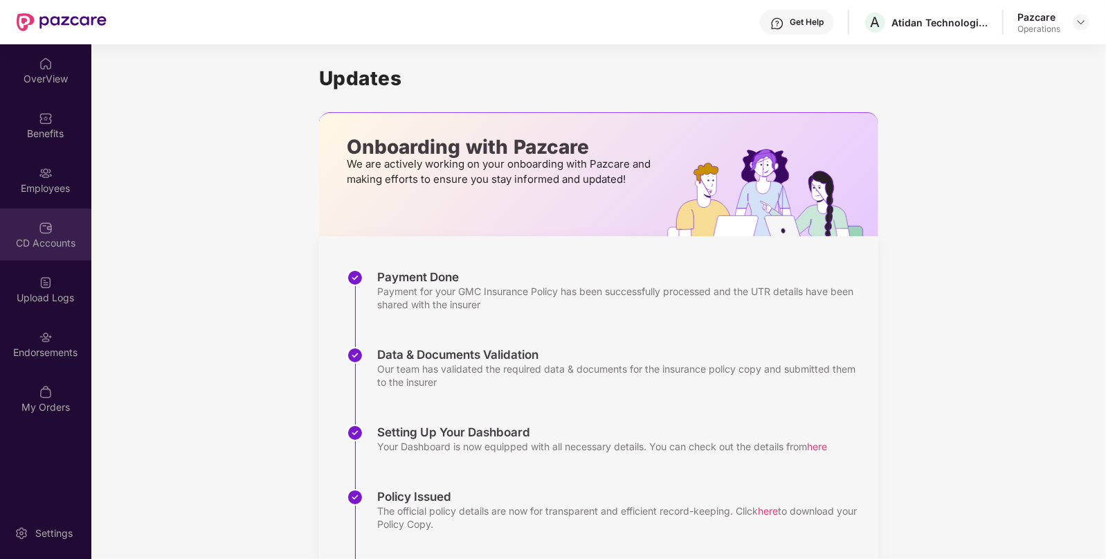
click at [47, 208] on div "CD Accounts" at bounding box center [45, 234] width 91 height 52
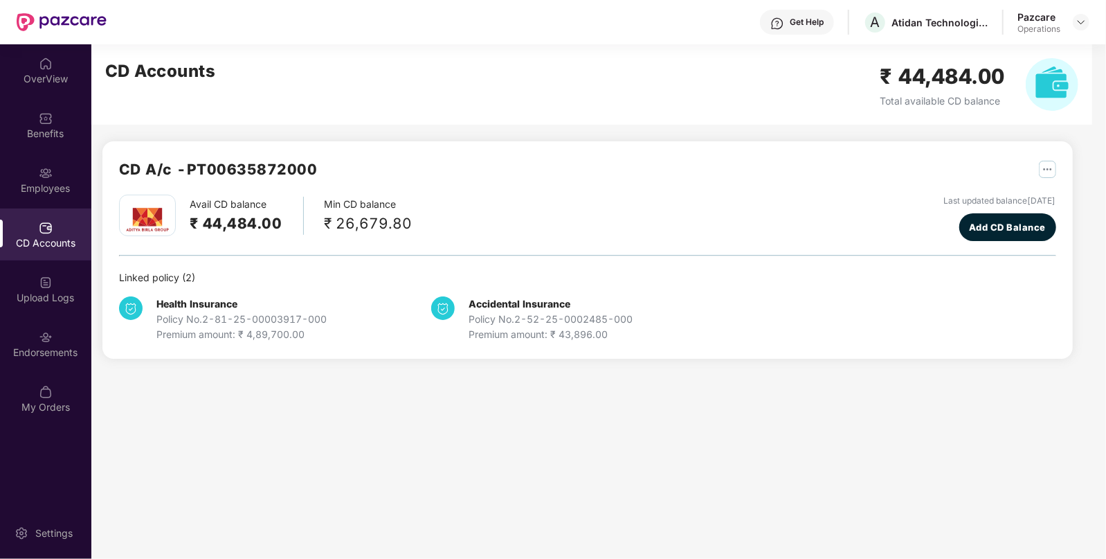
click at [47, 208] on div "CD Accounts" at bounding box center [45, 234] width 91 height 52
click at [42, 280] on img at bounding box center [46, 283] width 14 height 14
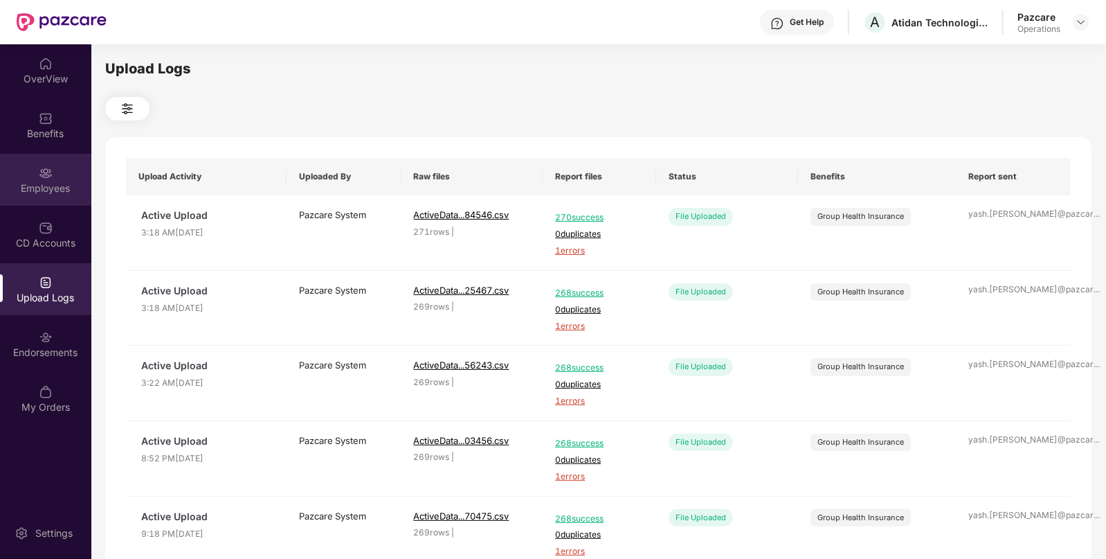
click at [58, 176] on div "Employees" at bounding box center [45, 180] width 91 height 52
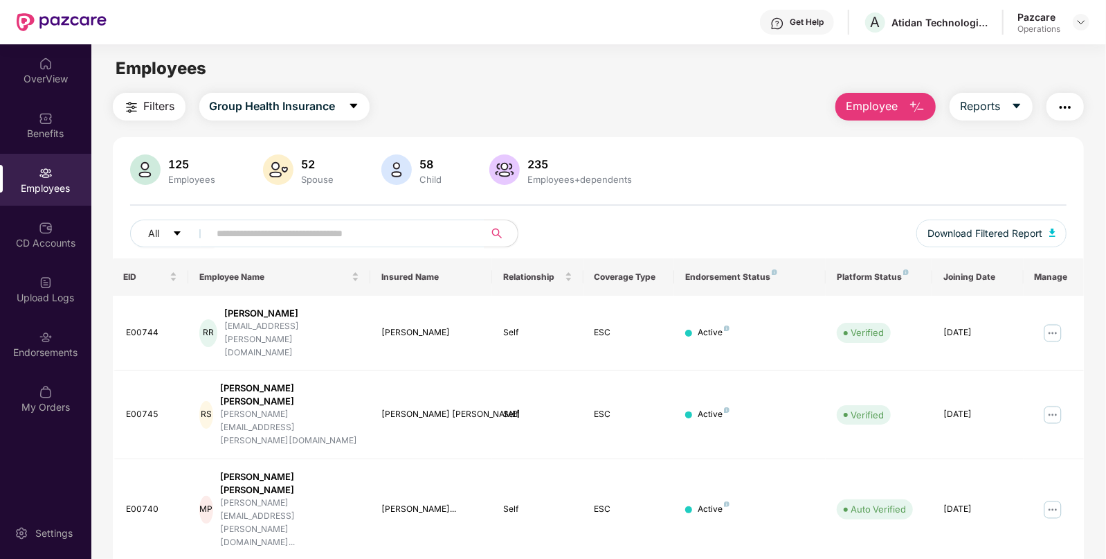
click at [1056, 100] on button "button" at bounding box center [1065, 107] width 37 height 28
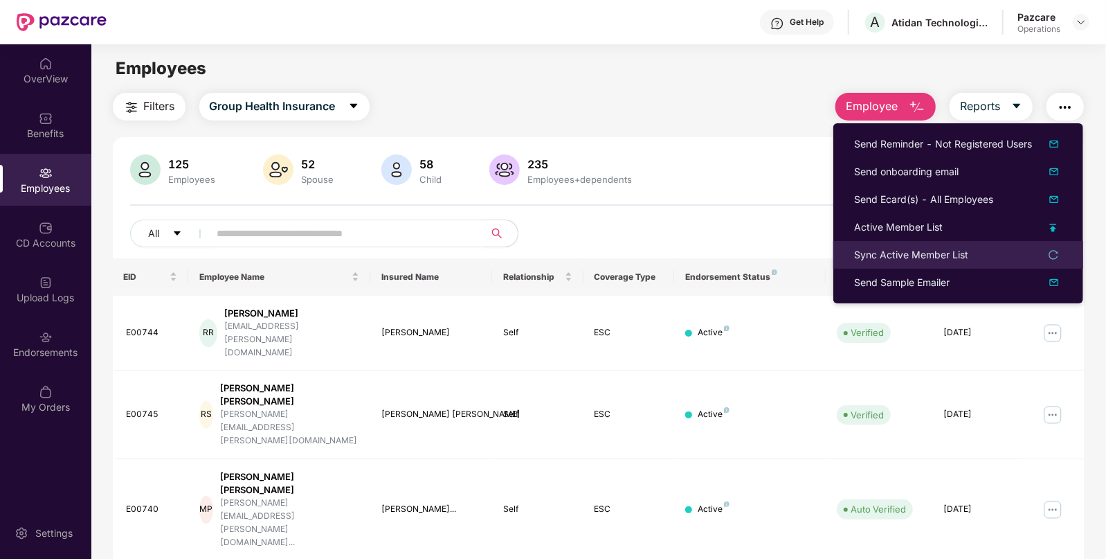
click at [904, 248] on div "Sync Active Member List" at bounding box center [911, 254] width 114 height 15
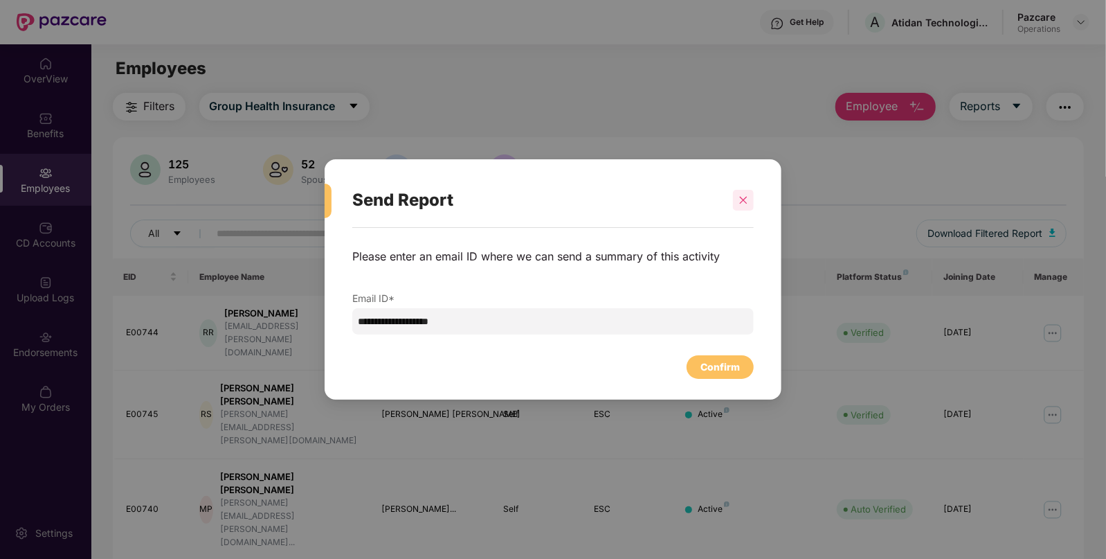
click at [751, 190] on div at bounding box center [743, 200] width 21 height 21
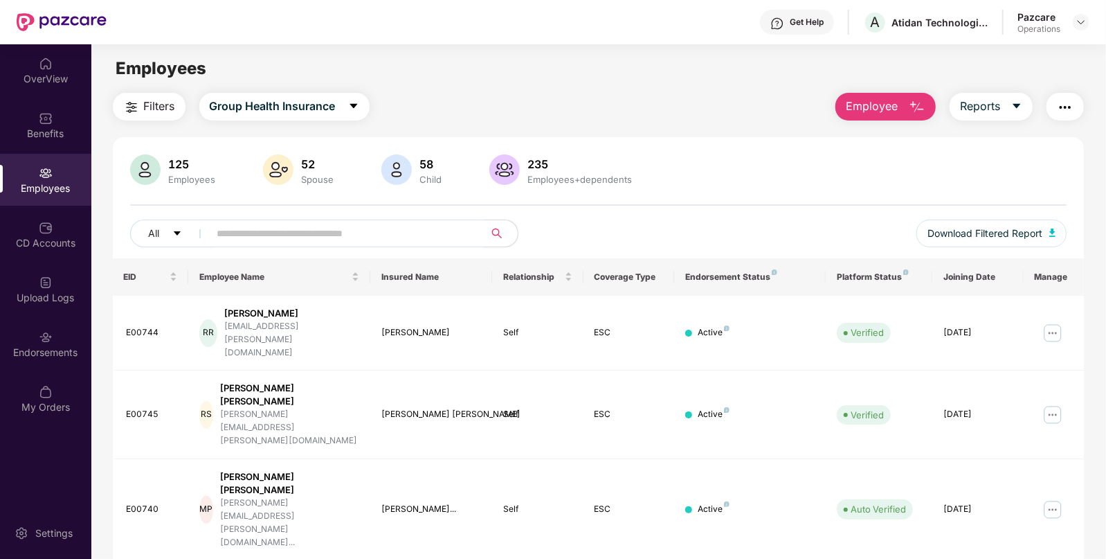
click at [1066, 106] on img "button" at bounding box center [1065, 107] width 17 height 17
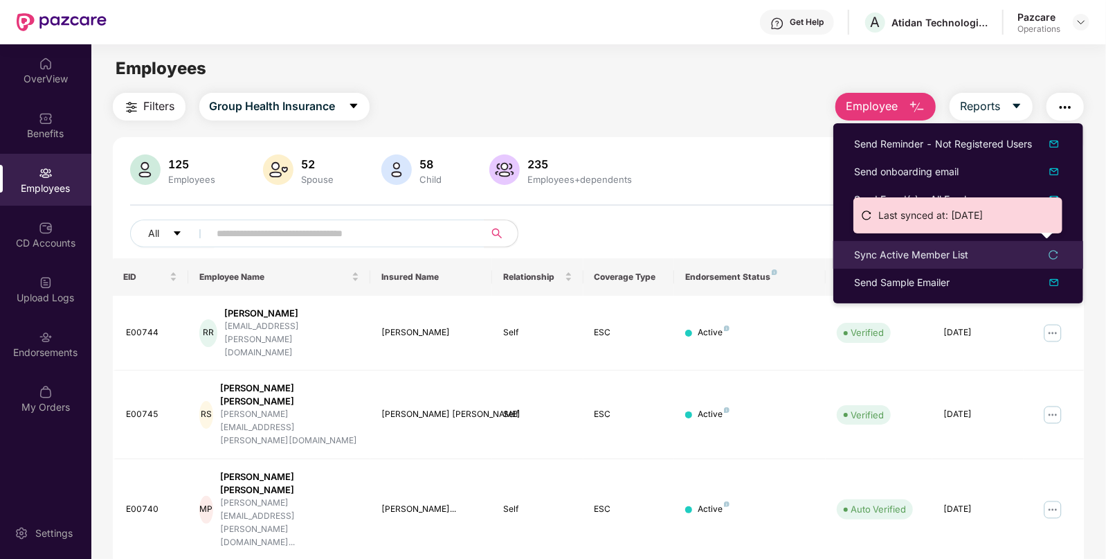
click at [922, 253] on div "Sync Active Member List" at bounding box center [911, 254] width 114 height 15
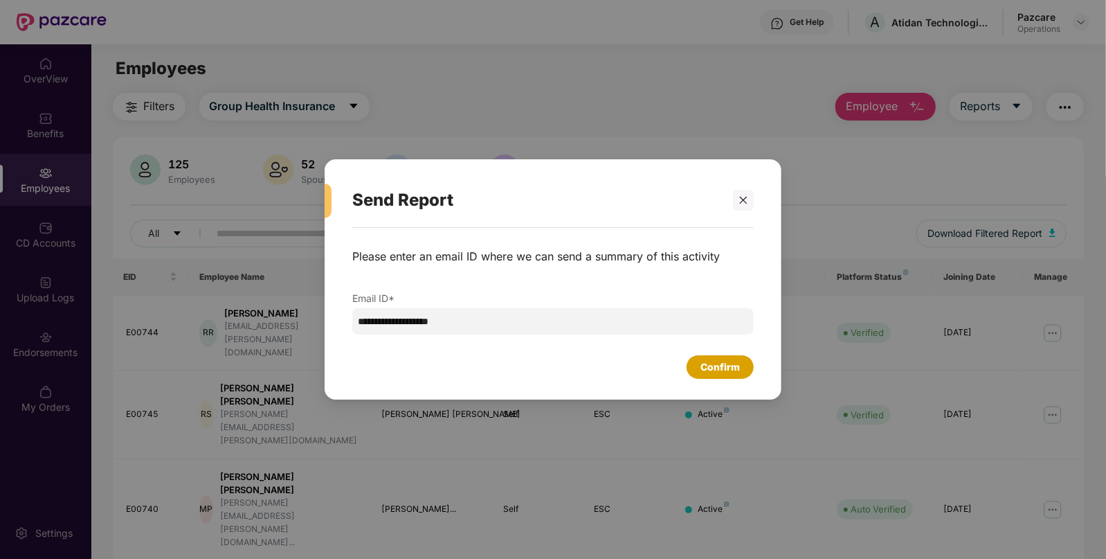
click at [697, 376] on div "Confirm" at bounding box center [720, 367] width 67 height 24
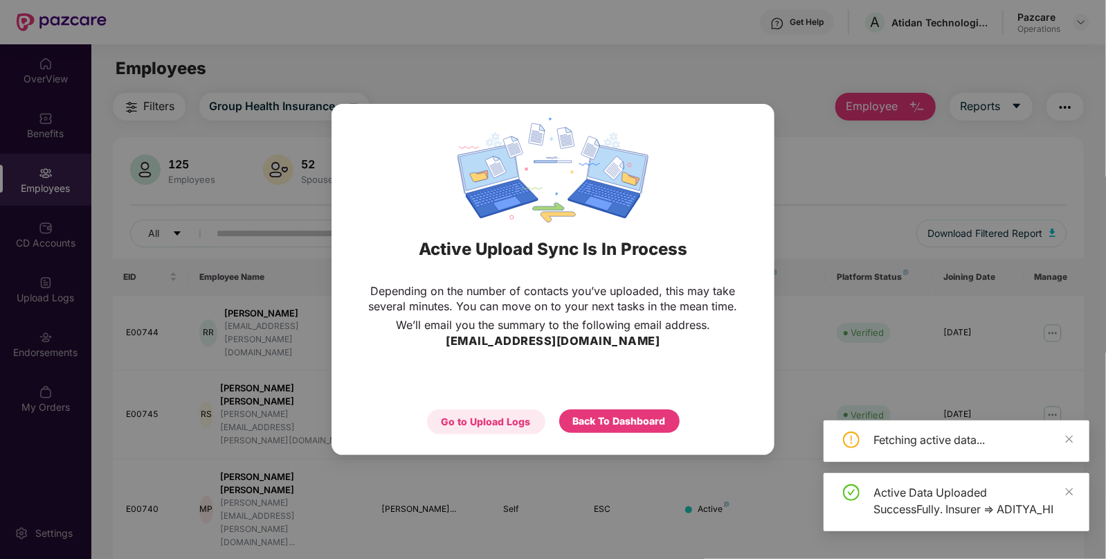
click at [510, 423] on div "Go to Upload Logs" at bounding box center [486, 421] width 89 height 15
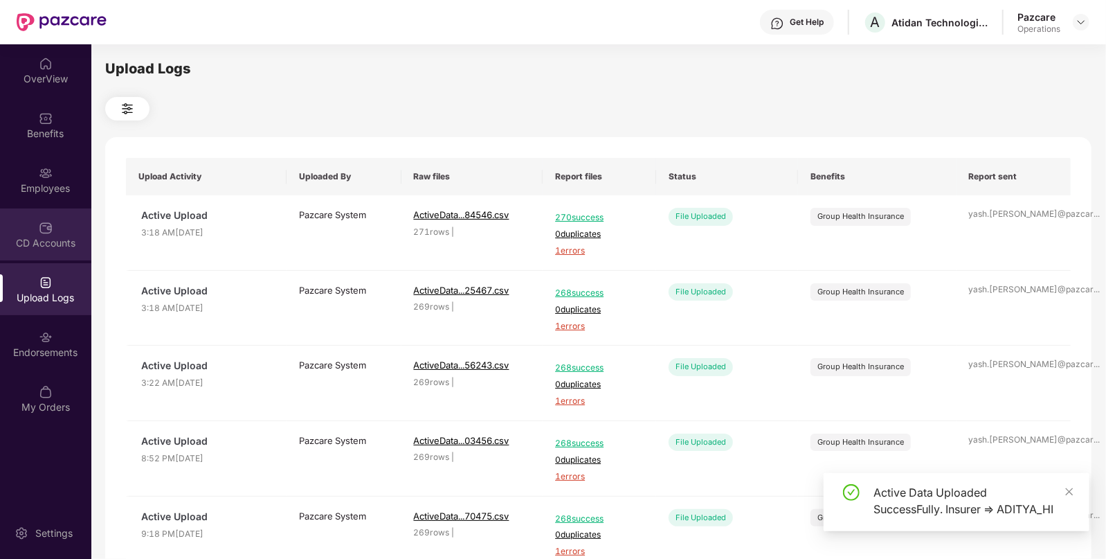
click at [84, 237] on div "CD Accounts" at bounding box center [45, 243] width 91 height 14
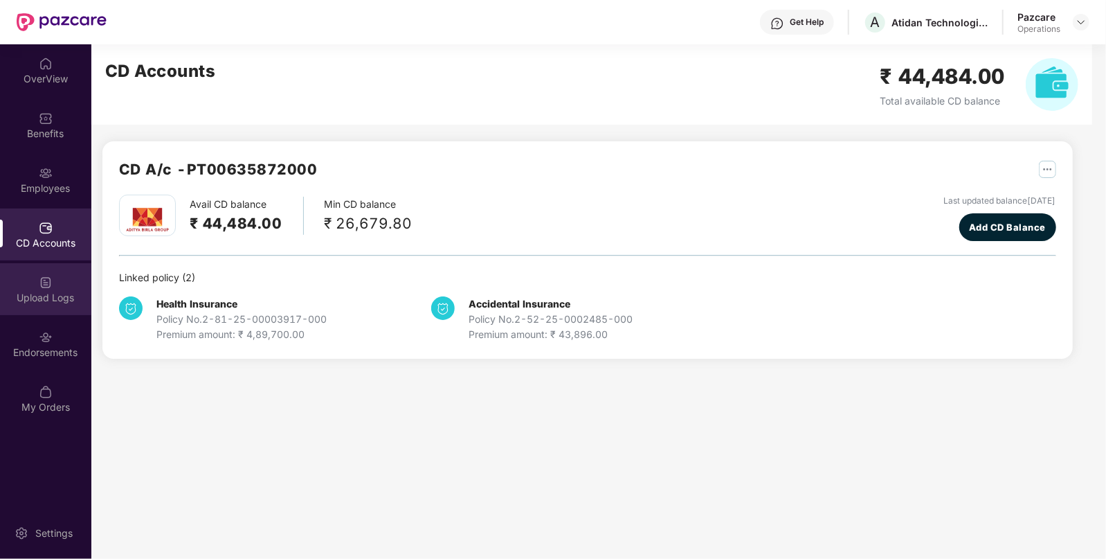
click at [48, 309] on div "Upload Logs" at bounding box center [45, 289] width 91 height 52
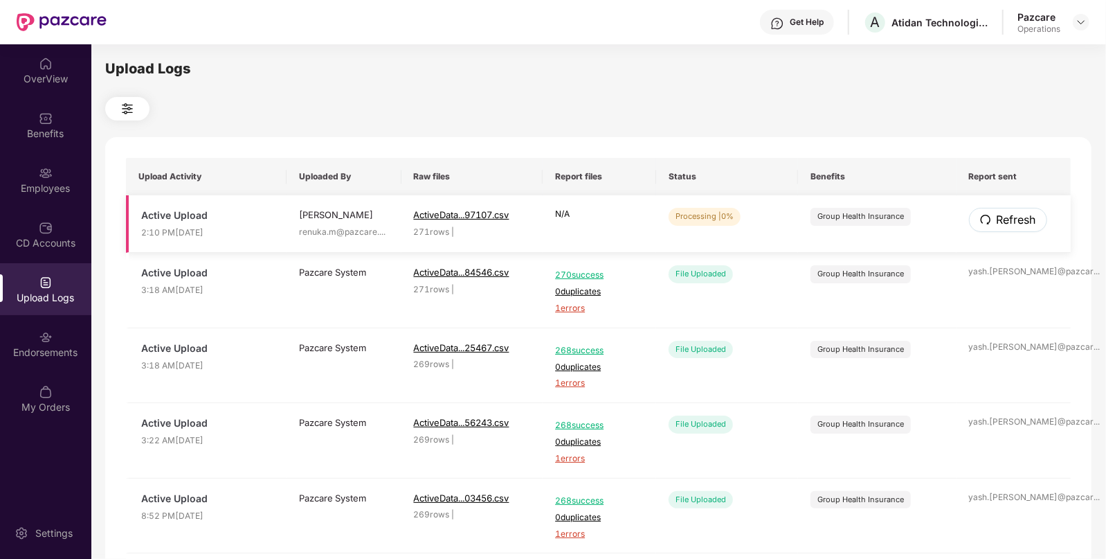
click at [1032, 215] on span "Refresh" at bounding box center [1016, 219] width 39 height 17
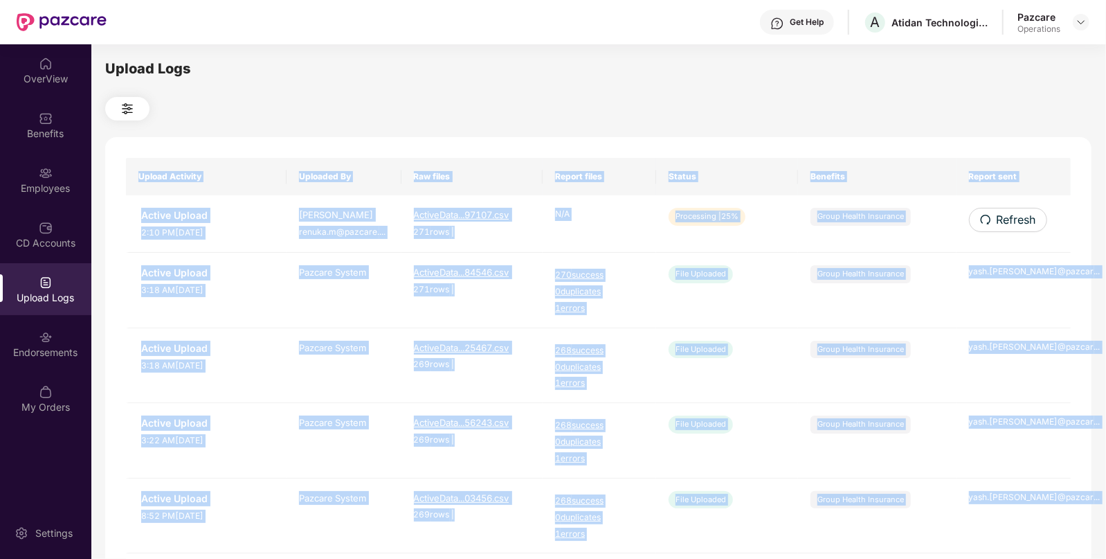
drag, startPoint x: 1050, startPoint y: 249, endPoint x: 1032, endPoint y: 215, distance: 39.3
click at [1032, 215] on div "Upload Activity Uploaded By Raw files Report files Status Benefits Report sent …" at bounding box center [598, 561] width 987 height 849
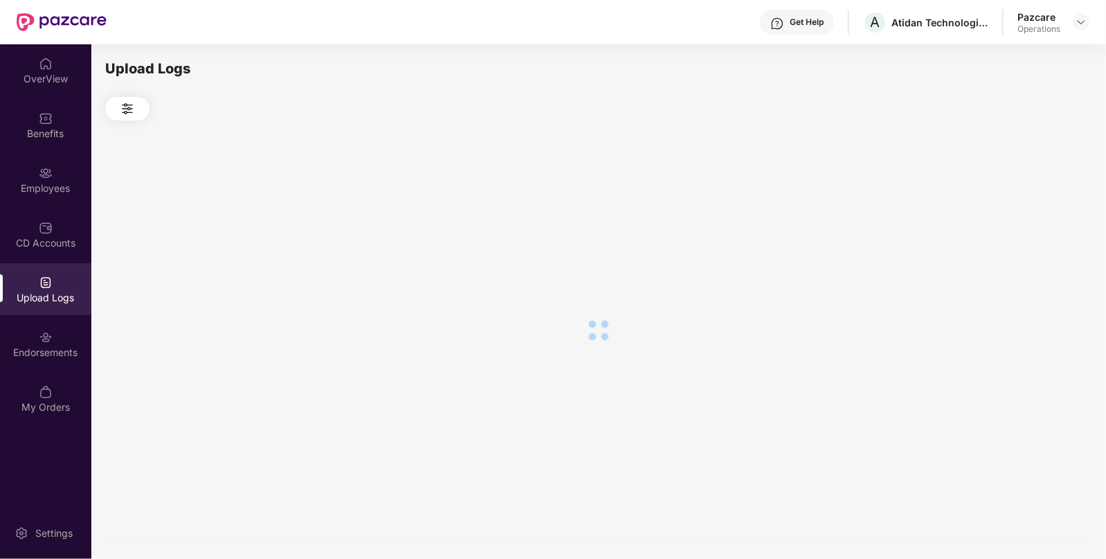
click at [1032, 215] on div at bounding box center [598, 329] width 987 height 419
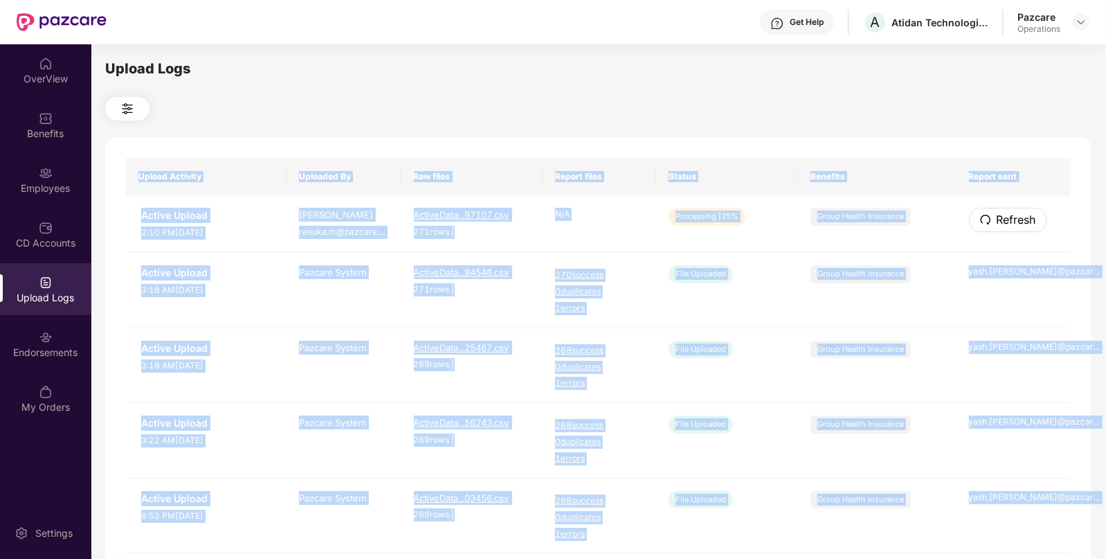
click at [1032, 215] on span "Refresh" at bounding box center [1016, 219] width 39 height 17
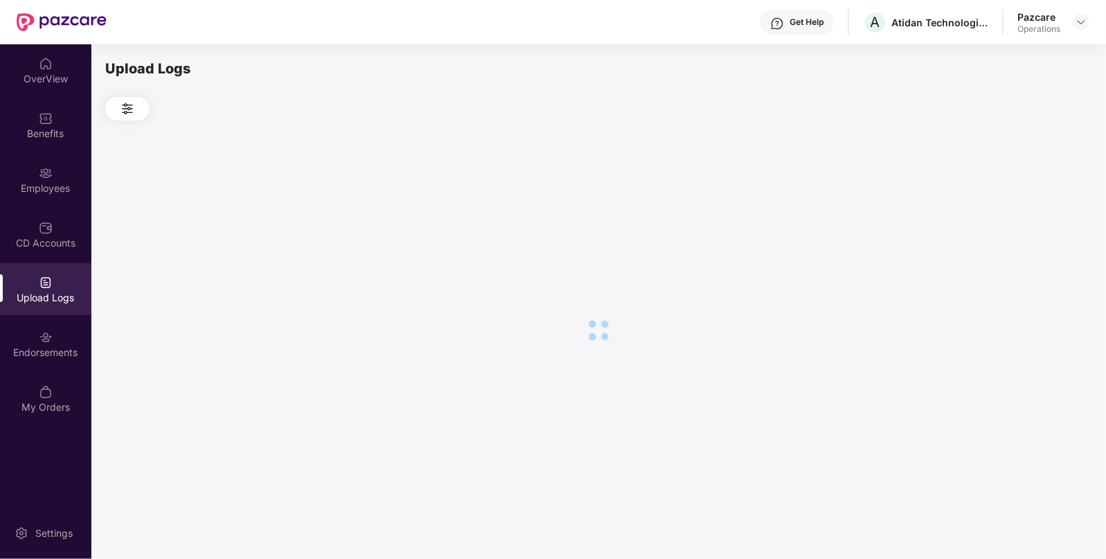
click at [1032, 215] on div at bounding box center [598, 329] width 987 height 419
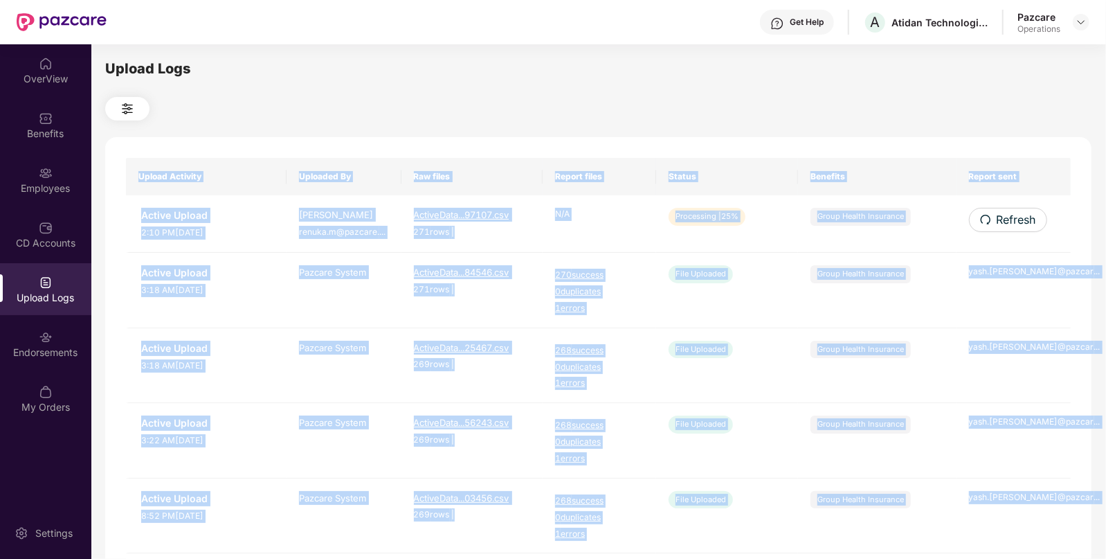
click at [1032, 215] on div "Upload Activity Uploaded By Raw files Report files Status Benefits Report sent …" at bounding box center [598, 561] width 987 height 849
click at [1032, 215] on span "Refresh" at bounding box center [1016, 219] width 39 height 17
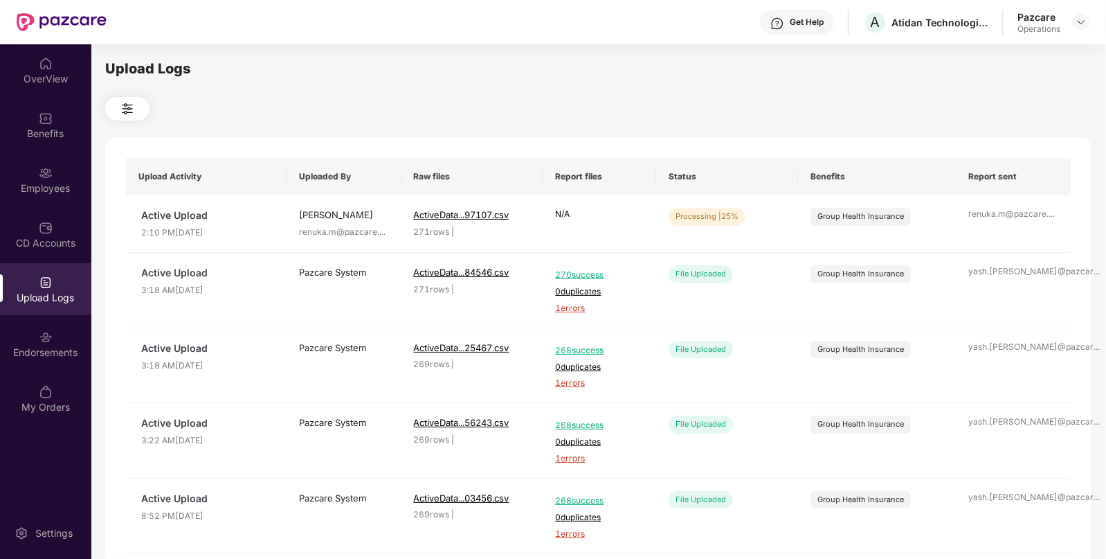
click at [811, 73] on div "Upload Logs" at bounding box center [598, 68] width 987 height 21
